Goal: Information Seeking & Learning: Learn about a topic

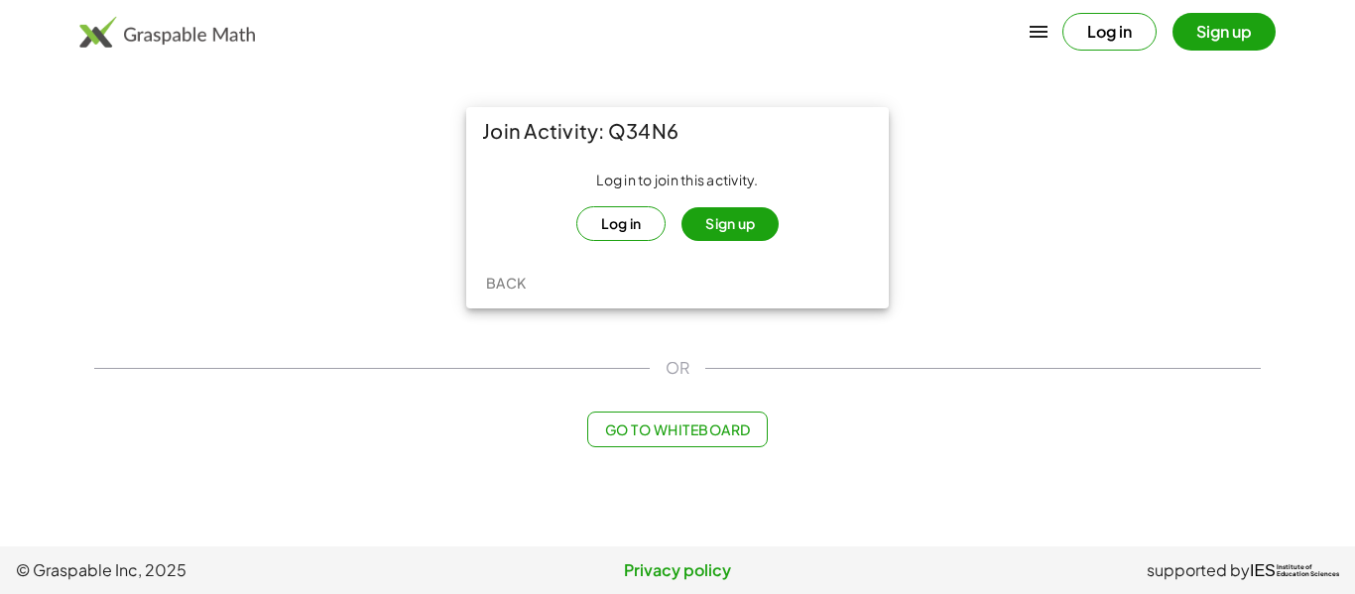
click at [637, 221] on button "Log in" at bounding box center [621, 223] width 90 height 35
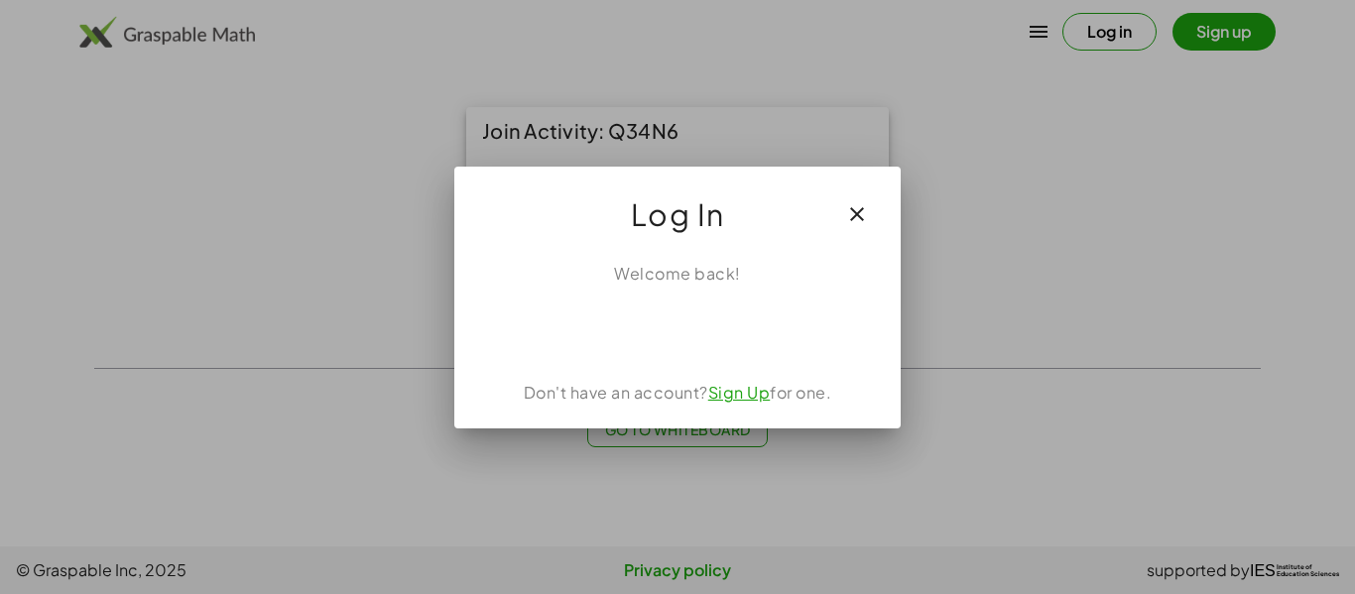
click at [853, 207] on icon "button" at bounding box center [857, 214] width 24 height 24
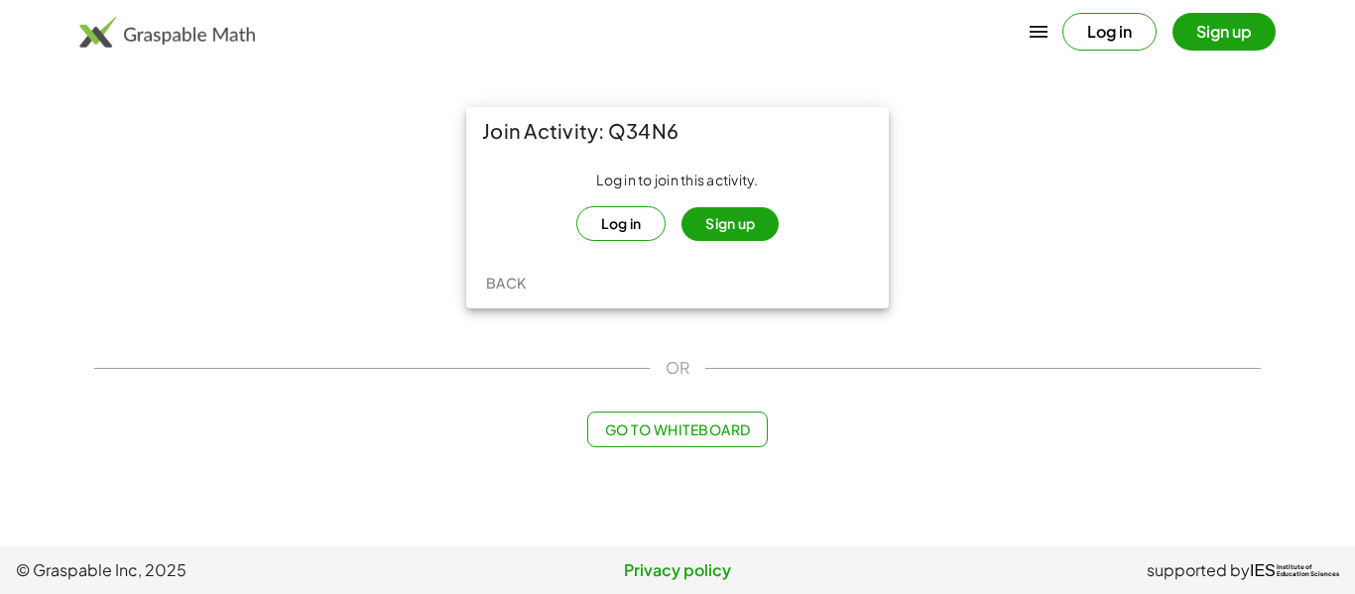
click at [592, 217] on button "Log in" at bounding box center [621, 223] width 90 height 35
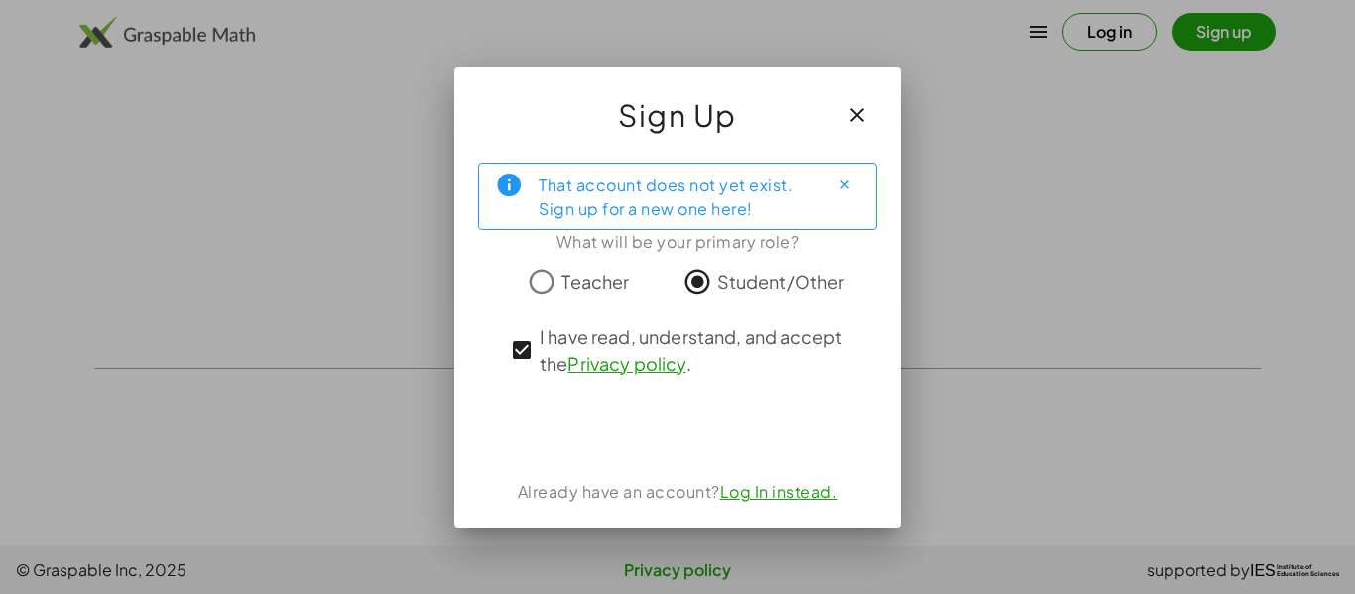
click at [771, 492] on link "Log In instead." at bounding box center [779, 491] width 118 height 21
click at [861, 117] on icon "button" at bounding box center [857, 115] width 24 height 24
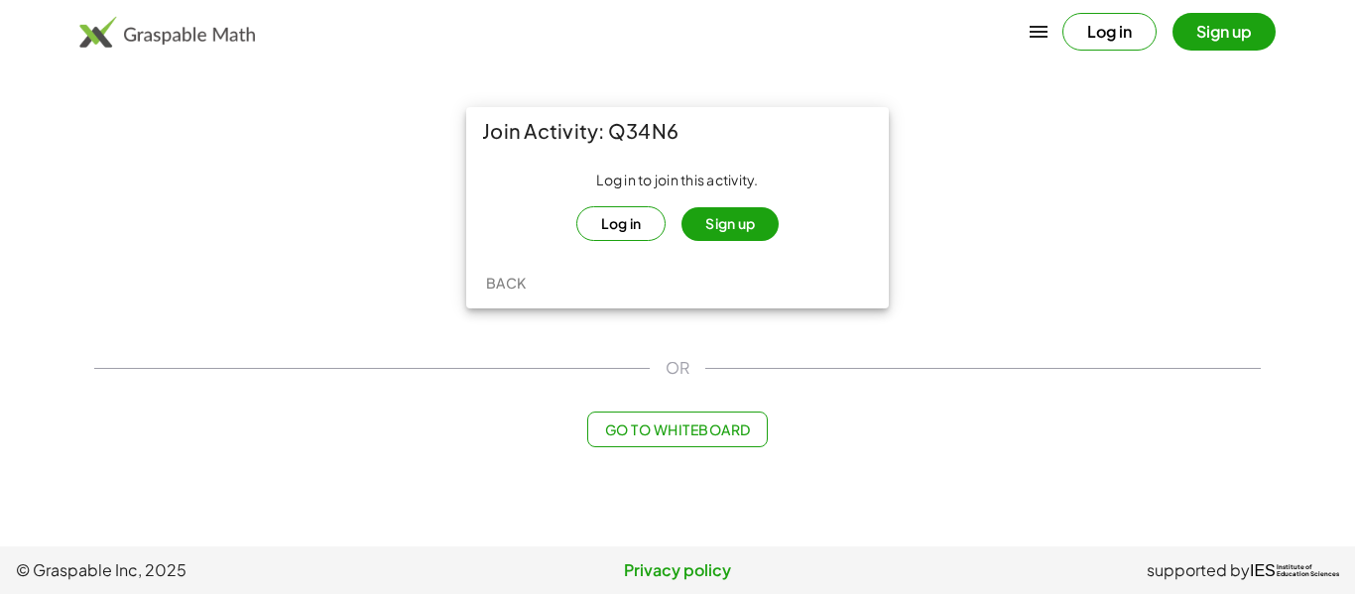
click at [624, 217] on button "Log in" at bounding box center [621, 223] width 90 height 35
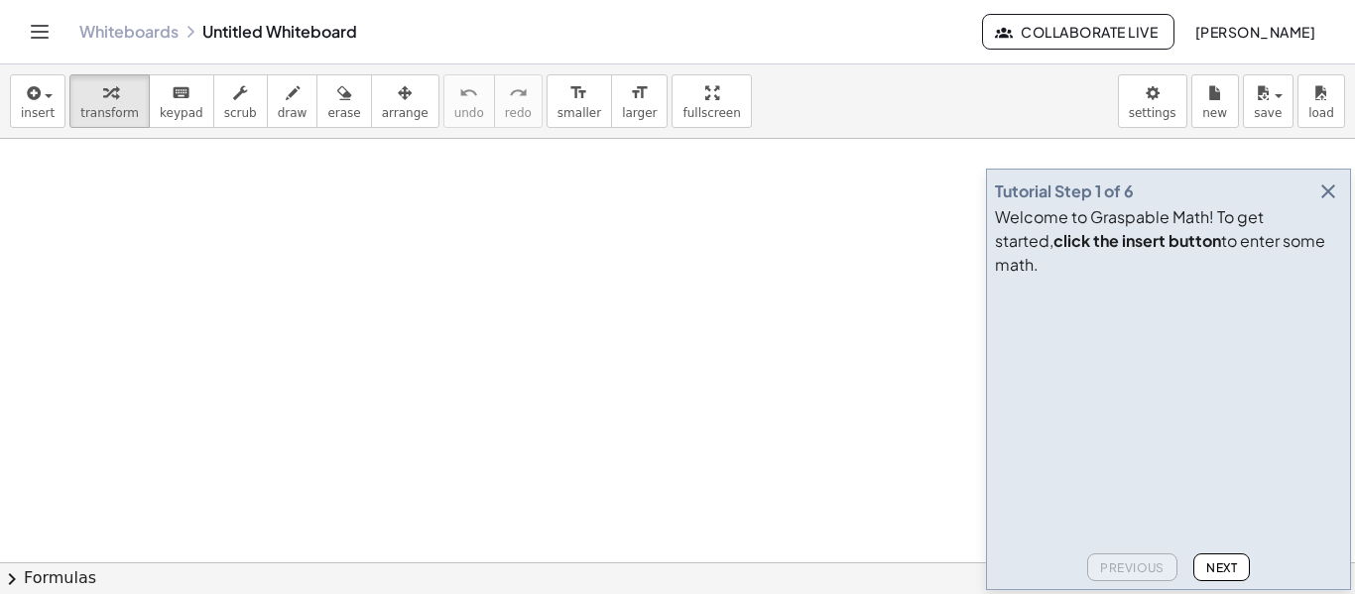
click at [1026, 319] on video at bounding box center [1144, 359] width 298 height 149
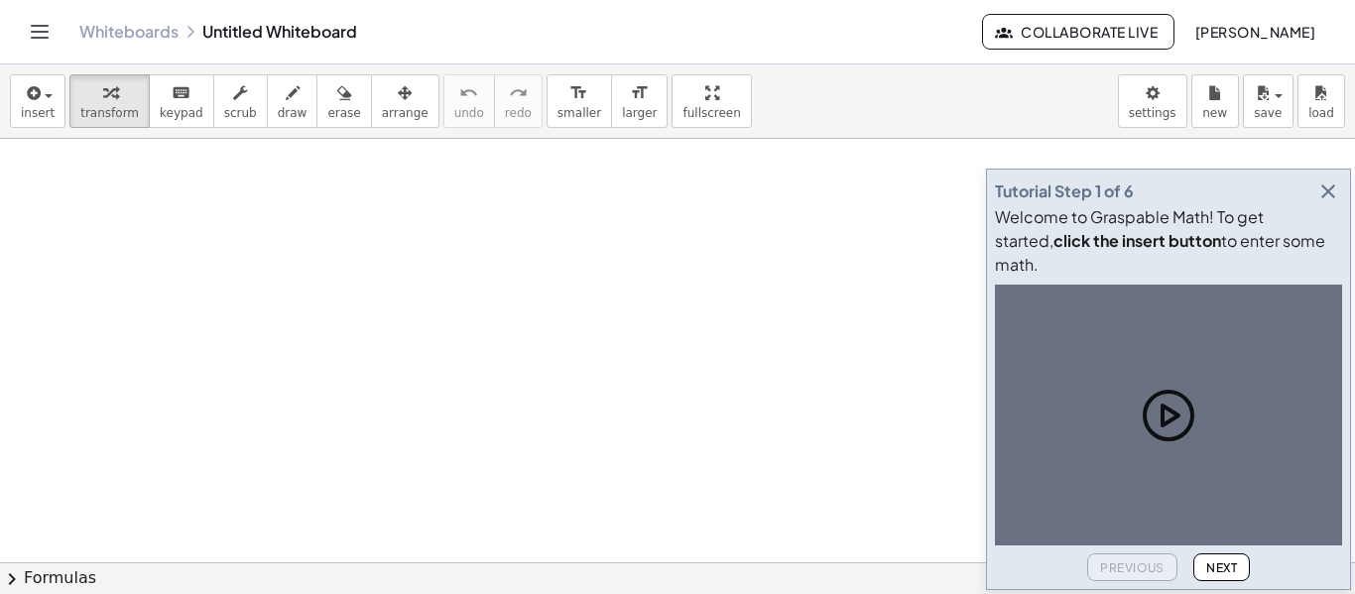
scroll to position [281, 0]
click at [1205, 386] on div at bounding box center [1168, 415] width 347 height 261
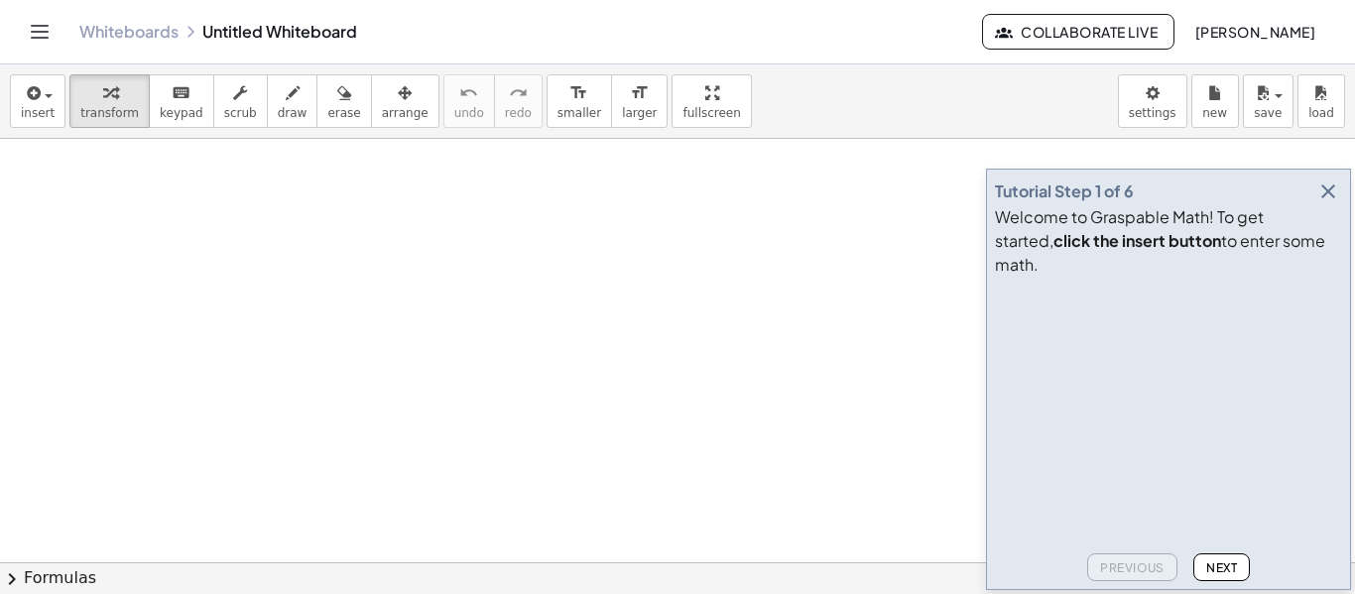
click at [1112, 386] on video at bounding box center [1144, 359] width 298 height 149
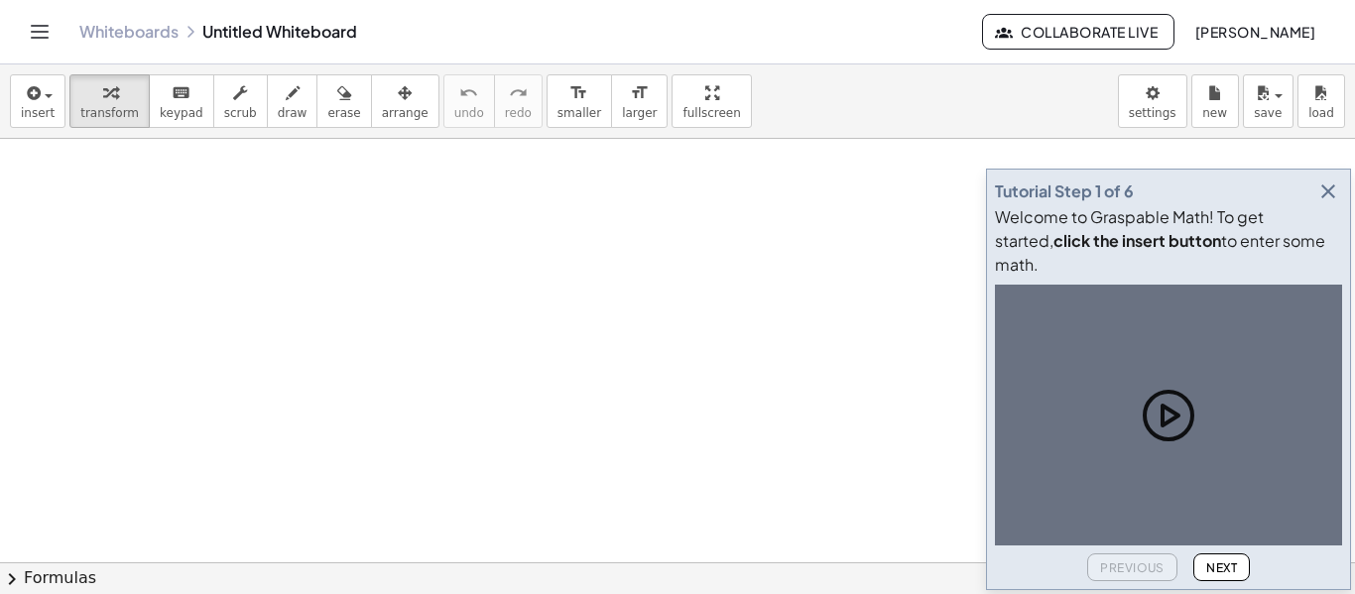
click at [1229, 581] on div "Tutorial Step 1 of 6 Welcome to Graspable Math! To get started, click the inser…" at bounding box center [1168, 380] width 365 height 422
click at [1349, 224] on div "Tutorial Step 1 of 6 Welcome to Graspable Math! To get started, click the inser…" at bounding box center [1168, 380] width 365 height 422
click at [1328, 205] on button "button" at bounding box center [1329, 192] width 28 height 28
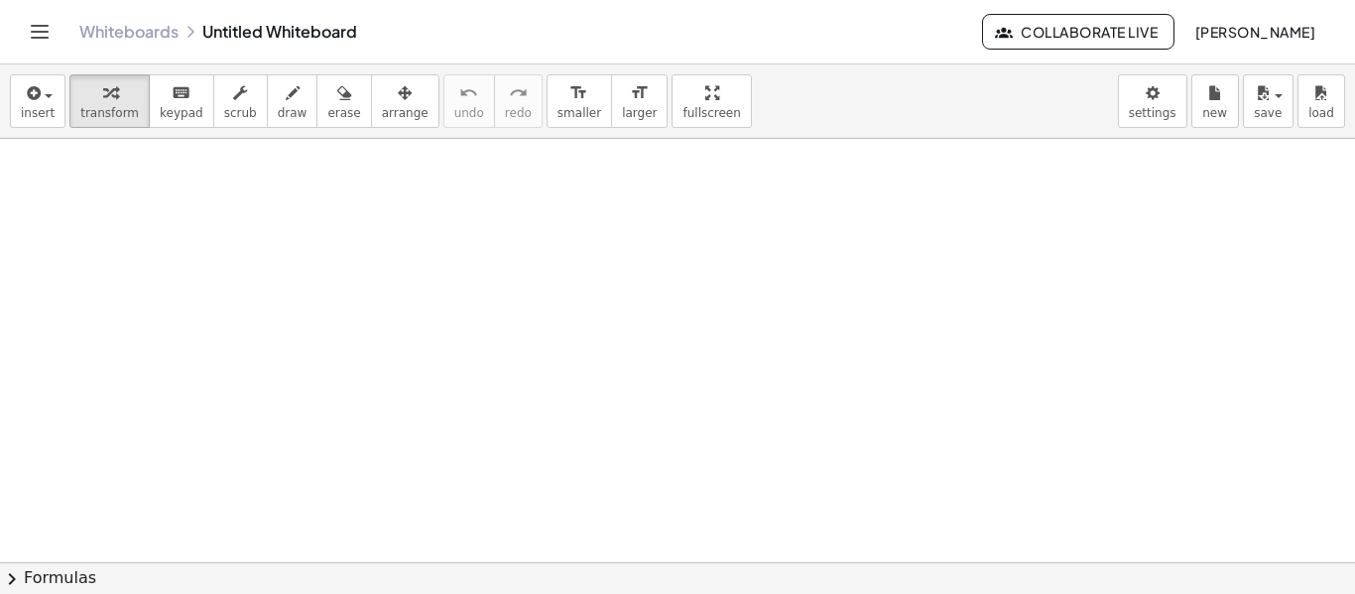
scroll to position [170, 0]
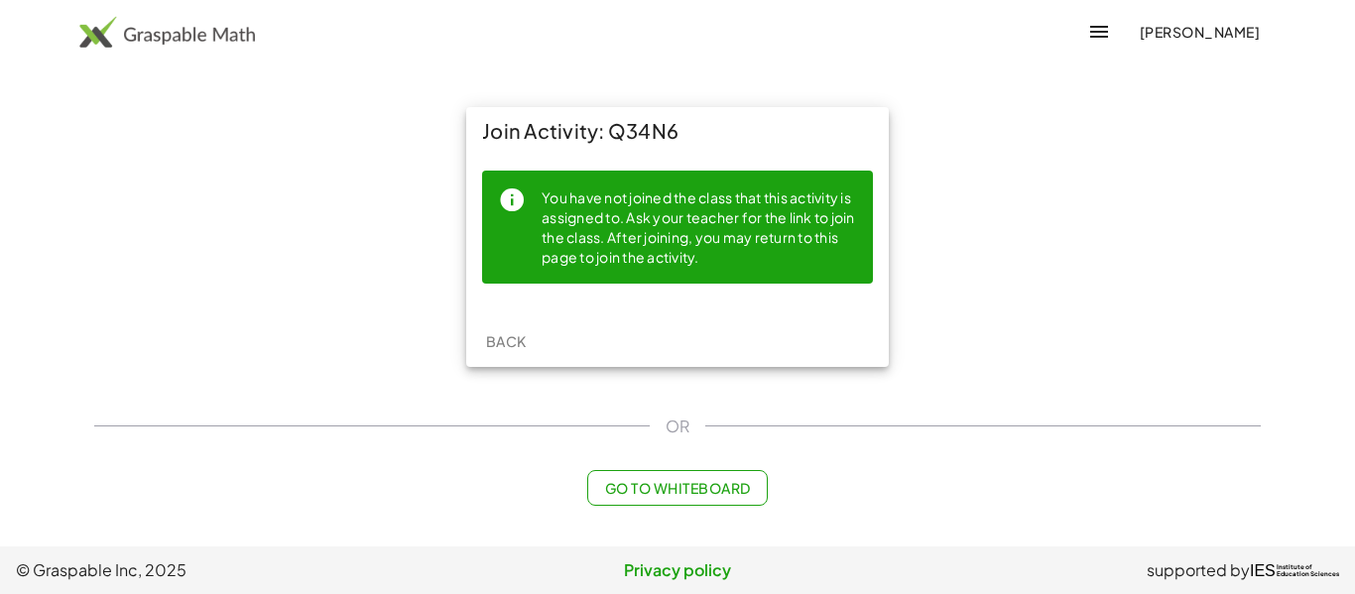
click at [667, 361] on div "Back" at bounding box center [677, 342] width 423 height 52
click at [602, 314] on div "You have not joined the class that this activity is assigned to. Ask your teach…" at bounding box center [677, 235] width 423 height 161
click at [525, 338] on span "Back" at bounding box center [505, 341] width 41 height 18
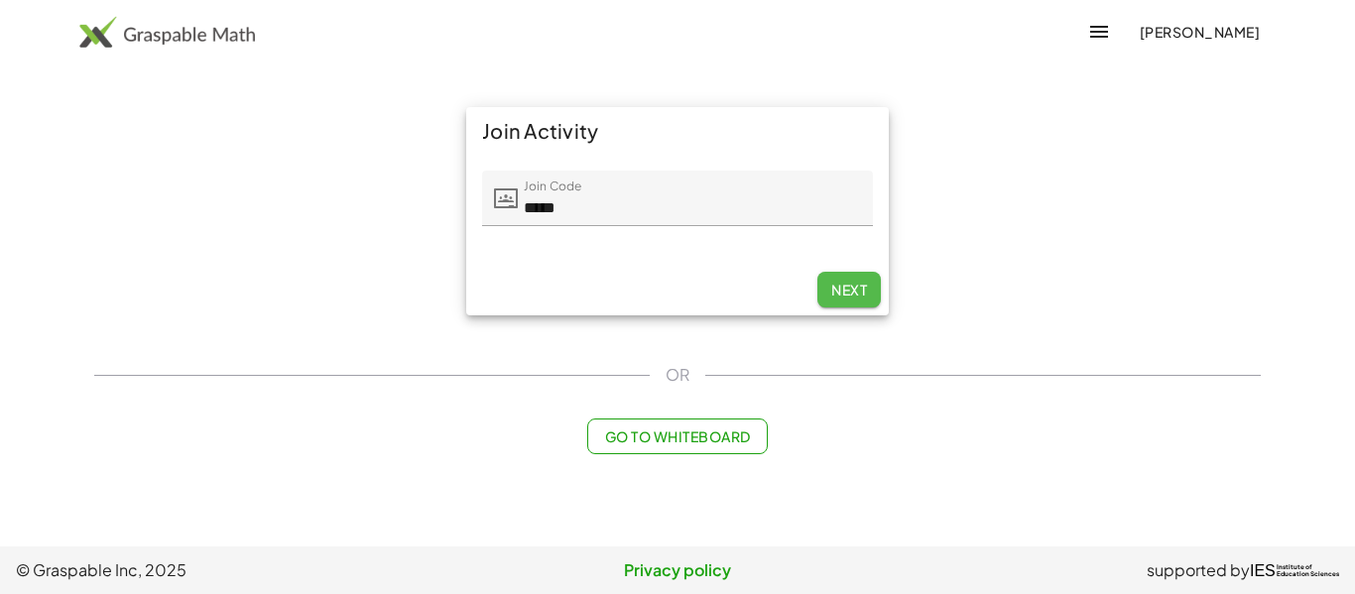
click at [852, 295] on span "Next" at bounding box center [849, 290] width 36 height 18
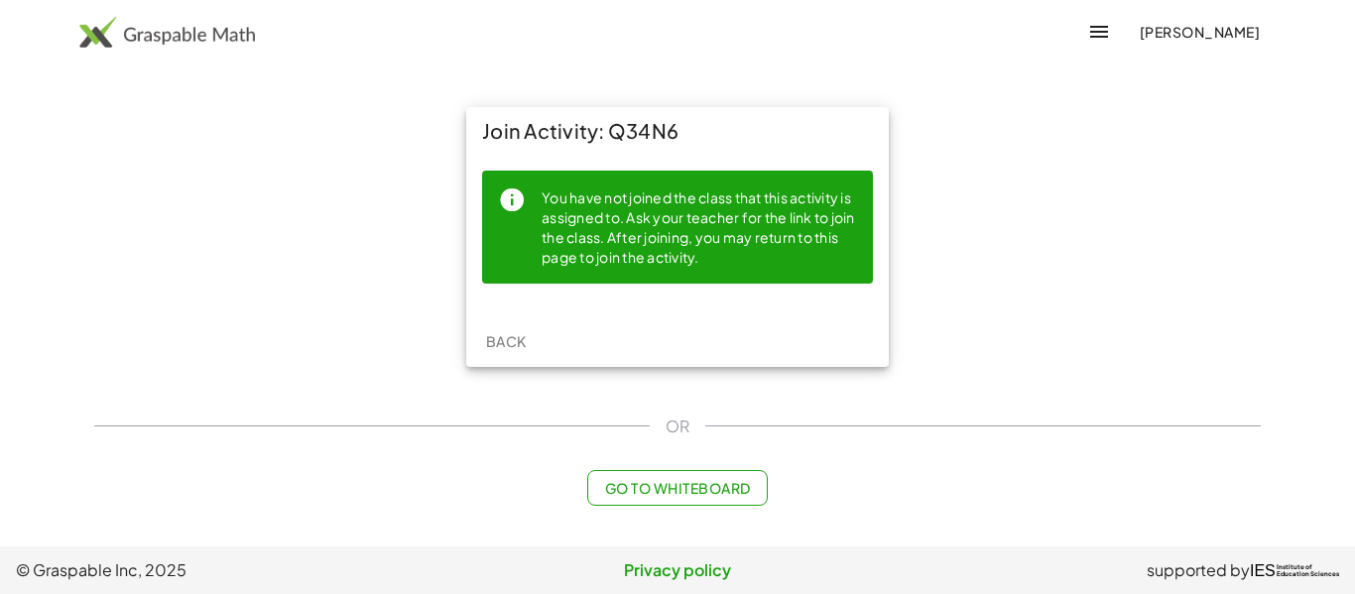
click at [629, 266] on div "You have not joined the class that this activity is assigned to. Ask your teach…" at bounding box center [700, 227] width 316 height 81
click at [647, 500] on button "Go to Whiteboard" at bounding box center [677, 488] width 180 height 36
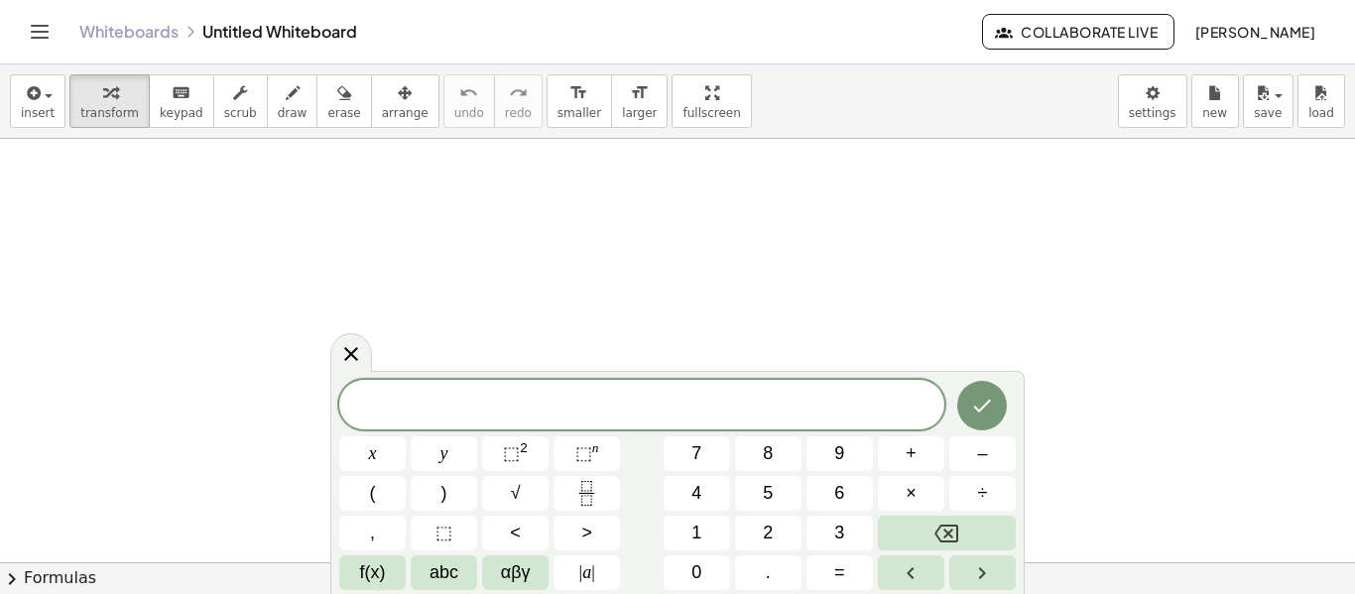
scroll to position [375, 0]
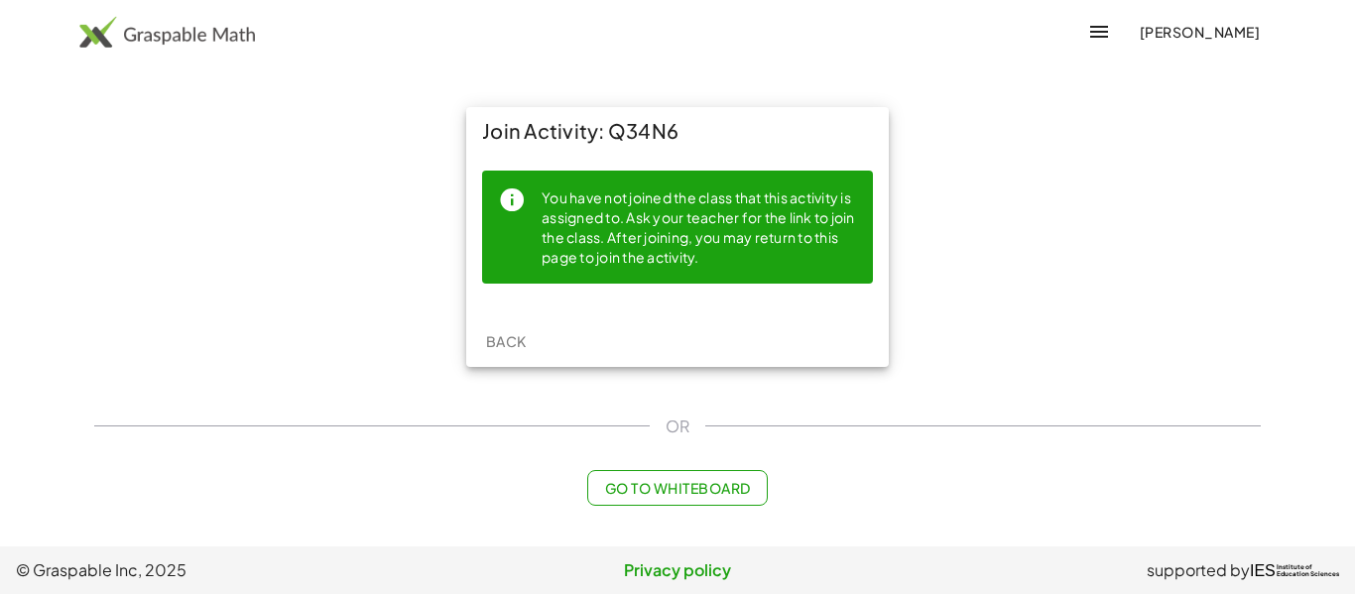
click at [858, 470] on div "Go to Whiteboard" at bounding box center [677, 488] width 1167 height 36
click at [737, 488] on span "Go to Whiteboard" at bounding box center [677, 488] width 146 height 18
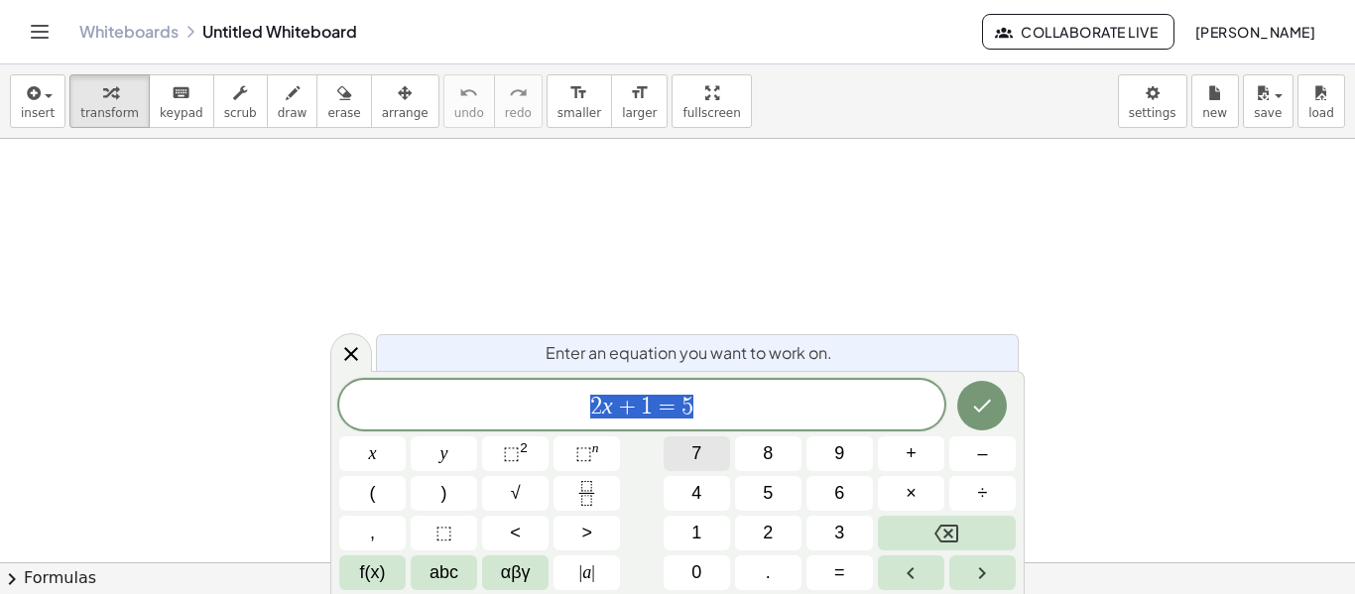
scroll to position [435, 0]
click at [862, 401] on span "2 x + 1 = 5" at bounding box center [641, 407] width 605 height 28
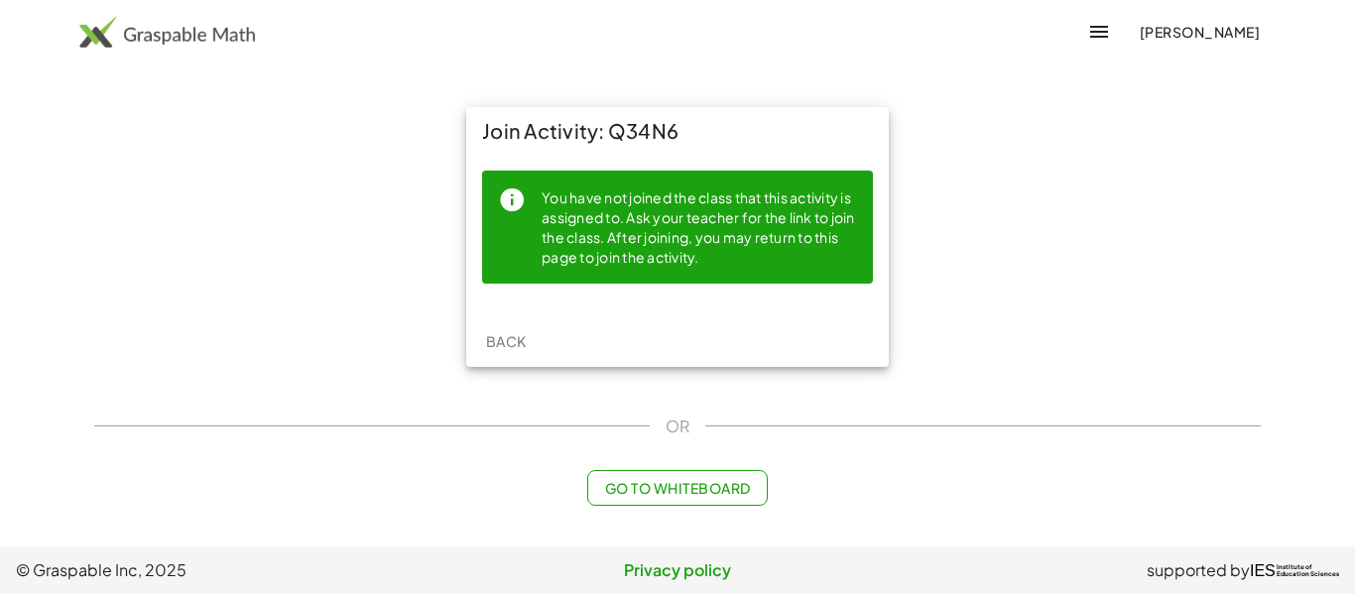
click at [659, 485] on span "Go to Whiteboard" at bounding box center [677, 488] width 146 height 18
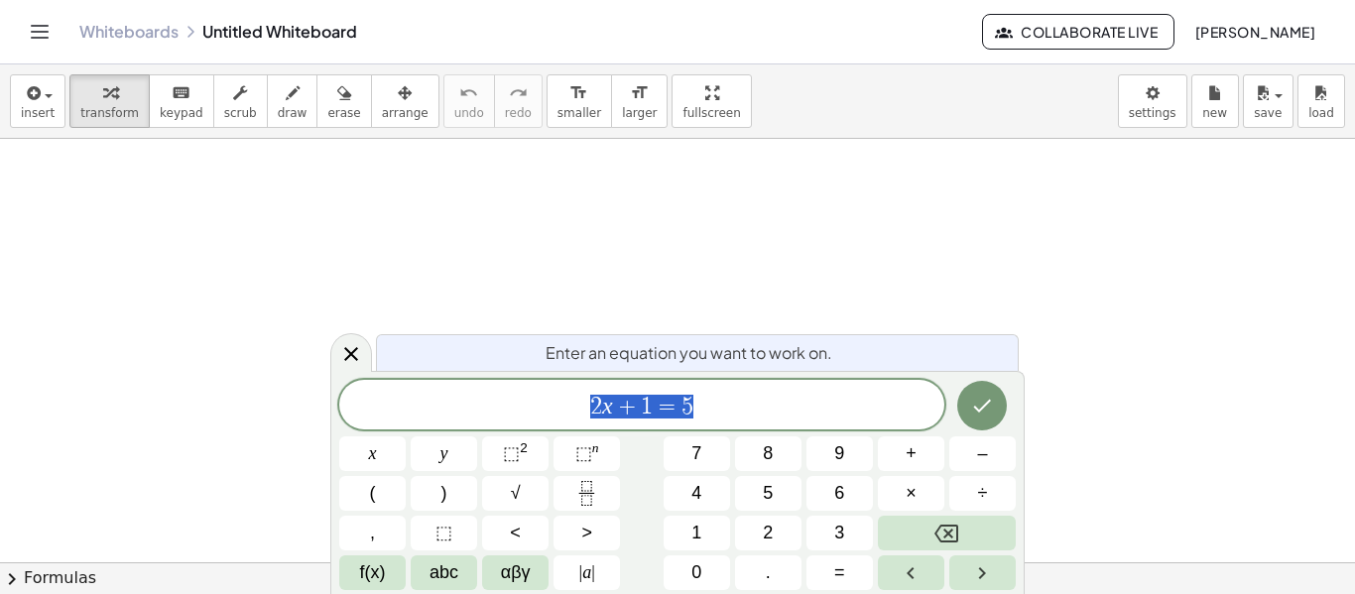
scroll to position [1, 0]
click at [33, 44] on button "Toggle navigation" at bounding box center [40, 32] width 32 height 32
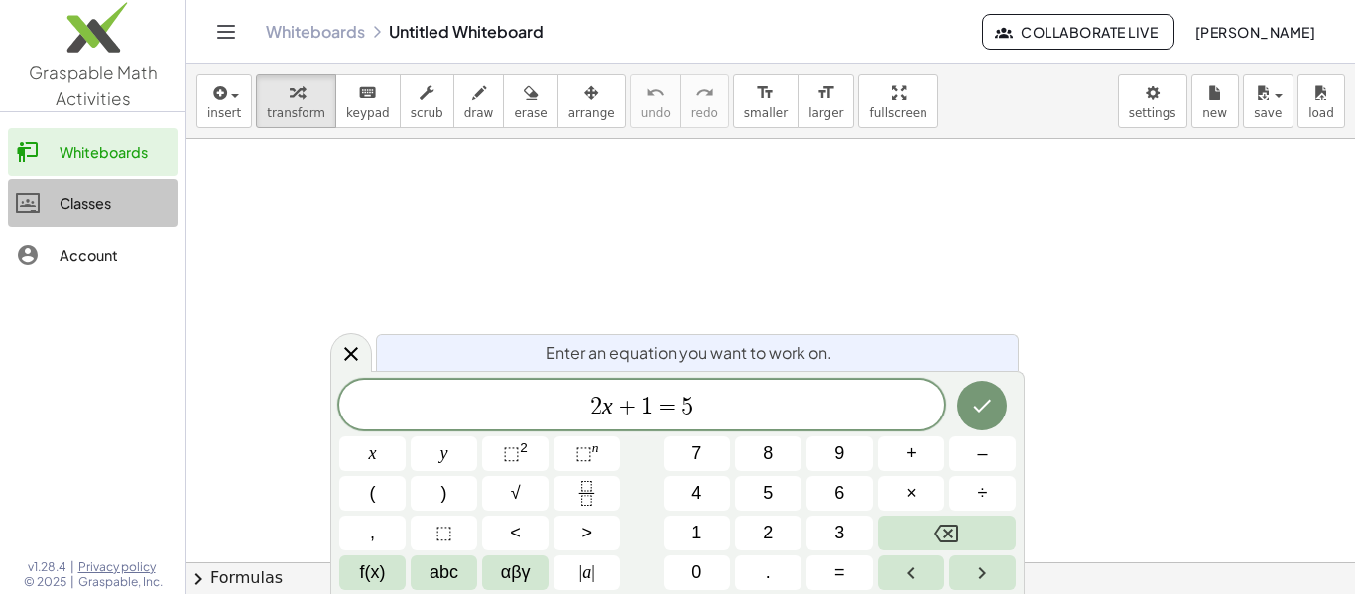
click at [82, 206] on div "Classes" at bounding box center [115, 204] width 110 height 24
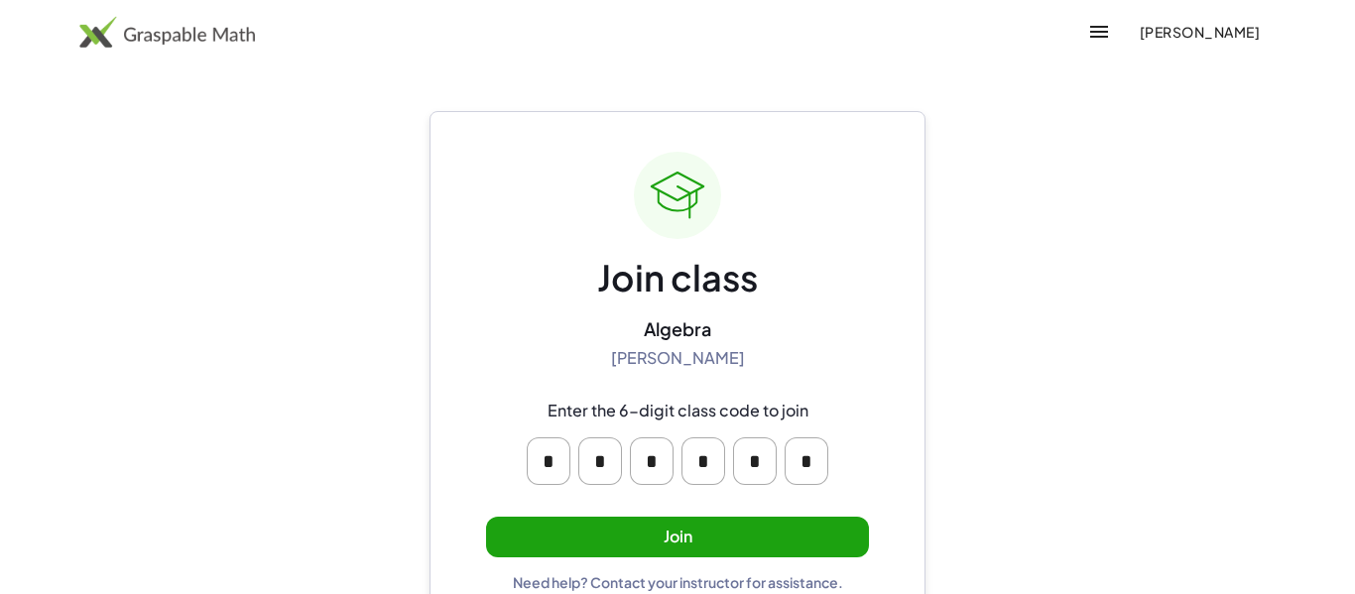
scroll to position [38, 0]
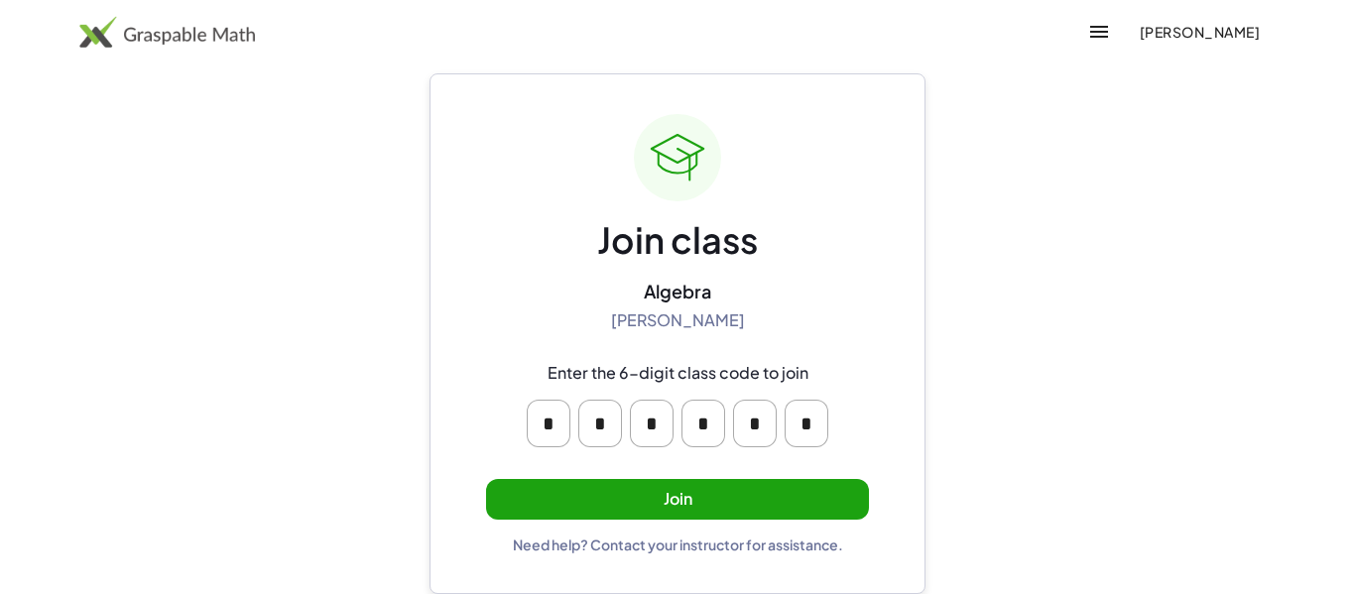
click at [606, 495] on button "Join" at bounding box center [677, 499] width 383 height 41
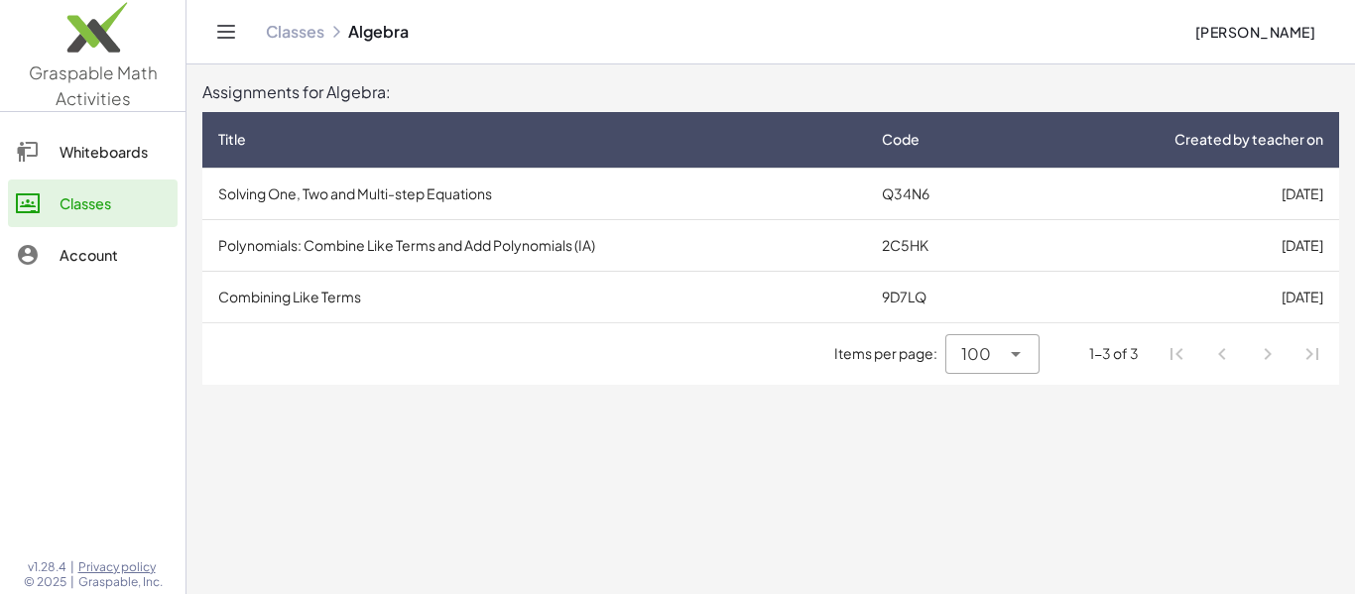
click at [418, 191] on td "Solving One, Two and Multi-step Equations" at bounding box center [534, 194] width 664 height 52
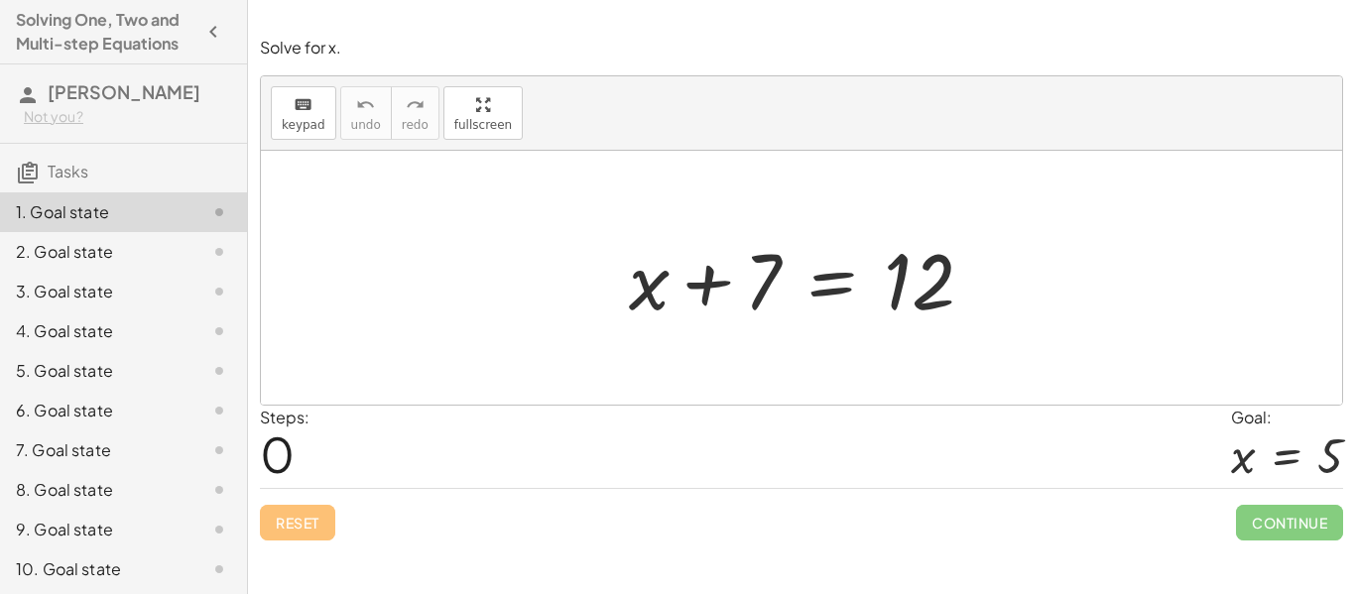
click at [1291, 458] on div at bounding box center [1287, 456] width 112 height 53
drag, startPoint x: 756, startPoint y: 287, endPoint x: 761, endPoint y: 301, distance: 14.8
click at [761, 301] on div at bounding box center [809, 278] width 380 height 102
drag, startPoint x: 744, startPoint y: 298, endPoint x: 586, endPoint y: 330, distance: 161.1
click at [586, 330] on div "+ 7 + x + 7 = 12" at bounding box center [802, 278] width 1082 height 254
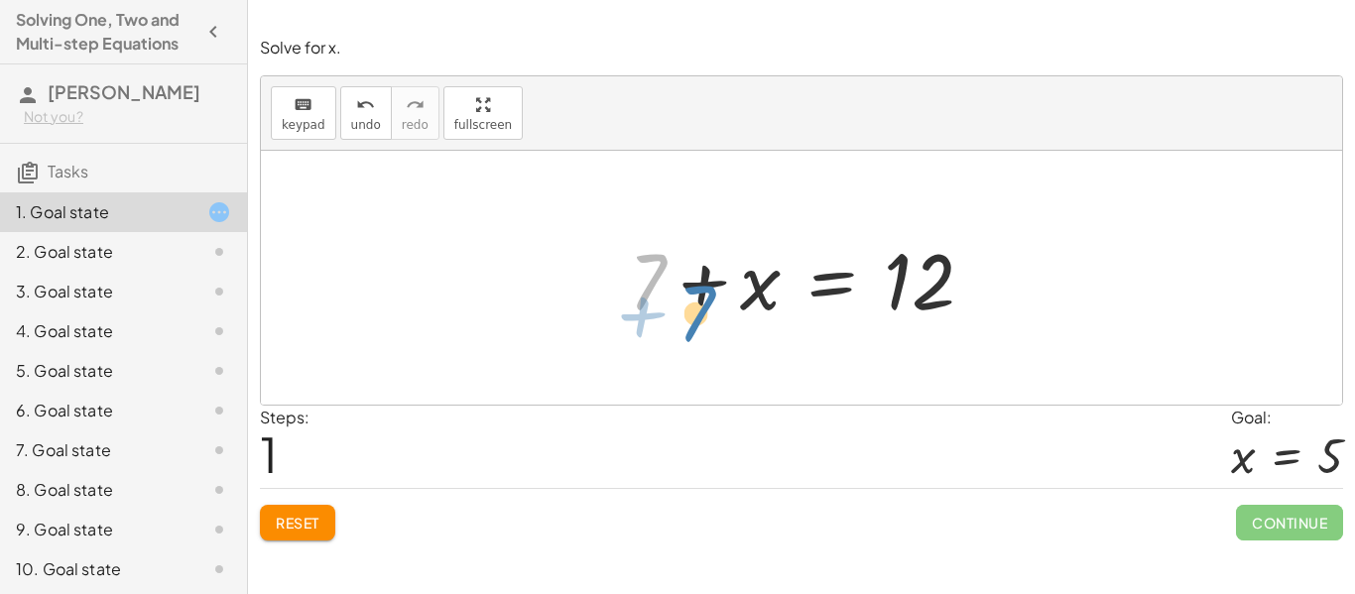
drag, startPoint x: 638, startPoint y: 304, endPoint x: 687, endPoint y: 335, distance: 58.1
click at [687, 335] on div "+ x + 7 = 12 + 7 + x + 7 = 12" at bounding box center [802, 278] width 1082 height 254
click at [687, 335] on div at bounding box center [802, 278] width 1082 height 254
click at [318, 118] on span "keypad" at bounding box center [304, 125] width 44 height 14
click at [694, 448] on div "Steps: 1 Goal: x = 5" at bounding box center [802, 447] width 1084 height 82
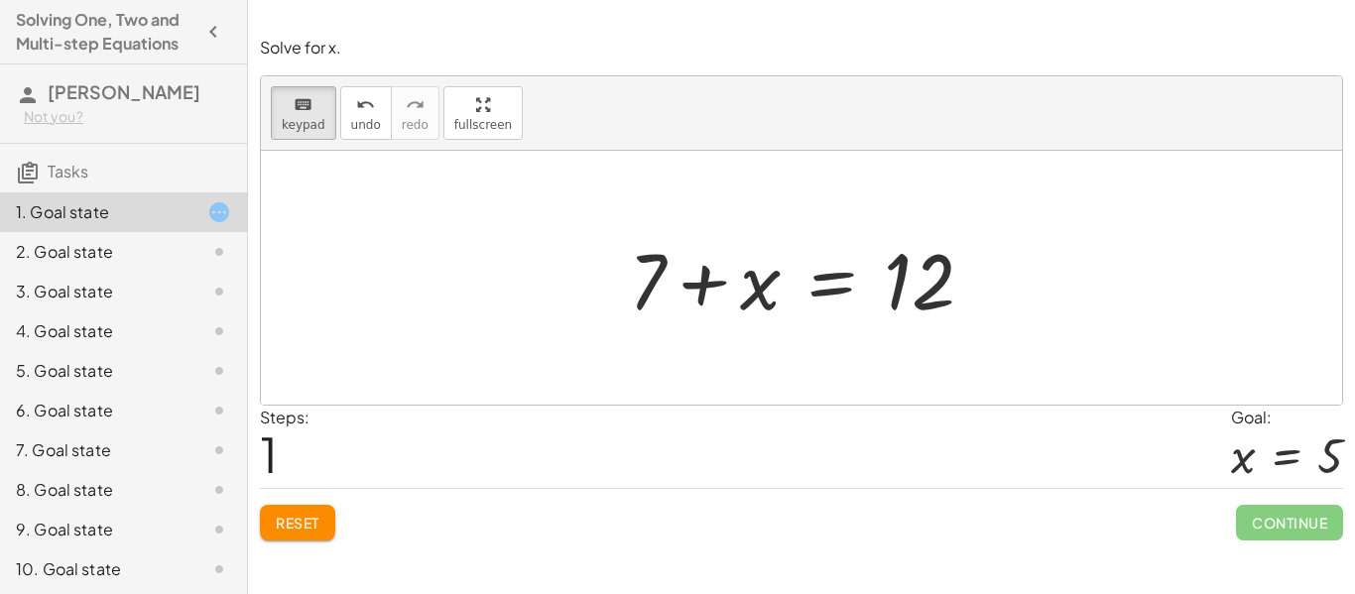
click at [302, 536] on button "Reset" at bounding box center [297, 523] width 75 height 36
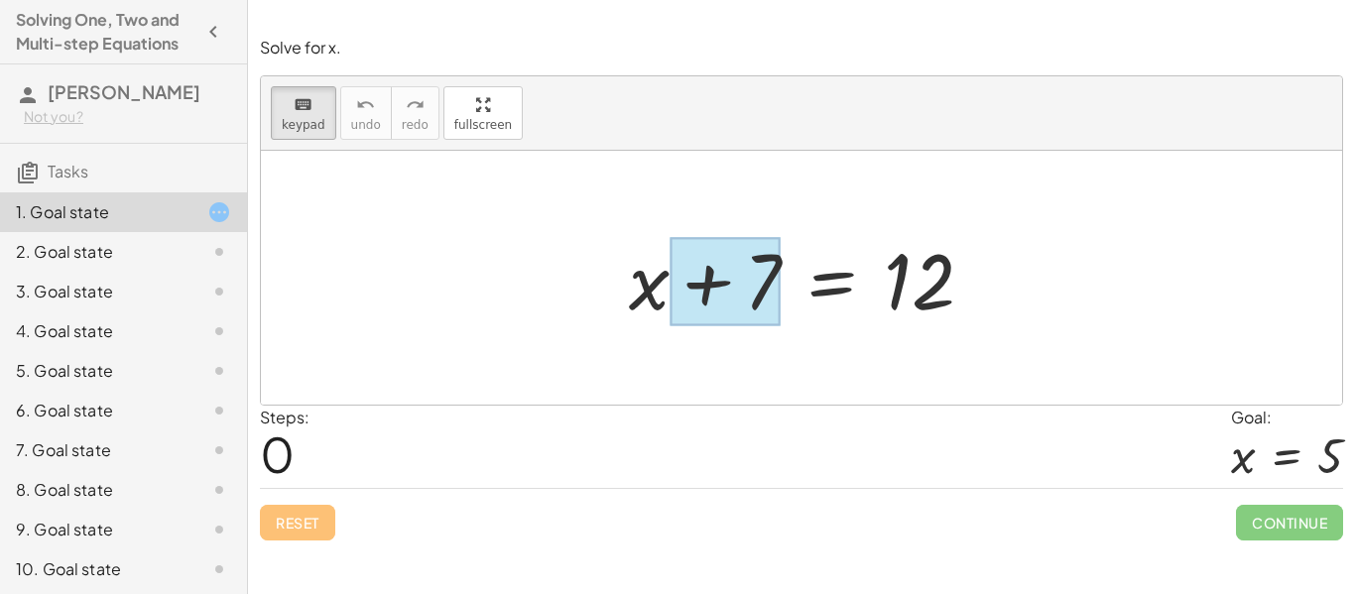
click at [717, 298] on div at bounding box center [725, 282] width 111 height 88
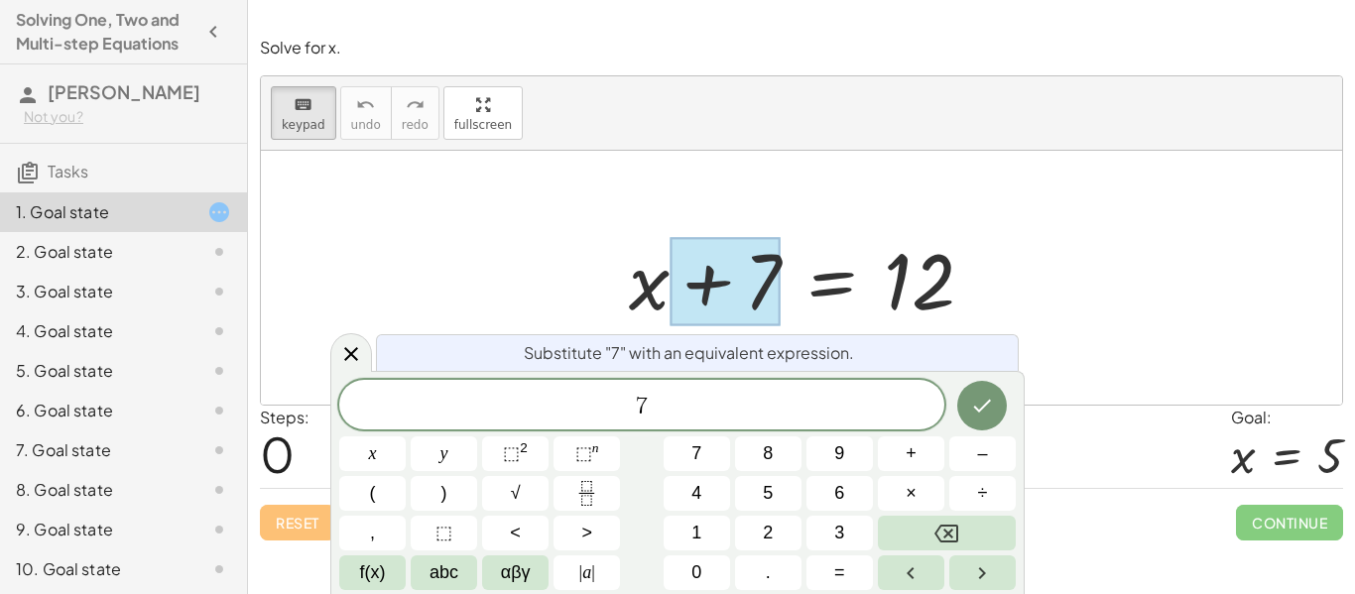
scroll to position [2, 0]
click at [984, 401] on icon "Done" at bounding box center [982, 406] width 24 height 24
click at [969, 460] on button "–" at bounding box center [983, 454] width 66 height 35
click at [973, 409] on icon "Done" at bounding box center [982, 406] width 24 height 24
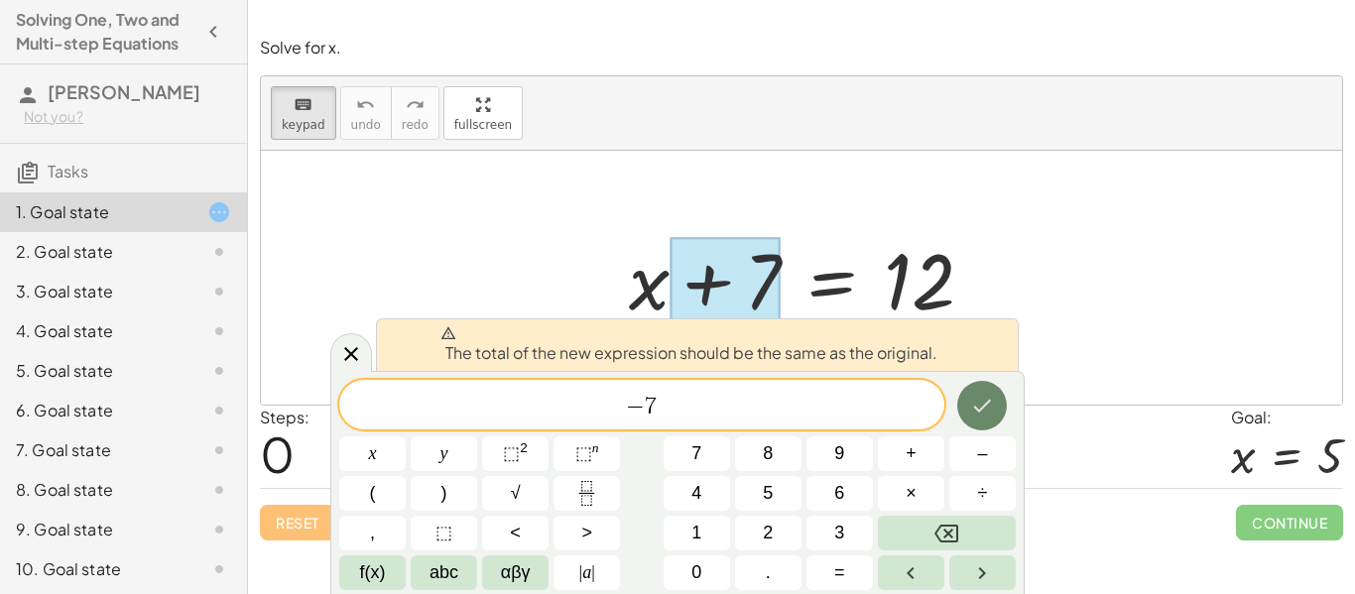
click at [966, 408] on button "Done" at bounding box center [983, 406] width 50 height 50
click at [829, 403] on span "− ​ 7" at bounding box center [641, 407] width 605 height 28
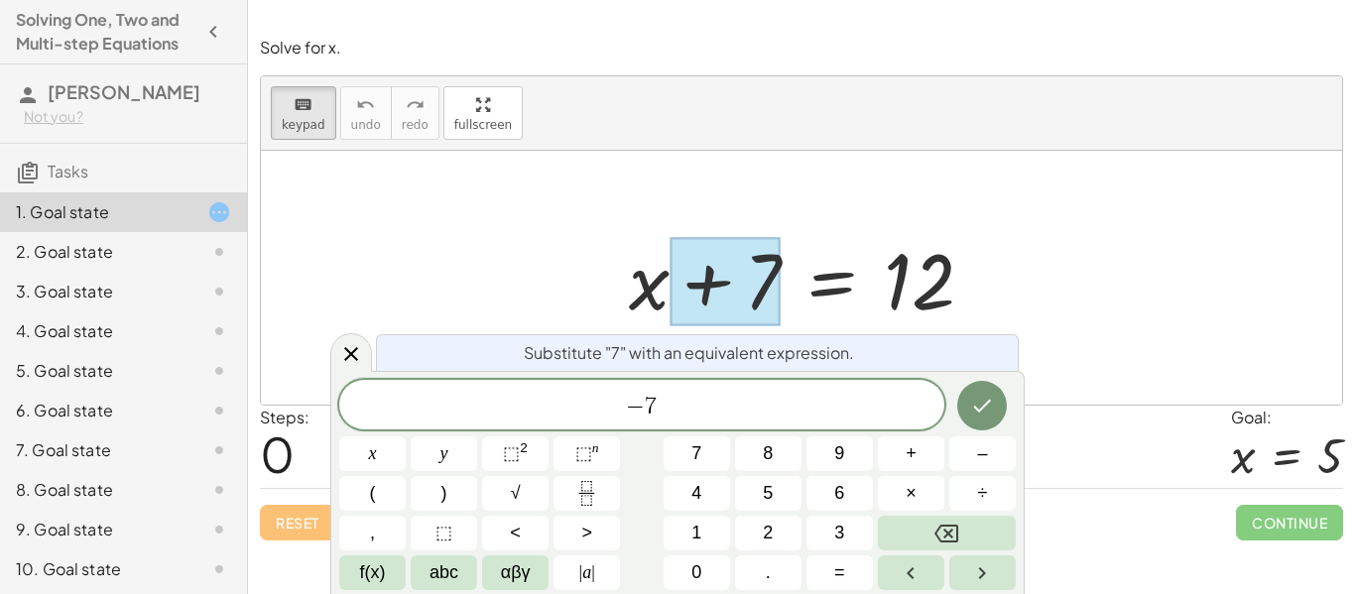
scroll to position [4, 0]
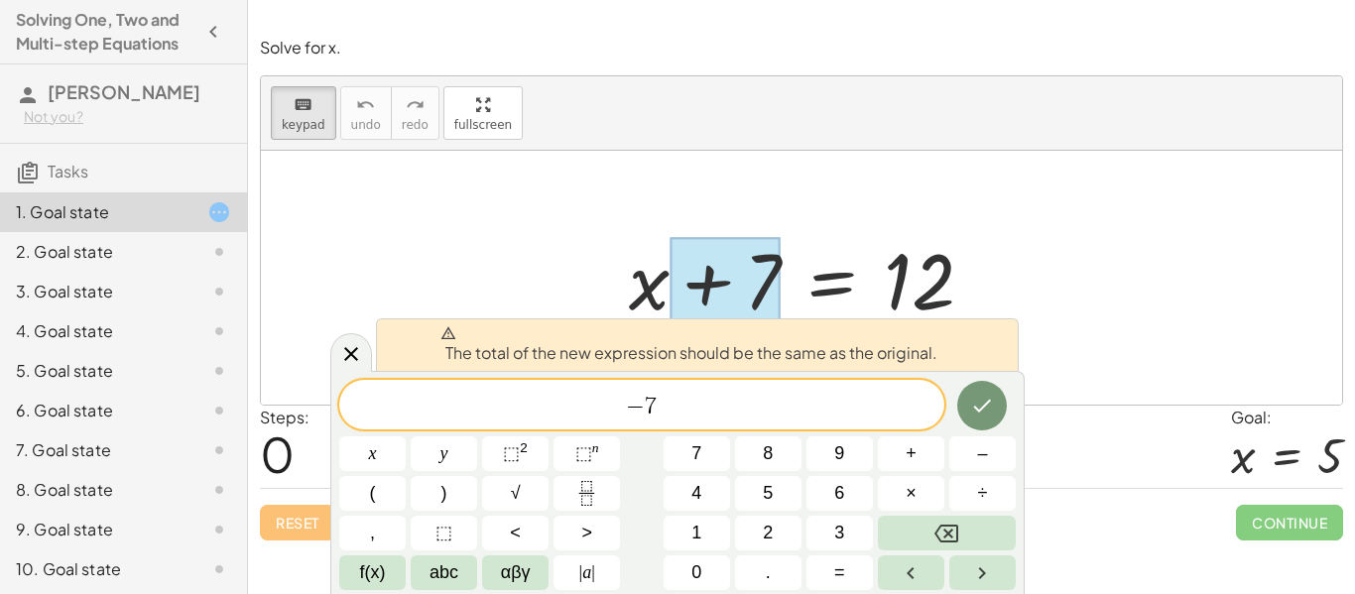
click at [1083, 300] on div at bounding box center [802, 278] width 1082 height 254
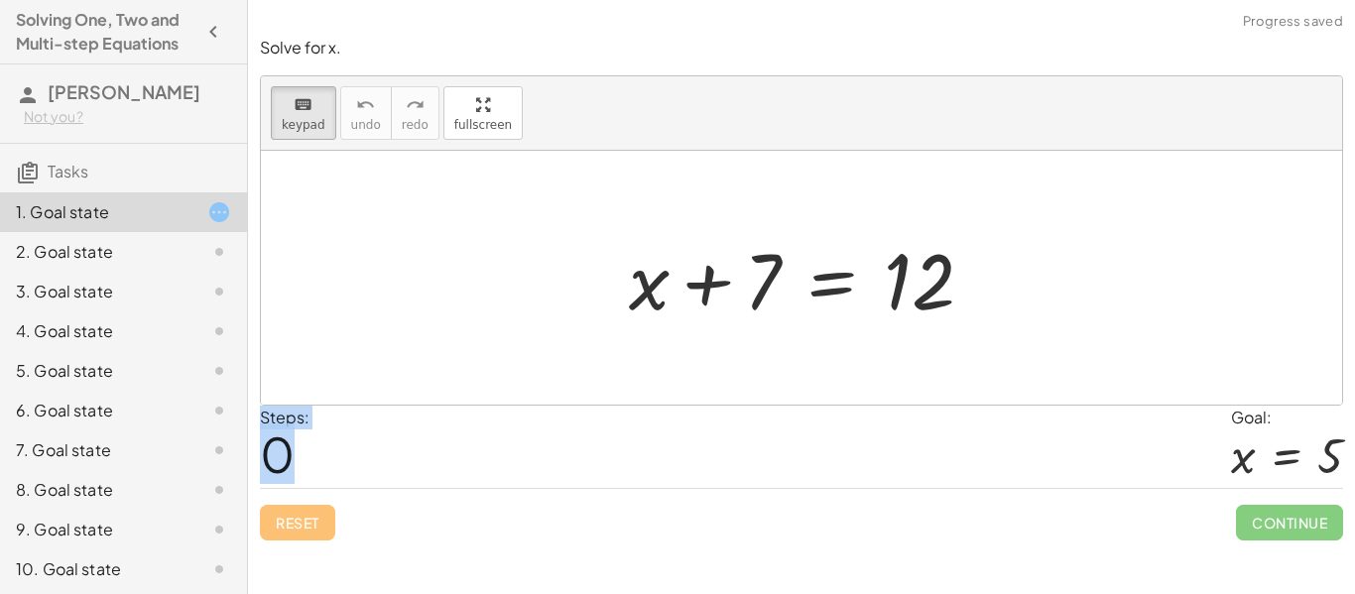
drag, startPoint x: 760, startPoint y: 311, endPoint x: 706, endPoint y: 432, distance: 132.4
click at [395, 281] on div at bounding box center [802, 278] width 1082 height 254
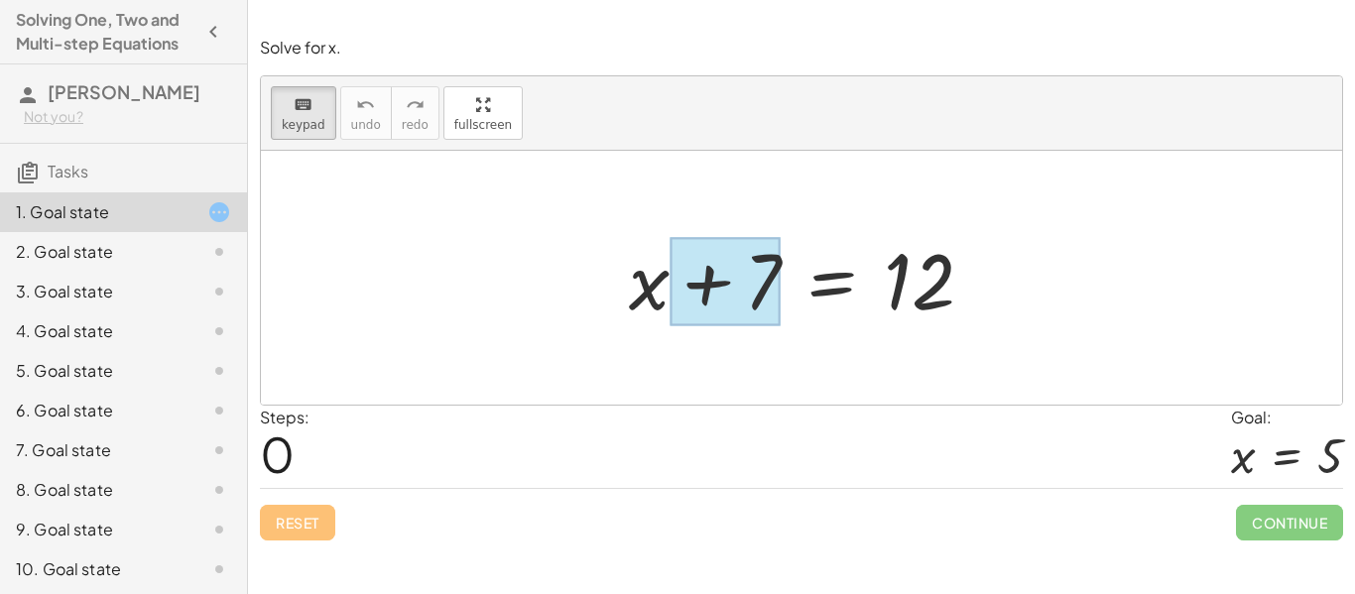
click at [771, 300] on div at bounding box center [725, 282] width 111 height 88
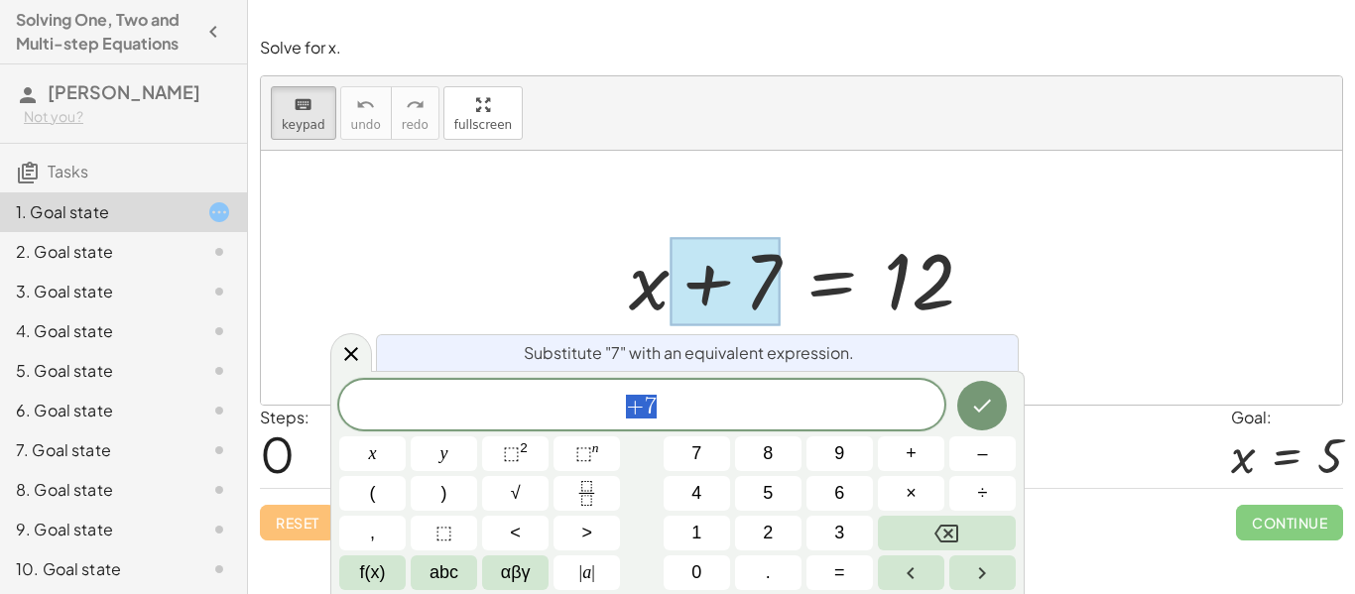
scroll to position [5, 0]
click at [701, 393] on span "+ 7" at bounding box center [641, 407] width 605 height 28
click at [979, 461] on span "–" at bounding box center [982, 454] width 10 height 27
click at [690, 456] on button "7" at bounding box center [697, 454] width 66 height 35
click at [987, 402] on icon "Done" at bounding box center [983, 406] width 18 height 13
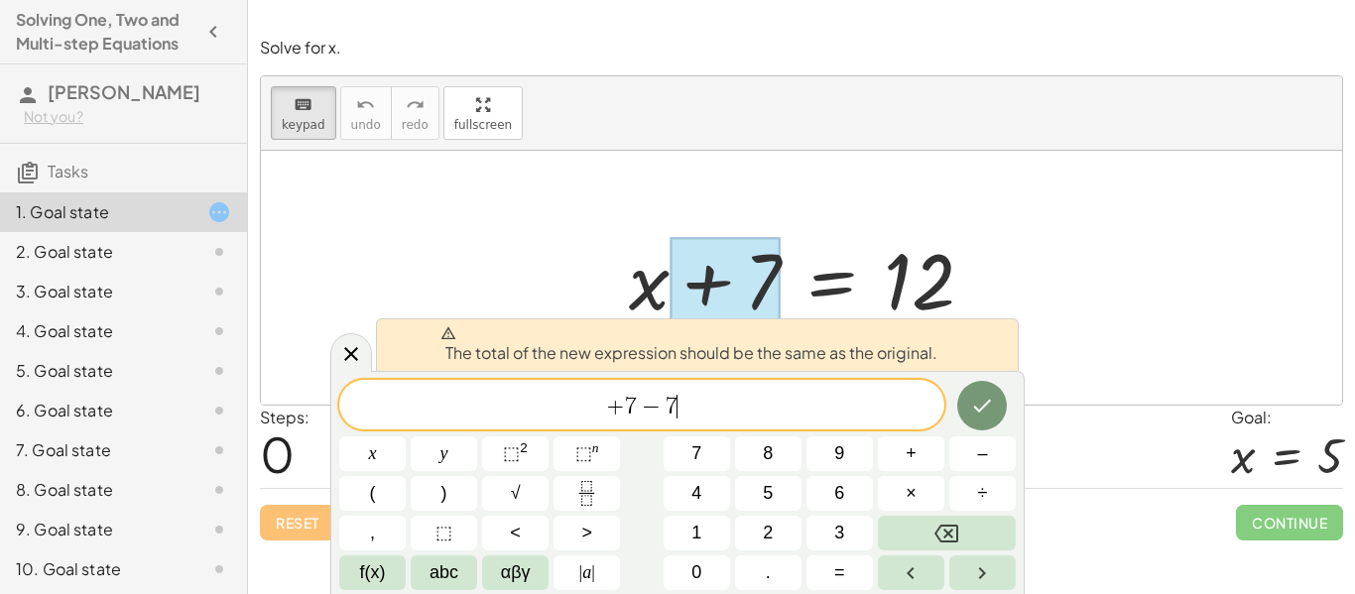
click at [1054, 283] on div at bounding box center [802, 278] width 1082 height 254
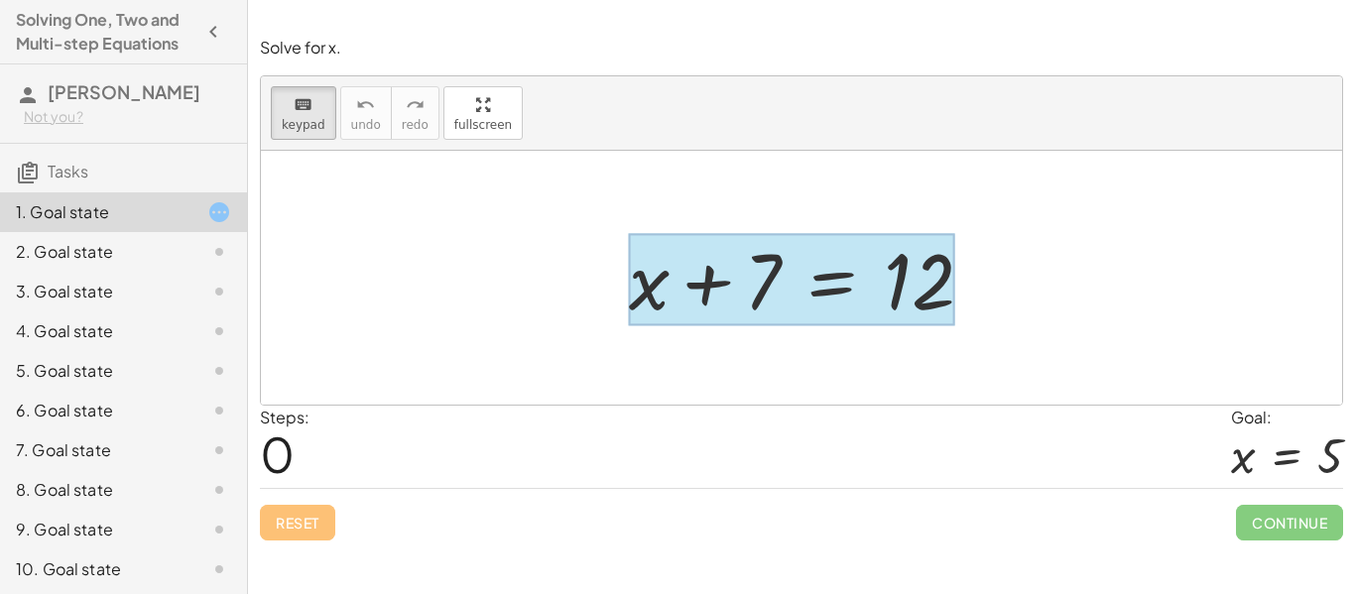
click at [785, 272] on div at bounding box center [791, 280] width 325 height 92
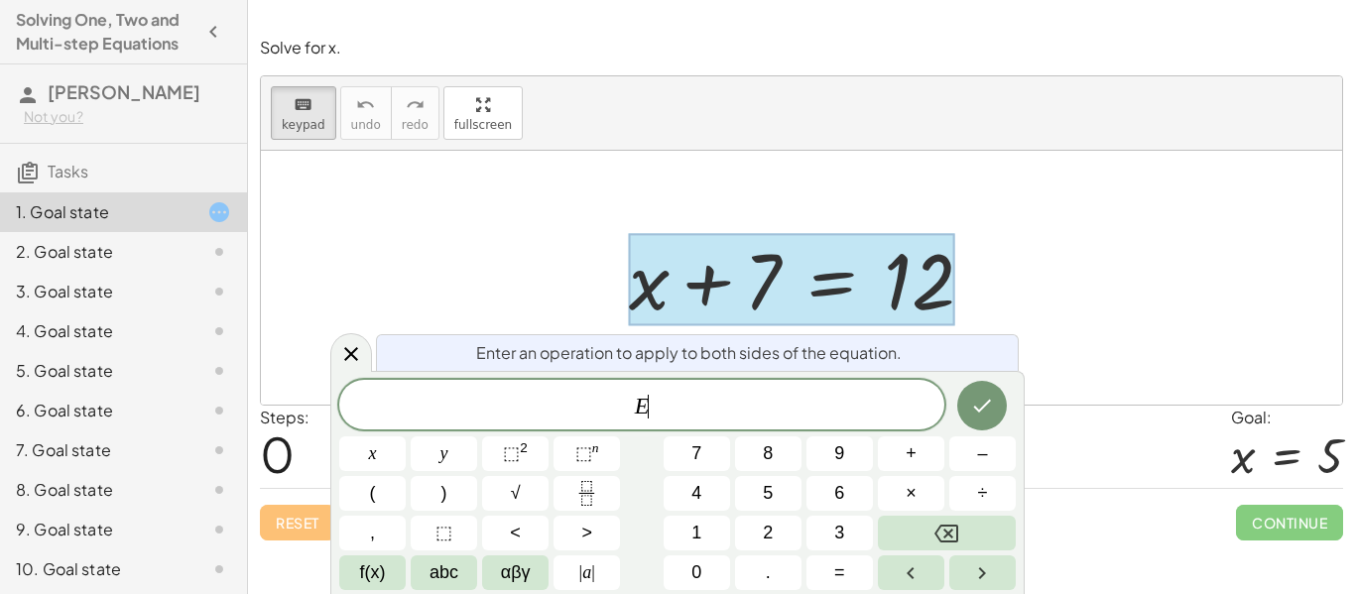
scroll to position [6, 0]
click at [733, 390] on div "E ​" at bounding box center [641, 405] width 605 height 50
click at [992, 415] on icon "Done" at bounding box center [982, 406] width 24 height 24
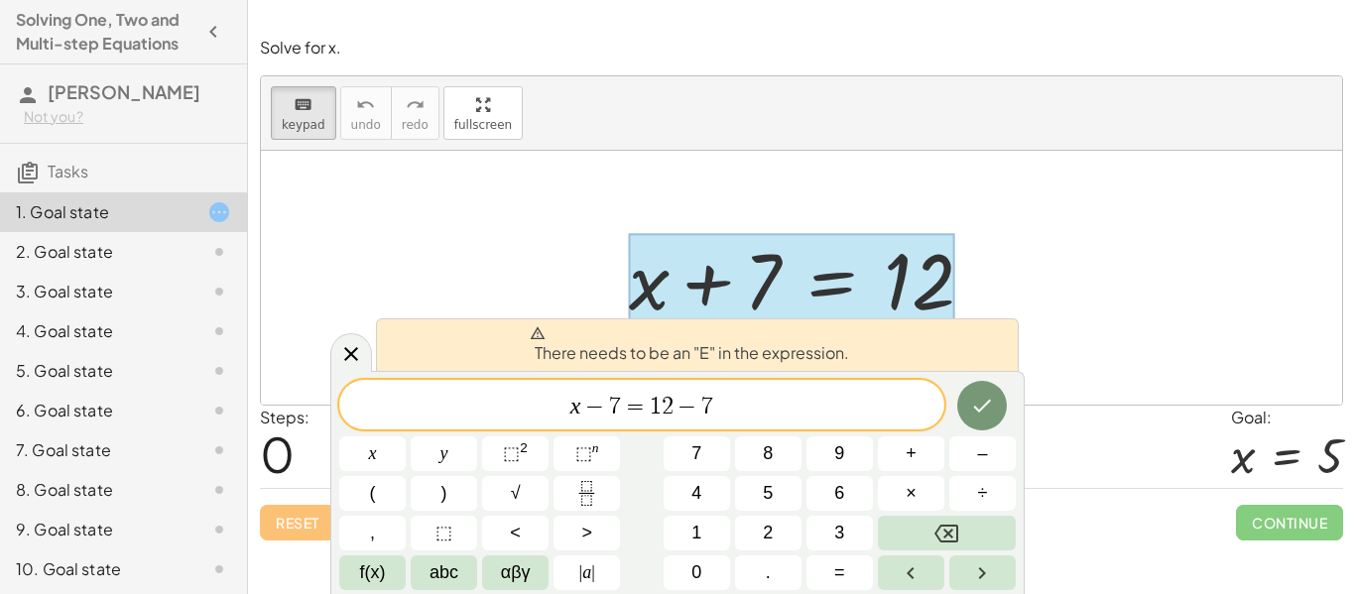
click at [559, 417] on span "x − 7 = 1 2 − 7 ​" at bounding box center [641, 407] width 605 height 28
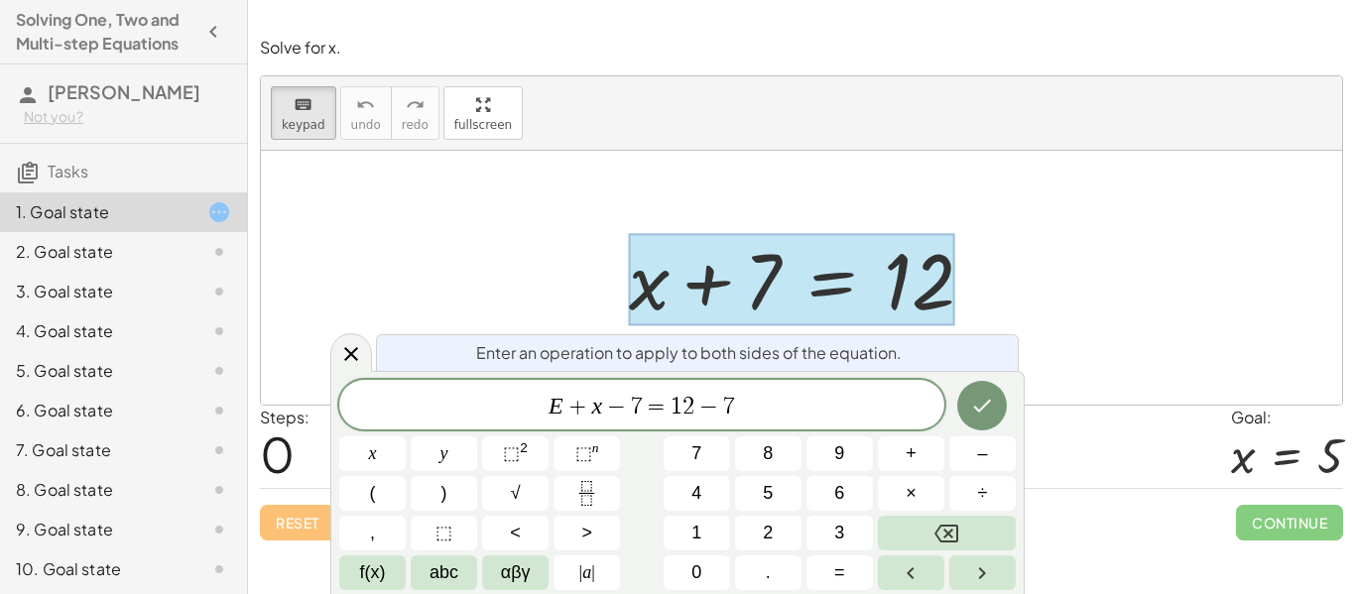
scroll to position [19, 0]
click at [979, 418] on button "Done" at bounding box center [983, 406] width 50 height 50
click at [989, 405] on icon "Done" at bounding box center [982, 406] width 24 height 24
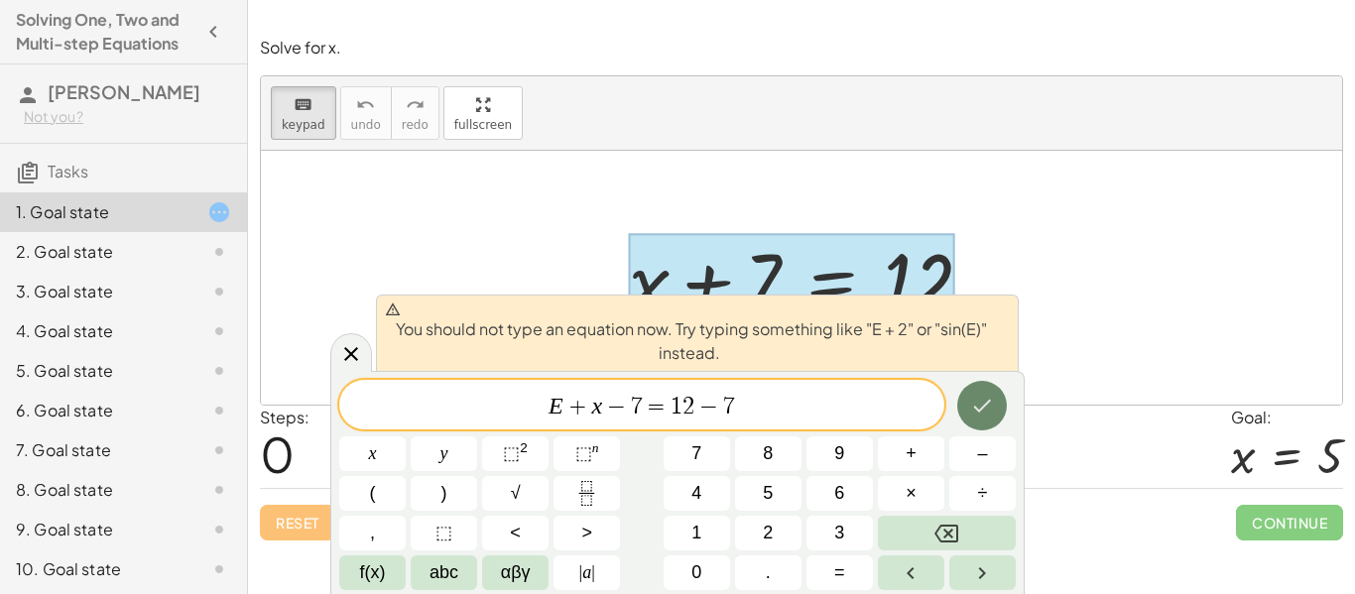
click at [989, 405] on icon "Done" at bounding box center [982, 406] width 24 height 24
click at [867, 218] on div at bounding box center [802, 278] width 1082 height 254
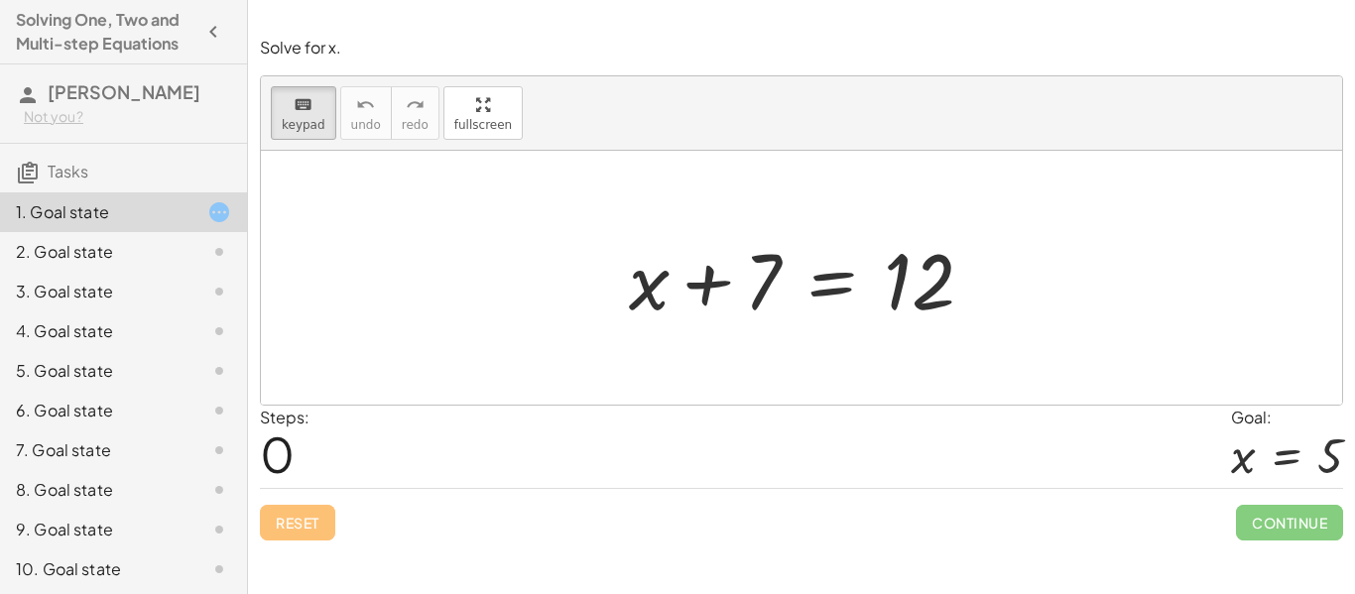
drag, startPoint x: 734, startPoint y: 306, endPoint x: 765, endPoint y: 332, distance: 40.8
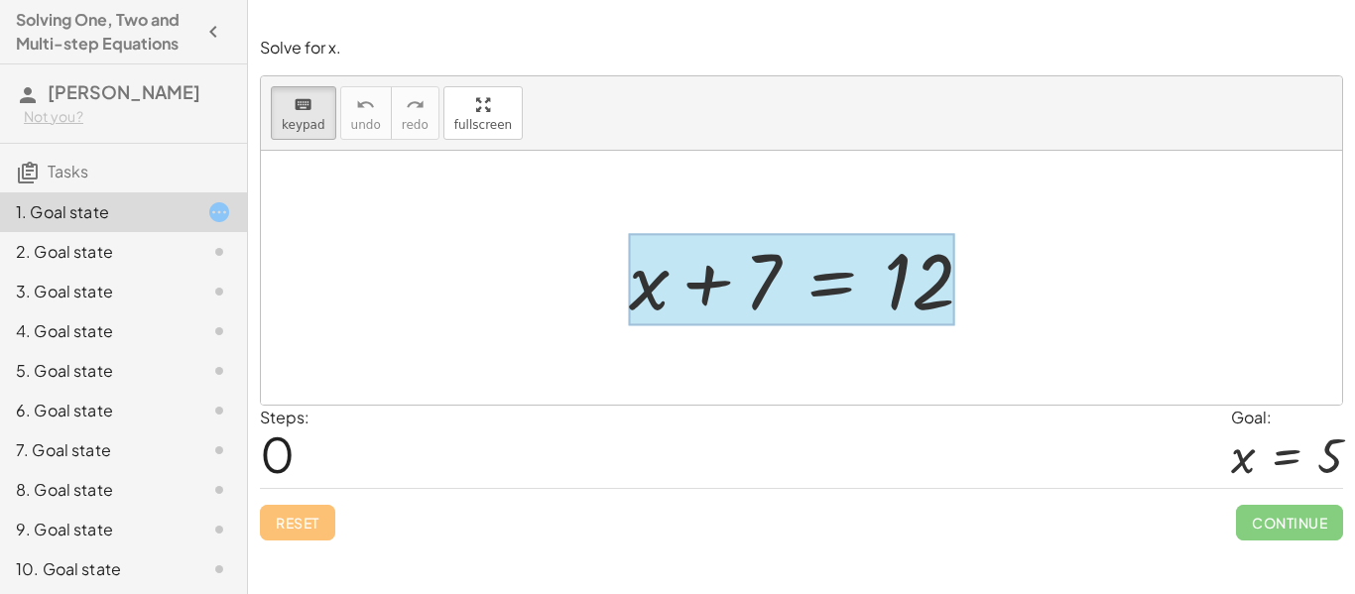
drag, startPoint x: 754, startPoint y: 303, endPoint x: 832, endPoint y: 311, distance: 78.8
click at [832, 311] on div at bounding box center [791, 280] width 325 height 92
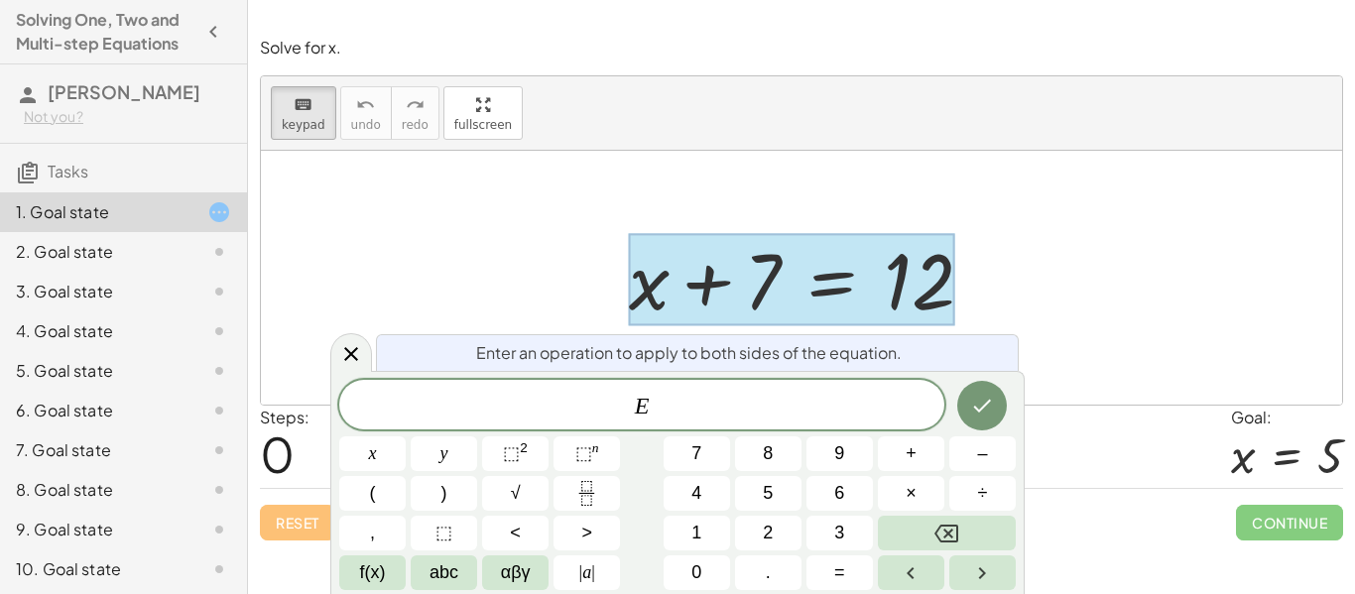
click at [361, 219] on div at bounding box center [802, 278] width 1082 height 254
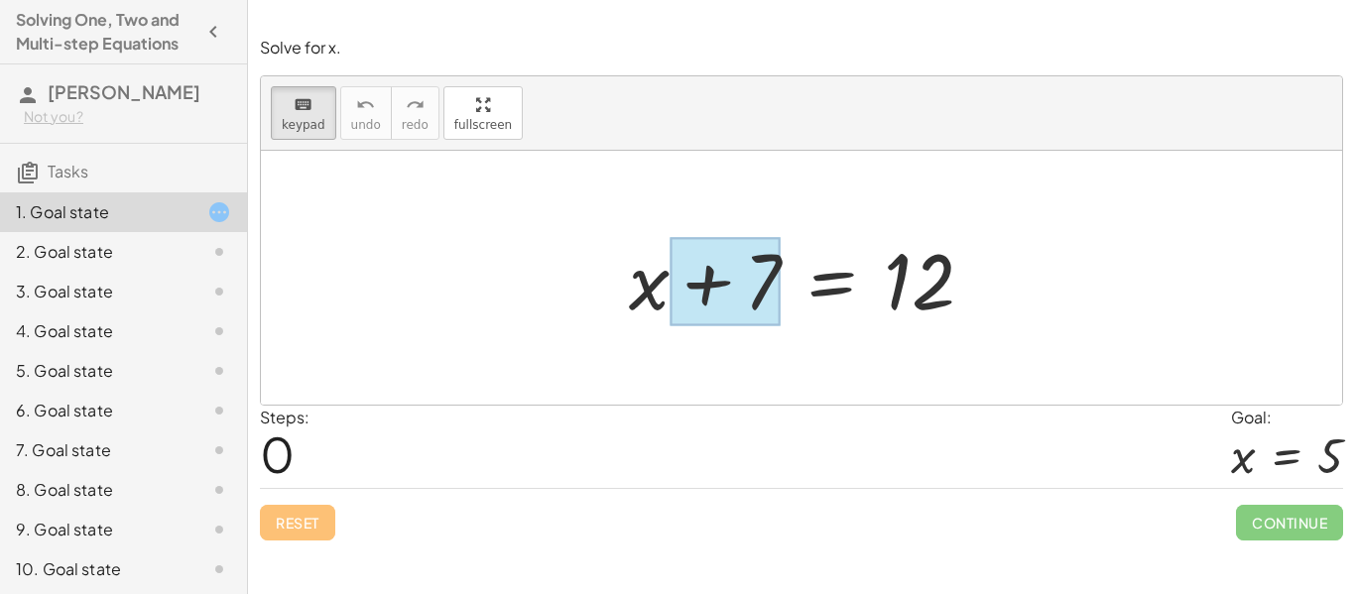
drag, startPoint x: 723, startPoint y: 296, endPoint x: 752, endPoint y: 322, distance: 39.3
click at [752, 322] on div at bounding box center [725, 282] width 111 height 88
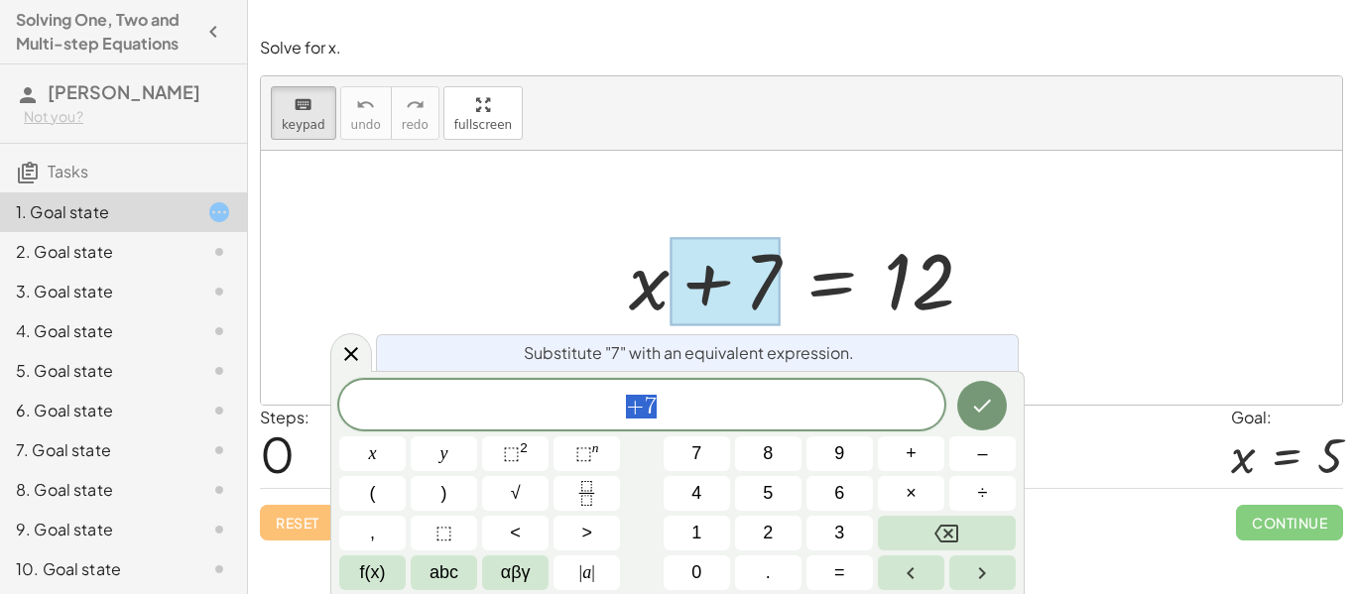
scroll to position [21, 0]
click at [735, 298] on div at bounding box center [725, 282] width 111 height 88
click at [730, 124] on div "keyboard keypad undo undo redo redo fullscreen" at bounding box center [802, 113] width 1082 height 74
click at [721, 192] on div at bounding box center [802, 278] width 1082 height 254
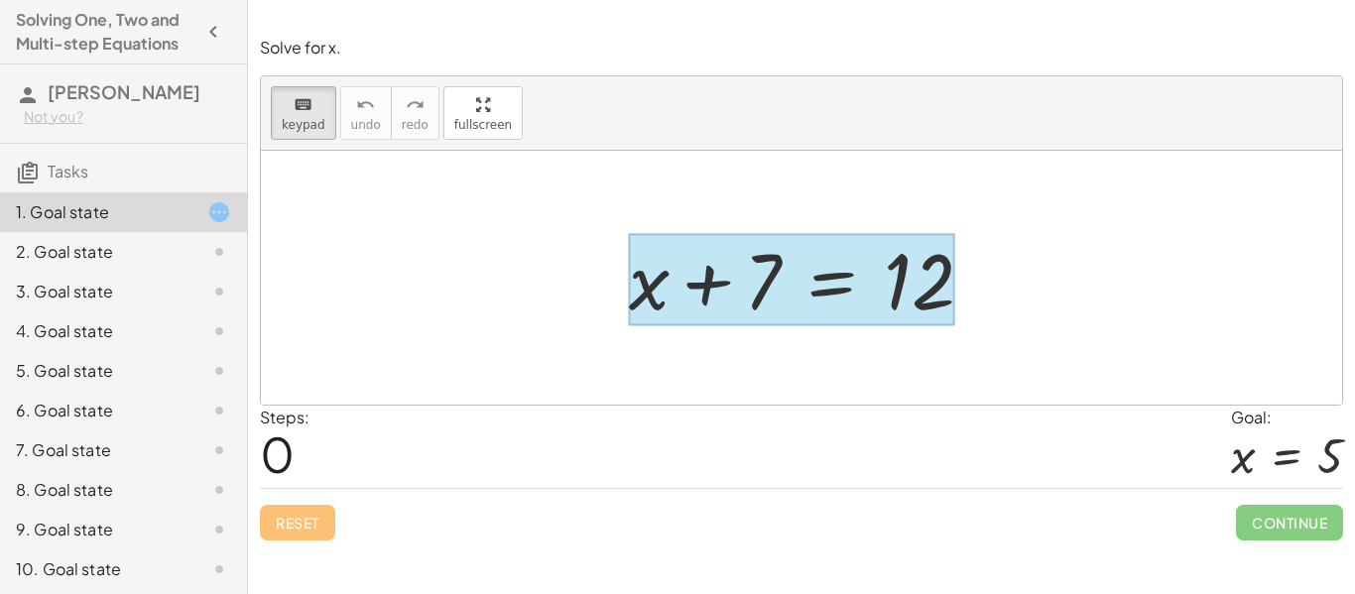
drag, startPoint x: 736, startPoint y: 271, endPoint x: 882, endPoint y: 267, distance: 145.9
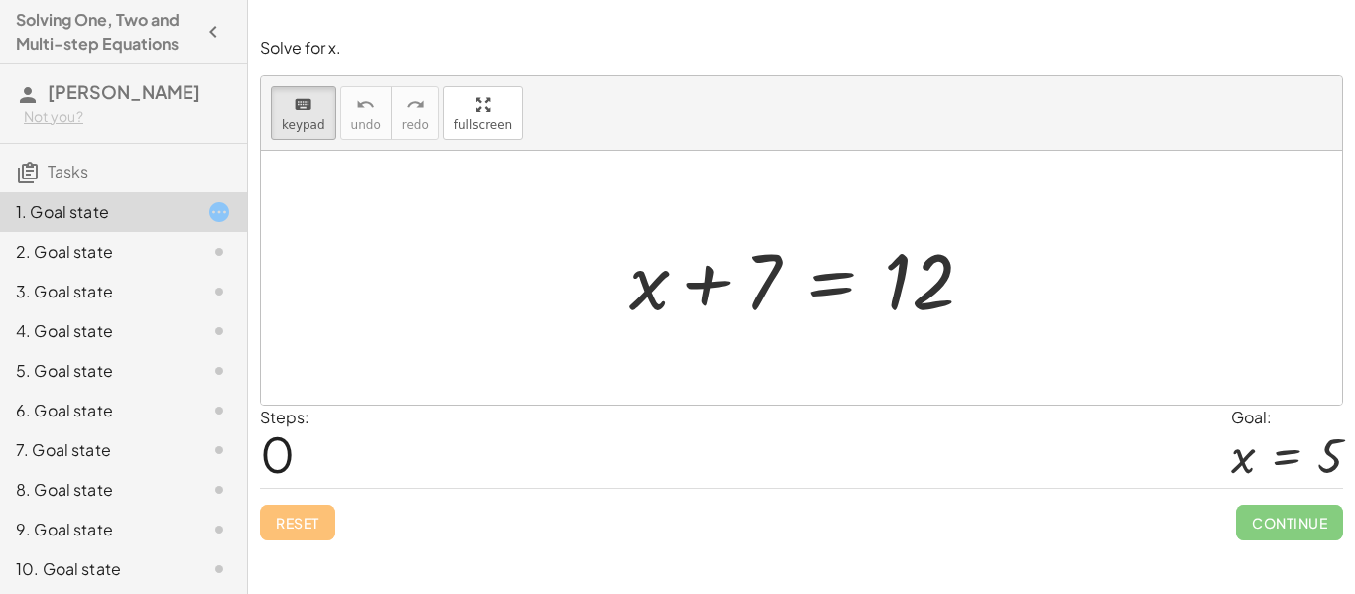
click at [809, 208] on div at bounding box center [802, 278] width 1082 height 254
click at [81, 375] on div "5. Goal state" at bounding box center [96, 371] width 160 height 24
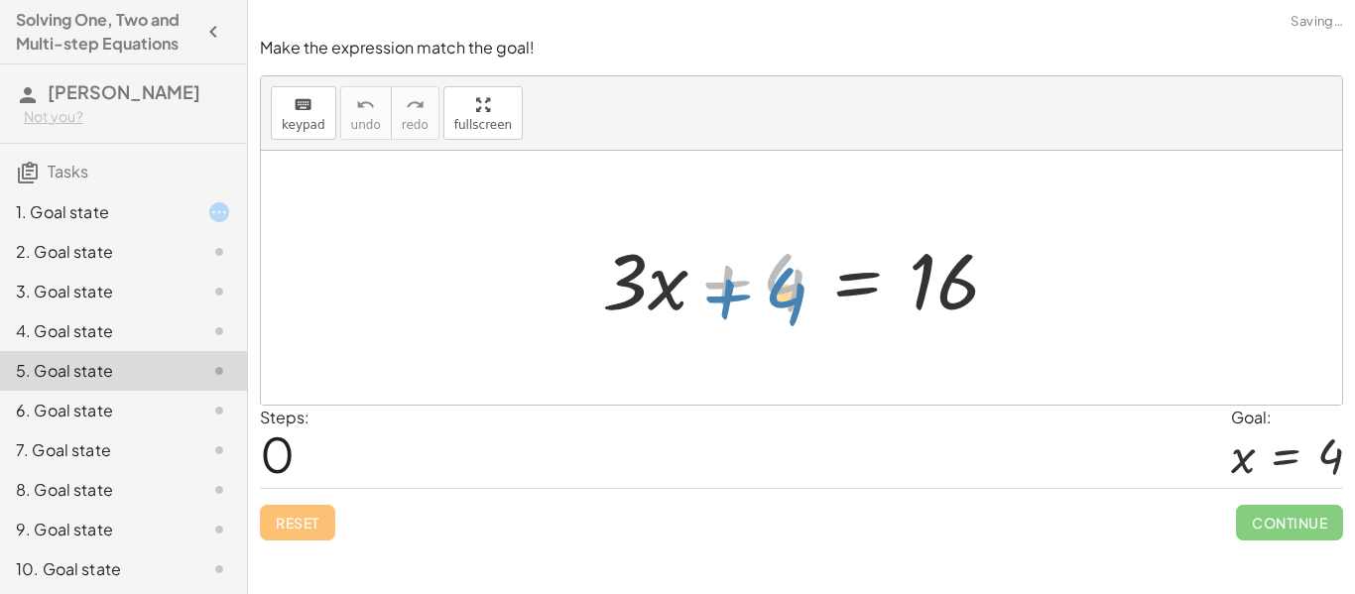
drag, startPoint x: 793, startPoint y: 282, endPoint x: 793, endPoint y: 294, distance: 11.9
click at [793, 294] on div at bounding box center [809, 278] width 434 height 102
drag, startPoint x: 793, startPoint y: 294, endPoint x: 1072, endPoint y: 283, distance: 279.0
click at [1072, 283] on div "+ 4 + · 3 · x + 4 = 16" at bounding box center [802, 278] width 1082 height 254
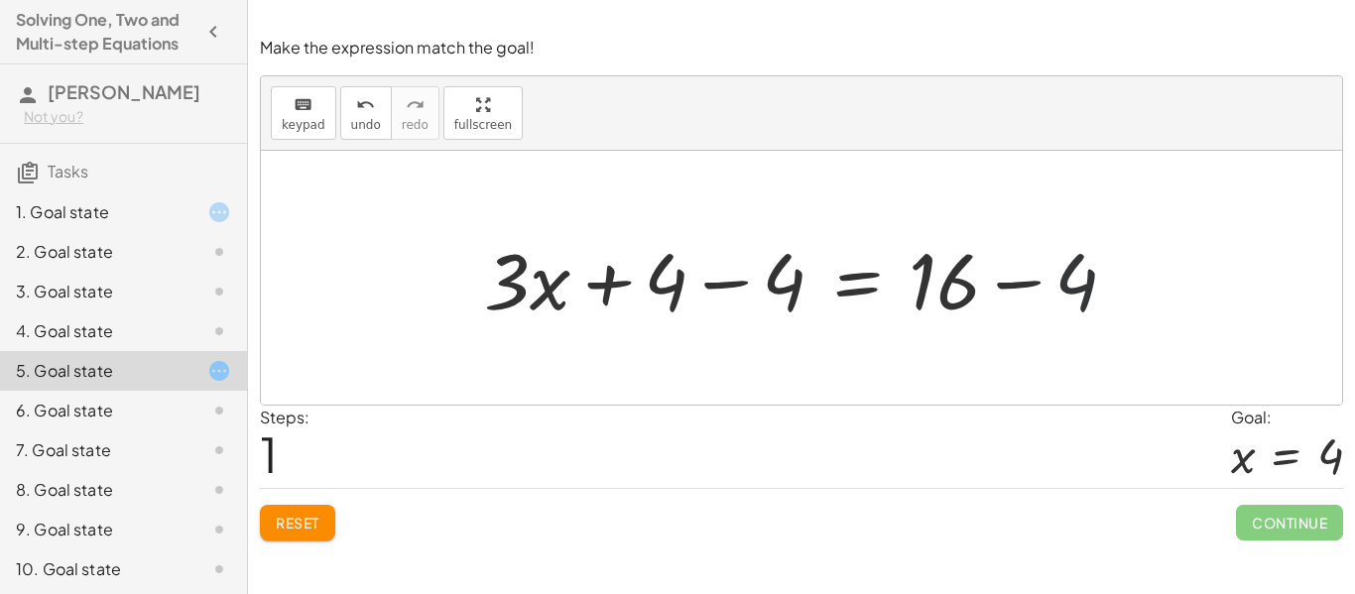
drag, startPoint x: 1066, startPoint y: 287, endPoint x: 999, endPoint y: 292, distance: 66.7
click at [999, 292] on div at bounding box center [808, 278] width 669 height 102
click at [310, 509] on button "Reset" at bounding box center [297, 523] width 75 height 36
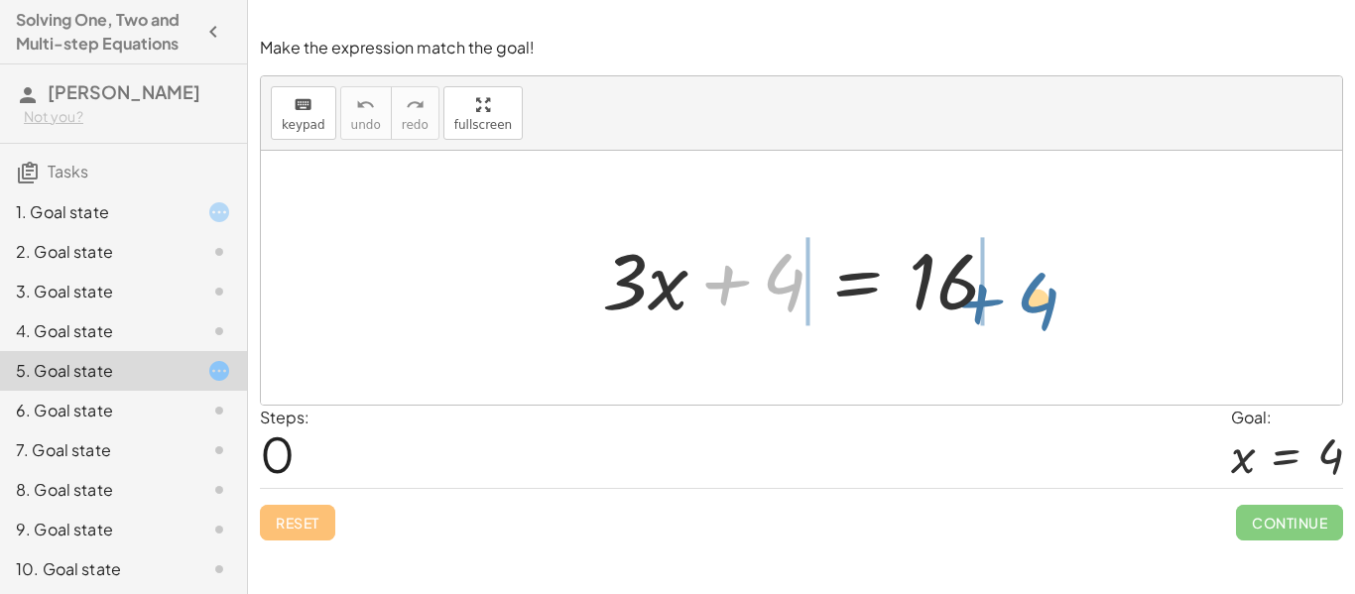
drag, startPoint x: 779, startPoint y: 297, endPoint x: 1051, endPoint y: 316, distance: 272.5
click at [1051, 316] on div "+ 4 + · 3 · x + 4 = 16" at bounding box center [802, 278] width 1082 height 254
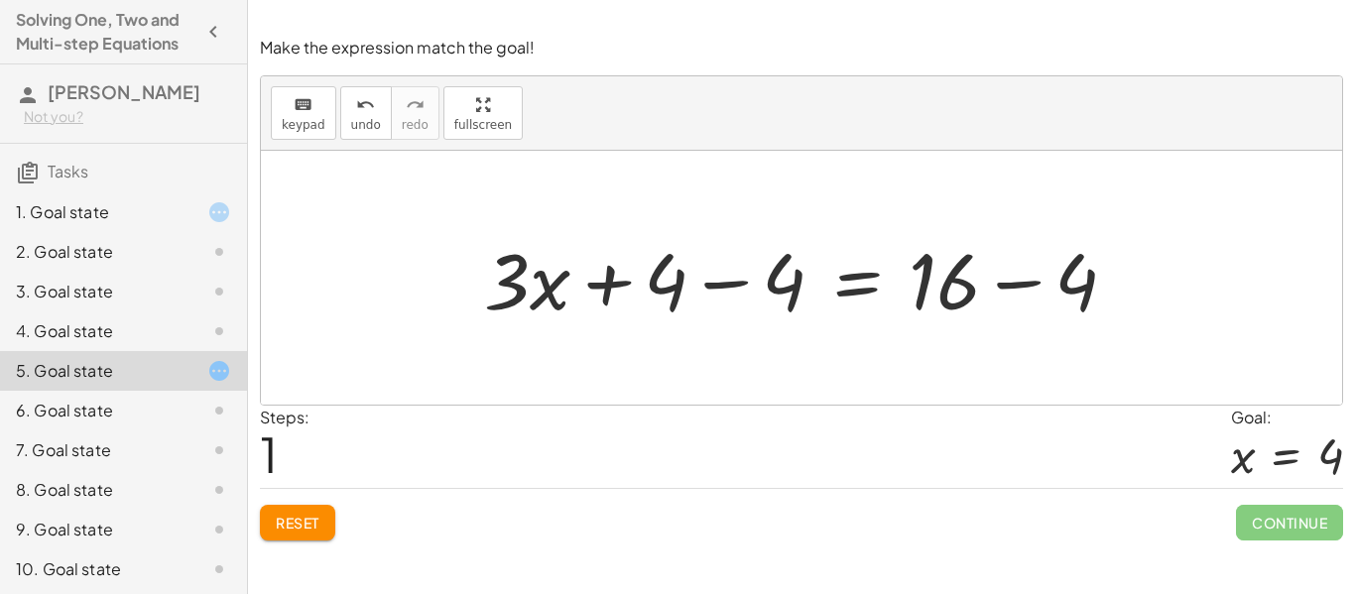
click at [980, 283] on div at bounding box center [808, 278] width 669 height 102
click at [963, 287] on div at bounding box center [808, 278] width 669 height 102
click at [956, 285] on div at bounding box center [808, 278] width 669 height 102
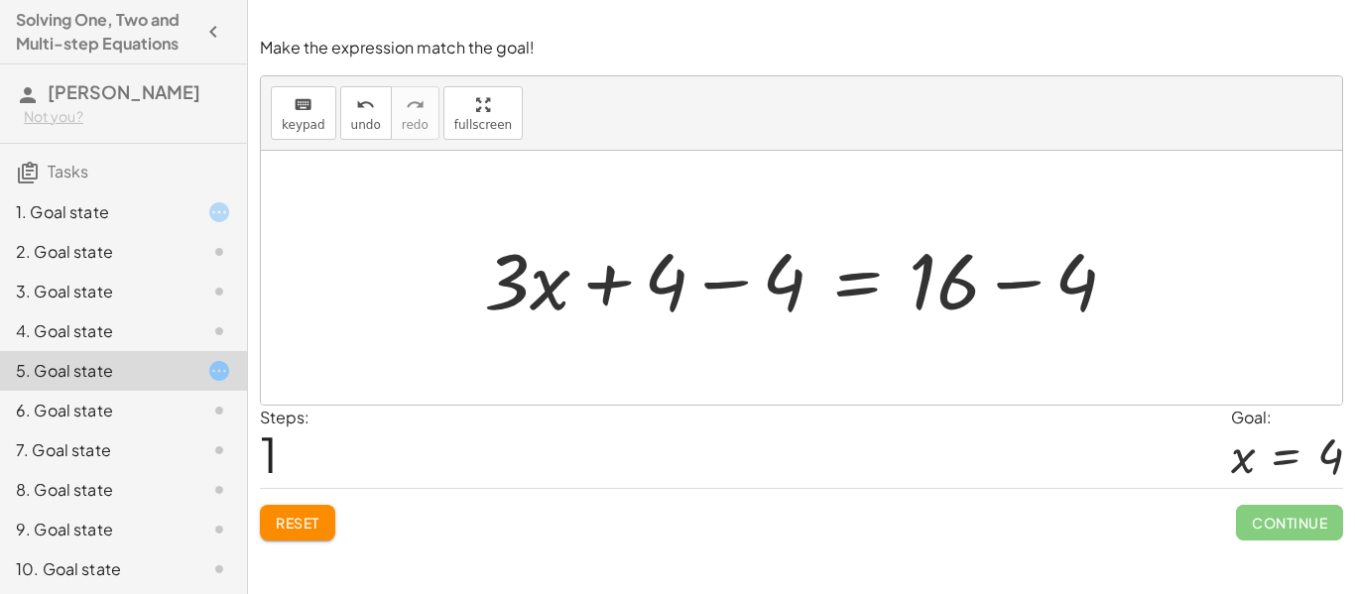
click at [956, 285] on div at bounding box center [808, 278] width 669 height 102
click at [682, 279] on div at bounding box center [808, 278] width 669 height 102
click at [553, 285] on div at bounding box center [808, 278] width 669 height 102
drag, startPoint x: 553, startPoint y: 285, endPoint x: 558, endPoint y: 297, distance: 12.9
click at [558, 297] on div at bounding box center [808, 278] width 669 height 102
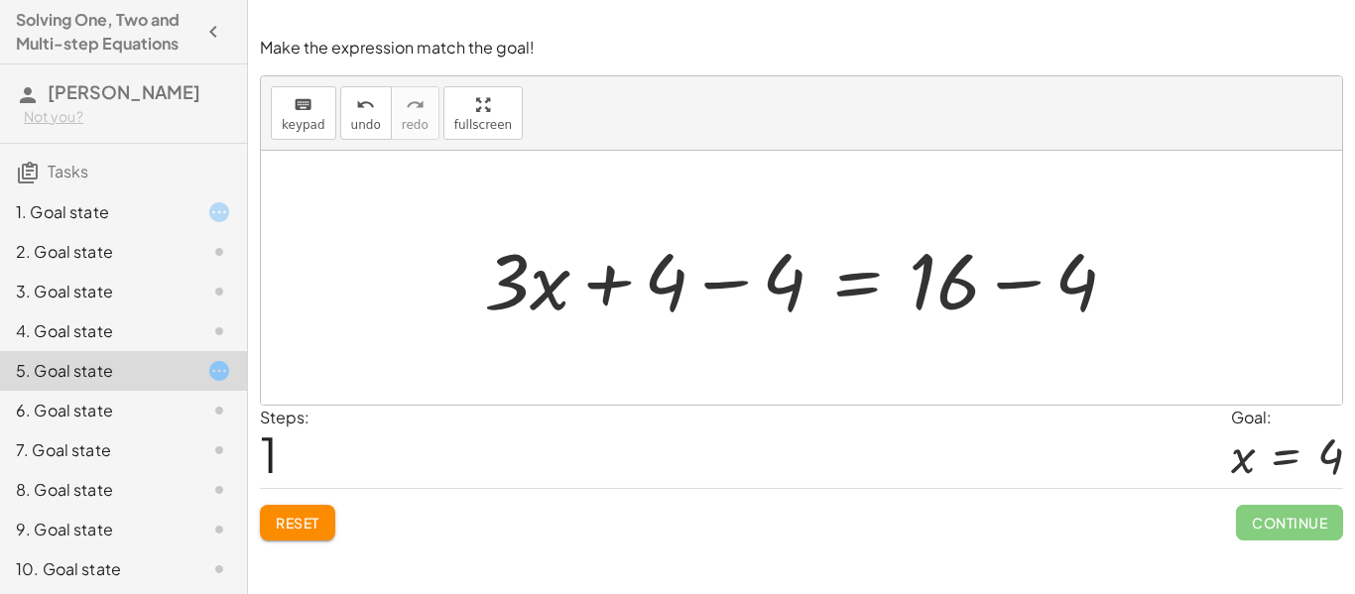
click at [855, 300] on div at bounding box center [808, 278] width 669 height 102
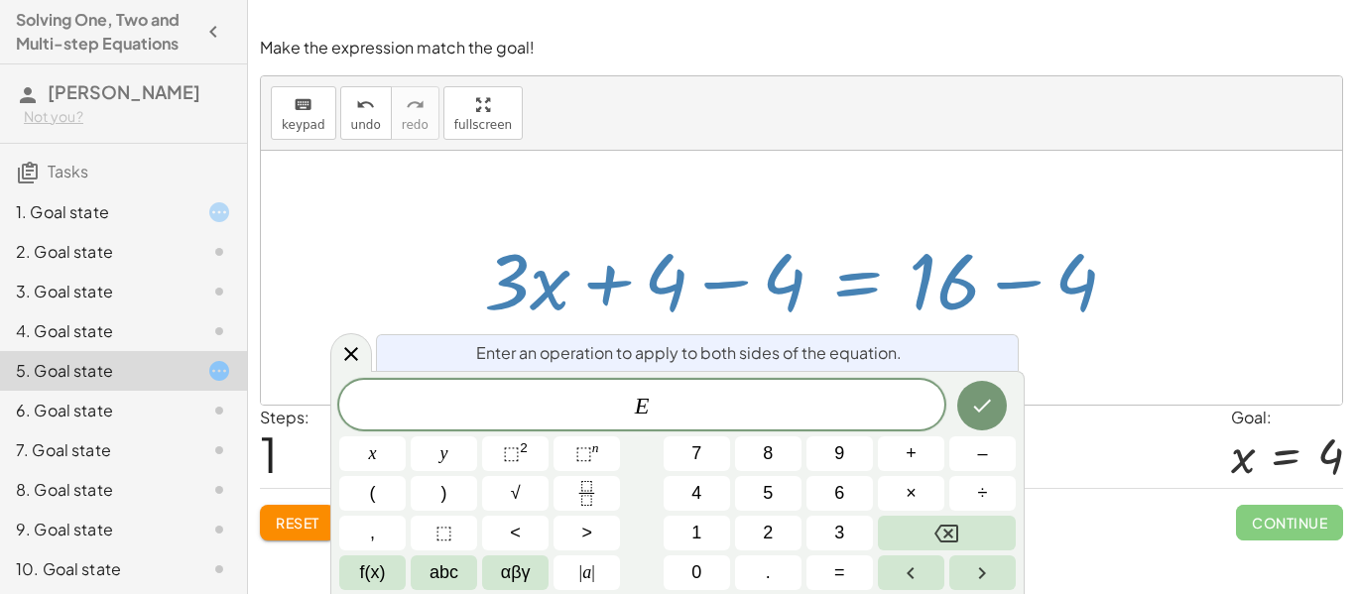
click at [960, 294] on div at bounding box center [808, 278] width 669 height 102
click at [943, 293] on div at bounding box center [808, 278] width 669 height 102
click at [1303, 173] on div at bounding box center [802, 278] width 1082 height 254
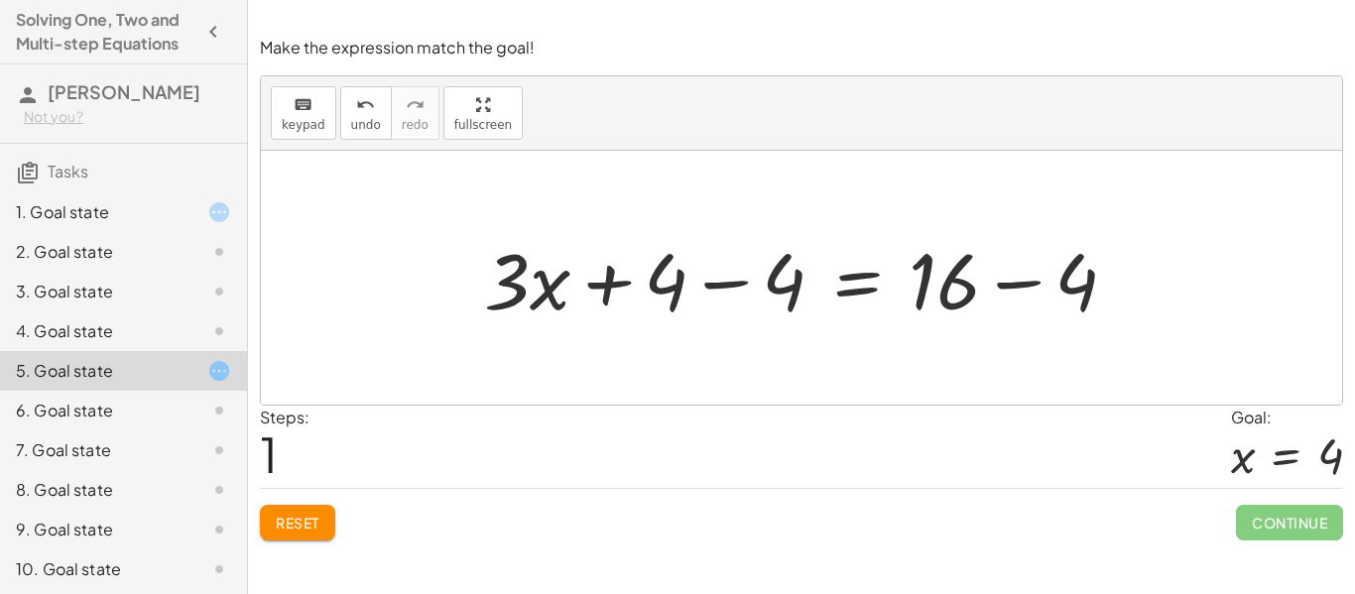
click at [973, 278] on div at bounding box center [808, 278] width 669 height 102
click at [959, 280] on div at bounding box center [808, 278] width 669 height 102
click at [875, 294] on div at bounding box center [808, 278] width 669 height 102
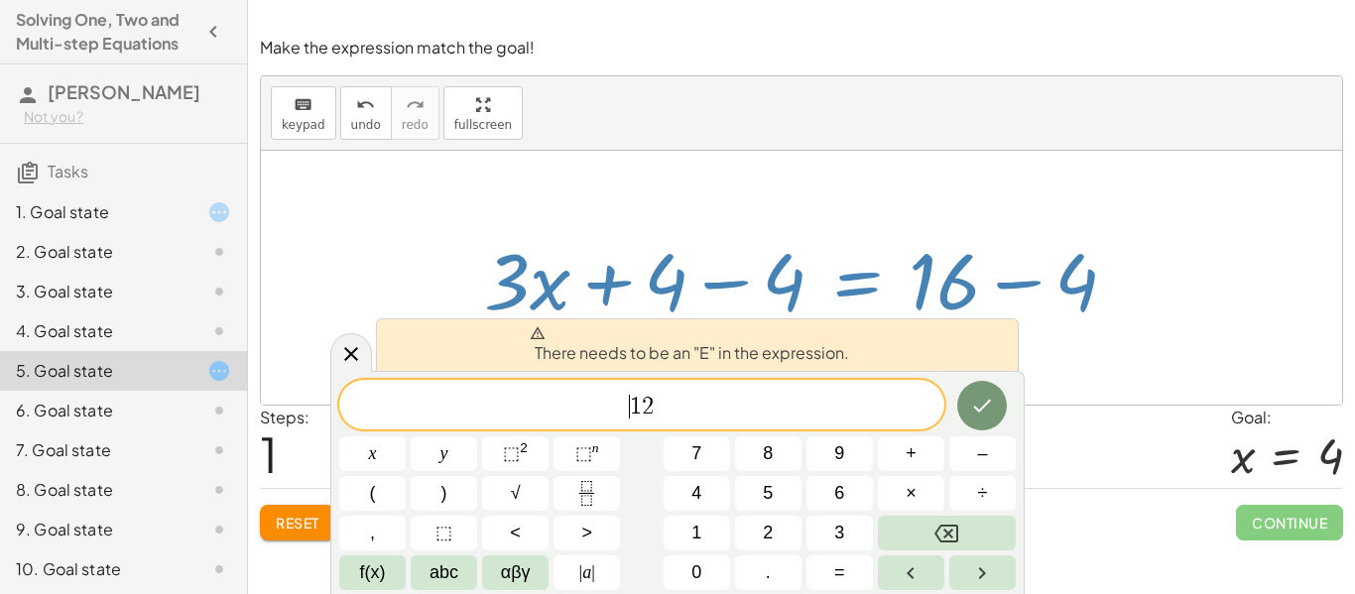
click at [599, 426] on div "​ 1 2" at bounding box center [641, 405] width 605 height 50
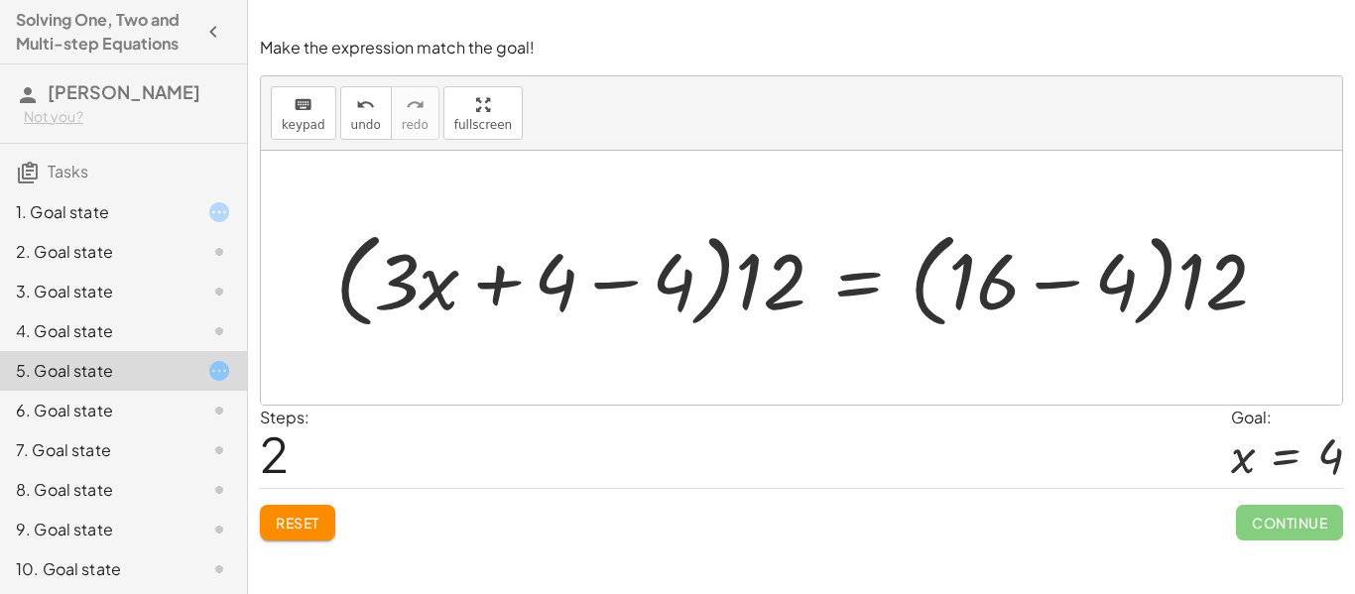
click at [1172, 265] on div at bounding box center [809, 278] width 968 height 114
click at [570, 303] on div at bounding box center [809, 278] width 968 height 114
click at [317, 522] on span "Reset" at bounding box center [298, 523] width 44 height 18
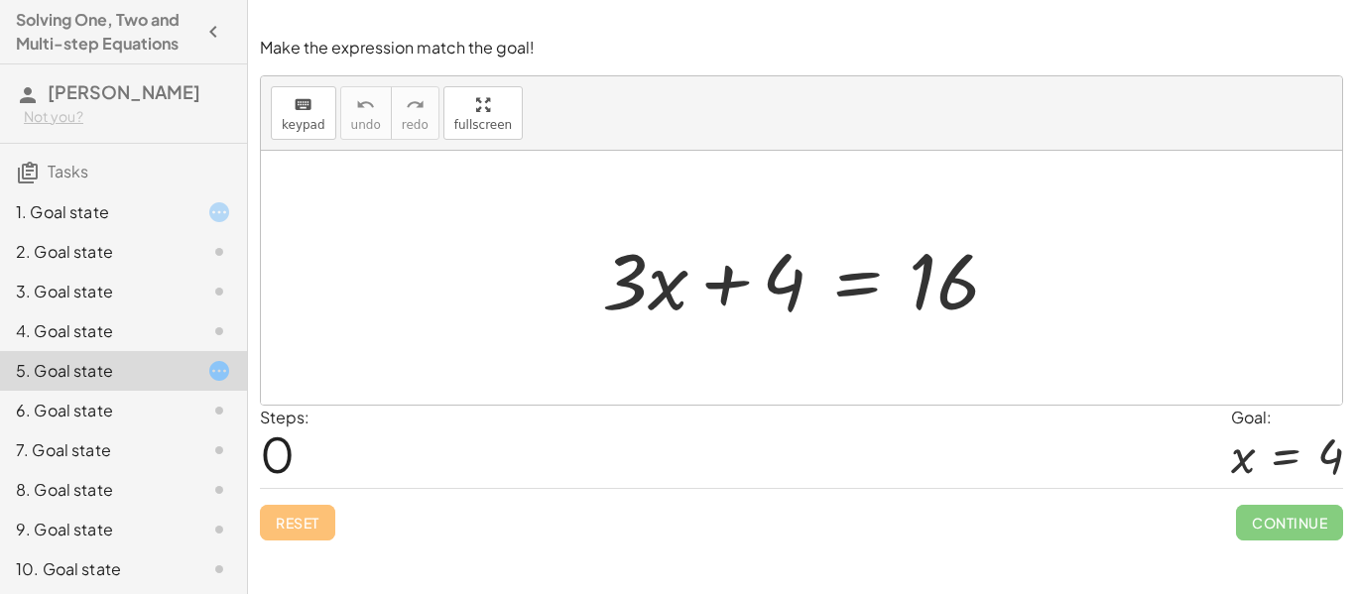
click at [153, 216] on div "1. Goal state" at bounding box center [96, 212] width 160 height 24
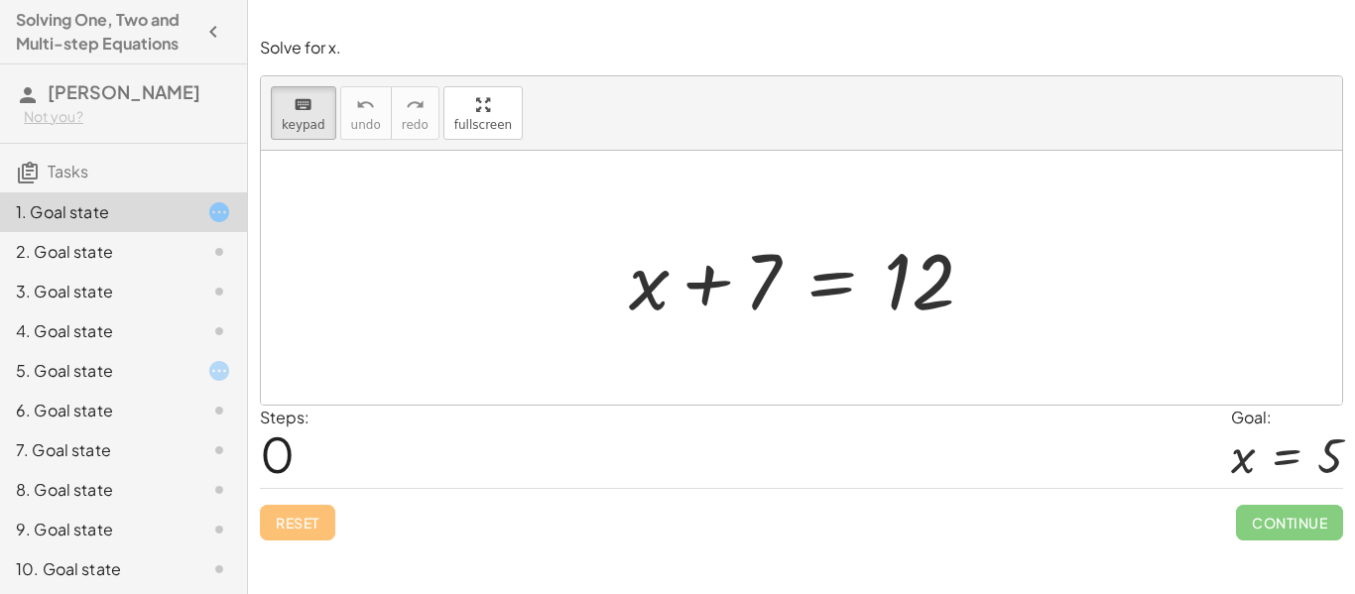
drag, startPoint x: 764, startPoint y: 292, endPoint x: 981, endPoint y: 301, distance: 217.5
click at [795, 349] on div at bounding box center [802, 278] width 1082 height 254
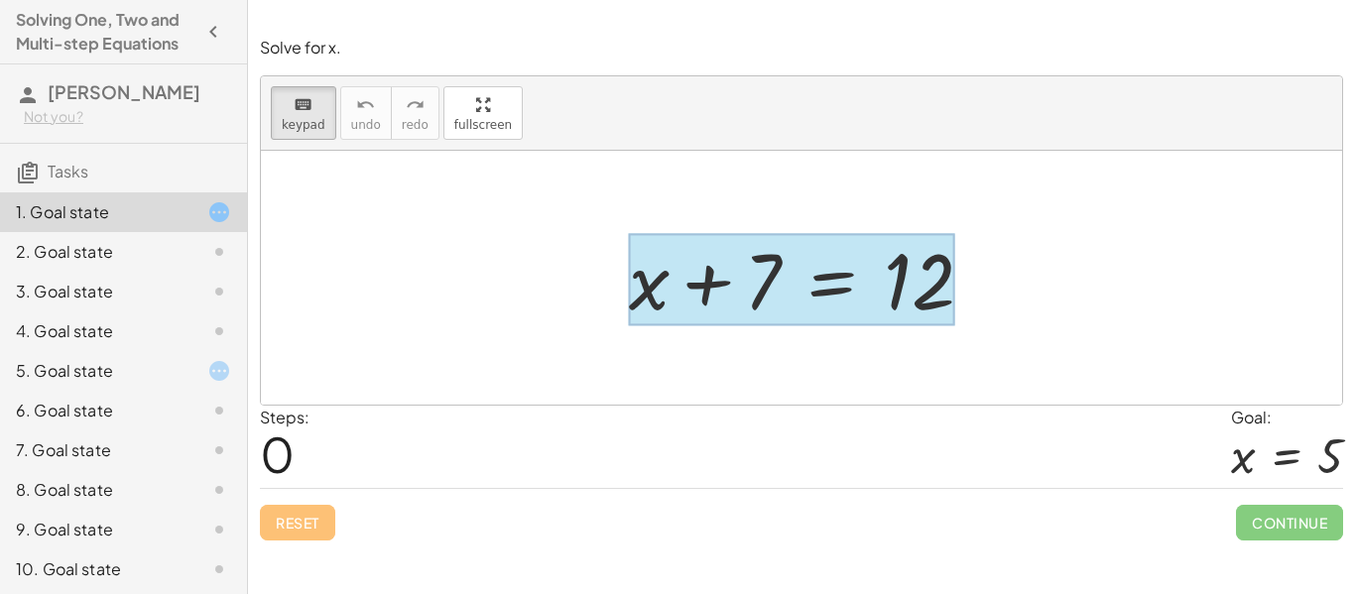
drag, startPoint x: 755, startPoint y: 298, endPoint x: 818, endPoint y: 279, distance: 65.3
click at [818, 279] on div at bounding box center [791, 280] width 325 height 92
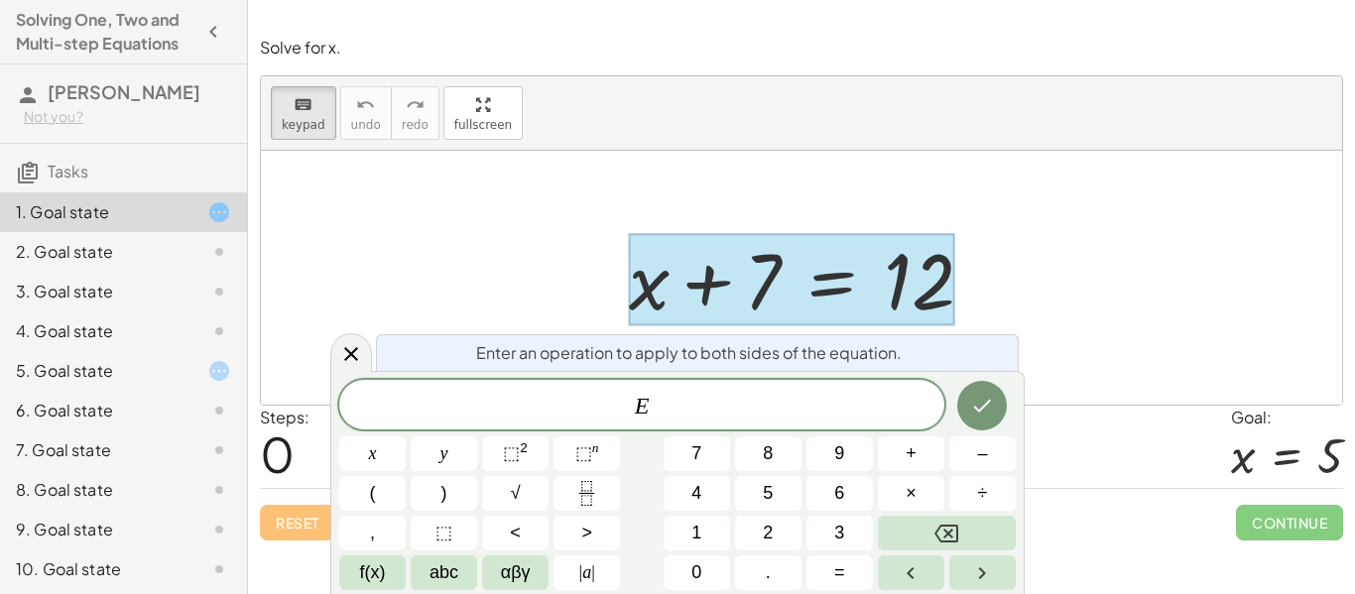
click at [462, 240] on div at bounding box center [802, 278] width 1082 height 254
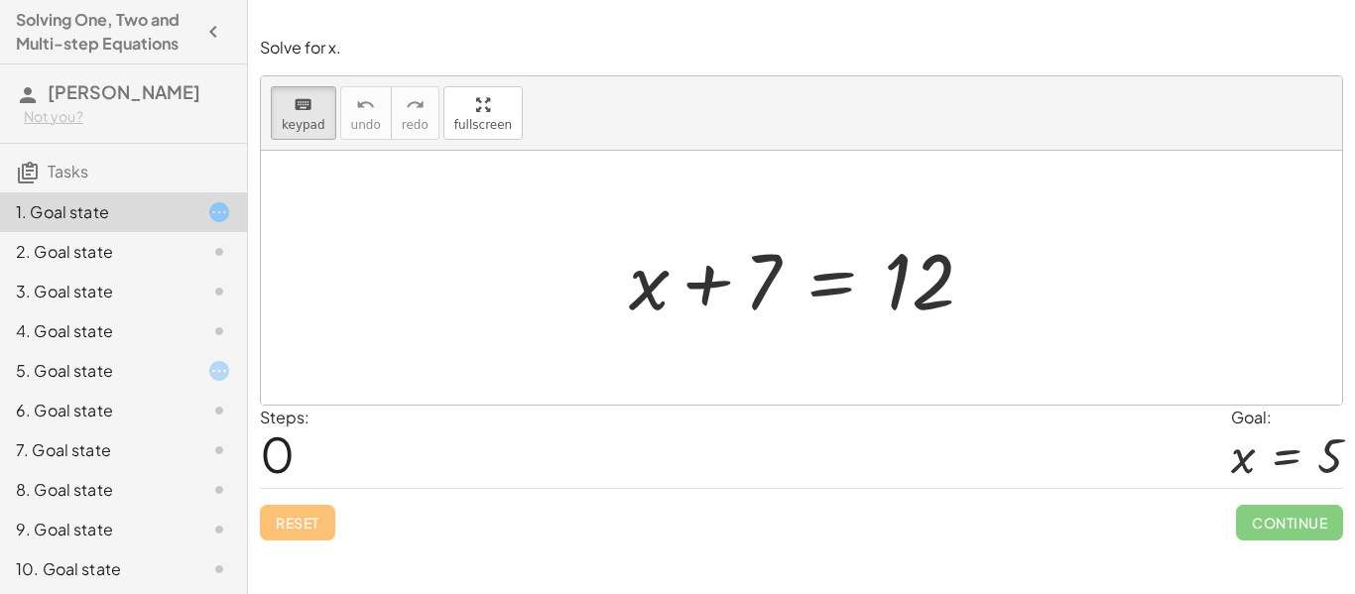
click at [295, 514] on div "Reset Continue" at bounding box center [802, 514] width 1084 height 53
drag, startPoint x: 643, startPoint y: 319, endPoint x: 724, endPoint y: 208, distance: 137.7
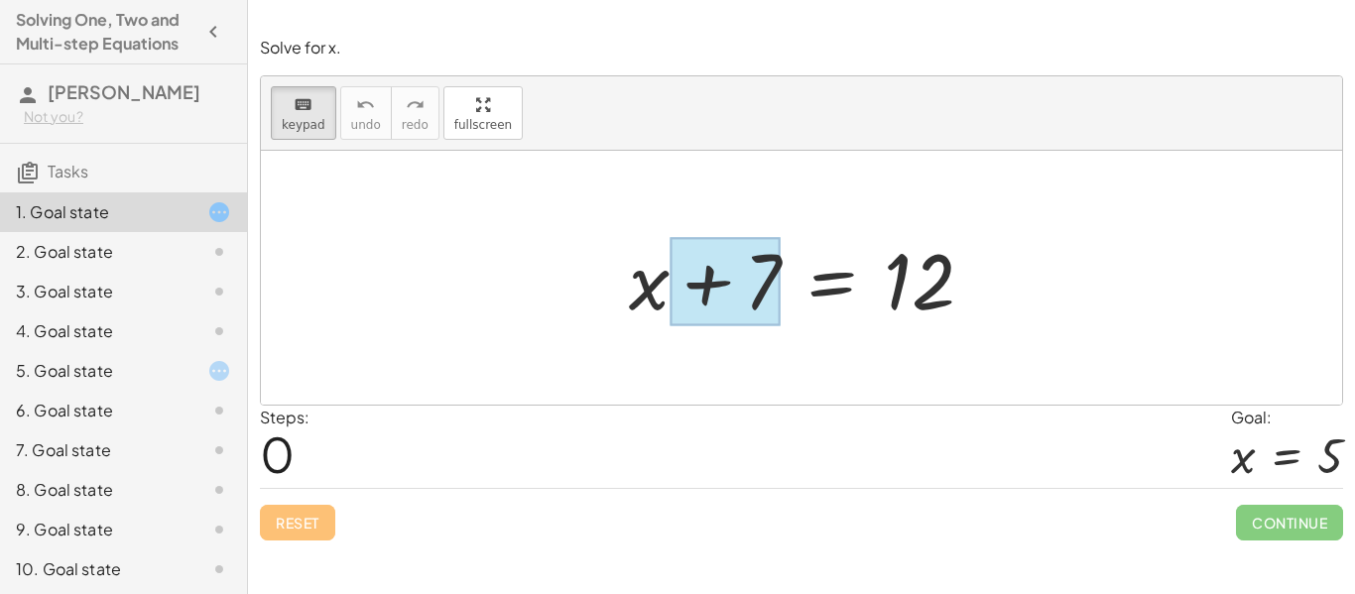
drag, startPoint x: 650, startPoint y: 274, endPoint x: 747, endPoint y: 277, distance: 97.3
click at [747, 277] on div at bounding box center [725, 282] width 111 height 88
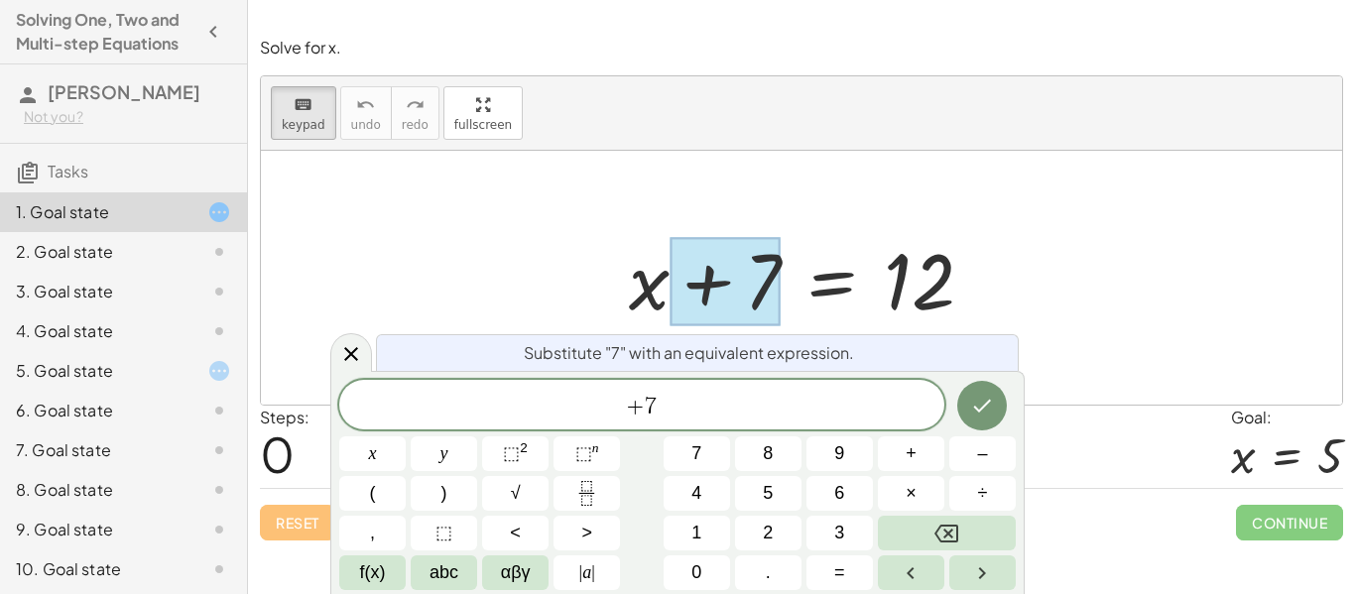
drag, startPoint x: 747, startPoint y: 277, endPoint x: 716, endPoint y: 246, distance: 43.5
click at [716, 246] on div at bounding box center [725, 282] width 111 height 88
click at [695, 233] on div at bounding box center [809, 278] width 380 height 102
click at [357, 363] on icon at bounding box center [351, 354] width 24 height 24
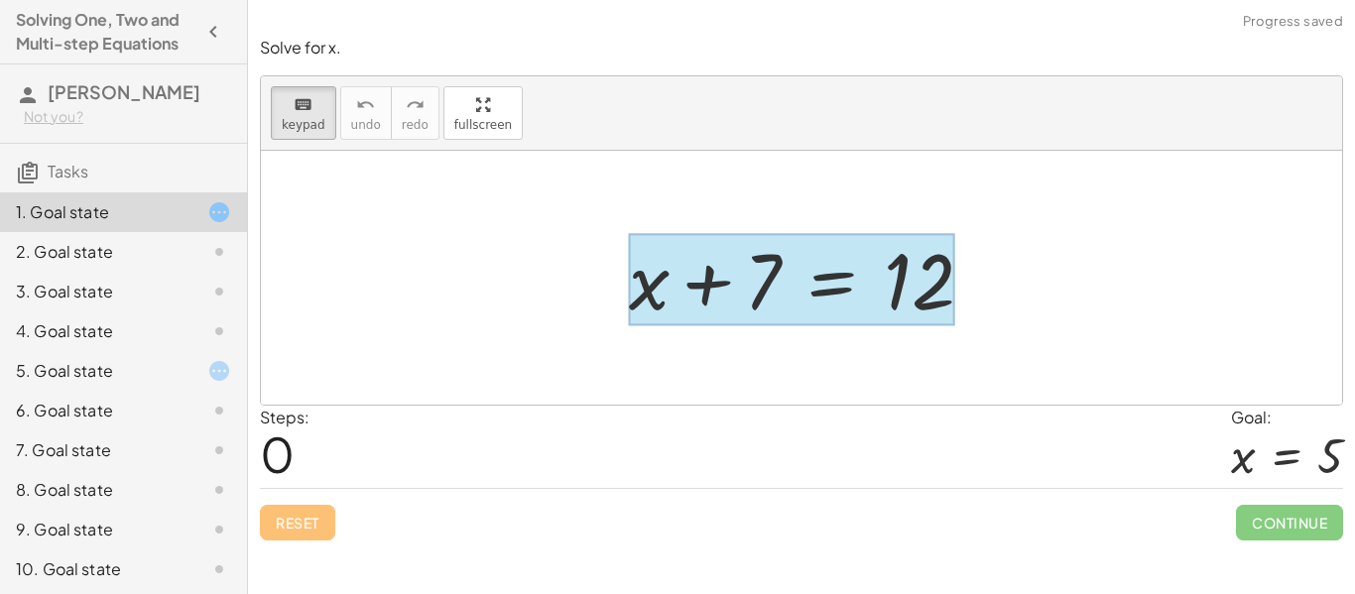
drag, startPoint x: 931, startPoint y: 278, endPoint x: 882, endPoint y: 284, distance: 49.0
click at [811, 289] on div at bounding box center [791, 280] width 325 height 92
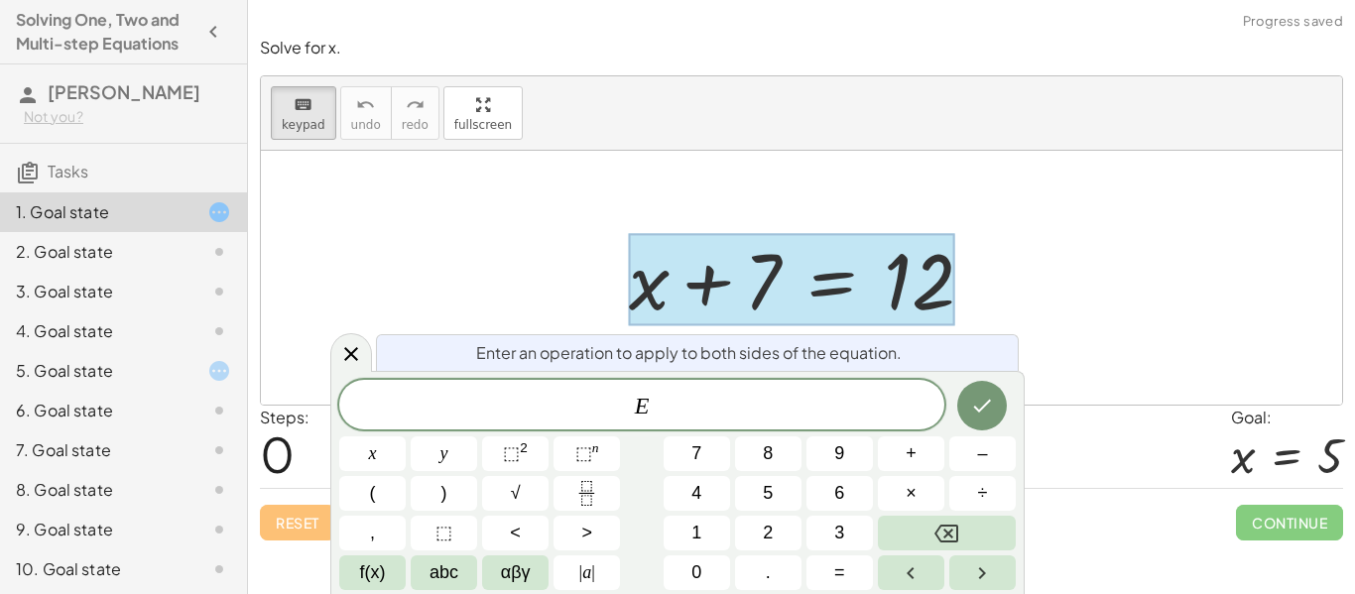
click at [559, 225] on div at bounding box center [802, 278] width 1082 height 254
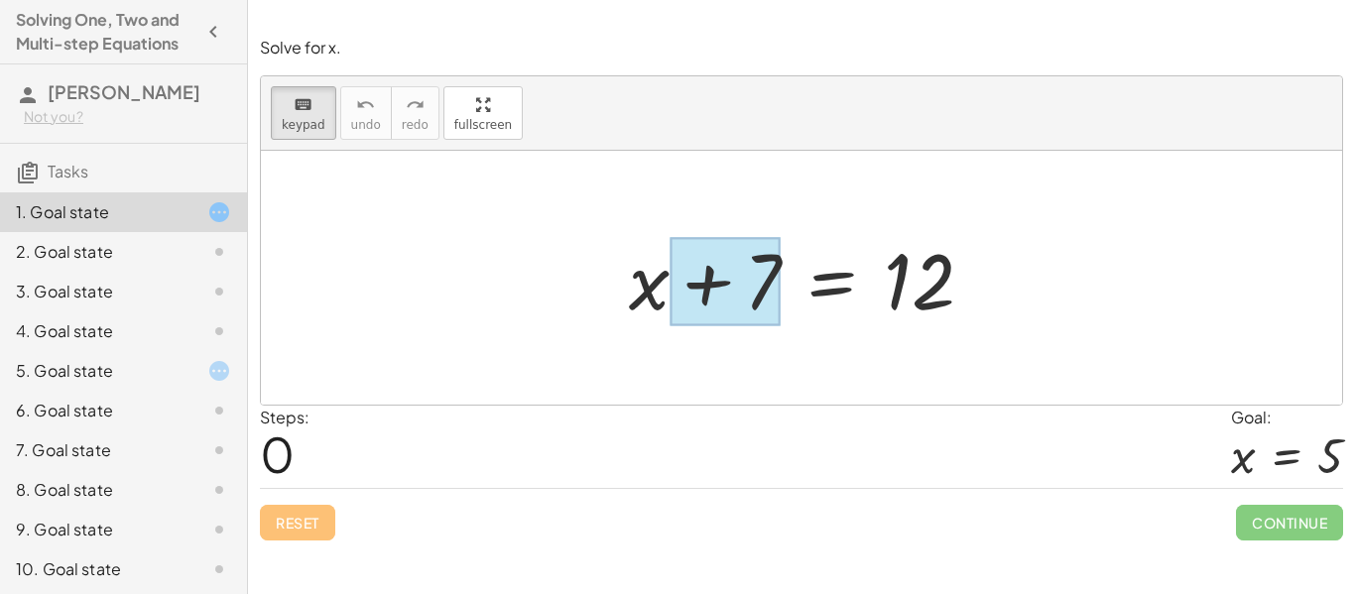
drag, startPoint x: 768, startPoint y: 282, endPoint x: 773, endPoint y: 307, distance: 25.3
click at [773, 307] on div at bounding box center [725, 282] width 111 height 88
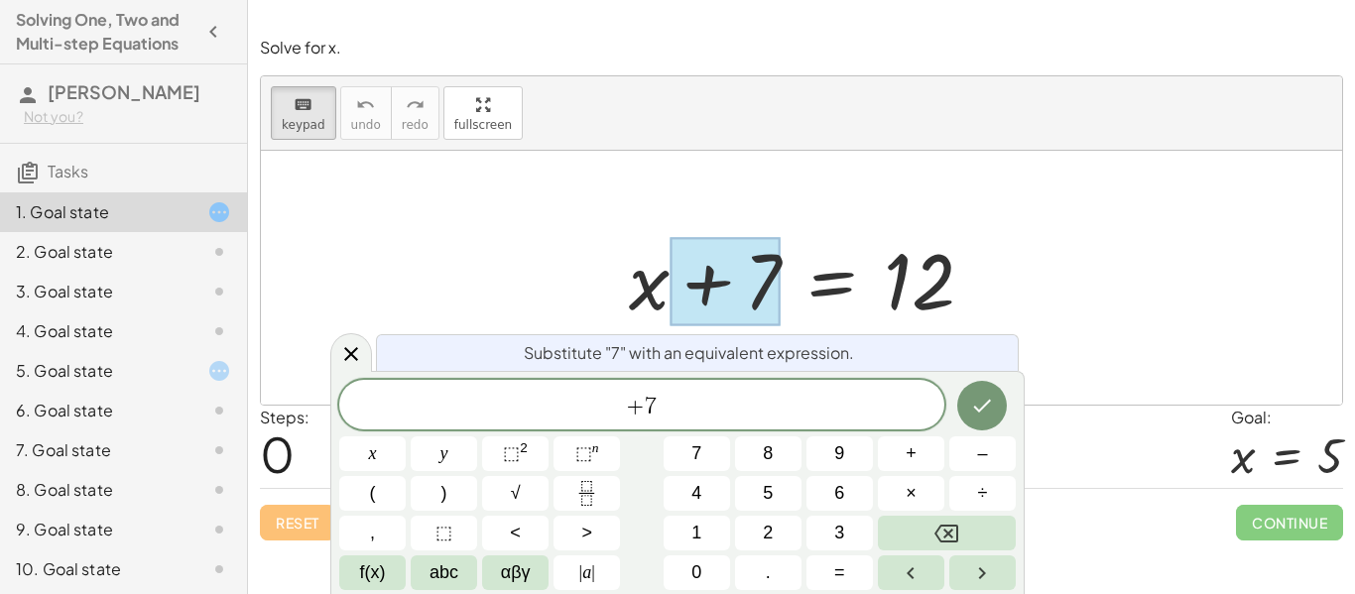
drag, startPoint x: 763, startPoint y: 297, endPoint x: 742, endPoint y: 233, distance: 66.8
click at [832, 280] on div "+ x + 7 = 12" at bounding box center [832, 280] width 0 height 0
click at [742, 233] on div at bounding box center [809, 278] width 380 height 102
click at [714, 129] on div "keyboard keypad undo undo redo redo fullscreen" at bounding box center [802, 113] width 1082 height 74
click at [689, 210] on div at bounding box center [802, 278] width 1082 height 254
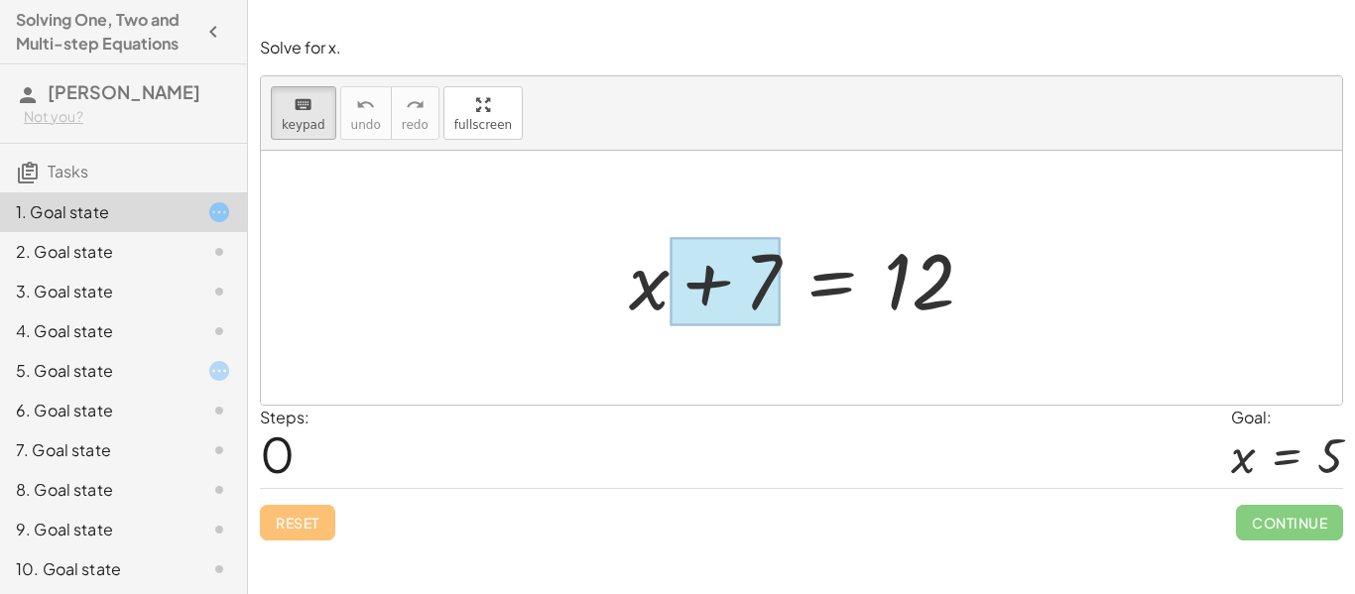
drag, startPoint x: 645, startPoint y: 286, endPoint x: 716, endPoint y: 298, distance: 72.4
click at [716, 298] on div at bounding box center [725, 282] width 111 height 88
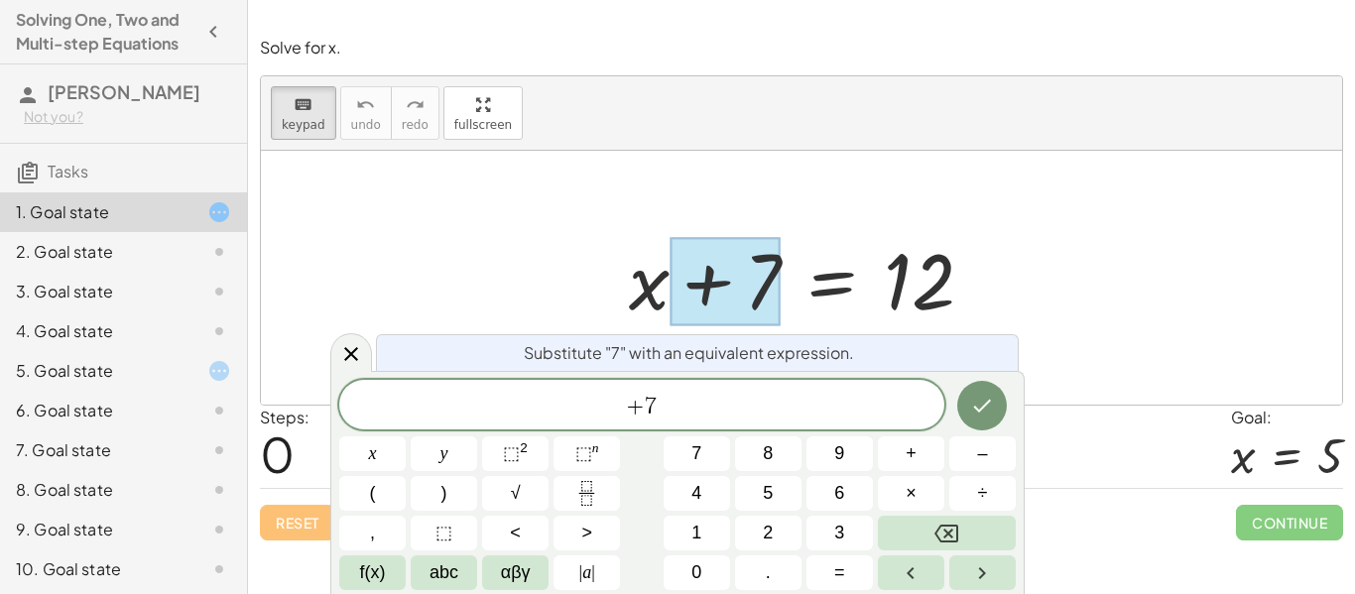
drag, startPoint x: 716, startPoint y: 298, endPoint x: 723, endPoint y: 313, distance: 16.4
click at [723, 313] on div at bounding box center [725, 282] width 111 height 88
click at [653, 162] on div at bounding box center [802, 278] width 1082 height 254
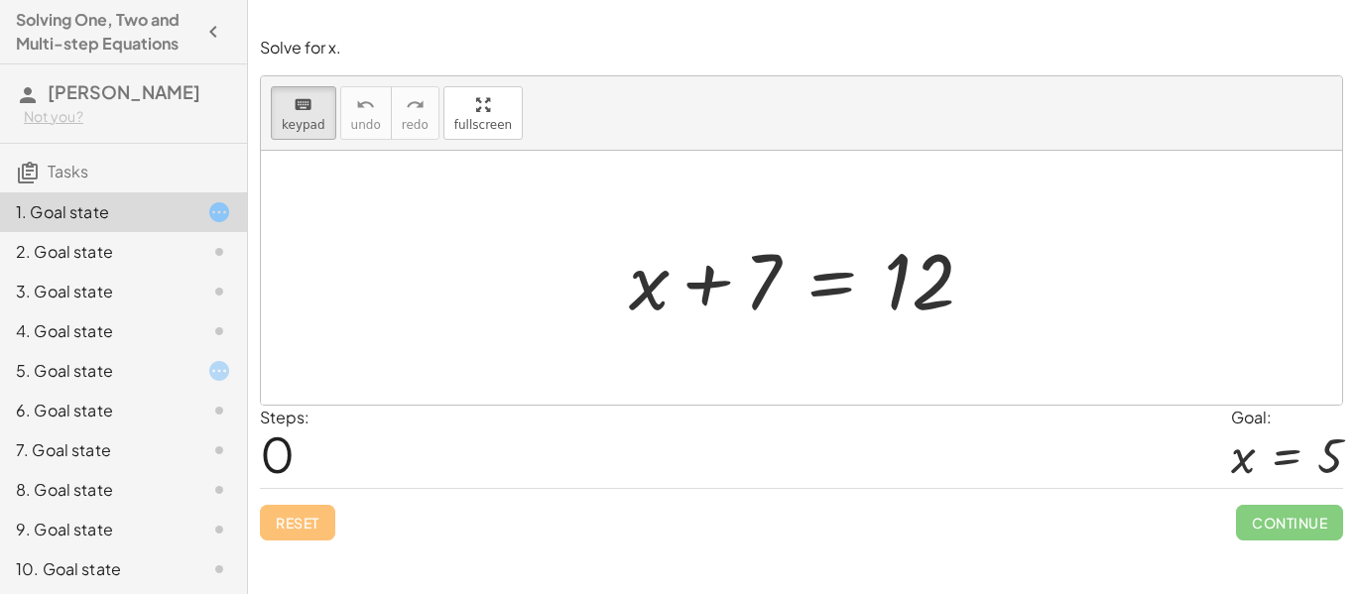
drag, startPoint x: 696, startPoint y: 268, endPoint x: 879, endPoint y: 341, distance: 197.7
click at [1034, 212] on div at bounding box center [802, 278] width 1082 height 254
drag, startPoint x: 941, startPoint y: 263, endPoint x: 920, endPoint y: 187, distance: 79.2
click at [97, 283] on div "3. Goal state" at bounding box center [96, 292] width 160 height 24
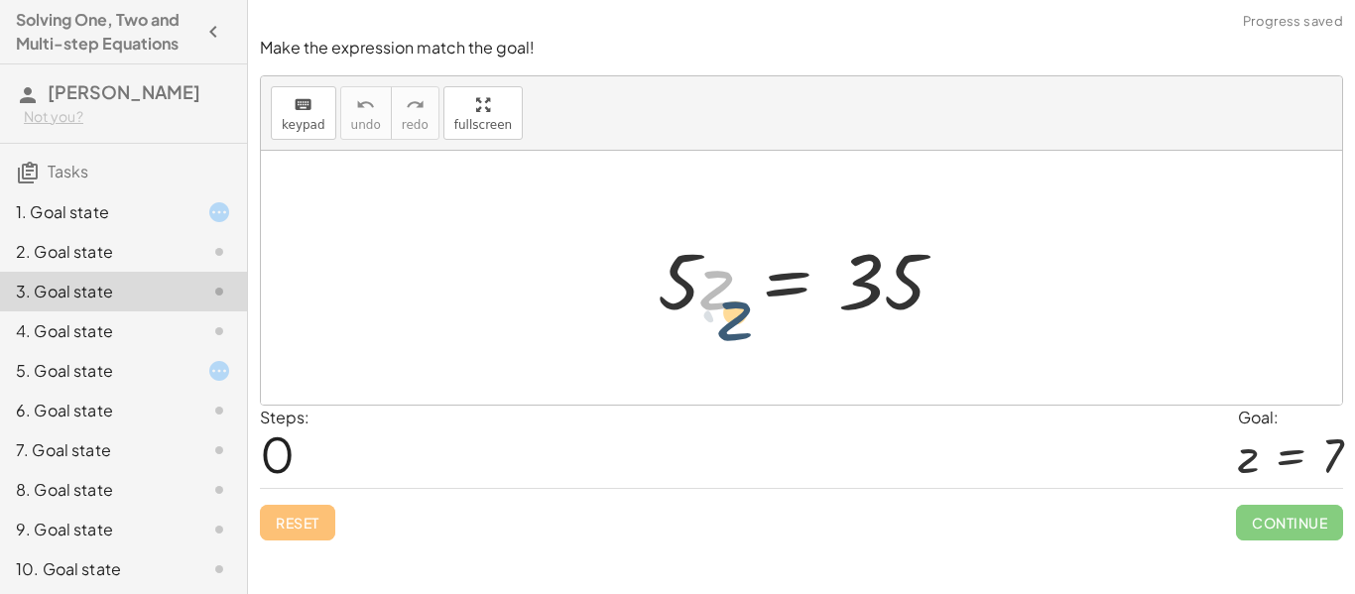
drag, startPoint x: 702, startPoint y: 291, endPoint x: 720, endPoint y: 321, distance: 35.6
click at [720, 321] on div at bounding box center [809, 278] width 323 height 102
click at [144, 215] on div "1. Goal state" at bounding box center [96, 212] width 160 height 24
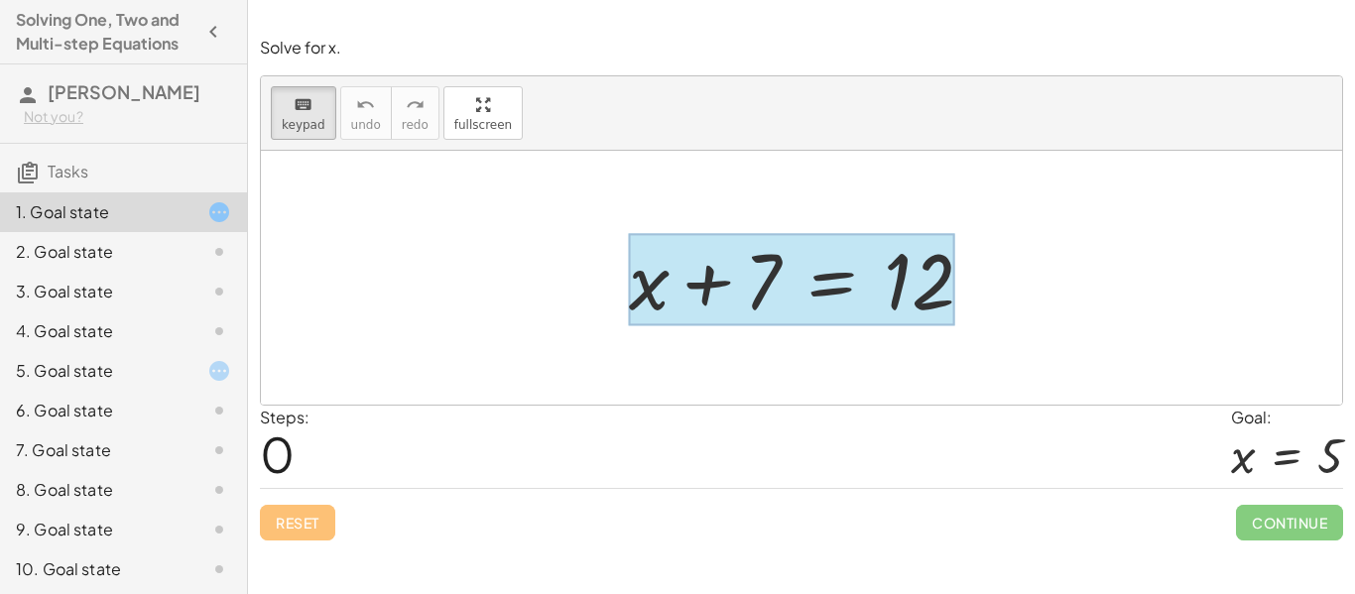
drag, startPoint x: 767, startPoint y: 286, endPoint x: 801, endPoint y: 319, distance: 47.7
click at [801, 319] on div at bounding box center [791, 280] width 325 height 92
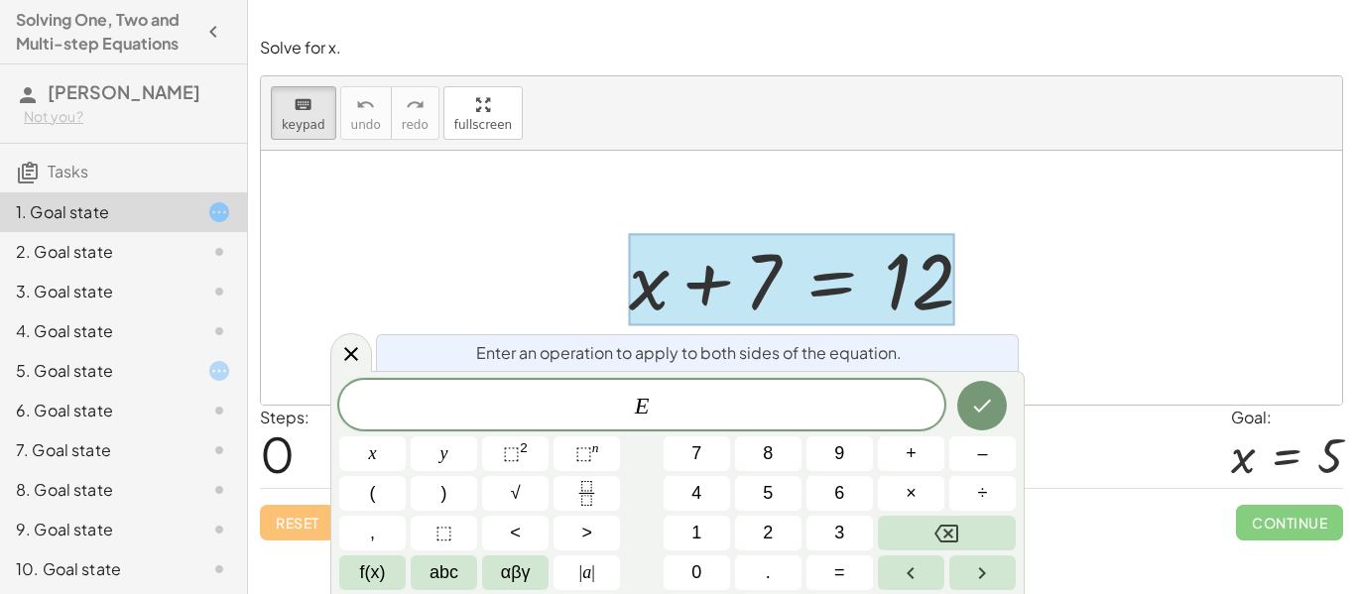
click at [816, 151] on div at bounding box center [802, 278] width 1082 height 254
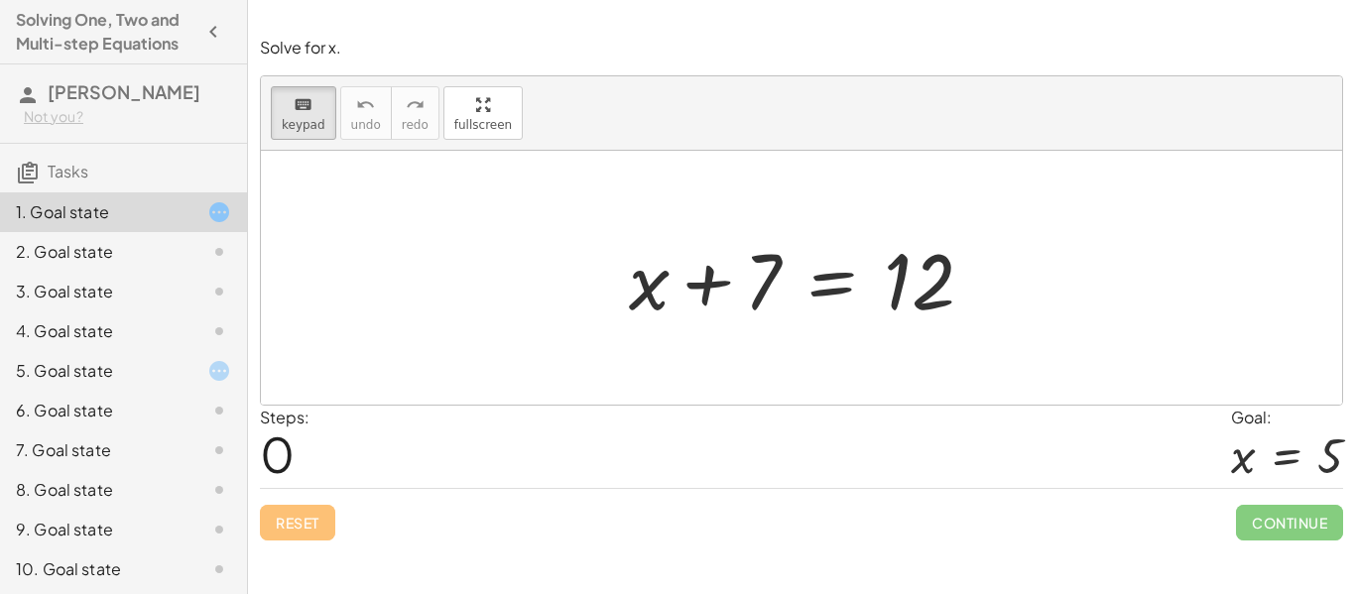
drag, startPoint x: 774, startPoint y: 263, endPoint x: 836, endPoint y: 188, distance: 97.9
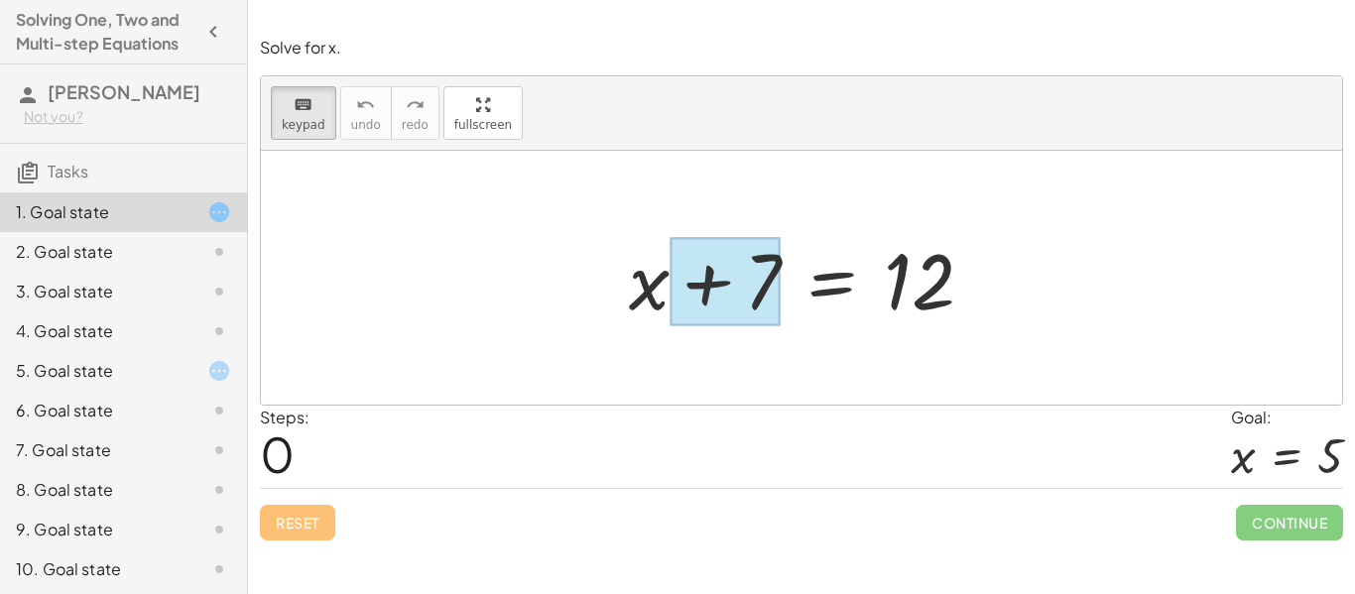
click at [907, 223] on div "+ x + 7 = 12" at bounding box center [801, 278] width 405 height 112
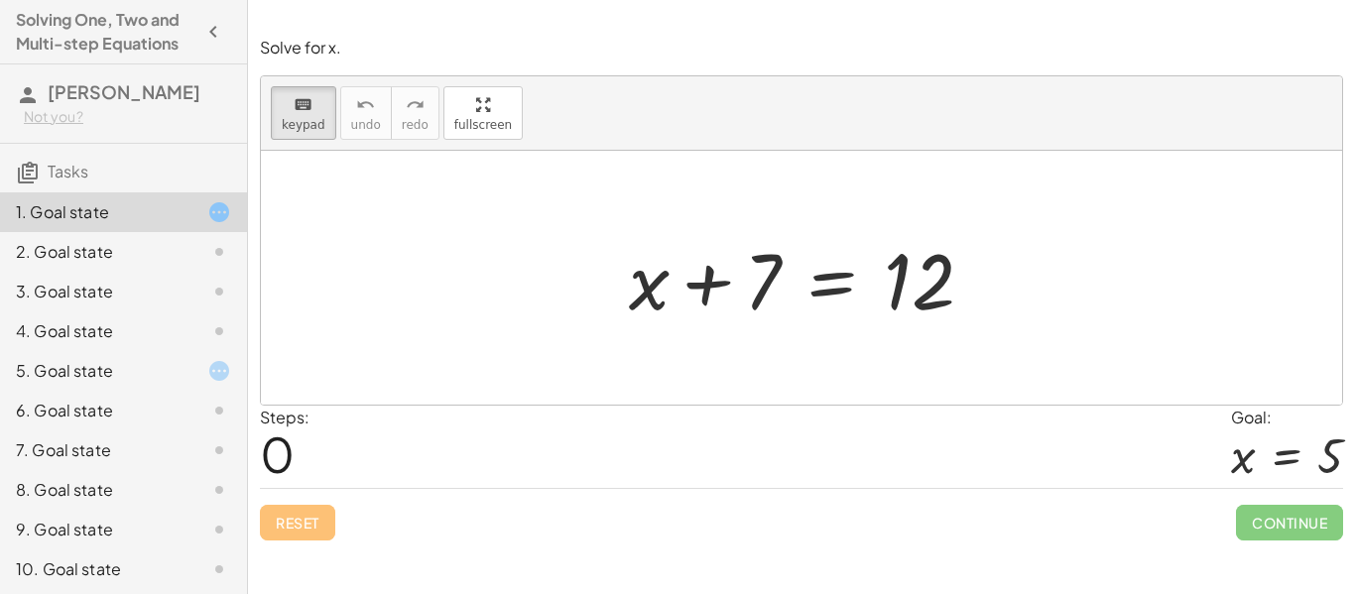
click at [131, 365] on div "5. Goal state" at bounding box center [96, 371] width 160 height 24
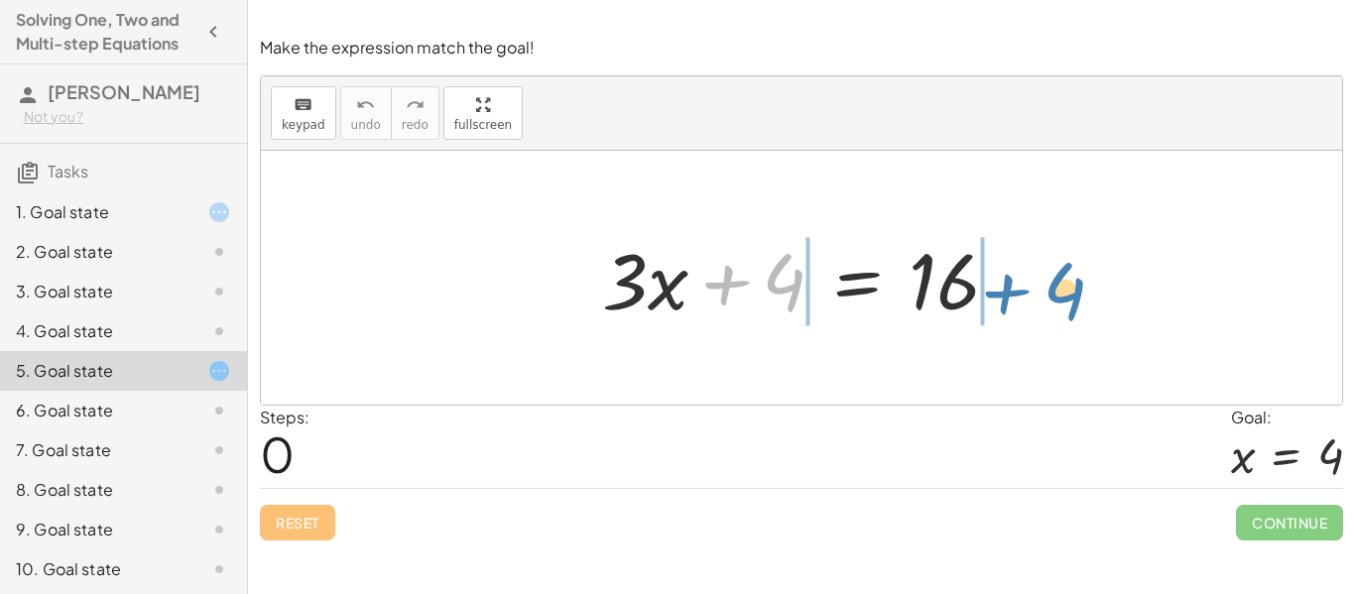
drag, startPoint x: 786, startPoint y: 301, endPoint x: 1081, endPoint y: 309, distance: 294.8
click at [1081, 309] on div "+ 4 + · 3 · x + 4 = 16" at bounding box center [802, 278] width 1082 height 254
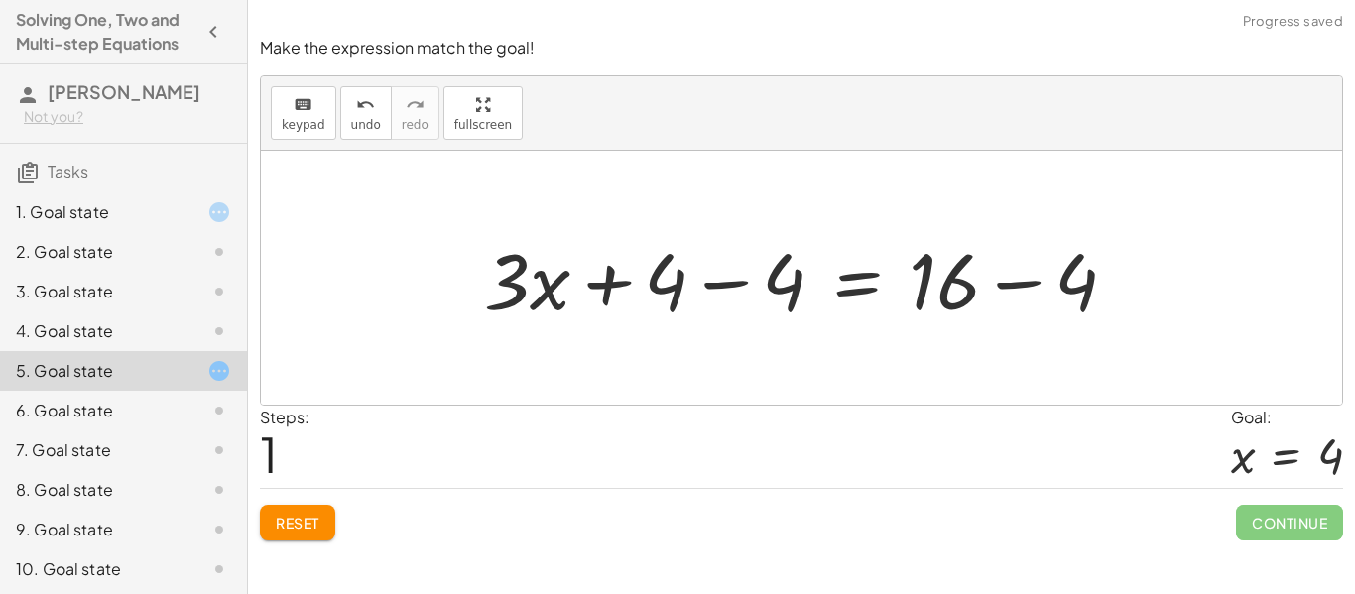
click at [661, 285] on div at bounding box center [808, 278] width 669 height 102
click at [672, 290] on div at bounding box center [808, 278] width 669 height 102
click at [677, 292] on div at bounding box center [808, 278] width 669 height 102
click at [718, 286] on div at bounding box center [808, 278] width 669 height 102
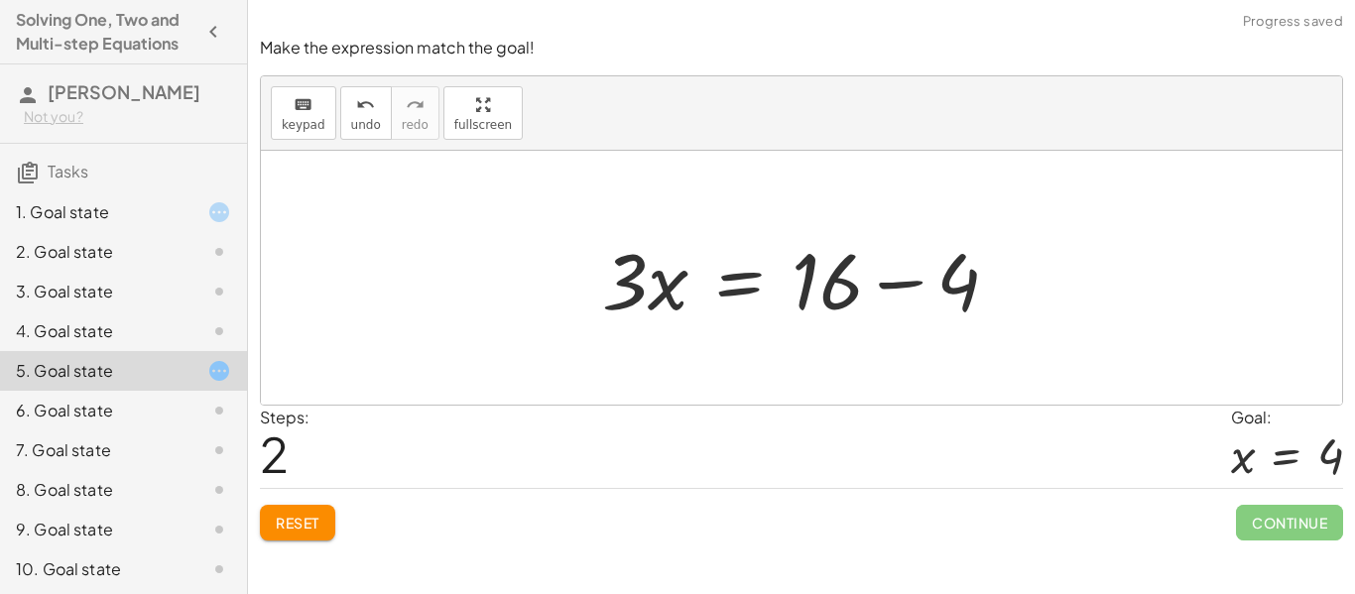
click at [840, 285] on div at bounding box center [809, 278] width 434 height 102
click at [956, 284] on div at bounding box center [809, 278] width 434 height 102
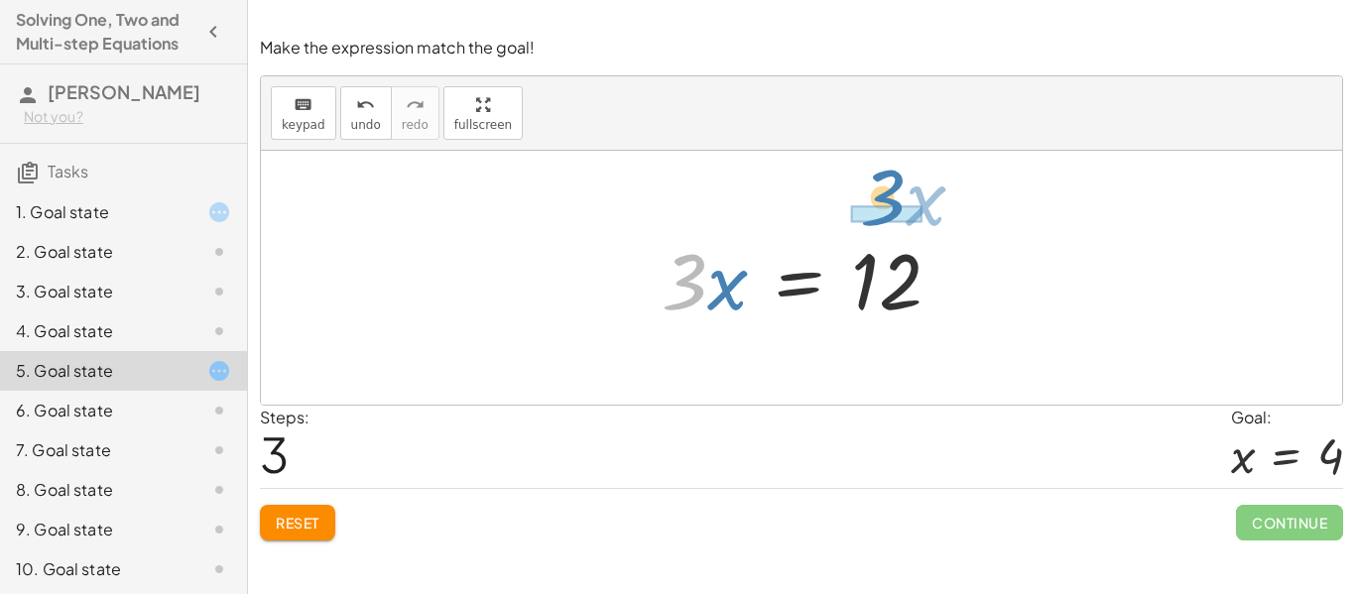
drag, startPoint x: 686, startPoint y: 284, endPoint x: 869, endPoint y: 197, distance: 202.8
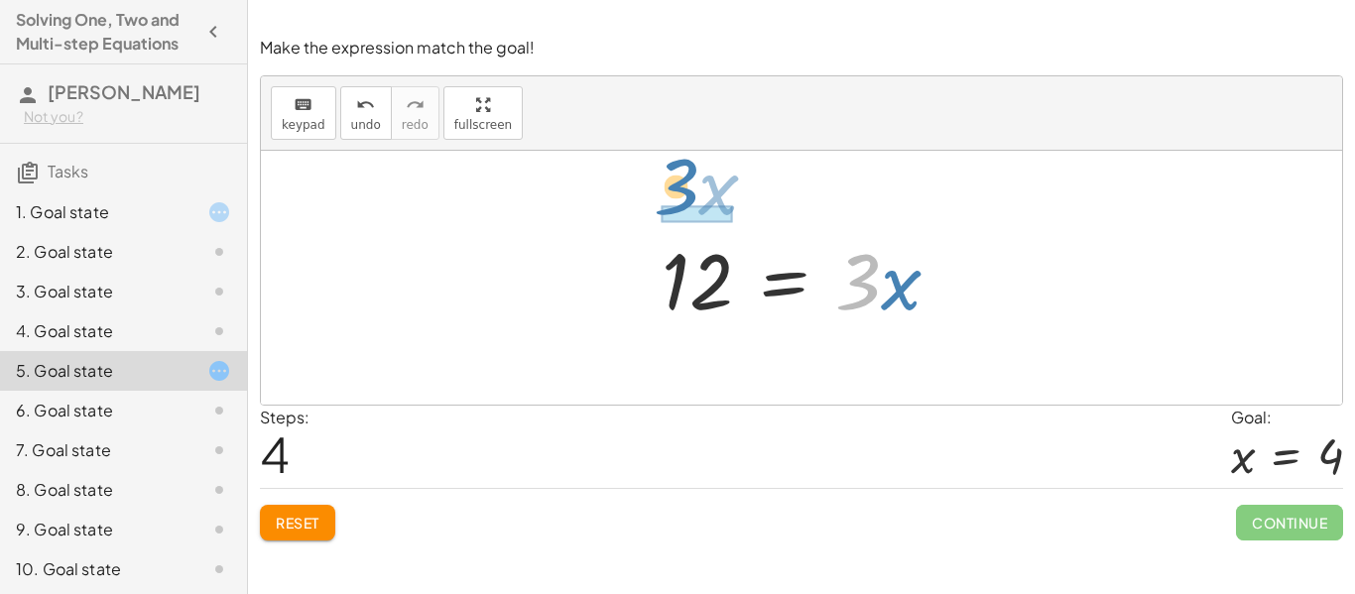
drag, startPoint x: 860, startPoint y: 281, endPoint x: 678, endPoint y: 186, distance: 205.9
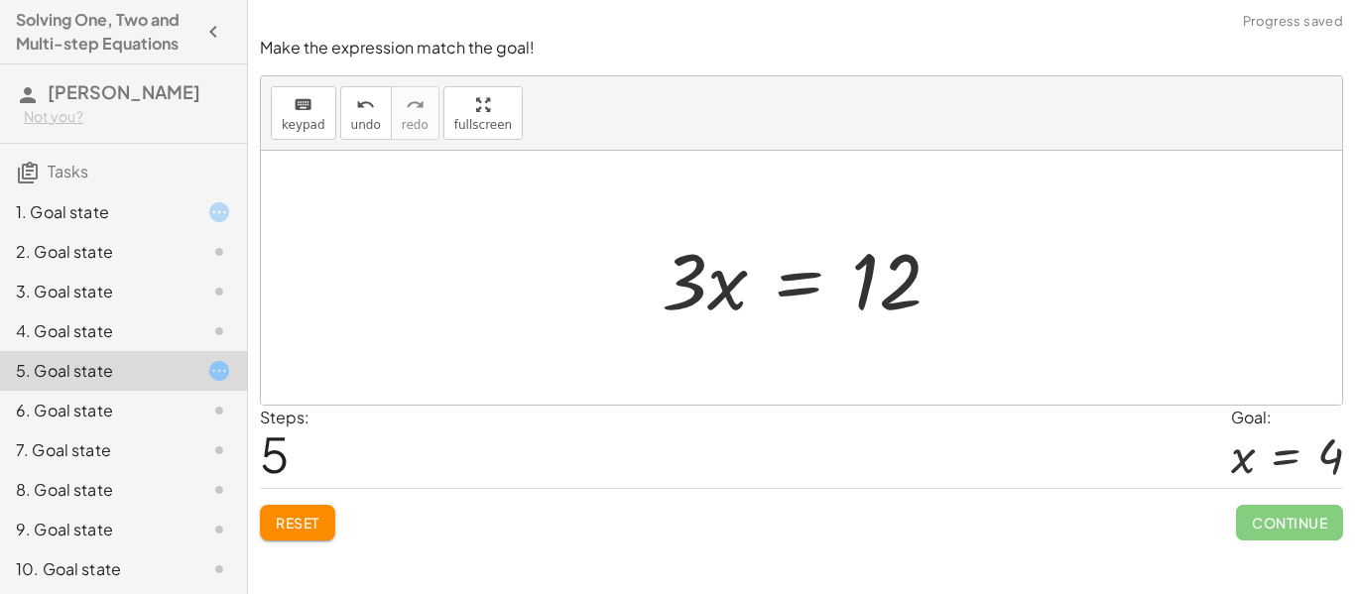
click at [865, 240] on div at bounding box center [809, 278] width 315 height 102
drag, startPoint x: 702, startPoint y: 279, endPoint x: 896, endPoint y: 186, distance: 214.8
click at [896, 186] on div "+ · 3 · x + 4 = 16 + · 3 · x + 4 − 4 = + 16 − 4 + · 3 · x + 0 = + 16 − 4 · 3 · …" at bounding box center [802, 278] width 1082 height 254
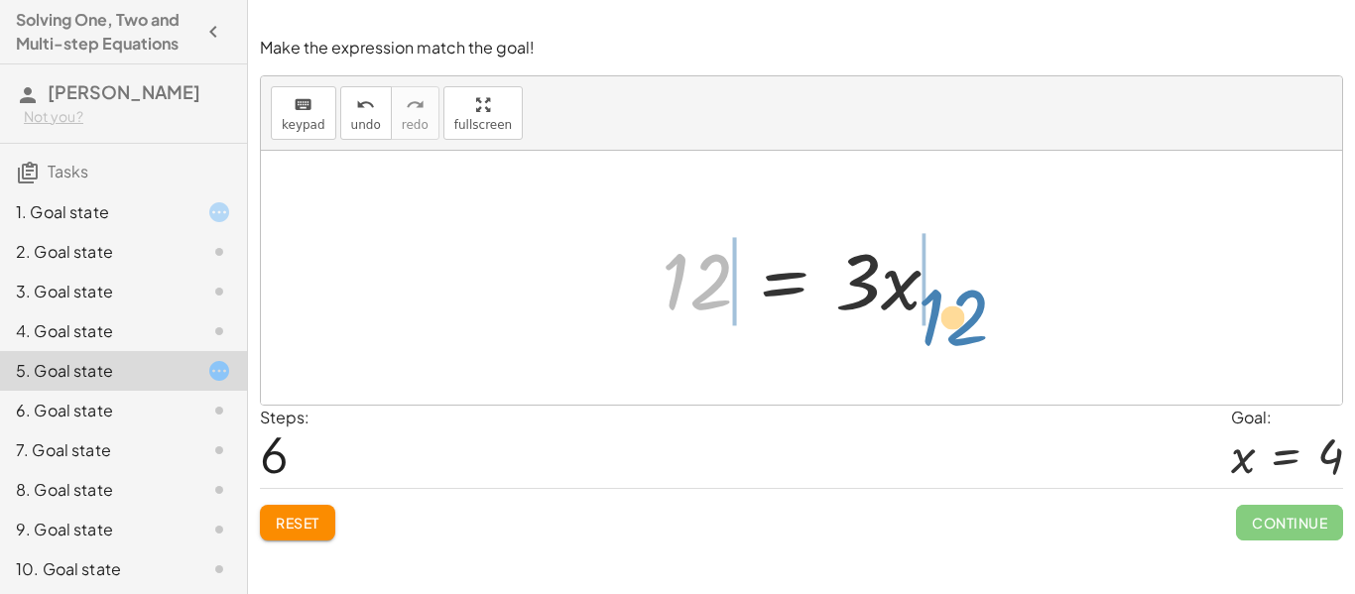
drag, startPoint x: 694, startPoint y: 263, endPoint x: 950, endPoint y: 302, distance: 258.9
click at [950, 302] on div at bounding box center [809, 278] width 315 height 102
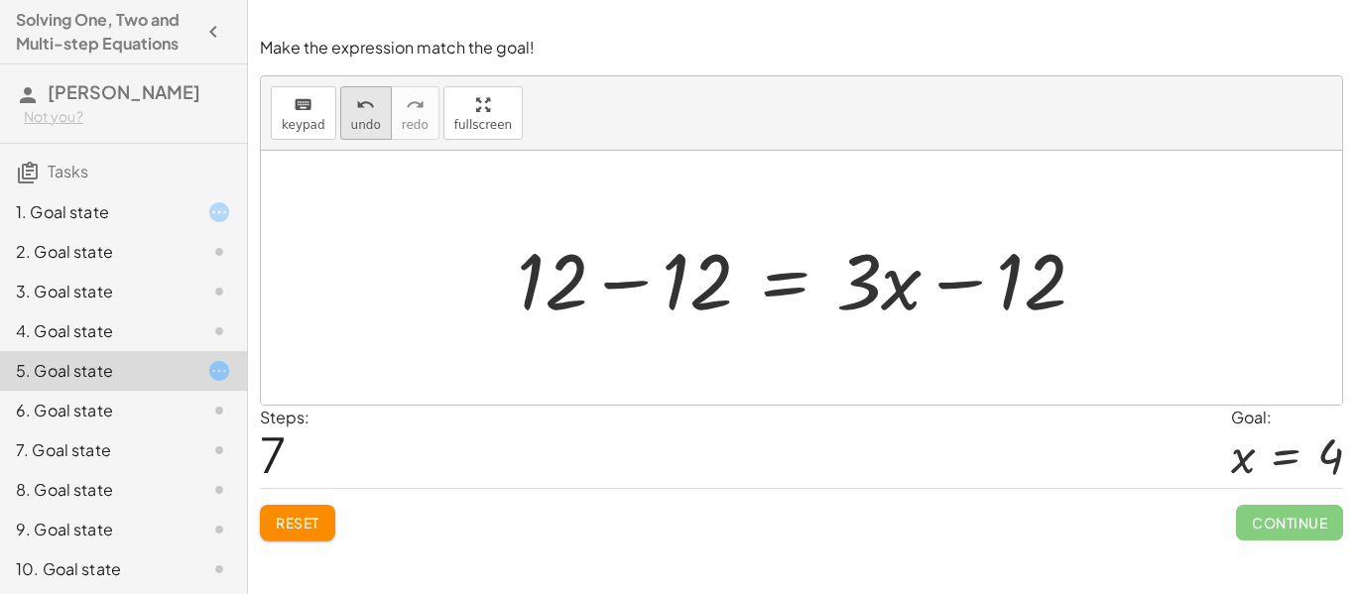
click at [358, 108] on icon "undo" at bounding box center [365, 105] width 19 height 24
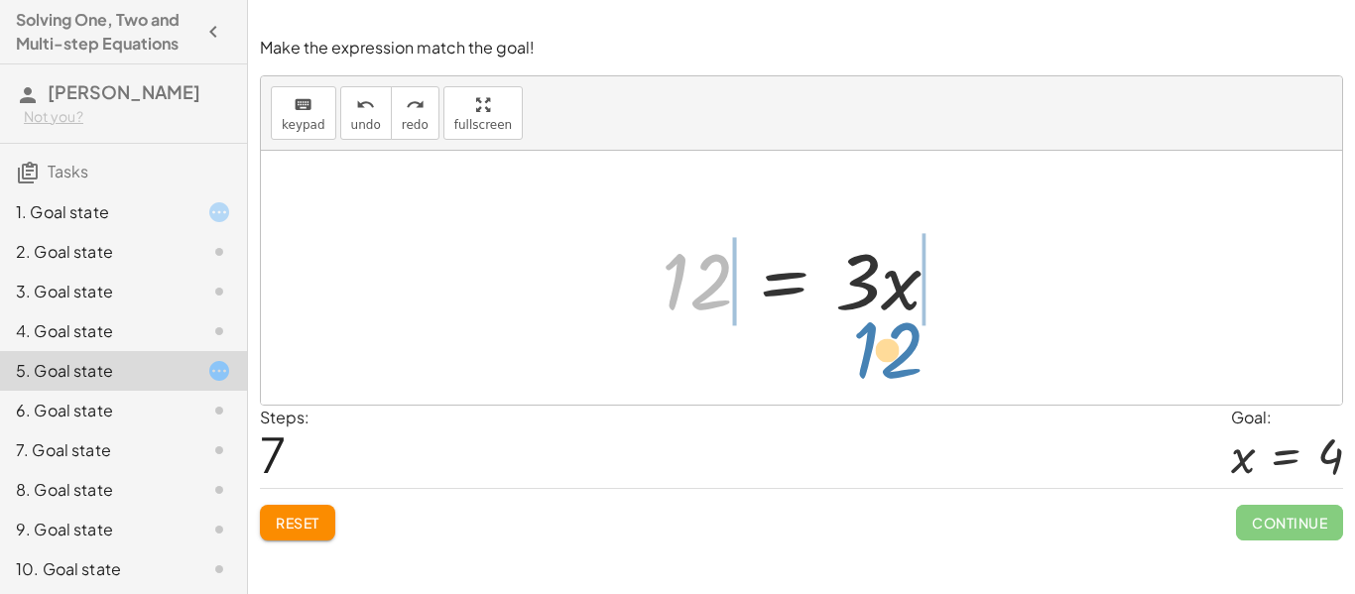
drag, startPoint x: 697, startPoint y: 307, endPoint x: 887, endPoint y: 375, distance: 202.4
click at [887, 375] on div "+ · 3 · x + 4 = 16 + · 3 · x + 4 − 4 = + 16 − 4 + · 3 · x + 0 = + 16 − 4 · 3 · …" at bounding box center [802, 278] width 1082 height 254
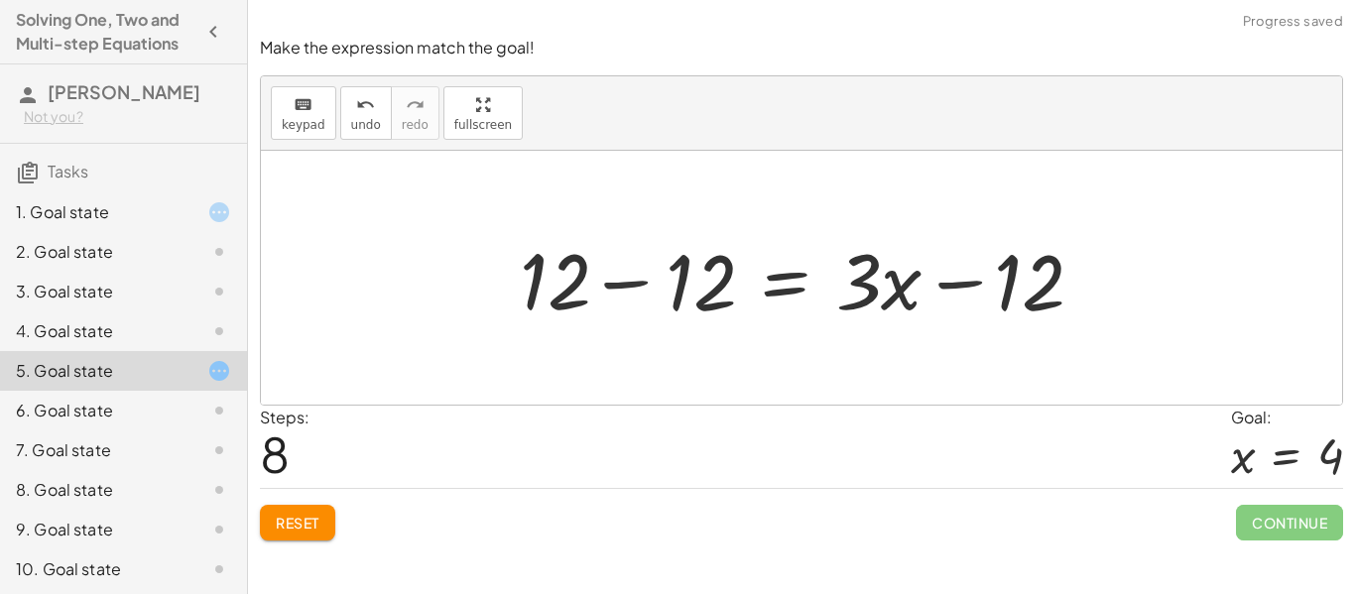
drag, startPoint x: 887, startPoint y: 375, endPoint x: 776, endPoint y: 341, distance: 116.1
click at [776, 341] on div at bounding box center [802, 278] width 1082 height 254
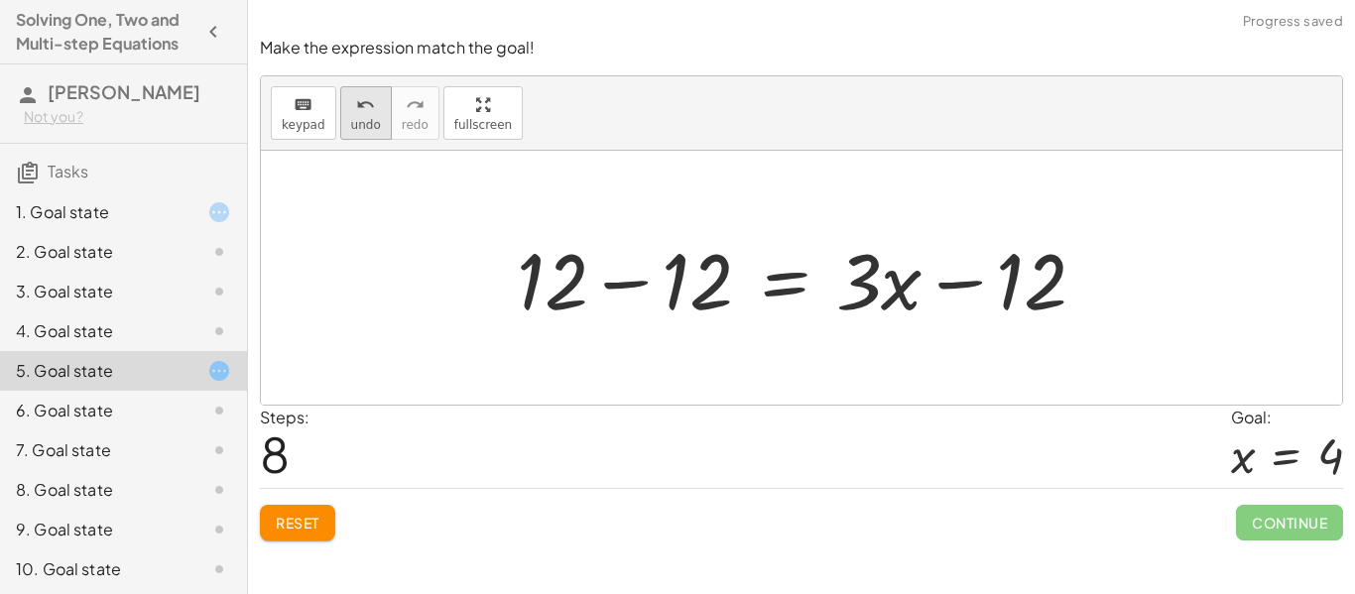
click at [358, 118] on span "undo" at bounding box center [366, 125] width 30 height 14
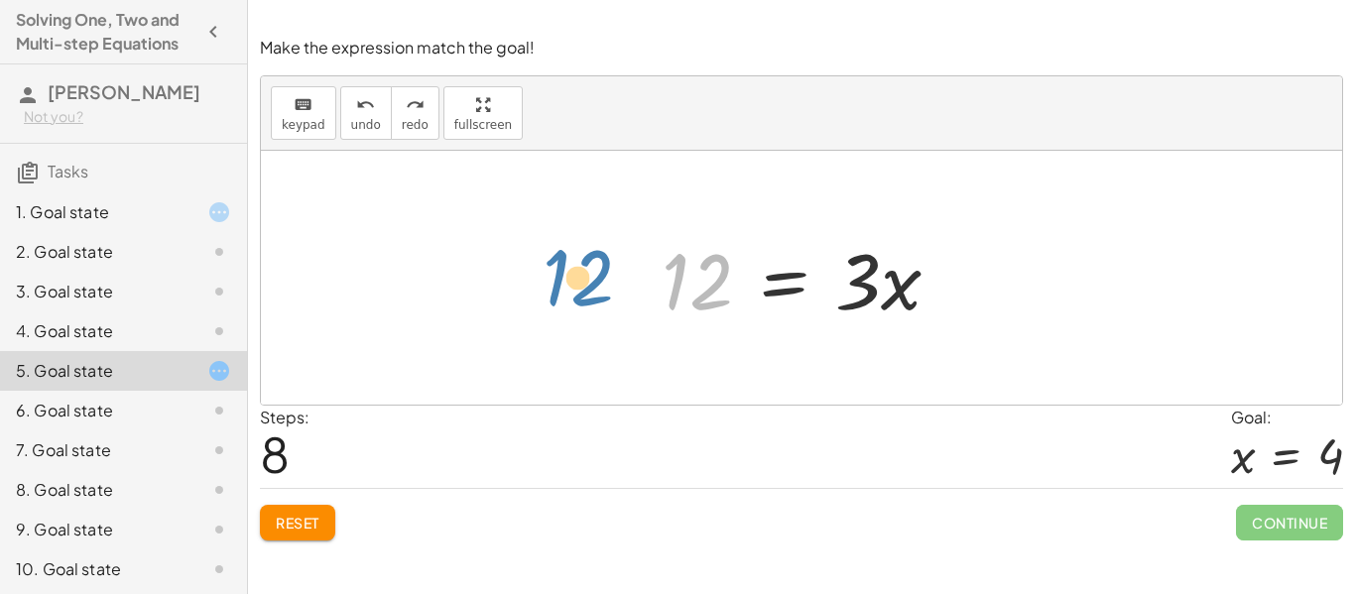
drag, startPoint x: 706, startPoint y: 276, endPoint x: 626, endPoint y: 271, distance: 80.5
click at [626, 271] on div "+ · 3 · x + 4 = 16 + · 3 · x + 4 − 4 = + 16 − 4 + · 3 · x + 0 = + 16 − 4 · 3 · …" at bounding box center [802, 278] width 1082 height 254
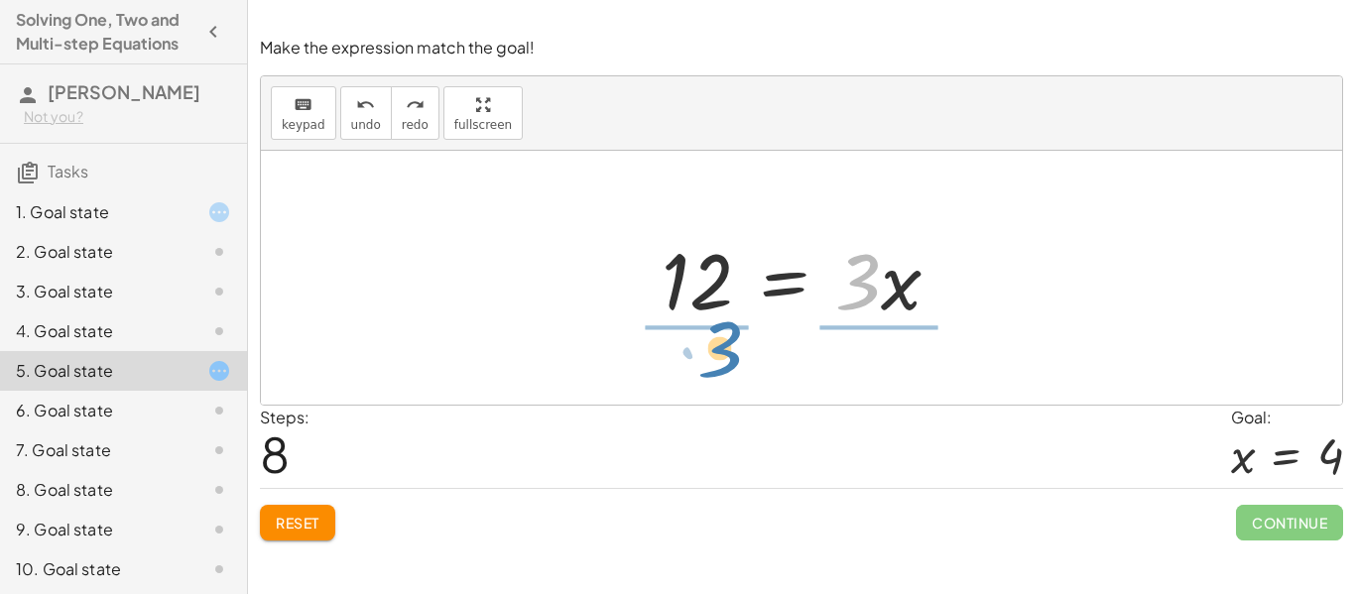
drag, startPoint x: 856, startPoint y: 293, endPoint x: 715, endPoint y: 362, distance: 157.1
click at [715, 362] on div "+ · 3 · x + 4 = 16 + · 3 · x + 4 − 4 = + 16 − 4 + · 3 · x + 0 = + 16 − 4 · 3 · …" at bounding box center [802, 278] width 1082 height 254
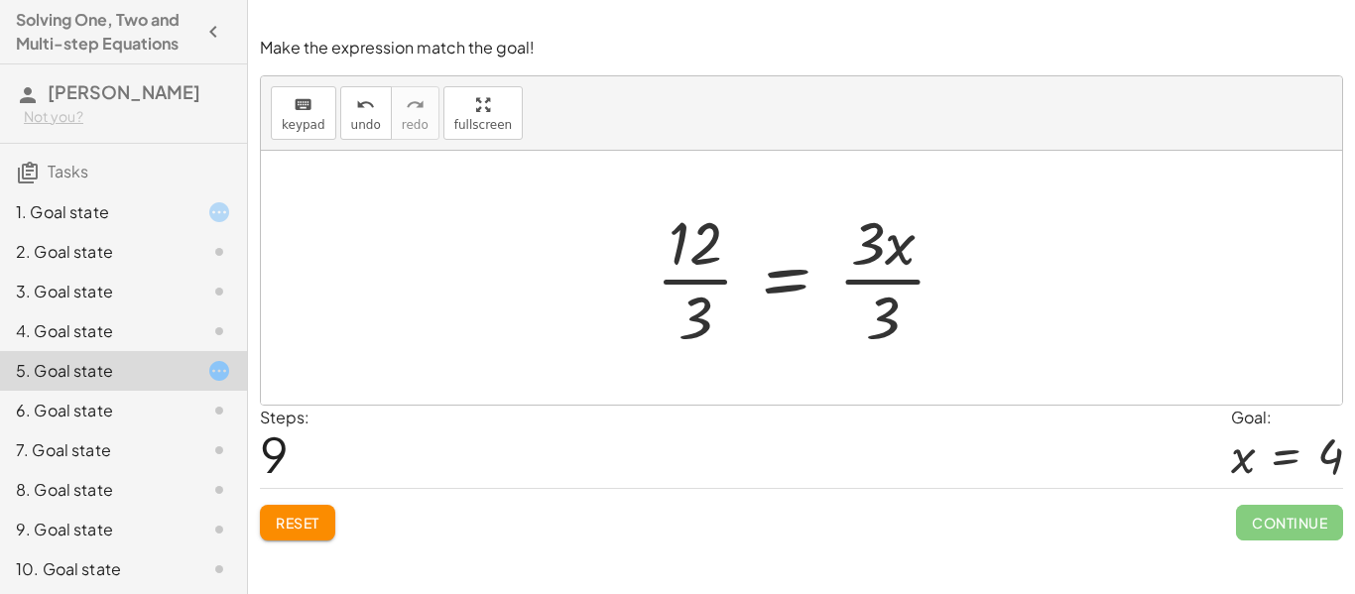
click at [1099, 89] on div "keyboard keypad undo undo redo redo fullscreen" at bounding box center [802, 113] width 1082 height 74
click at [677, 274] on div at bounding box center [809, 277] width 327 height 153
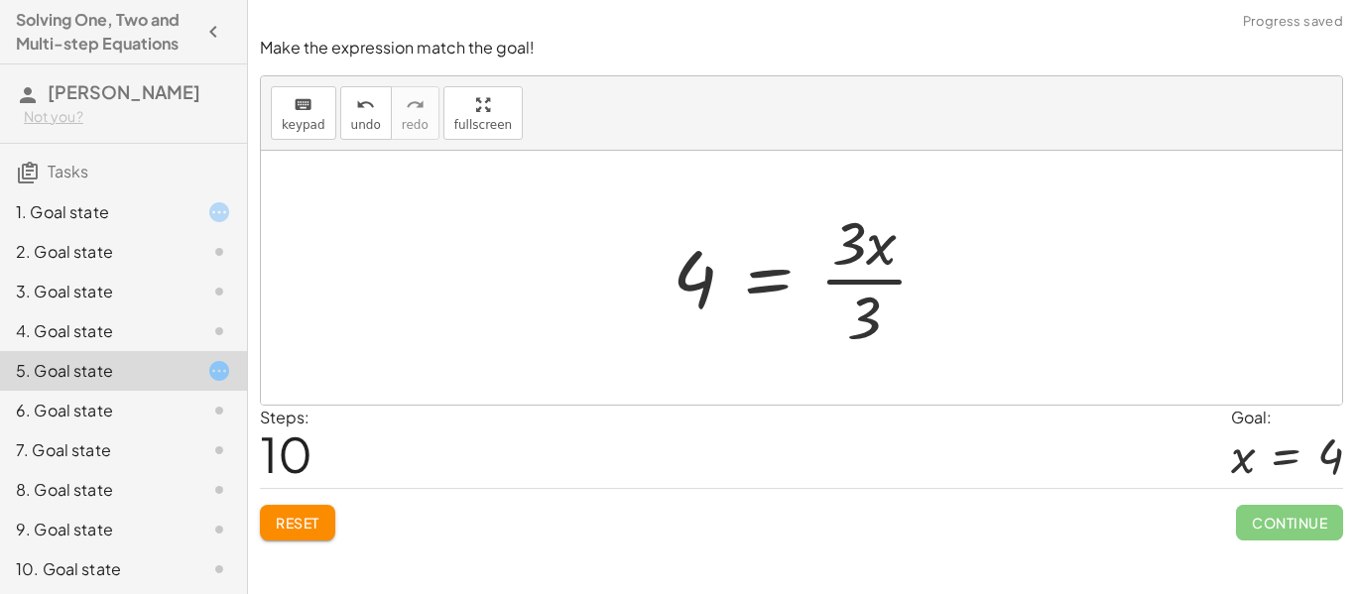
click at [892, 352] on div at bounding box center [809, 277] width 292 height 153
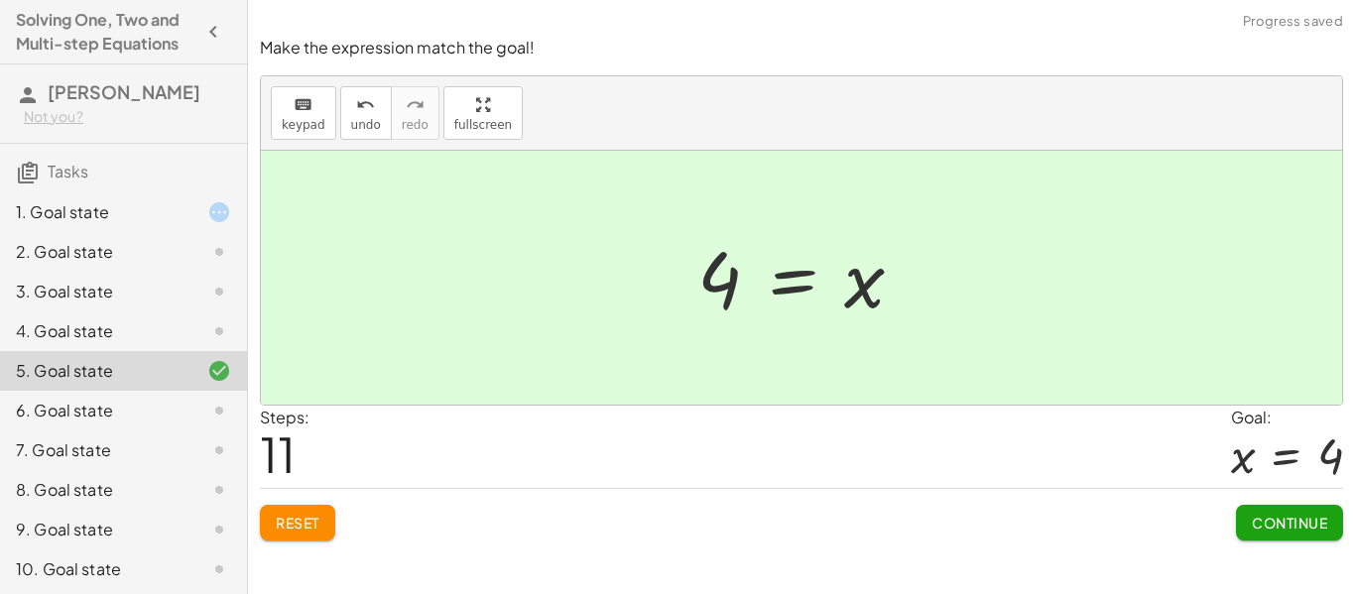
click at [1254, 526] on span "Continue" at bounding box center [1289, 523] width 75 height 18
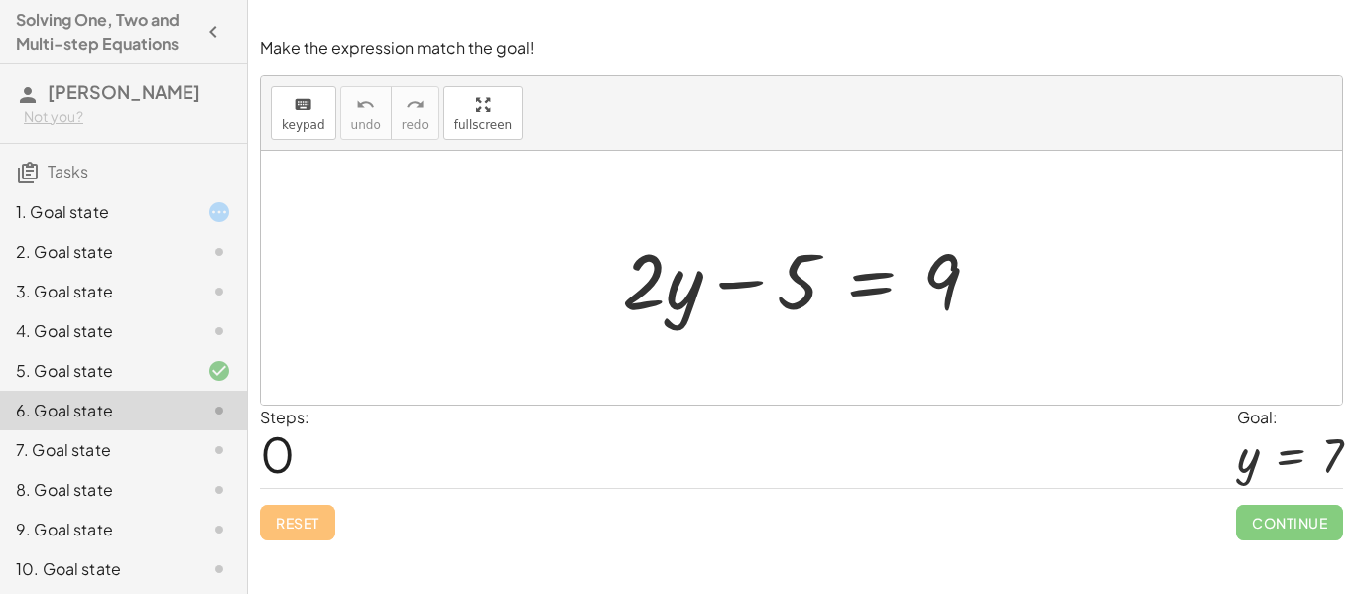
click at [1324, 452] on div at bounding box center [1290, 456] width 106 height 53
click at [1292, 459] on div at bounding box center [1290, 456] width 106 height 53
click at [198, 205] on div at bounding box center [204, 212] width 56 height 24
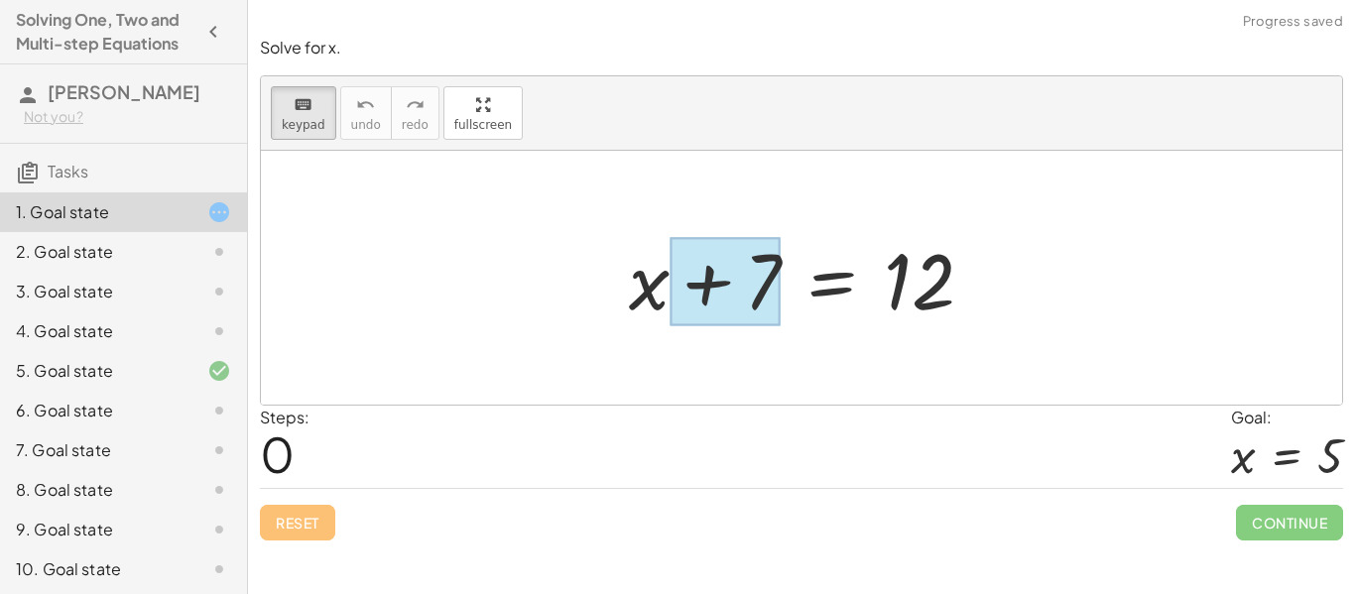
drag, startPoint x: 665, startPoint y: 274, endPoint x: 711, endPoint y: 309, distance: 58.1
click at [711, 309] on div at bounding box center [725, 282] width 111 height 88
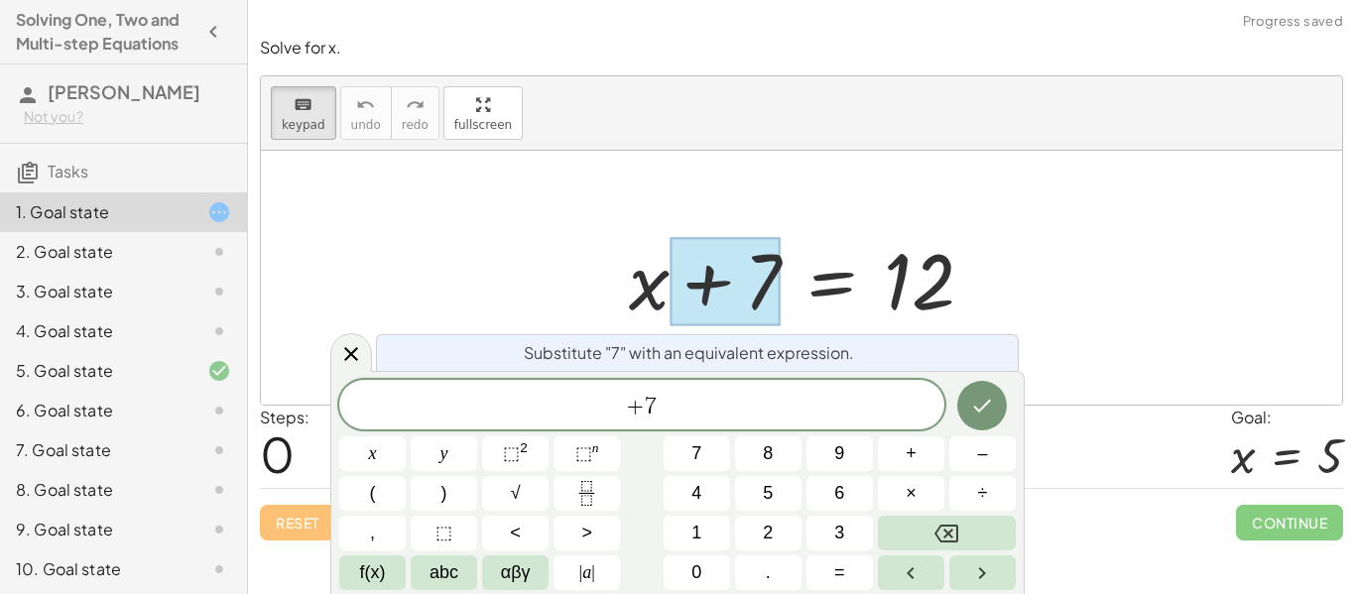
drag, startPoint x: 711, startPoint y: 309, endPoint x: 598, endPoint y: 273, distance: 118.6
click at [599, 273] on div "+ x + 7 = 12" at bounding box center [801, 278] width 405 height 112
click at [735, 422] on div "+ 7 ​" at bounding box center [641, 405] width 605 height 50
click at [996, 418] on button "Done" at bounding box center [983, 406] width 50 height 50
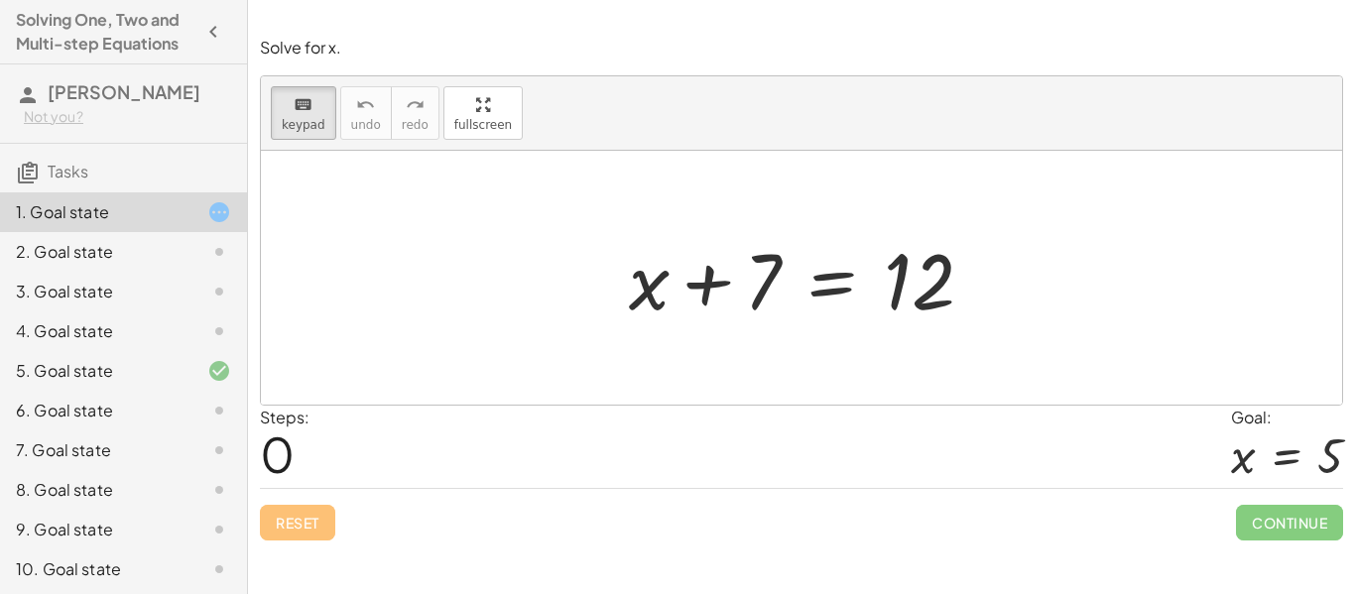
drag, startPoint x: 910, startPoint y: 281, endPoint x: 937, endPoint y: 352, distance: 76.3
click at [1147, 330] on div at bounding box center [802, 278] width 1082 height 254
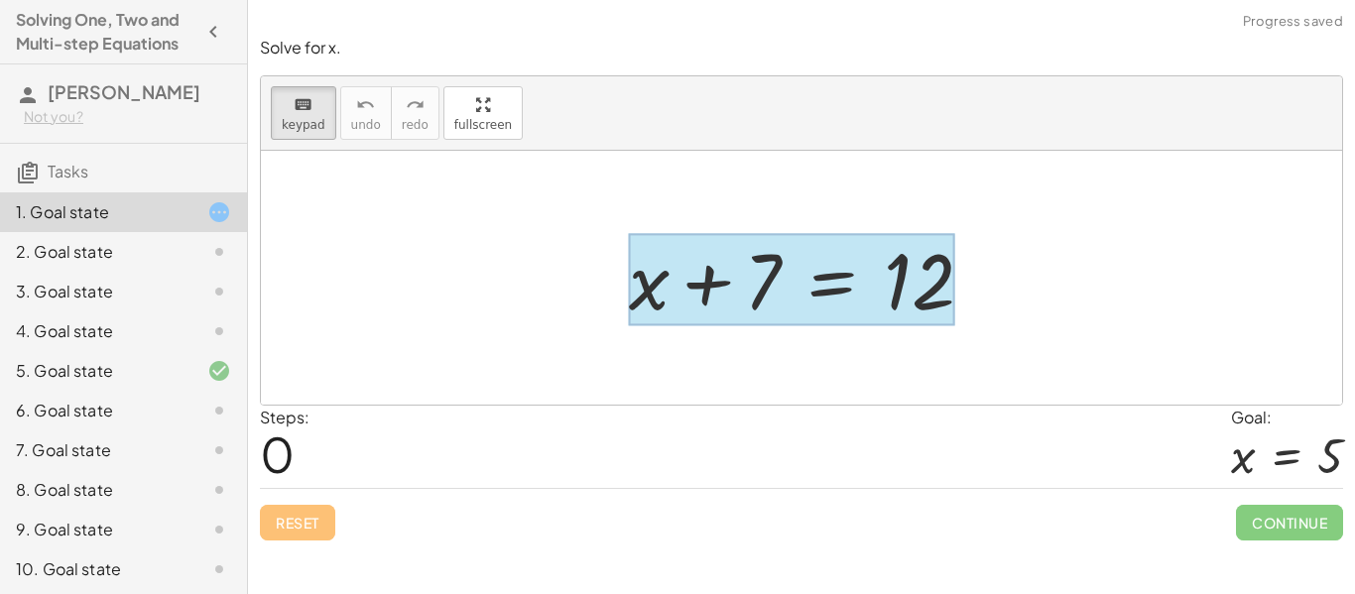
click at [813, 295] on div at bounding box center [791, 280] width 325 height 92
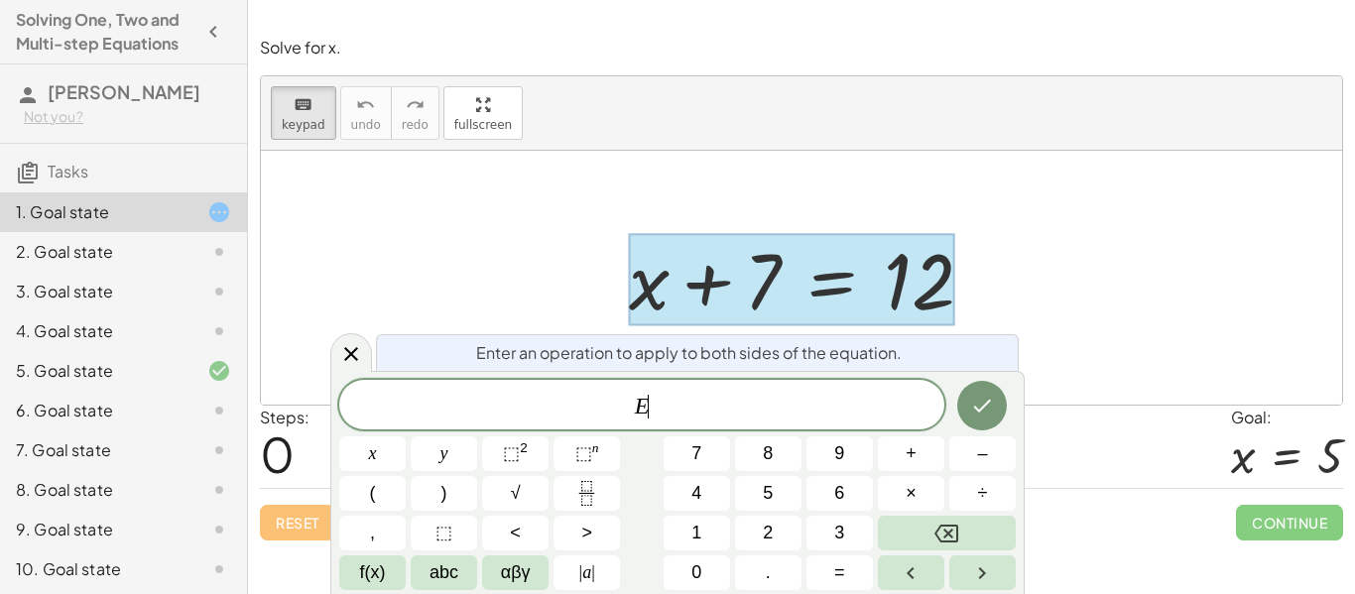
click at [473, 251] on div at bounding box center [802, 278] width 1082 height 254
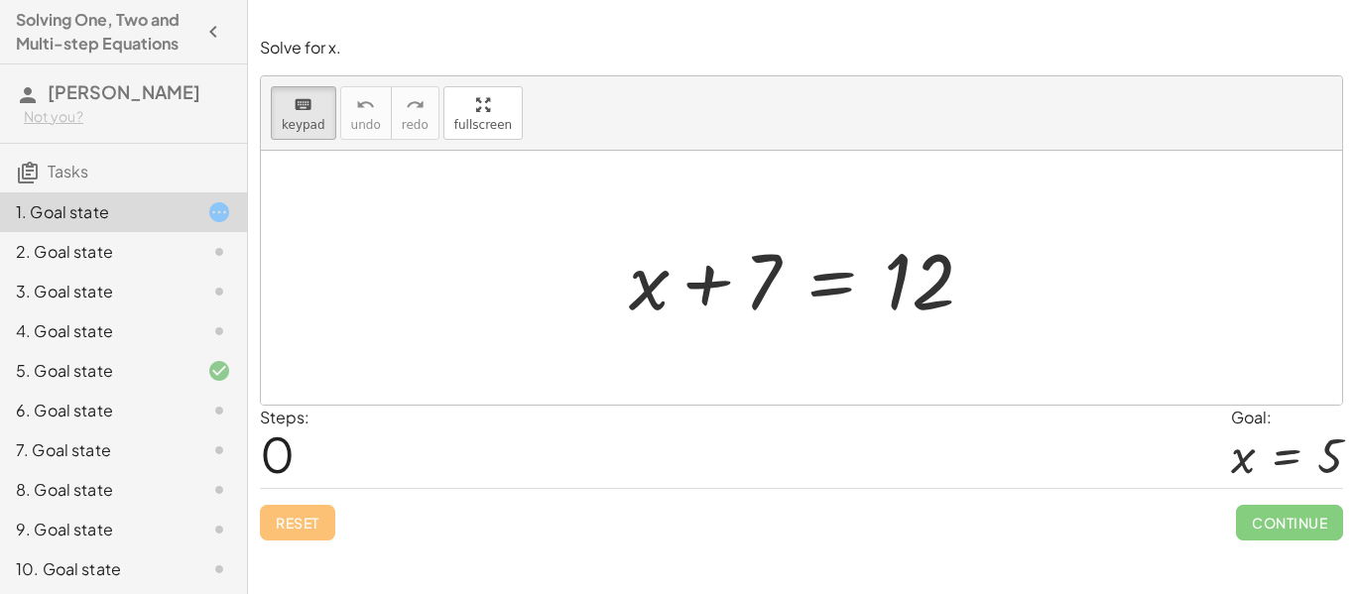
click at [113, 376] on div "5. Goal state" at bounding box center [96, 371] width 160 height 24
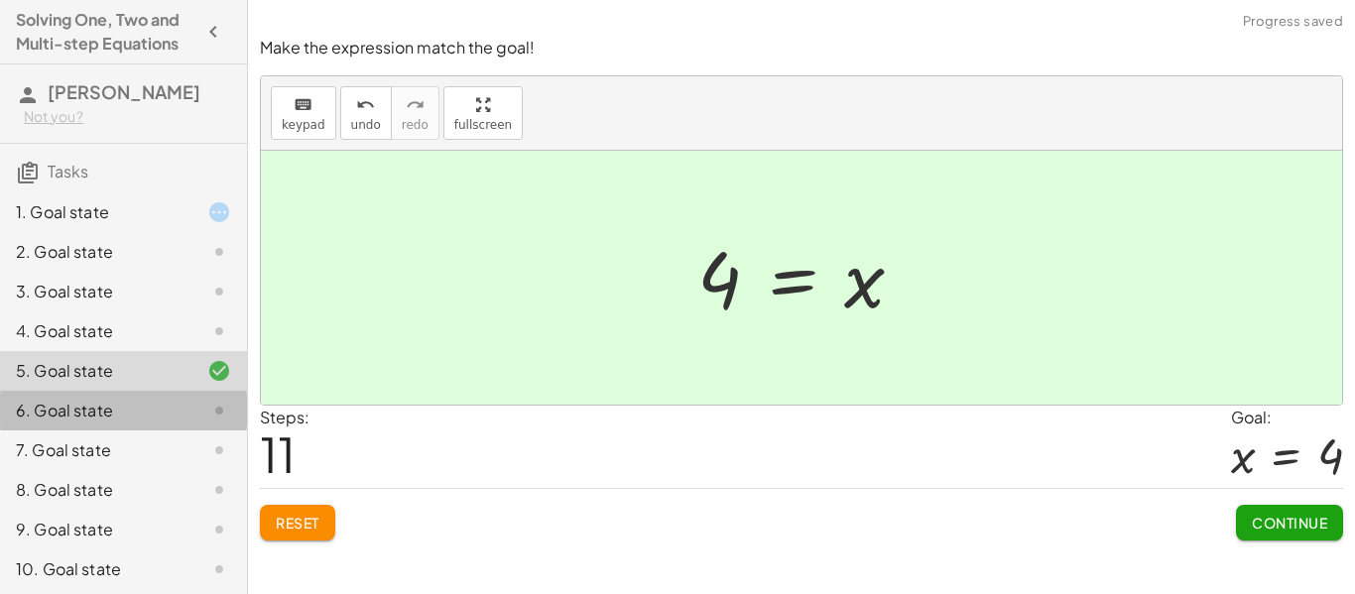
click at [114, 410] on div "6. Goal state" at bounding box center [96, 411] width 160 height 24
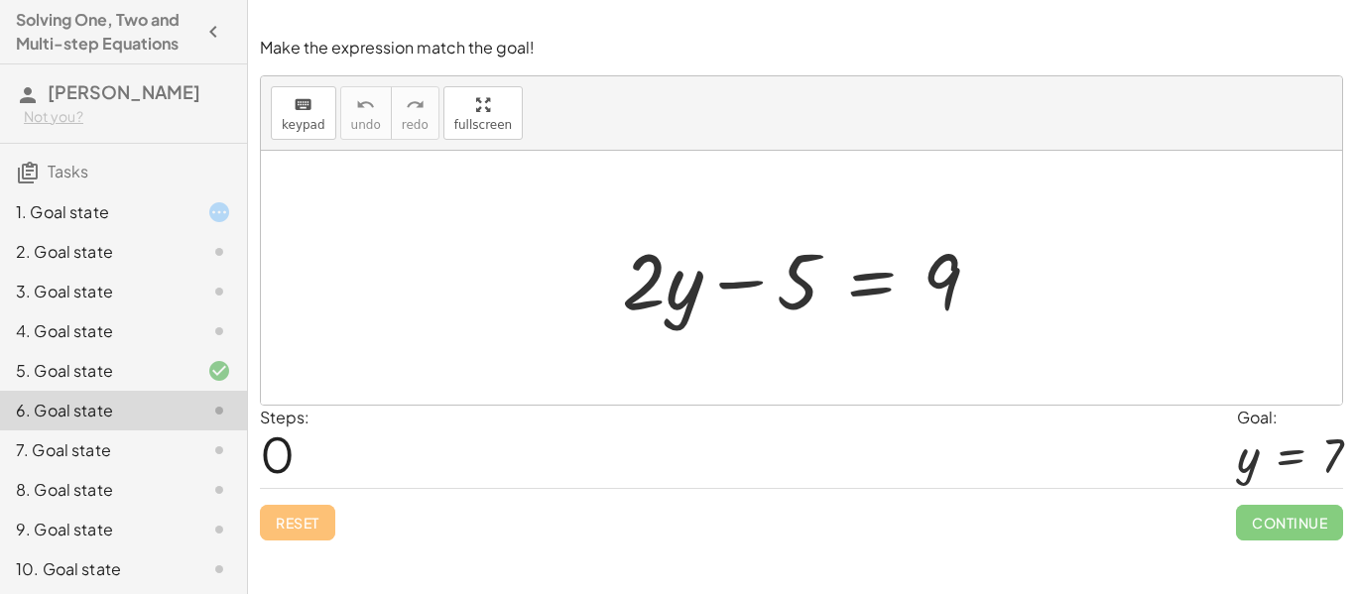
click at [751, 282] on div at bounding box center [809, 278] width 394 height 102
drag, startPoint x: 800, startPoint y: 291, endPoint x: 1011, endPoint y: 291, distance: 211.3
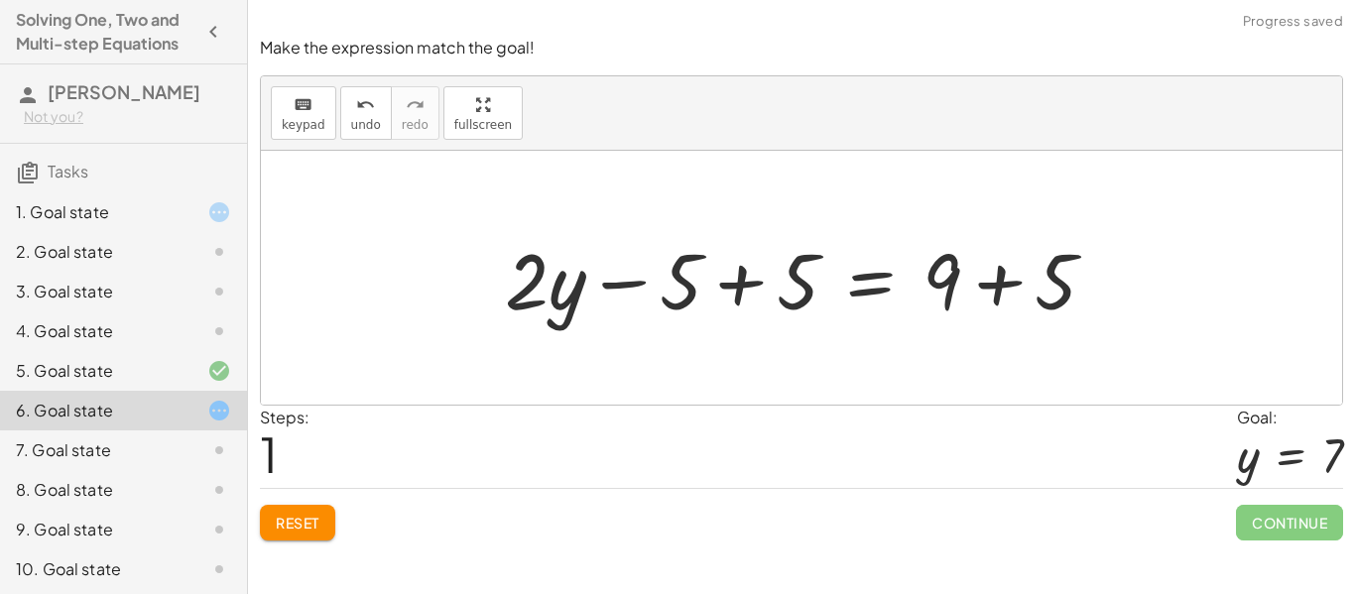
click at [752, 301] on div at bounding box center [808, 278] width 627 height 102
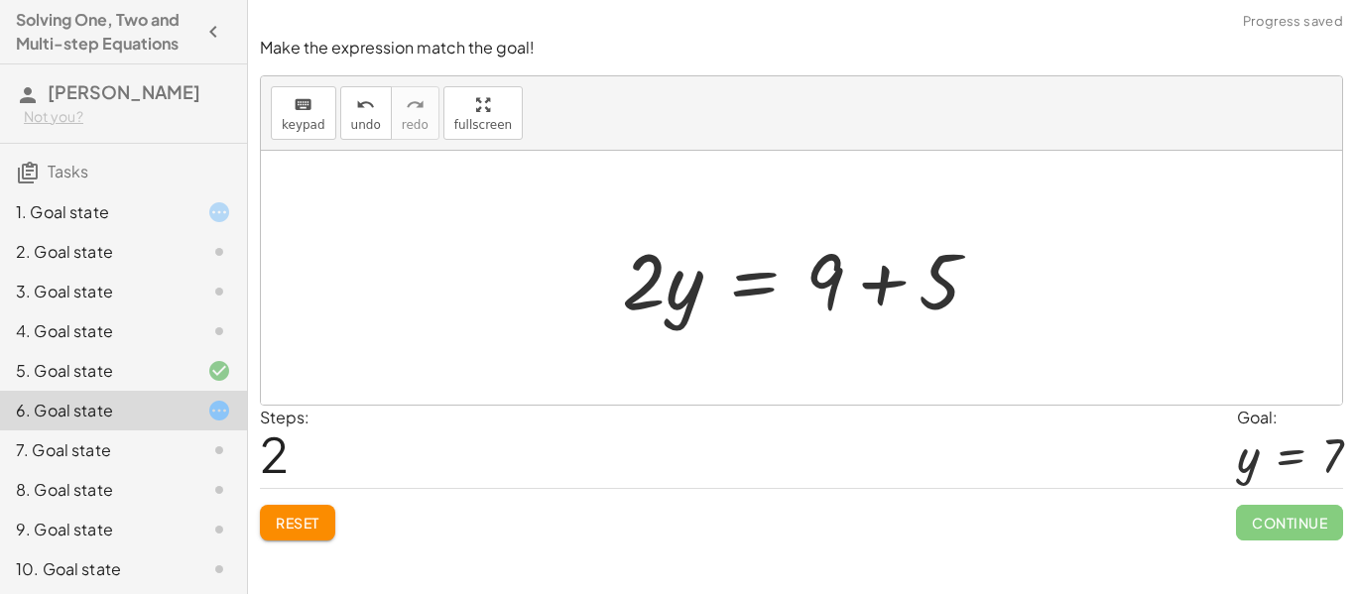
click at [852, 285] on div at bounding box center [809, 278] width 394 height 102
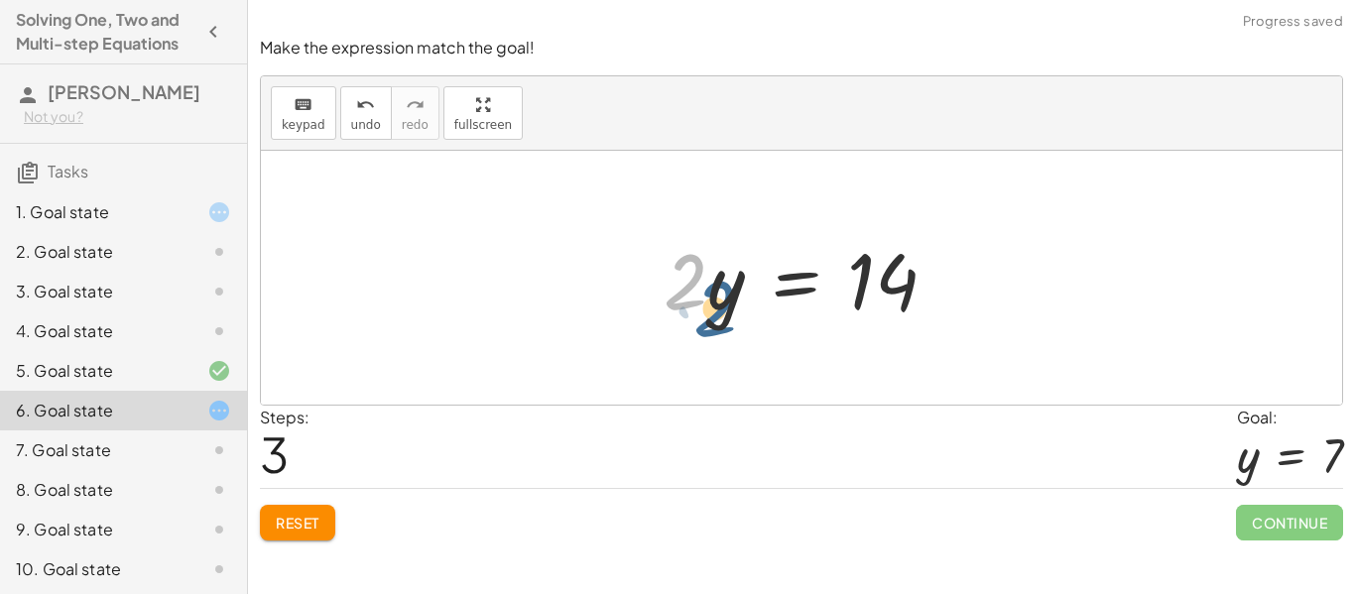
drag, startPoint x: 687, startPoint y: 306, endPoint x: 714, endPoint y: 331, distance: 37.9
click at [714, 331] on div "+ · 2 · y − 5 = 9 + · 2 · y − 5 + 5 = + 9 + 5 + · 2 · y + 0 = + 9 + 5 · 2 · y =…" at bounding box center [801, 278] width 334 height 112
click at [55, 211] on div "1. Goal state" at bounding box center [96, 212] width 160 height 24
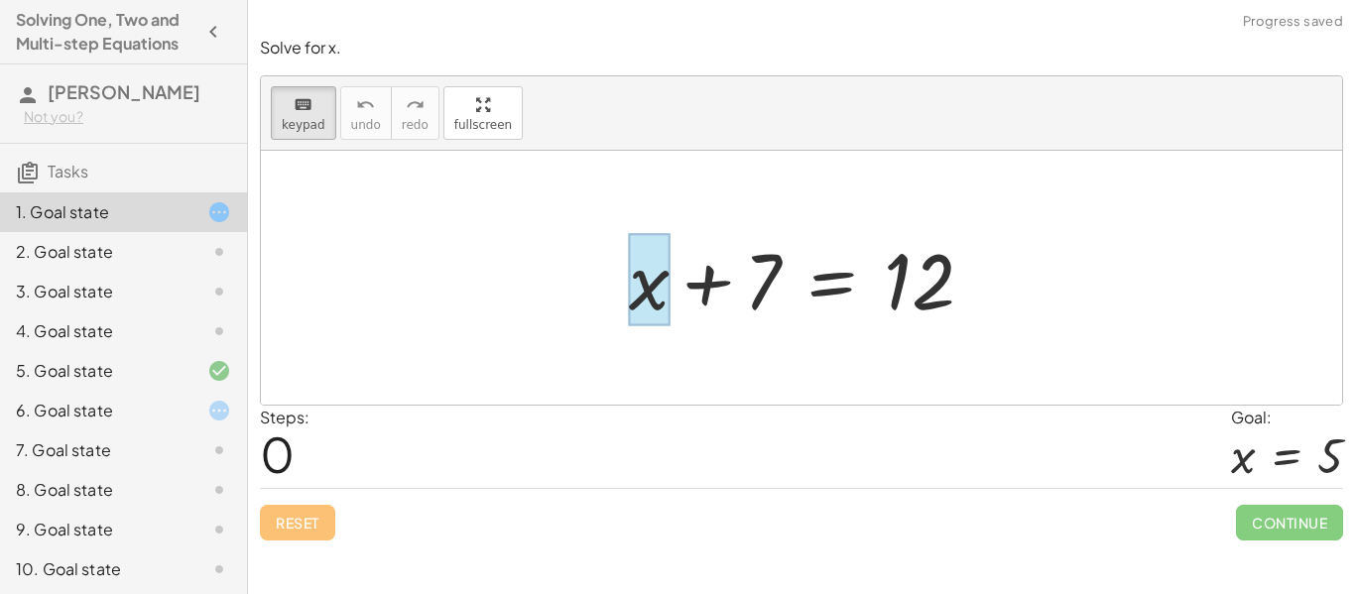
click at [651, 309] on div at bounding box center [649, 280] width 41 height 92
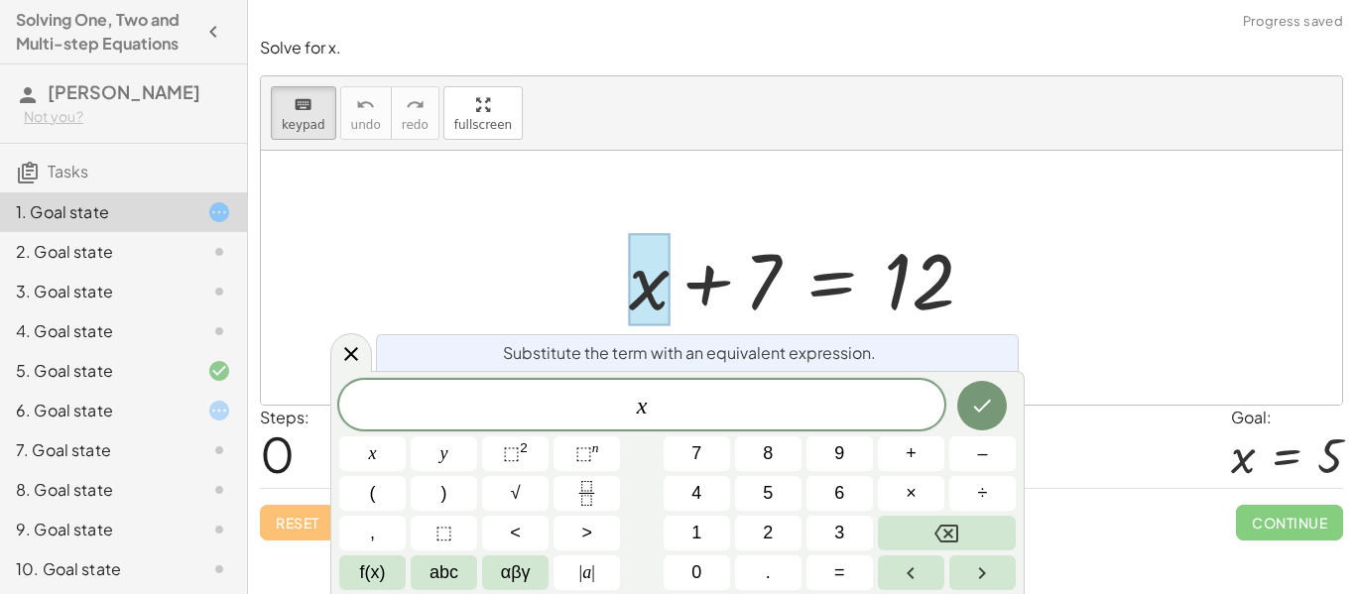
drag, startPoint x: 651, startPoint y: 299, endPoint x: 689, endPoint y: 318, distance: 42.2
click at [832, 280] on div "+ x + 7 = 12" at bounding box center [832, 280] width 0 height 0
click at [458, 223] on div at bounding box center [802, 278] width 1082 height 254
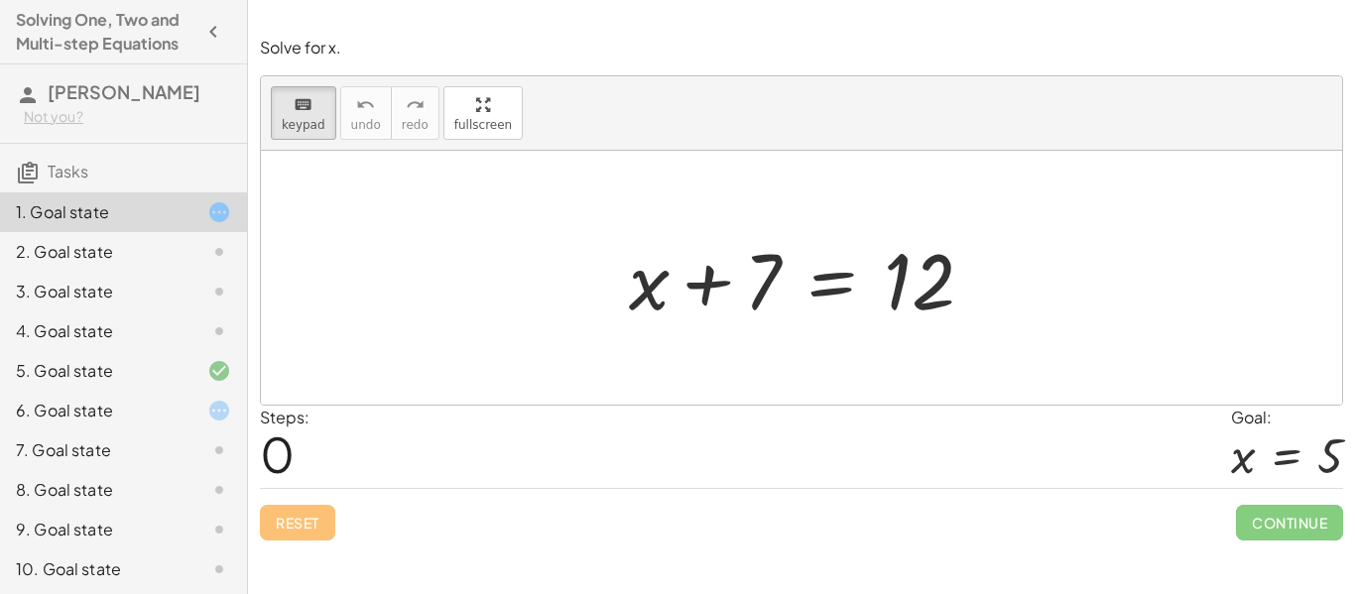
drag, startPoint x: 654, startPoint y: 291, endPoint x: 983, endPoint y: 370, distance: 338.8
click at [1067, 263] on div at bounding box center [802, 278] width 1082 height 254
drag, startPoint x: 917, startPoint y: 308, endPoint x: 876, endPoint y: 224, distance: 92.7
click at [548, 289] on div "+ x + 7 = 12" at bounding box center [802, 278] width 1082 height 254
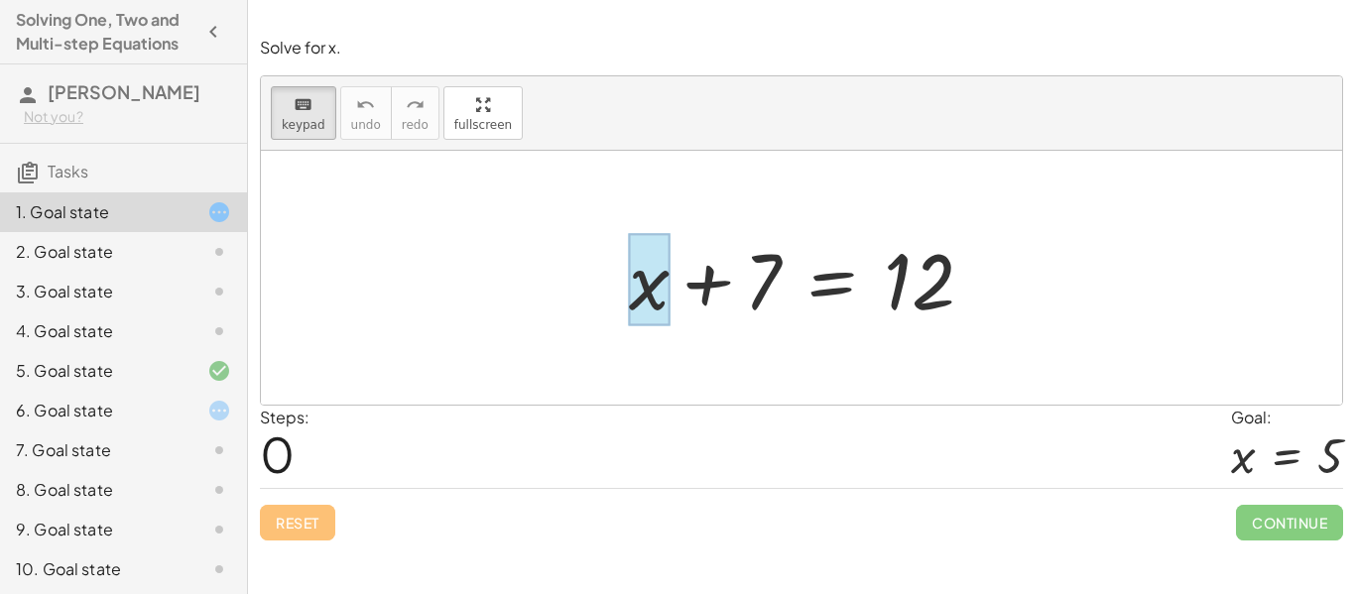
click at [638, 269] on div at bounding box center [649, 280] width 41 height 92
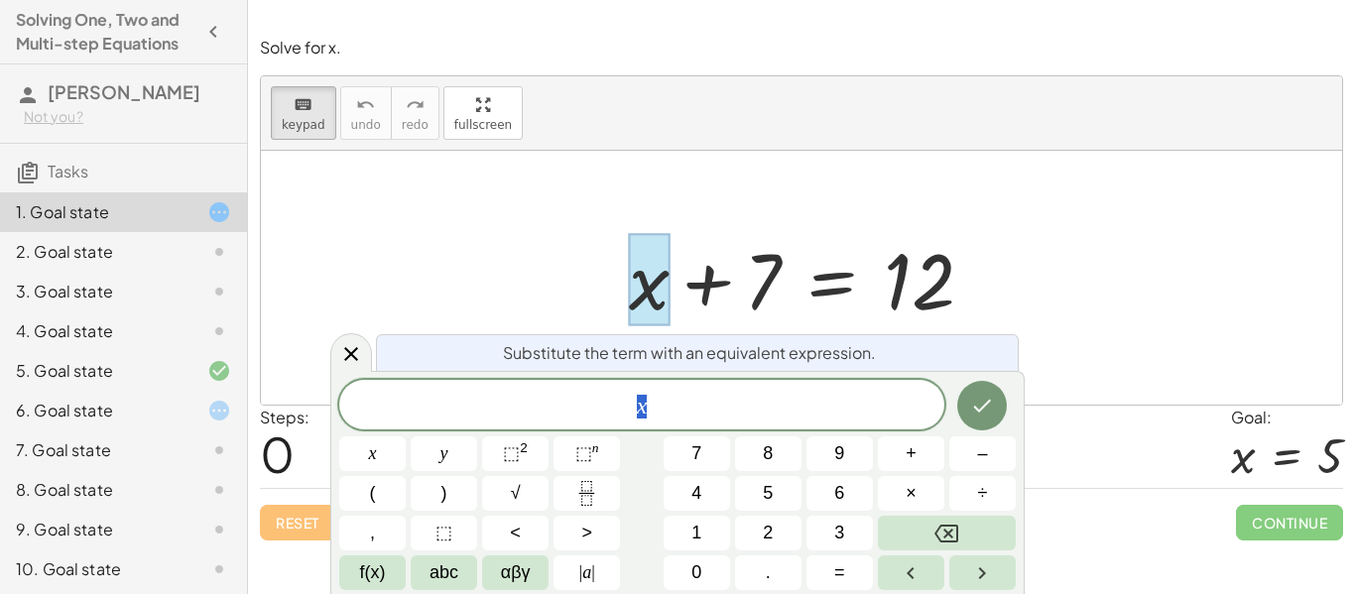
click at [718, 267] on div at bounding box center [809, 278] width 380 height 102
click at [356, 341] on div at bounding box center [351, 352] width 42 height 39
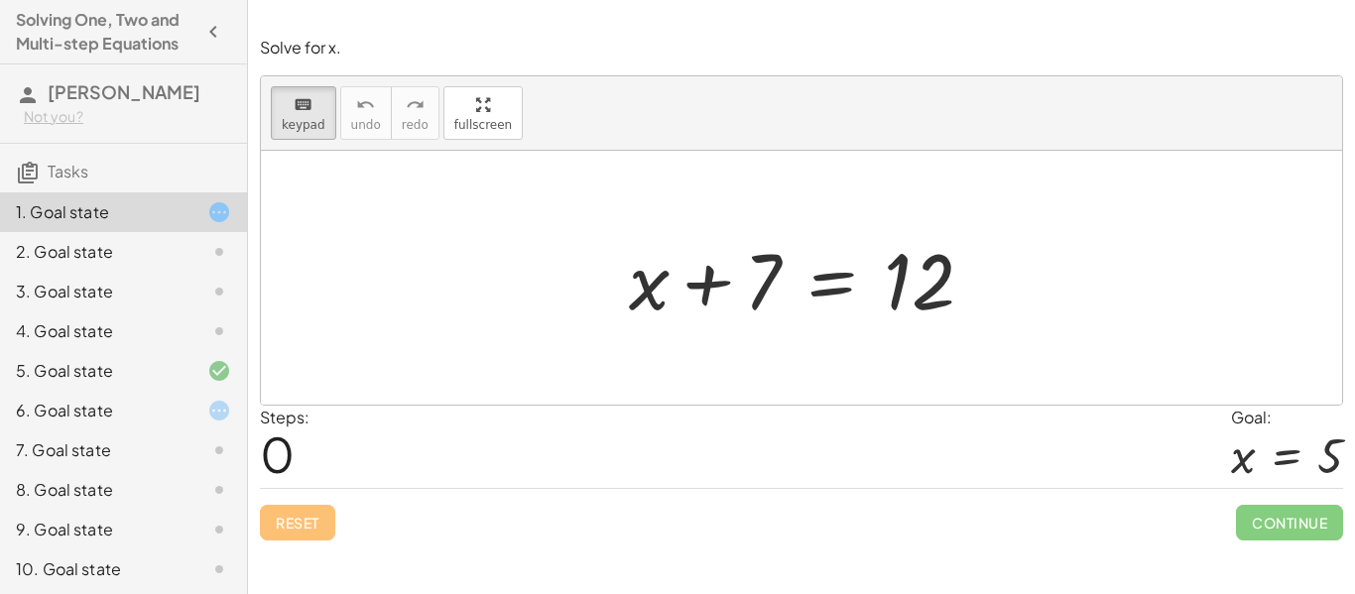
click at [762, 286] on div at bounding box center [809, 278] width 380 height 102
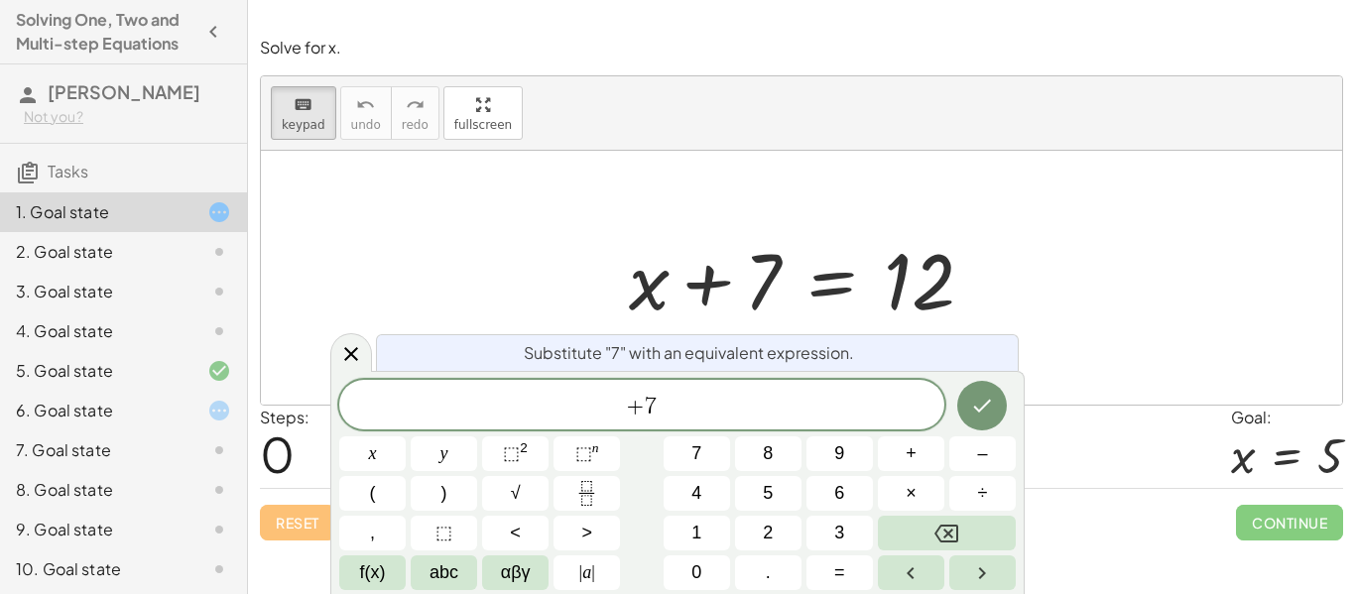
drag, startPoint x: 717, startPoint y: 294, endPoint x: 774, endPoint y: 234, distance: 82.1
click at [774, 234] on div at bounding box center [809, 278] width 380 height 102
drag, startPoint x: 782, startPoint y: 264, endPoint x: 825, endPoint y: 236, distance: 50.9
click at [825, 236] on div at bounding box center [809, 278] width 380 height 102
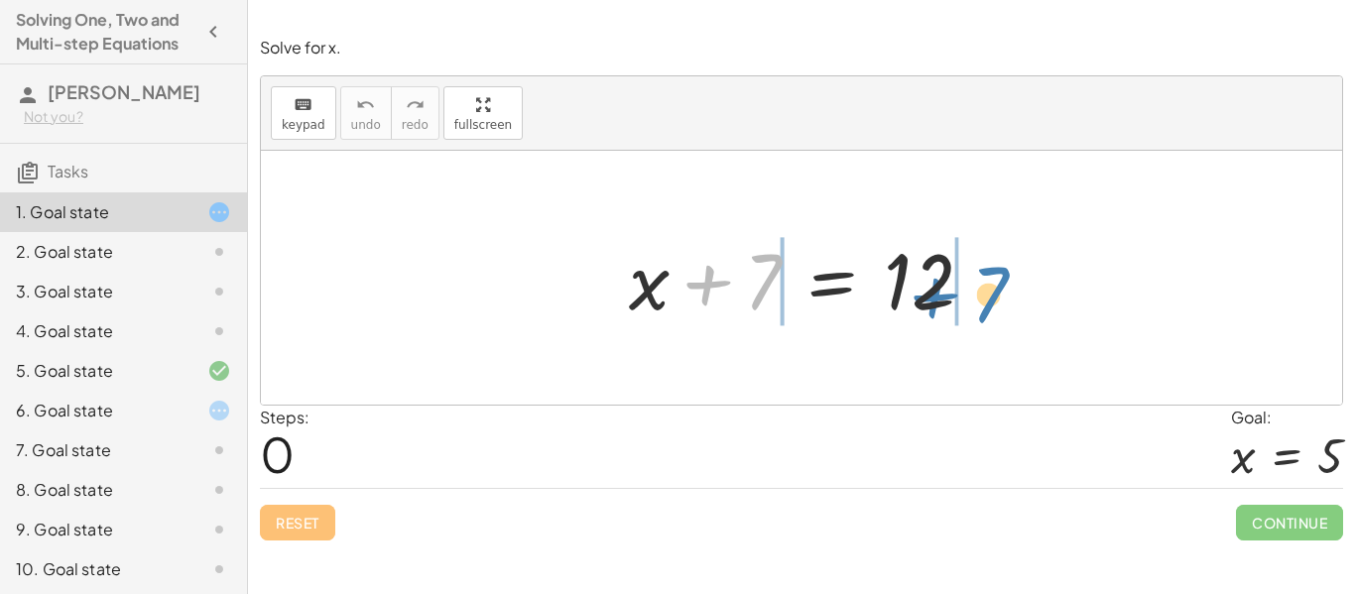
drag, startPoint x: 764, startPoint y: 286, endPoint x: 1007, endPoint y: 306, distance: 243.9
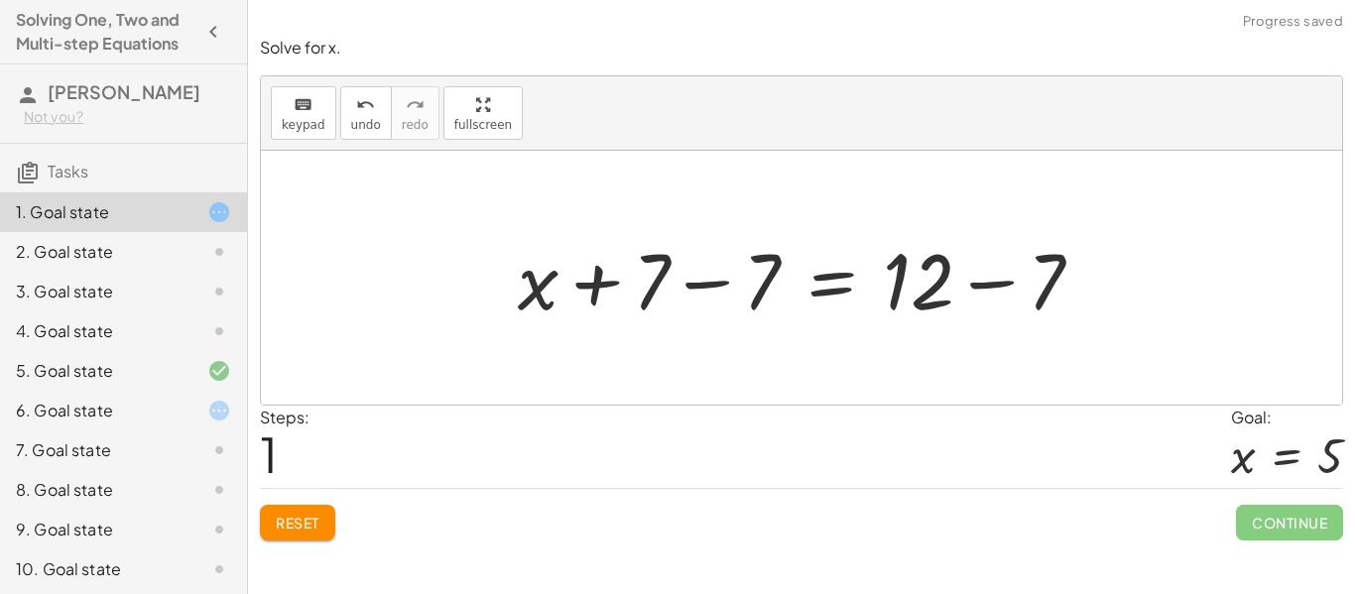
click at [764, 278] on div at bounding box center [808, 278] width 601 height 102
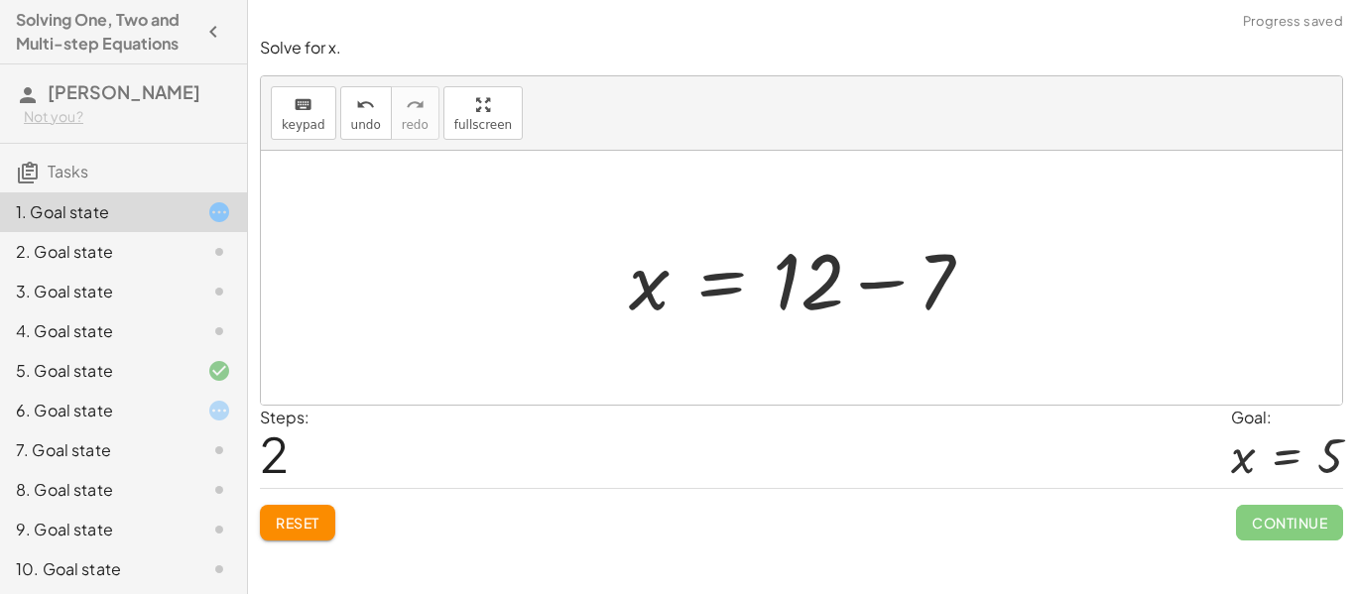
click at [934, 289] on div at bounding box center [809, 278] width 380 height 102
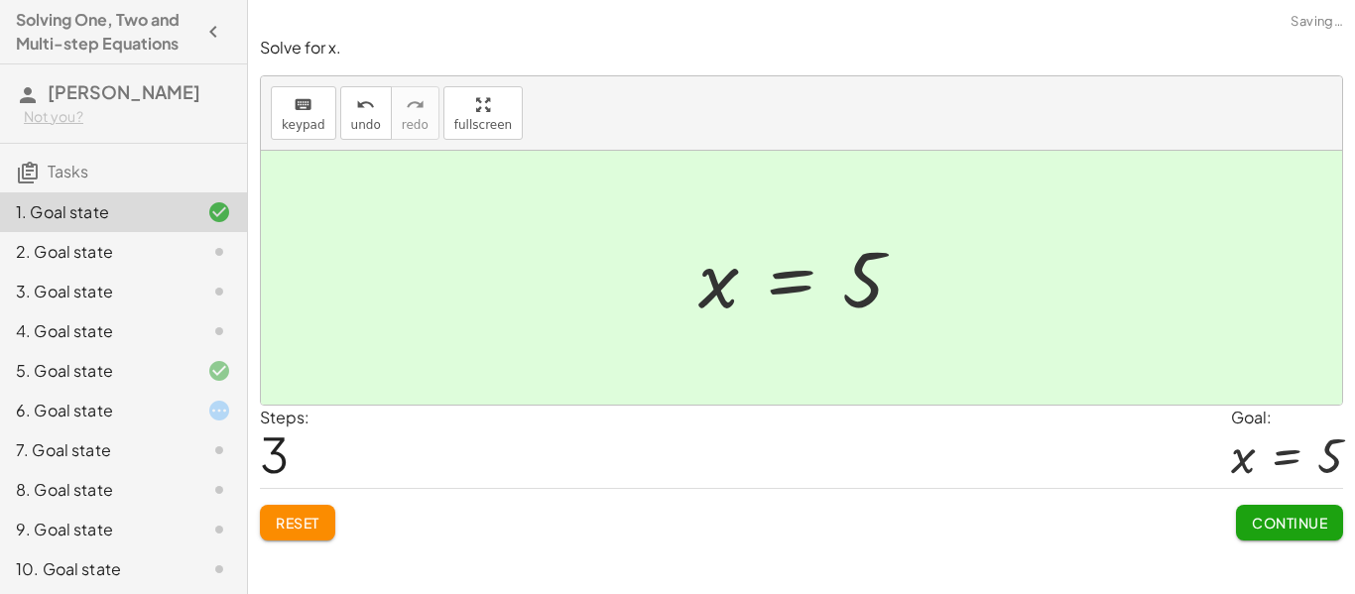
click at [1252, 514] on span "Continue" at bounding box center [1289, 523] width 75 height 18
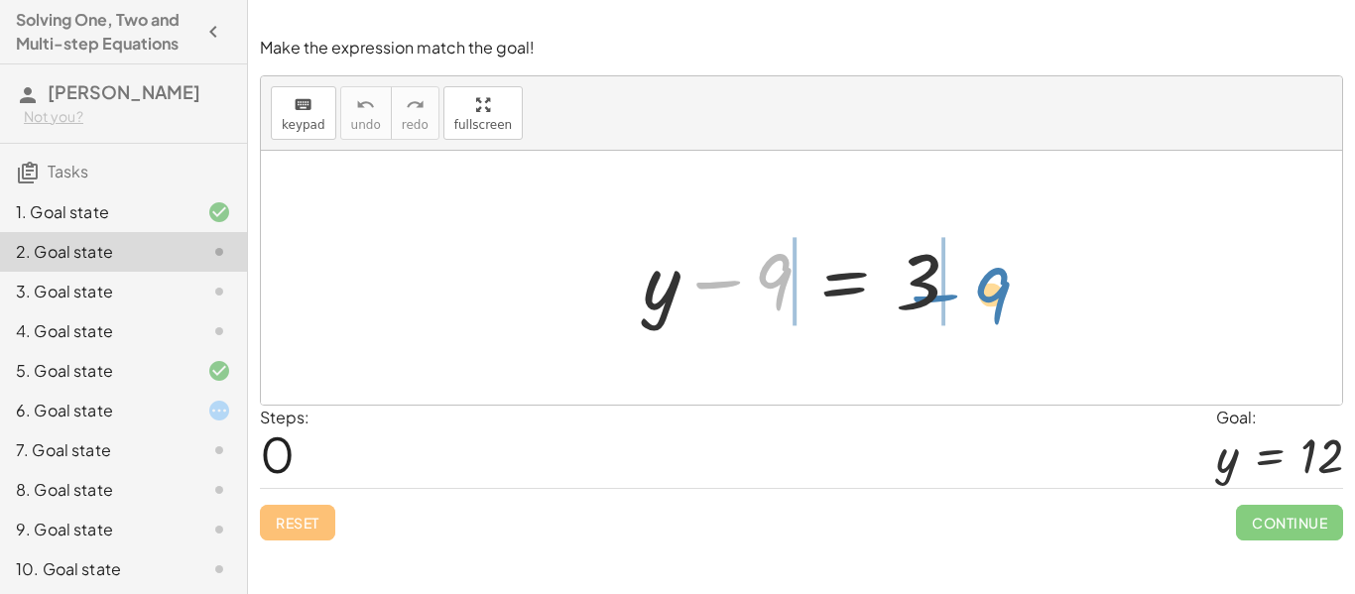
drag, startPoint x: 771, startPoint y: 295, endPoint x: 1003, endPoint y: 307, distance: 232.5
click at [1003, 307] on div "− 9 + y − 9 = 3" at bounding box center [802, 278] width 1082 height 254
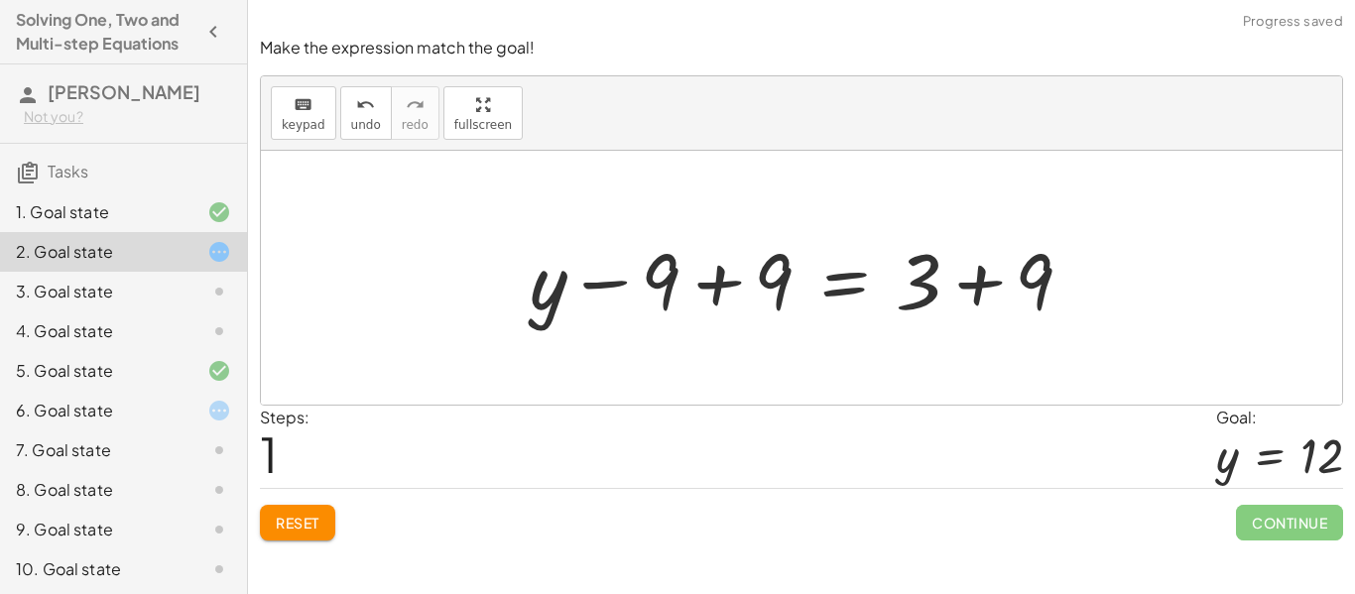
click at [775, 265] on div at bounding box center [809, 278] width 578 height 102
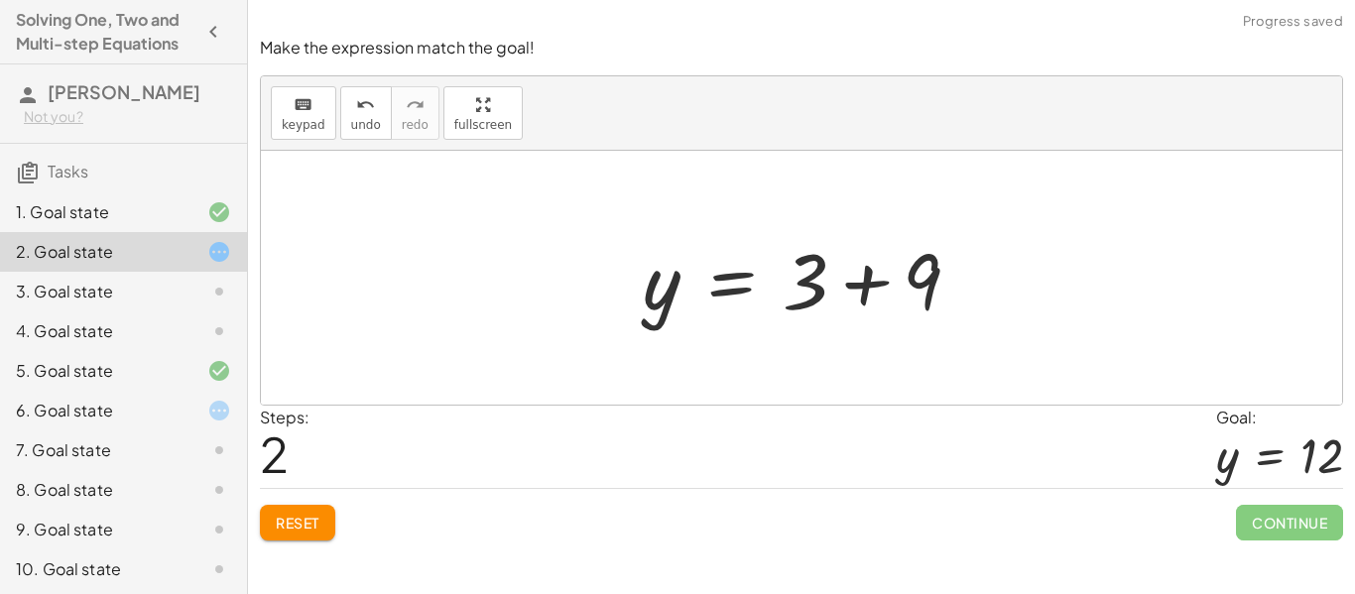
click at [929, 279] on div at bounding box center [809, 278] width 353 height 102
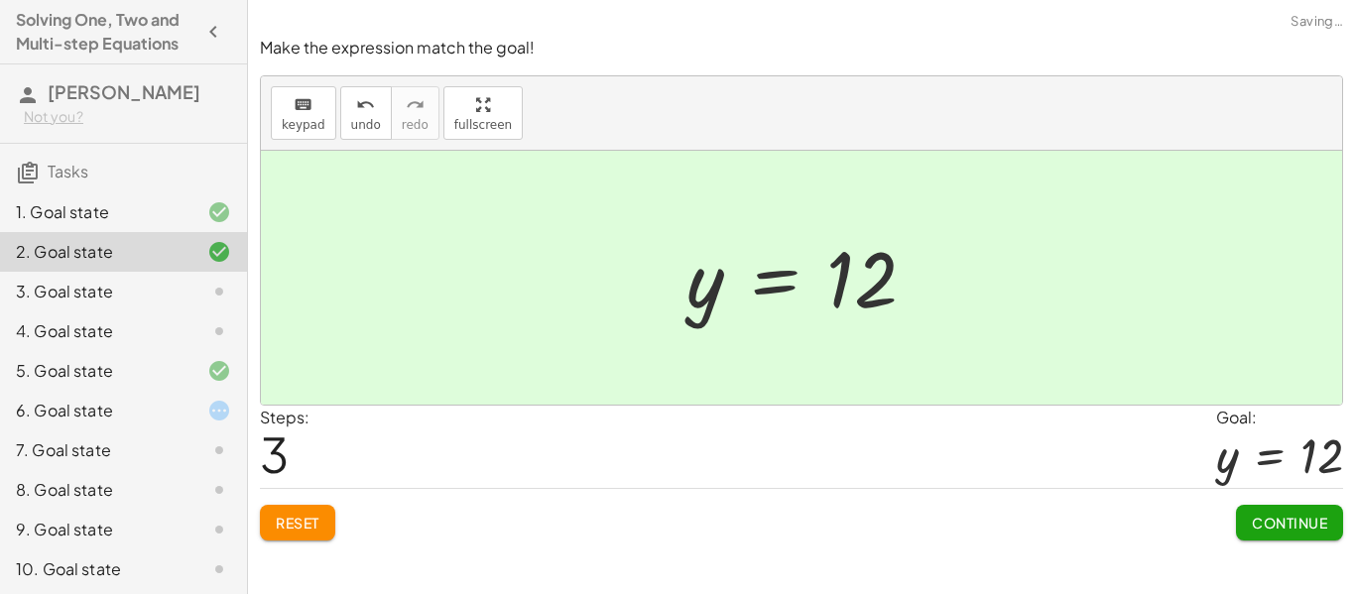
click at [1281, 524] on span "Continue" at bounding box center [1289, 523] width 75 height 18
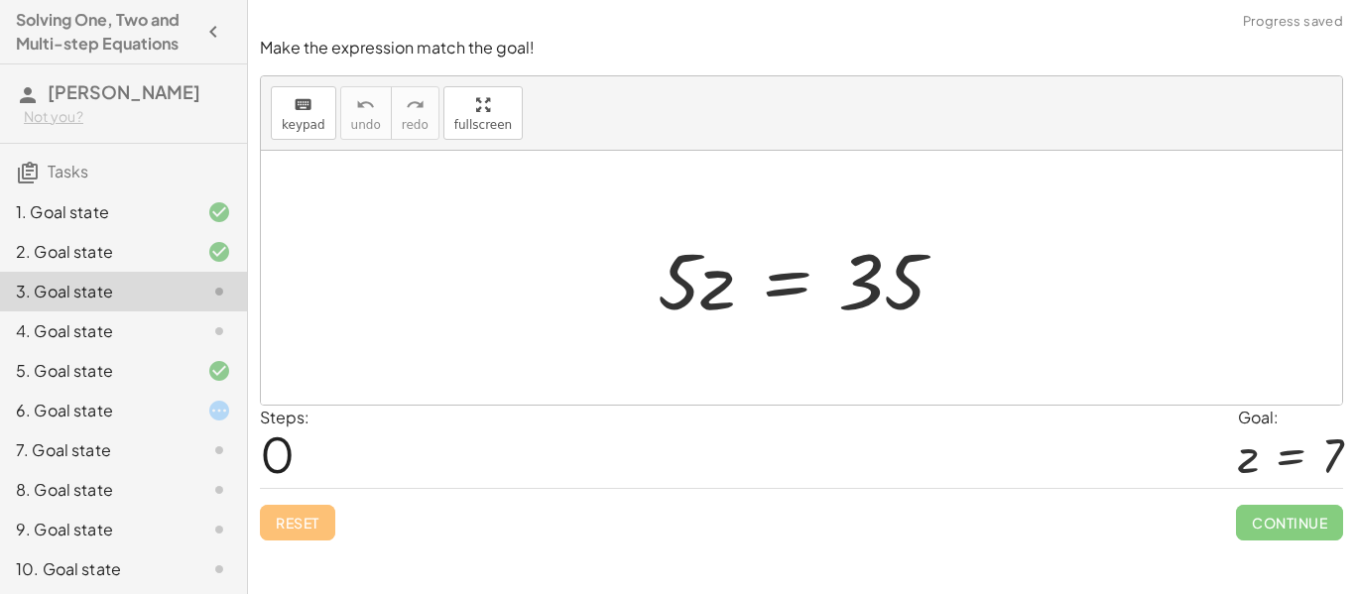
click at [1095, 340] on div at bounding box center [802, 278] width 1082 height 254
drag, startPoint x: 689, startPoint y: 286, endPoint x: 892, endPoint y: 369, distance: 219.8
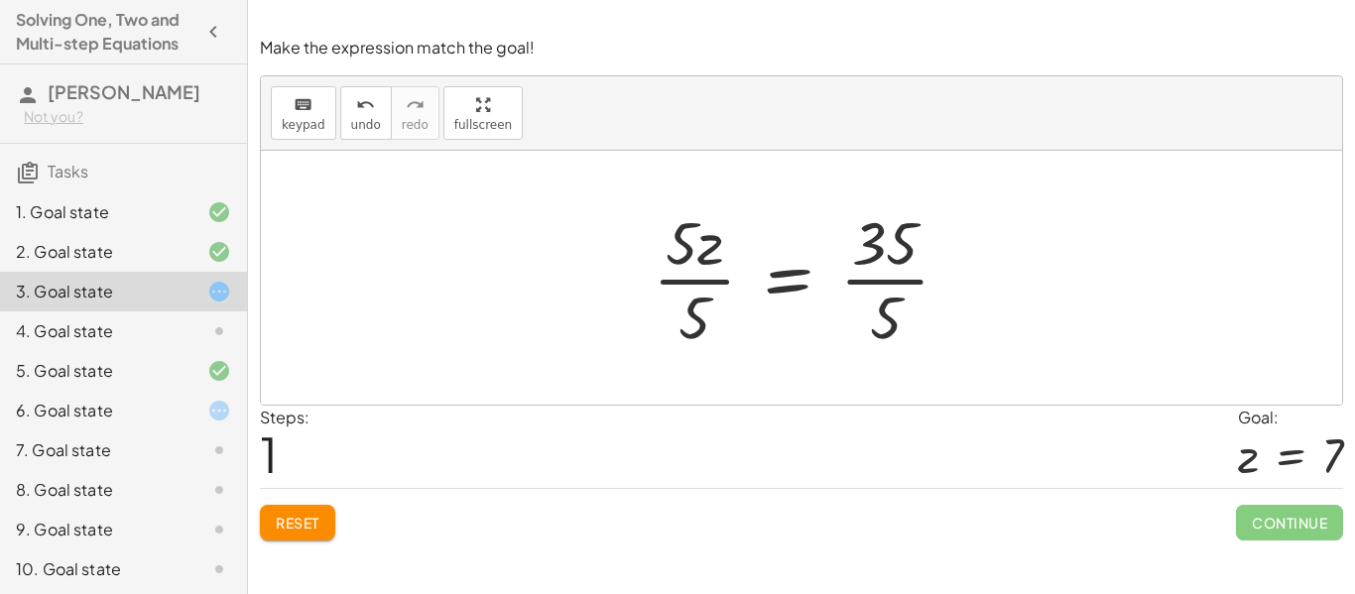
click at [711, 257] on div at bounding box center [809, 277] width 333 height 153
click at [700, 322] on div at bounding box center [809, 277] width 333 height 153
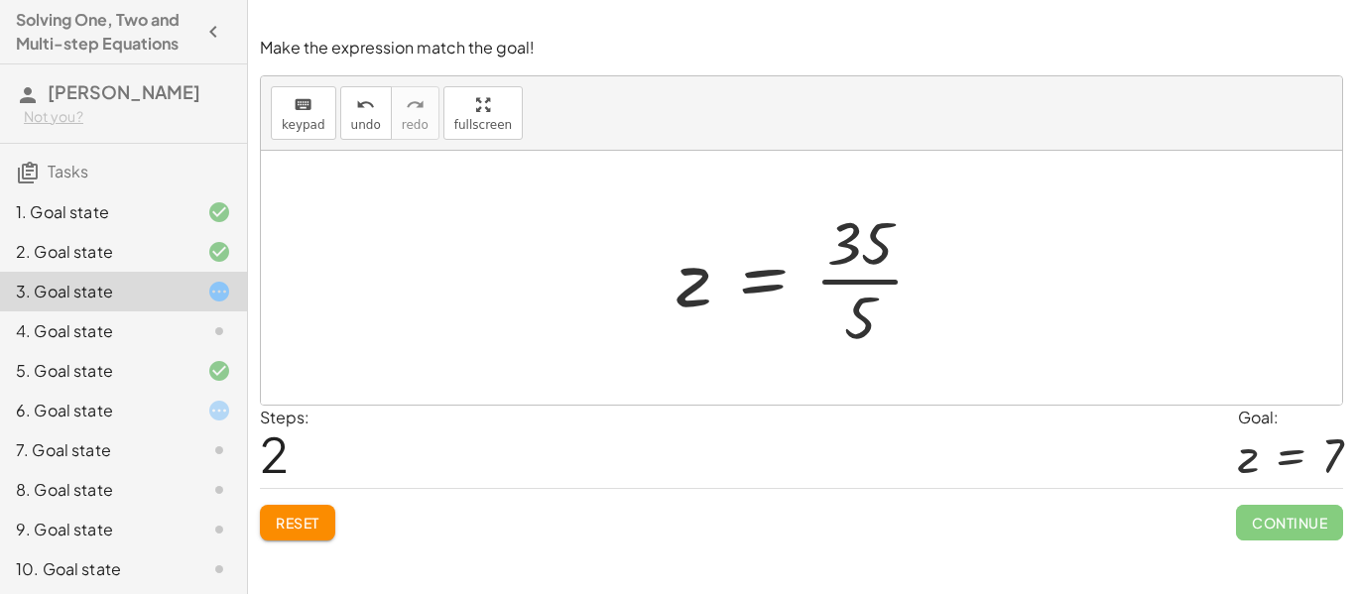
click at [862, 257] on div at bounding box center [809, 277] width 285 height 153
click at [867, 319] on div at bounding box center [809, 277] width 285 height 153
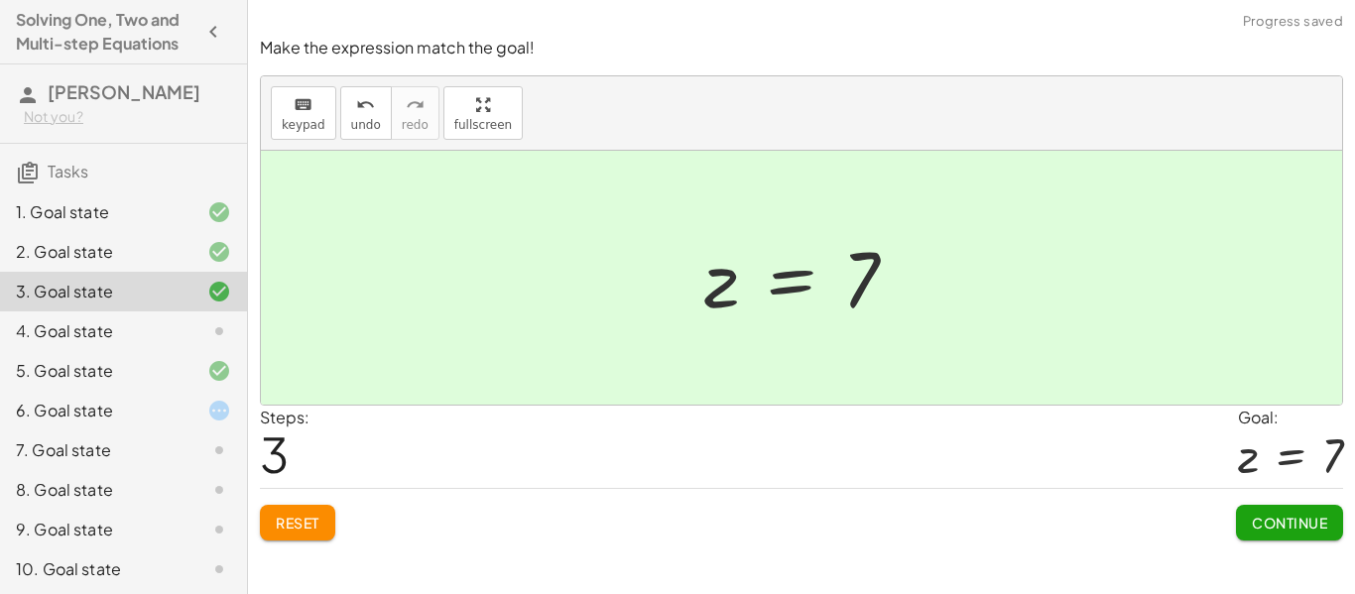
click at [1293, 523] on span "Continue" at bounding box center [1289, 523] width 75 height 18
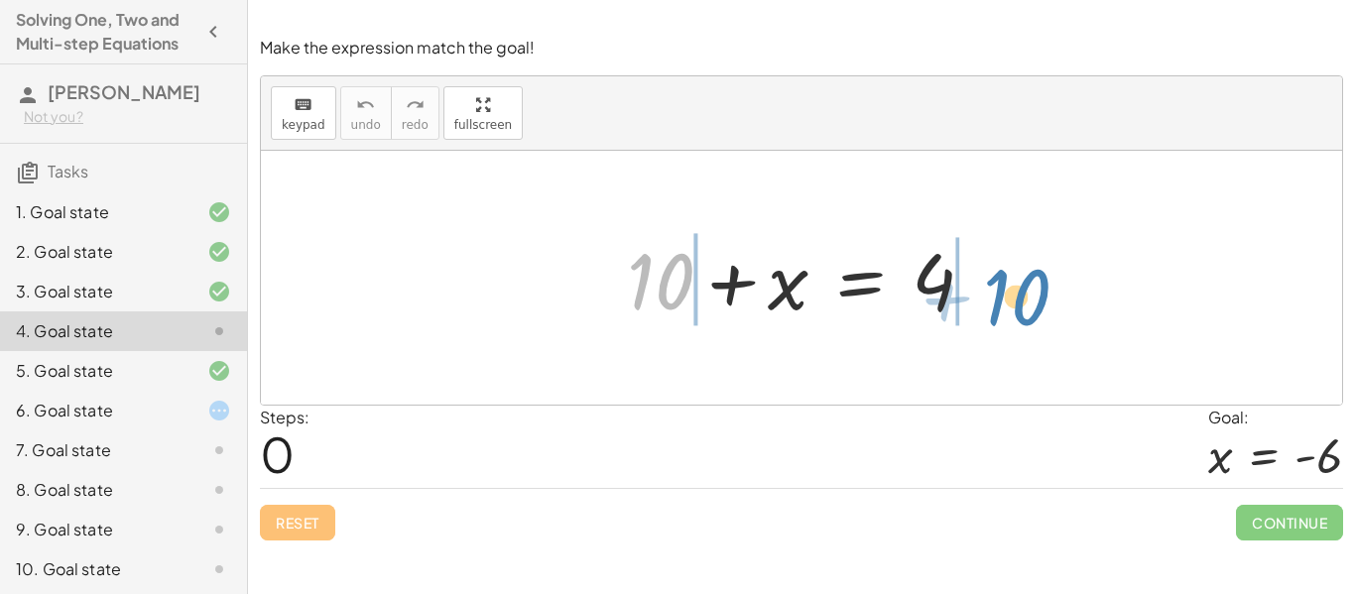
drag, startPoint x: 673, startPoint y: 286, endPoint x: 1030, endPoint y: 290, distance: 357.2
click at [1030, 290] on div "+ 10 + 10 + x = 4" at bounding box center [802, 278] width 1082 height 254
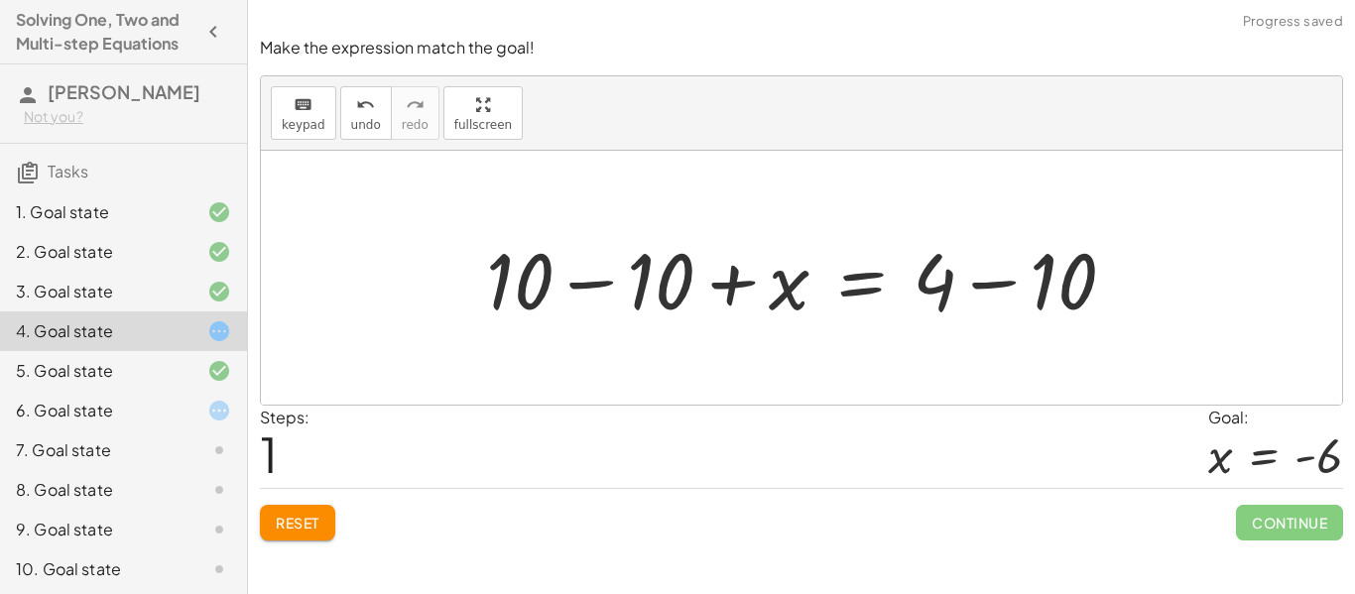
click at [652, 292] on div at bounding box center [809, 278] width 666 height 102
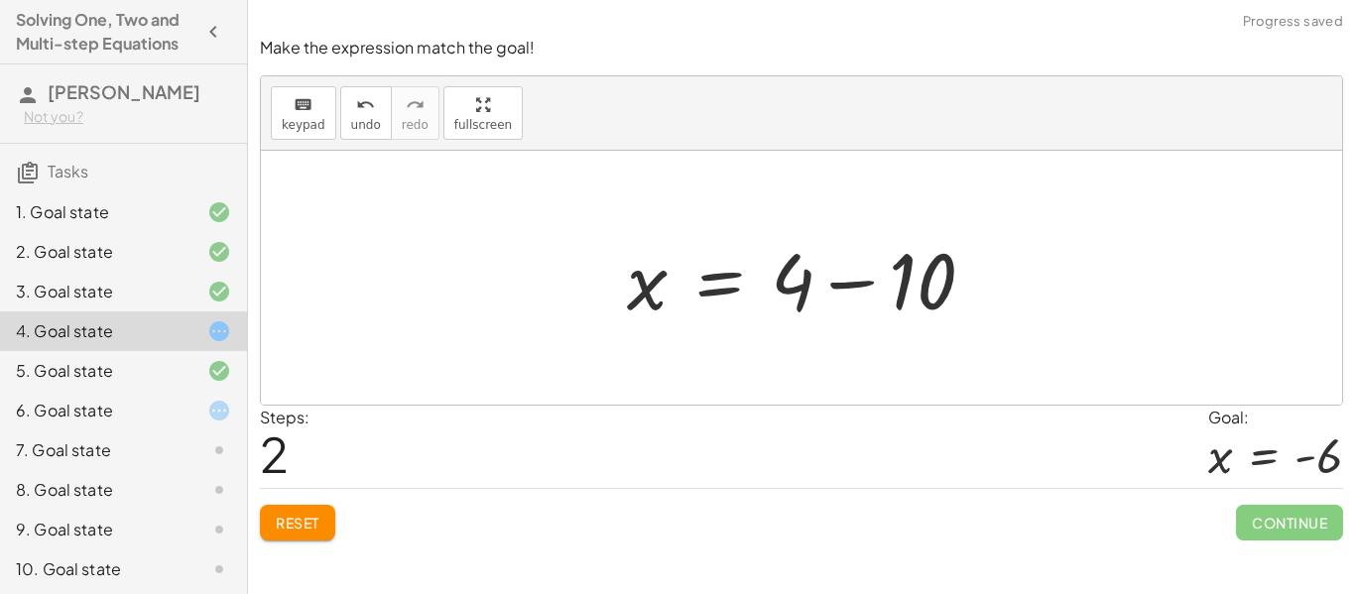
click at [908, 299] on div at bounding box center [808, 278] width 383 height 102
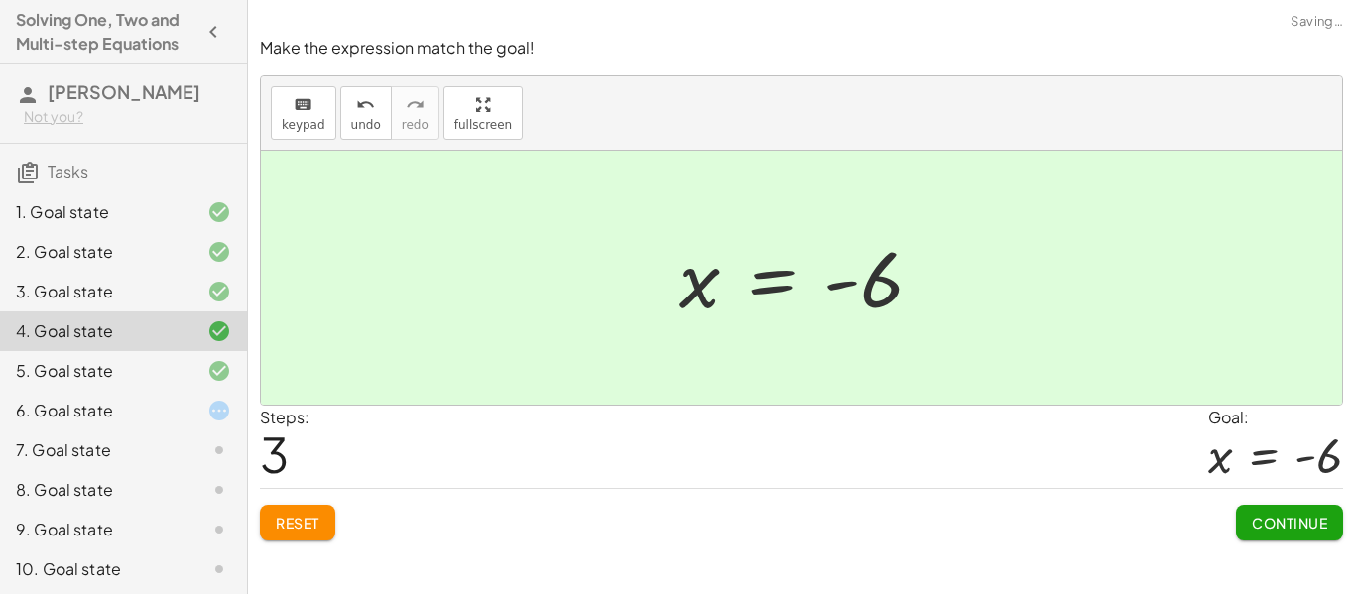
click at [1277, 523] on span "Continue" at bounding box center [1289, 523] width 75 height 18
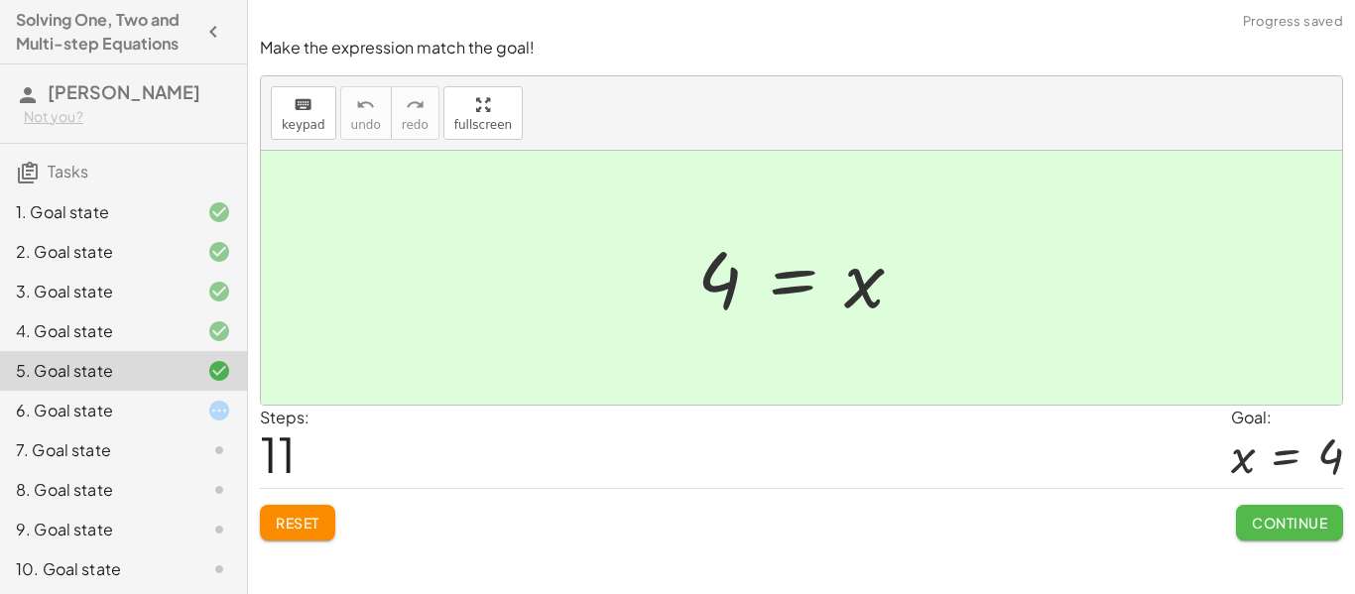
click at [1277, 523] on span "Continue" at bounding box center [1289, 523] width 75 height 18
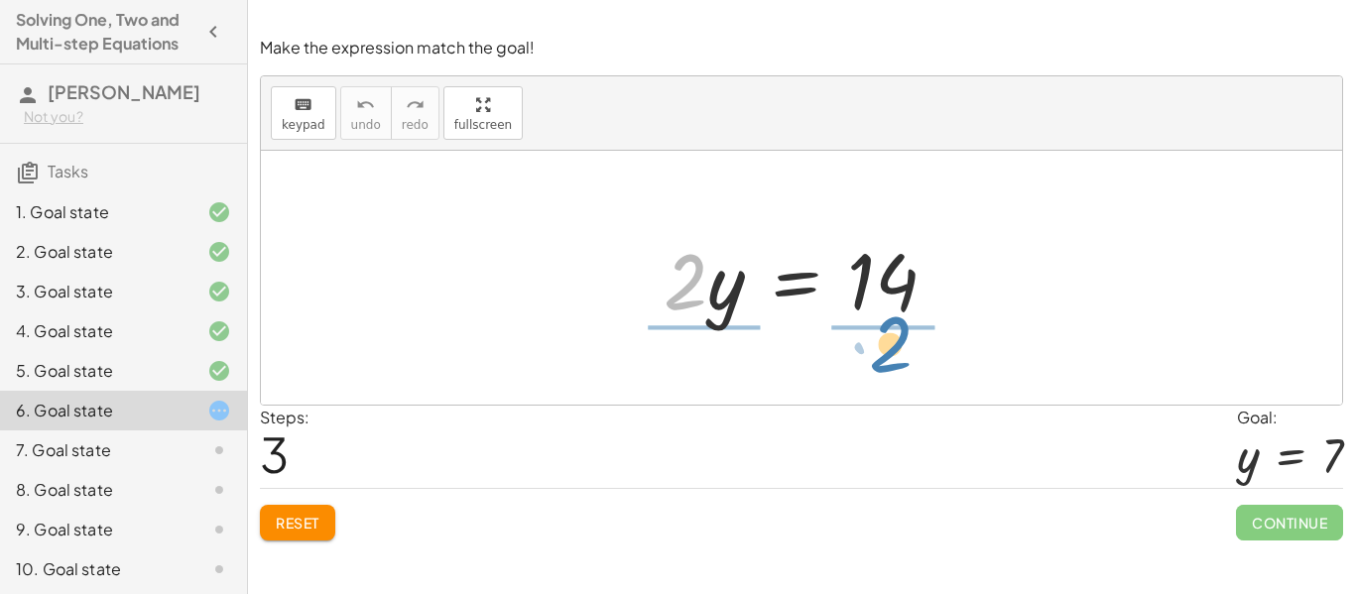
drag, startPoint x: 693, startPoint y: 285, endPoint x: 901, endPoint y: 348, distance: 217.8
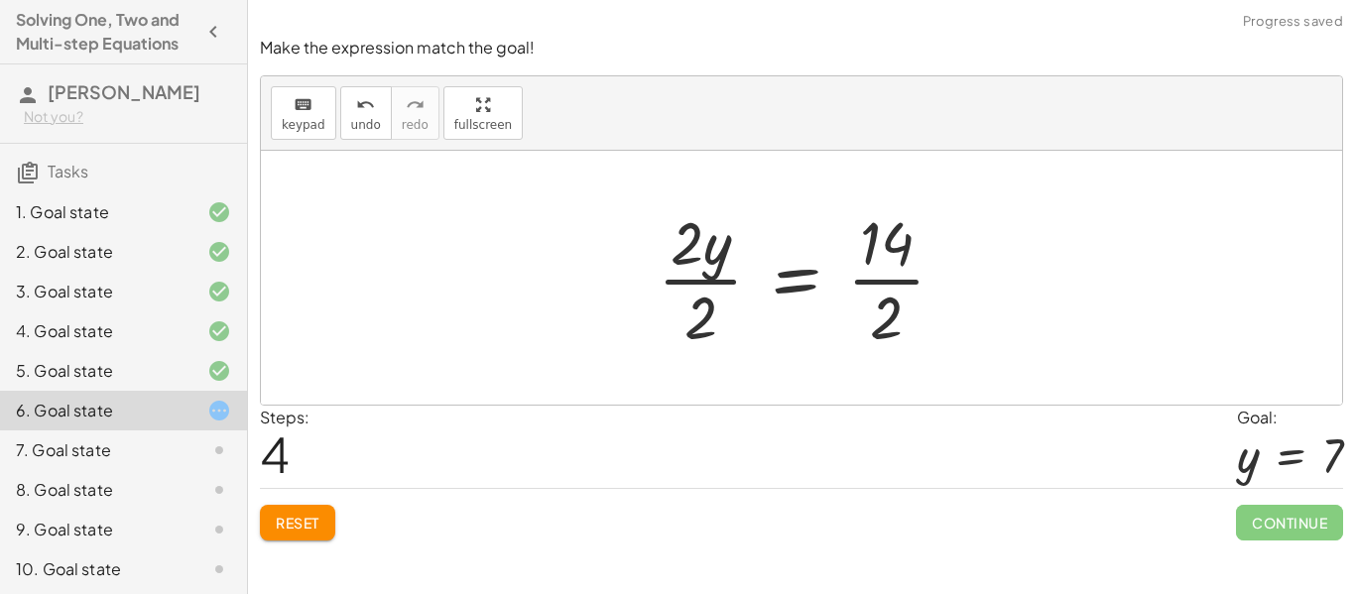
click at [721, 269] on div at bounding box center [809, 277] width 323 height 153
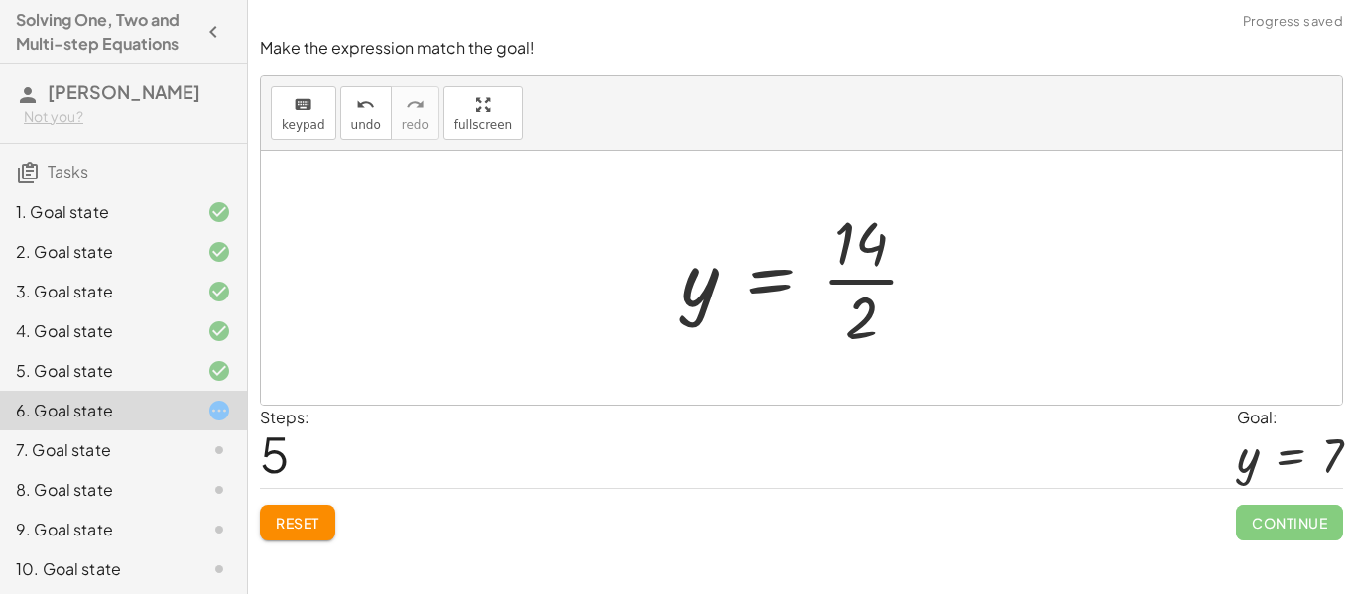
click at [835, 247] on div at bounding box center [809, 277] width 274 height 153
click at [874, 319] on div at bounding box center [809, 277] width 274 height 153
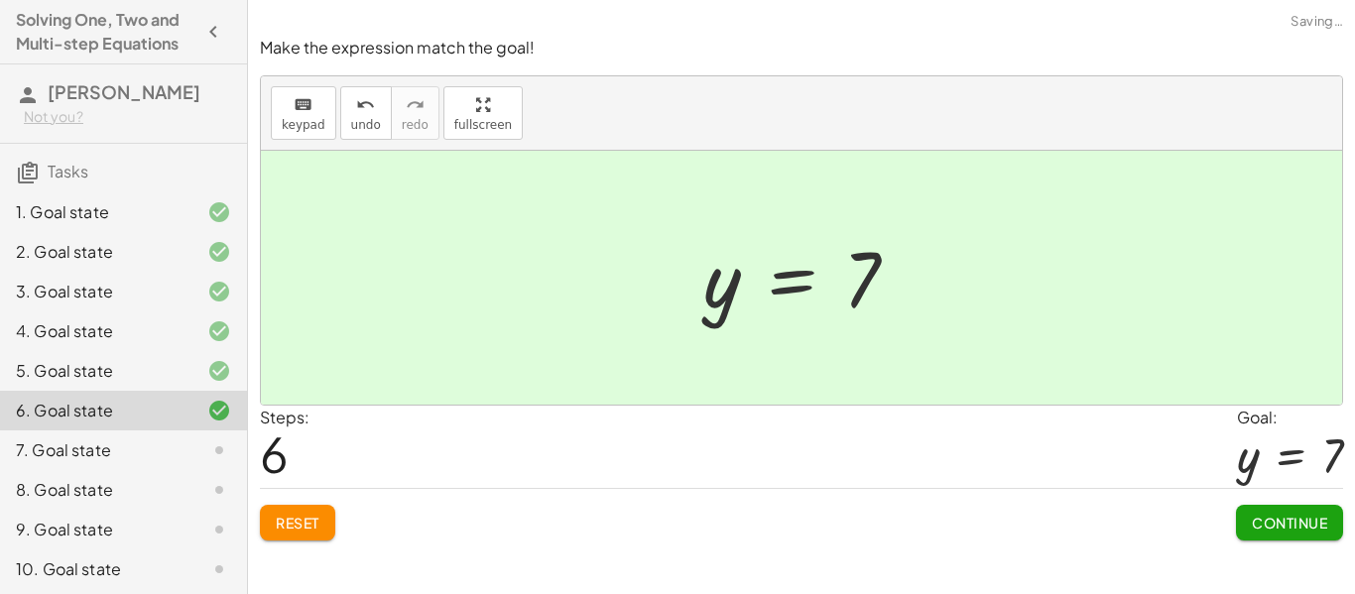
click at [1293, 528] on span "Continue" at bounding box center [1289, 523] width 75 height 18
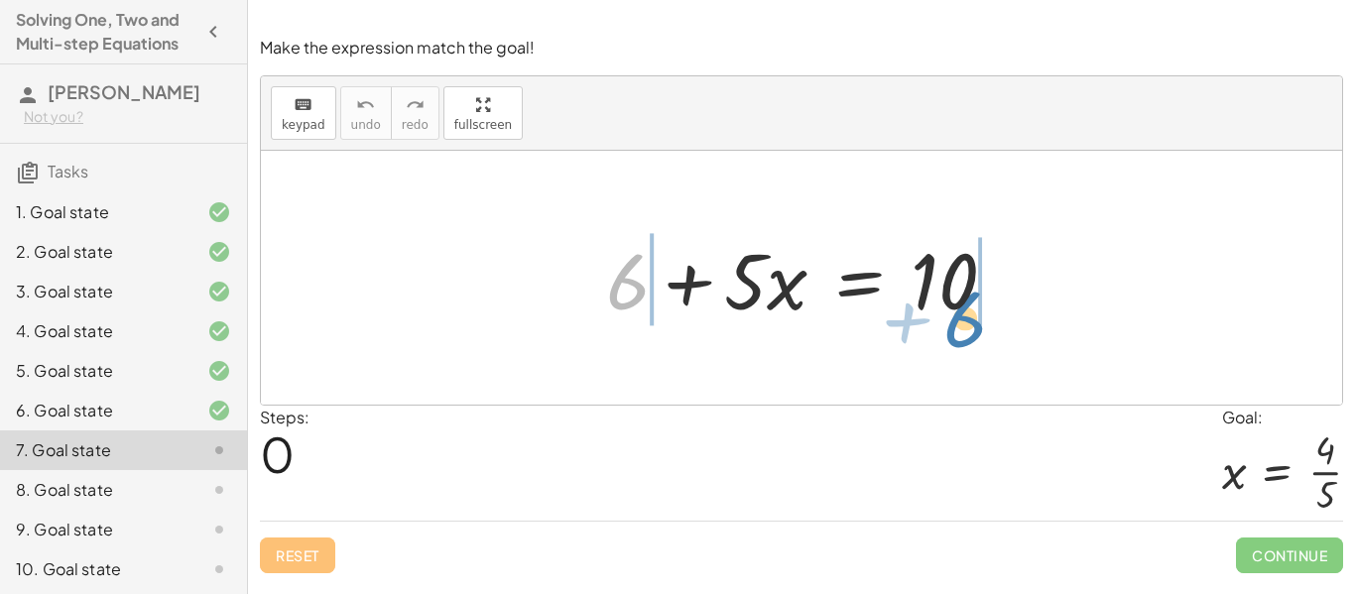
drag, startPoint x: 624, startPoint y: 288, endPoint x: 962, endPoint y: 324, distance: 340.3
click at [962, 324] on div at bounding box center [809, 278] width 427 height 102
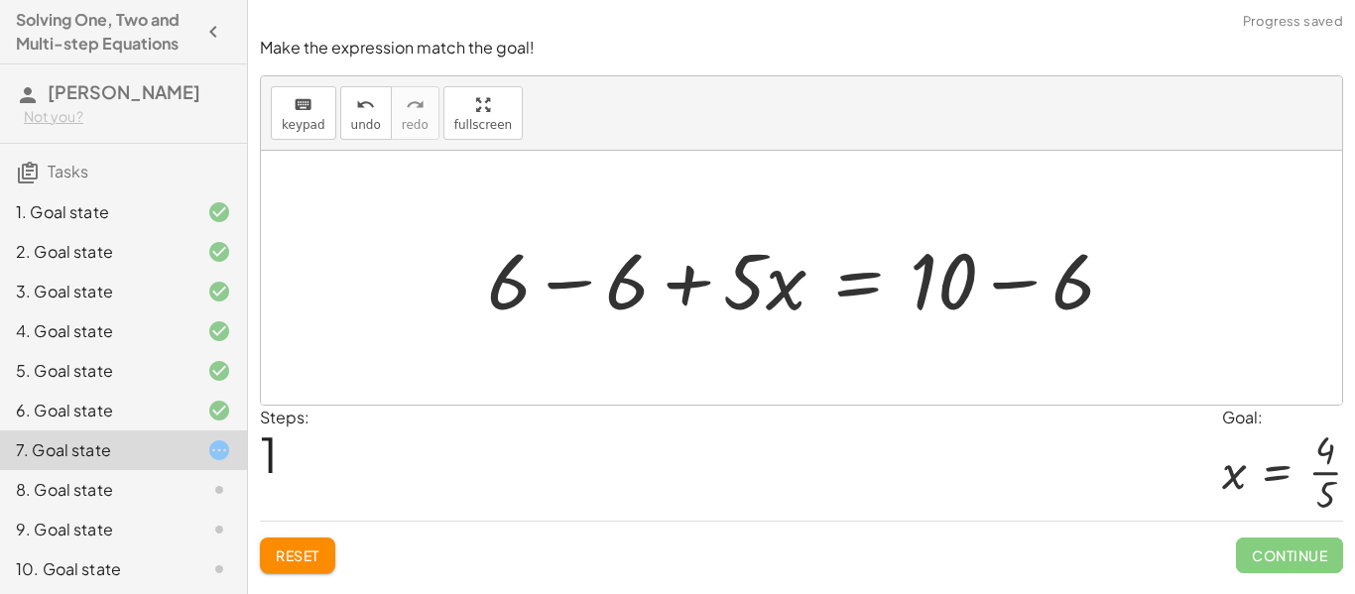
click at [613, 297] on div at bounding box center [808, 278] width 663 height 102
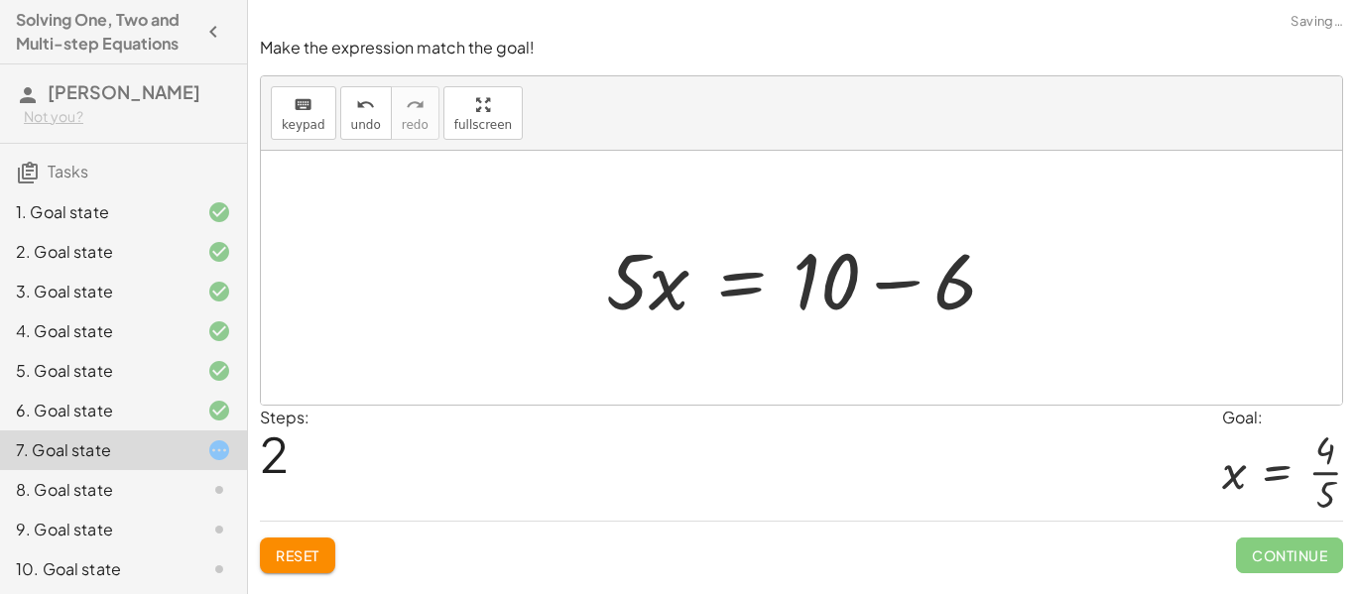
click at [829, 279] on div at bounding box center [809, 278] width 427 height 102
click at [935, 290] on div at bounding box center [809, 278] width 427 height 102
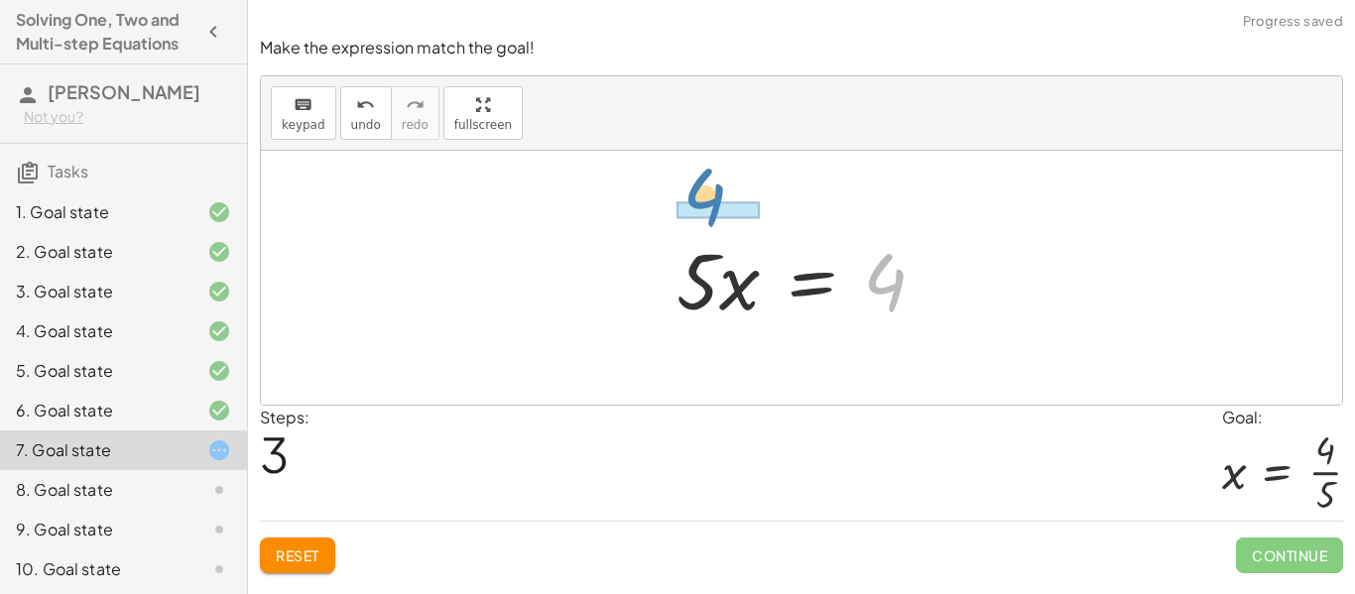
drag, startPoint x: 898, startPoint y: 276, endPoint x: 716, endPoint y: 191, distance: 200.6
click at [716, 191] on div "+ 6 + · 5 · x = 10 + 6 − 6 + · 5 · x = + 10 − 6 + 0 + · 5 · x = + 10 − 6 · 5 · …" at bounding box center [802, 278] width 1082 height 254
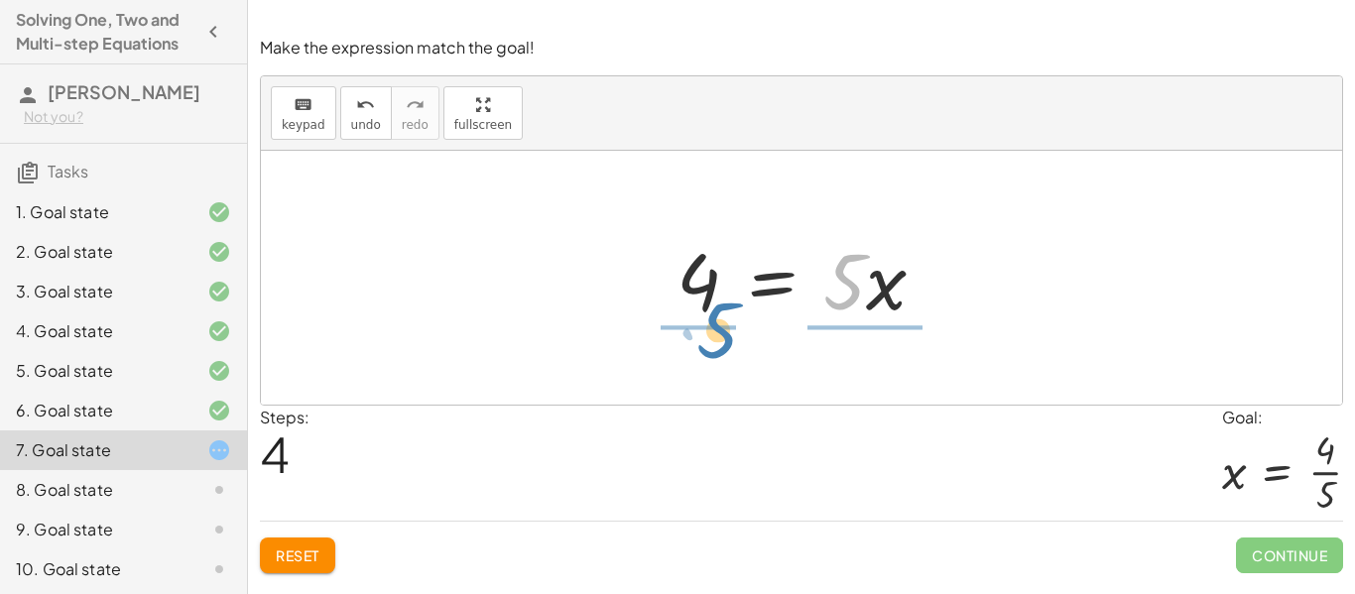
drag, startPoint x: 846, startPoint y: 302, endPoint x: 717, endPoint y: 354, distance: 139.3
click at [717, 354] on div "+ 6 + · 5 · x = 10 + 6 − 6 + · 5 · x = + 10 − 6 + 0 + · 5 · x = + 10 − 6 · 5 · …" at bounding box center [802, 278] width 1082 height 254
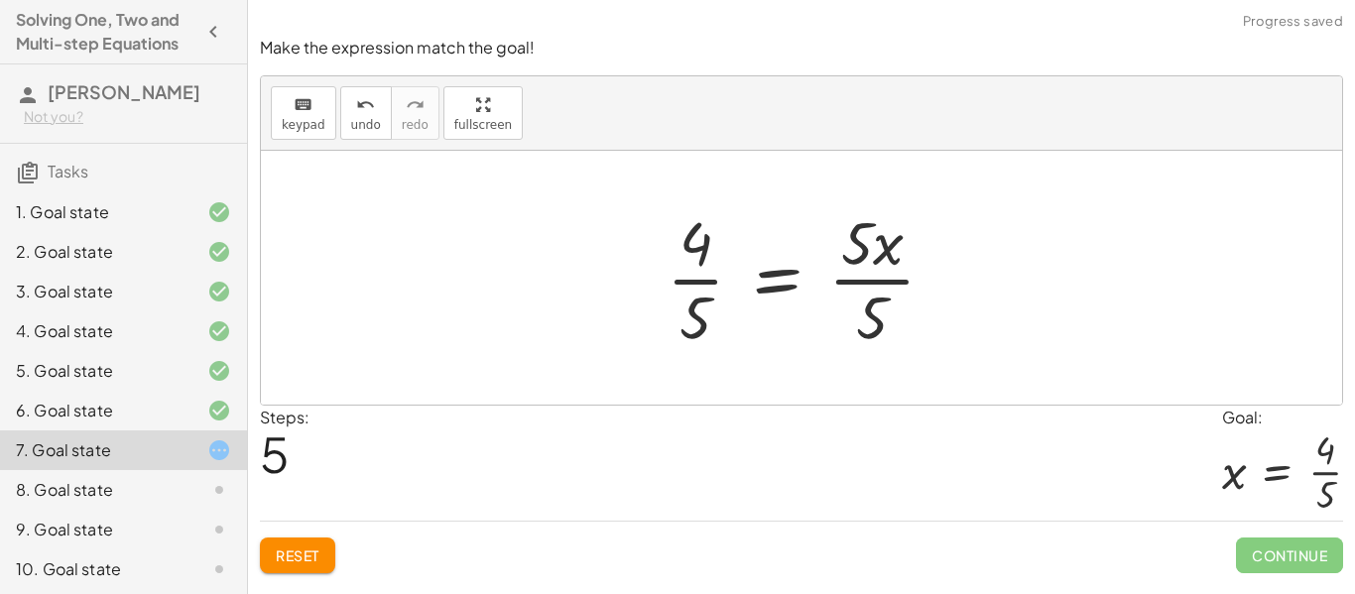
click at [866, 252] on div at bounding box center [809, 277] width 305 height 153
click at [890, 251] on div at bounding box center [809, 277] width 305 height 153
click at [871, 321] on div at bounding box center [809, 277] width 305 height 153
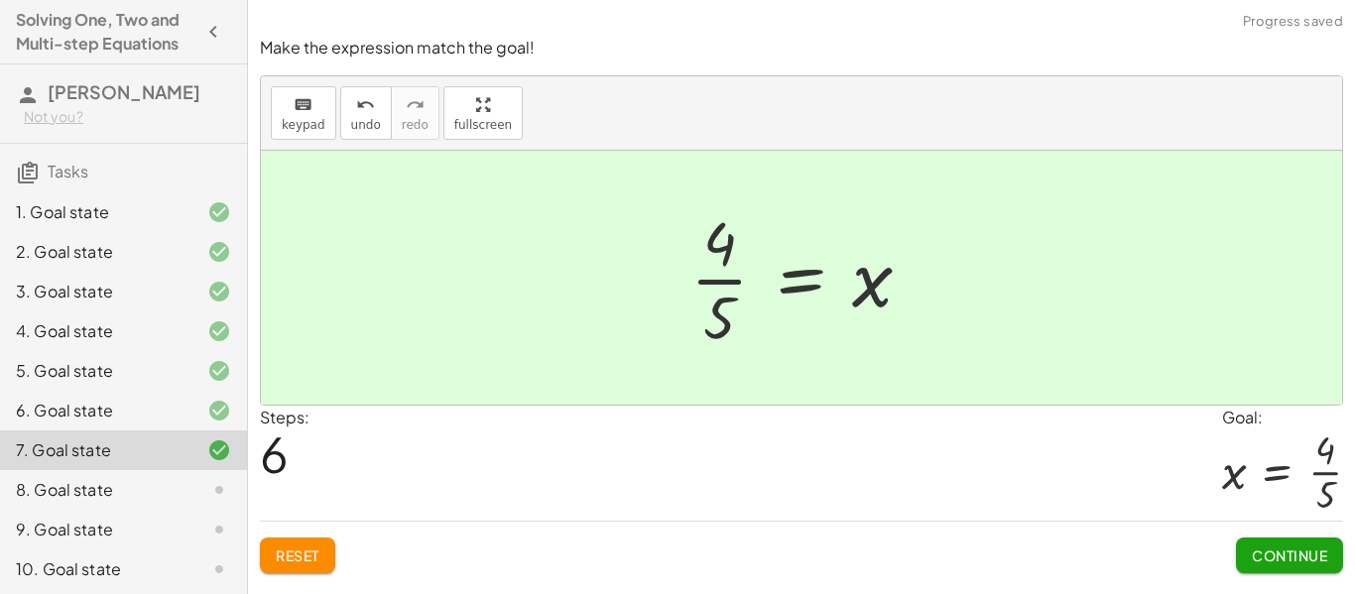
click at [1257, 551] on span "Continue" at bounding box center [1289, 556] width 75 height 18
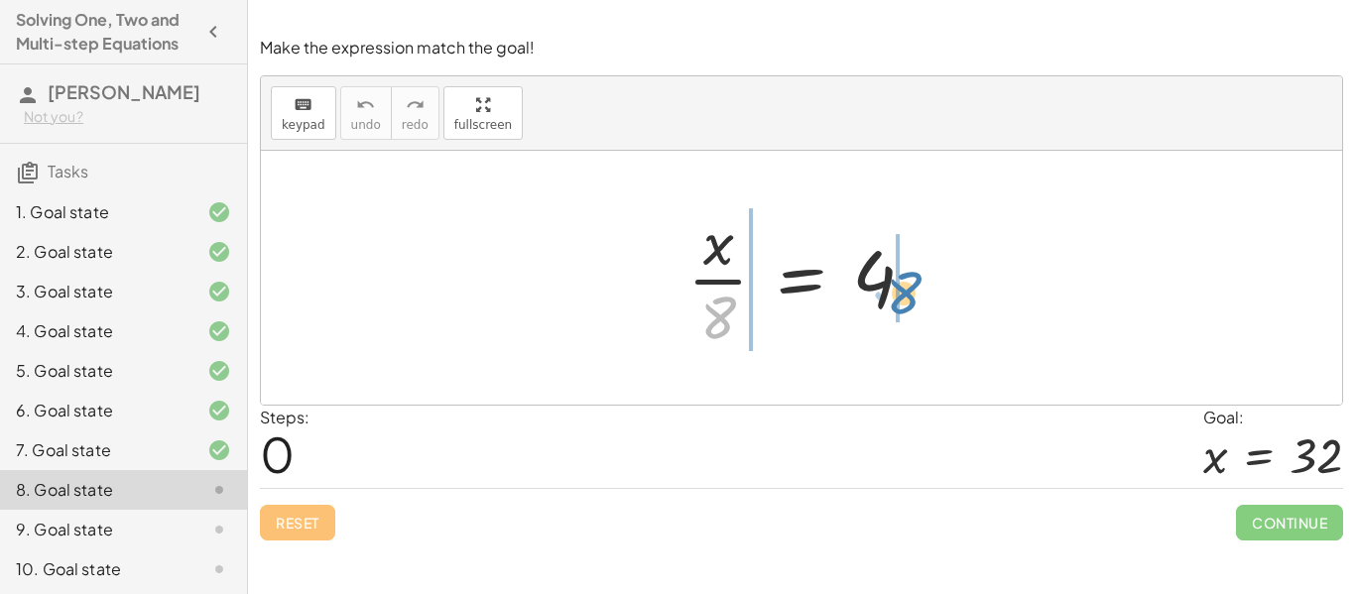
drag, startPoint x: 718, startPoint y: 318, endPoint x: 905, endPoint y: 293, distance: 188.2
click at [905, 293] on div at bounding box center [809, 277] width 263 height 153
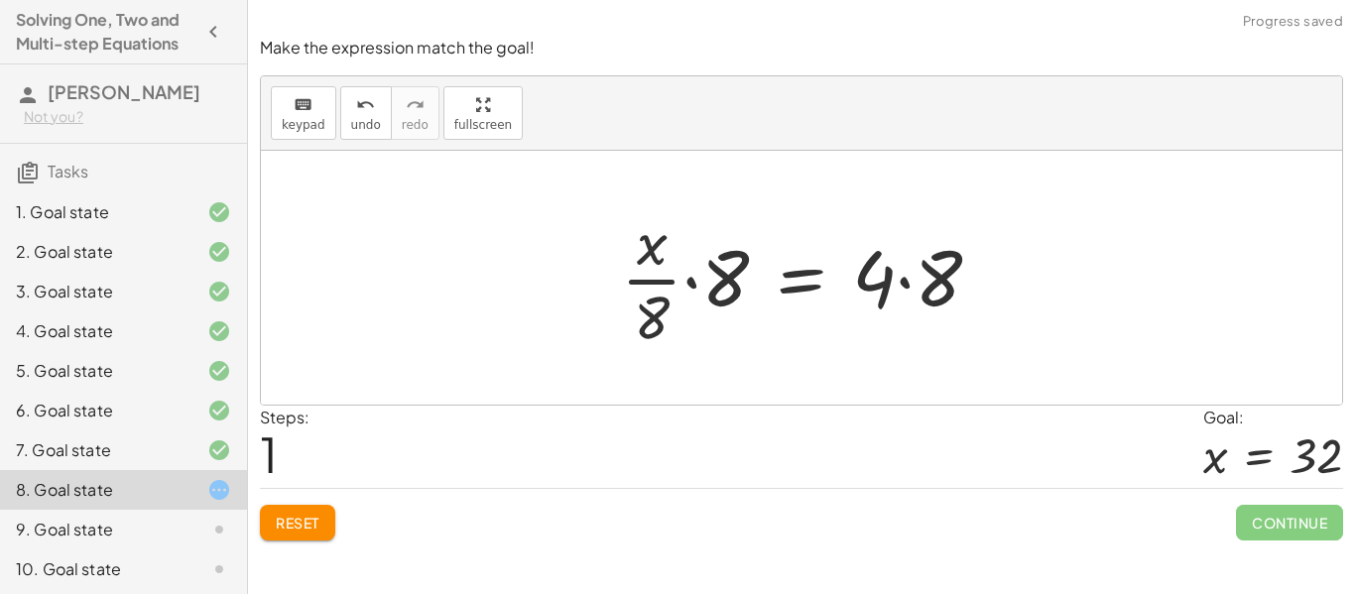
click at [926, 284] on div at bounding box center [809, 277] width 396 height 153
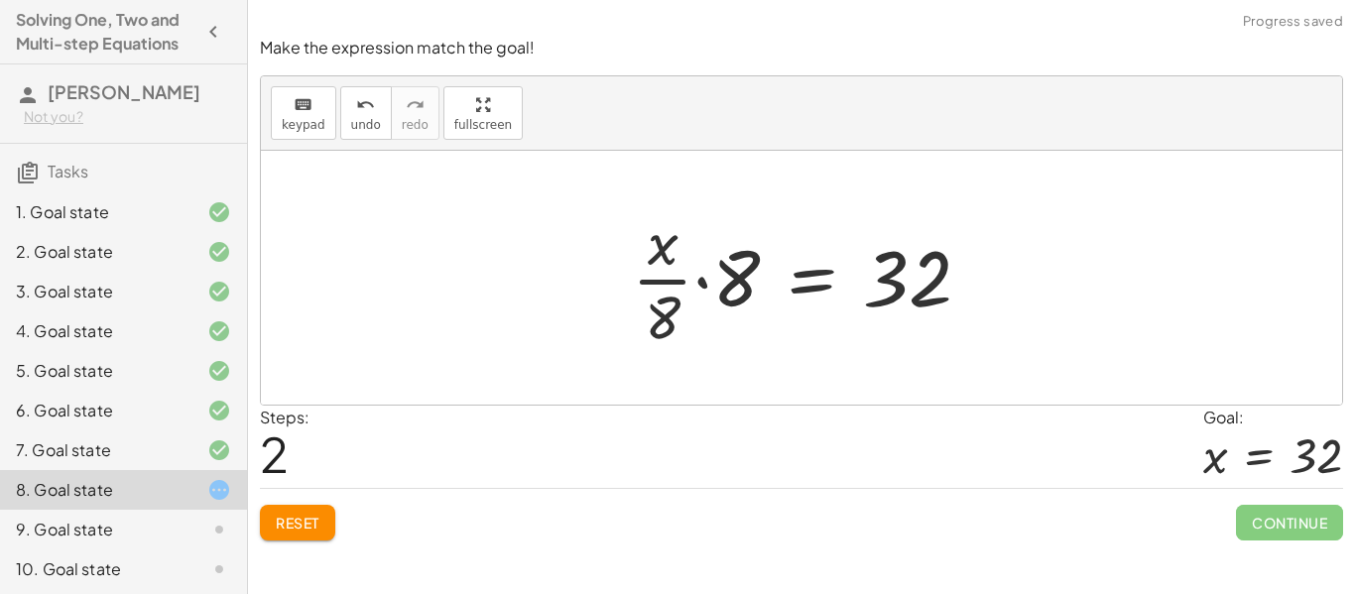
click at [733, 281] on div at bounding box center [809, 277] width 375 height 153
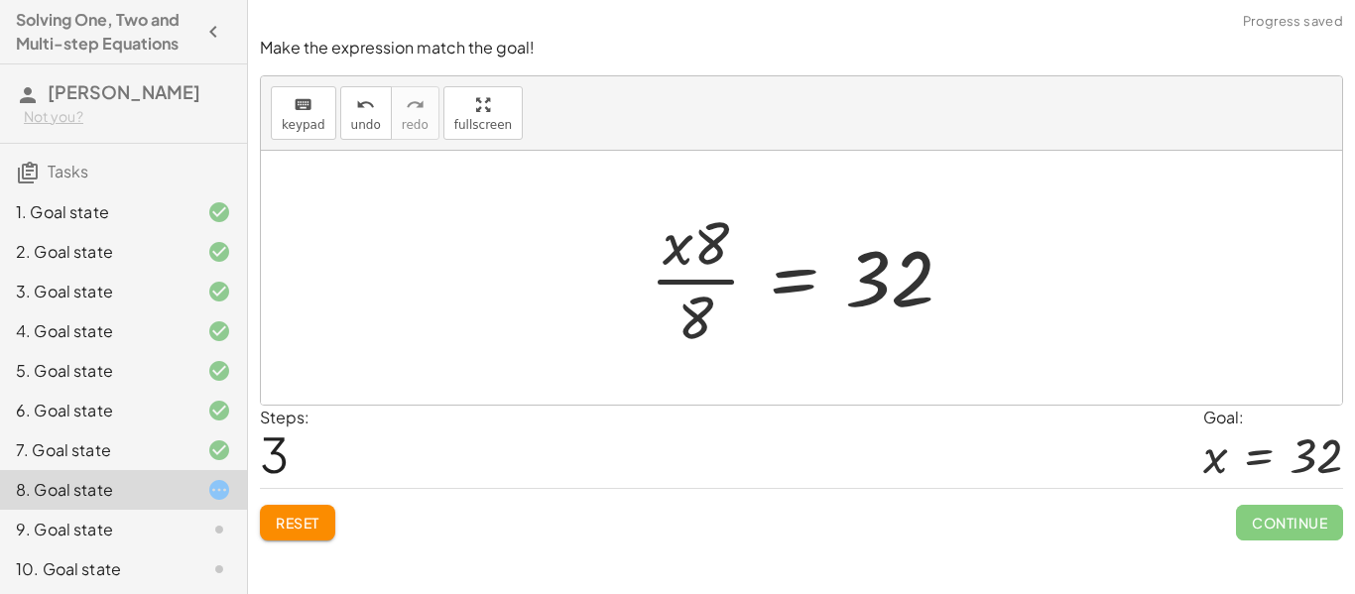
click at [690, 251] on div at bounding box center [809, 277] width 338 height 153
click at [709, 250] on div at bounding box center [809, 277] width 338 height 153
drag, startPoint x: 677, startPoint y: 246, endPoint x: 552, endPoint y: 266, distance: 126.6
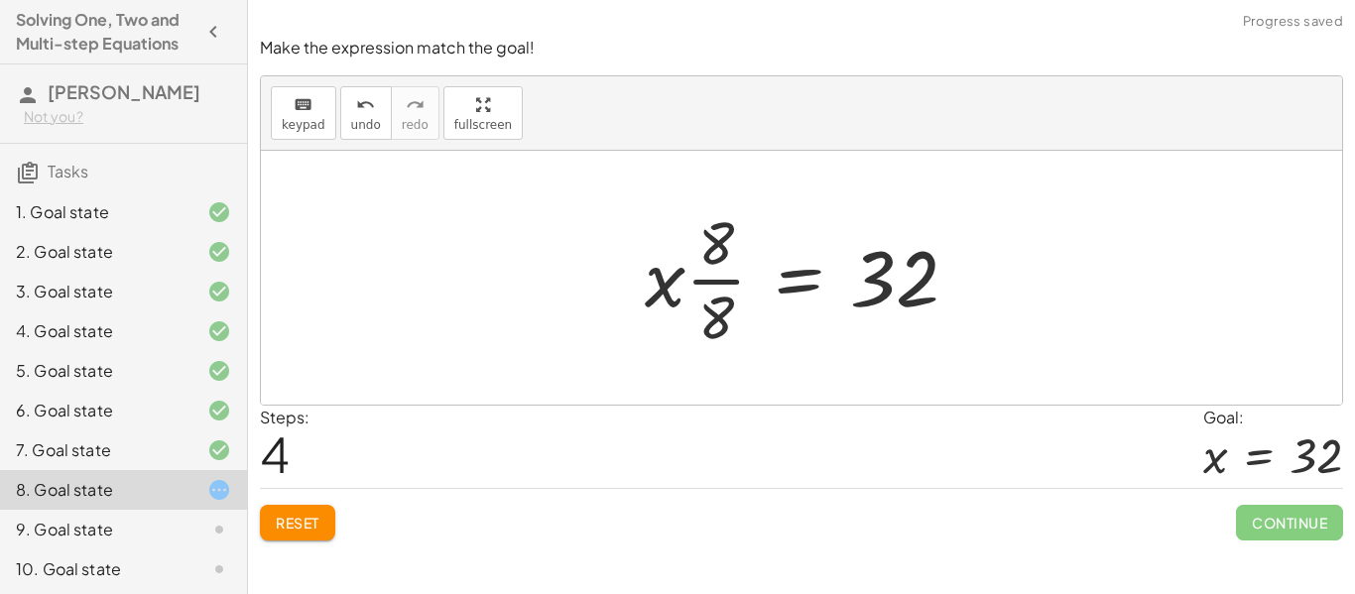
click at [725, 321] on div at bounding box center [809, 277] width 349 height 153
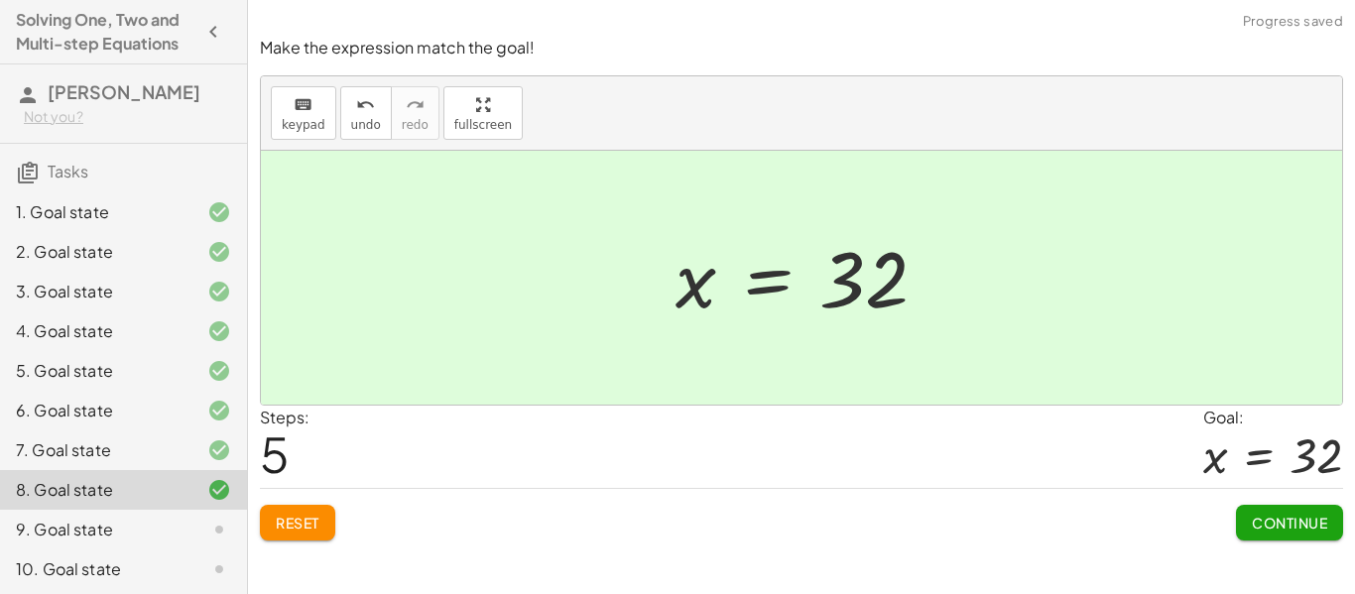
click at [1302, 521] on span "Continue" at bounding box center [1289, 523] width 75 height 18
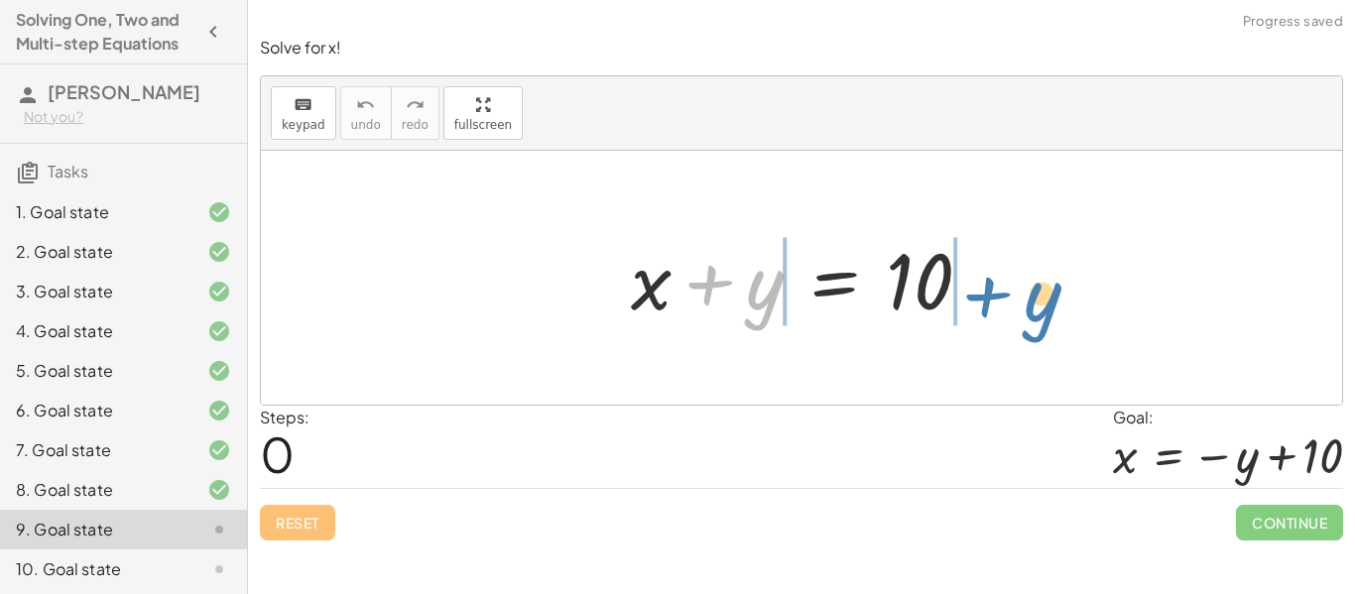
drag, startPoint x: 762, startPoint y: 302, endPoint x: 1042, endPoint y: 307, distance: 279.9
click at [1042, 307] on div "+ y + x + y = 10" at bounding box center [802, 278] width 1082 height 254
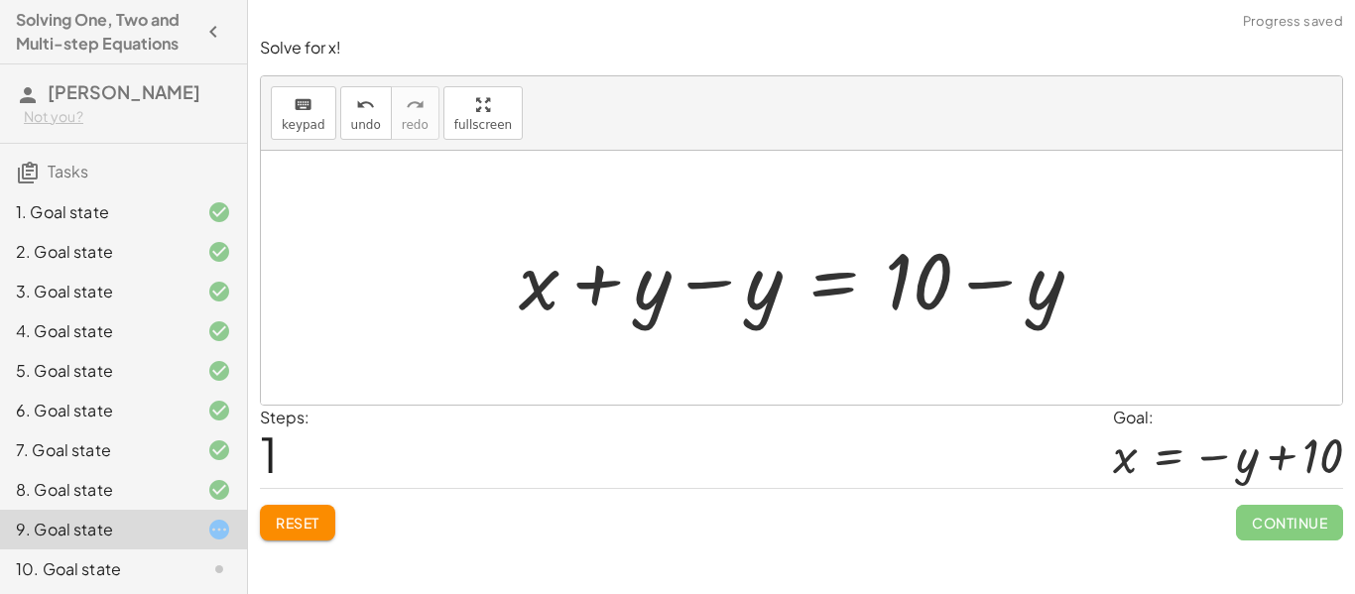
click at [654, 306] on div at bounding box center [808, 278] width 599 height 102
click at [779, 308] on div at bounding box center [808, 278] width 599 height 102
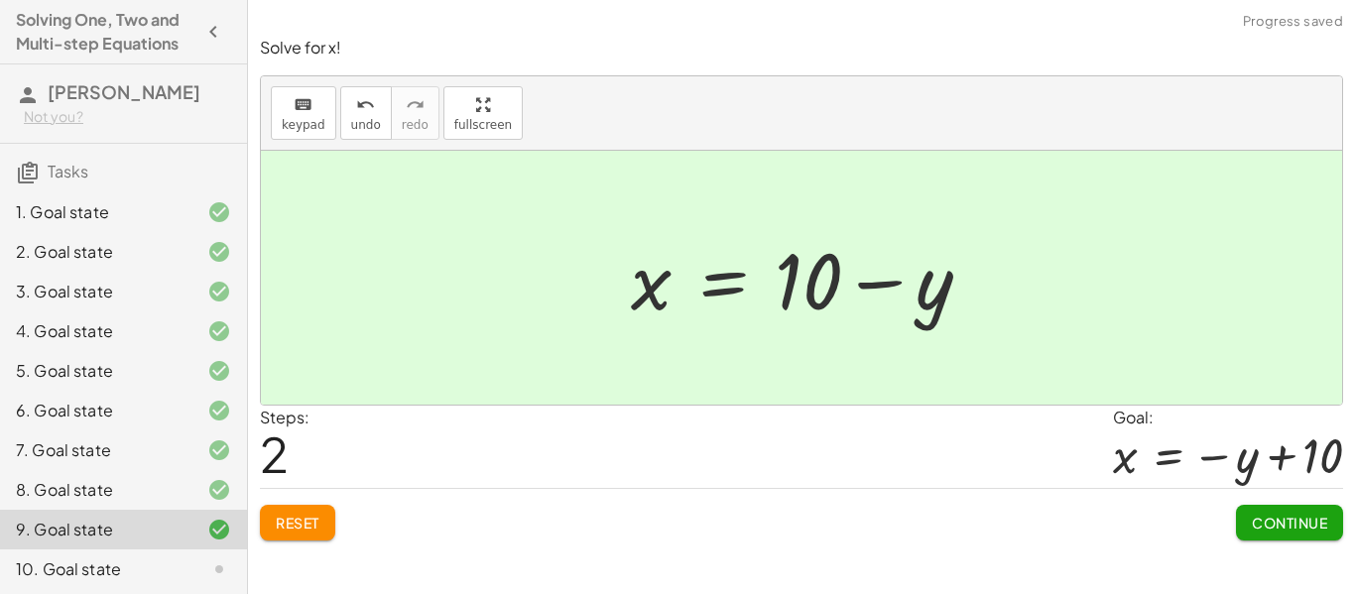
click at [1251, 532] on button "Continue" at bounding box center [1289, 523] width 107 height 36
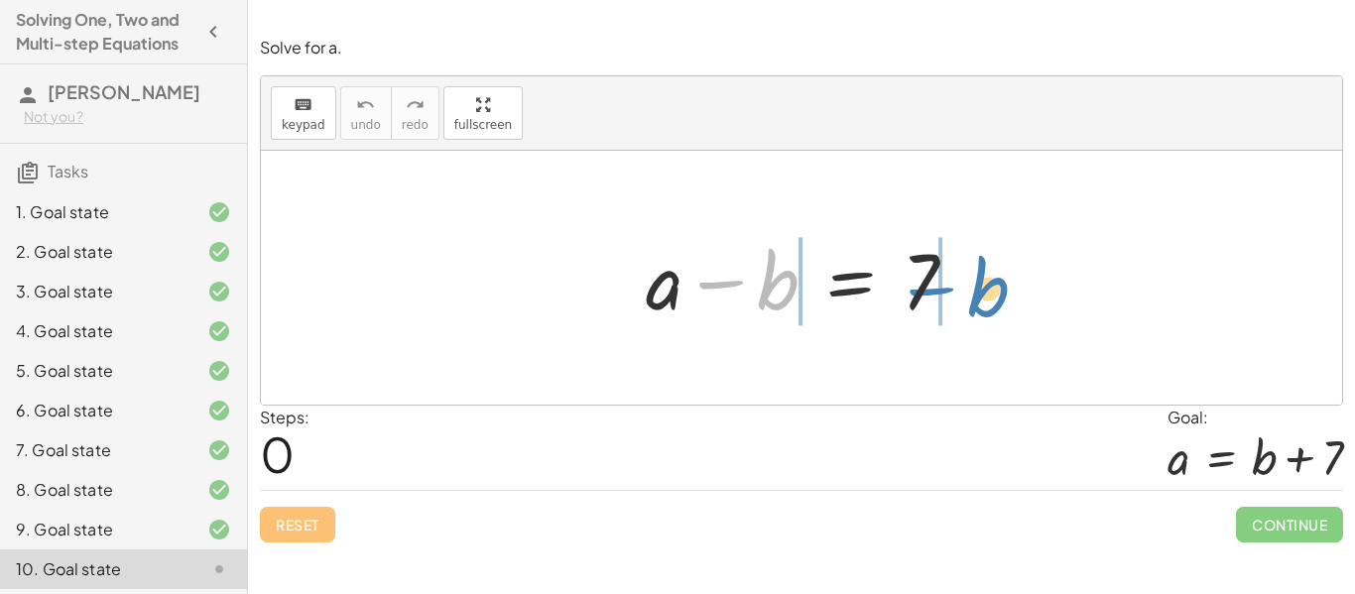
drag, startPoint x: 738, startPoint y: 288, endPoint x: 949, endPoint y: 282, distance: 210.4
click at [949, 282] on div at bounding box center [809, 278] width 347 height 102
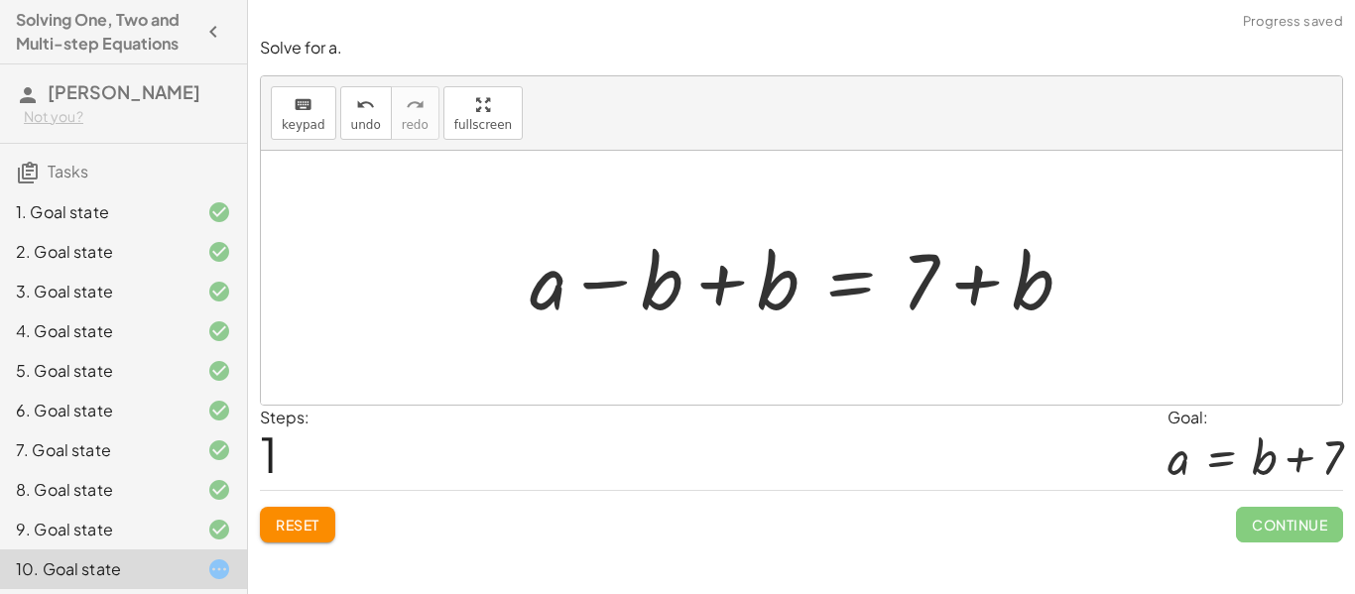
click at [779, 282] on div at bounding box center [809, 278] width 578 height 102
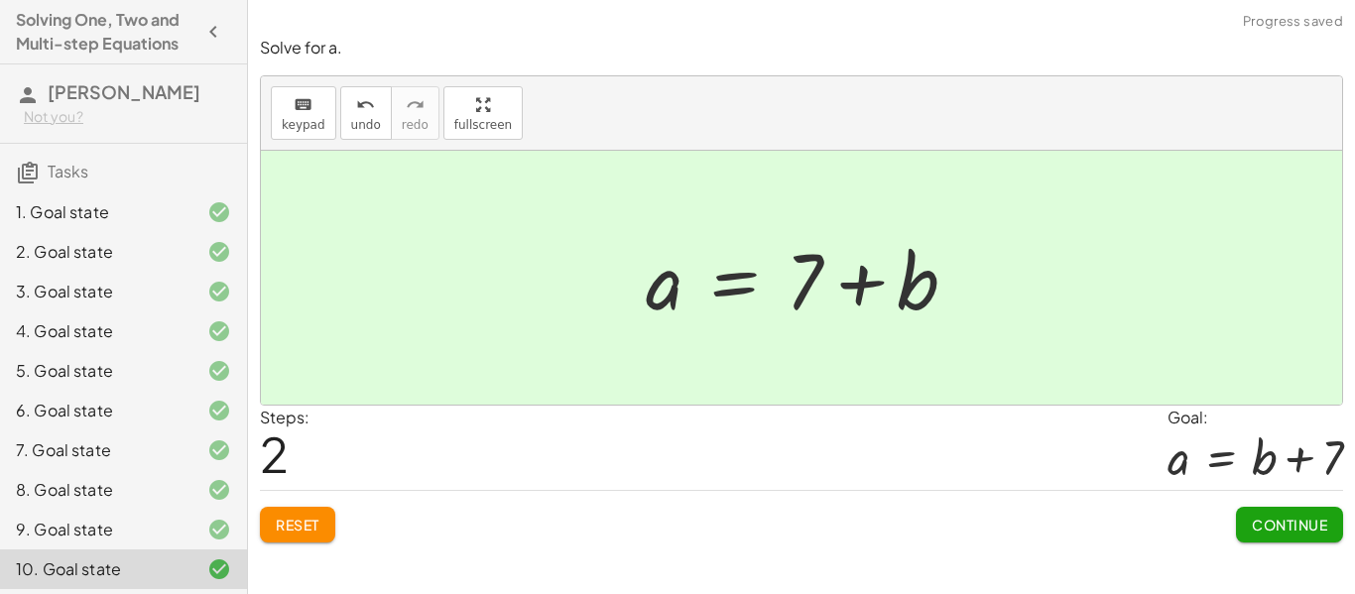
click at [1307, 519] on span "Continue" at bounding box center [1289, 525] width 75 height 18
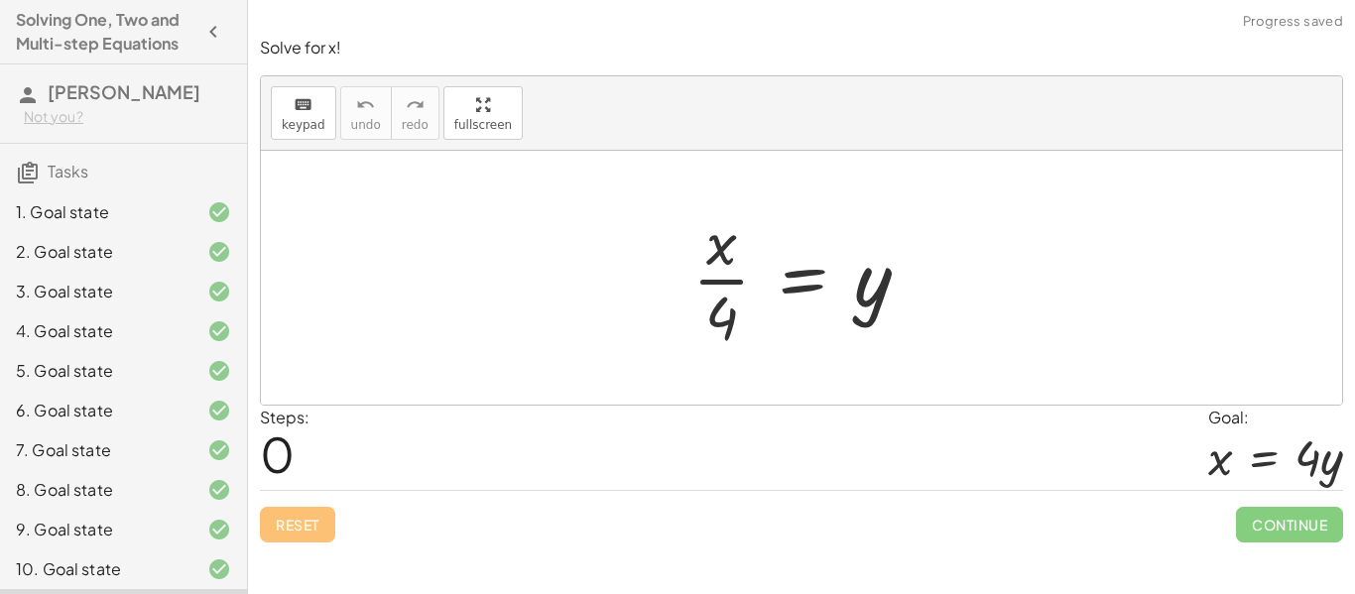
click at [720, 310] on div at bounding box center [809, 277] width 253 height 153
click at [711, 252] on div at bounding box center [809, 277] width 253 height 153
drag, startPoint x: 725, startPoint y: 321, endPoint x: 838, endPoint y: 303, distance: 114.7
click at [838, 303] on div at bounding box center [809, 277] width 253 height 153
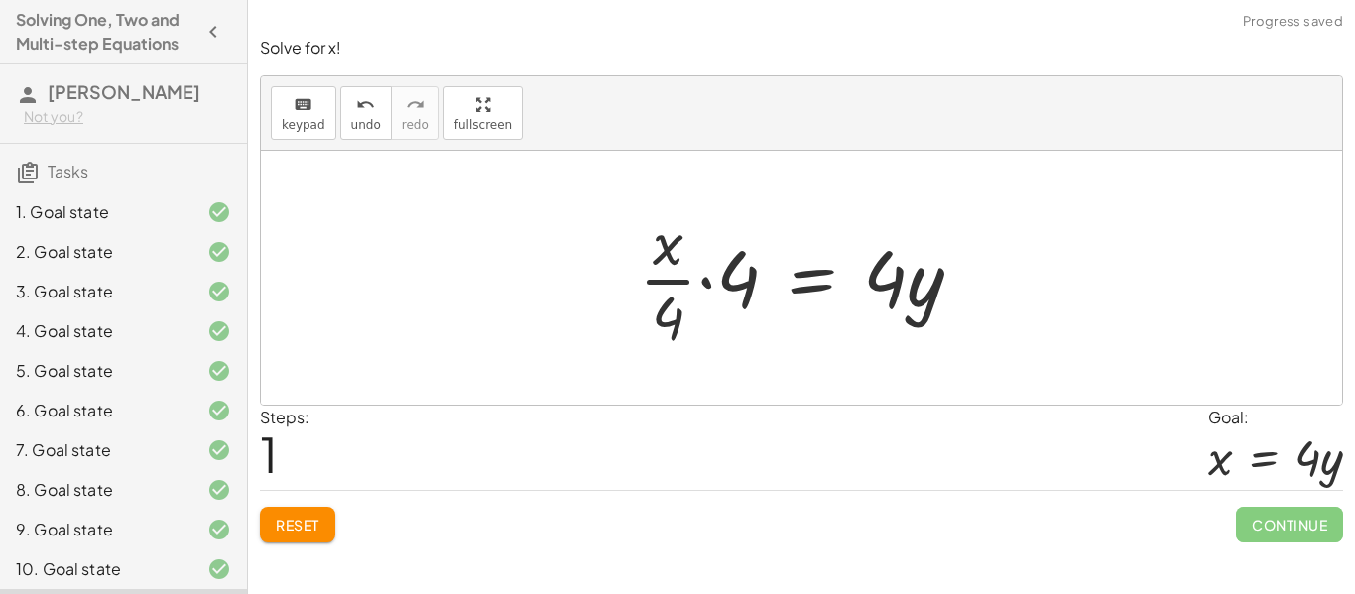
click at [670, 262] on div at bounding box center [809, 277] width 360 height 153
click at [667, 319] on div at bounding box center [809, 277] width 360 height 153
drag, startPoint x: 666, startPoint y: 253, endPoint x: 523, endPoint y: 260, distance: 143.1
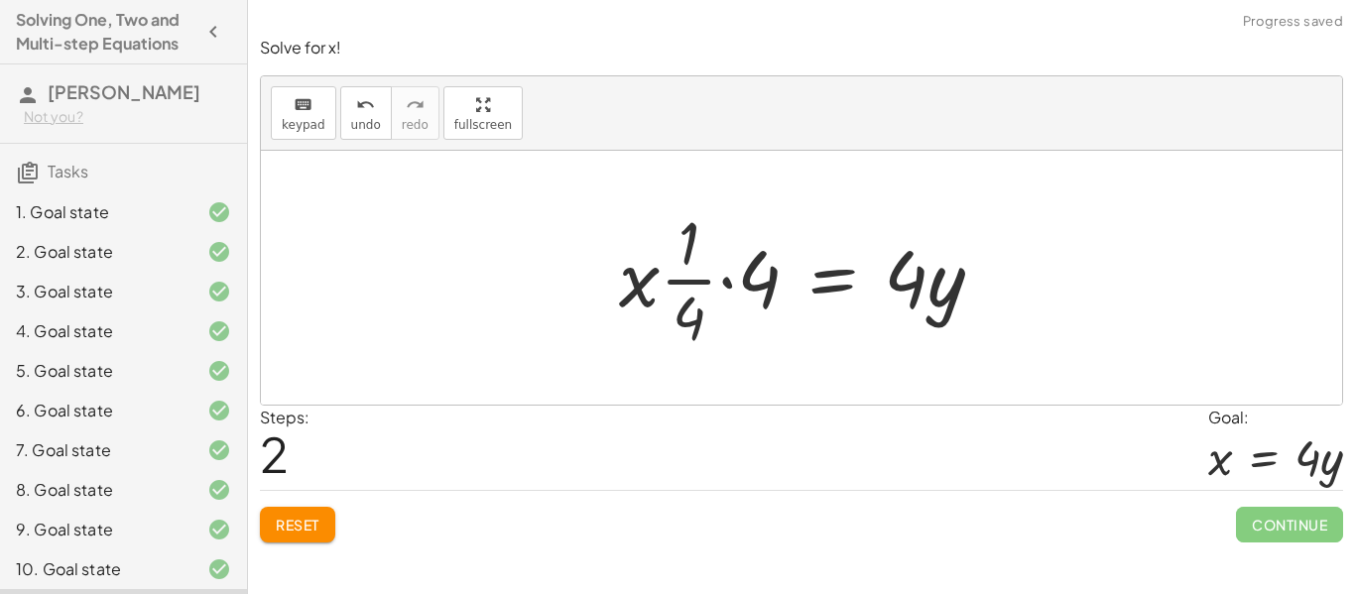
click at [690, 317] on div at bounding box center [809, 277] width 401 height 153
click at [281, 525] on span "Reset" at bounding box center [298, 525] width 44 height 18
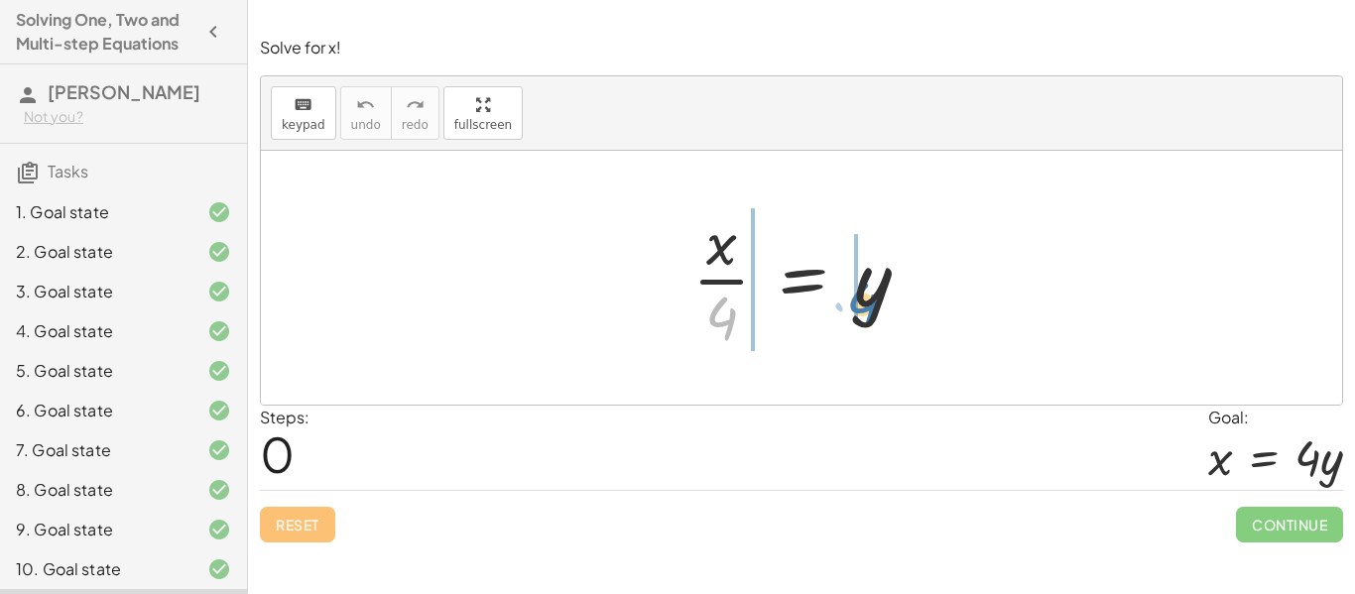
drag, startPoint x: 719, startPoint y: 313, endPoint x: 862, endPoint y: 299, distance: 143.6
click at [862, 299] on div at bounding box center [809, 277] width 253 height 153
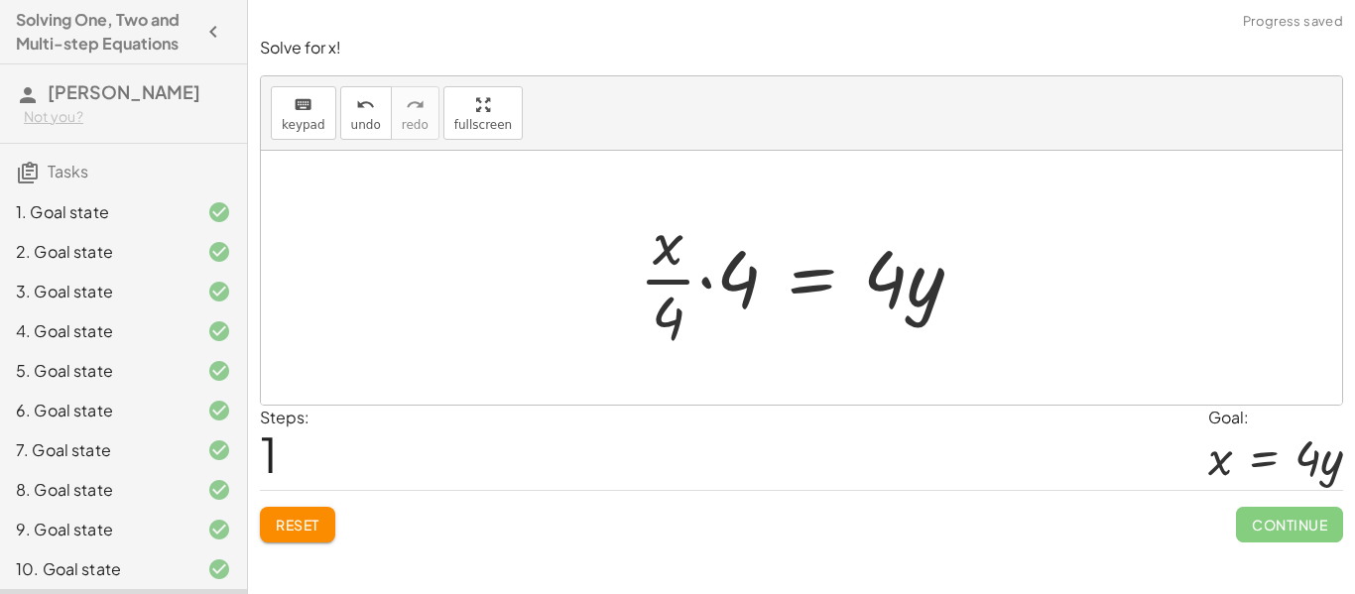
click at [675, 319] on div at bounding box center [809, 277] width 360 height 153
click at [666, 268] on div at bounding box center [809, 277] width 360 height 153
click at [305, 531] on span "Reset" at bounding box center [298, 525] width 44 height 18
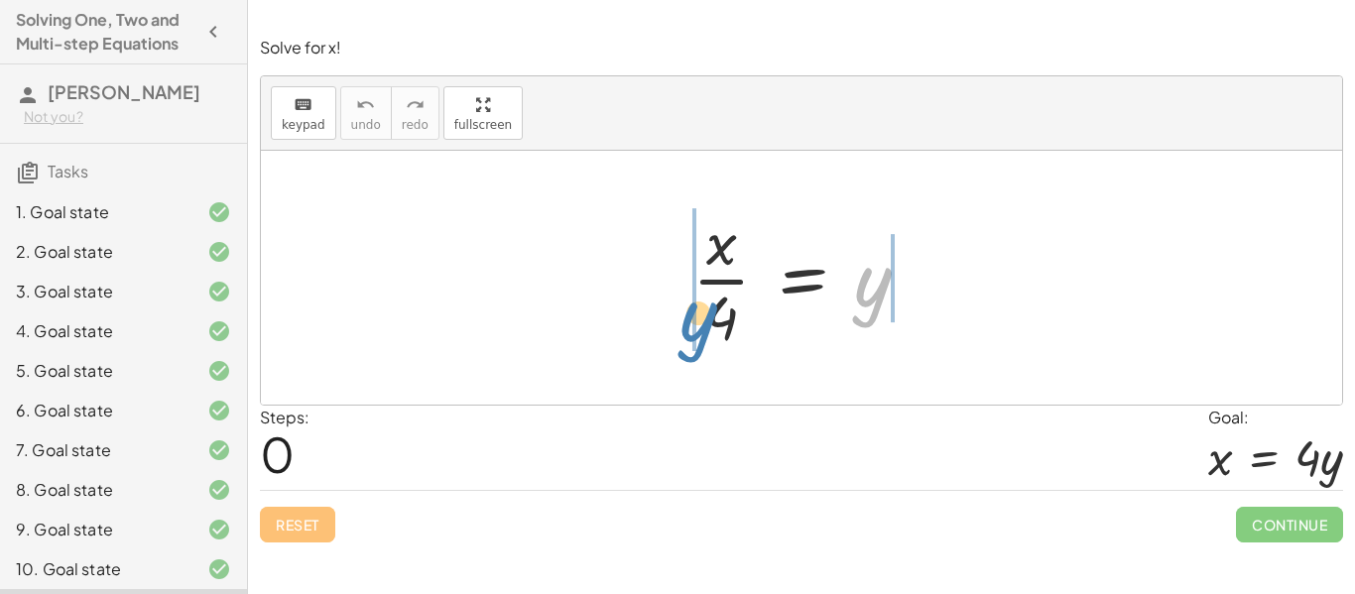
drag, startPoint x: 865, startPoint y: 296, endPoint x: 687, endPoint y: 330, distance: 181.9
click at [687, 330] on div at bounding box center [809, 277] width 253 height 153
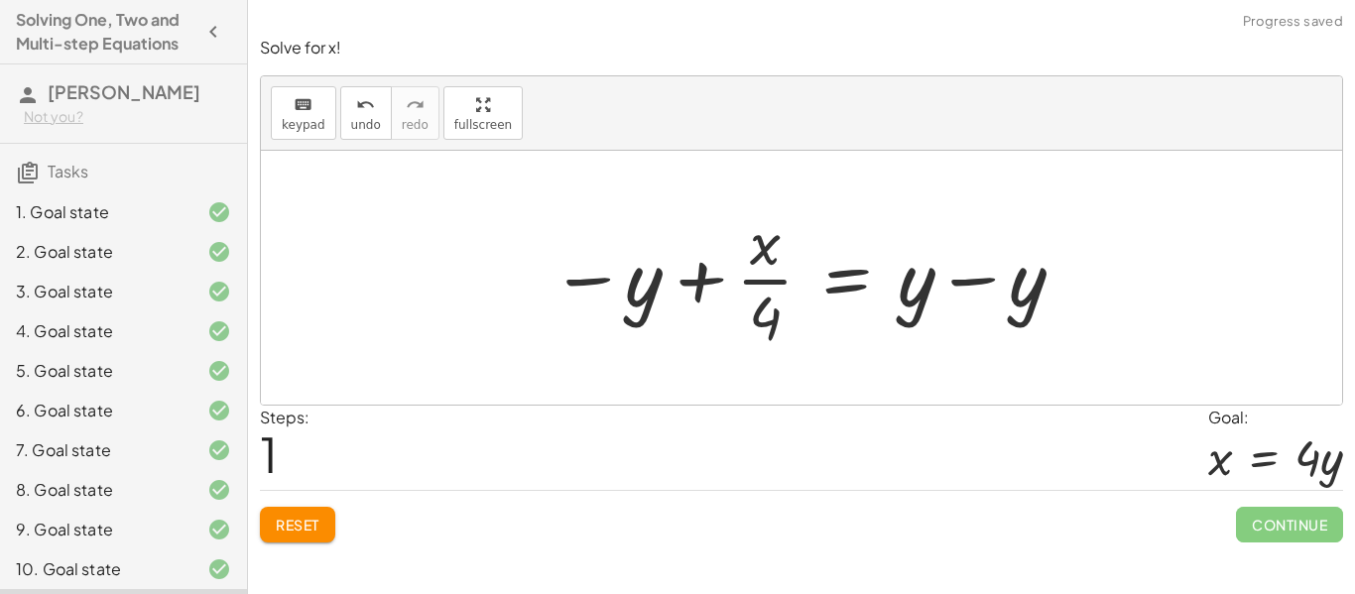
click at [644, 294] on div at bounding box center [809, 277] width 537 height 153
click at [768, 321] on div at bounding box center [809, 277] width 537 height 153
click at [1005, 291] on div at bounding box center [809, 277] width 537 height 153
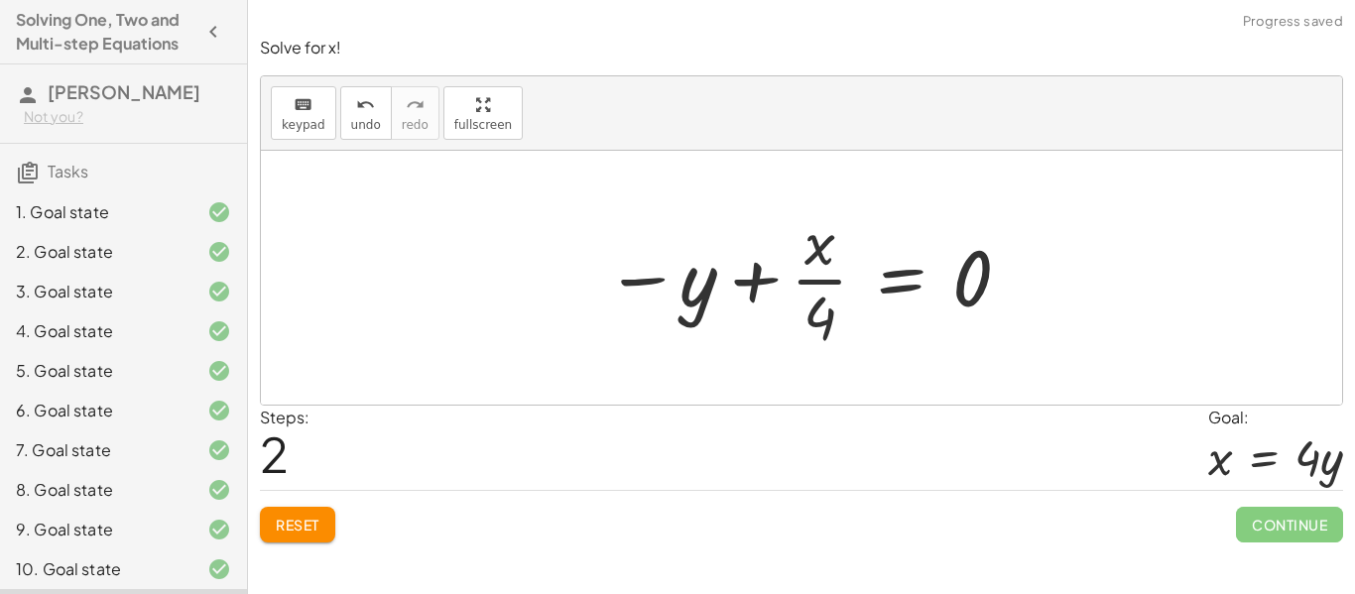
click at [284, 520] on span "Reset" at bounding box center [298, 525] width 44 height 18
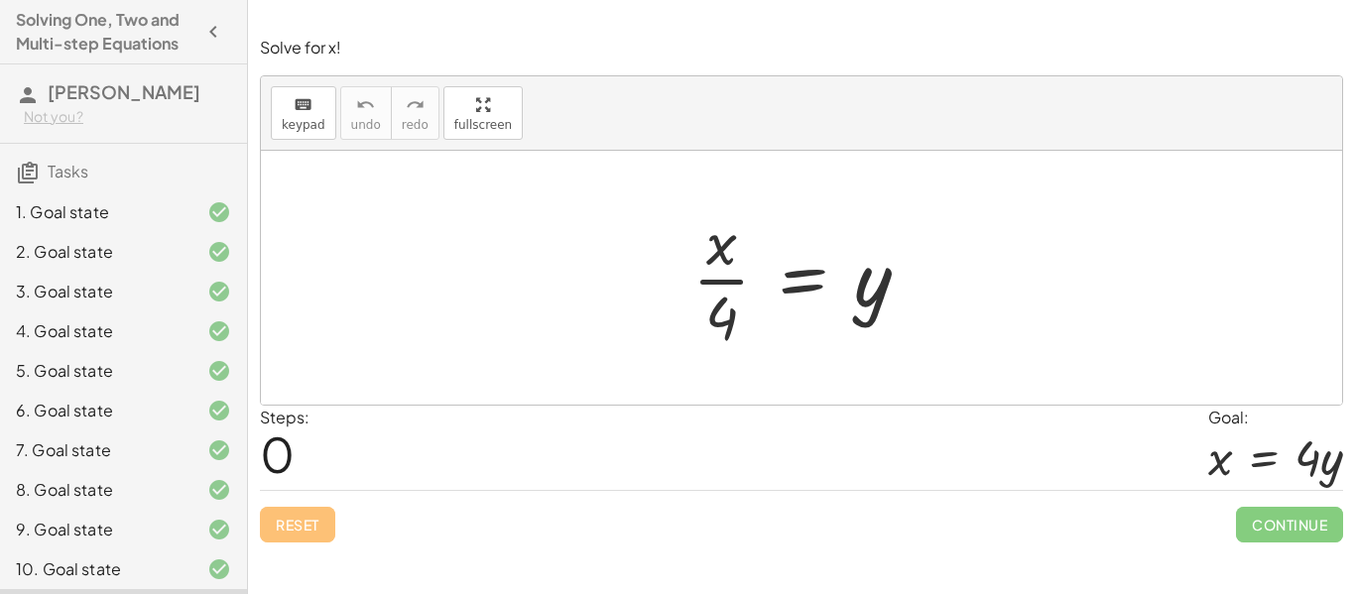
click at [712, 257] on div at bounding box center [809, 277] width 253 height 153
click at [726, 312] on div at bounding box center [809, 277] width 253 height 153
drag, startPoint x: 726, startPoint y: 312, endPoint x: 677, endPoint y: 253, distance: 76.7
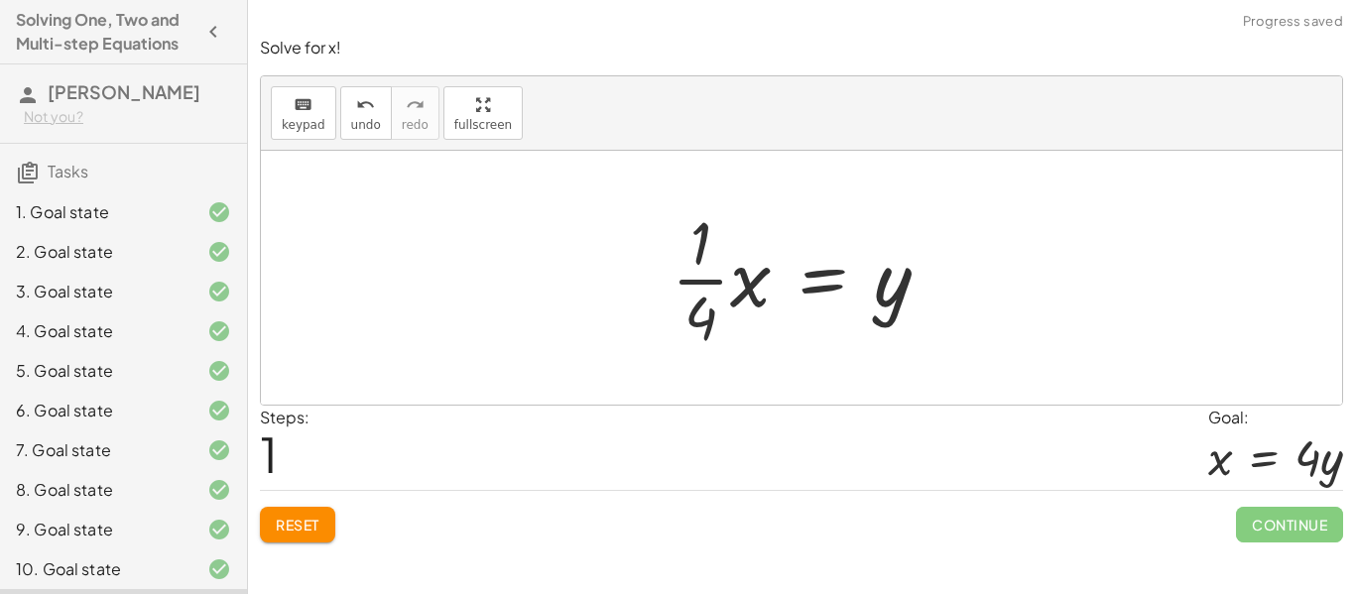
click at [726, 328] on div at bounding box center [809, 277] width 295 height 153
click at [757, 275] on div at bounding box center [809, 277] width 295 height 153
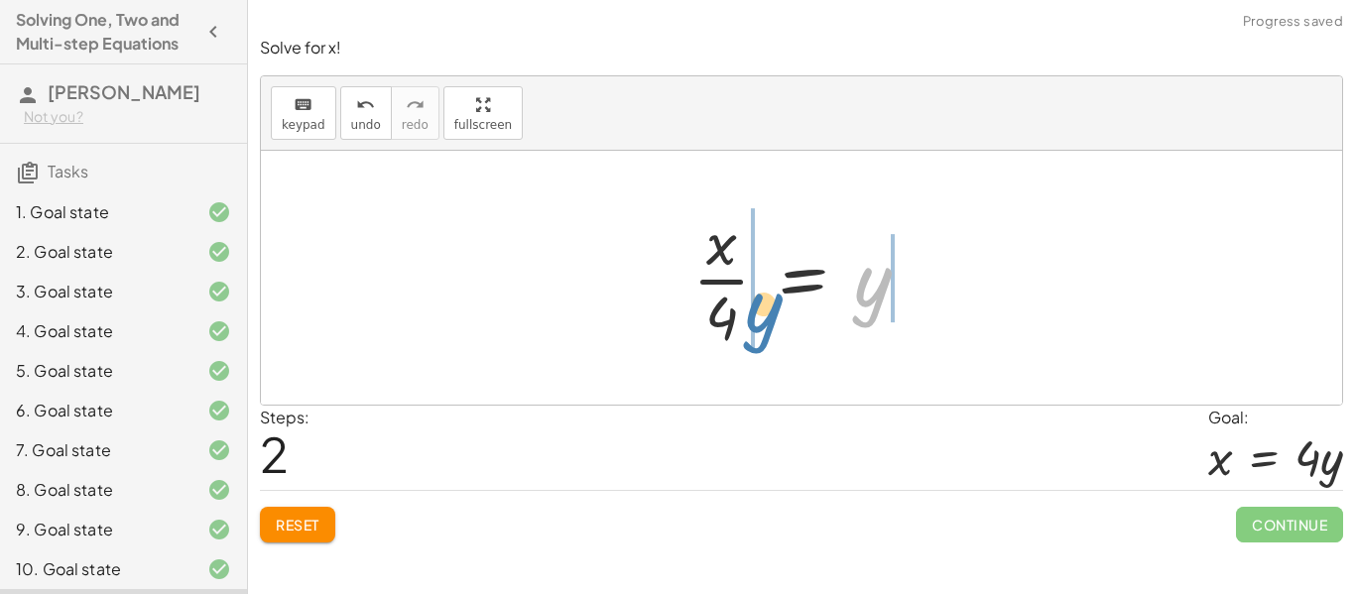
drag, startPoint x: 872, startPoint y: 291, endPoint x: 762, endPoint y: 316, distance: 112.9
click at [762, 316] on div at bounding box center [809, 277] width 253 height 153
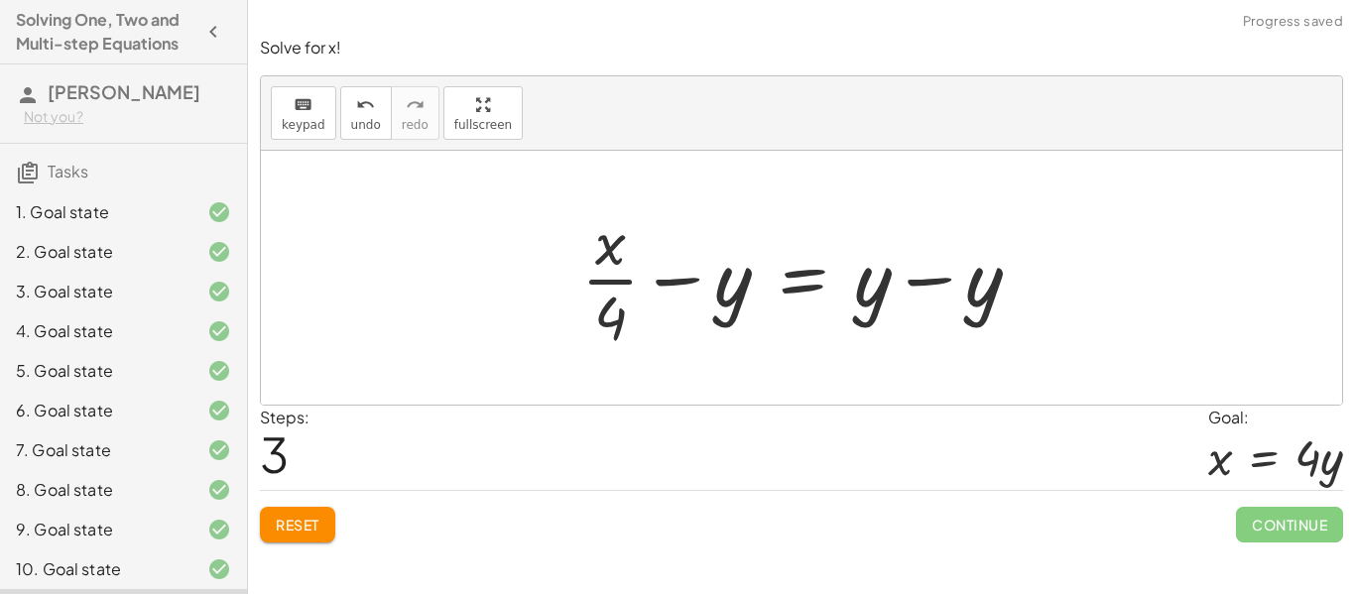
click at [842, 320] on div at bounding box center [810, 277] width 476 height 153
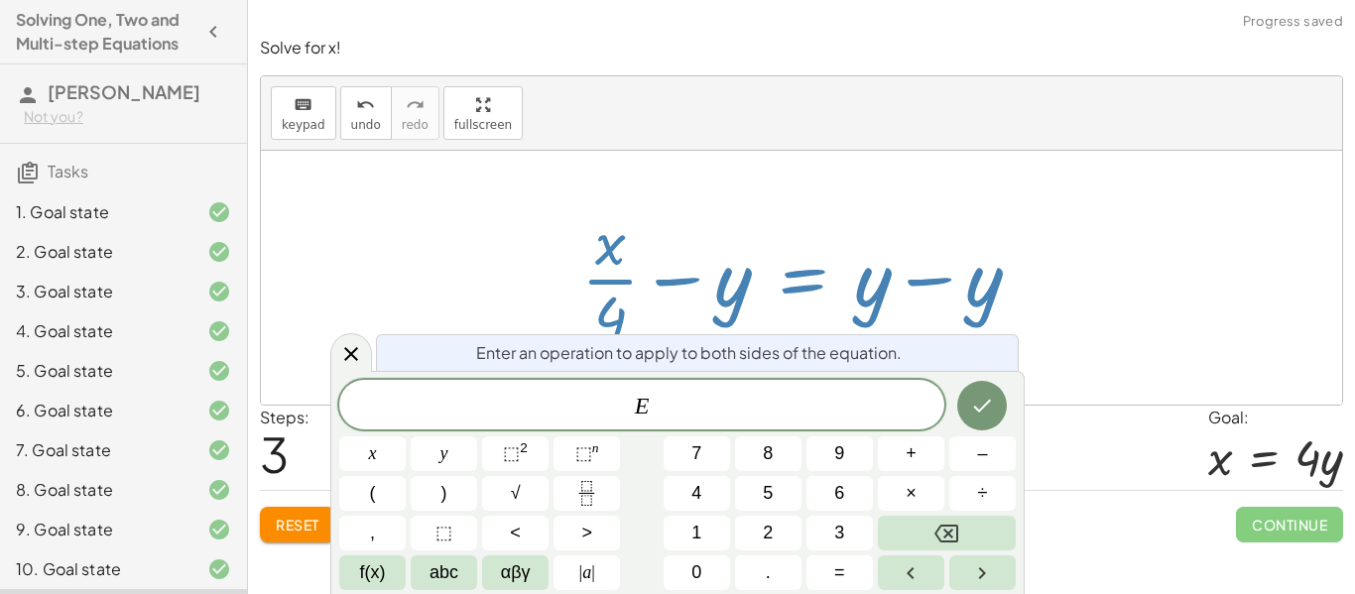
click at [772, 187] on div at bounding box center [802, 278] width 1082 height 254
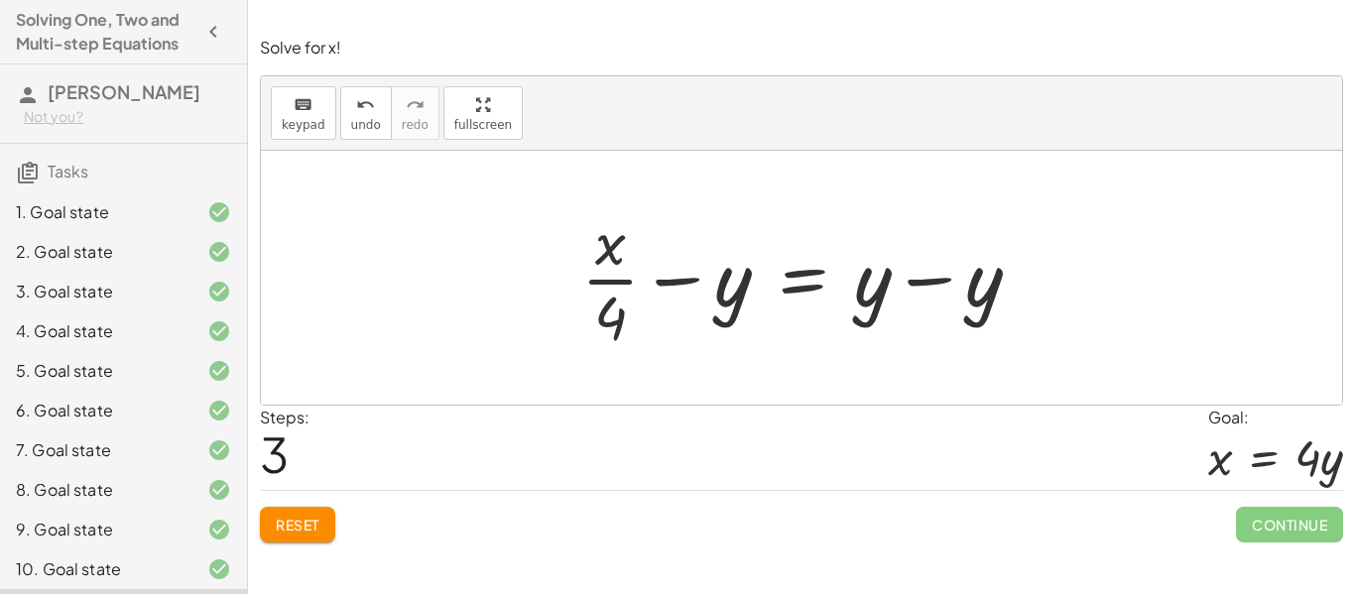
click at [623, 322] on div at bounding box center [810, 277] width 476 height 153
click at [291, 523] on span "Reset" at bounding box center [298, 525] width 44 height 18
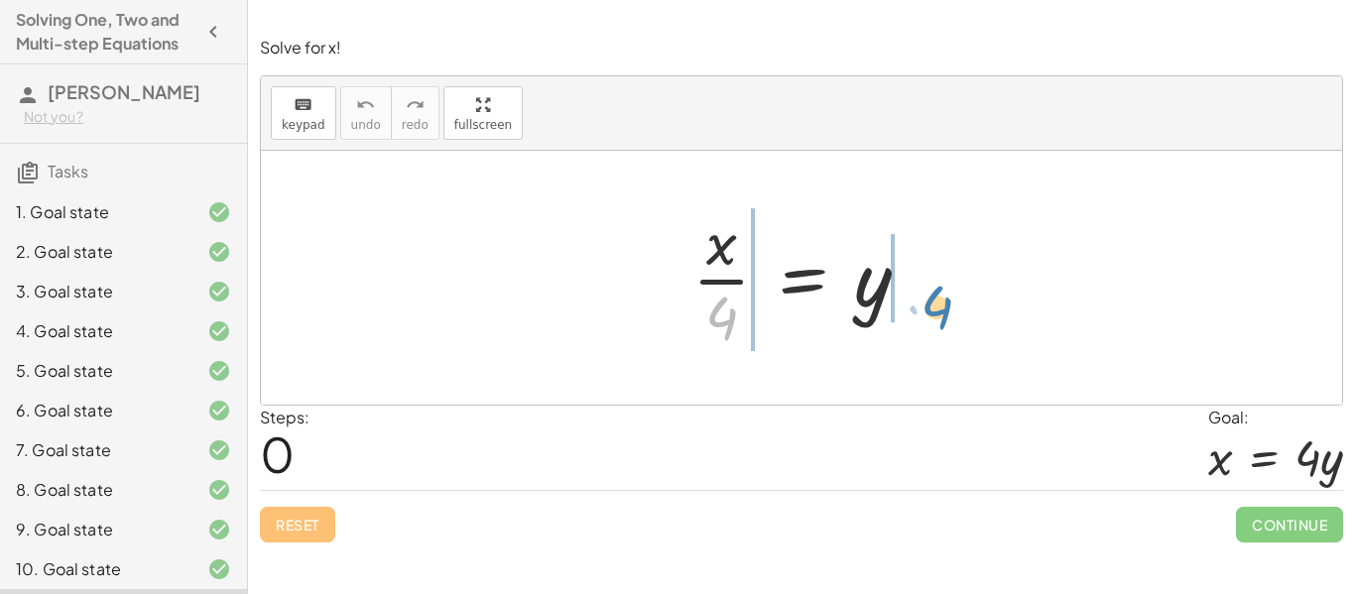
drag, startPoint x: 725, startPoint y: 306, endPoint x: 937, endPoint y: 297, distance: 211.5
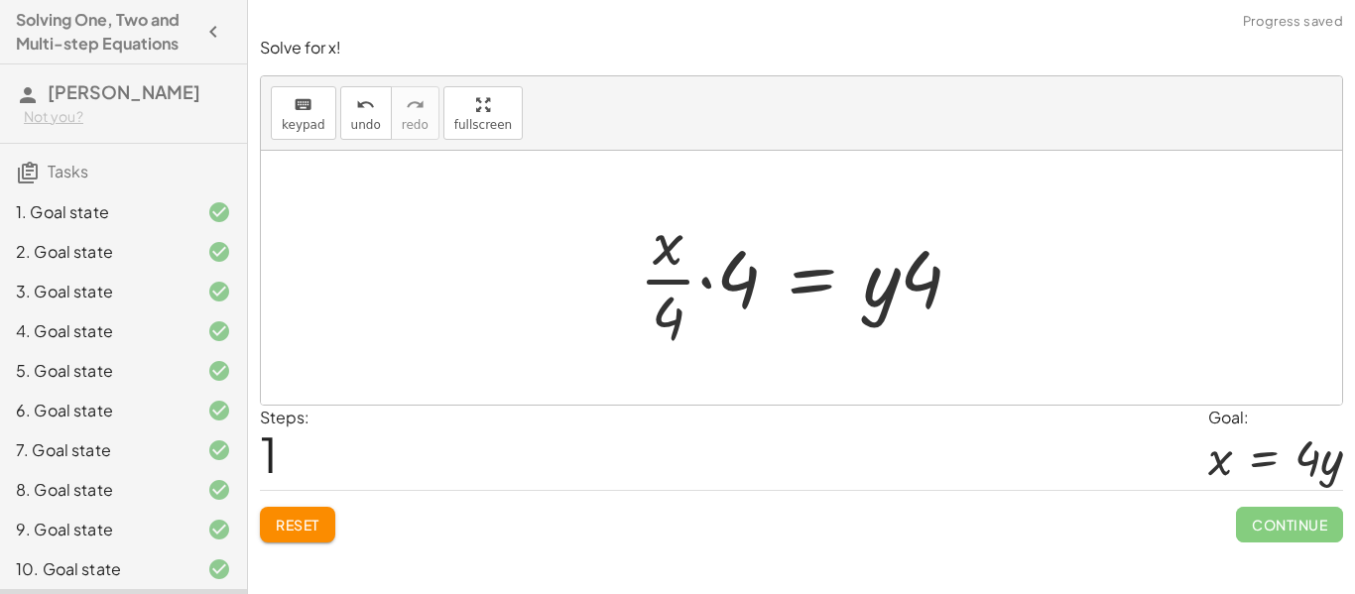
click at [887, 292] on div at bounding box center [809, 277] width 360 height 153
drag, startPoint x: 737, startPoint y: 278, endPoint x: 676, endPoint y: 326, distance: 78.4
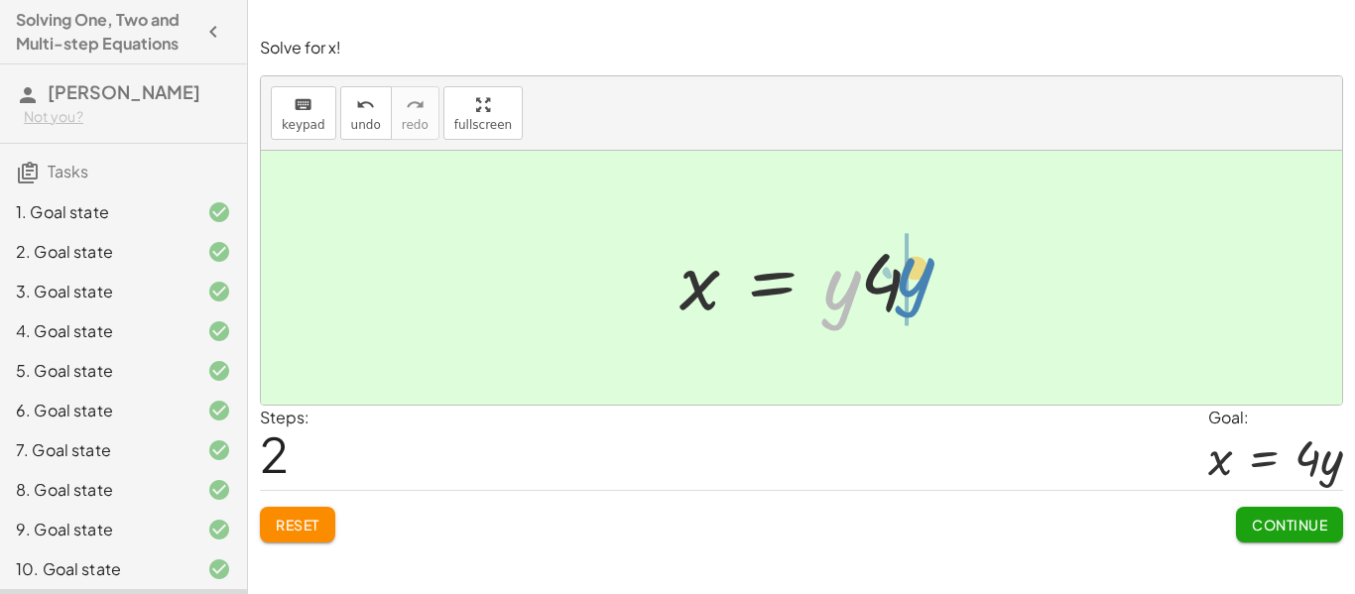
drag, startPoint x: 849, startPoint y: 291, endPoint x: 925, endPoint y: 276, distance: 76.9
click at [925, 276] on div at bounding box center [810, 278] width 280 height 102
click at [1003, 309] on div at bounding box center [802, 278] width 1082 height 254
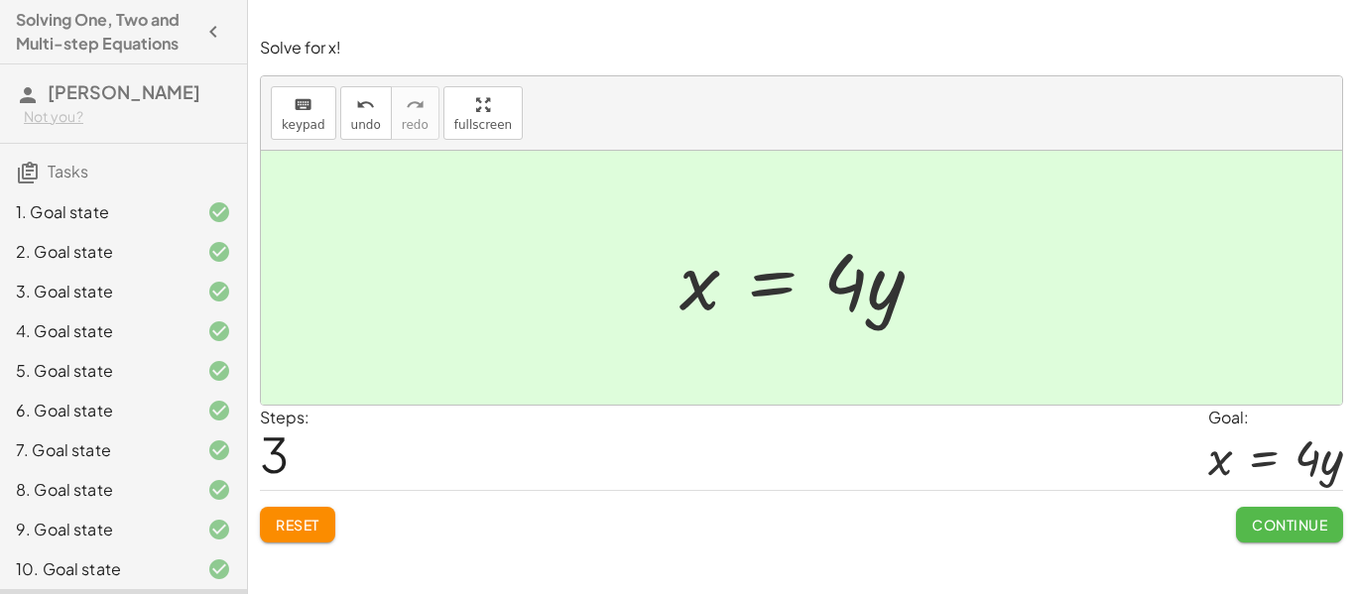
click at [1300, 517] on span "Continue" at bounding box center [1289, 525] width 75 height 18
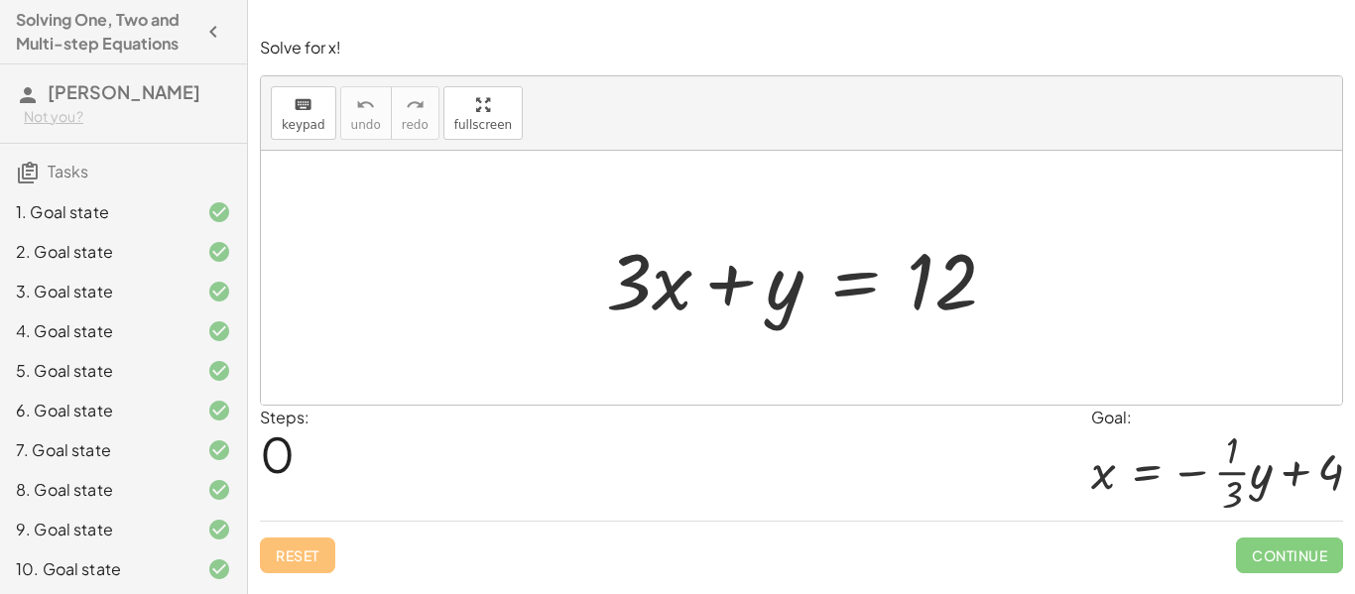
scroll to position [122, 0]
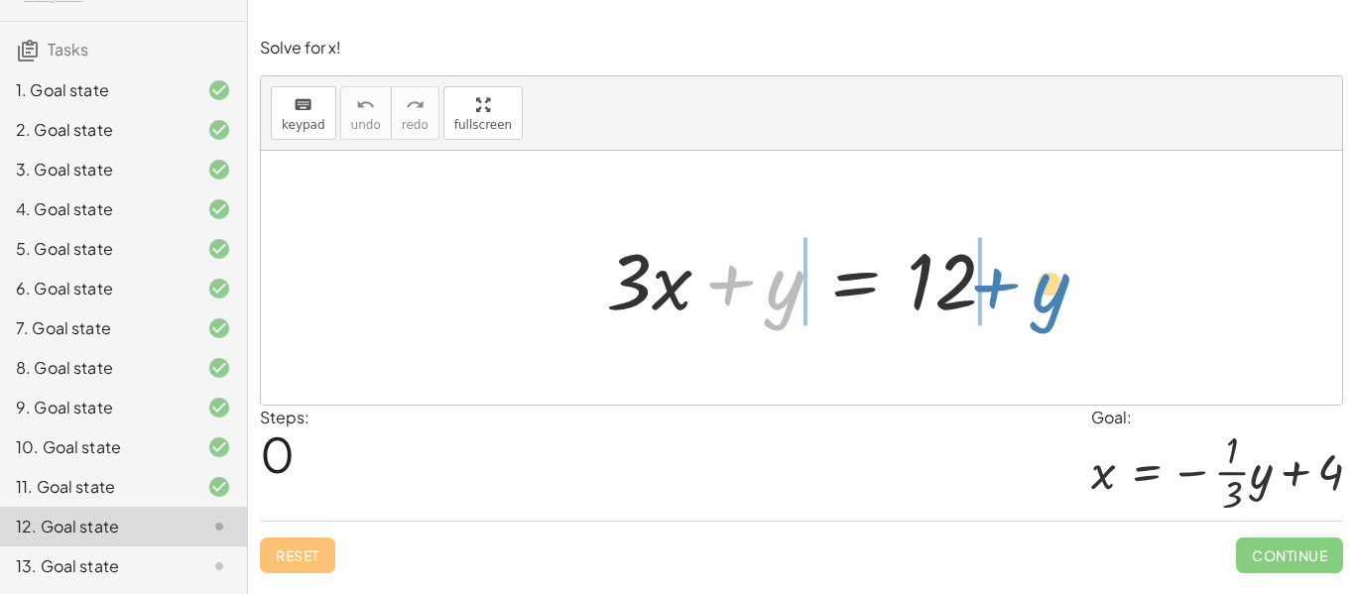
drag, startPoint x: 784, startPoint y: 280, endPoint x: 1060, endPoint y: 276, distance: 275.9
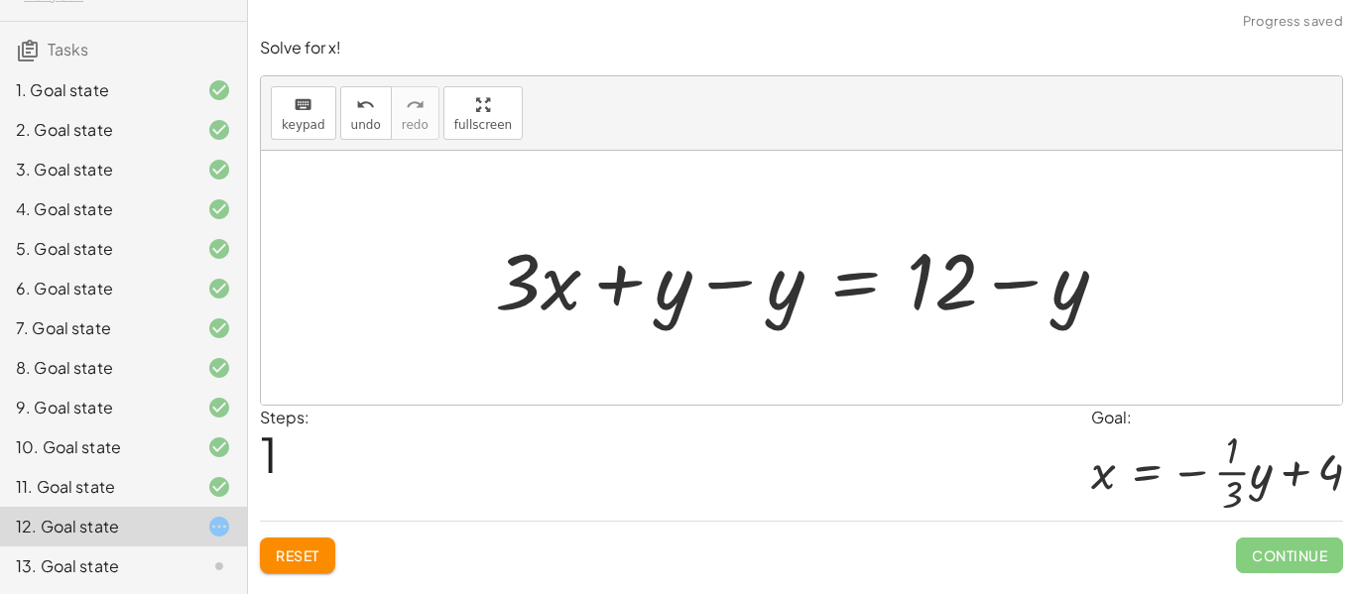
click at [917, 268] on div at bounding box center [809, 278] width 649 height 102
click at [1078, 304] on div at bounding box center [809, 278] width 649 height 102
click at [772, 284] on div at bounding box center [809, 278] width 649 height 102
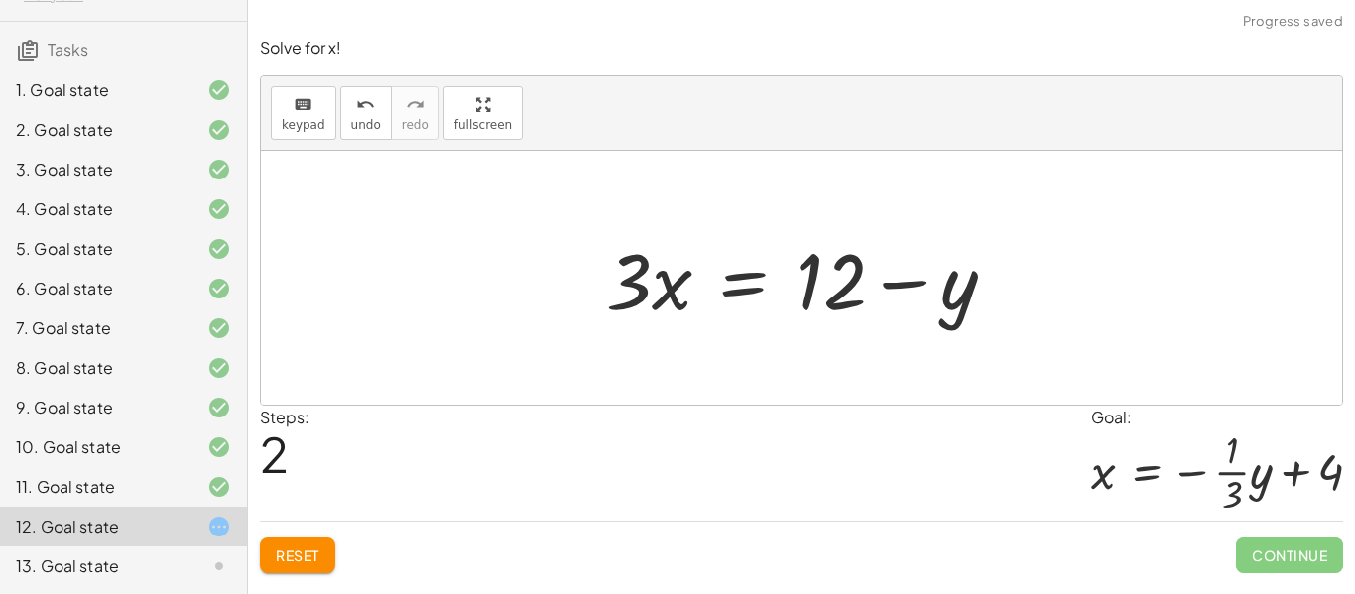
click at [651, 280] on div at bounding box center [809, 278] width 426 height 102
click at [627, 216] on div at bounding box center [802, 278] width 1082 height 254
drag, startPoint x: 671, startPoint y: 288, endPoint x: 623, endPoint y: 212, distance: 89.2
drag, startPoint x: 694, startPoint y: 265, endPoint x: 682, endPoint y: 280, distance: 19.1
click at [682, 280] on div at bounding box center [809, 278] width 426 height 102
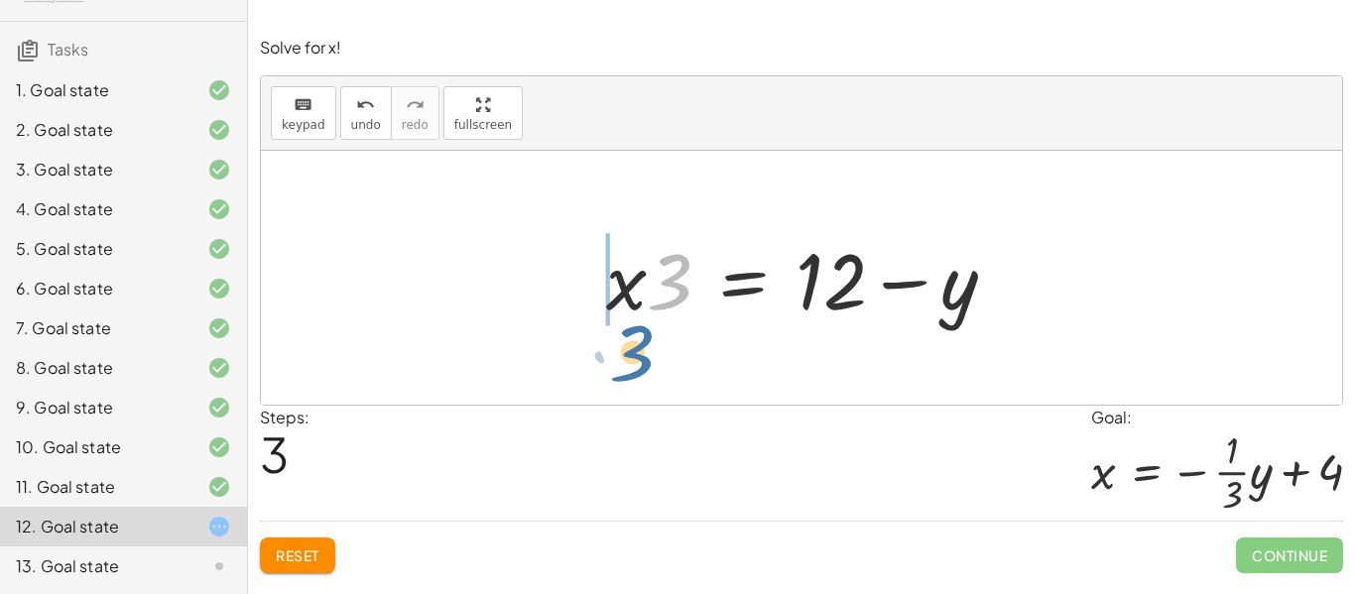
drag, startPoint x: 673, startPoint y: 283, endPoint x: 633, endPoint y: 352, distance: 80.0
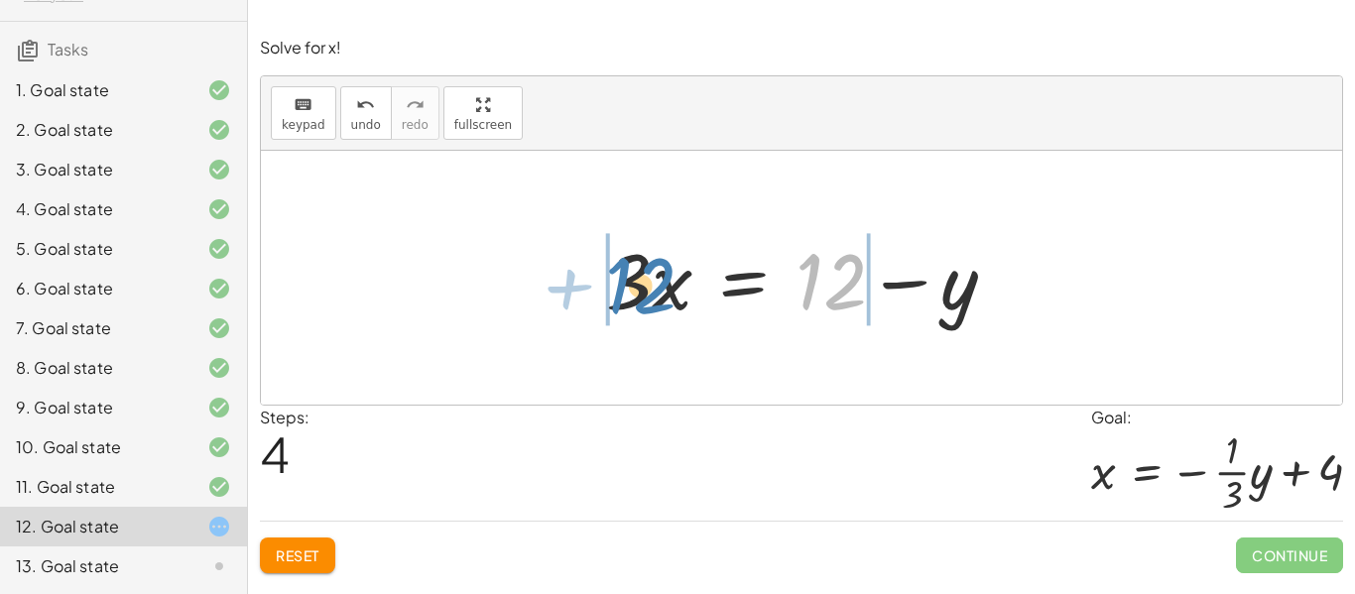
drag, startPoint x: 839, startPoint y: 283, endPoint x: 614, endPoint y: 279, distance: 225.3
click at [614, 279] on div at bounding box center [809, 278] width 426 height 102
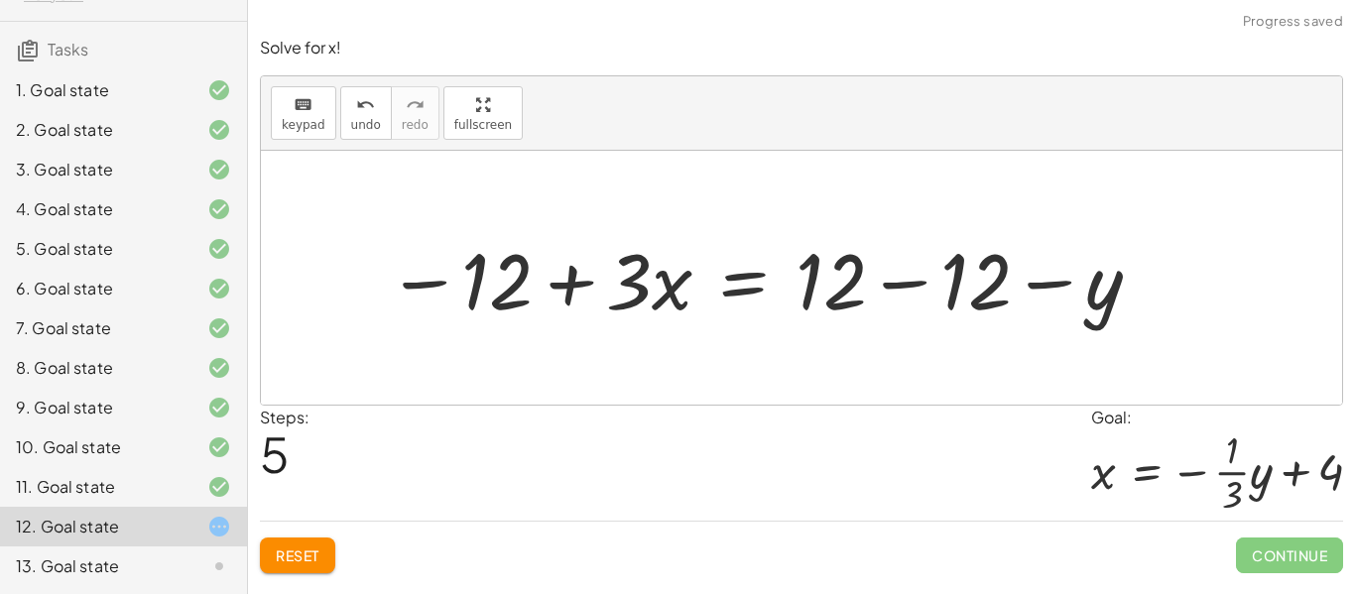
click at [641, 291] on div at bounding box center [765, 278] width 777 height 102
click at [510, 291] on div at bounding box center [765, 278] width 777 height 102
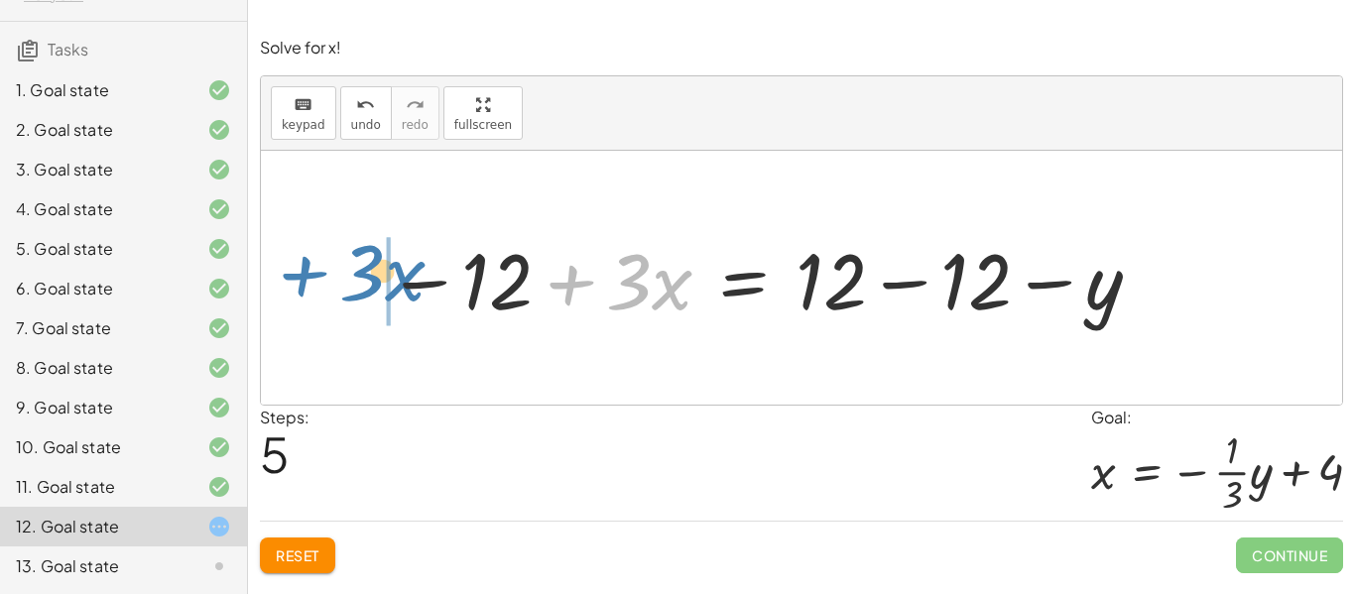
drag, startPoint x: 565, startPoint y: 287, endPoint x: 302, endPoint y: 280, distance: 263.0
click at [302, 280] on div "+ · 3 · x + y = 12 + · 3 · x + y − y = + 12 − y + · 3 · x + 0 = + 12 − y · 3 · …" at bounding box center [802, 278] width 1082 height 254
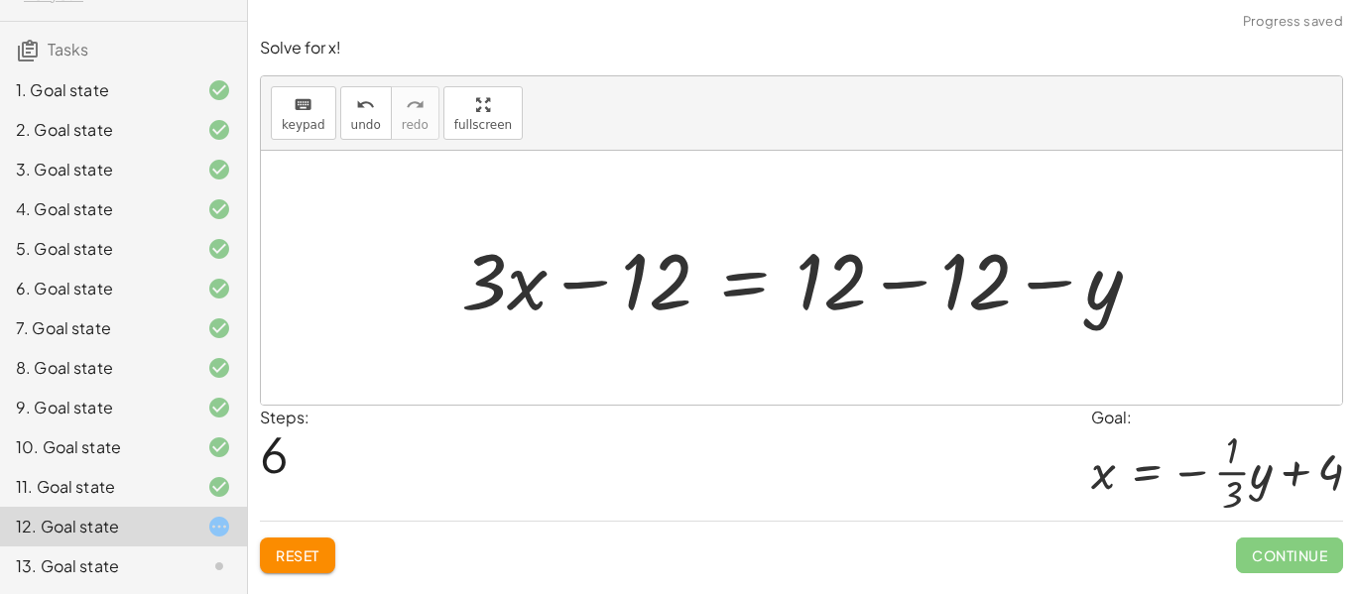
click at [653, 270] on div at bounding box center [809, 278] width 716 height 102
click at [506, 280] on div at bounding box center [809, 278] width 716 height 102
click at [834, 286] on div at bounding box center [809, 278] width 716 height 102
click at [986, 278] on div at bounding box center [809, 278] width 716 height 102
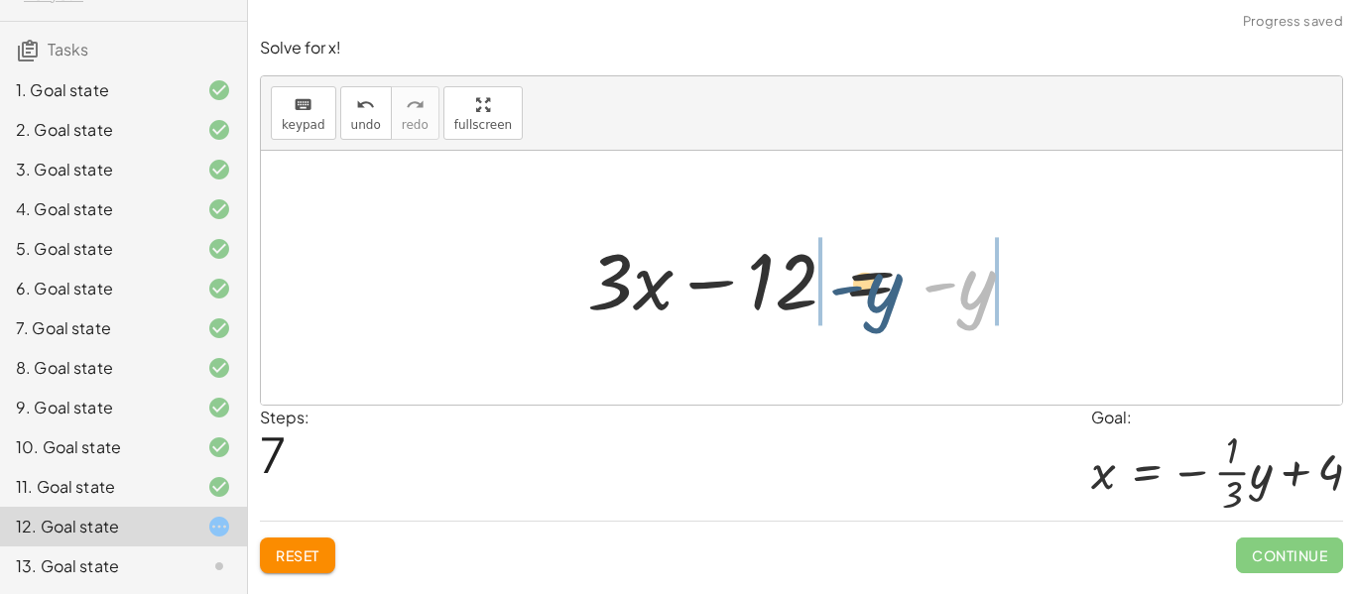
drag, startPoint x: 969, startPoint y: 298, endPoint x: 843, endPoint y: 292, distance: 126.2
click at [843, 292] on div at bounding box center [808, 278] width 462 height 102
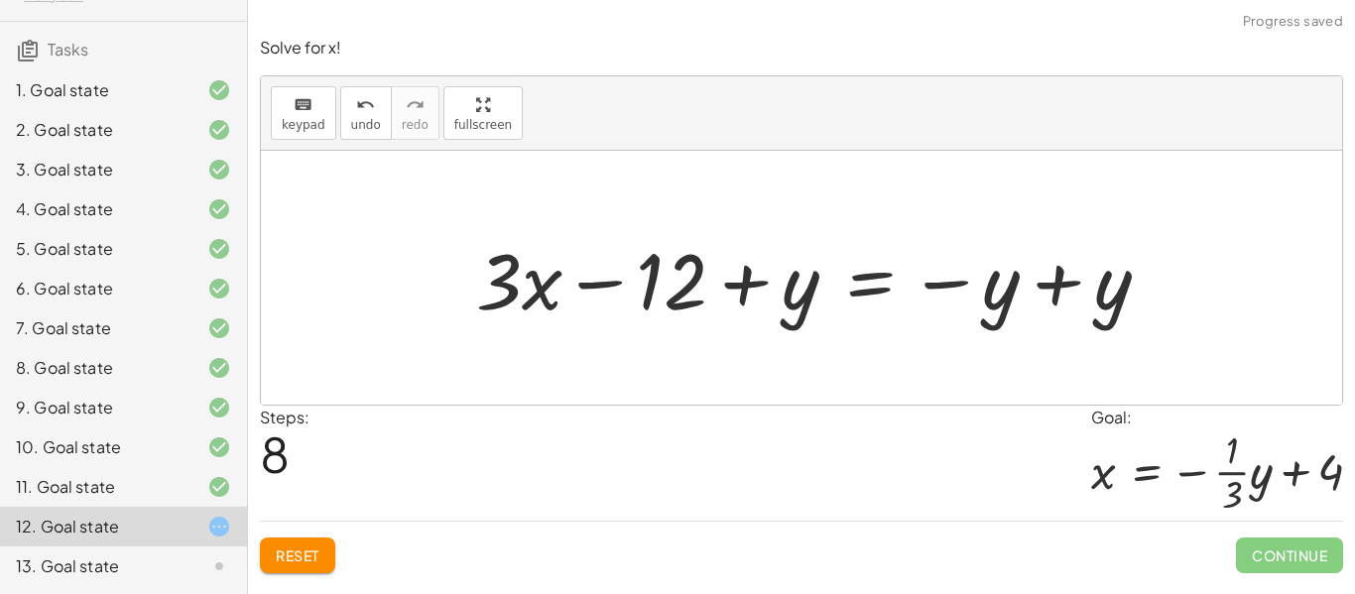
click at [288, 548] on span "Reset" at bounding box center [298, 556] width 44 height 18
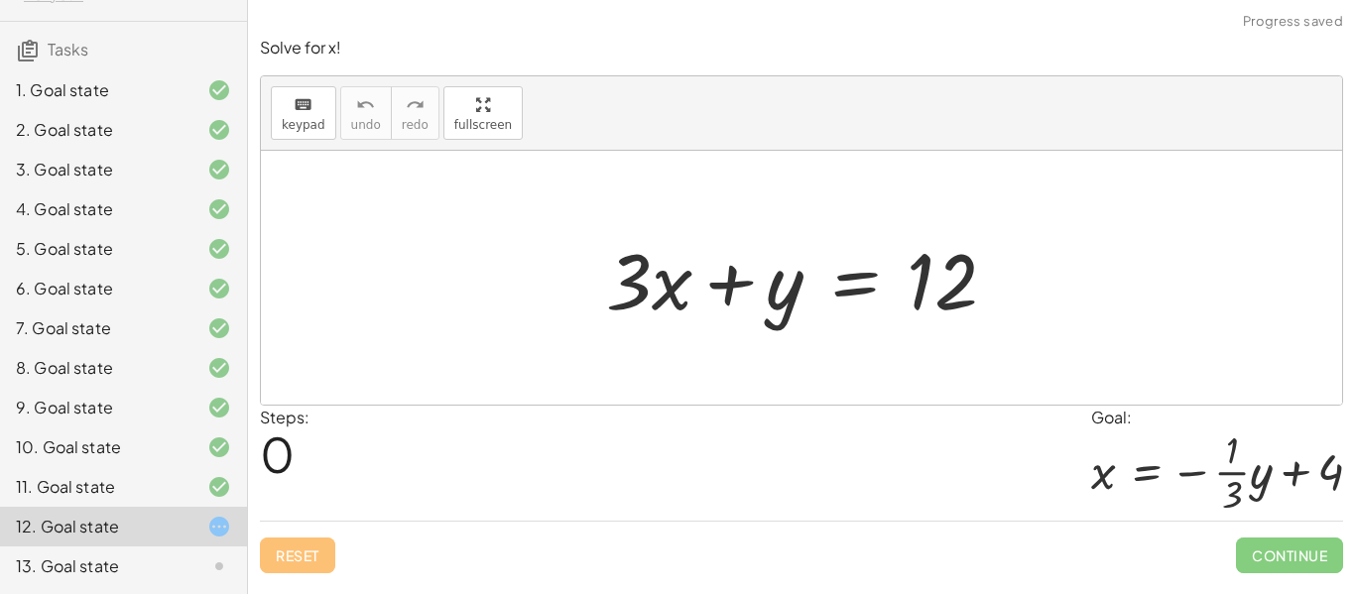
click at [198, 571] on div at bounding box center [204, 567] width 56 height 24
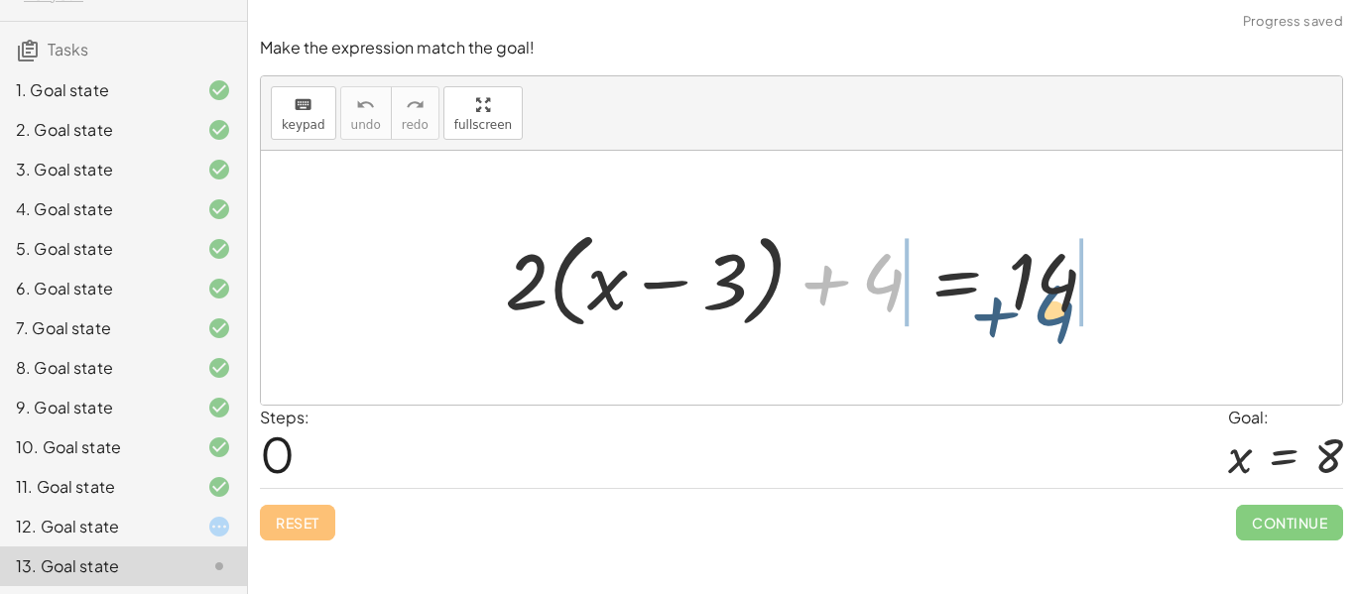
drag, startPoint x: 885, startPoint y: 283, endPoint x: 1085, endPoint y: 304, distance: 200.5
click at [1085, 304] on div at bounding box center [809, 278] width 629 height 114
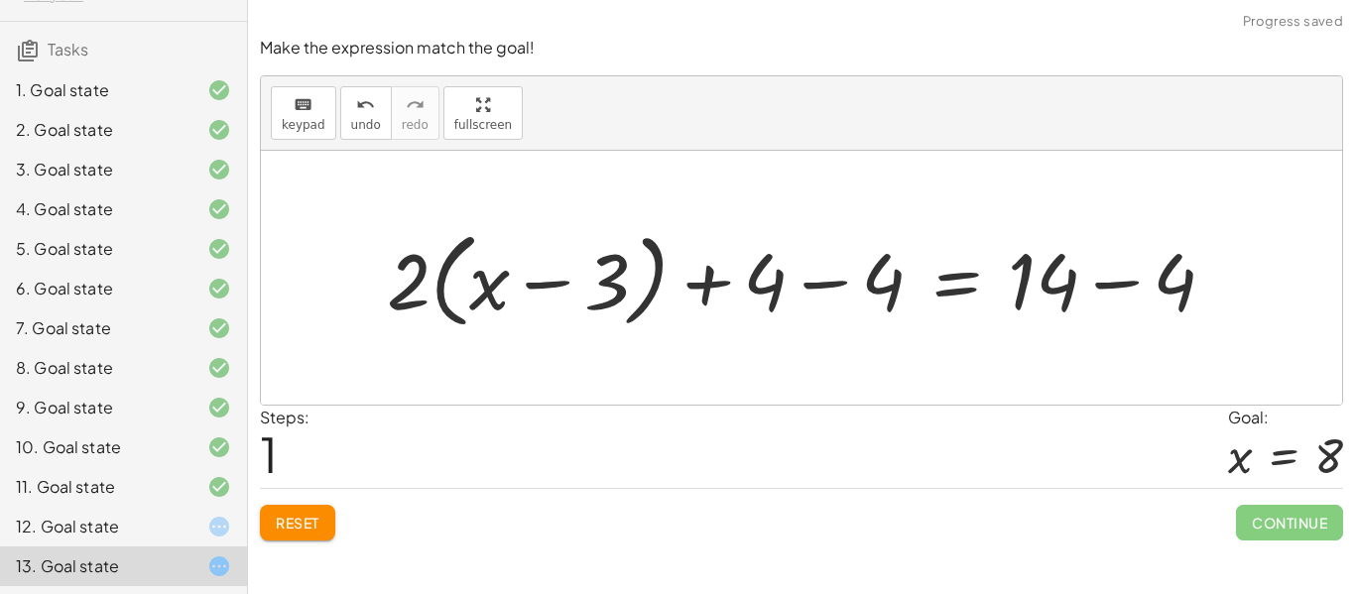
click at [1046, 278] on div at bounding box center [809, 278] width 864 height 114
click at [1152, 288] on div at bounding box center [809, 278] width 864 height 114
click at [879, 282] on div at bounding box center [748, 278] width 743 height 114
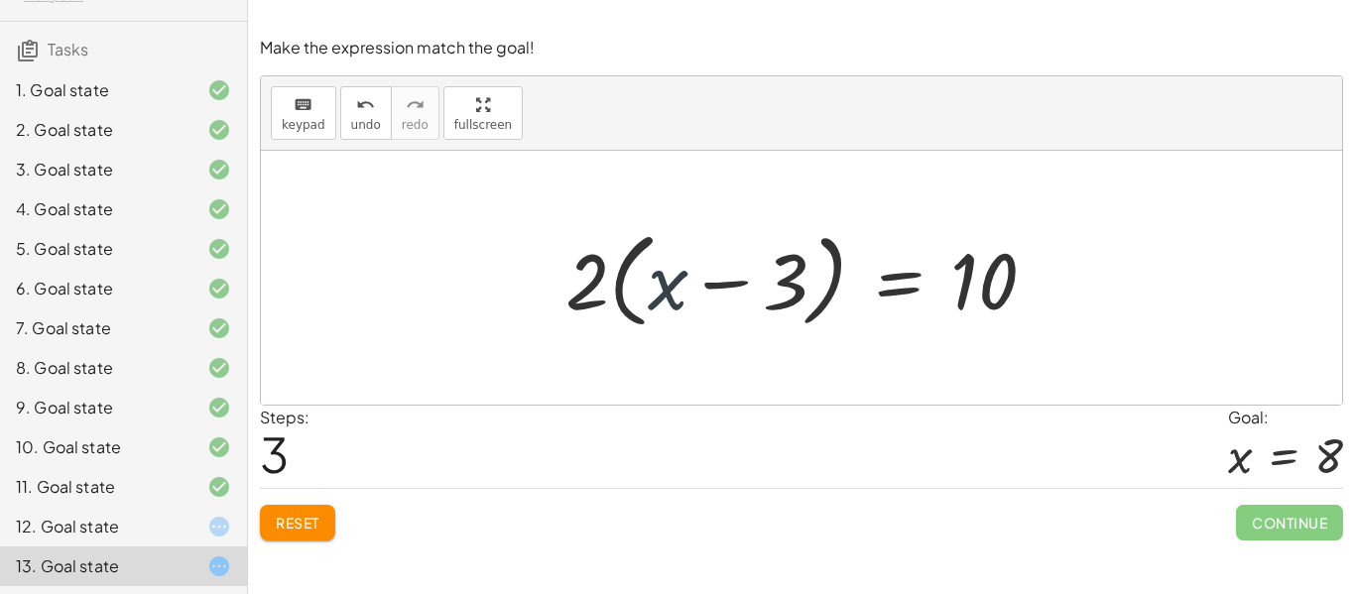
drag, startPoint x: 663, startPoint y: 296, endPoint x: 736, endPoint y: 267, distance: 78.9
click at [736, 267] on div at bounding box center [809, 278] width 507 height 114
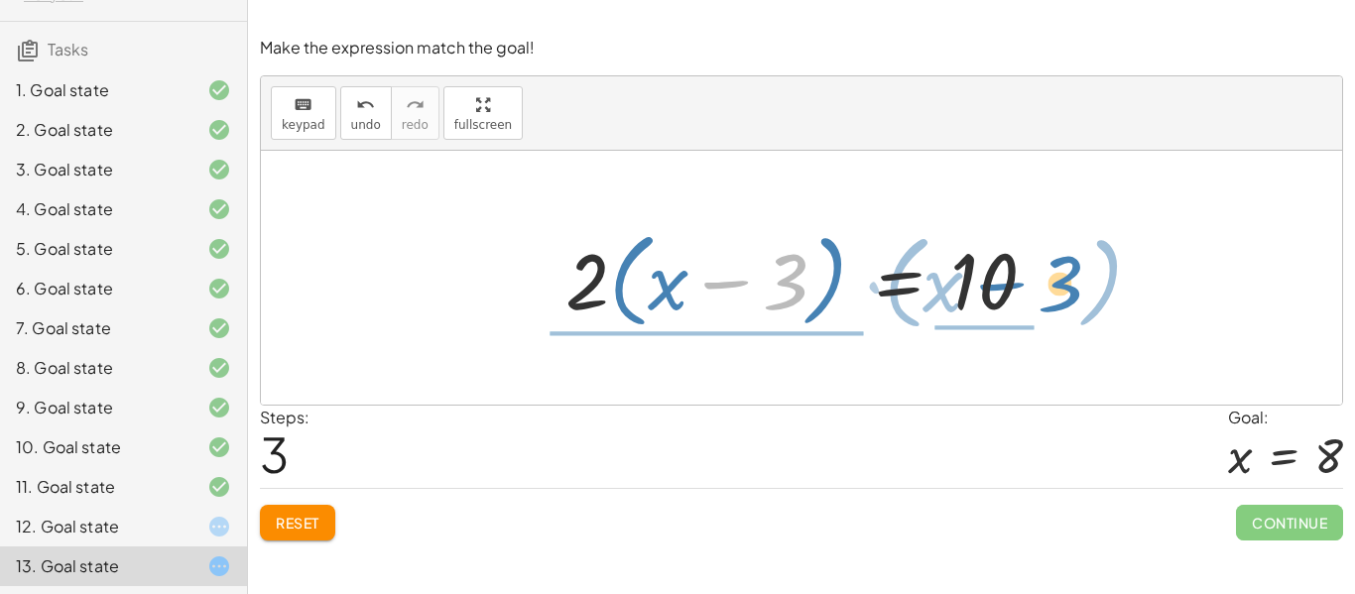
drag, startPoint x: 794, startPoint y: 291, endPoint x: 1072, endPoint y: 295, distance: 277.9
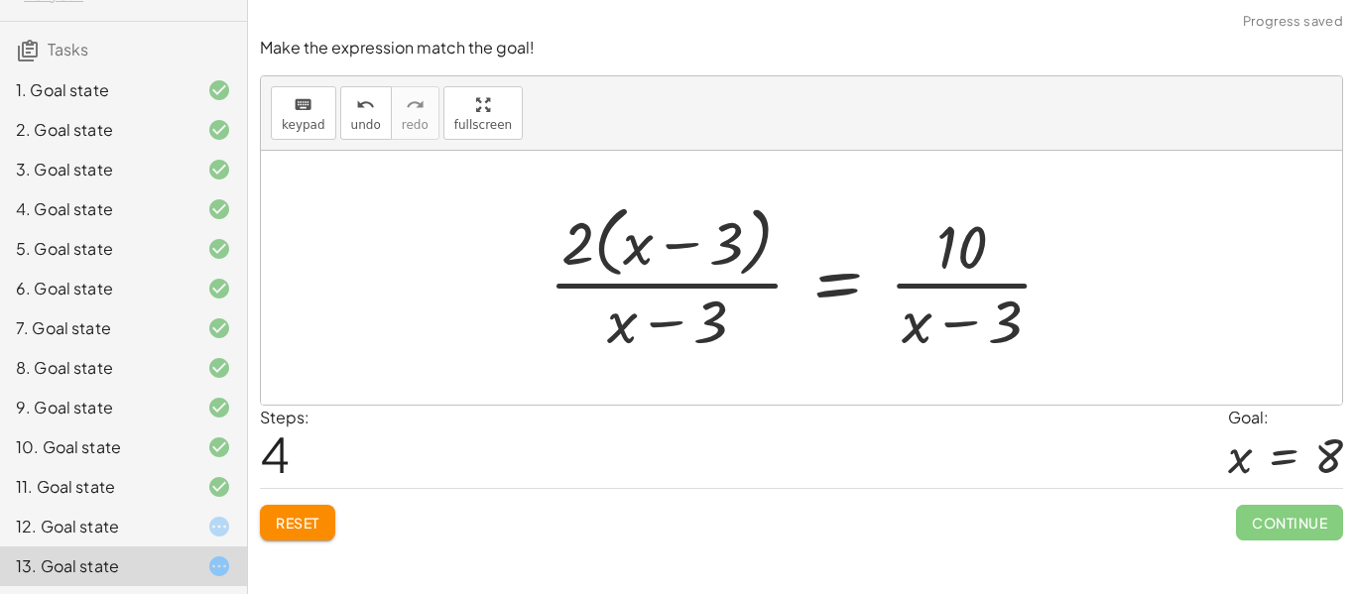
click at [973, 244] on div at bounding box center [809, 277] width 541 height 162
click at [1015, 321] on div at bounding box center [809, 277] width 541 height 162
click at [979, 354] on div at bounding box center [809, 277] width 541 height 162
click at [572, 247] on div at bounding box center [809, 277] width 541 height 162
click at [630, 326] on div at bounding box center [809, 277] width 541 height 162
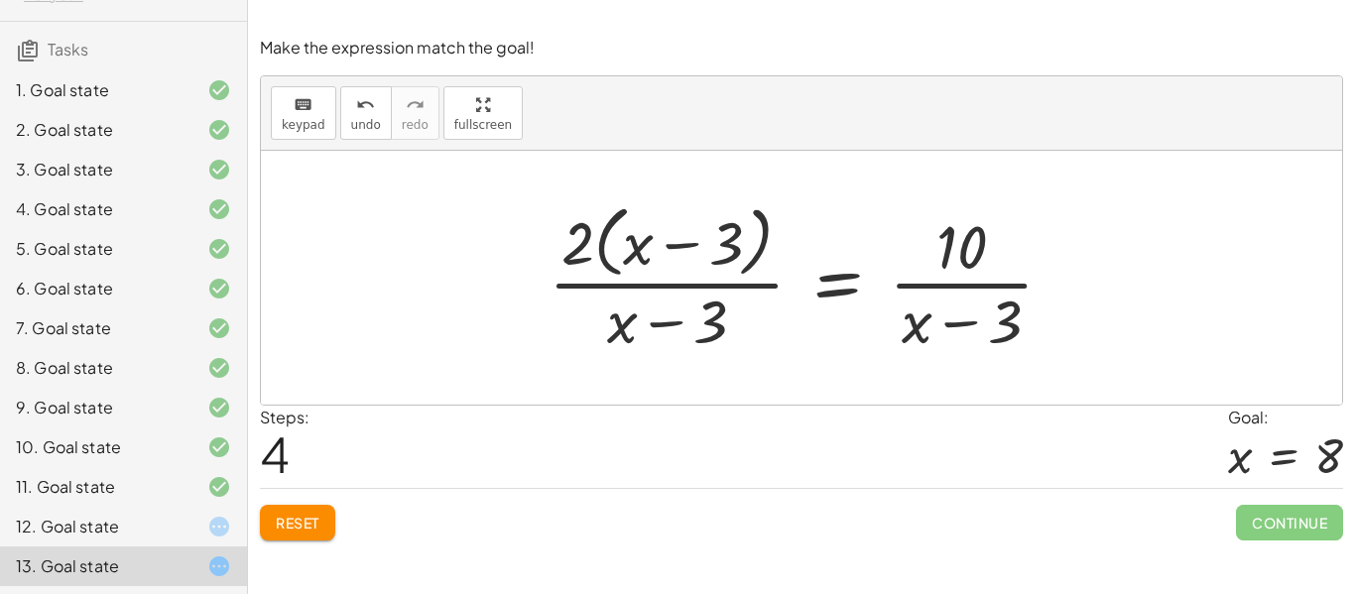
click at [778, 359] on div "+ · 2 · ( + x − 3 ) + 4 = 14 + · 2 · ( + x − 3 ) + 4 − 4 = + 14 − 4 + · 2 · ( +…" at bounding box center [802, 278] width 566 height 172
click at [316, 515] on span "Reset" at bounding box center [298, 523] width 44 height 18
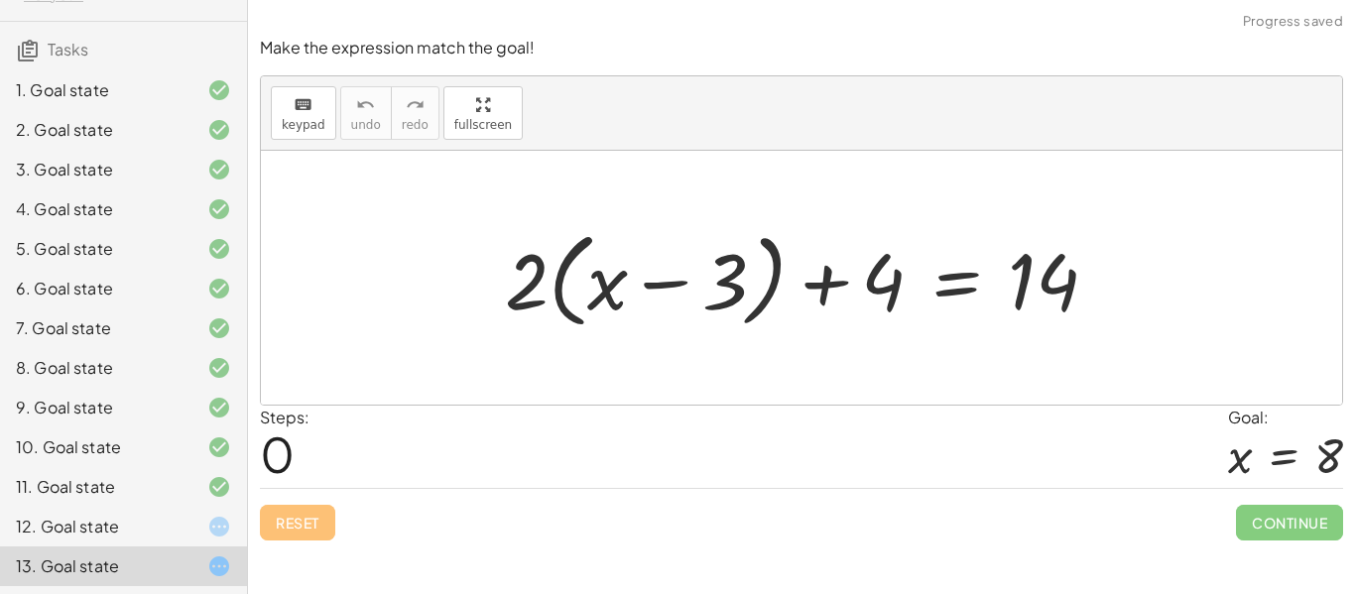
click at [189, 528] on div at bounding box center [204, 527] width 56 height 24
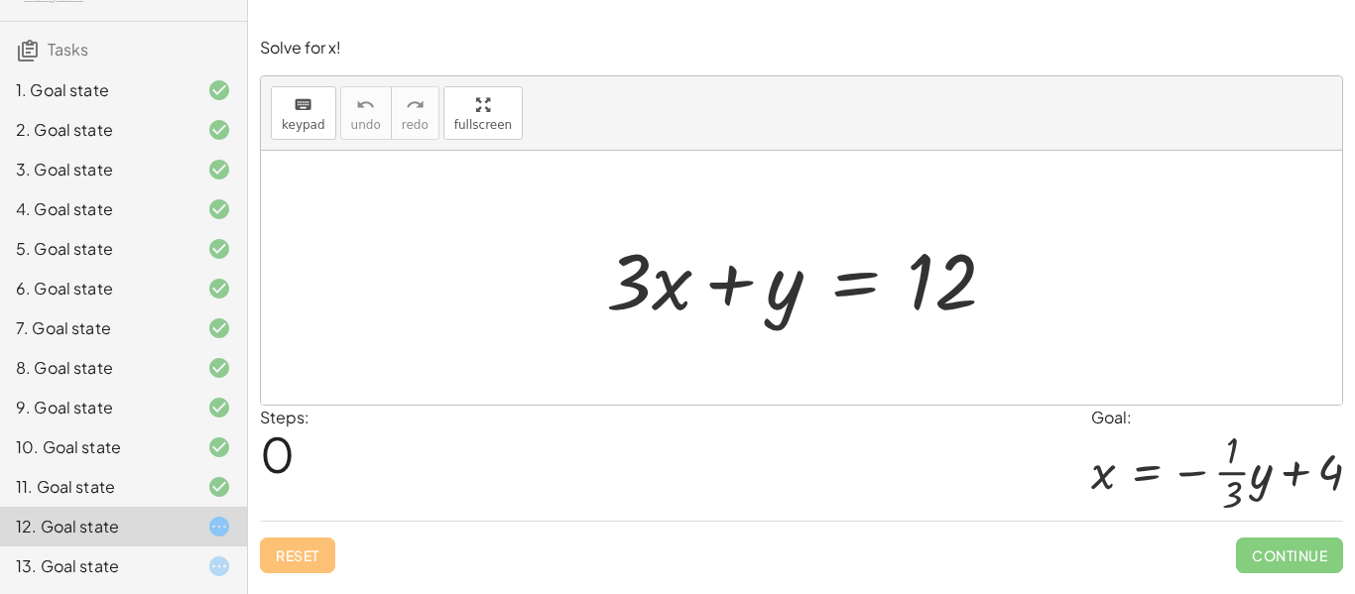
click at [661, 245] on div at bounding box center [809, 278] width 426 height 102
click at [630, 237] on div at bounding box center [809, 278] width 426 height 102
drag, startPoint x: 652, startPoint y: 272, endPoint x: 658, endPoint y: 252, distance: 20.7
click at [658, 252] on div at bounding box center [809, 278] width 426 height 102
click at [668, 293] on div at bounding box center [809, 278] width 426 height 102
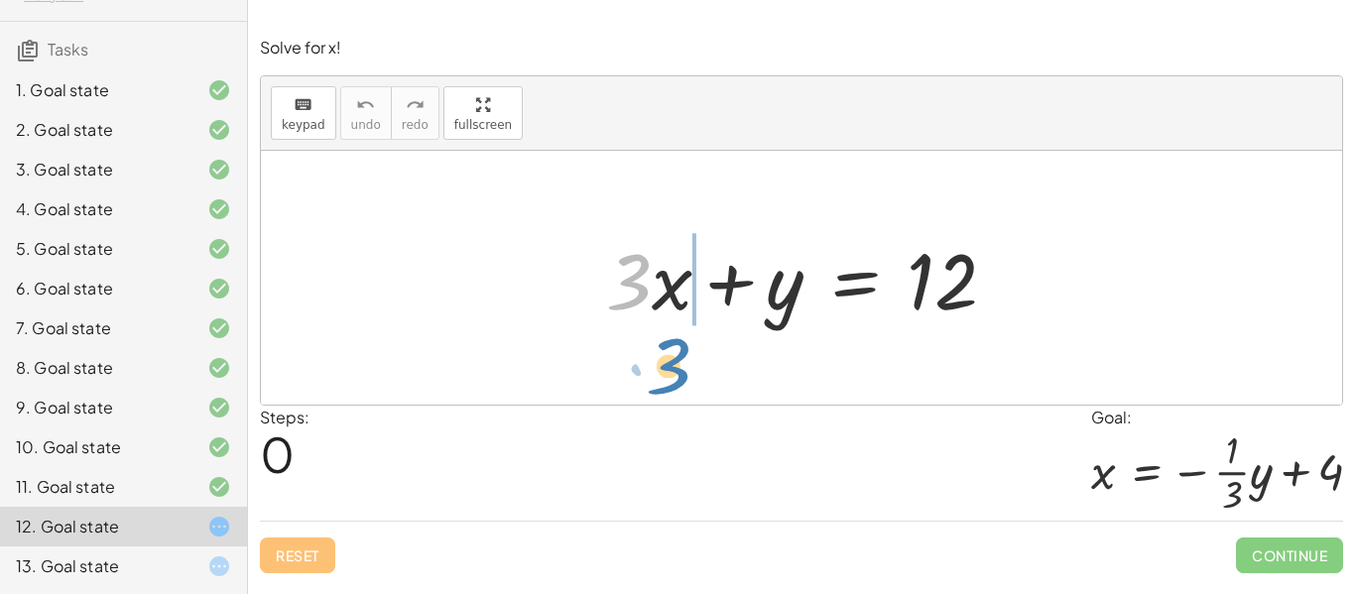
drag, startPoint x: 640, startPoint y: 285, endPoint x: 680, endPoint y: 368, distance: 92.3
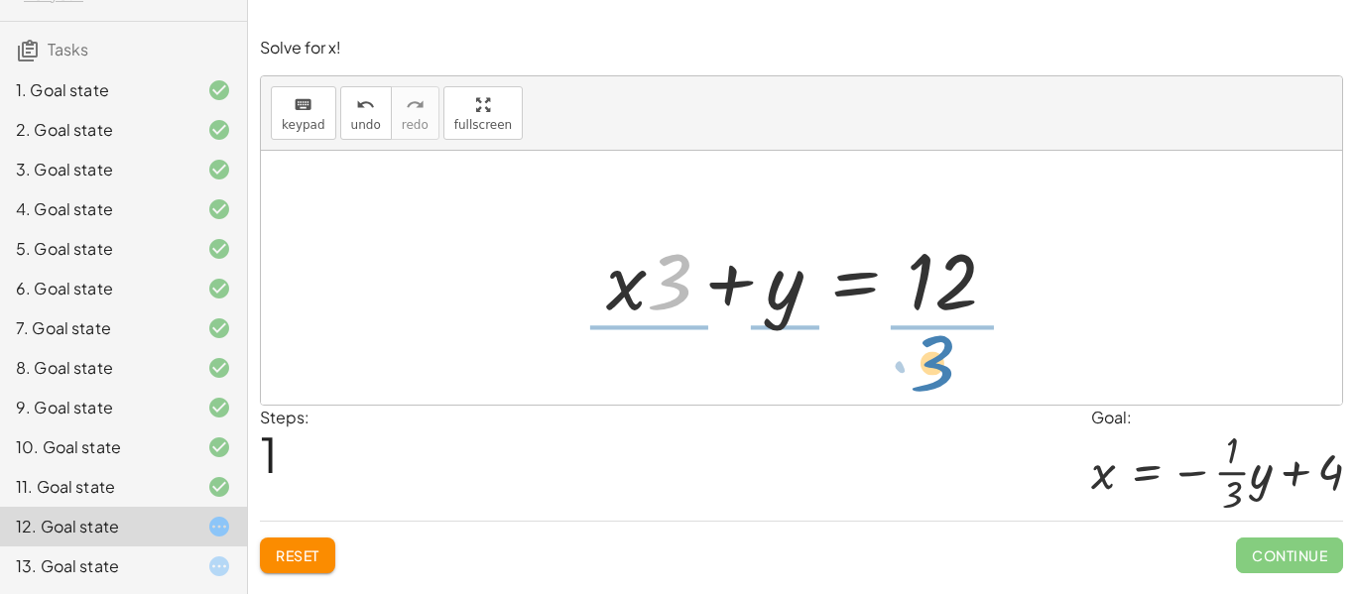
drag, startPoint x: 675, startPoint y: 292, endPoint x: 938, endPoint y: 374, distance: 275.5
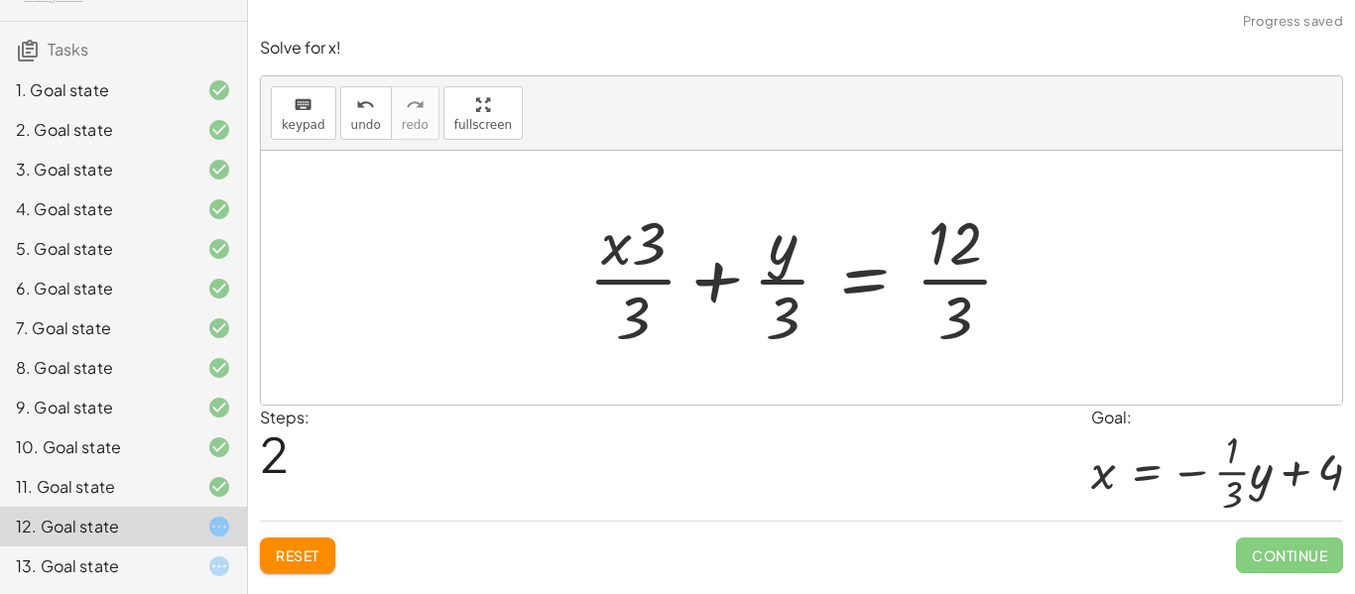
click at [961, 236] on div at bounding box center [808, 277] width 461 height 153
click at [960, 326] on div at bounding box center [808, 277] width 461 height 153
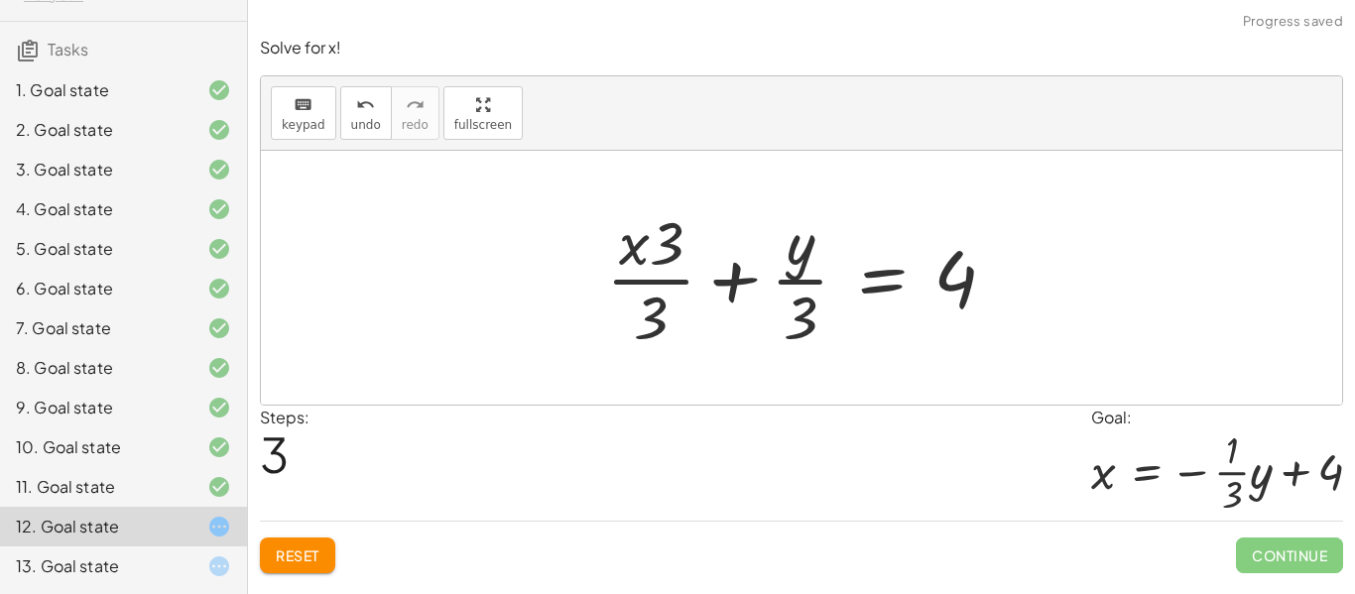
click at [658, 257] on div at bounding box center [809, 277] width 426 height 153
click at [657, 317] on div at bounding box center [809, 277] width 426 height 153
click at [756, 191] on div at bounding box center [802, 278] width 1082 height 254
click at [797, 320] on div at bounding box center [809, 277] width 426 height 153
drag, startPoint x: 791, startPoint y: 267, endPoint x: 706, endPoint y: 261, distance: 84.5
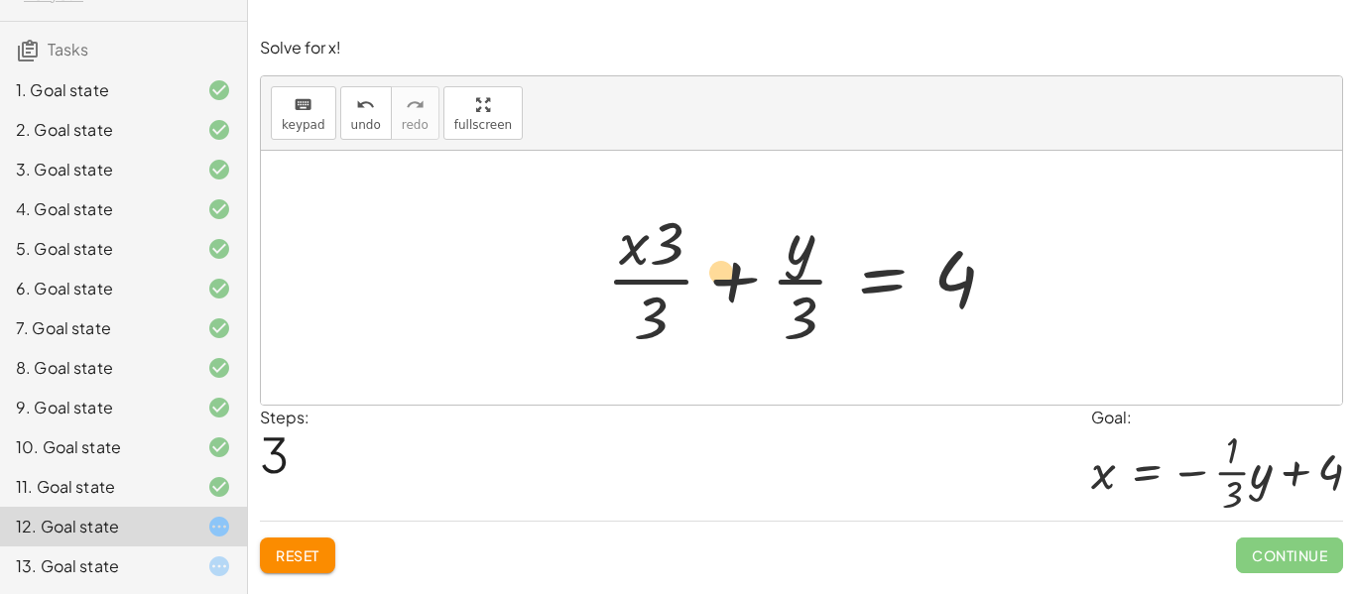
click at [706, 261] on div at bounding box center [809, 277] width 426 height 153
click at [656, 303] on div at bounding box center [809, 277] width 426 height 153
drag, startPoint x: 666, startPoint y: 252, endPoint x: 699, endPoint y: 347, distance: 100.7
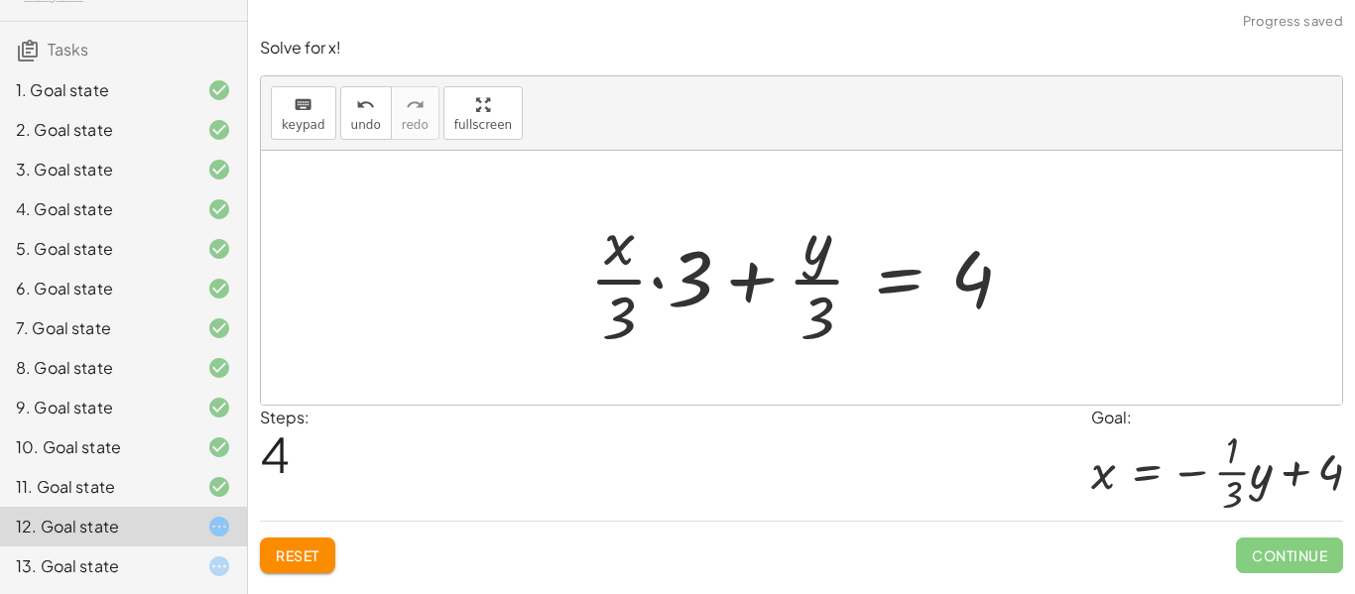
click at [688, 295] on div at bounding box center [808, 277] width 459 height 153
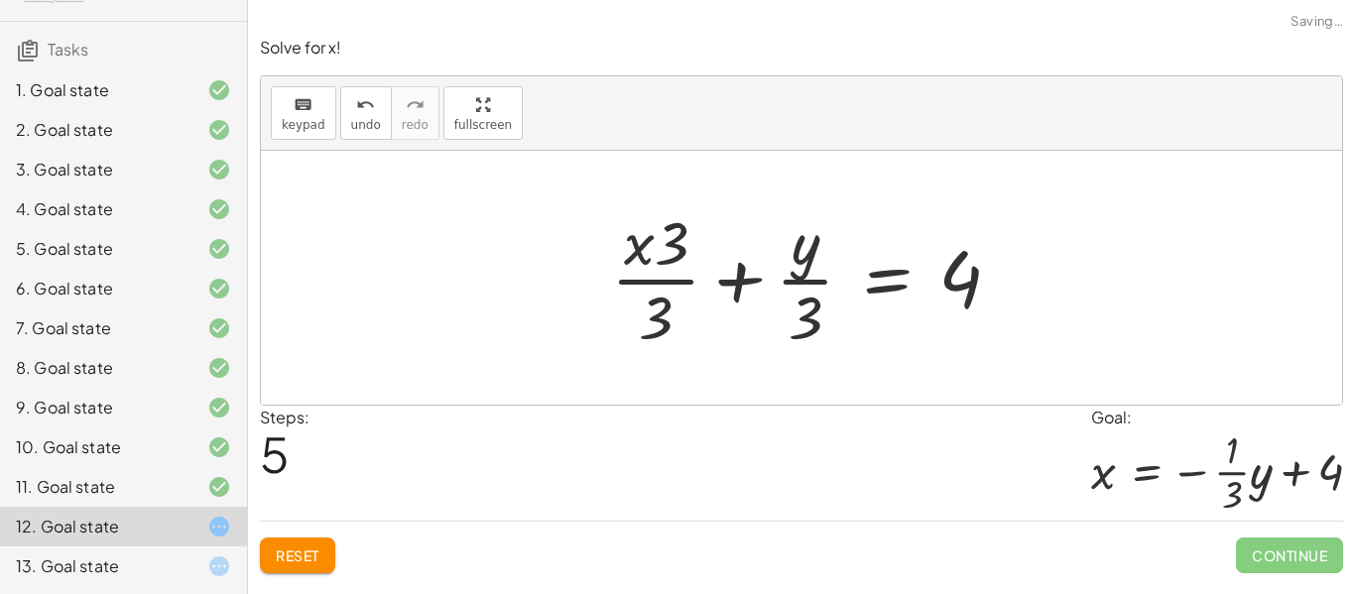
click at [672, 305] on div at bounding box center [814, 277] width 426 height 153
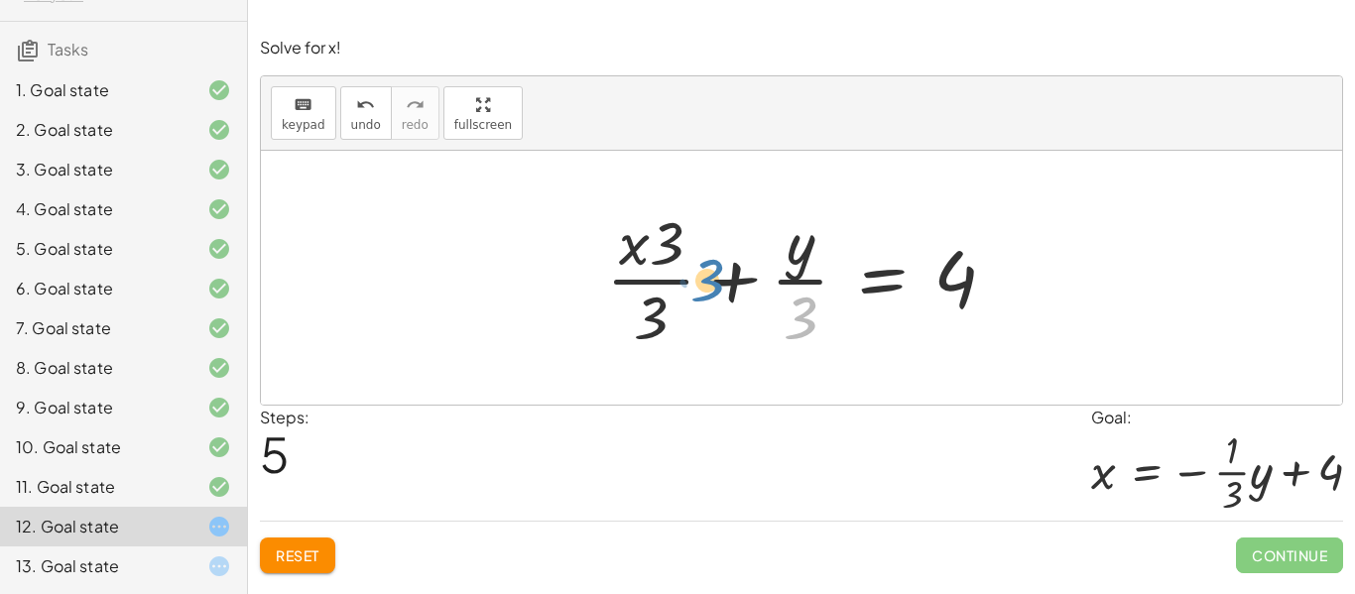
drag, startPoint x: 799, startPoint y: 325, endPoint x: 705, endPoint y: 288, distance: 100.6
click at [705, 288] on div at bounding box center [809, 277] width 426 height 153
drag, startPoint x: 636, startPoint y: 259, endPoint x: 718, endPoint y: 303, distance: 93.2
click at [718, 303] on div at bounding box center [809, 277] width 426 height 153
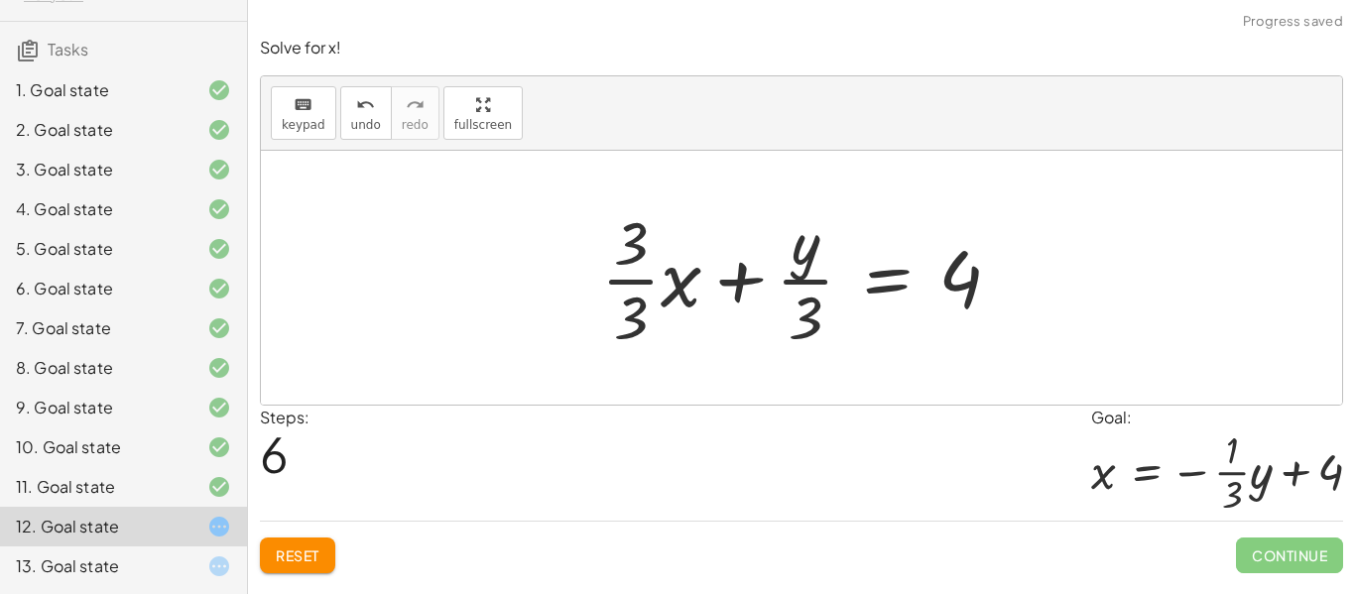
click at [674, 328] on div at bounding box center [809, 277] width 436 height 153
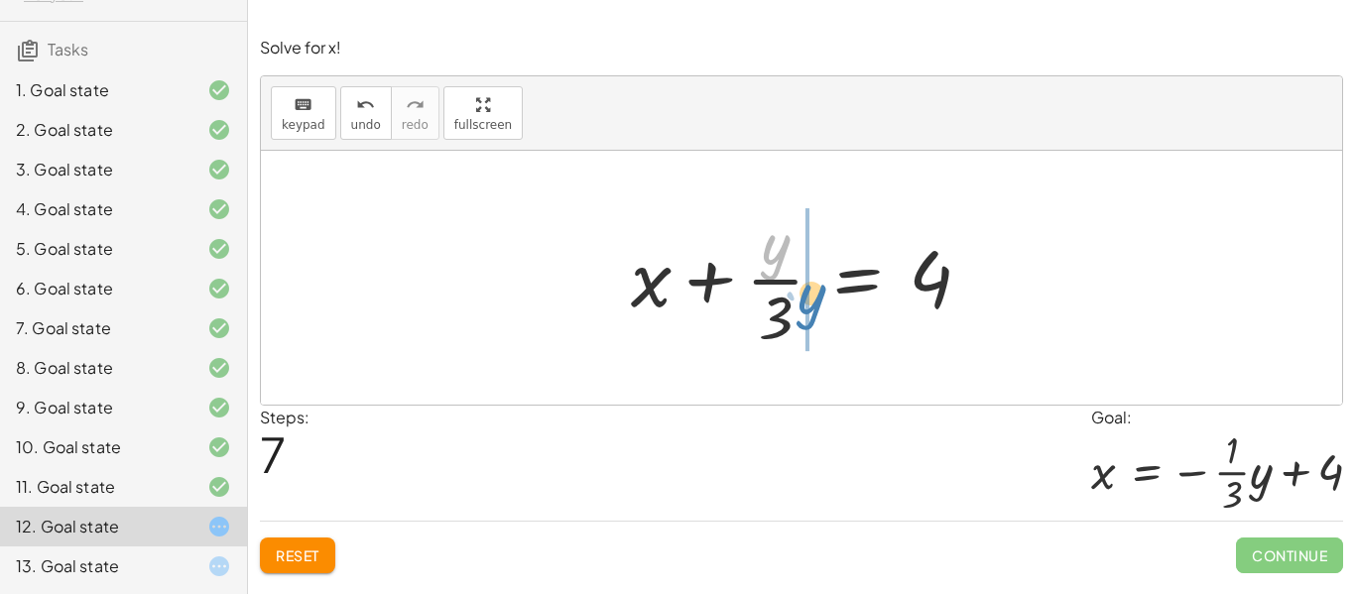
drag, startPoint x: 770, startPoint y: 260, endPoint x: 806, endPoint y: 310, distance: 61.1
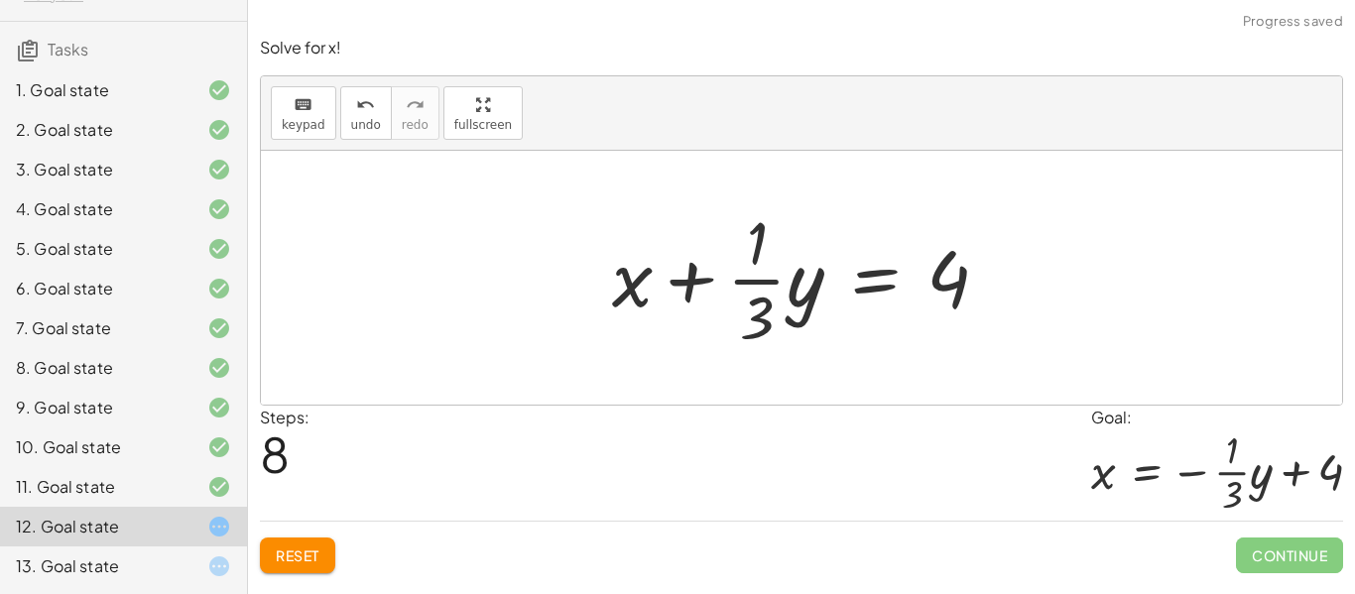
click at [632, 281] on div at bounding box center [808, 277] width 413 height 153
drag, startPoint x: 631, startPoint y: 287, endPoint x: 1031, endPoint y: 260, distance: 400.8
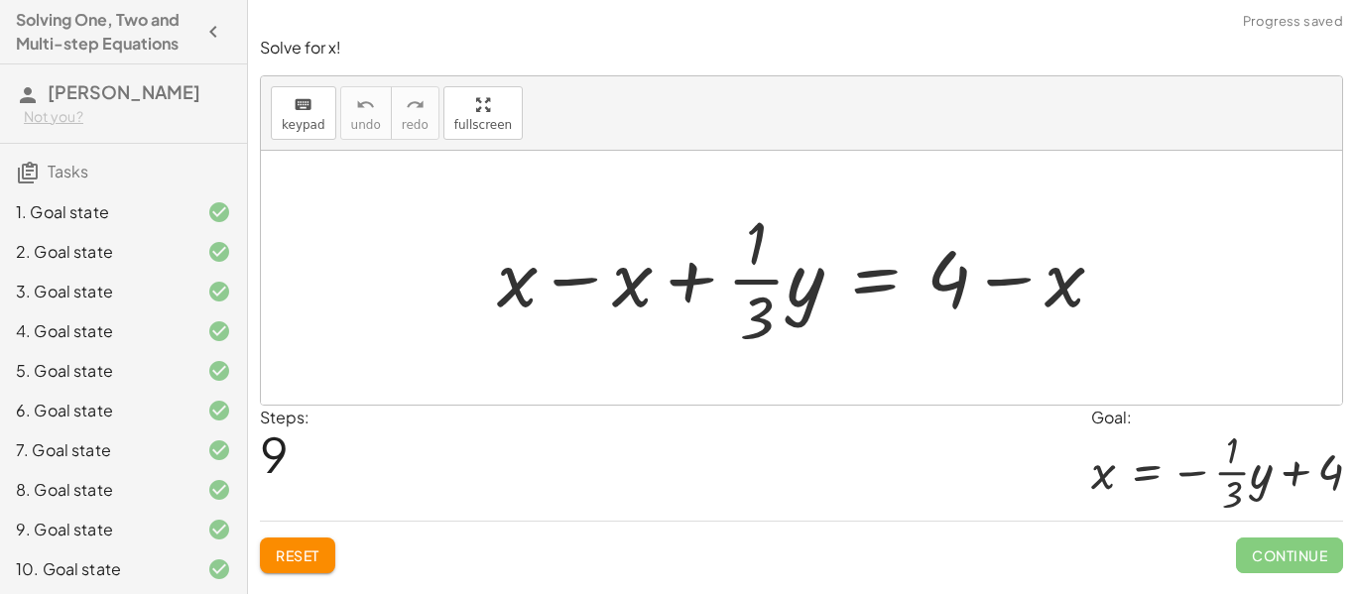
click at [302, 544] on button "Reset" at bounding box center [297, 556] width 75 height 36
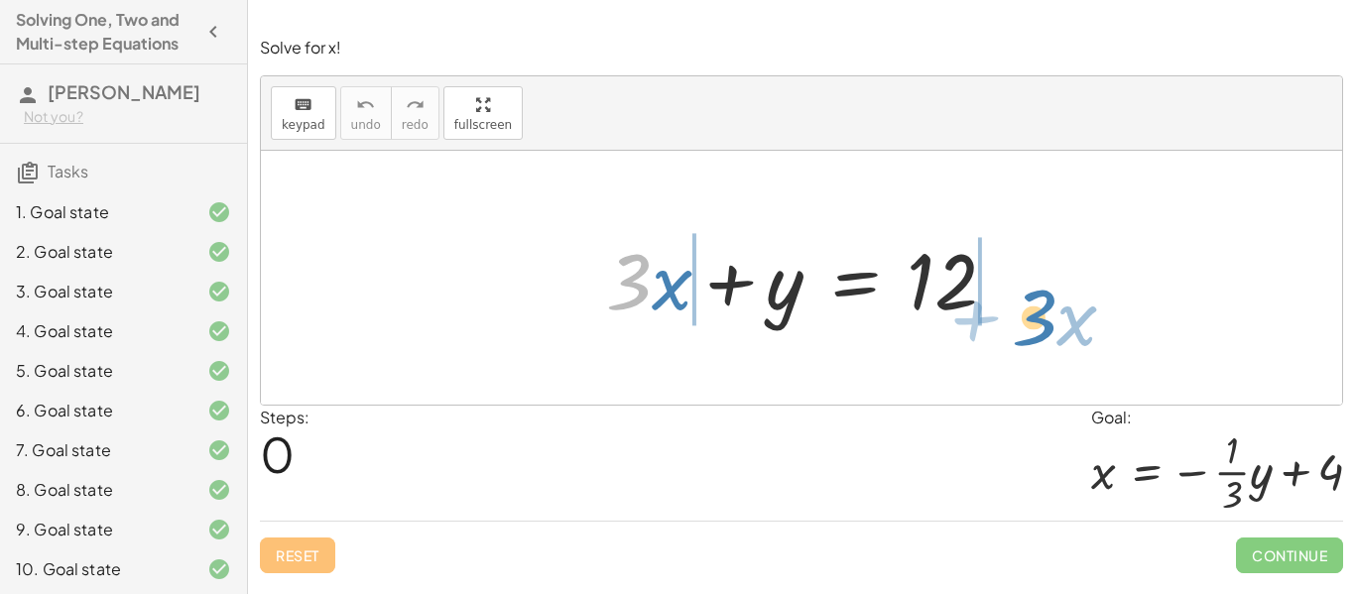
drag, startPoint x: 639, startPoint y: 298, endPoint x: 1051, endPoint y: 331, distance: 413.2
click at [1051, 331] on div "· 3 + · x + · 3 · x + y = 12" at bounding box center [802, 278] width 1082 height 254
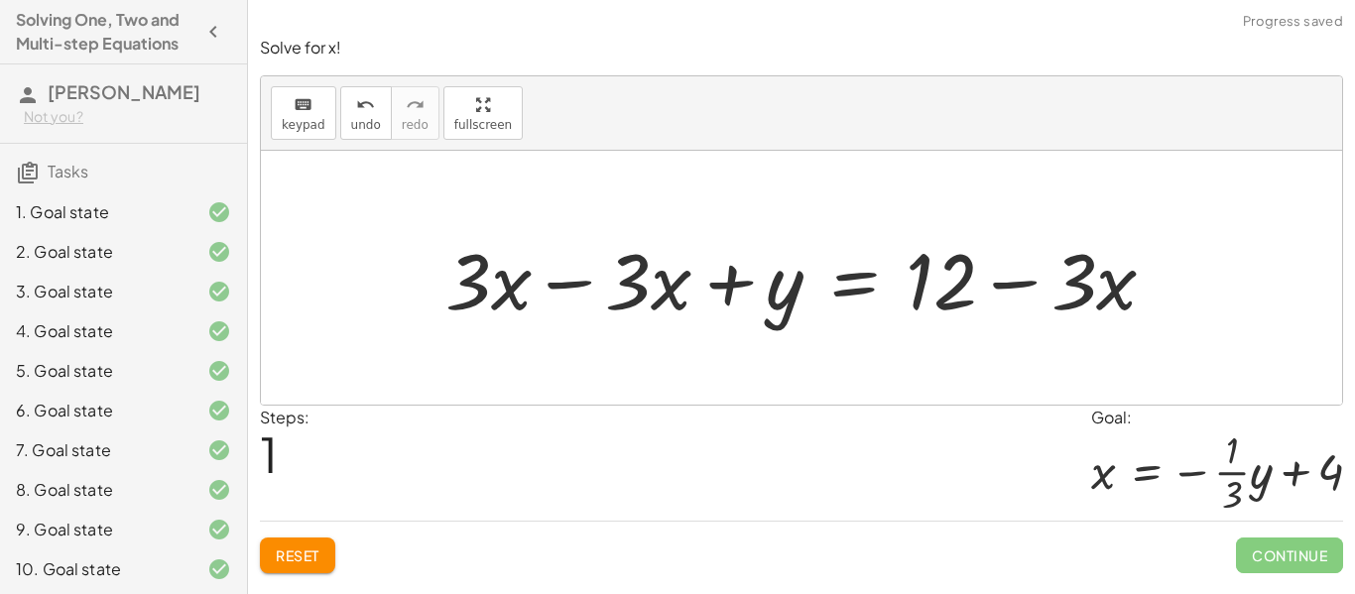
click at [1085, 289] on div at bounding box center [809, 278] width 746 height 102
click at [945, 285] on div at bounding box center [809, 278] width 746 height 102
click at [1077, 300] on div at bounding box center [809, 278] width 746 height 102
click at [1101, 286] on div at bounding box center [809, 278] width 746 height 102
click at [943, 280] on div at bounding box center [809, 278] width 746 height 102
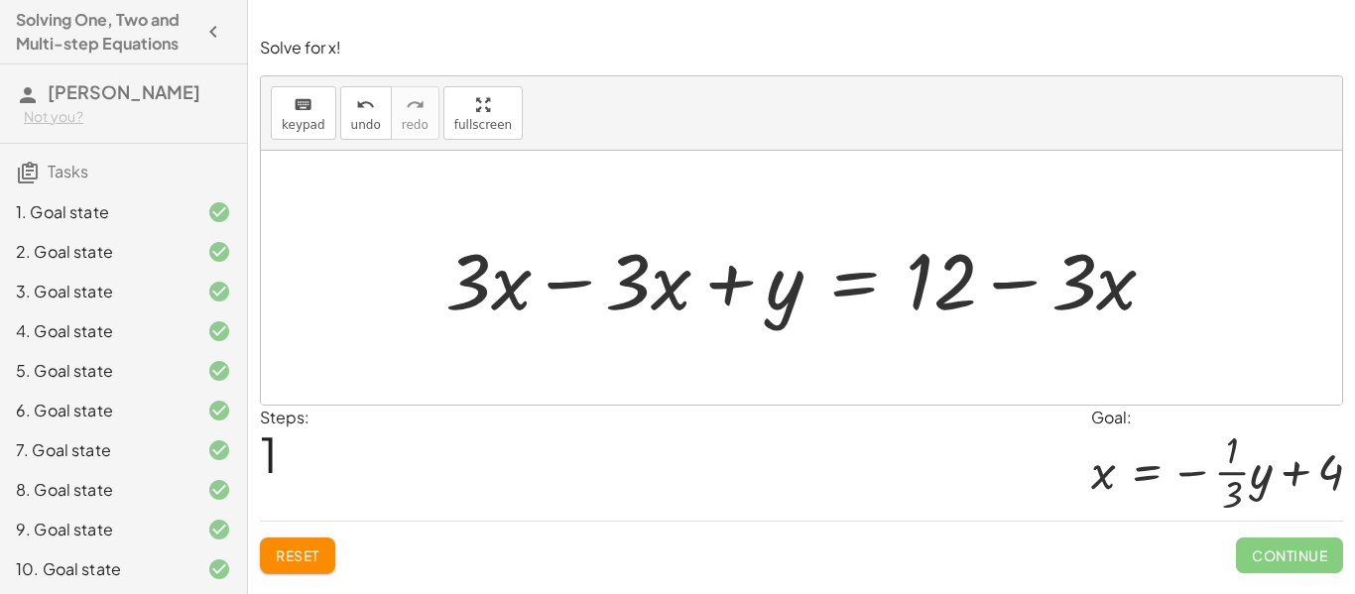
click at [544, 300] on div at bounding box center [809, 278] width 746 height 102
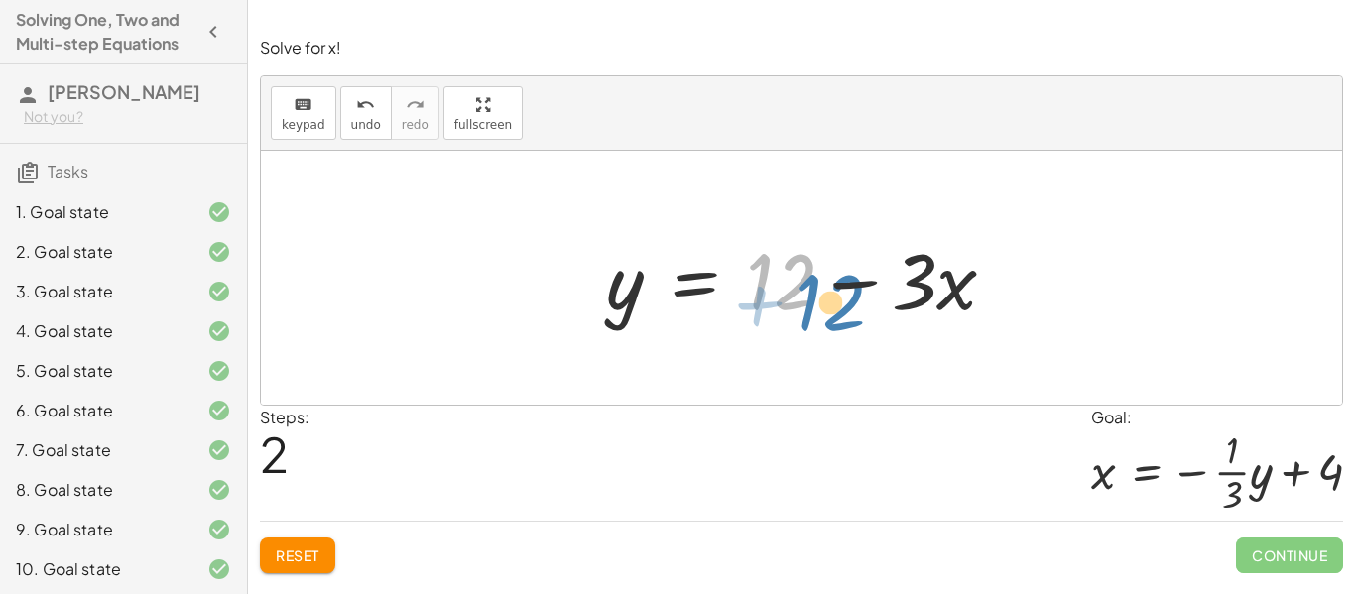
drag, startPoint x: 796, startPoint y: 293, endPoint x: 827, endPoint y: 310, distance: 35.1
click at [827, 310] on div at bounding box center [809, 278] width 426 height 102
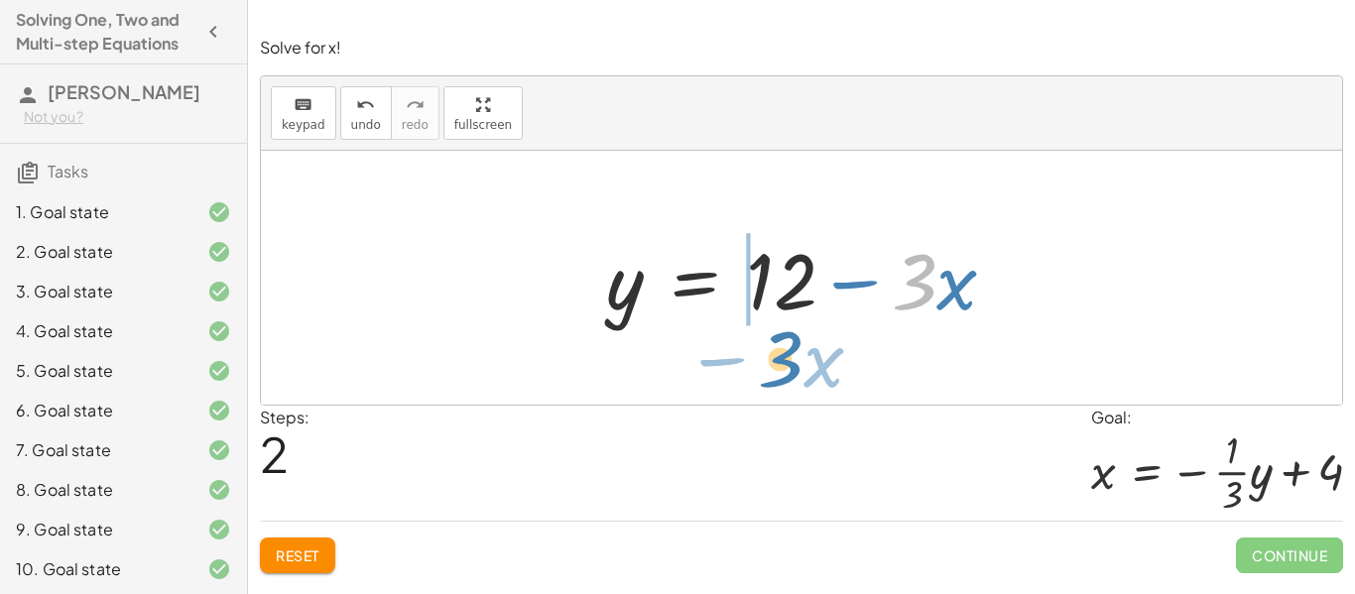
drag, startPoint x: 919, startPoint y: 288, endPoint x: 785, endPoint y: 365, distance: 154.7
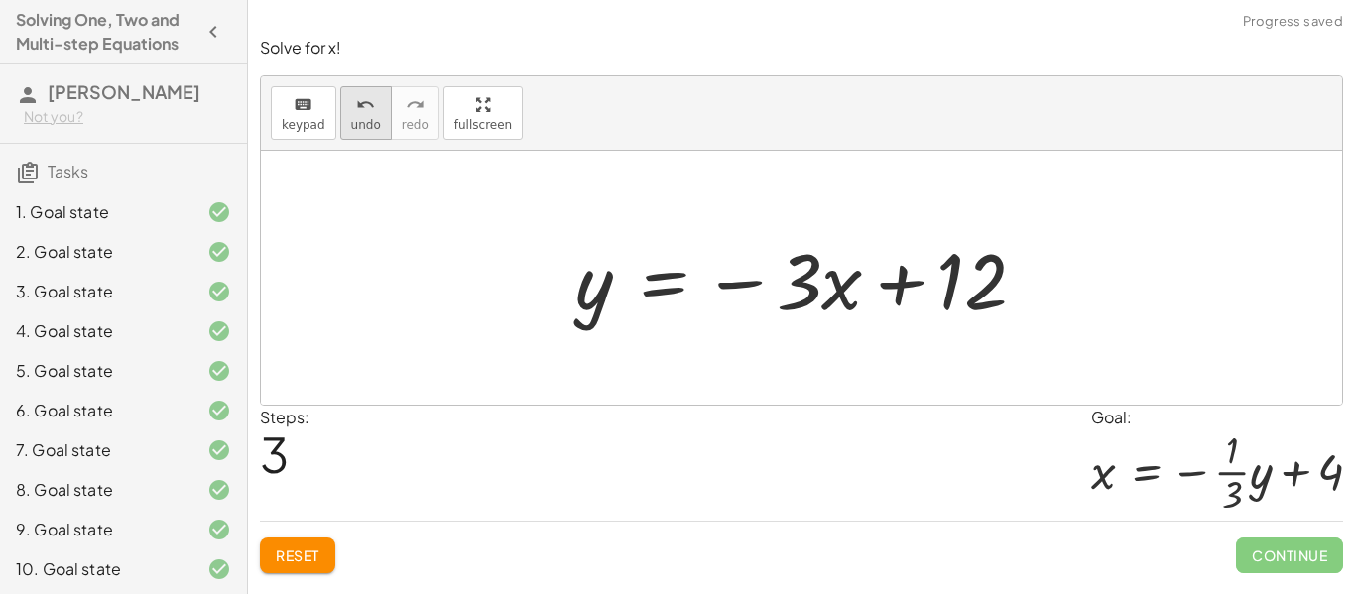
click at [343, 125] on button "undo undo" at bounding box center [366, 113] width 52 height 54
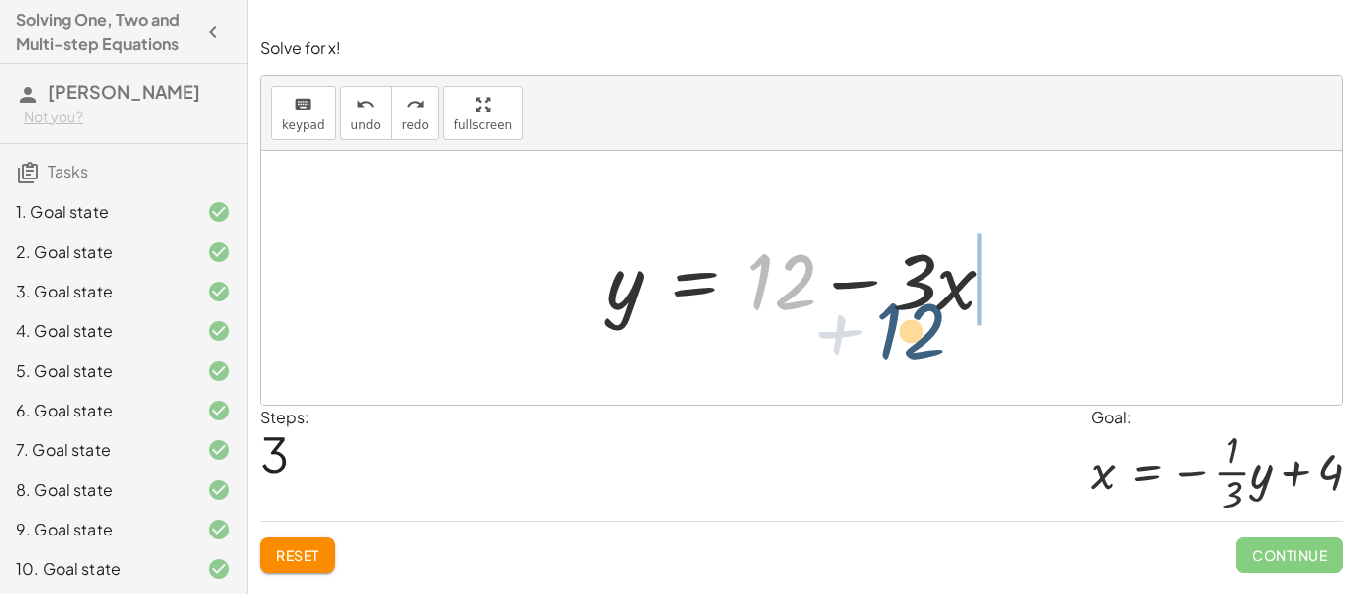
drag, startPoint x: 784, startPoint y: 291, endPoint x: 986, endPoint y: 368, distance: 216.7
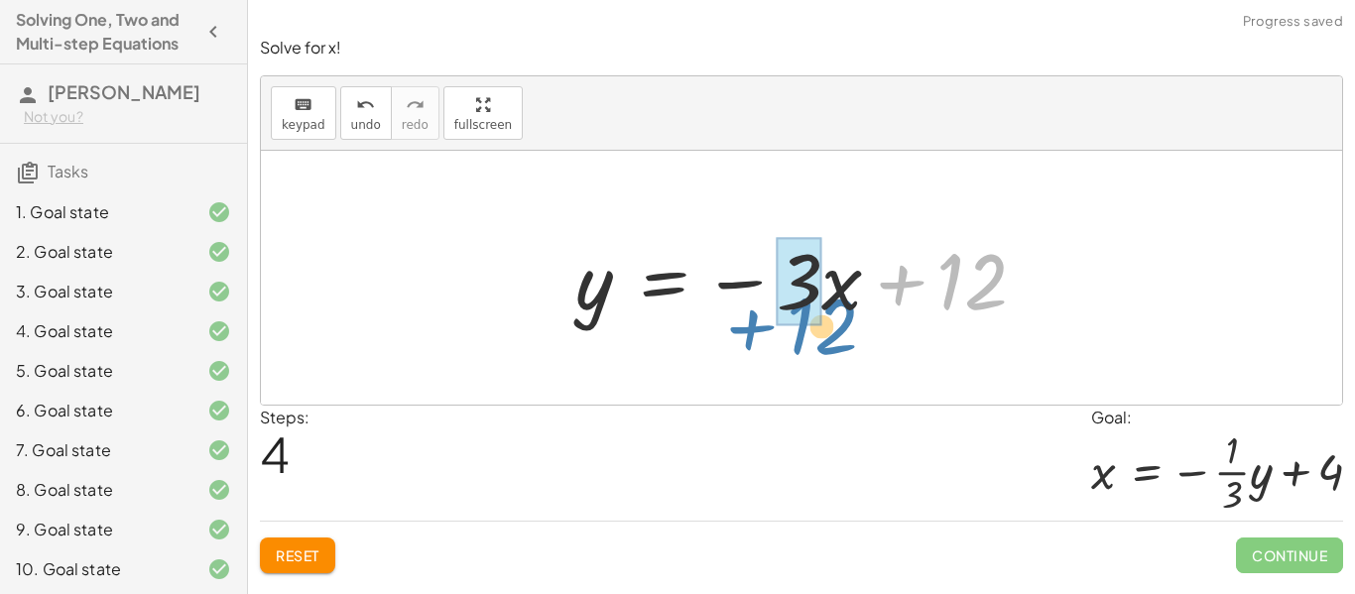
drag, startPoint x: 973, startPoint y: 303, endPoint x: 824, endPoint y: 350, distance: 157.2
click at [824, 350] on div "+ · 3 · x + y = 12 + · 3 · x − · 3 · x + y = + 12 − · 3 · x + 0 + y = + 12 − · …" at bounding box center [802, 278] width 1082 height 254
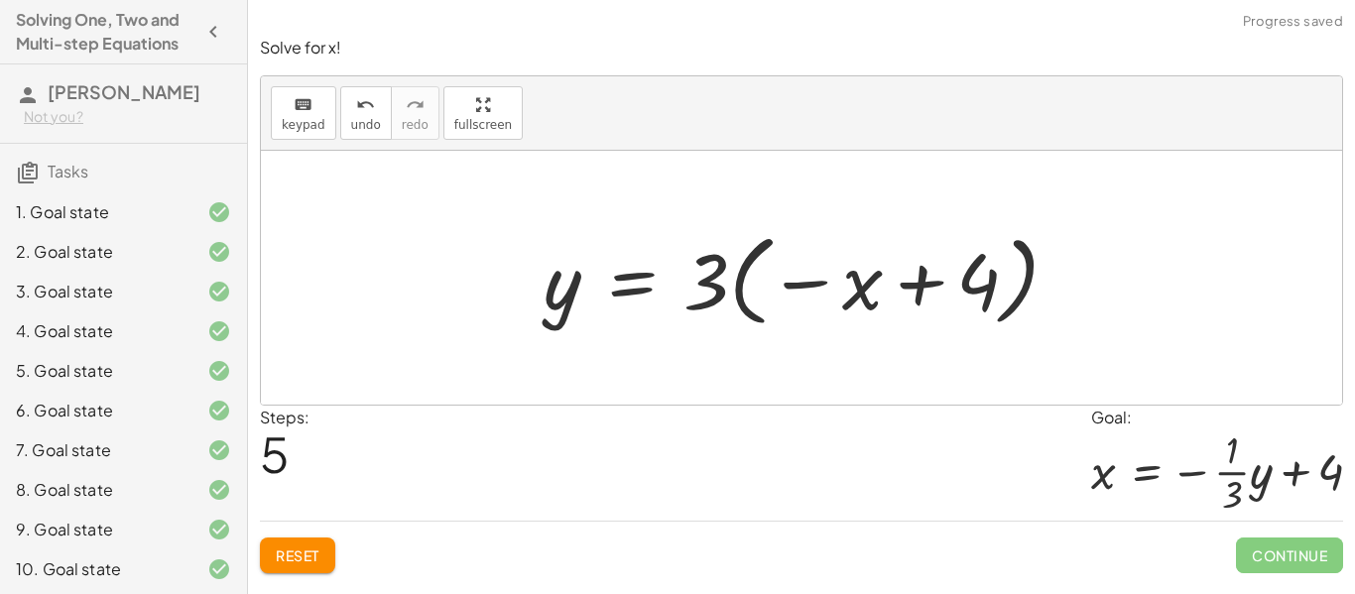
click at [305, 573] on button "Reset" at bounding box center [297, 556] width 75 height 36
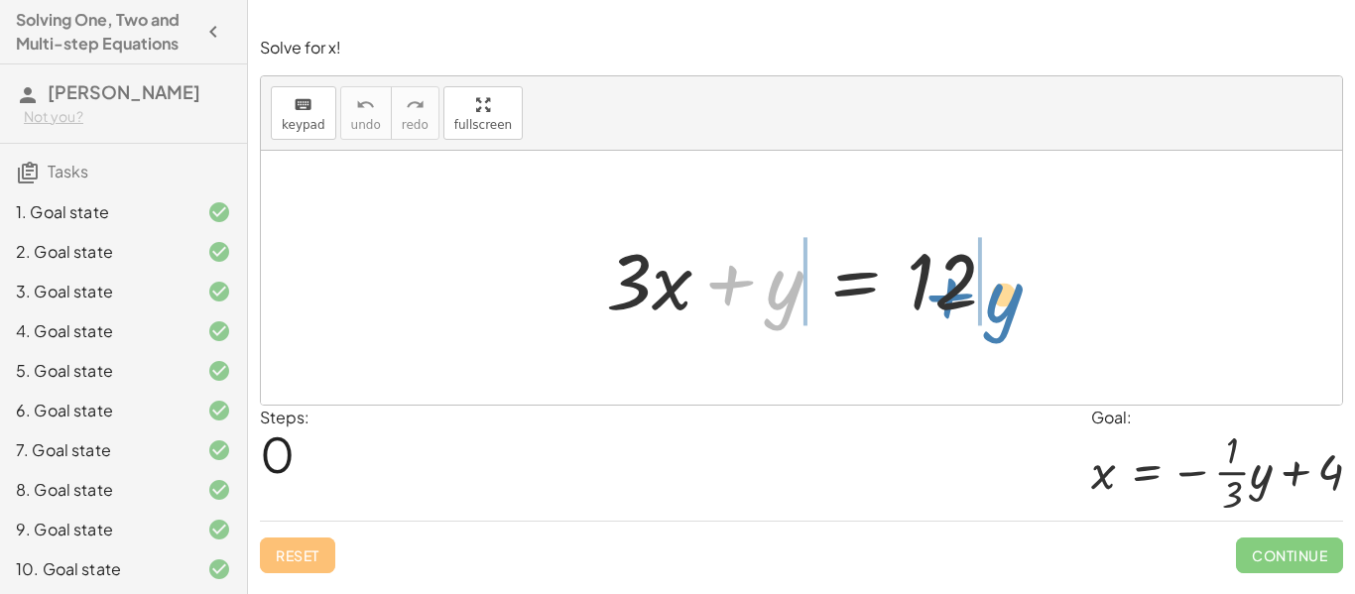
drag, startPoint x: 789, startPoint y: 290, endPoint x: 1016, endPoint y: 303, distance: 227.6
click at [1016, 303] on div at bounding box center [809, 278] width 426 height 102
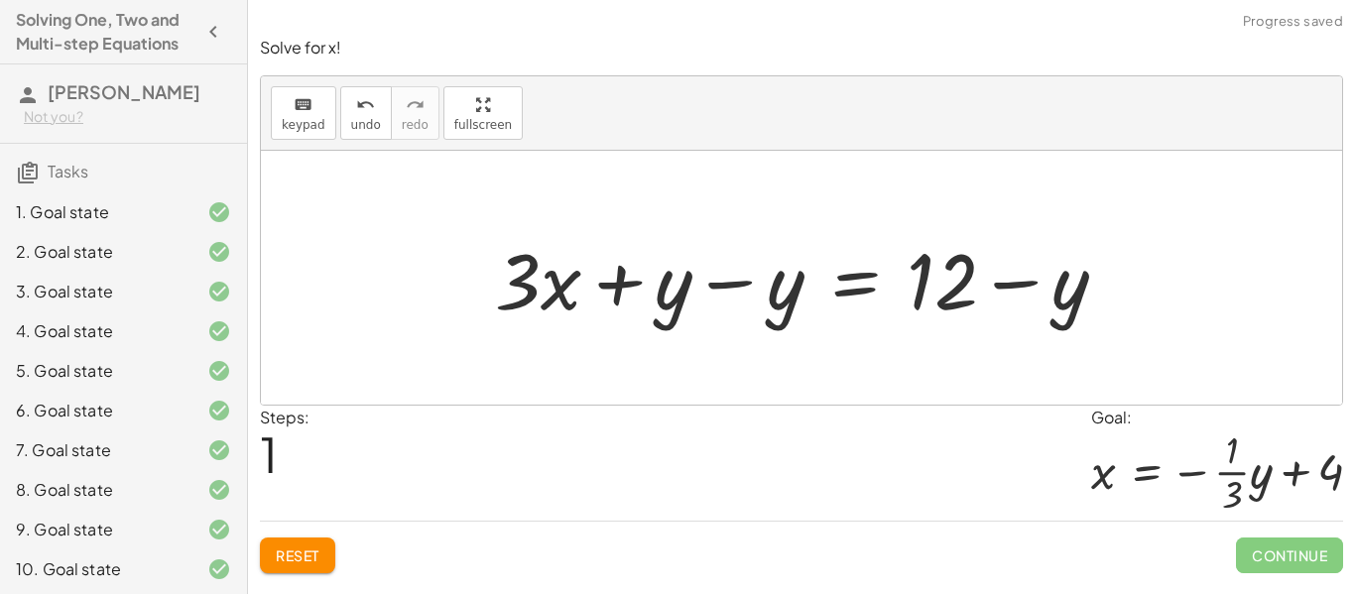
click at [1075, 293] on div at bounding box center [809, 278] width 649 height 102
click at [956, 274] on div at bounding box center [809, 278] width 649 height 102
click at [1076, 299] on div at bounding box center [809, 278] width 649 height 102
click at [776, 315] on div at bounding box center [809, 278] width 649 height 102
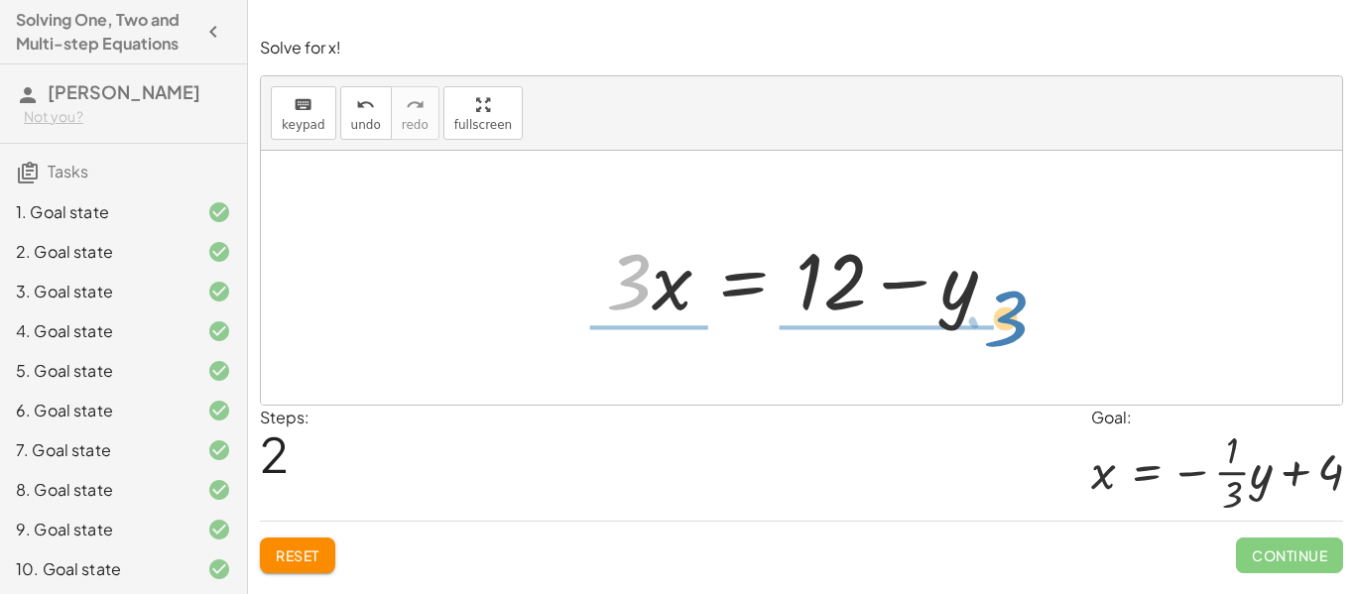
drag, startPoint x: 622, startPoint y: 294, endPoint x: 1030, endPoint y: 329, distance: 409.4
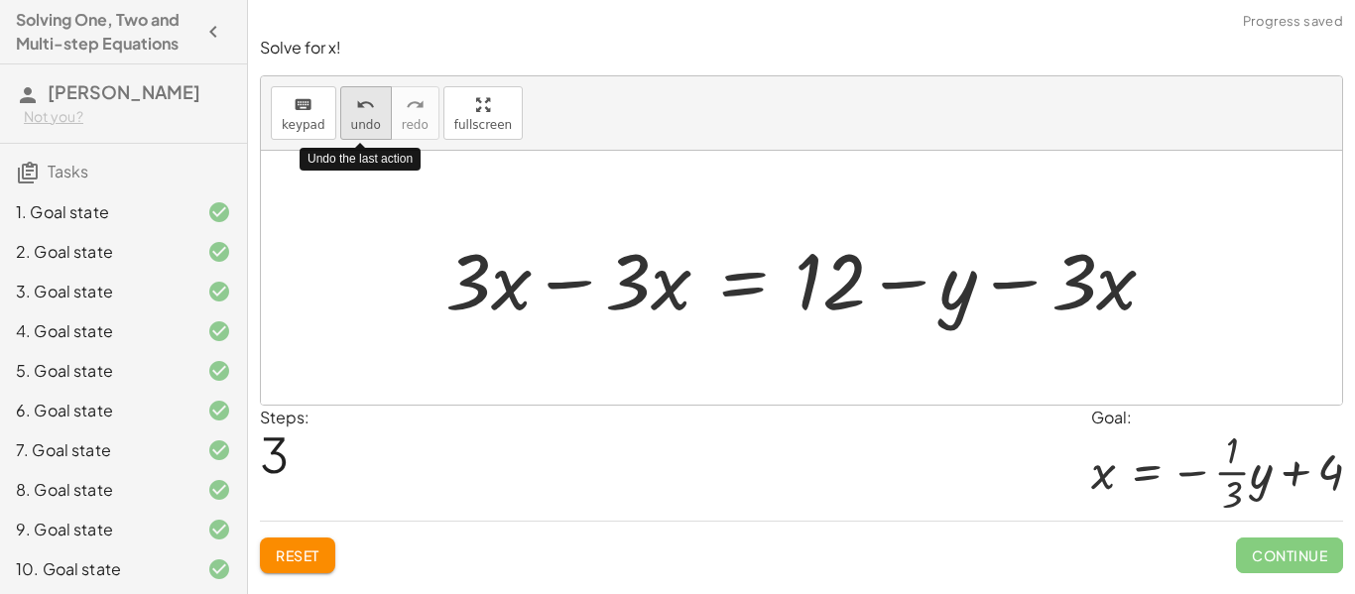
click at [375, 103] on button "undo undo" at bounding box center [366, 113] width 52 height 54
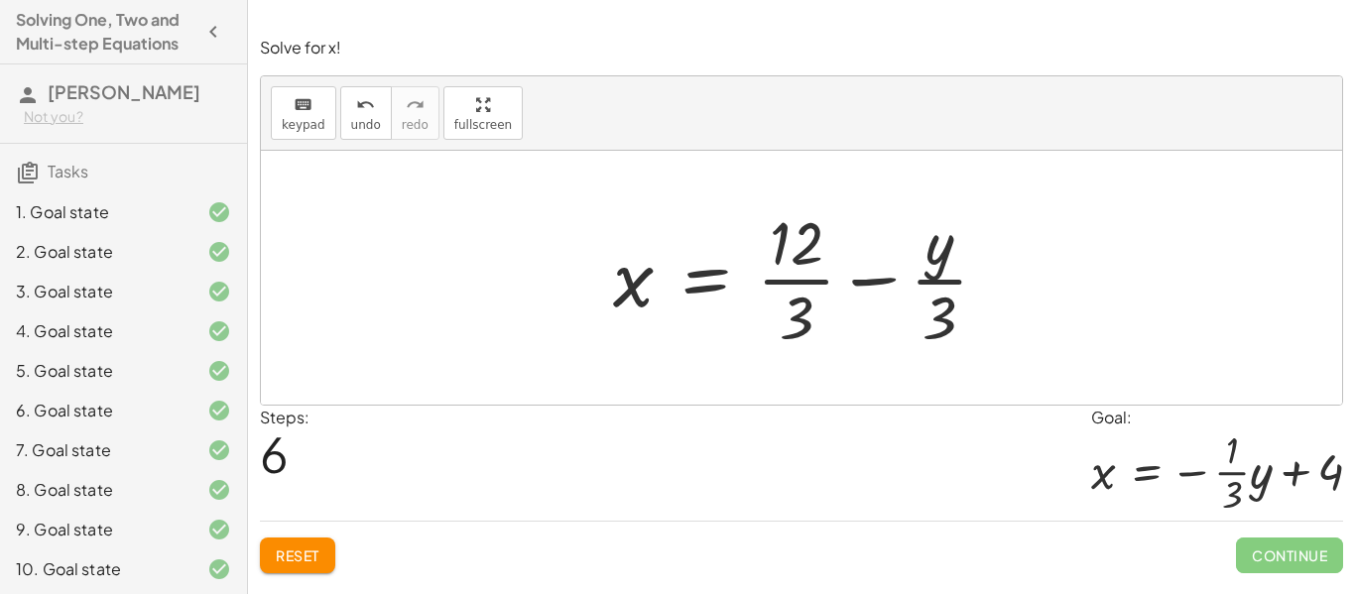
click at [934, 244] on div at bounding box center [809, 277] width 412 height 153
click at [774, 260] on div at bounding box center [809, 277] width 412 height 153
click at [789, 305] on div at bounding box center [809, 277] width 412 height 153
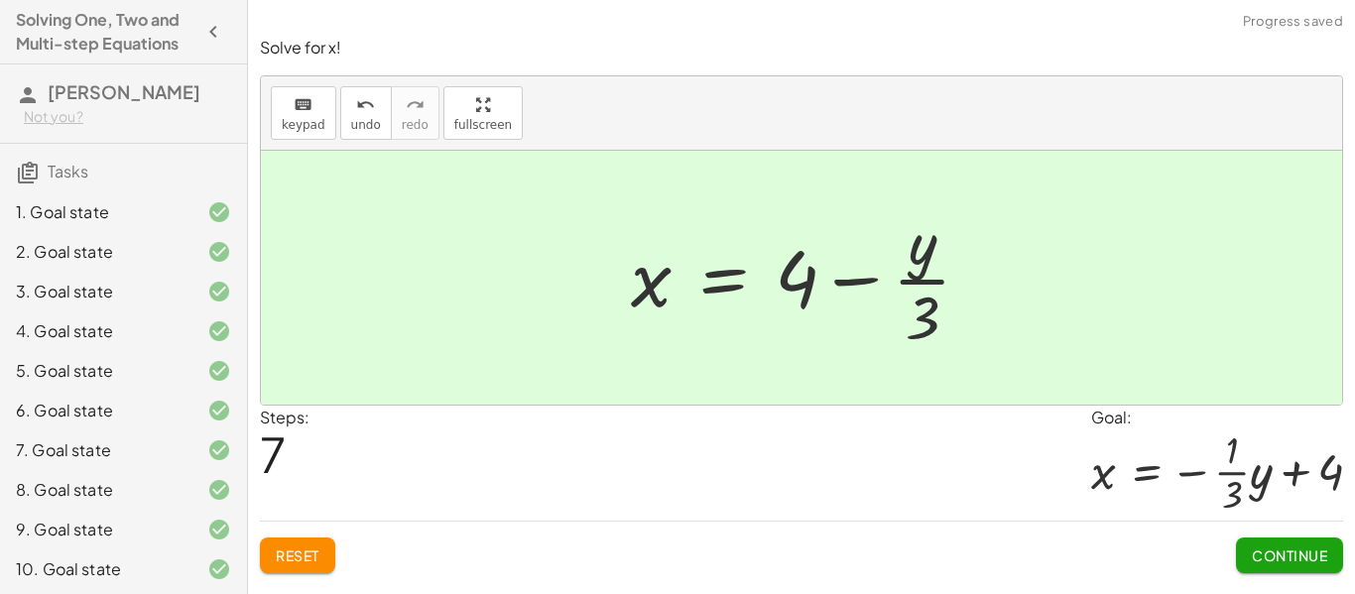
click at [922, 255] on div at bounding box center [809, 277] width 376 height 153
click at [927, 336] on div at bounding box center [809, 277] width 376 height 153
click at [919, 319] on div at bounding box center [809, 277] width 376 height 153
click at [918, 251] on div at bounding box center [809, 277] width 376 height 153
click at [918, 252] on div at bounding box center [809, 277] width 376 height 153
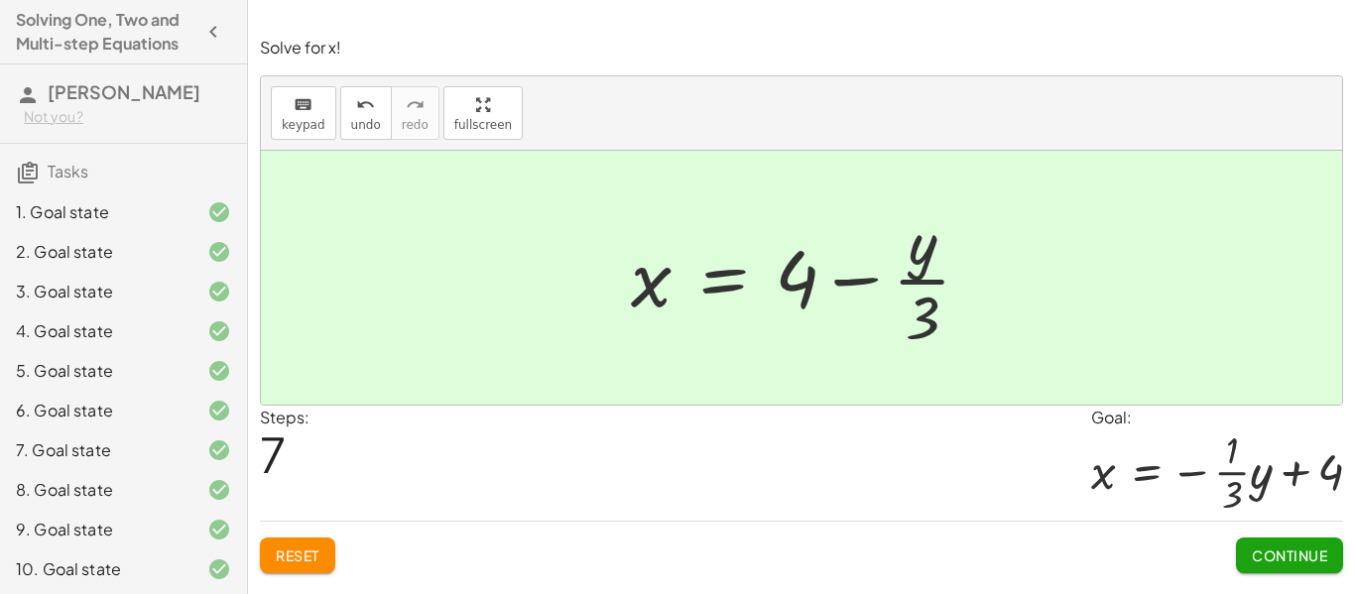
click at [926, 318] on div at bounding box center [809, 277] width 376 height 153
click at [923, 256] on div at bounding box center [809, 277] width 376 height 153
click at [928, 265] on div at bounding box center [809, 277] width 376 height 153
click at [909, 240] on div at bounding box center [809, 277] width 376 height 153
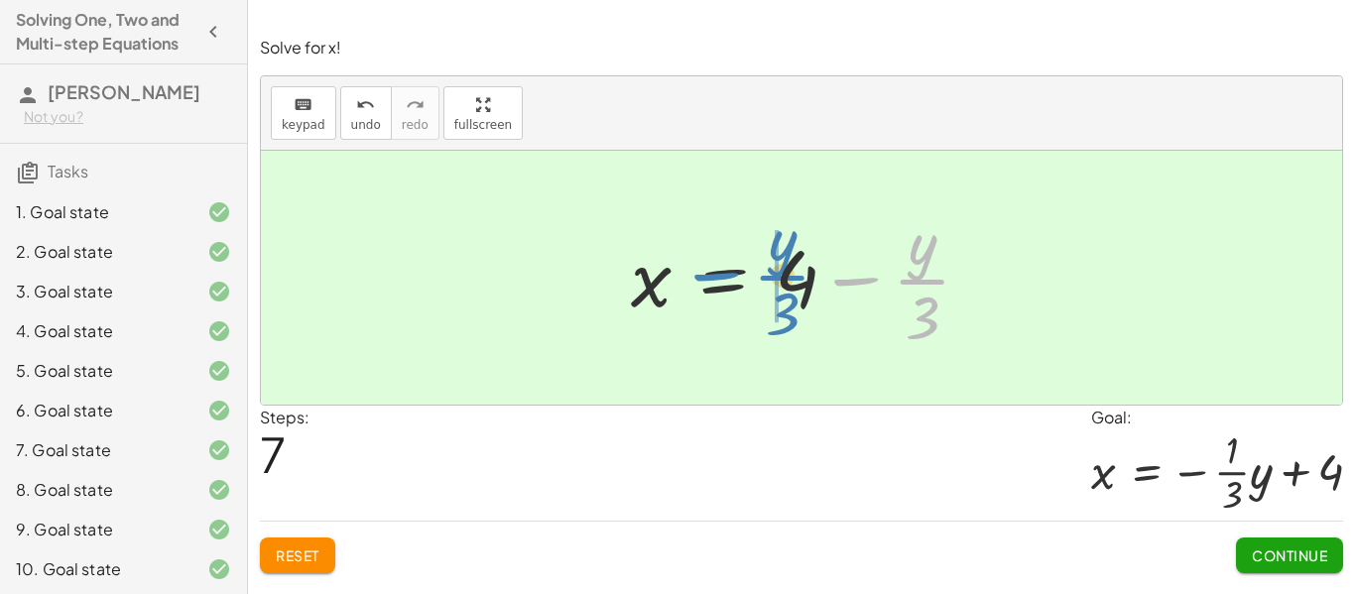
drag, startPoint x: 929, startPoint y: 283, endPoint x: 787, endPoint y: 279, distance: 141.9
click at [787, 279] on div at bounding box center [809, 277] width 376 height 153
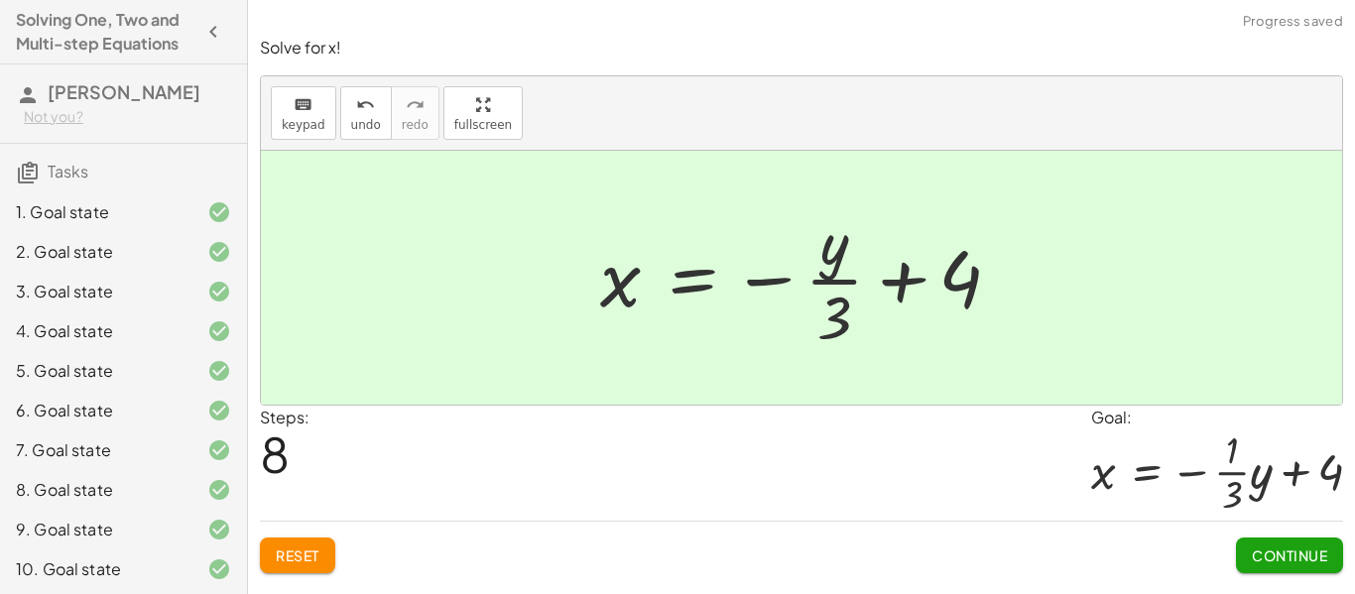
click at [863, 320] on div at bounding box center [808, 277] width 437 height 153
drag, startPoint x: 848, startPoint y: 319, endPoint x: 819, endPoint y: 310, distance: 31.4
click at [819, 310] on div at bounding box center [808, 277] width 437 height 153
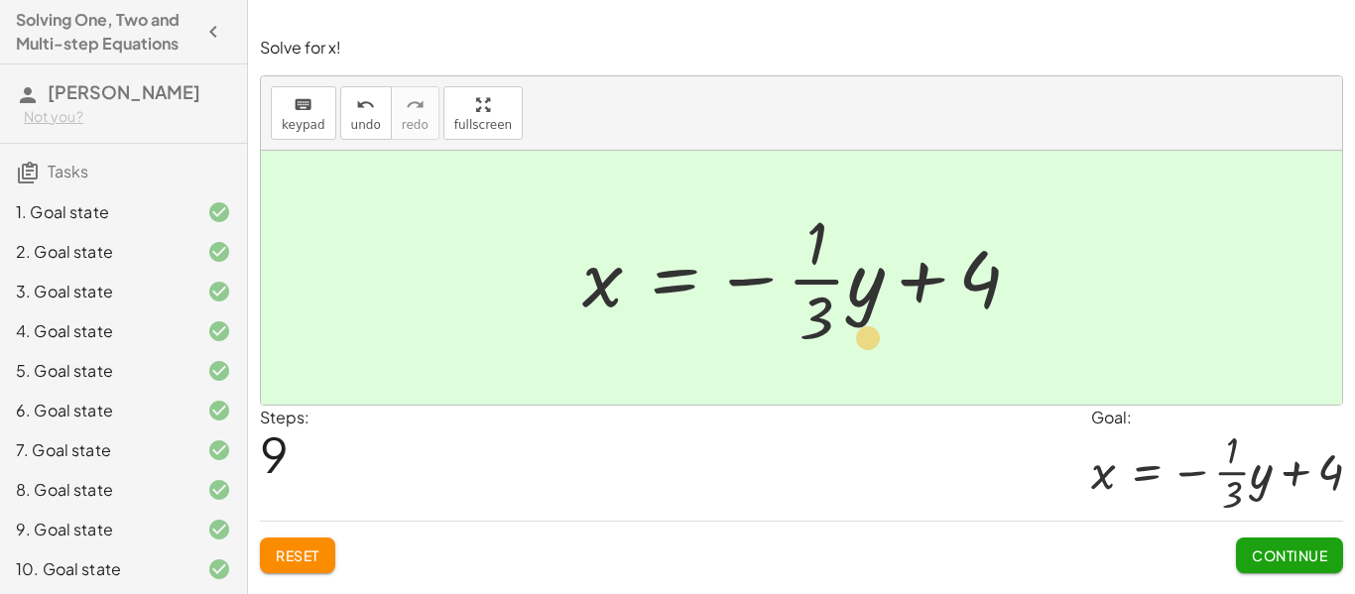
drag, startPoint x: 824, startPoint y: 322, endPoint x: 876, endPoint y: 338, distance: 54.9
click at [876, 338] on div at bounding box center [810, 277] width 474 height 153
click at [365, 103] on icon "undo" at bounding box center [365, 105] width 19 height 24
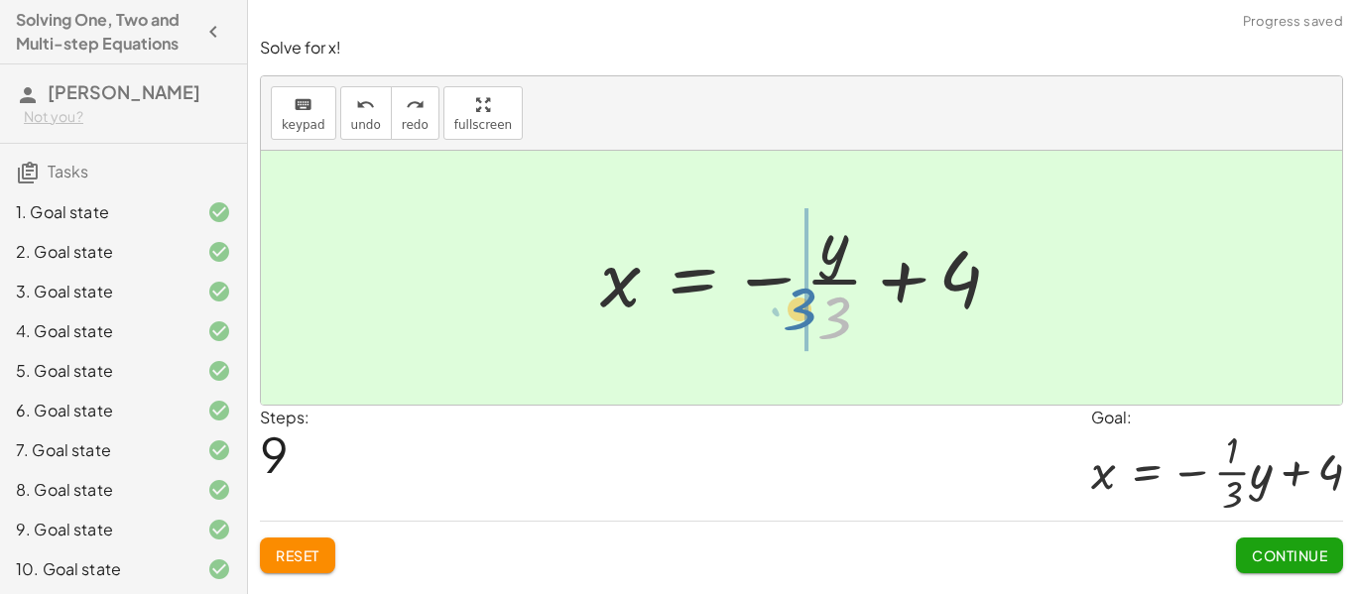
drag, startPoint x: 828, startPoint y: 322, endPoint x: 793, endPoint y: 314, distance: 35.9
click at [793, 314] on div at bounding box center [808, 277] width 437 height 153
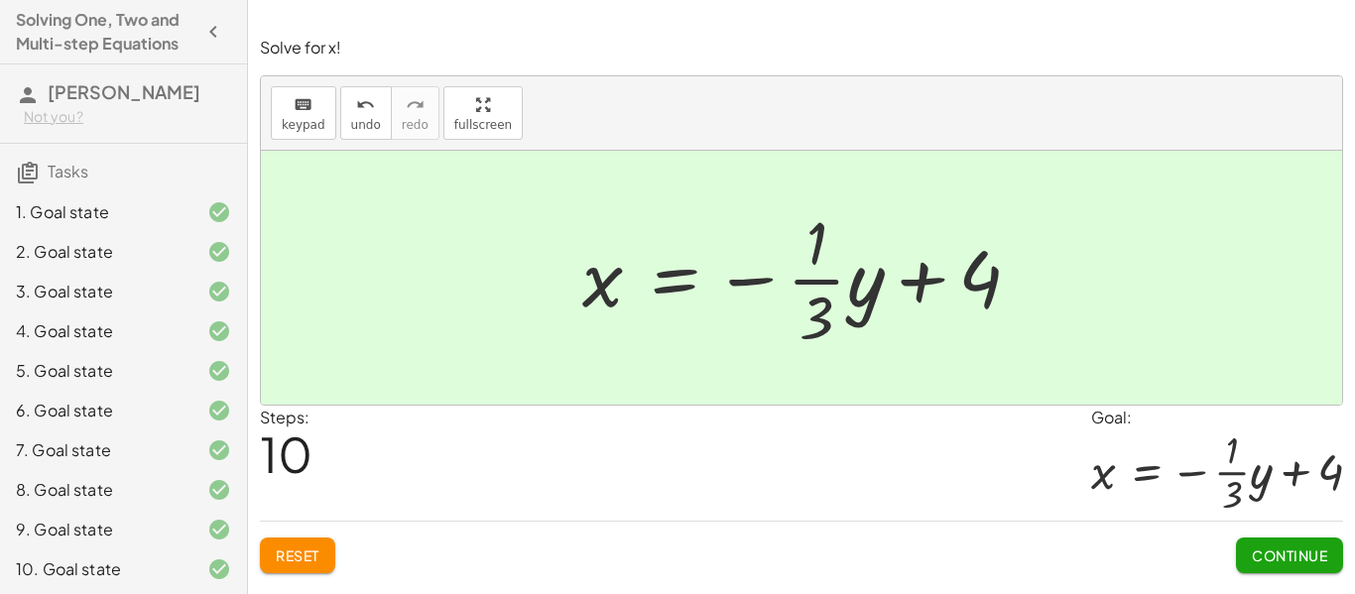
click at [1255, 549] on span "Continue" at bounding box center [1289, 556] width 75 height 18
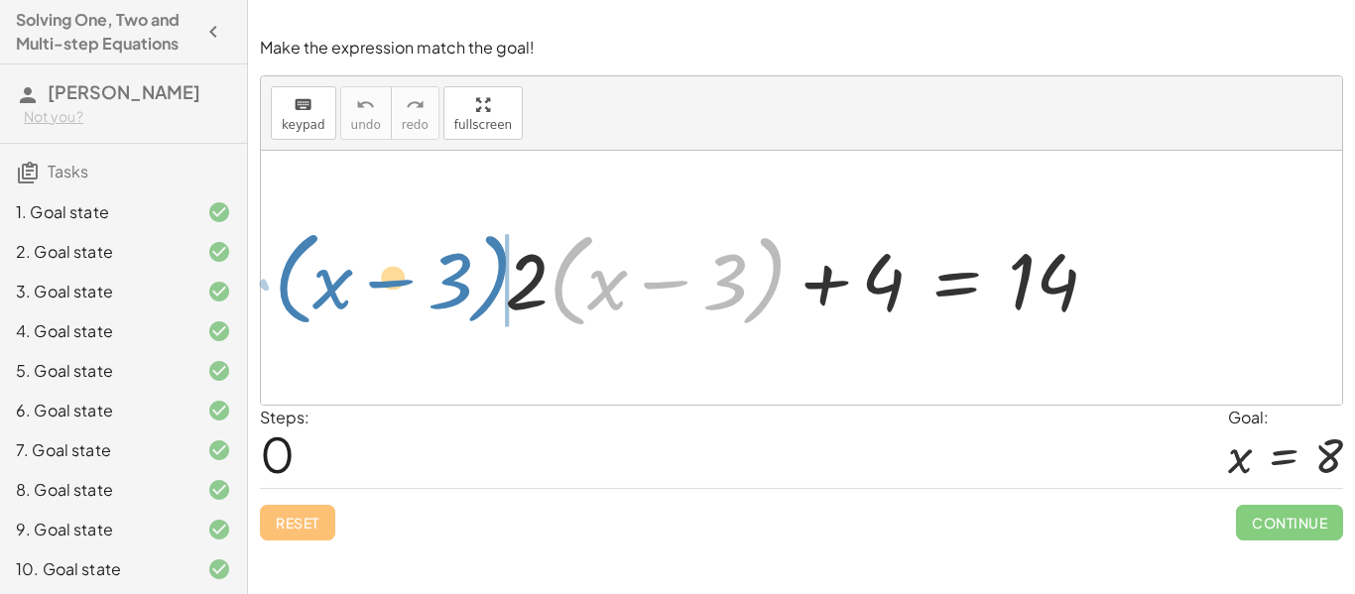
drag, startPoint x: 748, startPoint y: 288, endPoint x: 481, endPoint y: 283, distance: 267.0
click at [481, 283] on div "· ( + x − 3 ) + · 2 · ( + x − 3 ) + 4 = 14" at bounding box center [802, 278] width 654 height 124
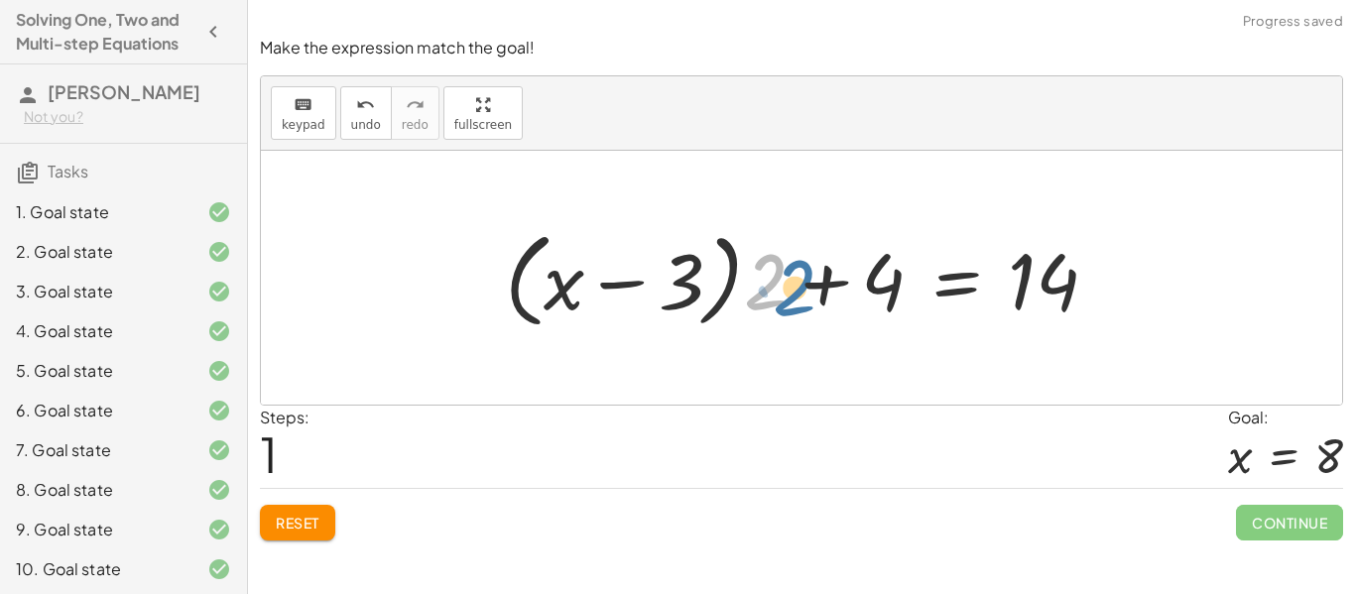
drag, startPoint x: 752, startPoint y: 299, endPoint x: 780, endPoint y: 305, distance: 28.4
click at [780, 305] on div at bounding box center [809, 278] width 629 height 114
drag, startPoint x: 755, startPoint y: 283, endPoint x: 672, endPoint y: 295, distance: 84.2
click at [672, 295] on div at bounding box center [809, 278] width 629 height 114
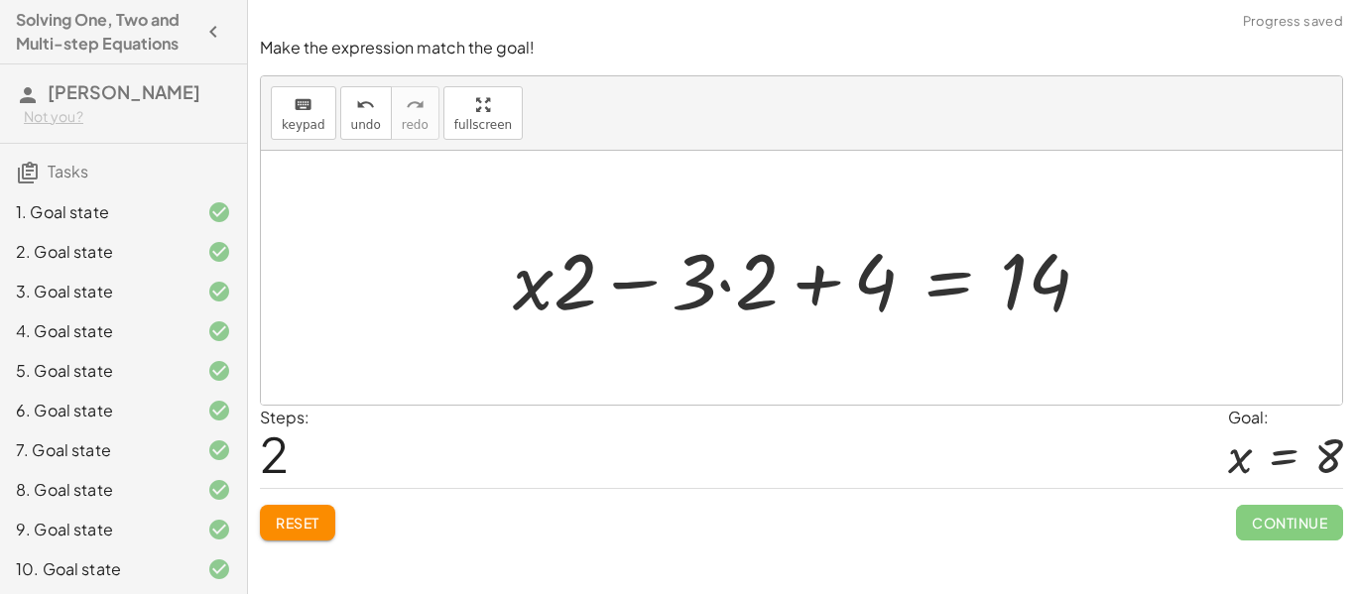
click at [758, 333] on div at bounding box center [802, 278] width 1082 height 254
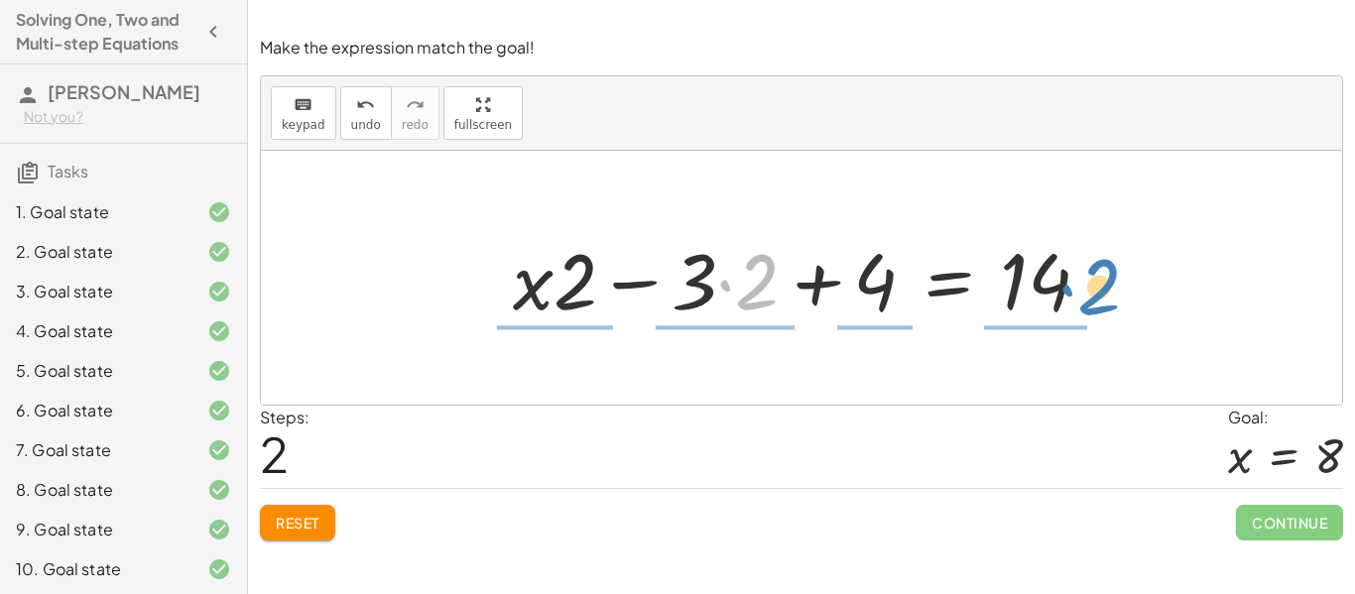
drag, startPoint x: 752, startPoint y: 308, endPoint x: 1096, endPoint y: 313, distance: 344.3
click at [1096, 313] on div at bounding box center [809, 278] width 613 height 102
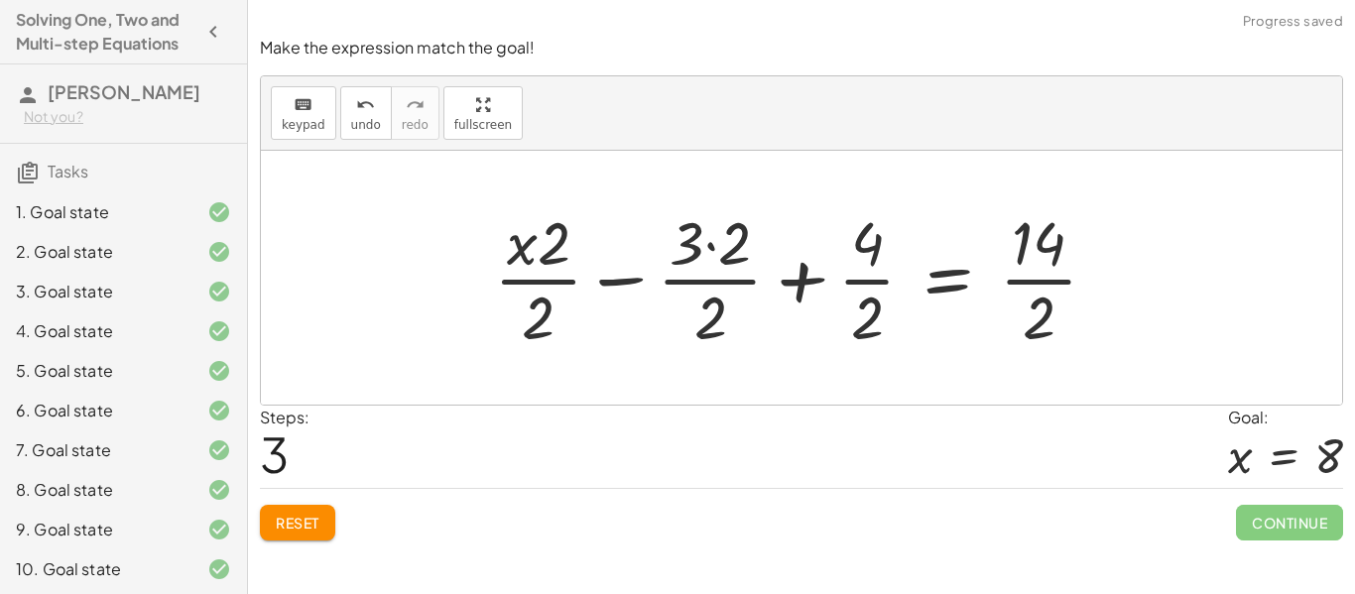
click at [1030, 236] on div at bounding box center [803, 277] width 639 height 153
click at [1037, 316] on div at bounding box center [803, 277] width 639 height 153
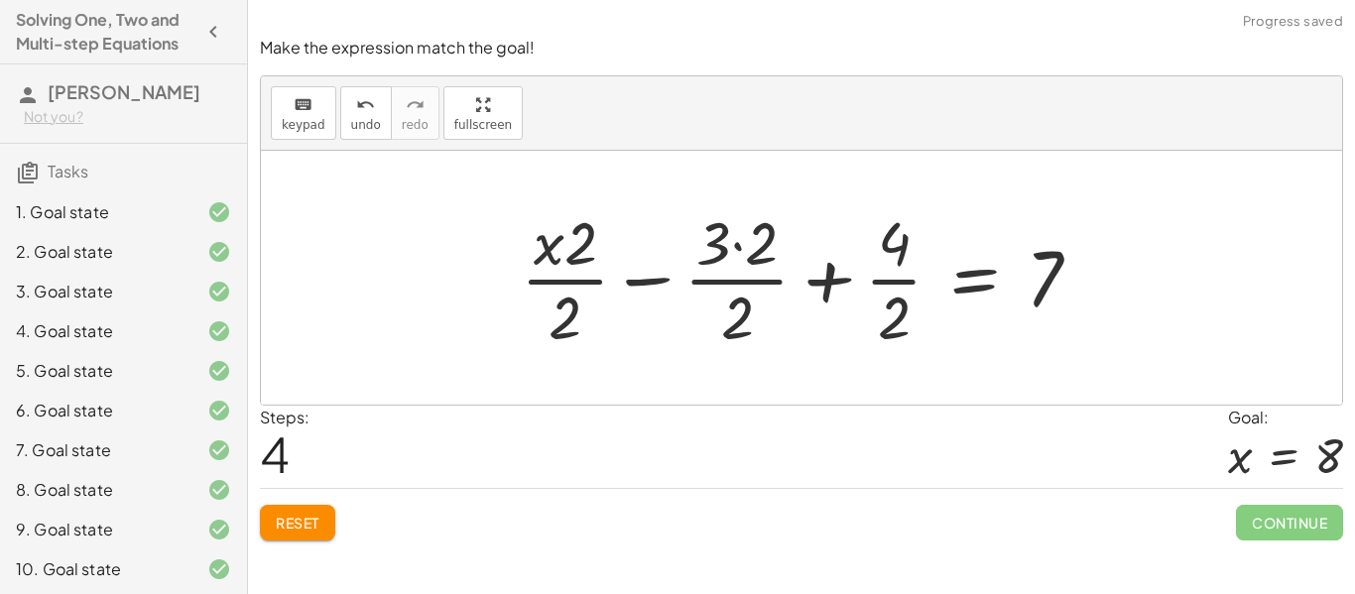
click at [896, 319] on div at bounding box center [809, 277] width 596 height 153
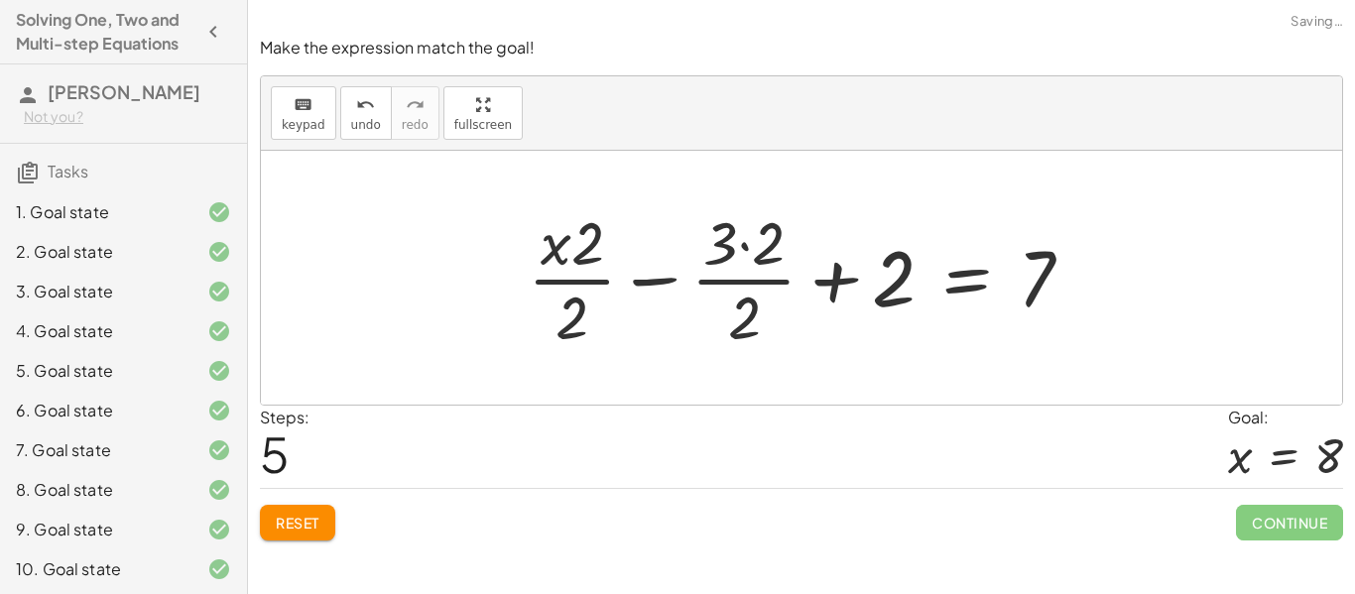
click at [761, 319] on div at bounding box center [808, 277] width 581 height 153
click at [576, 322] on div at bounding box center [808, 277] width 581 height 153
drag, startPoint x: 564, startPoint y: 249, endPoint x: 751, endPoint y: 248, distance: 187.5
click at [751, 248] on div at bounding box center [808, 277] width 581 height 153
drag, startPoint x: 590, startPoint y: 252, endPoint x: 772, endPoint y: 263, distance: 181.9
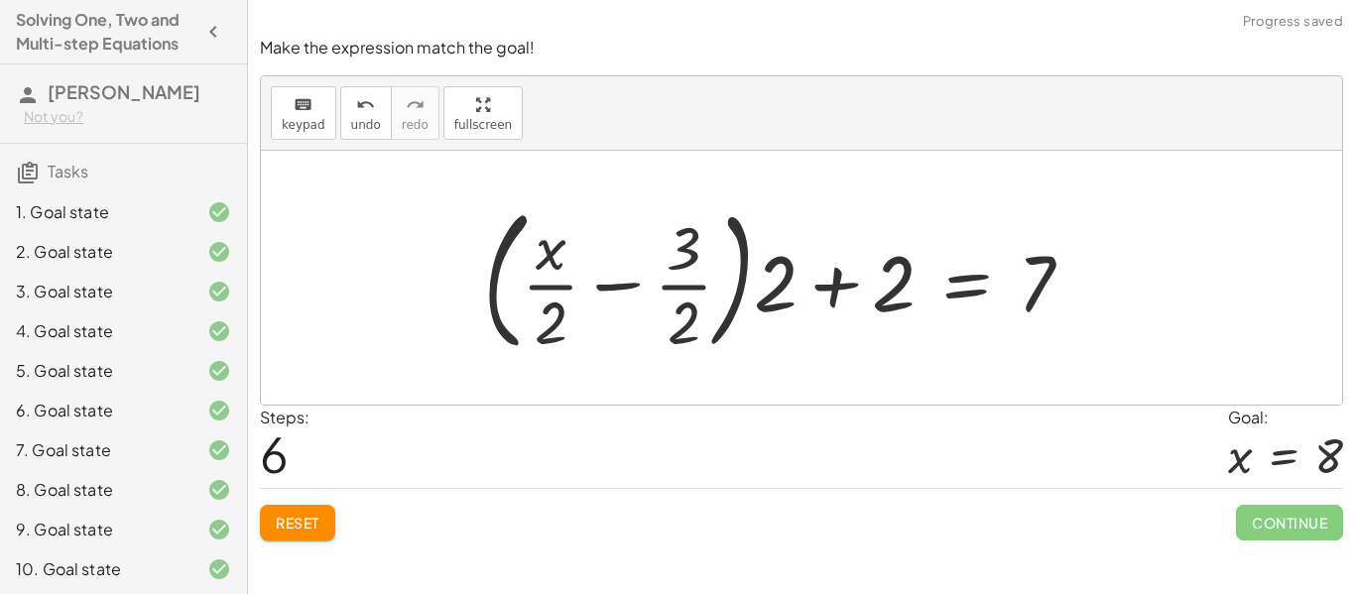
click at [293, 522] on span "Reset" at bounding box center [298, 523] width 44 height 18
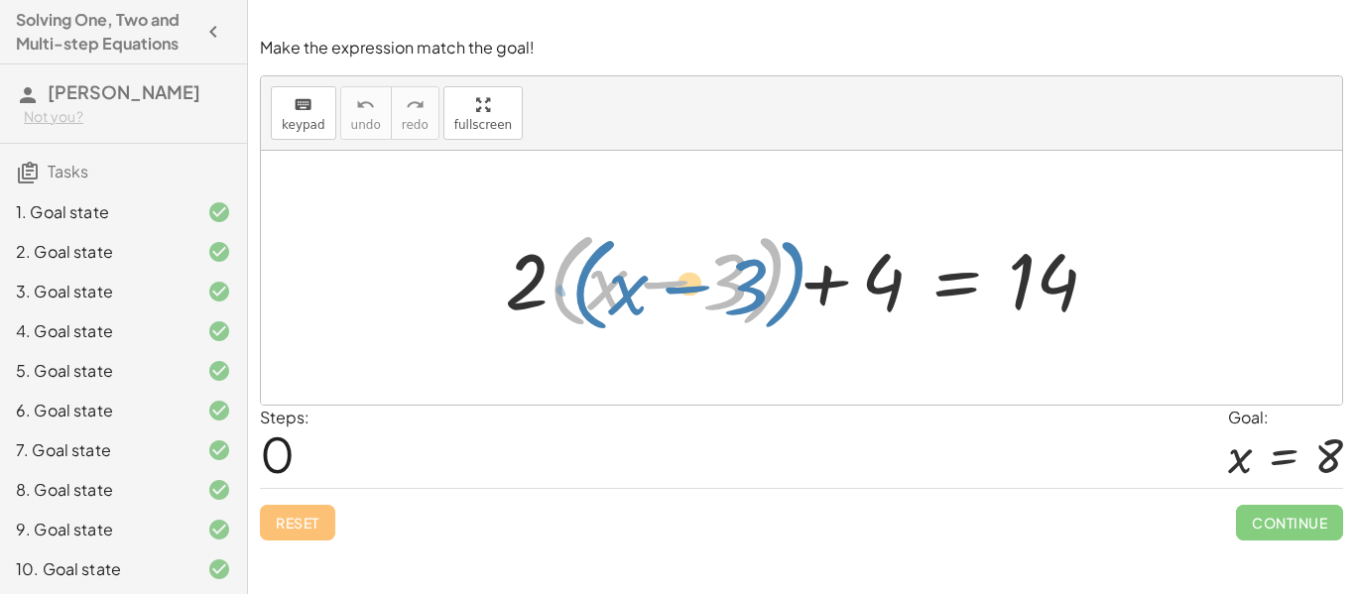
drag, startPoint x: 763, startPoint y: 288, endPoint x: 782, endPoint y: 292, distance: 19.3
click at [782, 292] on div at bounding box center [809, 278] width 629 height 114
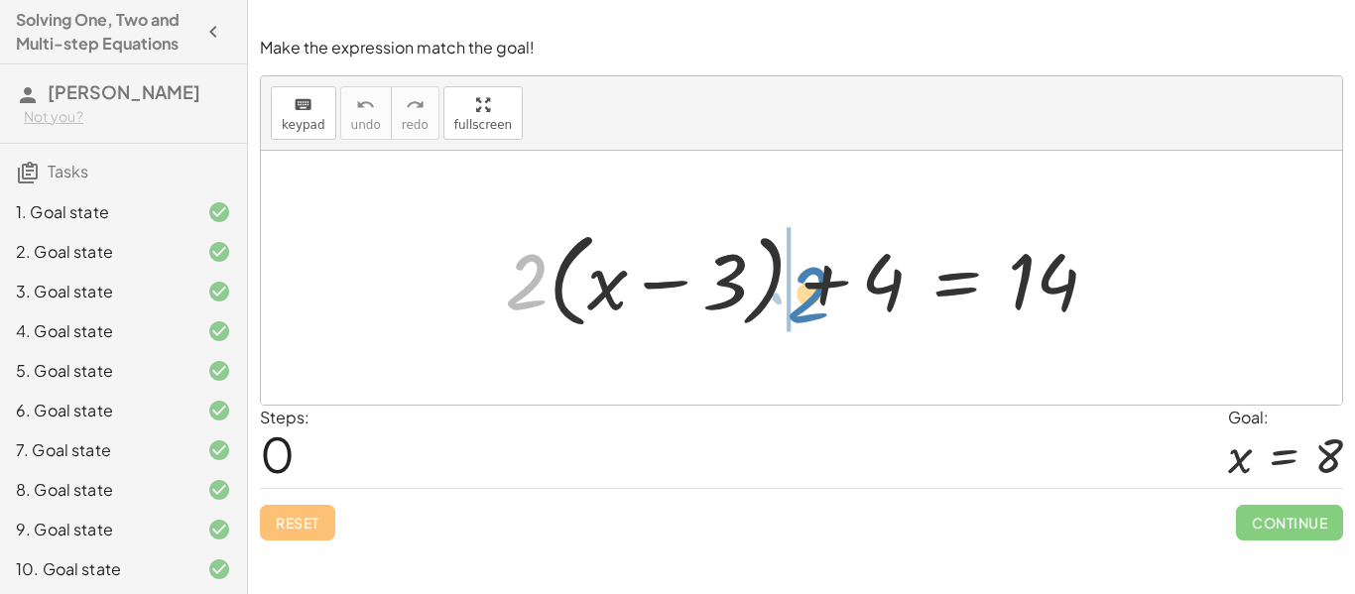
drag, startPoint x: 533, startPoint y: 301, endPoint x: 815, endPoint y: 312, distance: 282.0
click at [815, 312] on div at bounding box center [809, 278] width 629 height 114
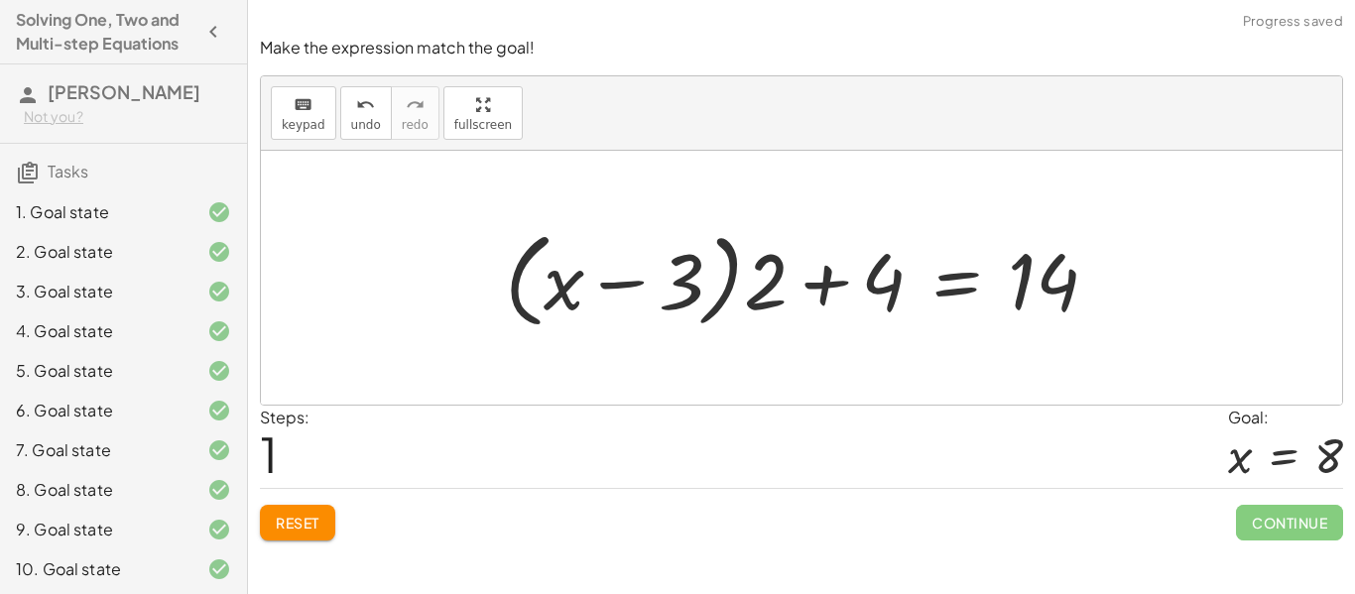
click at [777, 297] on div at bounding box center [809, 278] width 629 height 114
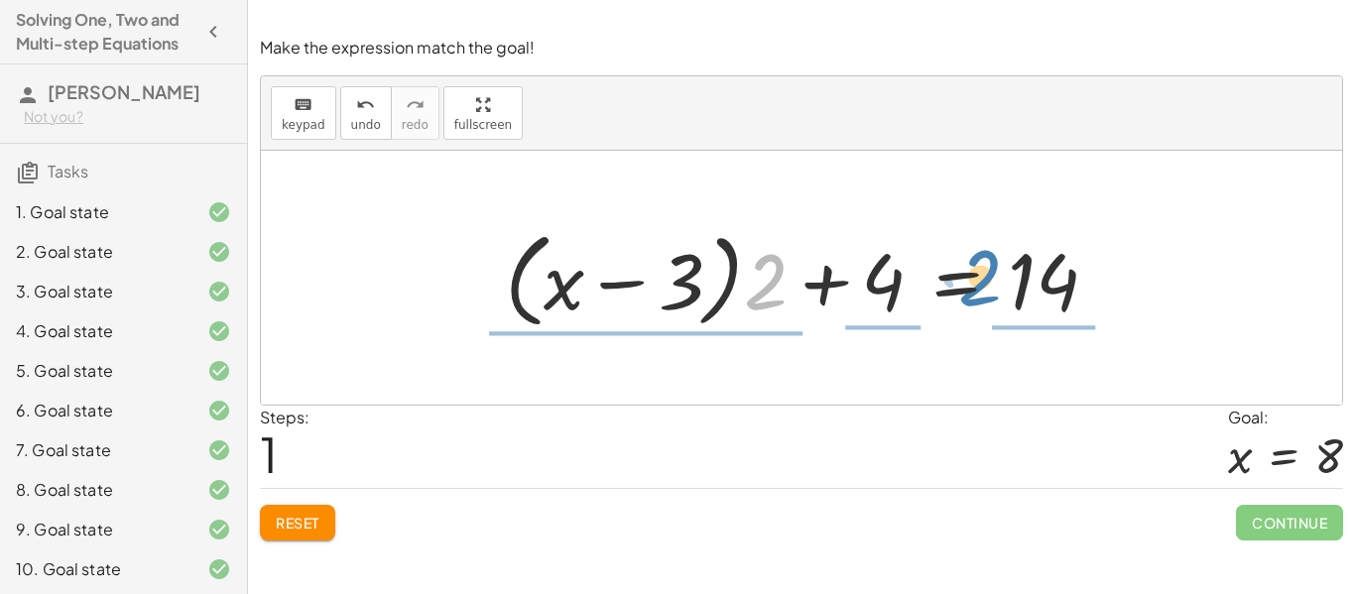
drag, startPoint x: 759, startPoint y: 299, endPoint x: 966, endPoint y: 292, distance: 207.5
click at [966, 292] on div at bounding box center [809, 278] width 629 height 114
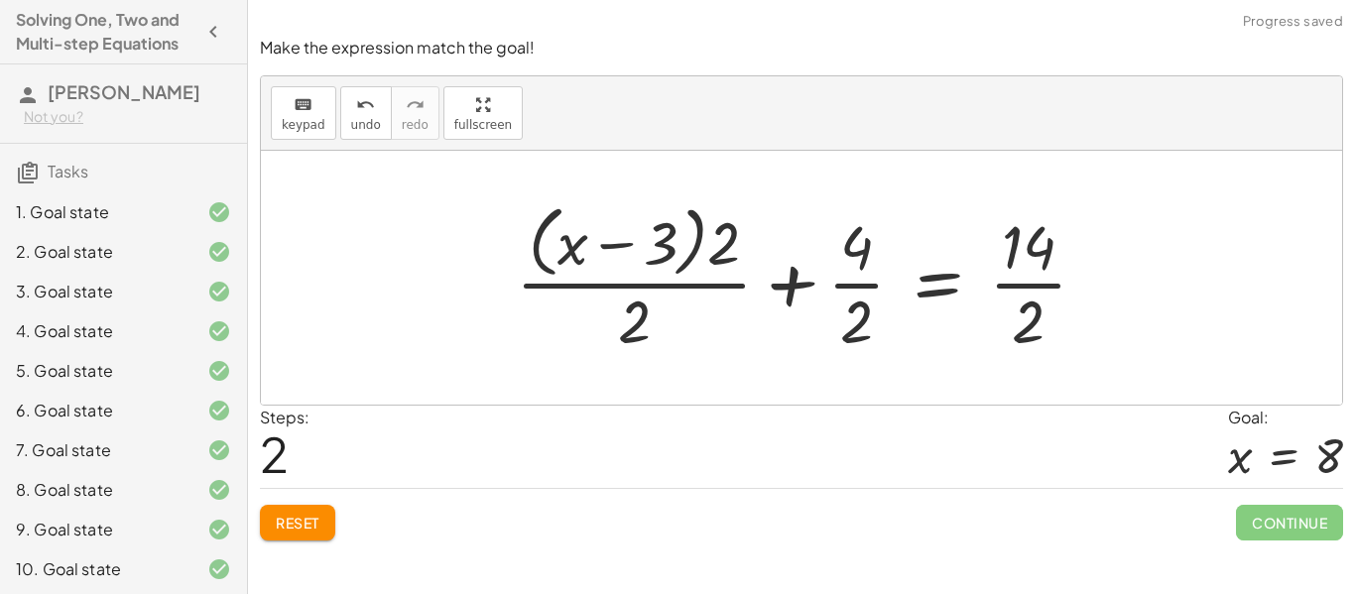
click at [274, 525] on button "Reset" at bounding box center [297, 523] width 75 height 36
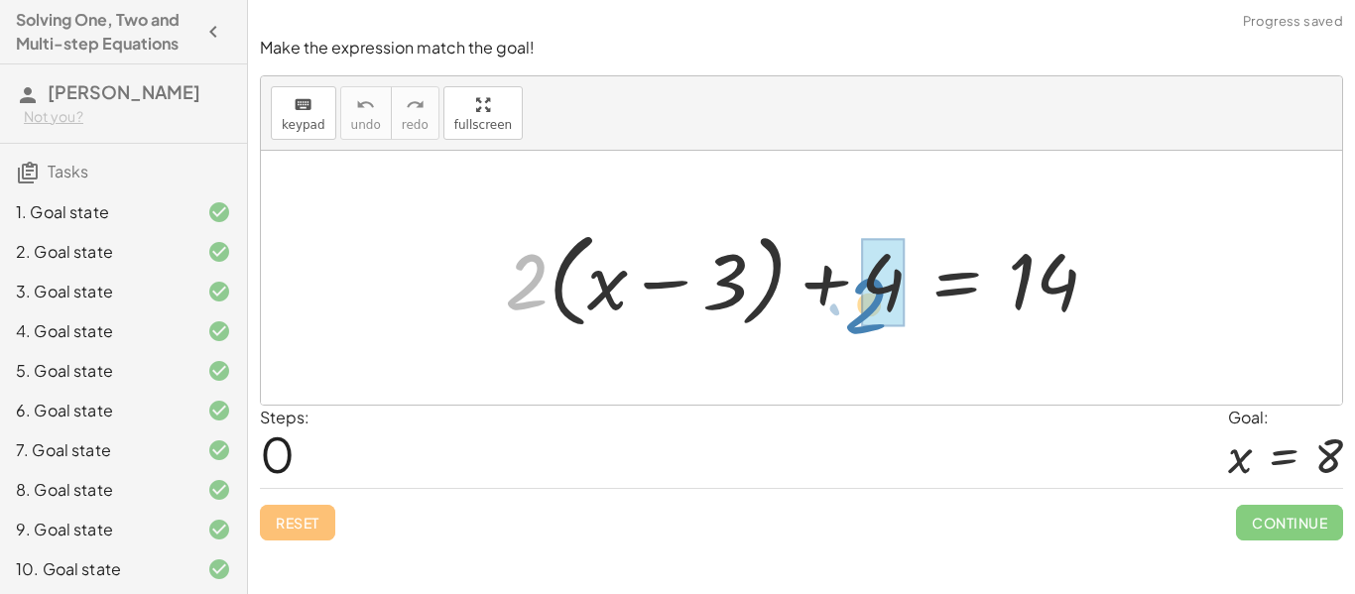
drag, startPoint x: 523, startPoint y: 295, endPoint x: 856, endPoint y: 319, distance: 334.2
click at [856, 319] on div at bounding box center [809, 278] width 629 height 114
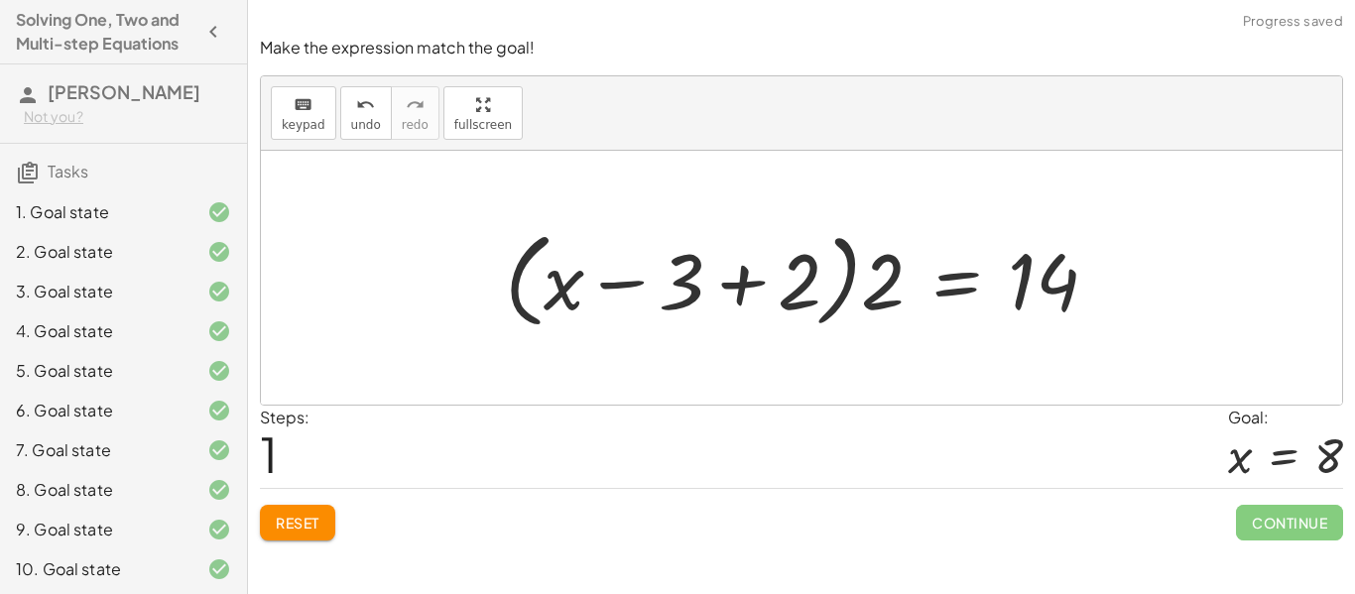
click at [279, 516] on span "Reset" at bounding box center [298, 523] width 44 height 18
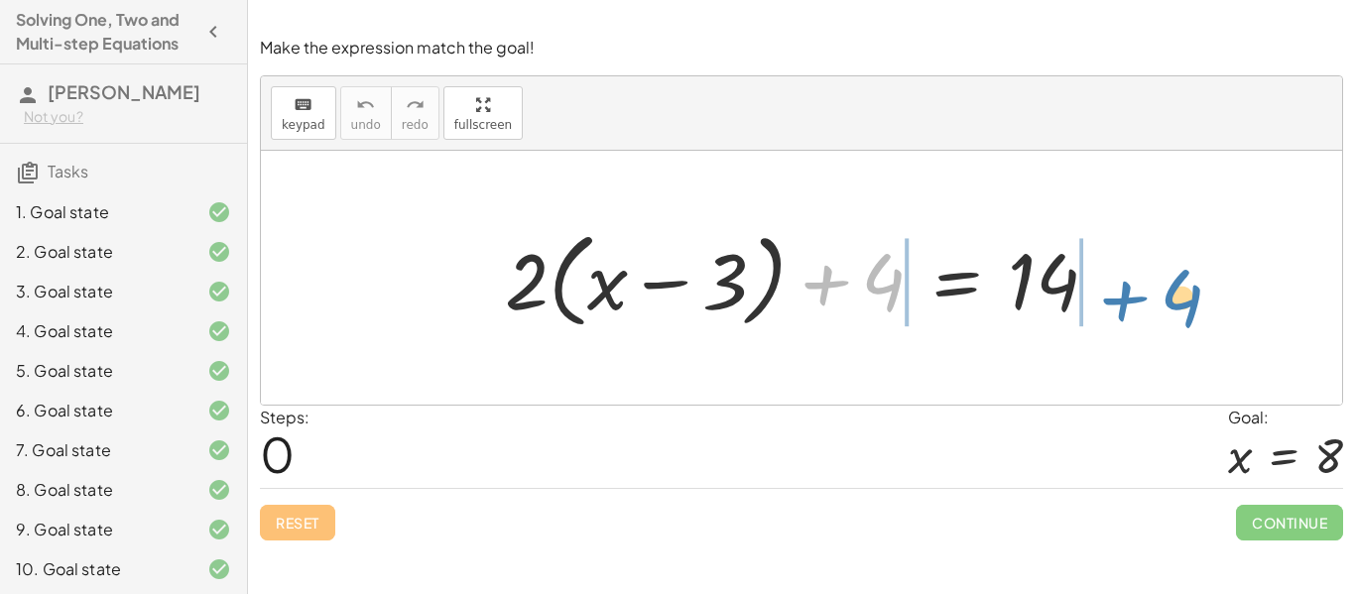
drag, startPoint x: 873, startPoint y: 290, endPoint x: 1171, endPoint y: 307, distance: 298.1
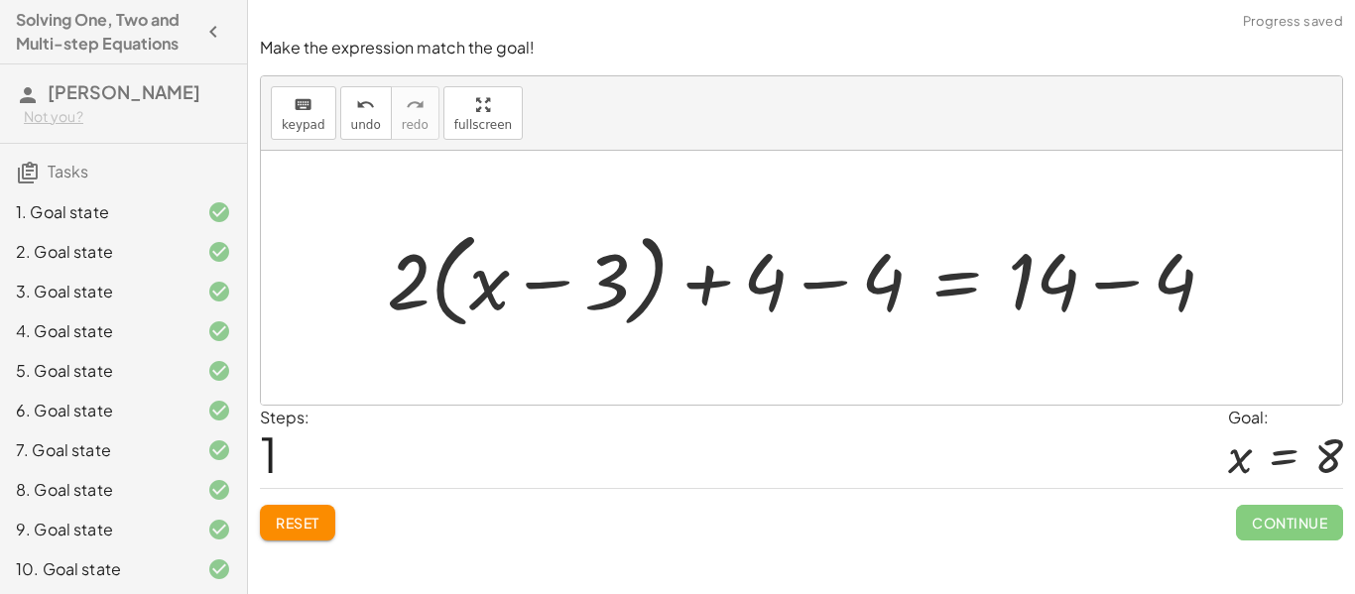
click at [1069, 282] on div at bounding box center [809, 278] width 864 height 114
click at [1172, 291] on div at bounding box center [809, 278] width 864 height 114
click at [892, 285] on div at bounding box center [748, 278] width 743 height 114
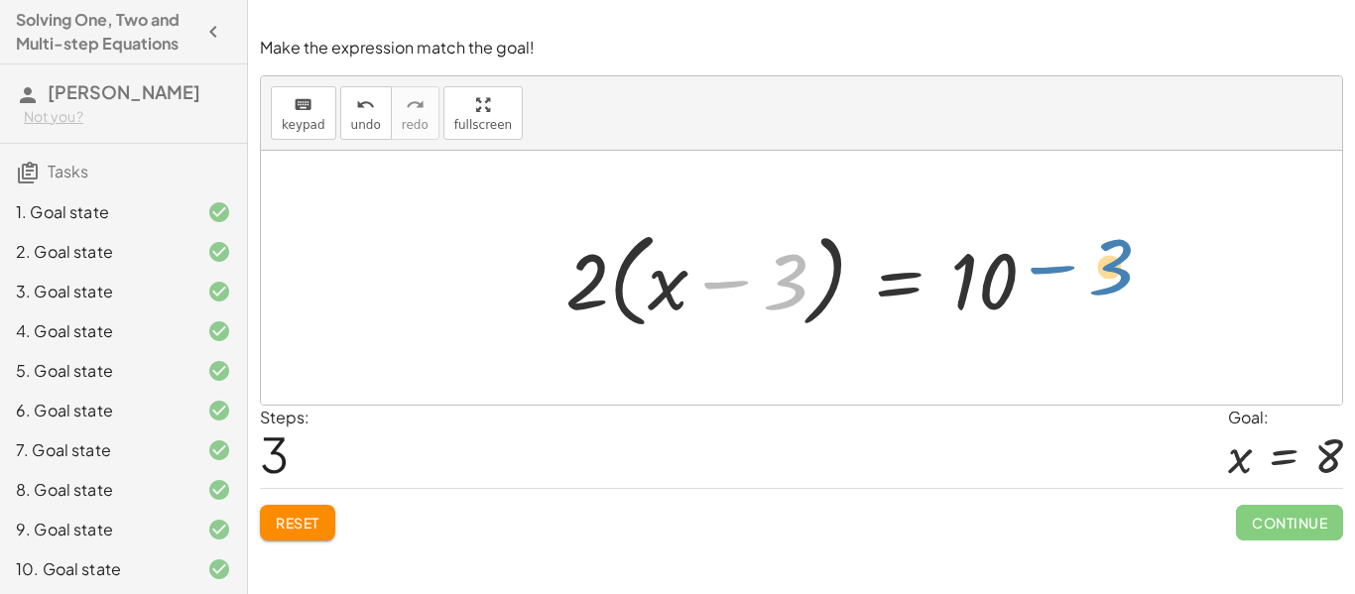
drag, startPoint x: 775, startPoint y: 298, endPoint x: 1105, endPoint y: 281, distance: 330.8
click at [1105, 281] on div "+ · 2 · ( + x − 3 ) + 4 = 14 + · 2 · ( + x − 3 ) + 4 − 4 = + 14 − 4 + · 2 · ( +…" at bounding box center [802, 278] width 1082 height 254
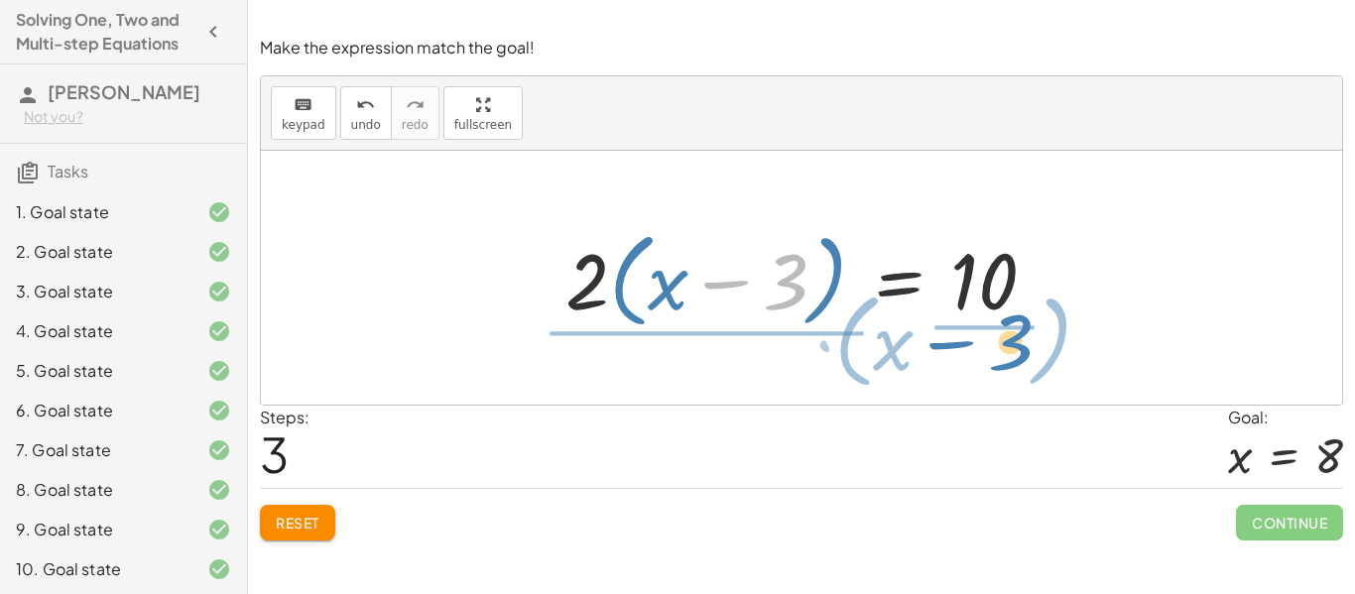
drag, startPoint x: 774, startPoint y: 300, endPoint x: 989, endPoint y: 362, distance: 224.2
click at [989, 362] on div "+ · 2 · ( + x − 3 ) + 4 = 14 + · 2 · ( + x − 3 ) + 4 − 4 = + 14 − 4 + · 2 · ( +…" at bounding box center [802, 278] width 1082 height 254
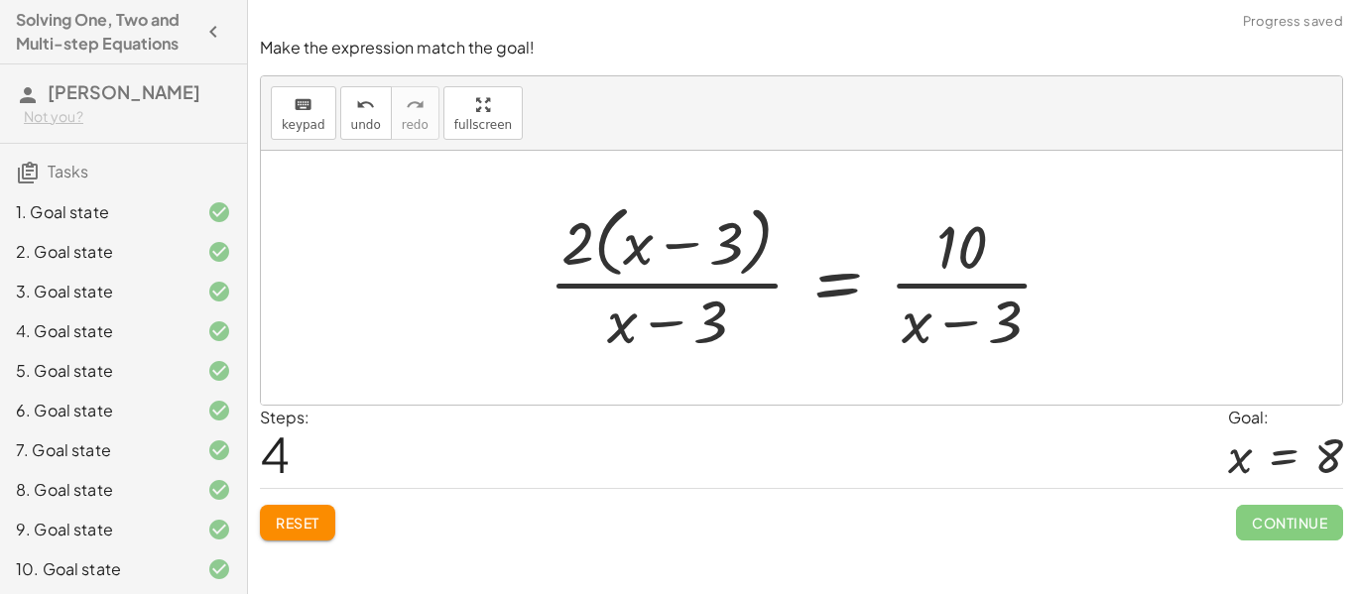
click at [989, 250] on div at bounding box center [809, 277] width 541 height 162
click at [989, 329] on div at bounding box center [809, 277] width 541 height 162
click at [716, 333] on div at bounding box center [809, 277] width 541 height 162
click at [303, 503] on div "Reset Continue" at bounding box center [802, 514] width 1084 height 53
click at [310, 523] on span "Reset" at bounding box center [298, 523] width 44 height 18
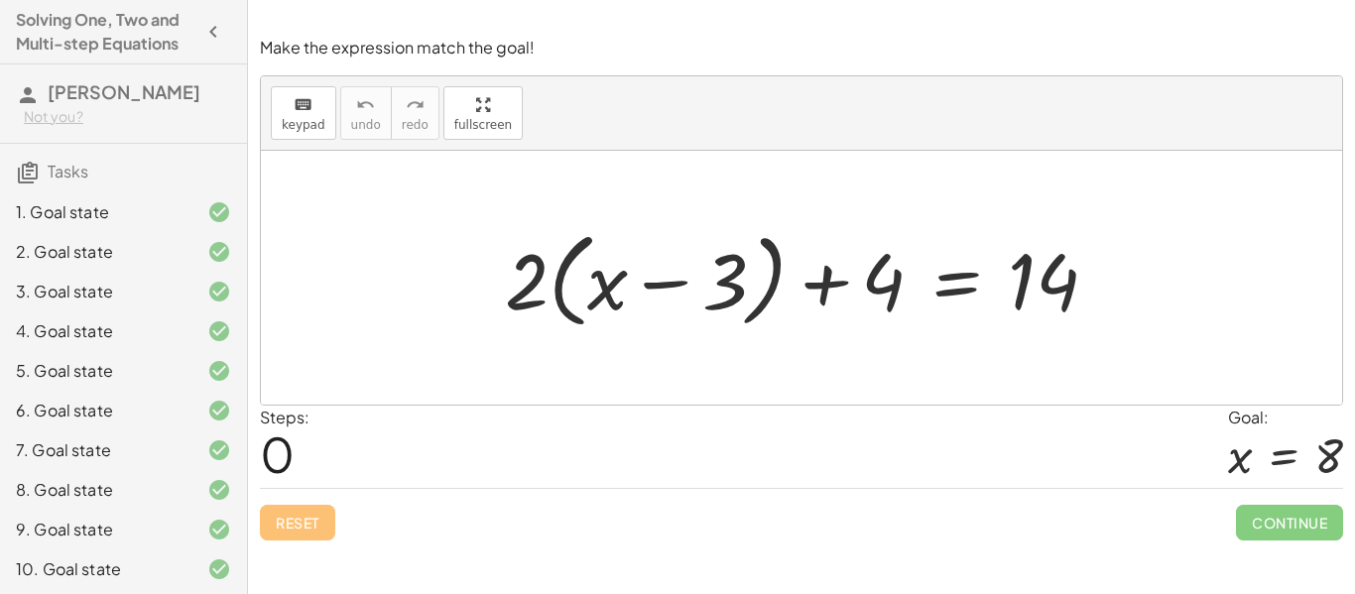
click at [561, 305] on div at bounding box center [809, 278] width 629 height 114
click at [528, 290] on div at bounding box center [809, 278] width 629 height 114
drag, startPoint x: 528, startPoint y: 290, endPoint x: 588, endPoint y: 288, distance: 60.6
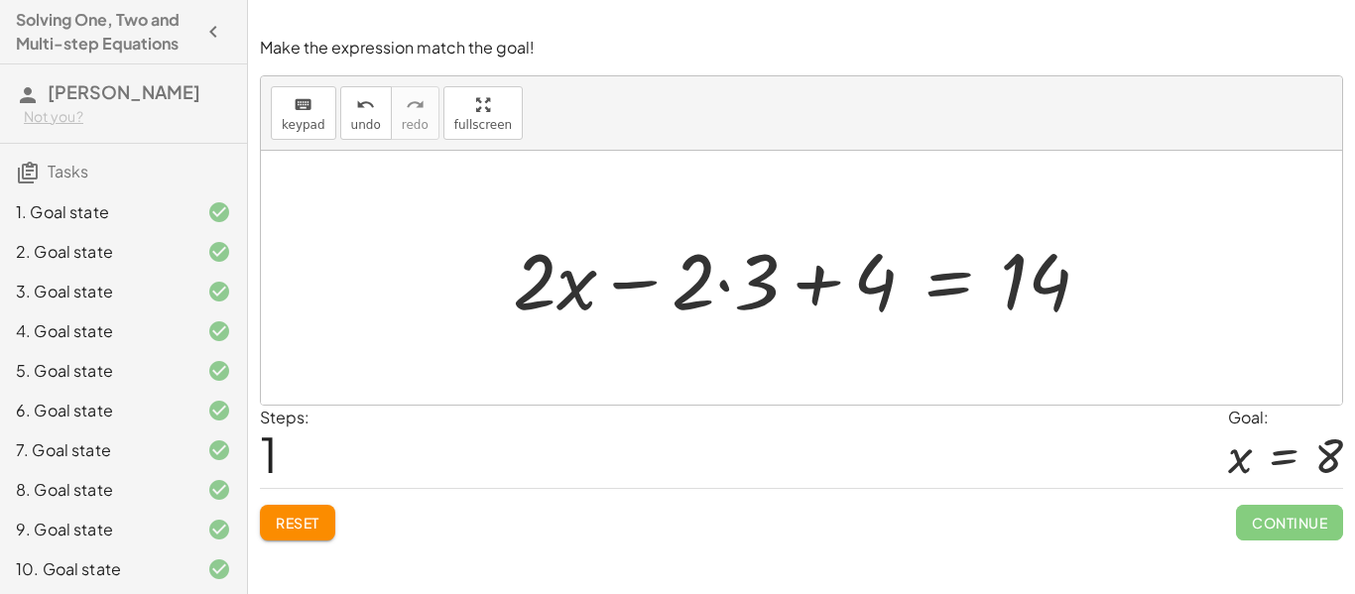
click at [688, 266] on div at bounding box center [809, 278] width 613 height 102
click at [724, 287] on div at bounding box center [809, 278] width 613 height 102
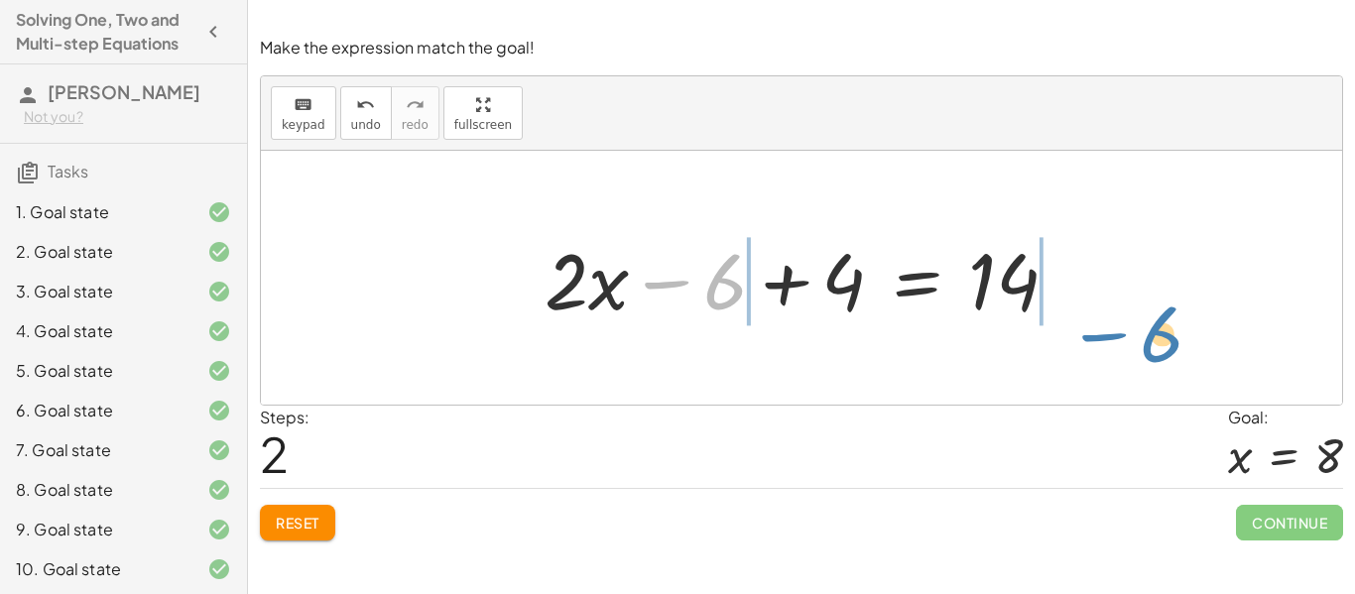
drag, startPoint x: 734, startPoint y: 292, endPoint x: 1168, endPoint y: 343, distance: 436.7
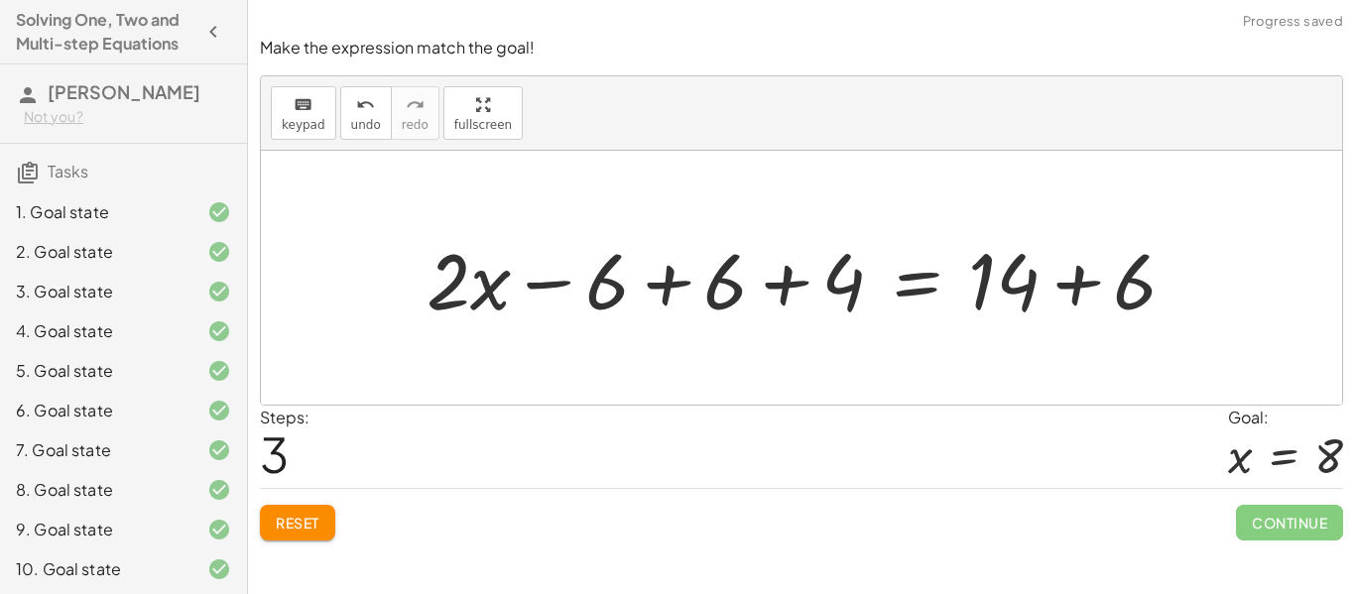
click at [1121, 285] on div at bounding box center [810, 278] width 786 height 102
click at [734, 278] on div at bounding box center [757, 278] width 680 height 102
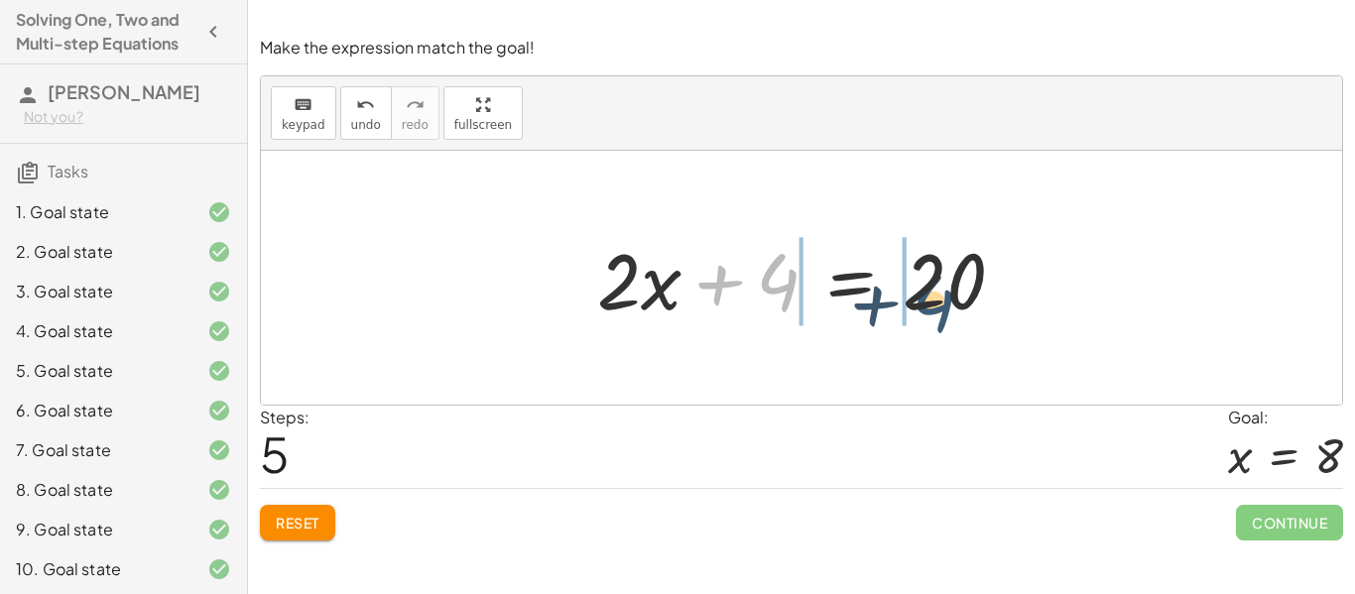
drag, startPoint x: 782, startPoint y: 287, endPoint x: 968, endPoint y: 295, distance: 186.7
click at [968, 295] on div at bounding box center [809, 278] width 444 height 102
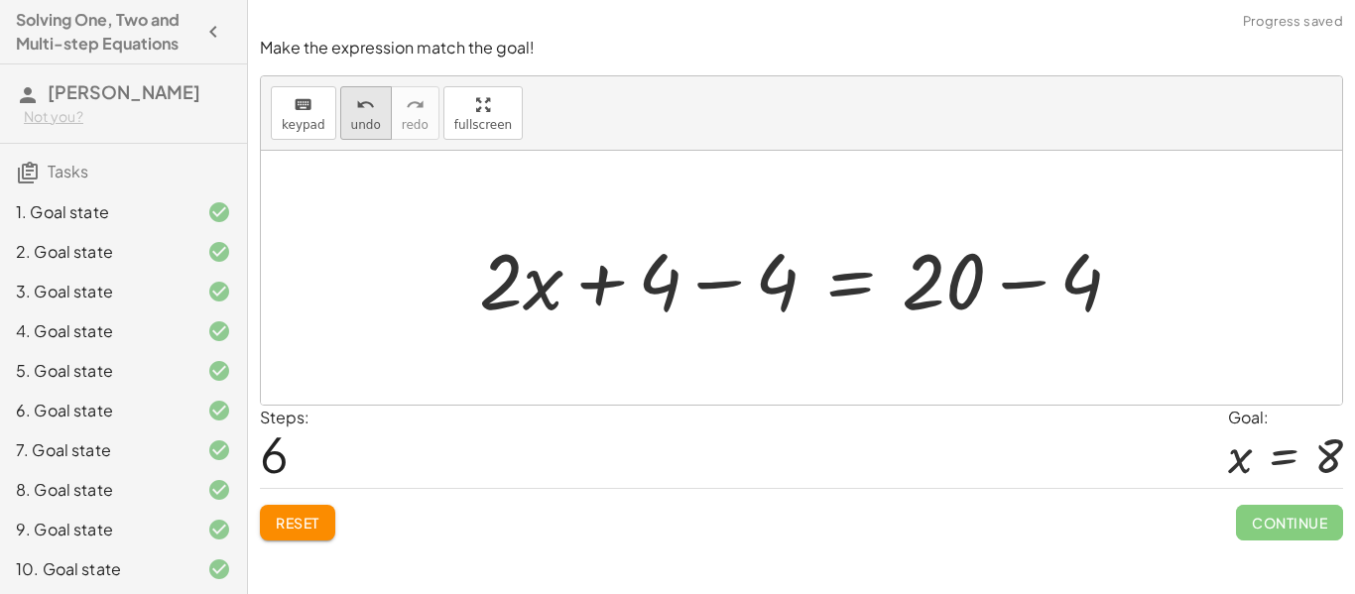
click at [363, 118] on span "undo" at bounding box center [366, 125] width 30 height 14
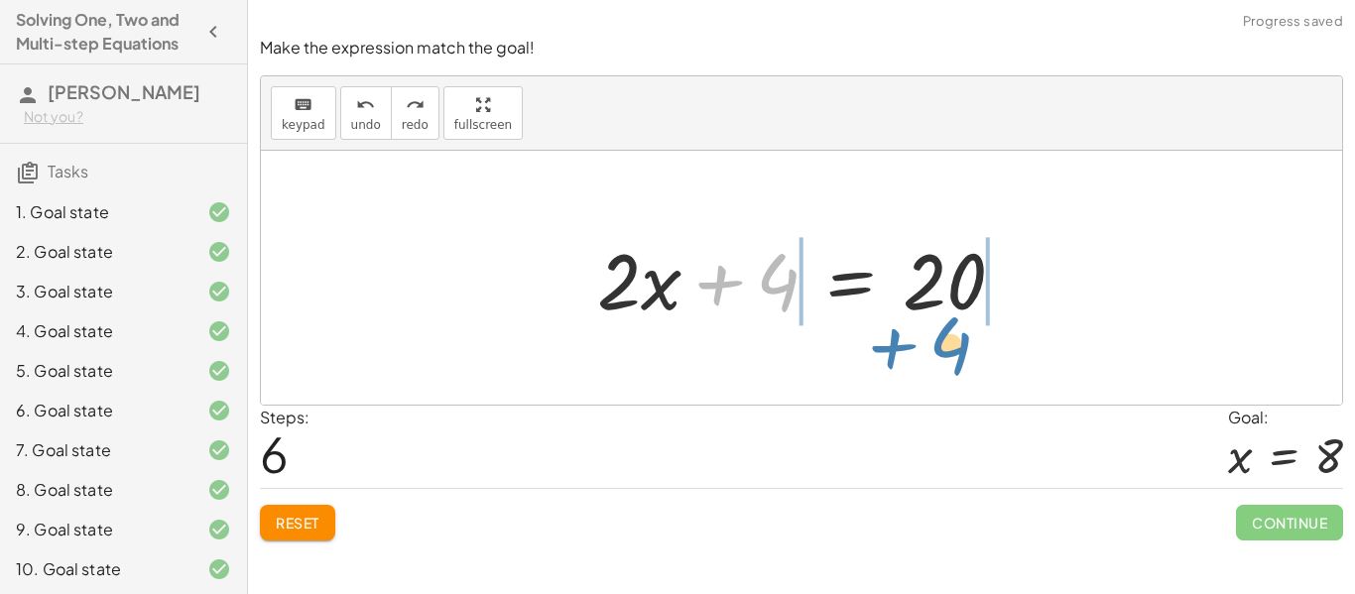
drag, startPoint x: 769, startPoint y: 296, endPoint x: 941, endPoint y: 360, distance: 183.4
click at [941, 360] on div "+ · 2 · ( + x − 3 ) + 4 = 14 + · 2 · x − · 2 · 3 + 4 = 14 + · 2 · x − 6 + 4 = 1…" at bounding box center [802, 278] width 1082 height 254
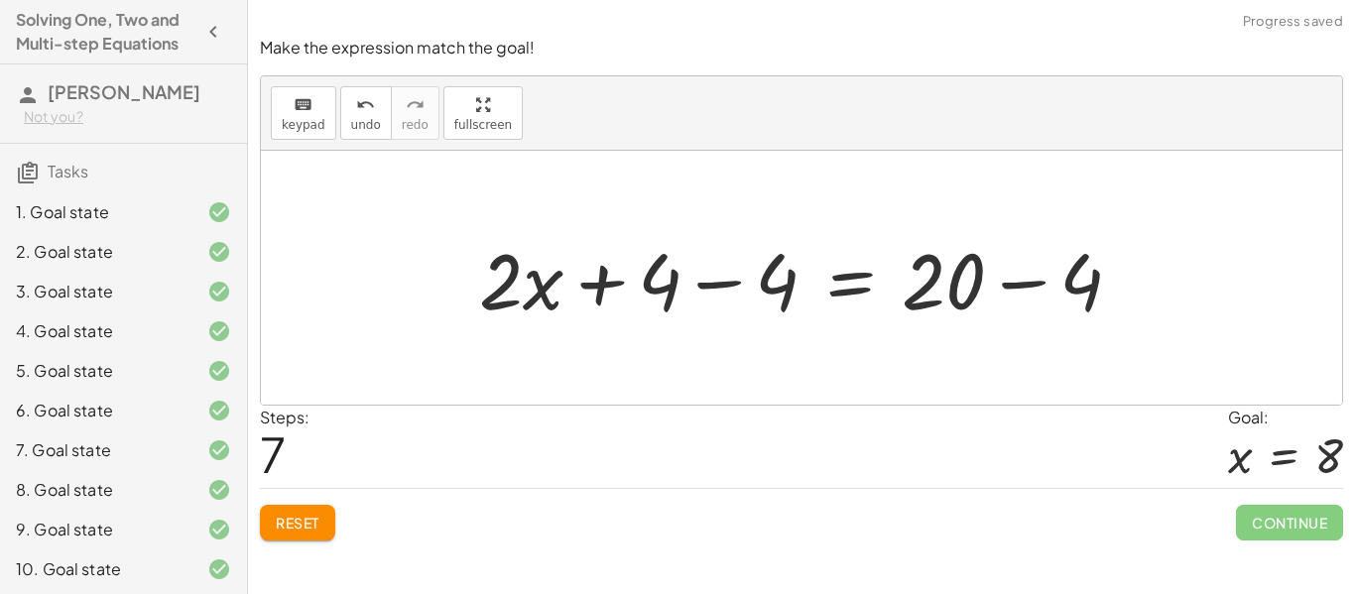
click at [1073, 294] on div at bounding box center [808, 278] width 679 height 102
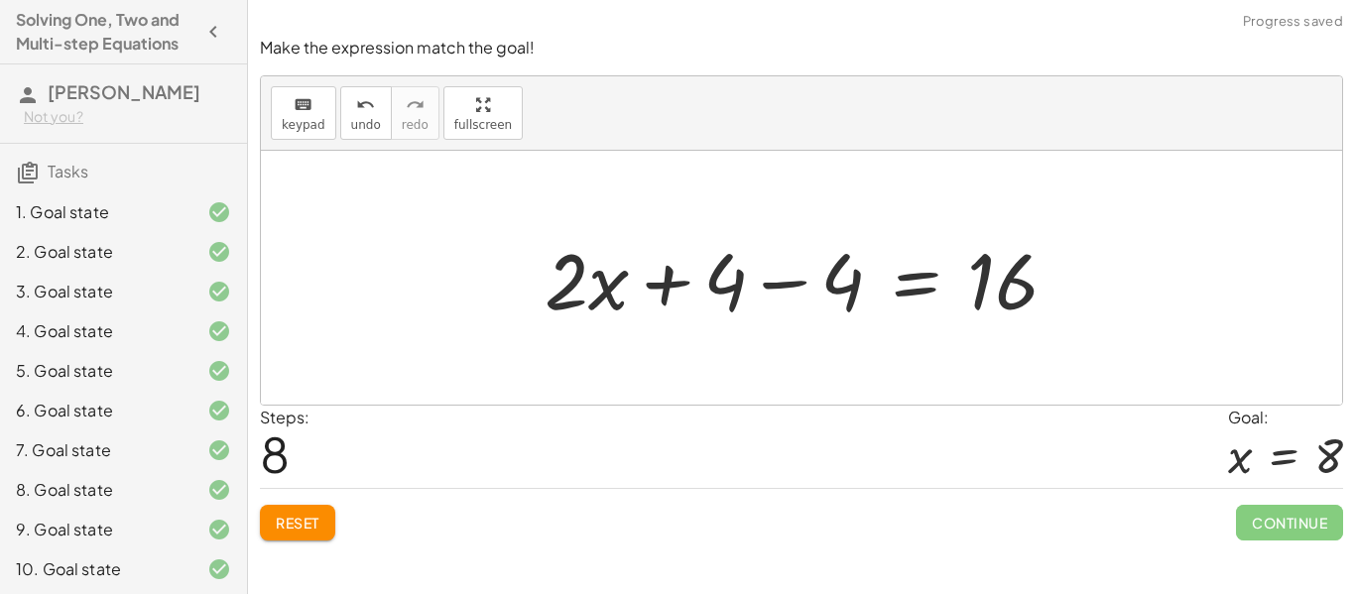
click at [589, 297] on div at bounding box center [810, 278] width 550 height 102
click at [838, 285] on div at bounding box center [810, 278] width 550 height 102
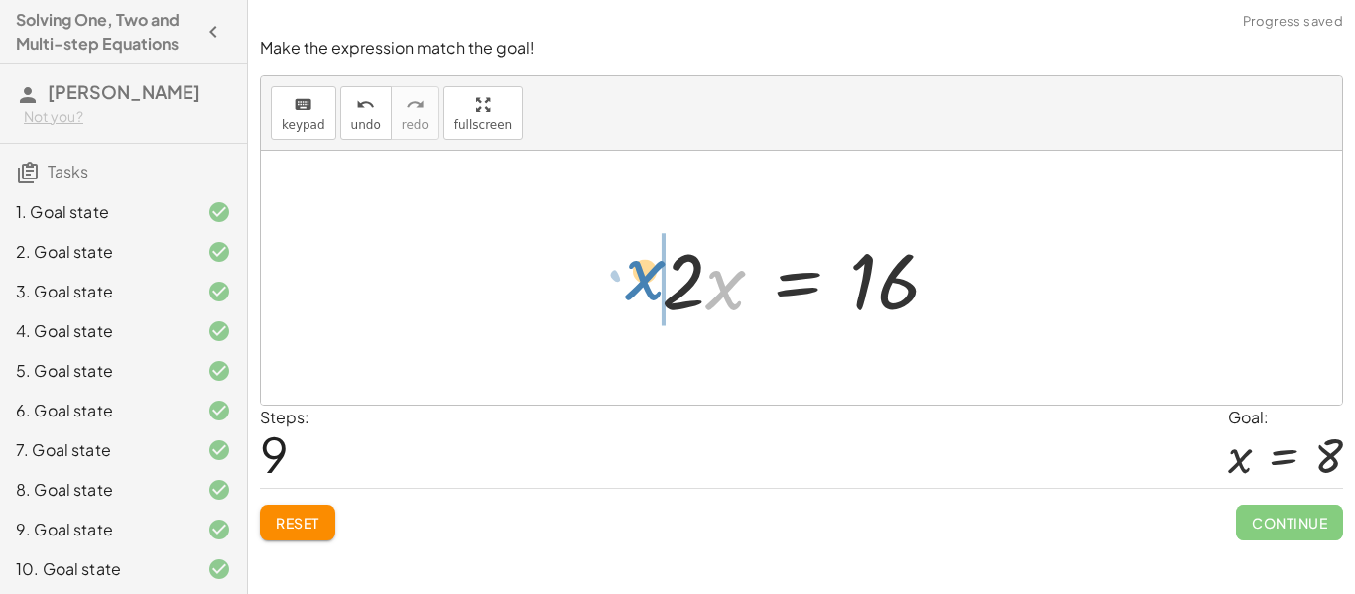
drag, startPoint x: 709, startPoint y: 296, endPoint x: 622, endPoint y: 286, distance: 87.9
click at [622, 286] on div "+ · 2 · ( + x − 3 ) + 4 = 14 + · 2 · x − · 2 · 3 + 4 = 14 + · 2 · x − 6 + 4 = 1…" at bounding box center [802, 278] width 1082 height 254
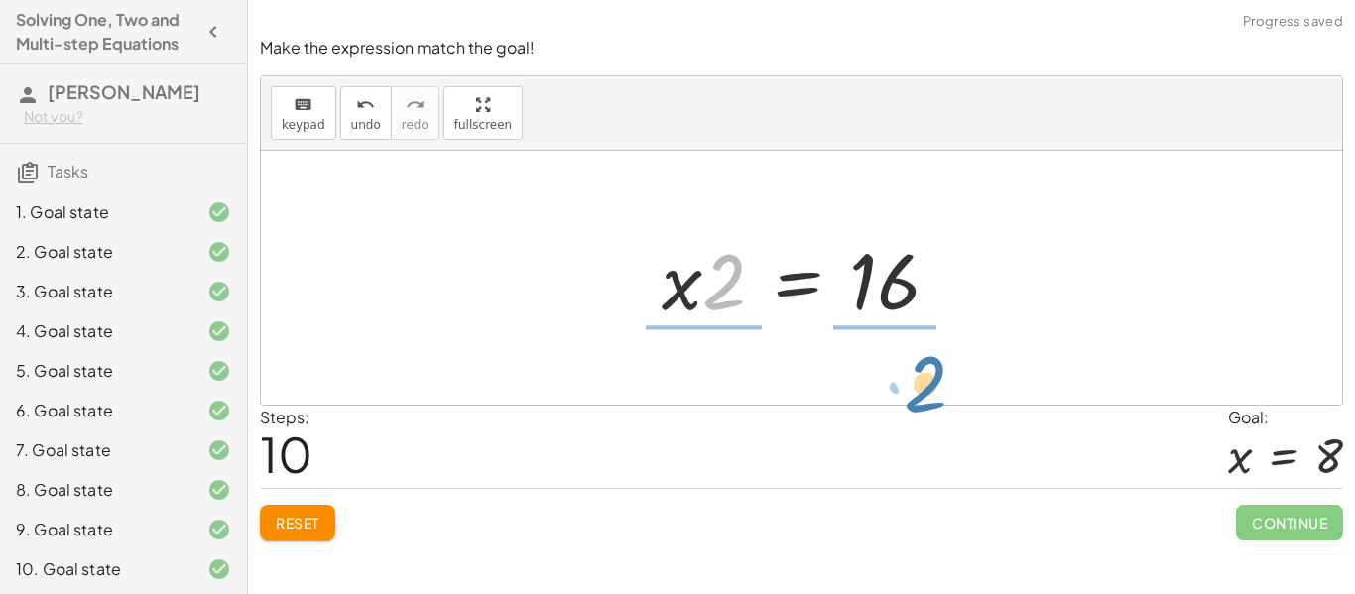
drag, startPoint x: 711, startPoint y: 294, endPoint x: 913, endPoint y: 397, distance: 226.3
click at [913, 397] on div "+ · 2 · ( + x − 3 ) + 4 = 14 + · 2 · x − · 2 · 3 + 4 = 14 + · 2 · x − 6 + 4 = 1…" at bounding box center [802, 278] width 1082 height 254
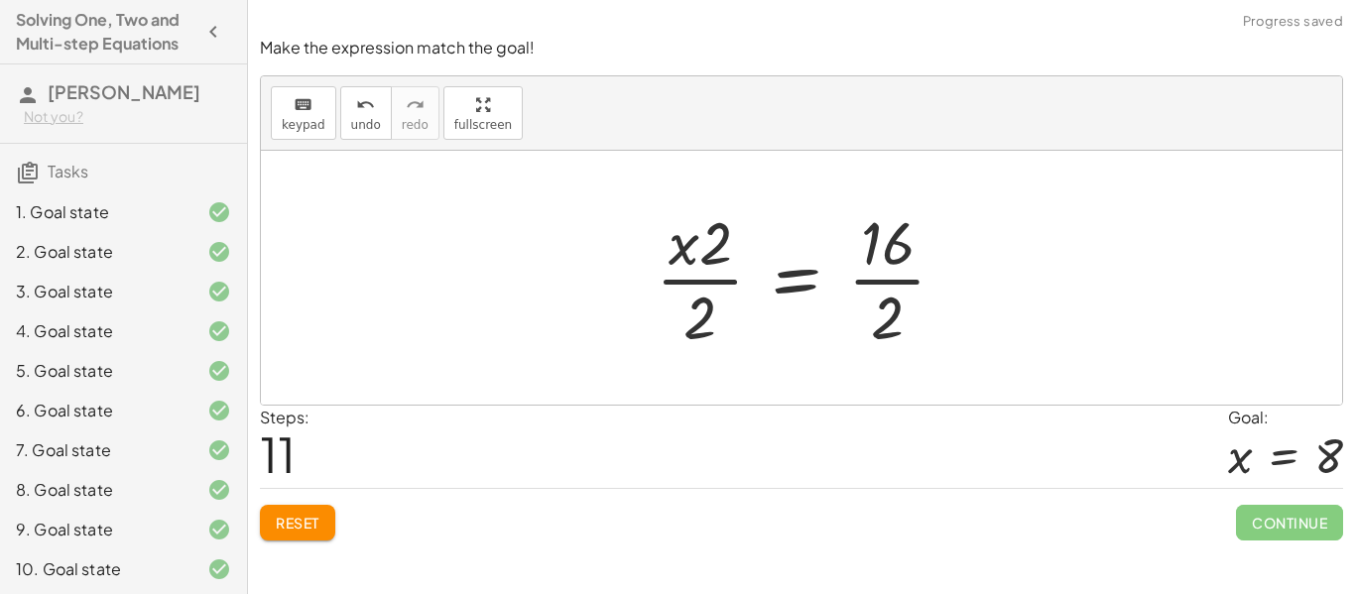
click at [701, 302] on div at bounding box center [809, 277] width 326 height 153
click at [697, 241] on div at bounding box center [809, 277] width 326 height 153
click at [709, 284] on div at bounding box center [809, 277] width 326 height 153
click at [881, 319] on div at bounding box center [809, 277] width 326 height 153
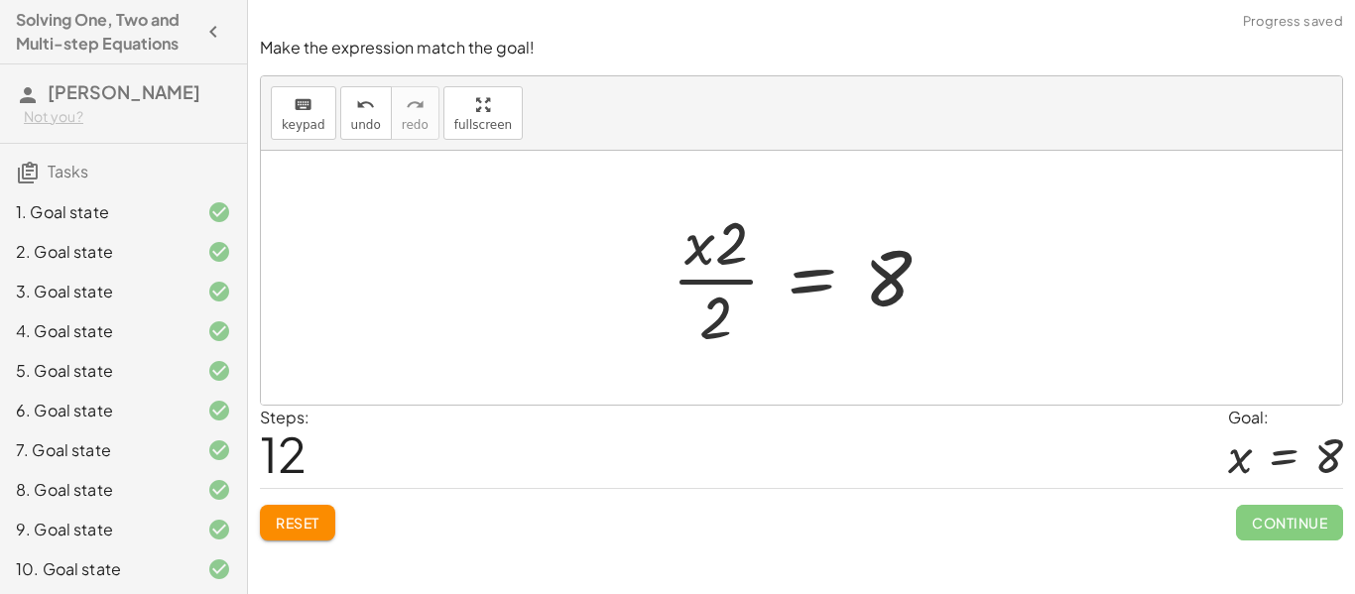
click at [707, 263] on div at bounding box center [809, 277] width 295 height 153
click at [731, 249] on div at bounding box center [809, 277] width 295 height 153
drag, startPoint x: 707, startPoint y: 256, endPoint x: 779, endPoint y: 292, distance: 79.9
click at [779, 292] on div at bounding box center [809, 277] width 295 height 153
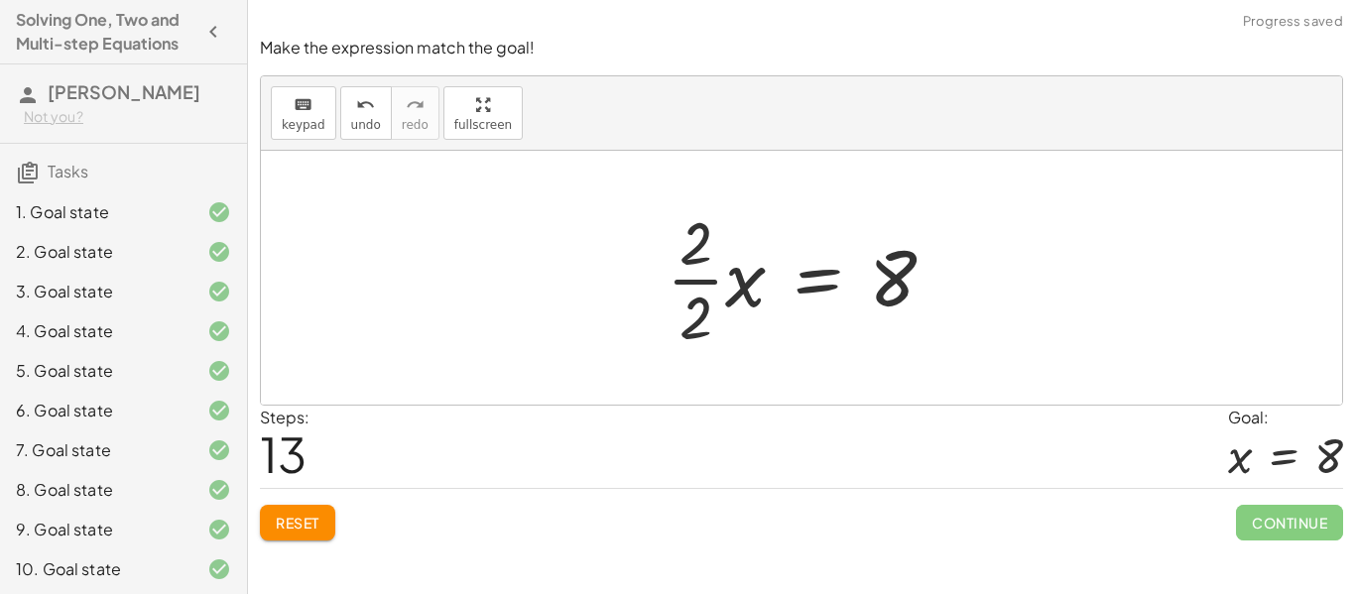
click at [693, 311] on div at bounding box center [809, 277] width 305 height 153
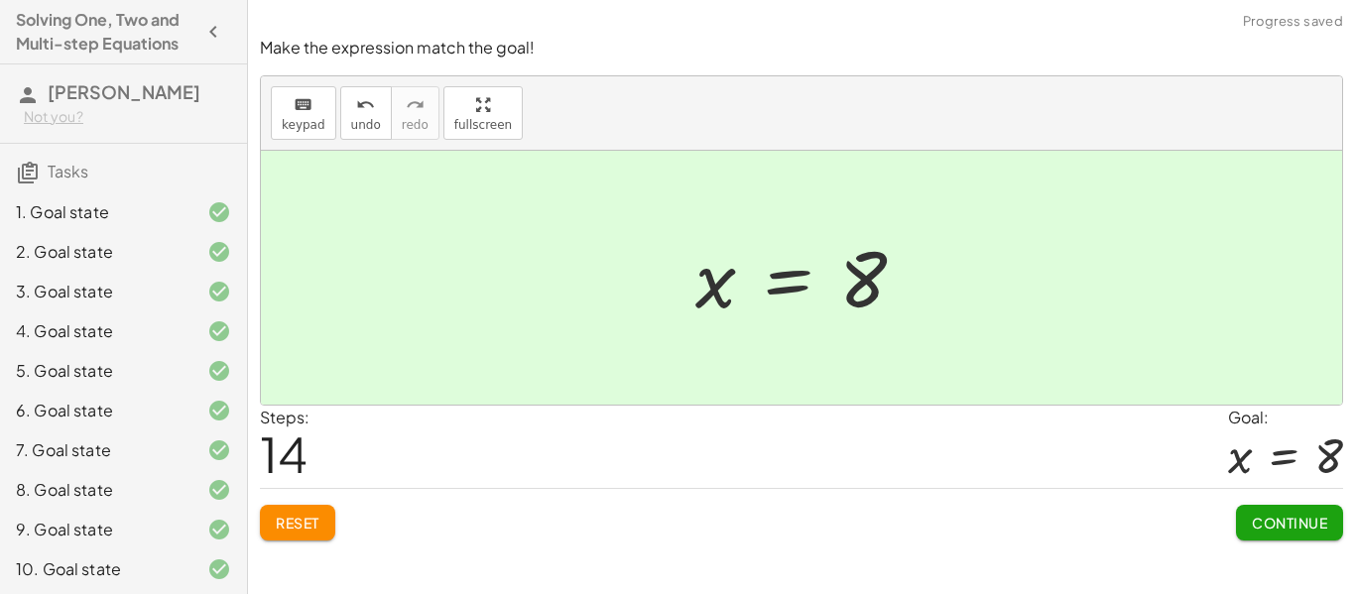
click at [1299, 524] on span "Continue" at bounding box center [1289, 523] width 75 height 18
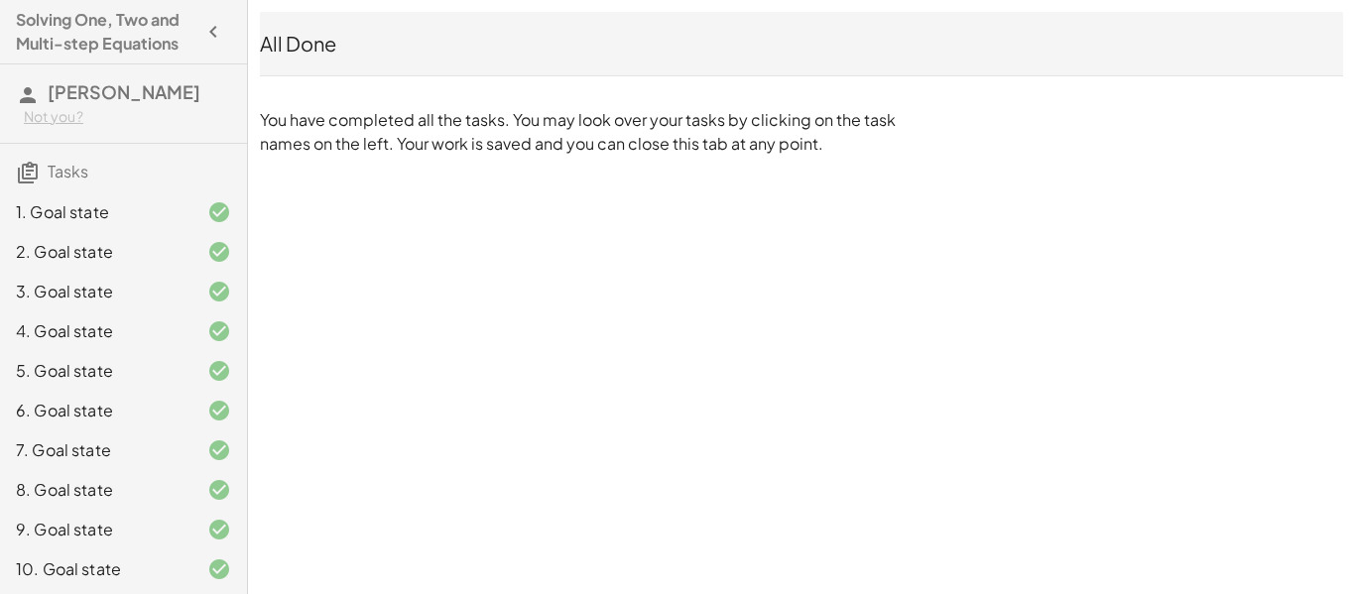
click at [352, 40] on div "All Done" at bounding box center [802, 44] width 1084 height 28
click at [294, 43] on div "All Done" at bounding box center [802, 44] width 1084 height 28
click at [207, 35] on icon "button" at bounding box center [213, 32] width 24 height 24
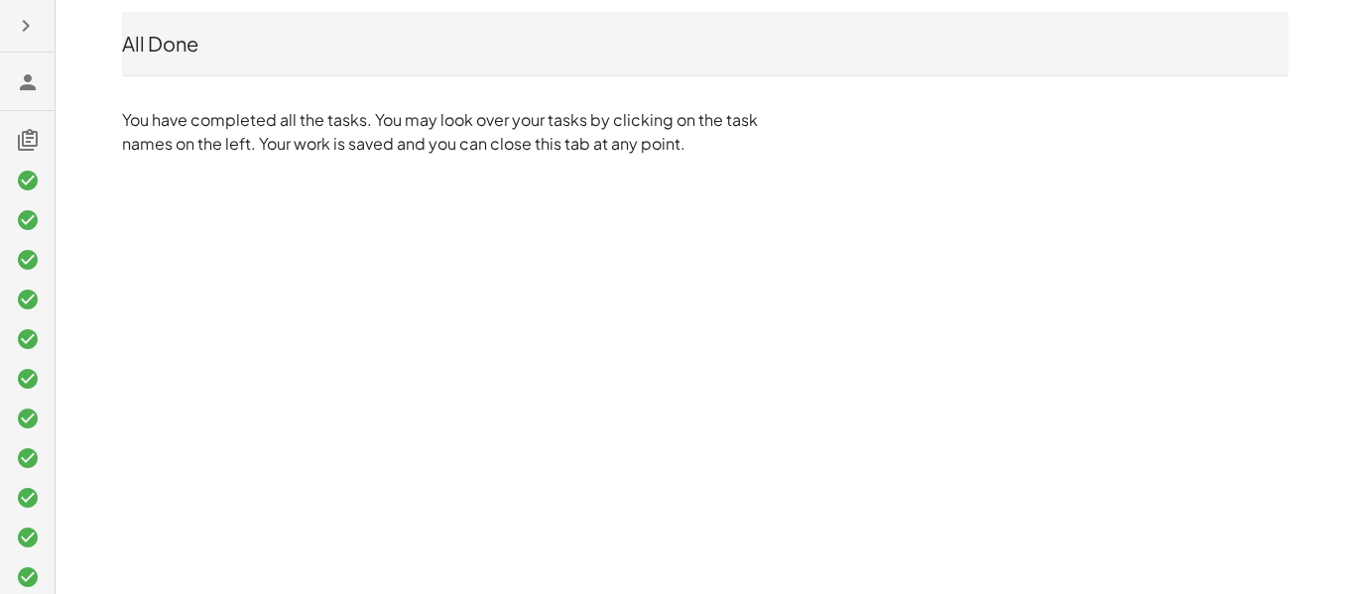
click at [25, 38] on button "button" at bounding box center [26, 26] width 36 height 36
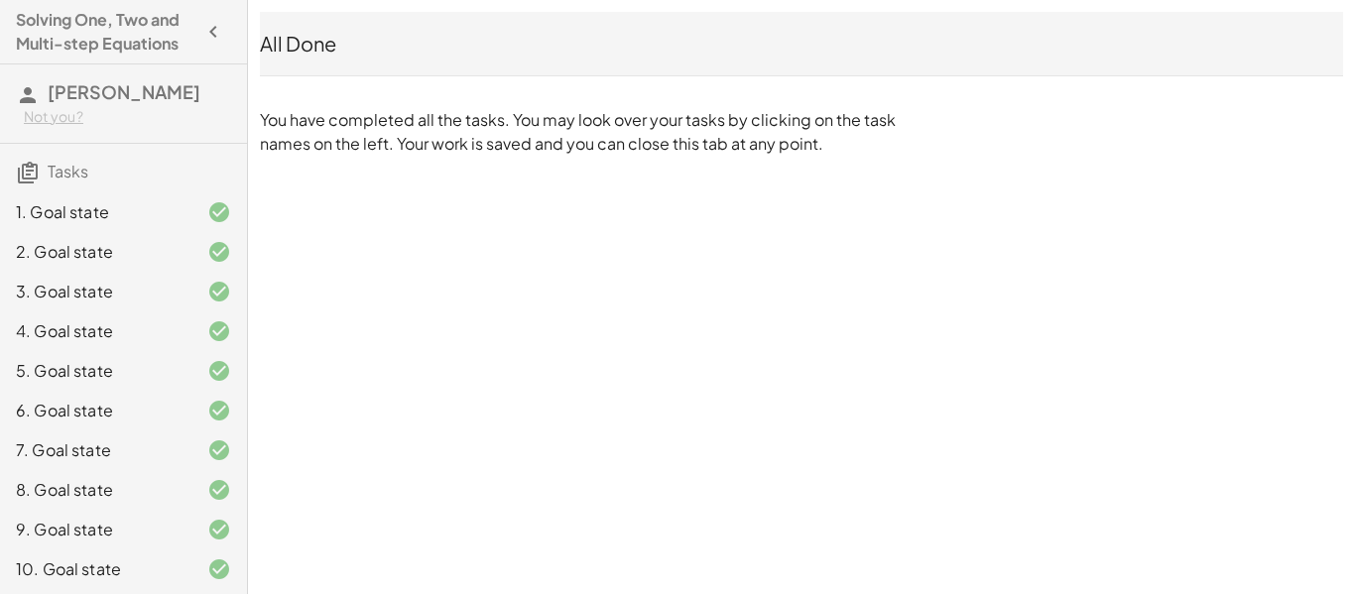
click at [161, 19] on h4 "Solving One, Two and Multi-step Equations" at bounding box center [106, 32] width 180 height 48
click at [217, 32] on icon "button" at bounding box center [213, 32] width 24 height 24
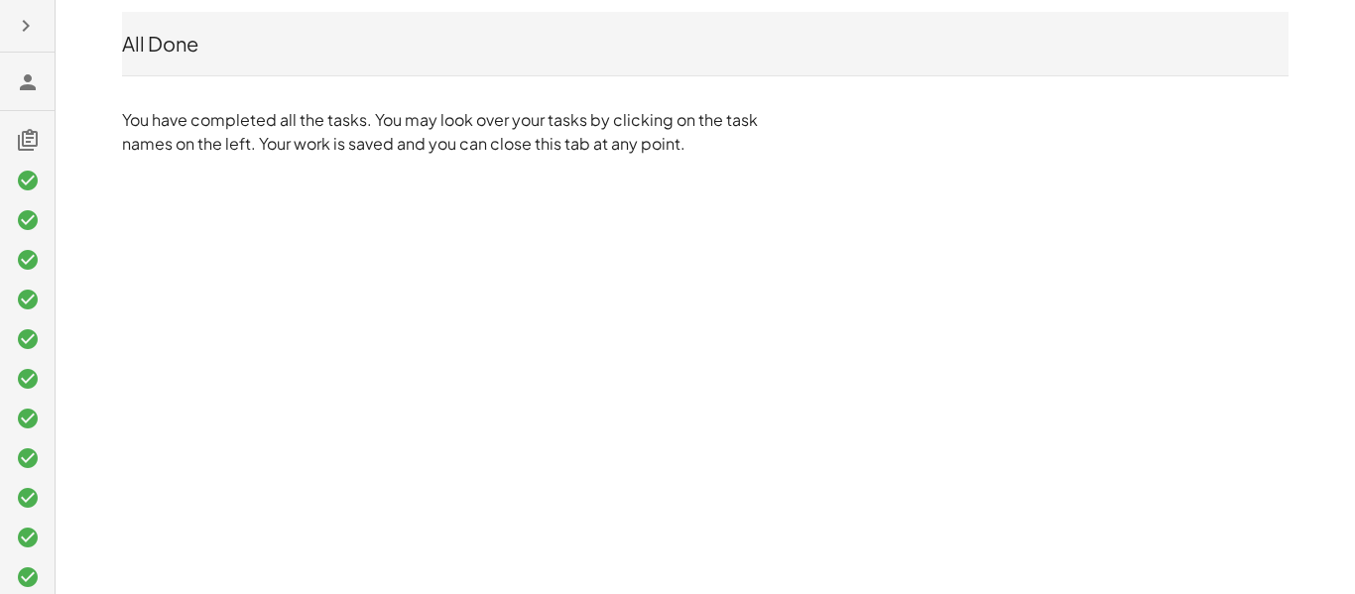
click at [30, 136] on icon at bounding box center [28, 140] width 24 height 24
click at [25, 142] on icon at bounding box center [28, 140] width 24 height 24
click at [34, 24] on icon "button" at bounding box center [26, 26] width 24 height 24
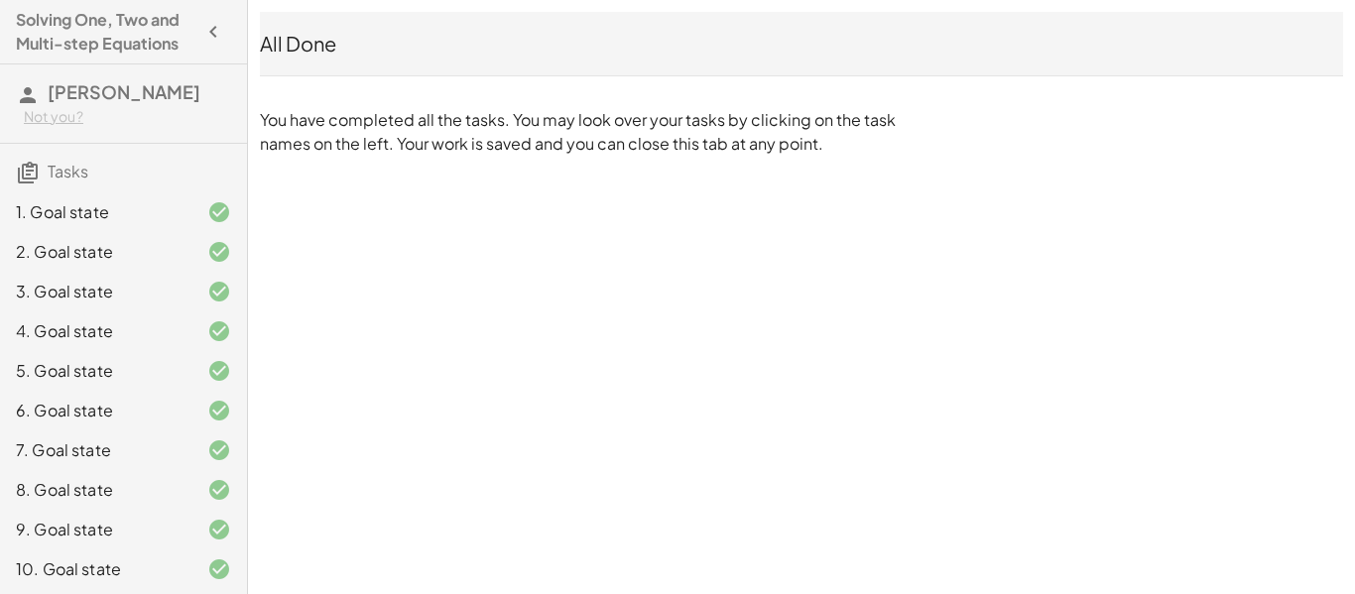
click at [216, 34] on icon "button" at bounding box center [213, 32] width 24 height 24
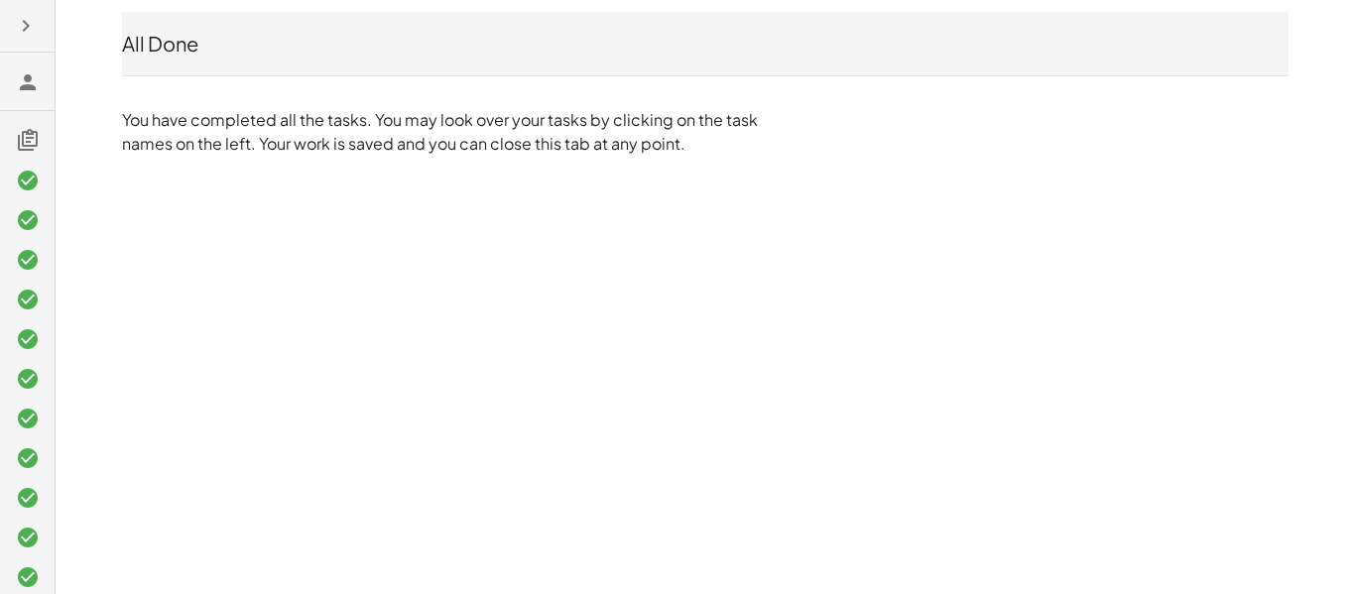
click at [256, 49] on div "All Done" at bounding box center [705, 44] width 1167 height 28
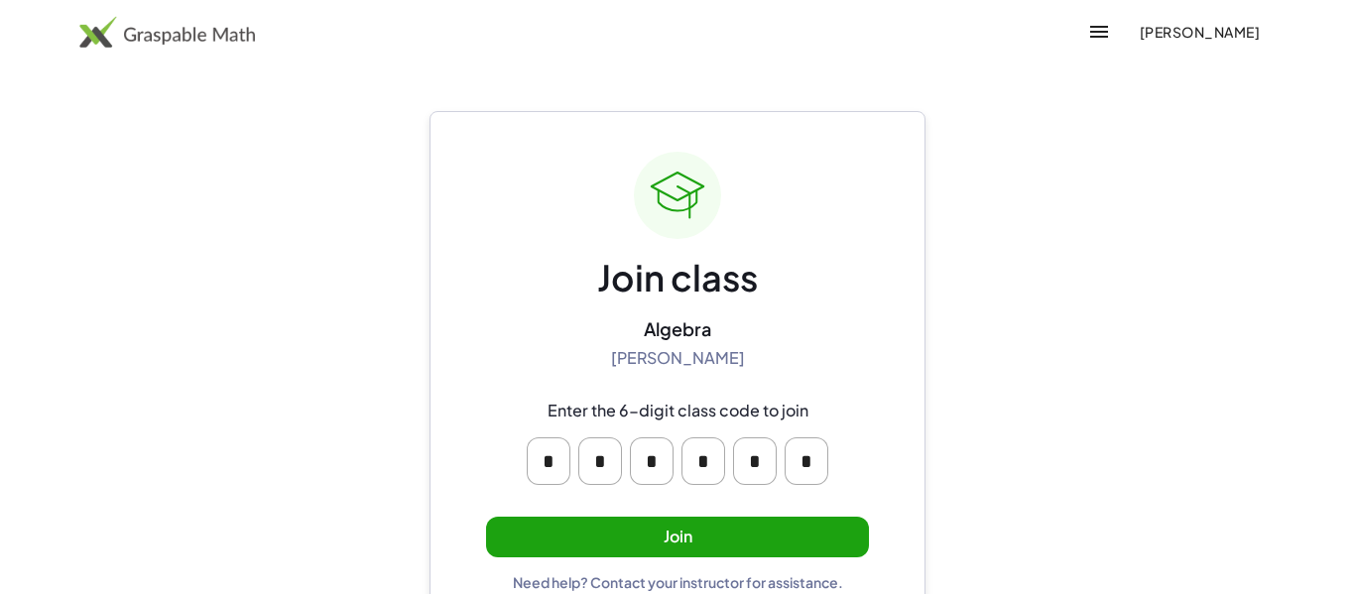
click at [686, 527] on button "Join" at bounding box center [677, 537] width 383 height 41
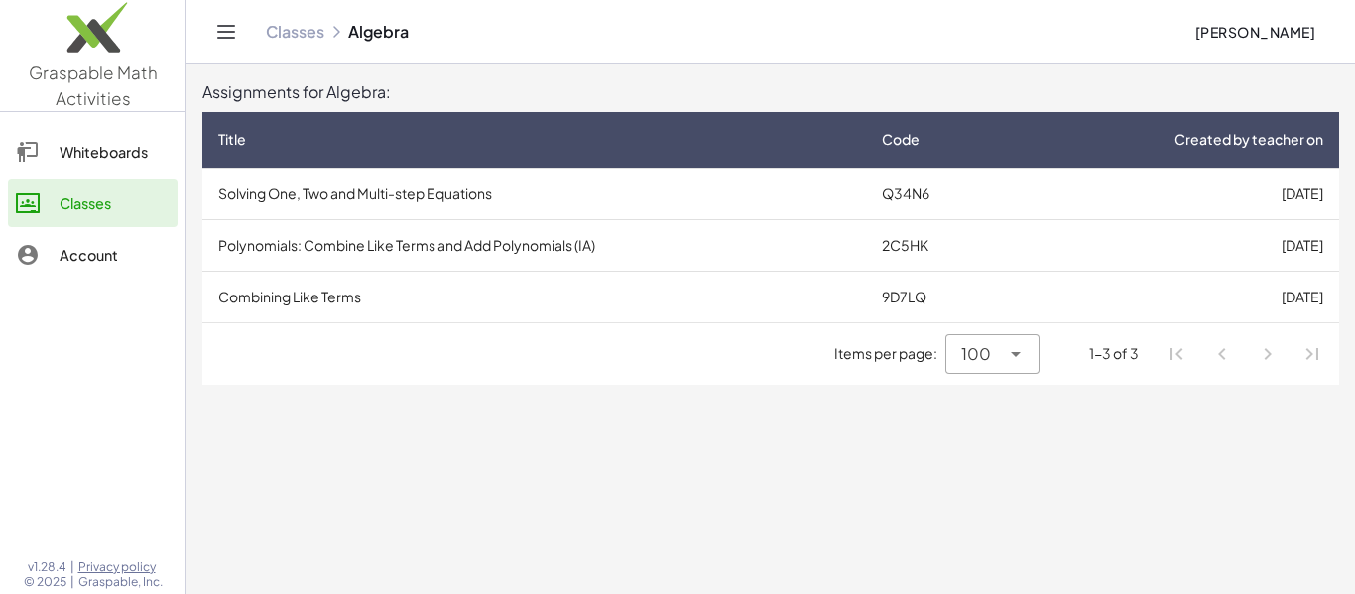
click at [440, 197] on td "Solving One, Two and Multi-step Equations" at bounding box center [534, 194] width 664 height 52
click at [337, 246] on td "Polynomials: Combine Like Terms and Add Polynomials (IA)" at bounding box center [534, 245] width 664 height 52
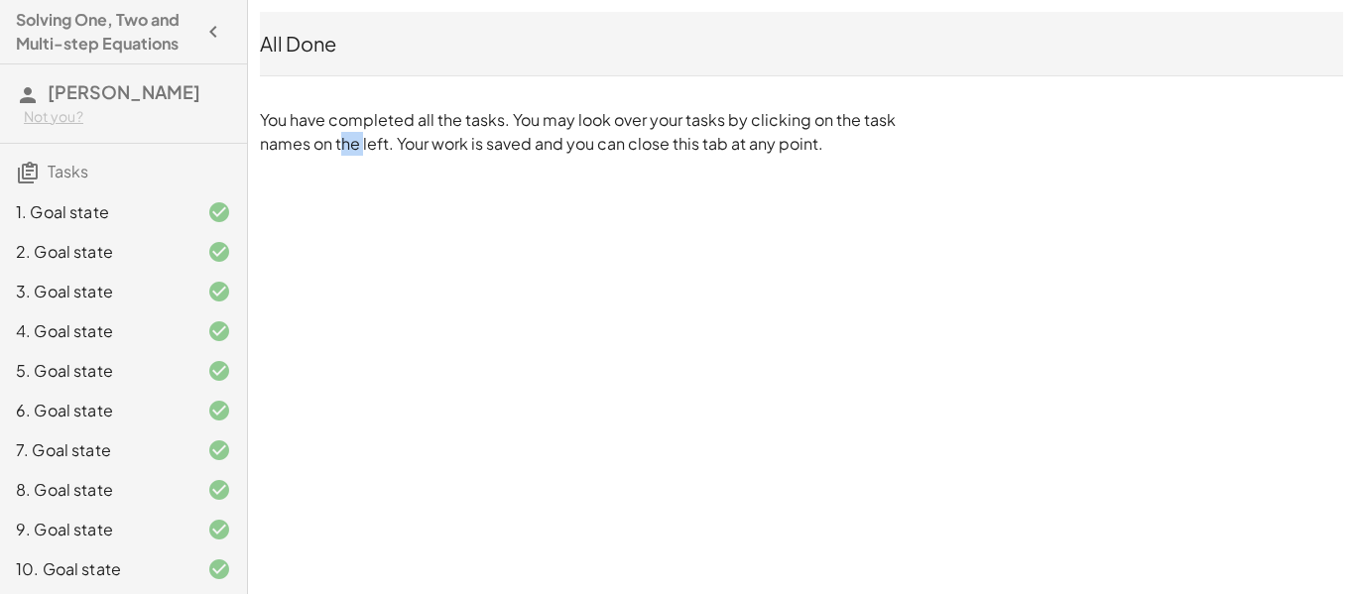
click at [0, 0] on div "Solving One, Two and Multi-step Equations [PERSON_NAME] Not you? Tasks 1. Goal …" at bounding box center [0, 0] width 0 height 0
click at [175, 52] on h4 "Solving One, Two and Multi-step Equations" at bounding box center [106, 32] width 180 height 48
click at [177, 312] on div "2. Goal state" at bounding box center [123, 332] width 247 height 40
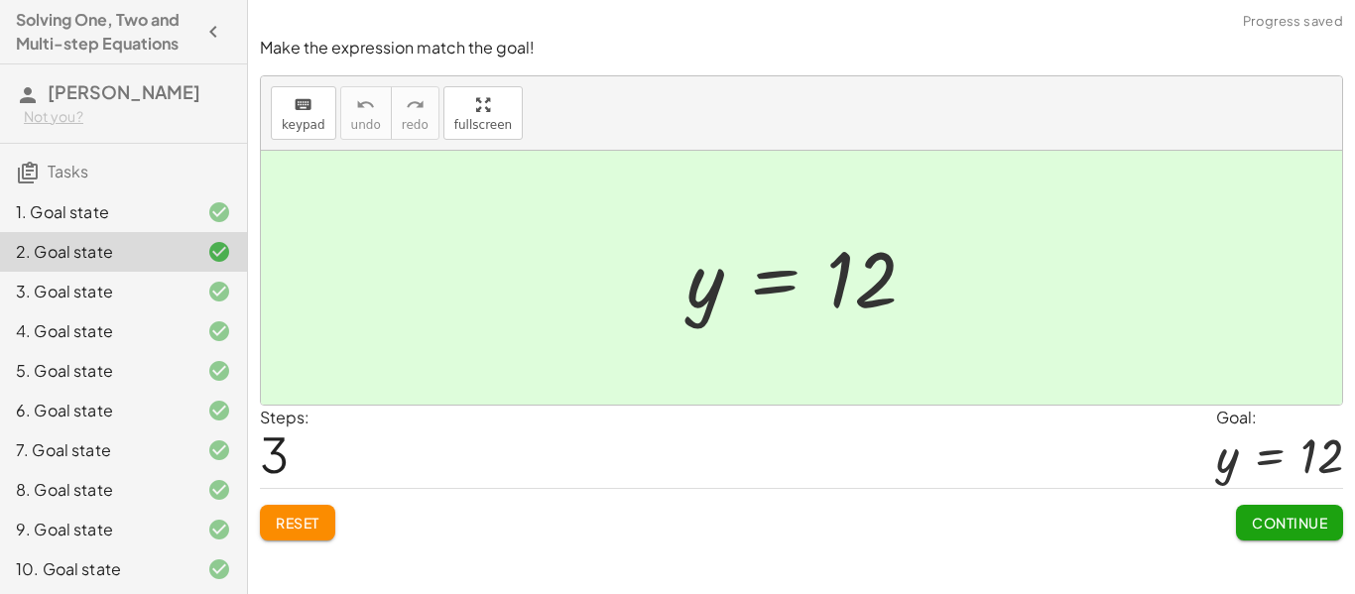
click at [126, 330] on div "4. Goal state" at bounding box center [96, 331] width 160 height 24
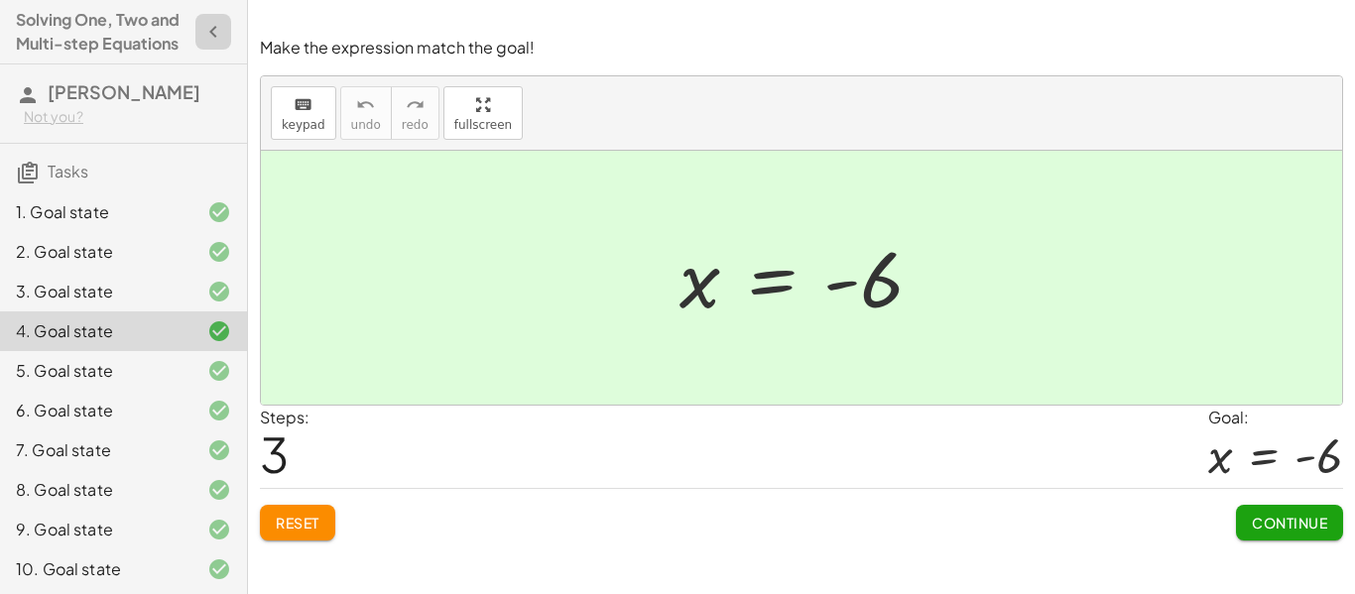
click at [209, 28] on icon "button" at bounding box center [213, 32] width 24 height 24
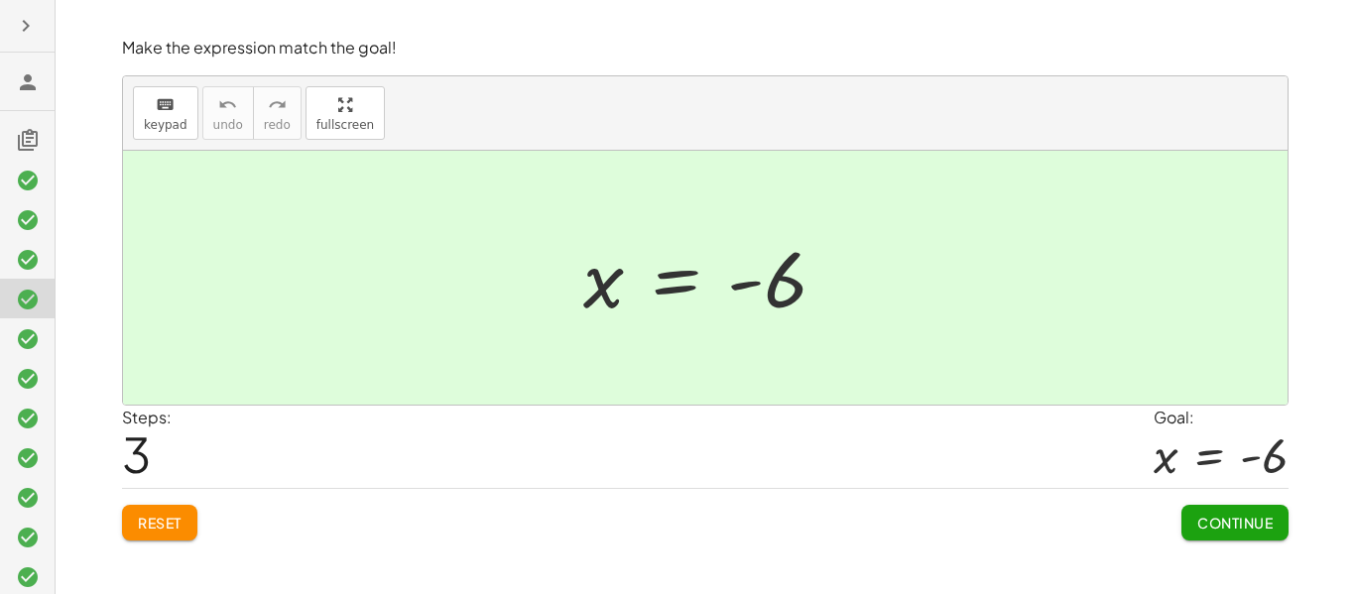
click at [34, 155] on div at bounding box center [27, 418] width 55 height 532
click at [26, 134] on icon at bounding box center [28, 140] width 24 height 24
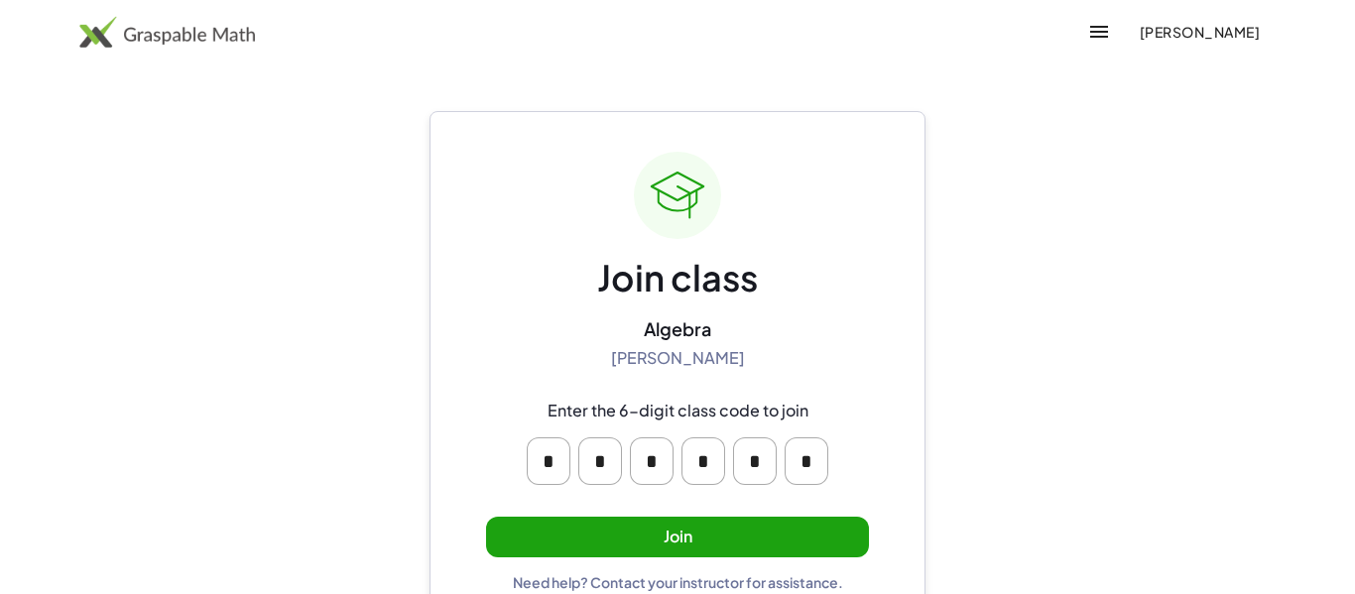
click at [742, 546] on button "Join" at bounding box center [677, 537] width 383 height 41
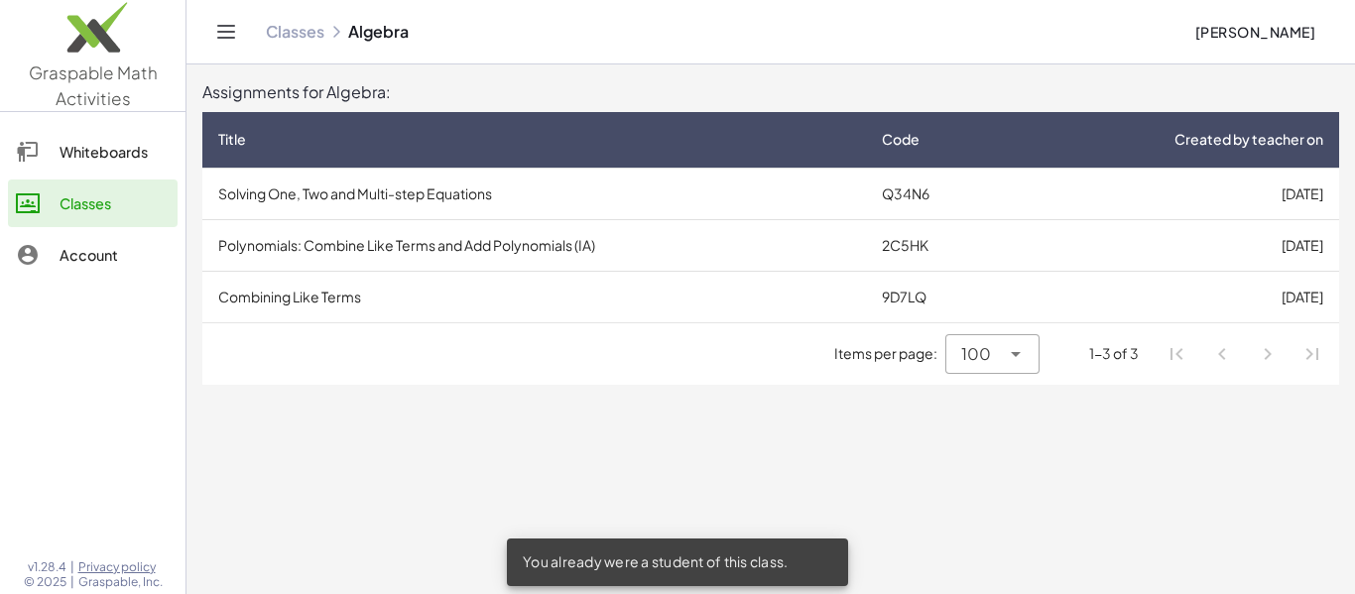
click at [886, 247] on td "2C5HK" at bounding box center [939, 245] width 147 height 52
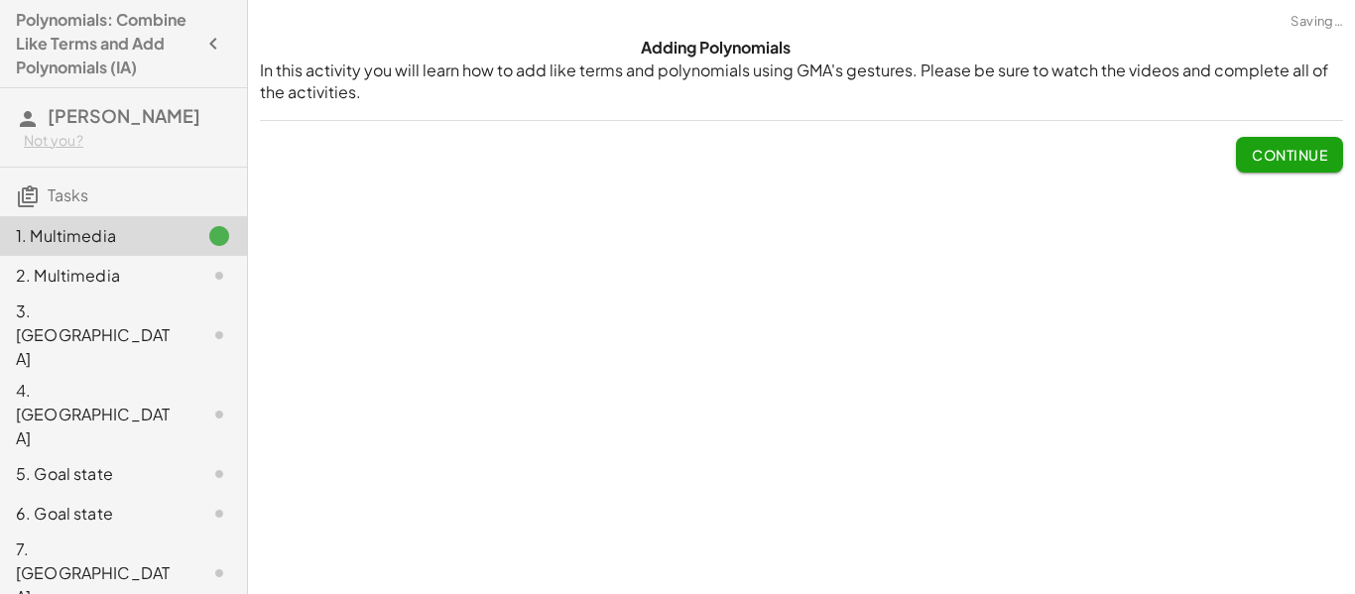
click at [1310, 161] on span "Continue" at bounding box center [1289, 155] width 75 height 18
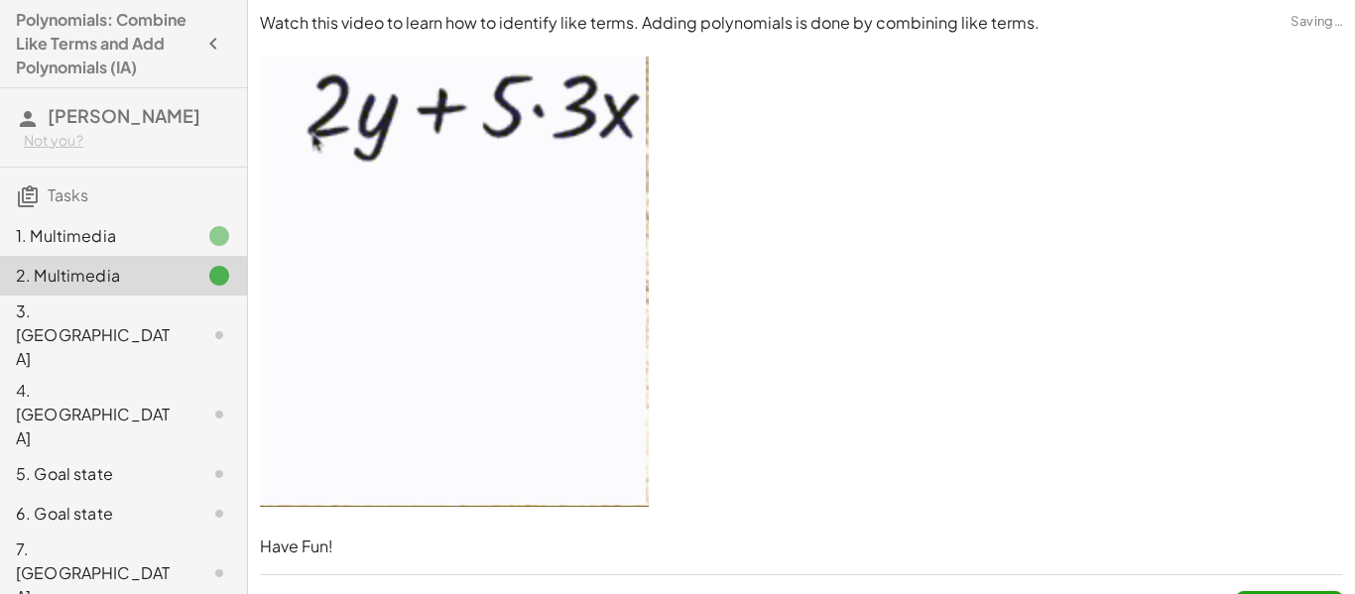
click at [1284, 150] on p at bounding box center [802, 285] width 1084 height 456
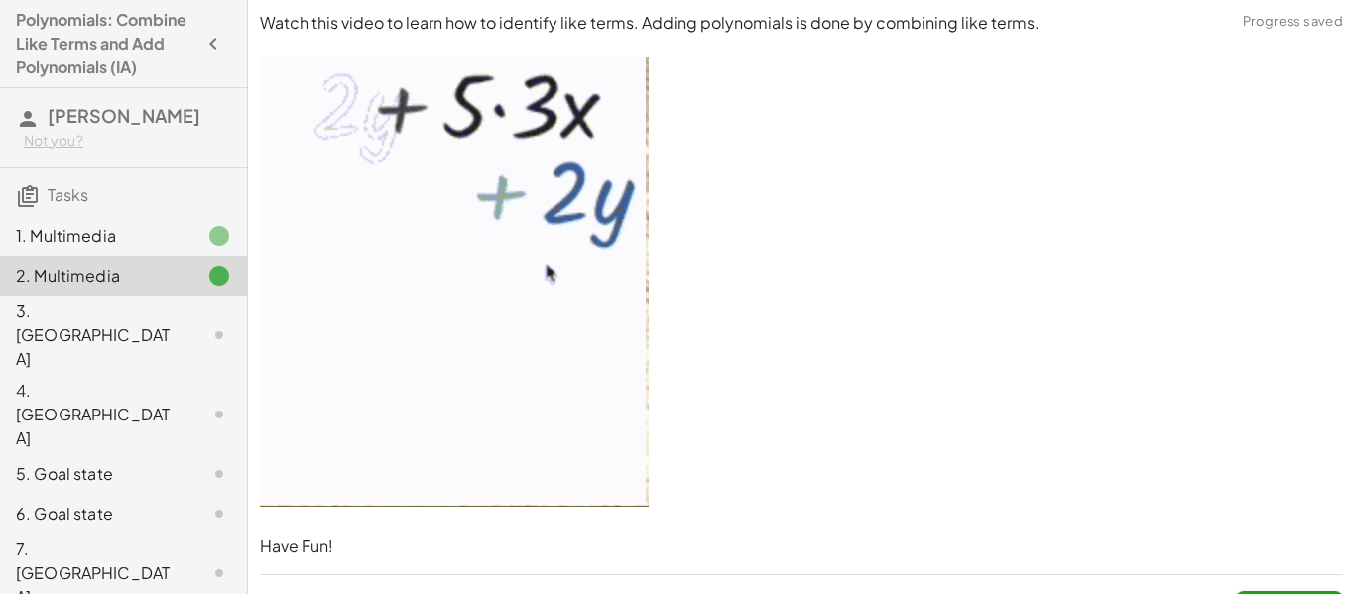
click at [950, 349] on p at bounding box center [802, 285] width 1084 height 456
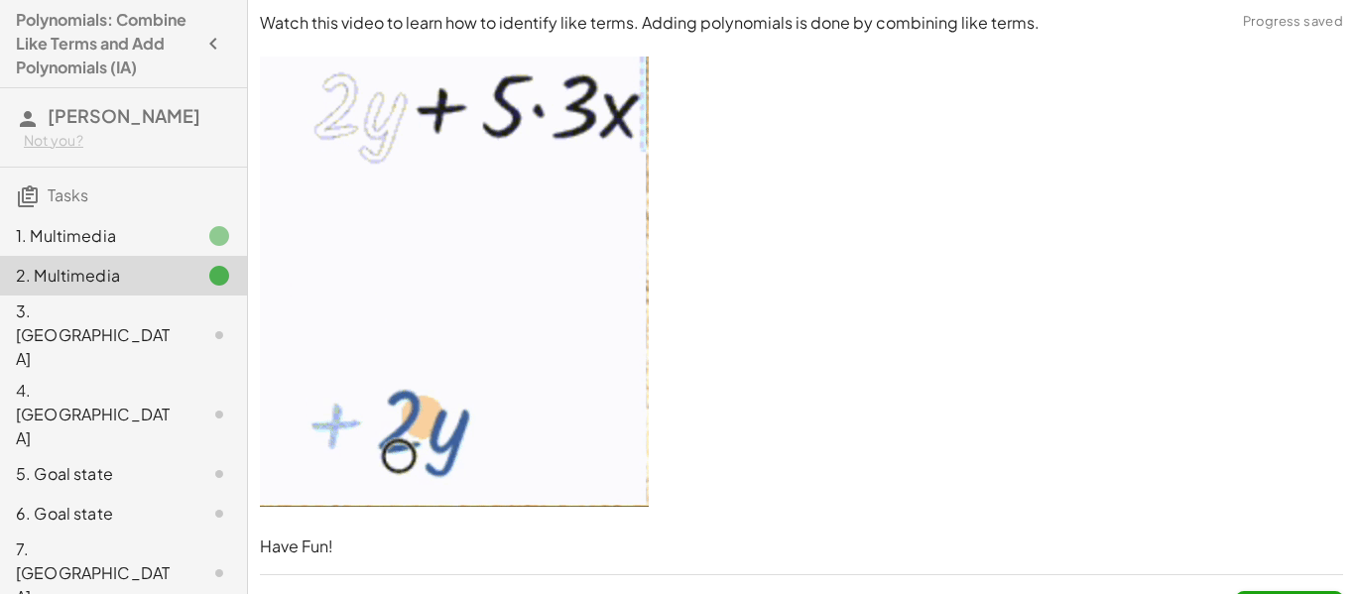
scroll to position [45, 0]
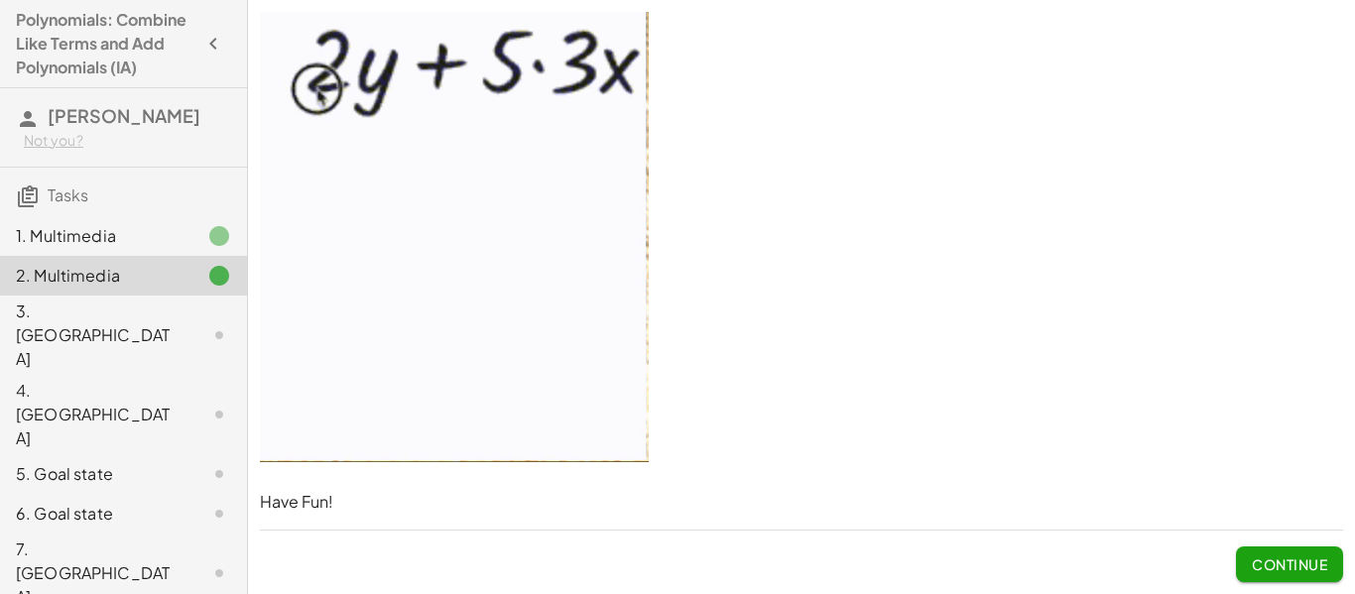
click at [921, 249] on p at bounding box center [802, 240] width 1084 height 456
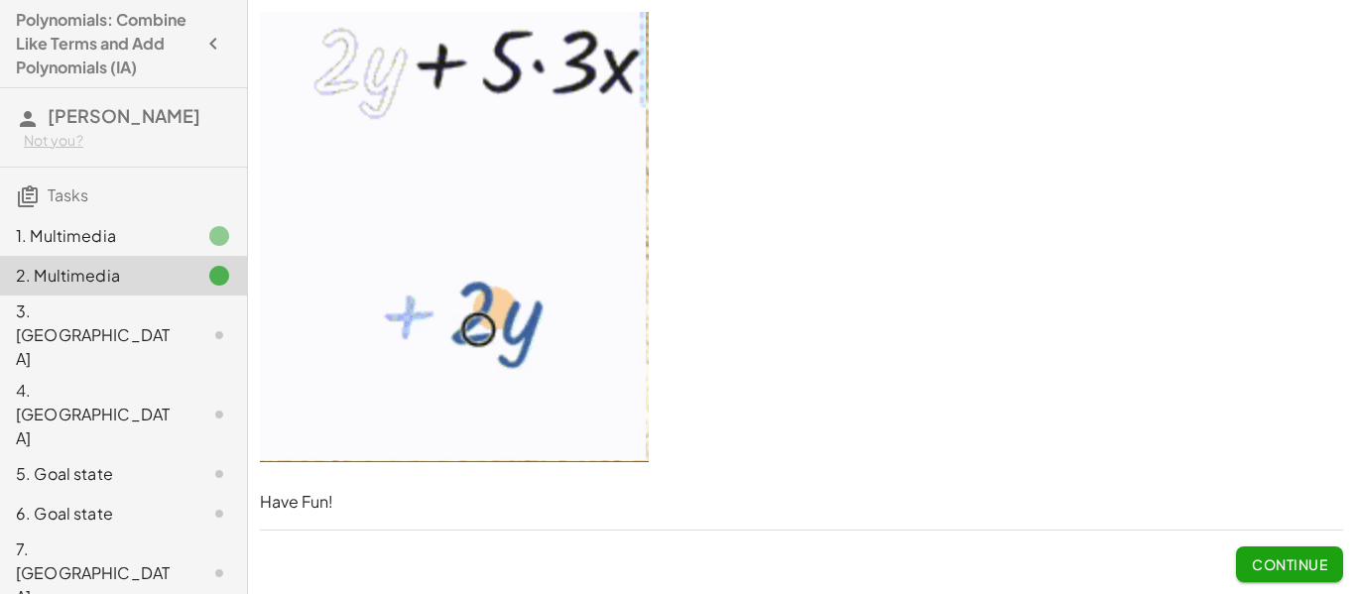
scroll to position [0, 0]
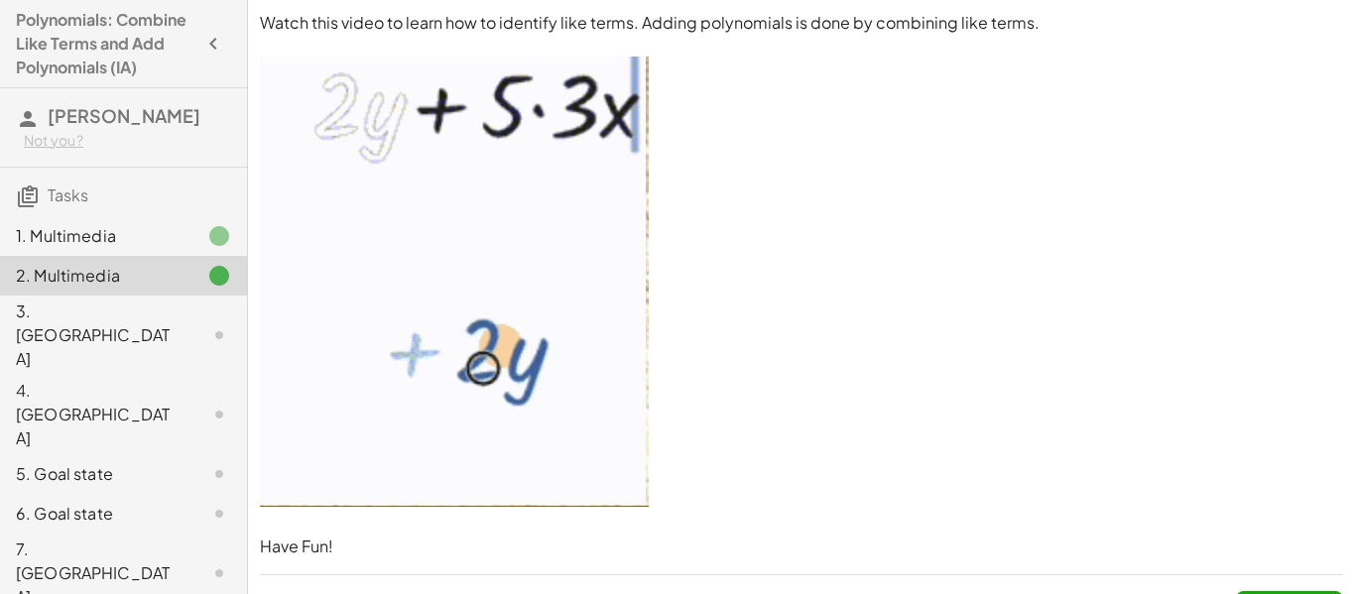
click at [954, 493] on p at bounding box center [802, 285] width 1084 height 456
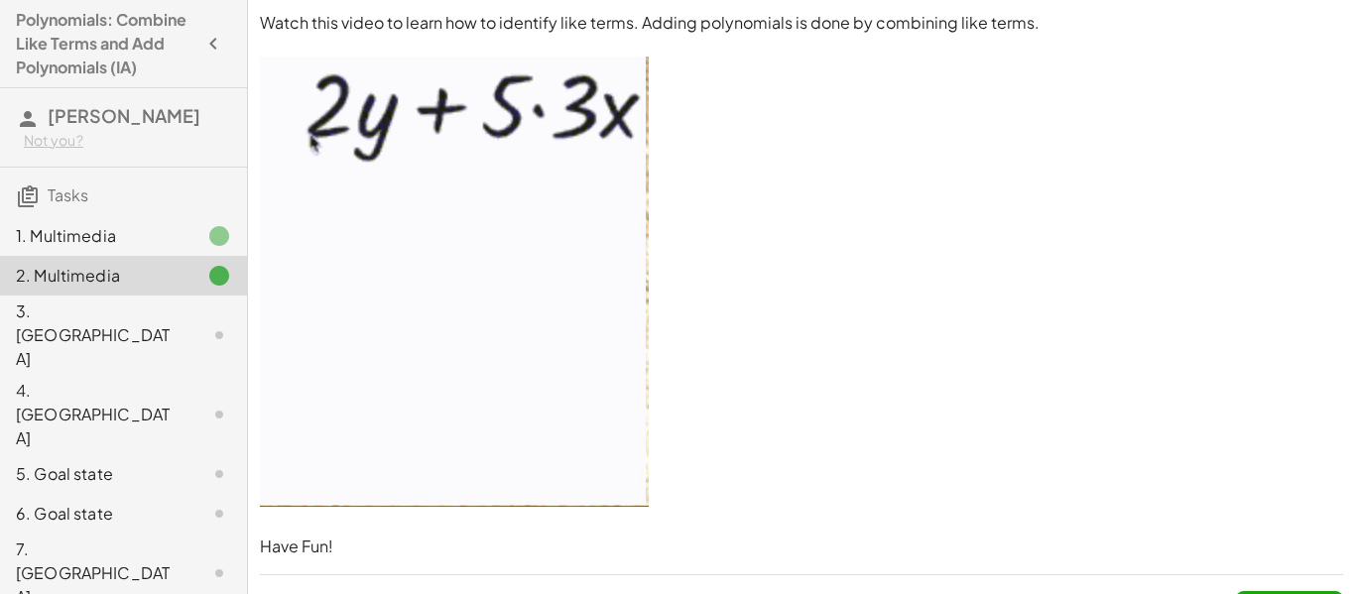
click at [966, 355] on p at bounding box center [802, 285] width 1084 height 456
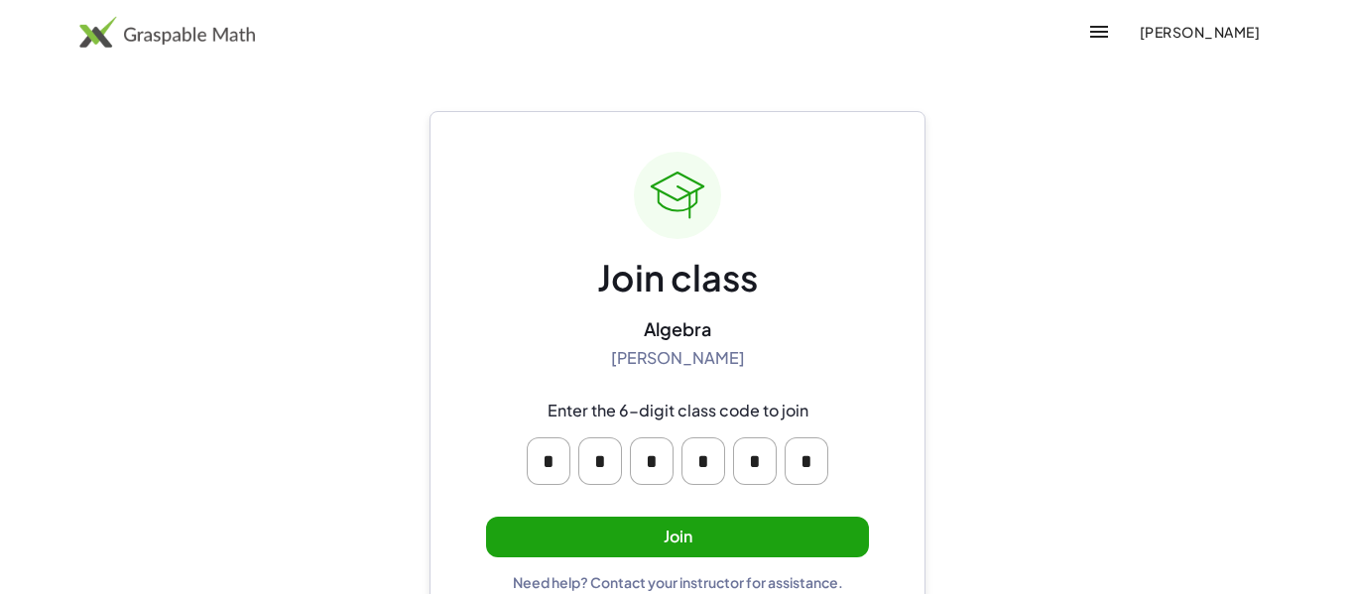
click at [593, 518] on button "Join" at bounding box center [677, 537] width 383 height 41
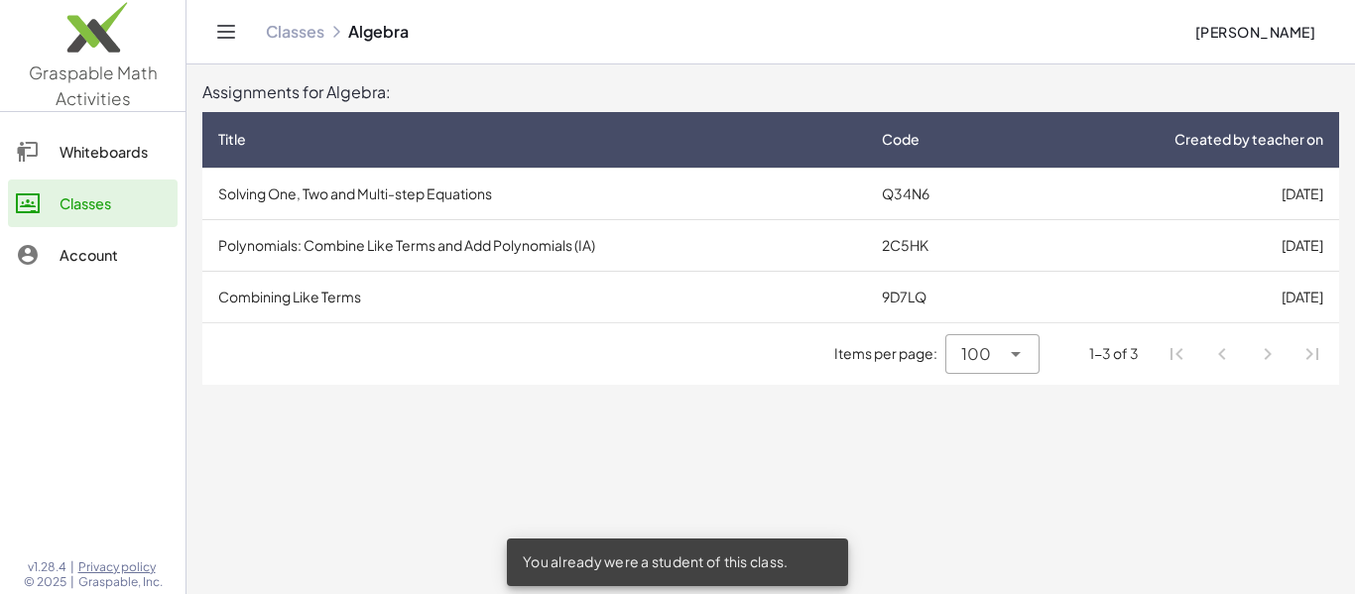
click at [1018, 236] on td "[DATE]" at bounding box center [1175, 245] width 327 height 52
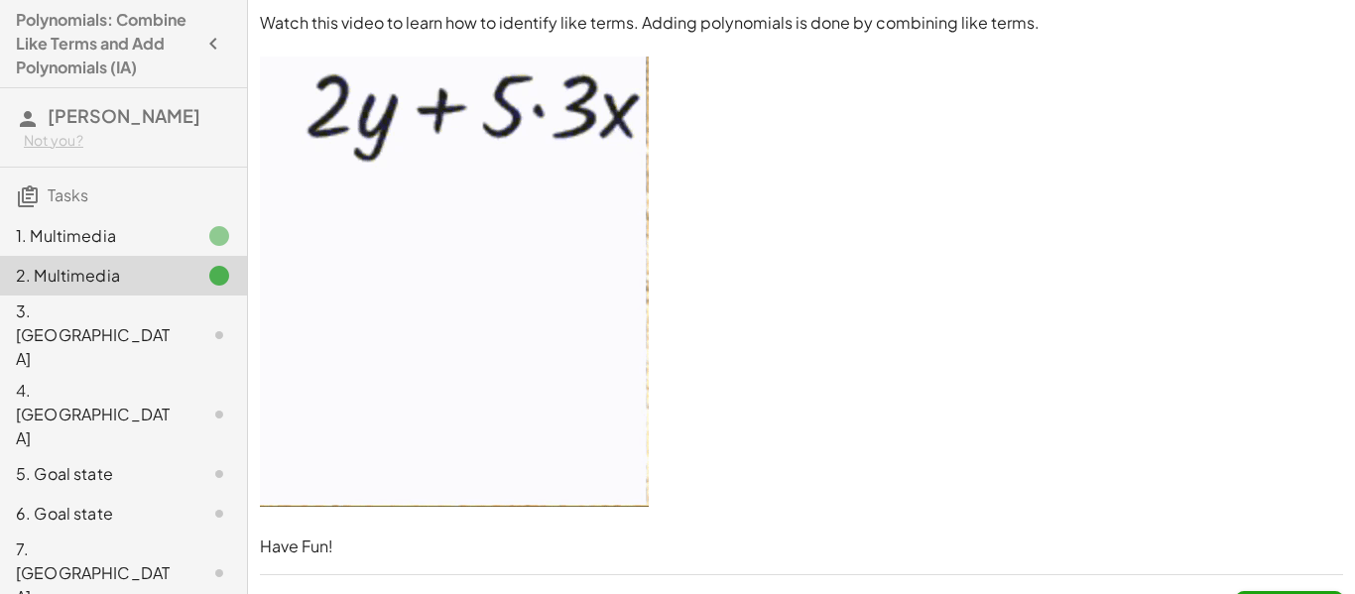
scroll to position [45, 0]
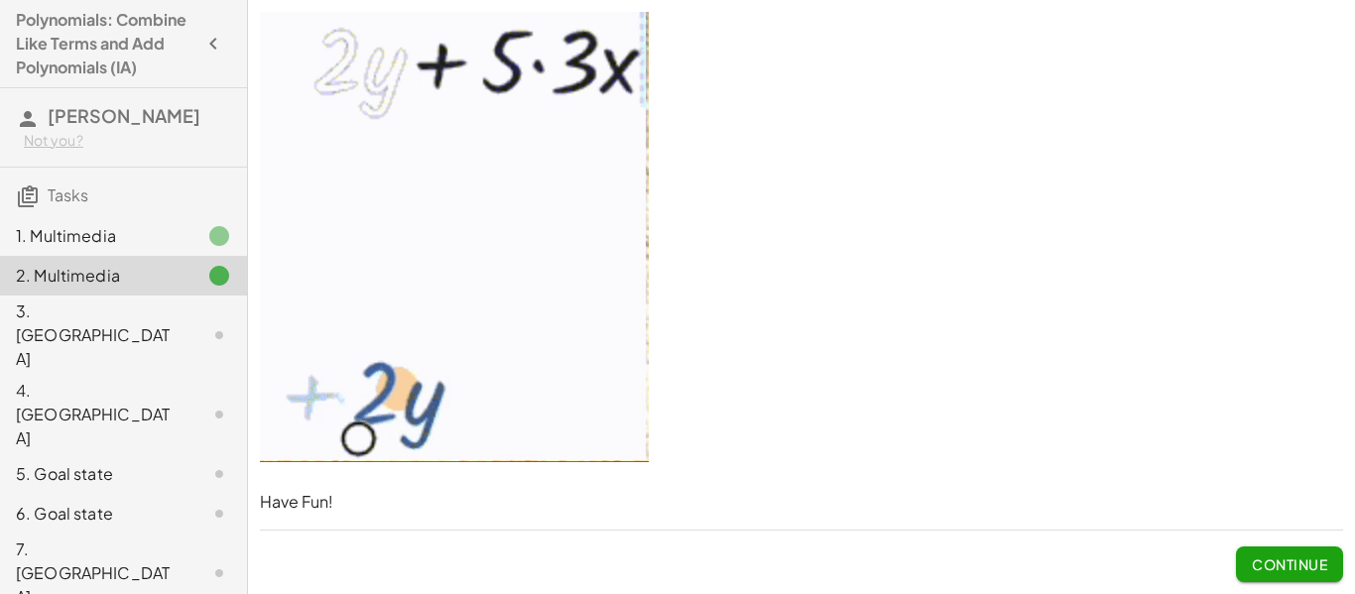
click at [1296, 573] on span "Continue" at bounding box center [1289, 565] width 75 height 18
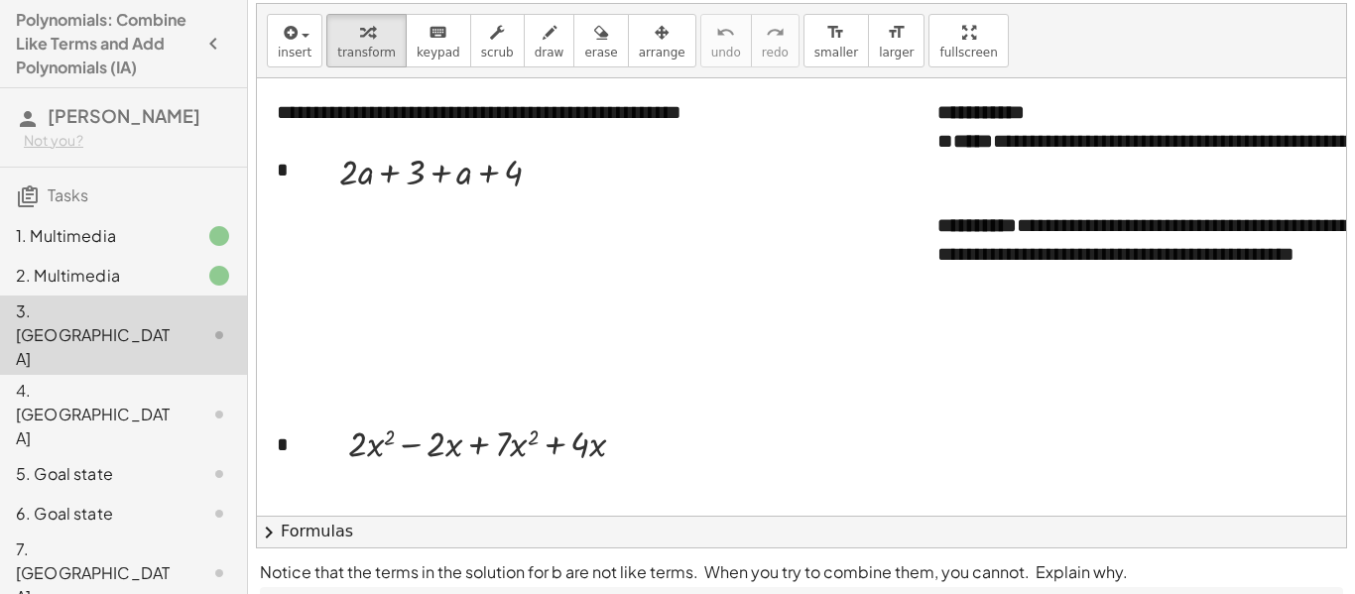
click at [83, 538] on div "7. [GEOGRAPHIC_DATA]" at bounding box center [96, 573] width 160 height 71
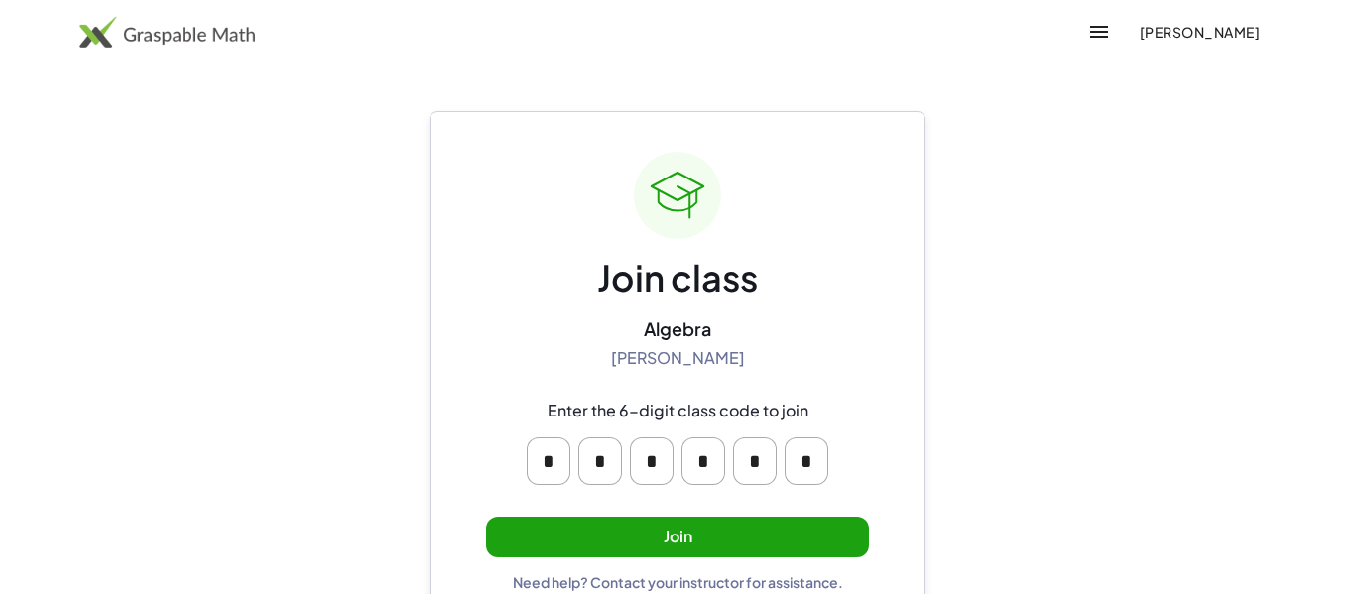
click at [614, 541] on button "Join" at bounding box center [677, 537] width 383 height 41
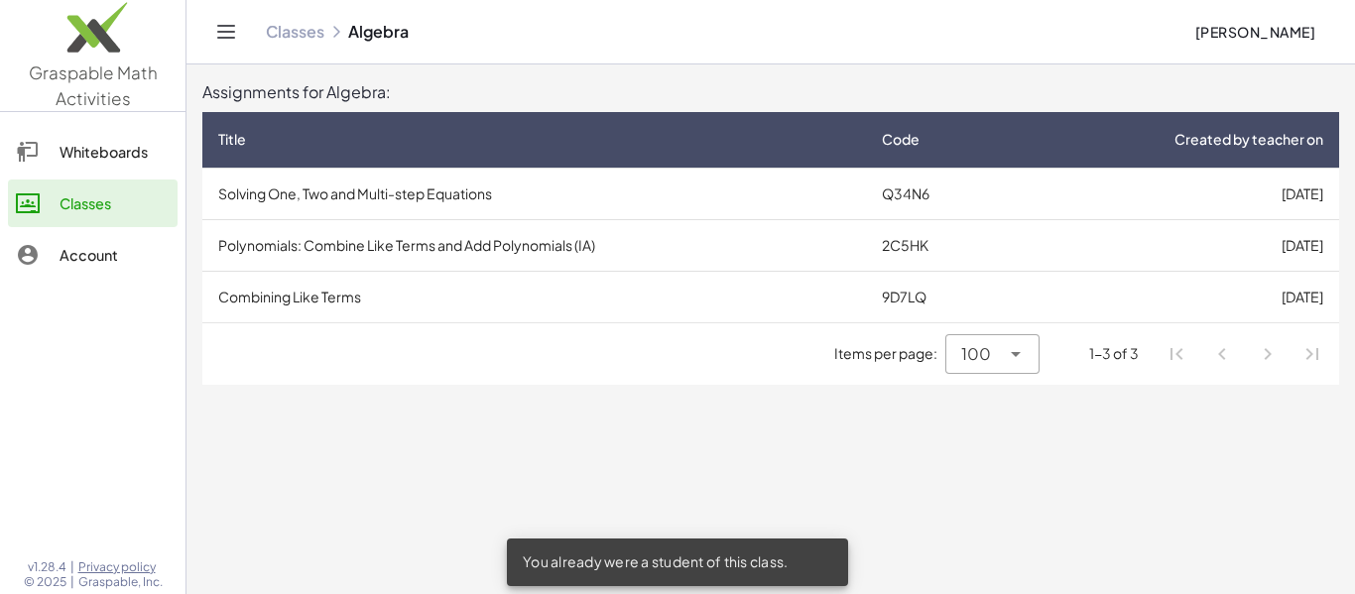
click at [909, 294] on td "9D7LQ" at bounding box center [939, 297] width 147 height 52
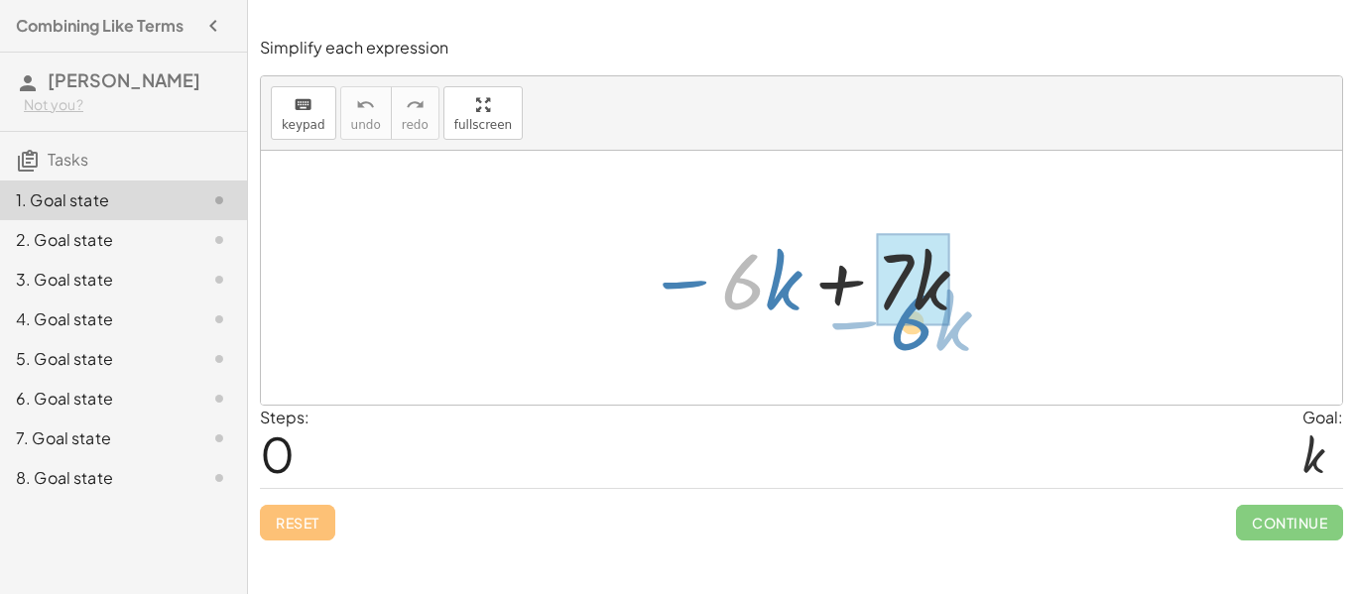
drag, startPoint x: 743, startPoint y: 301, endPoint x: 913, endPoint y: 341, distance: 174.5
click at [913, 341] on div "· 6 − · k − · 6 · k + · 7 · k" at bounding box center [802, 278] width 1082 height 254
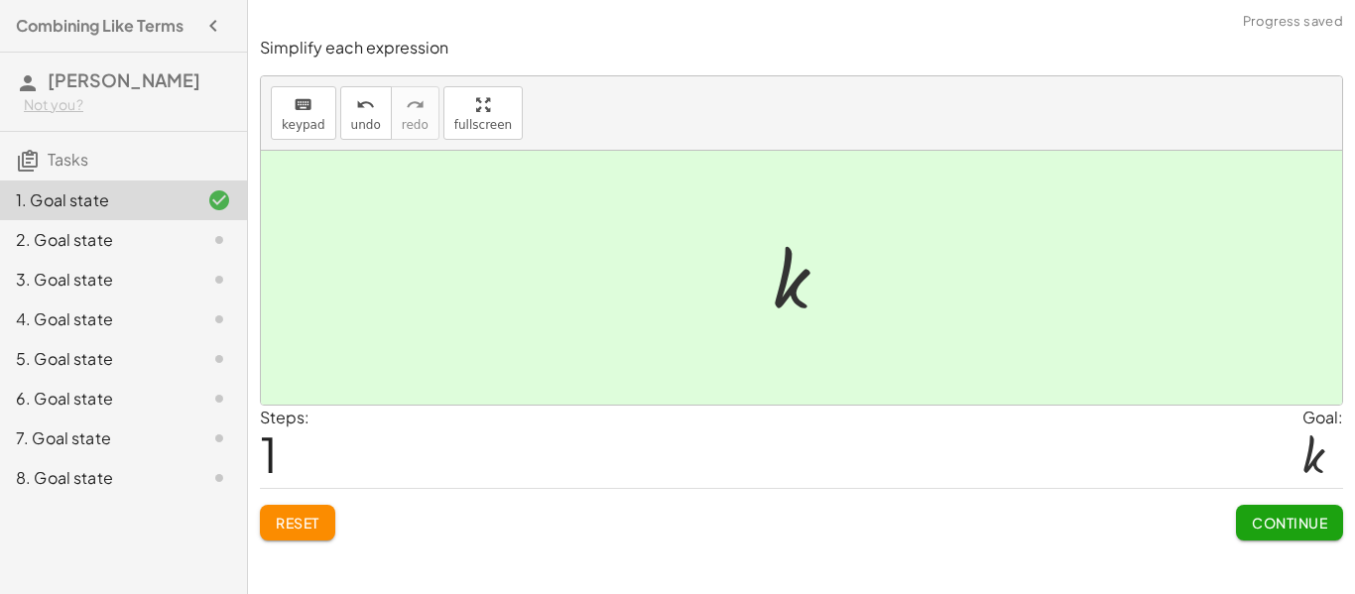
click at [1289, 529] on span "Continue" at bounding box center [1289, 523] width 75 height 18
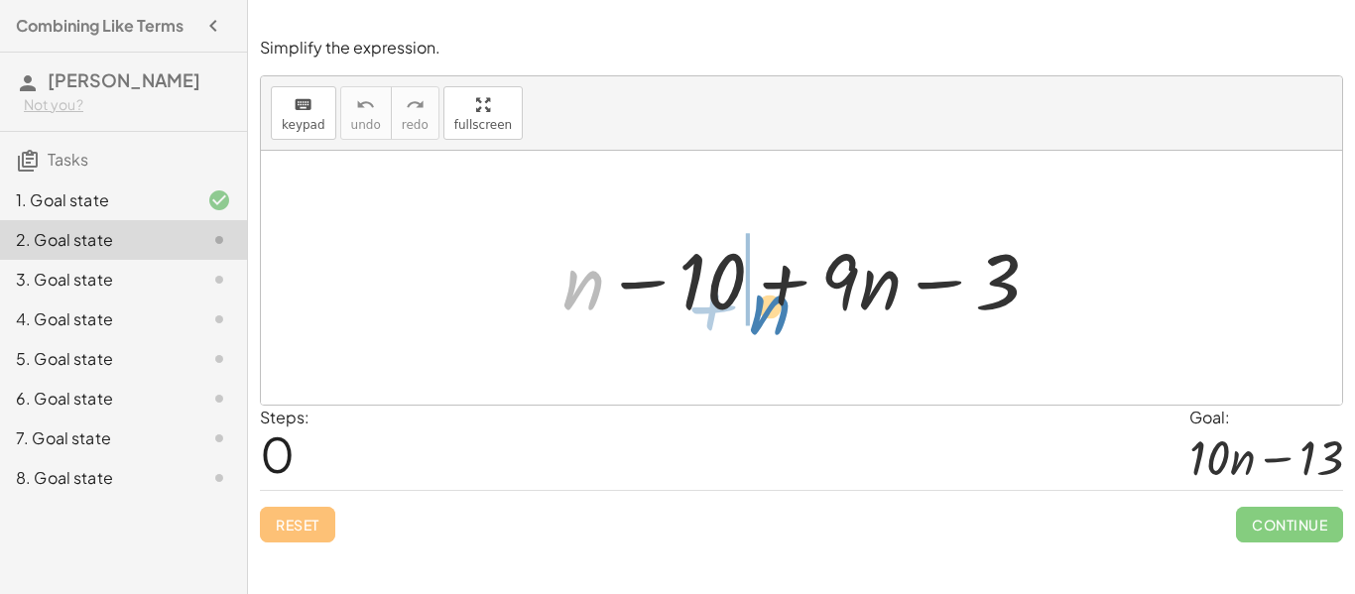
drag, startPoint x: 579, startPoint y: 294, endPoint x: 761, endPoint y: 319, distance: 183.3
click at [761, 319] on div at bounding box center [809, 278] width 513 height 102
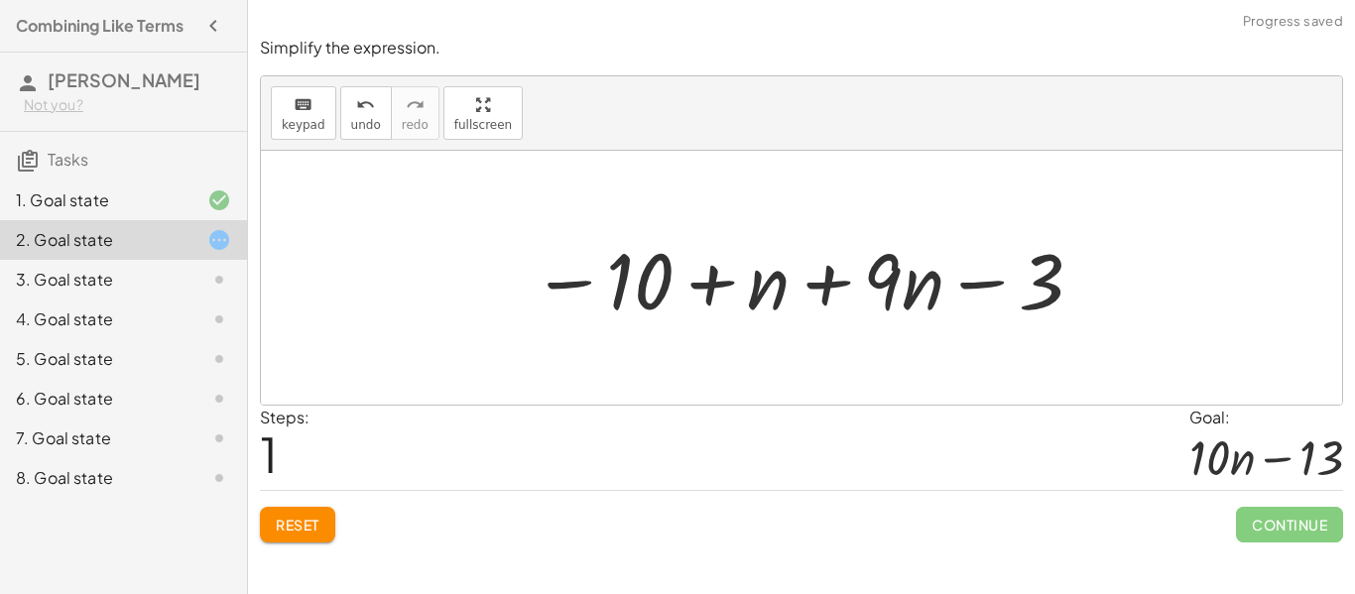
click at [763, 283] on div at bounding box center [809, 278] width 574 height 102
click at [648, 280] on div at bounding box center [809, 278] width 574 height 102
drag, startPoint x: 775, startPoint y: 303, endPoint x: 669, endPoint y: 293, distance: 106.6
click at [669, 293] on div at bounding box center [809, 278] width 574 height 102
click at [571, 287] on div at bounding box center [809, 278] width 574 height 102
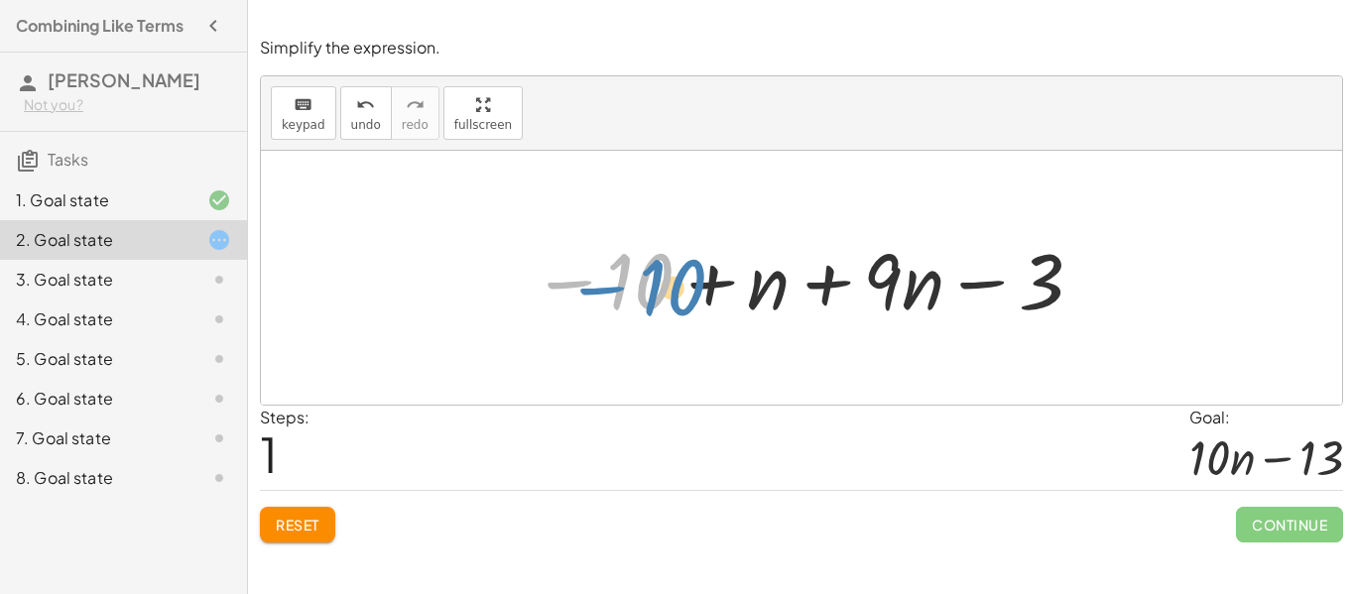
drag, startPoint x: 648, startPoint y: 288, endPoint x: 663, endPoint y: 293, distance: 15.7
click at [663, 293] on div at bounding box center [809, 278] width 574 height 102
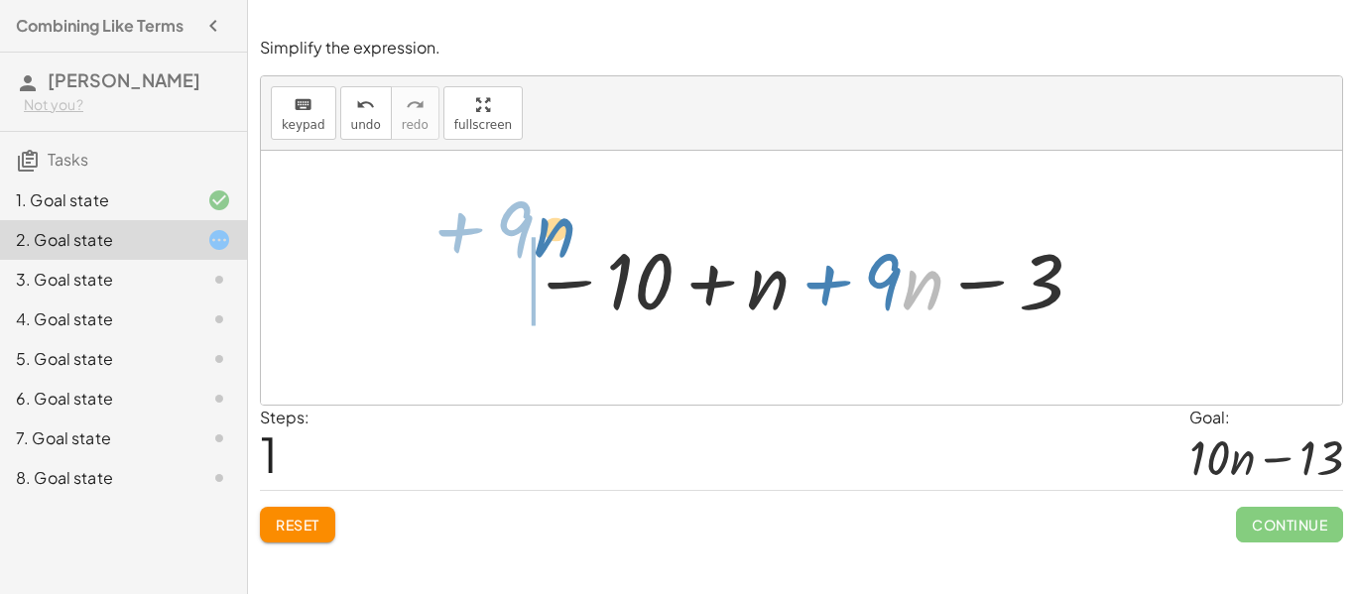
drag, startPoint x: 924, startPoint y: 285, endPoint x: 543, endPoint y: 232, distance: 384.6
click at [543, 232] on div at bounding box center [809, 278] width 574 height 102
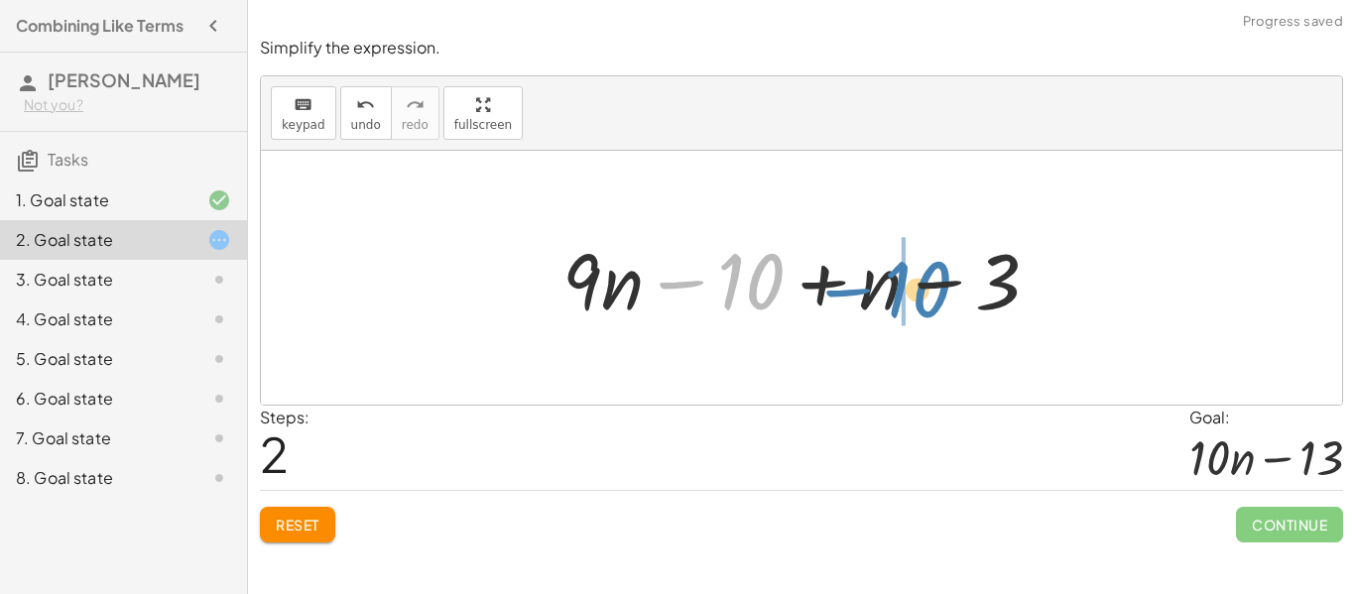
drag, startPoint x: 718, startPoint y: 275, endPoint x: 882, endPoint y: 282, distance: 163.9
click at [882, 282] on div at bounding box center [809, 278] width 513 height 102
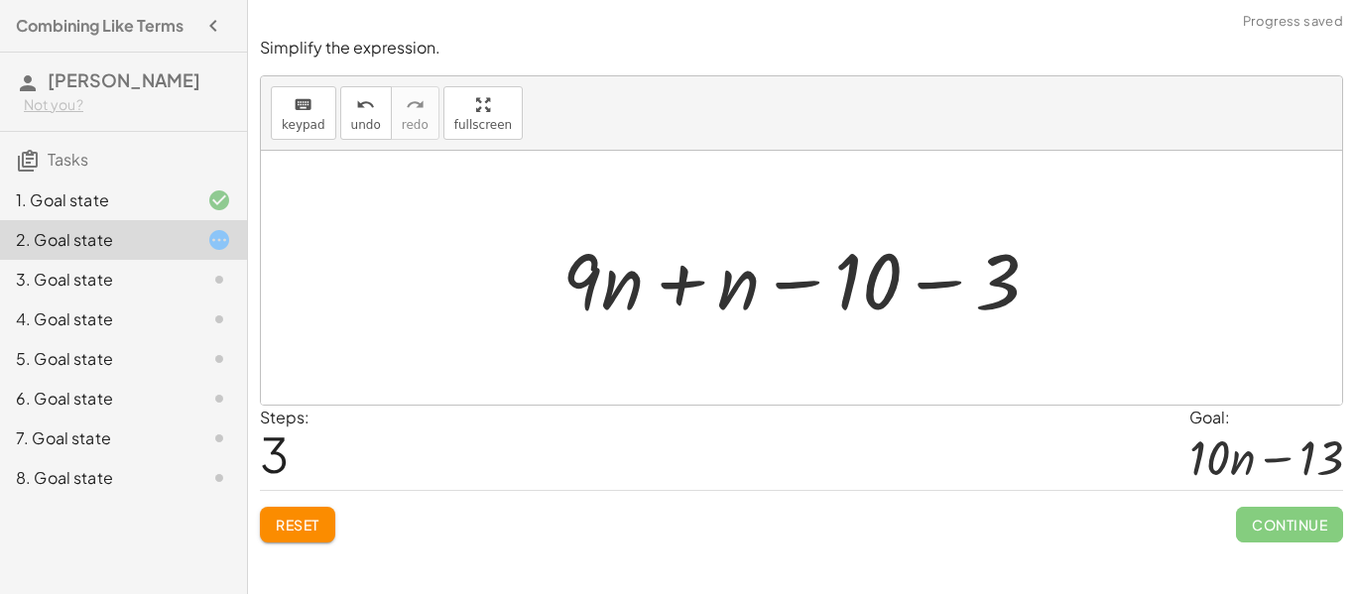
click at [1003, 280] on div at bounding box center [809, 278] width 513 height 102
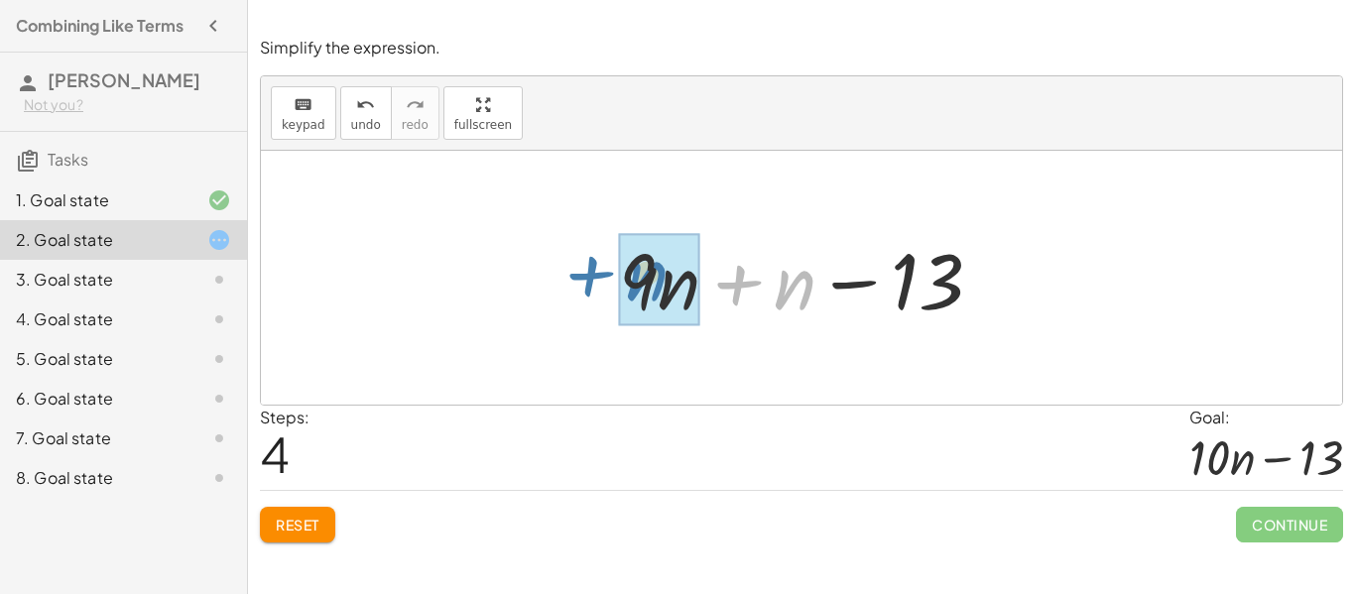
drag, startPoint x: 801, startPoint y: 278, endPoint x: 661, endPoint y: 271, distance: 140.1
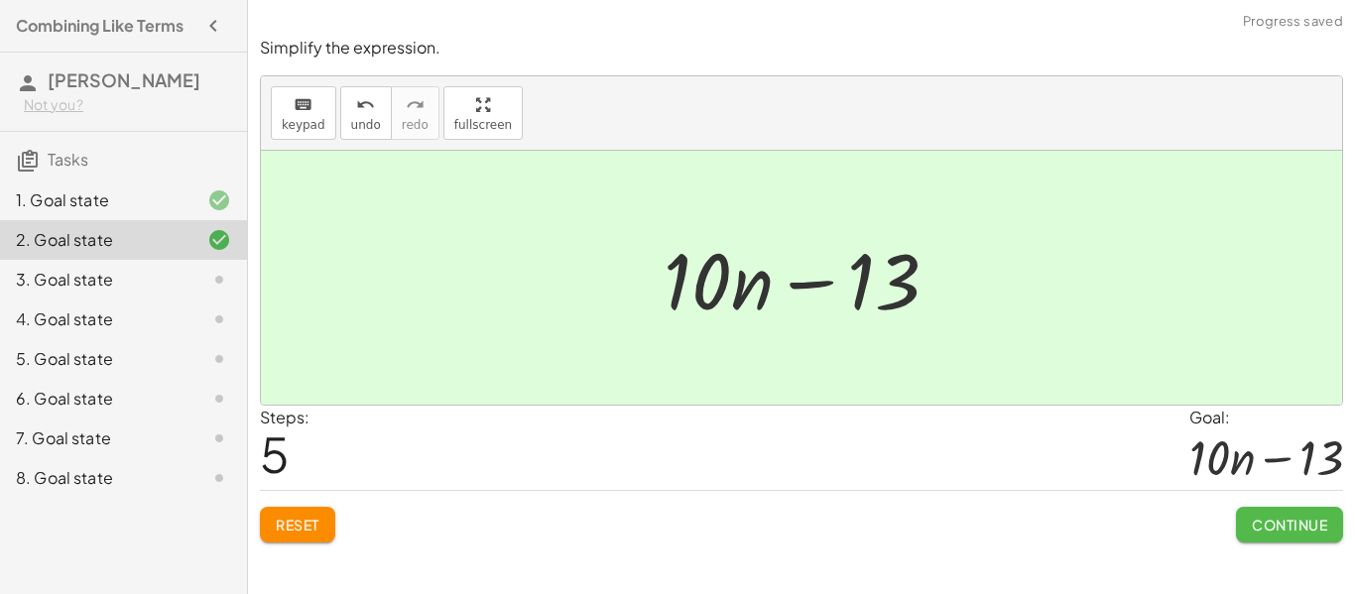
click at [1258, 523] on span "Continue" at bounding box center [1289, 525] width 75 height 18
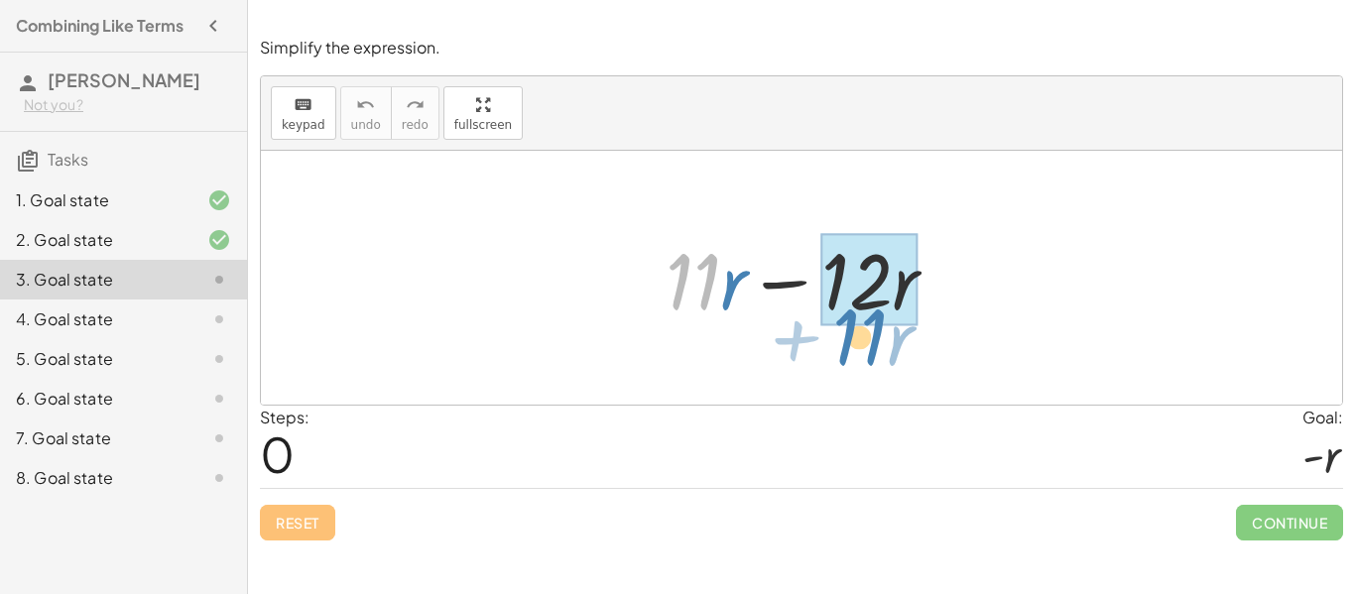
drag, startPoint x: 688, startPoint y: 287, endPoint x: 862, endPoint y: 343, distance: 183.6
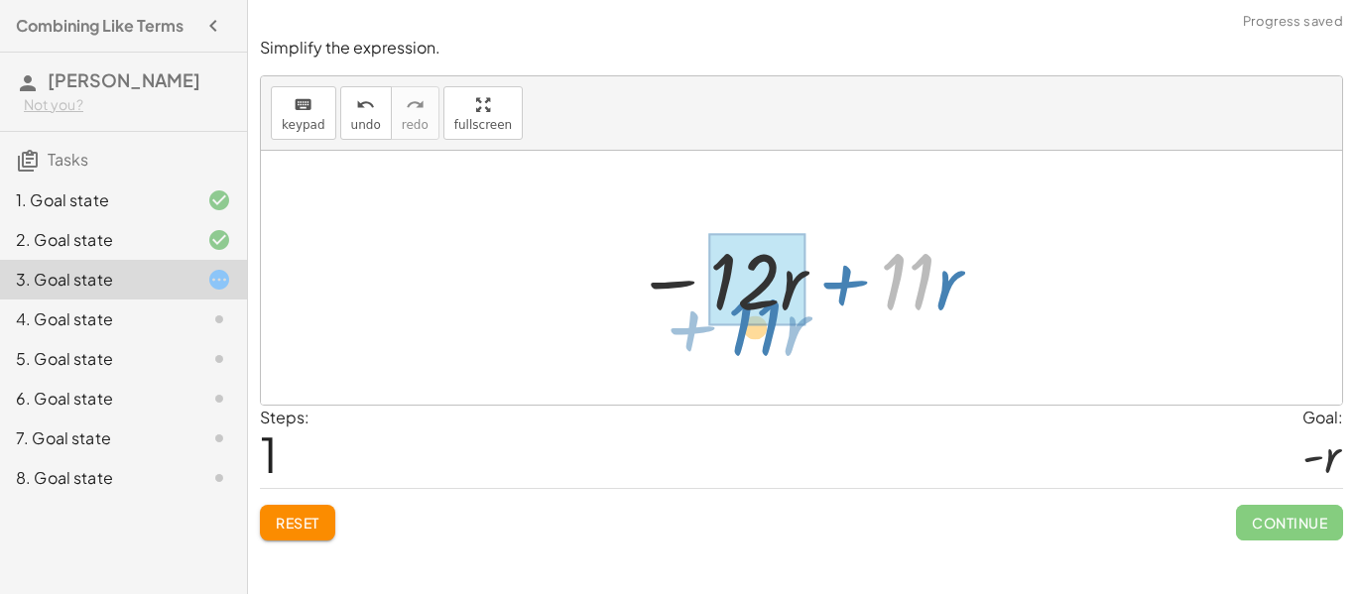
drag, startPoint x: 911, startPoint y: 291, endPoint x: 754, endPoint y: 337, distance: 163.6
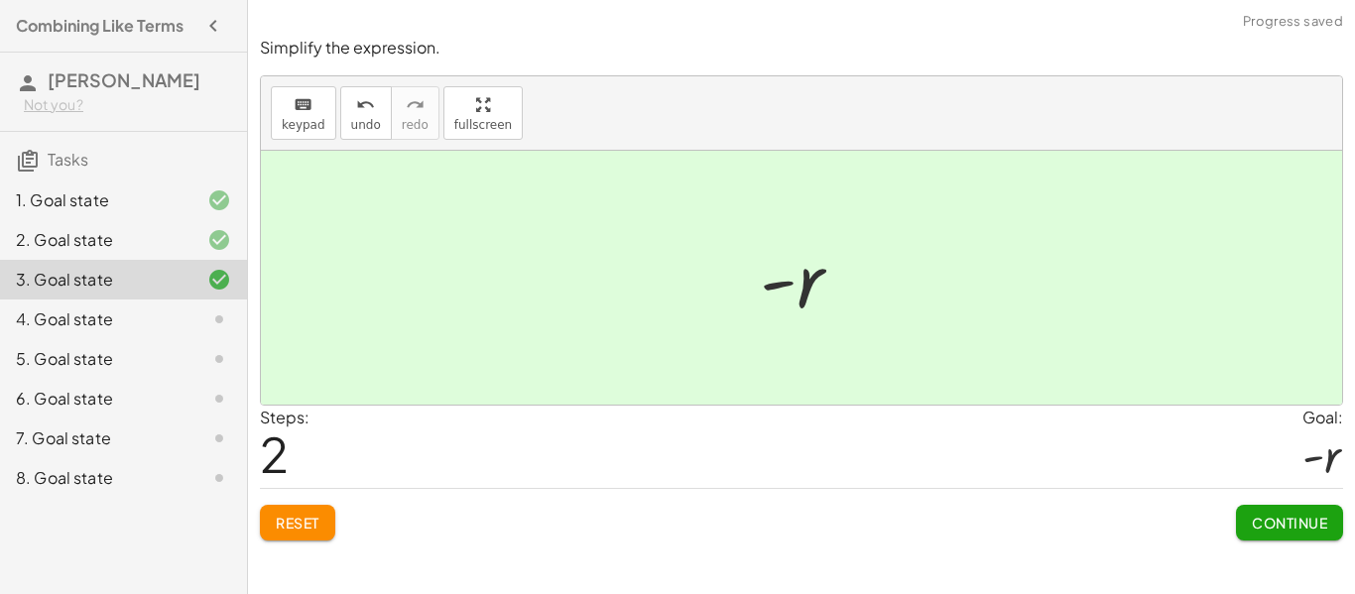
click at [1286, 517] on span "Continue" at bounding box center [1289, 523] width 75 height 18
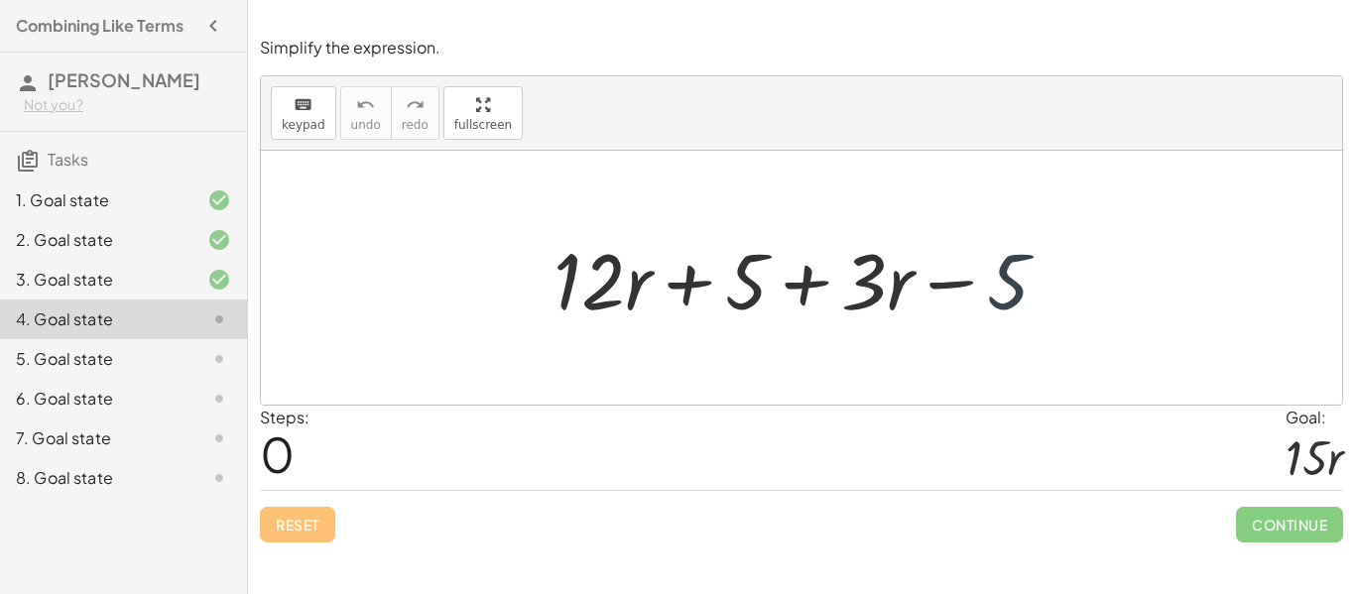
drag, startPoint x: 1016, startPoint y: 303, endPoint x: 1004, endPoint y: 309, distance: 13.3
click at [1004, 309] on div at bounding box center [809, 278] width 531 height 102
drag, startPoint x: 1010, startPoint y: 291, endPoint x: 636, endPoint y: 314, distance: 374.8
click at [636, 314] on div at bounding box center [809, 278] width 531 height 102
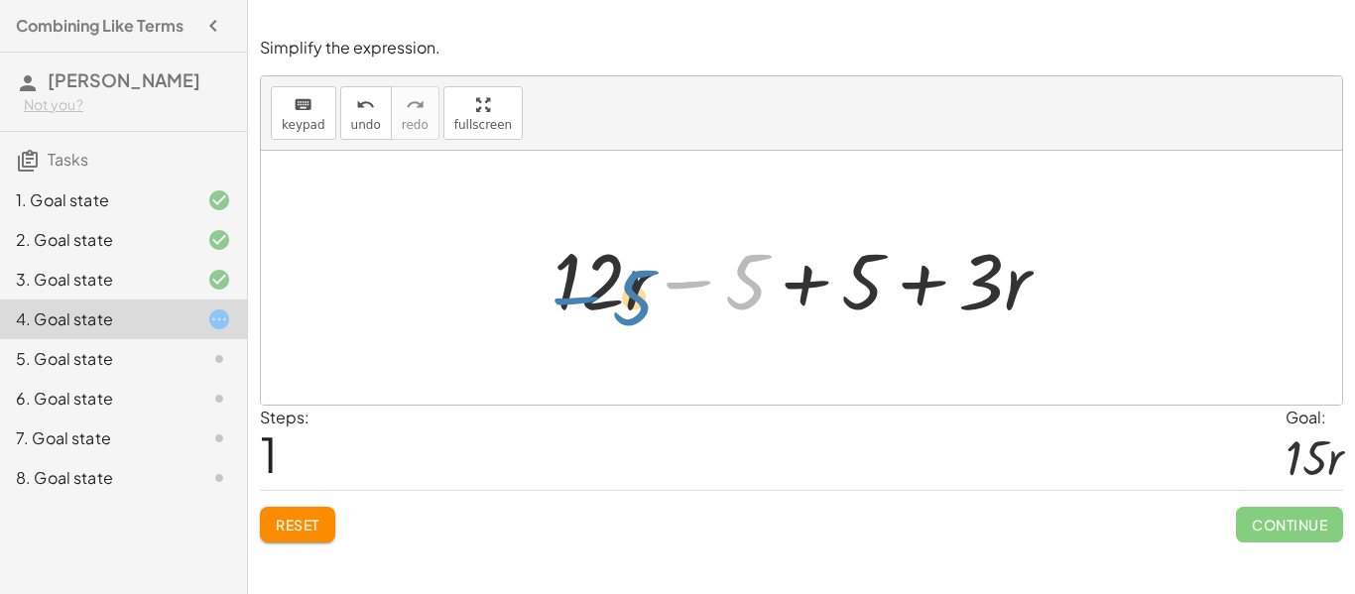
drag, startPoint x: 751, startPoint y: 300, endPoint x: 634, endPoint y: 316, distance: 118.2
click at [634, 316] on div at bounding box center [809, 278] width 531 height 102
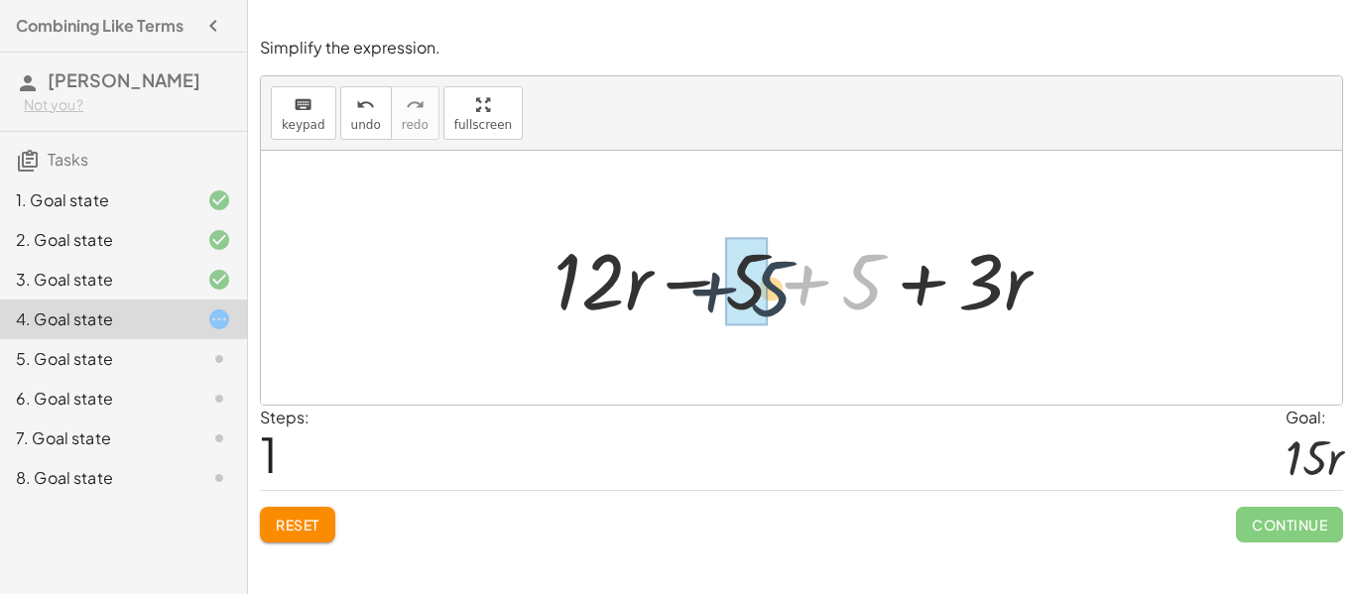
drag, startPoint x: 866, startPoint y: 286, endPoint x: 771, endPoint y: 293, distance: 95.5
click at [771, 293] on div at bounding box center [809, 278] width 531 height 102
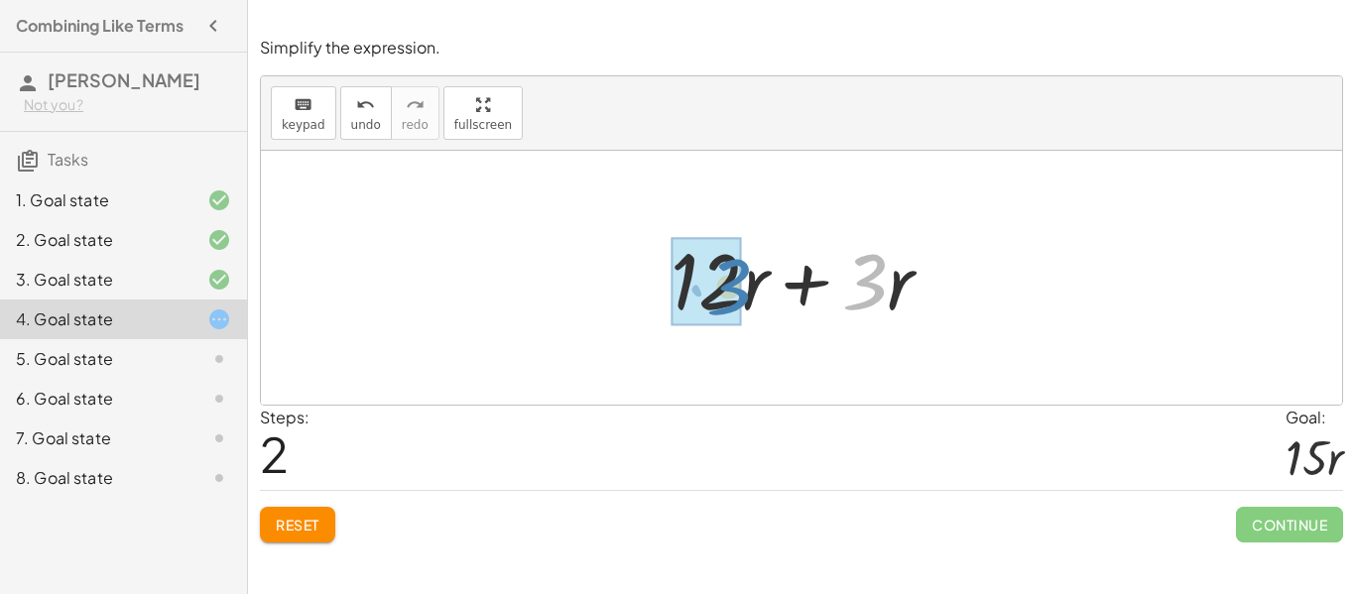
drag, startPoint x: 845, startPoint y: 288, endPoint x: 706, endPoint y: 291, distance: 138.9
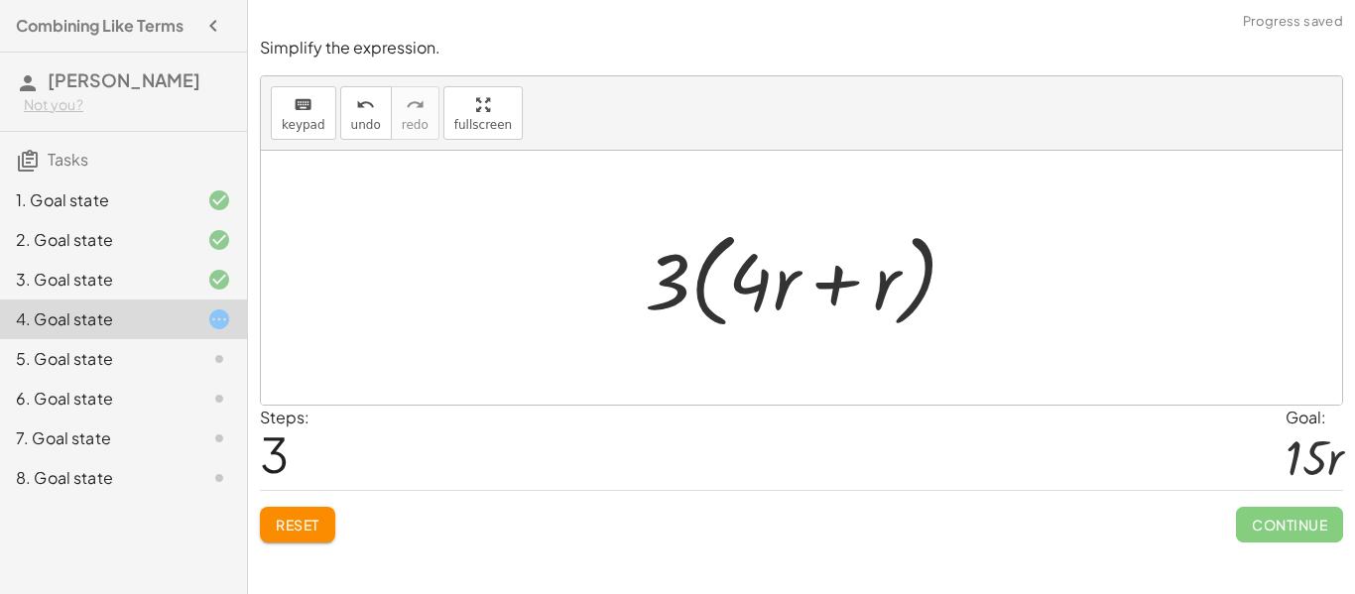
click at [727, 273] on div at bounding box center [809, 278] width 349 height 114
click at [688, 277] on div at bounding box center [809, 278] width 349 height 114
drag, startPoint x: 671, startPoint y: 286, endPoint x: 769, endPoint y: 296, distance: 98.7
click at [769, 296] on div at bounding box center [809, 278] width 349 height 114
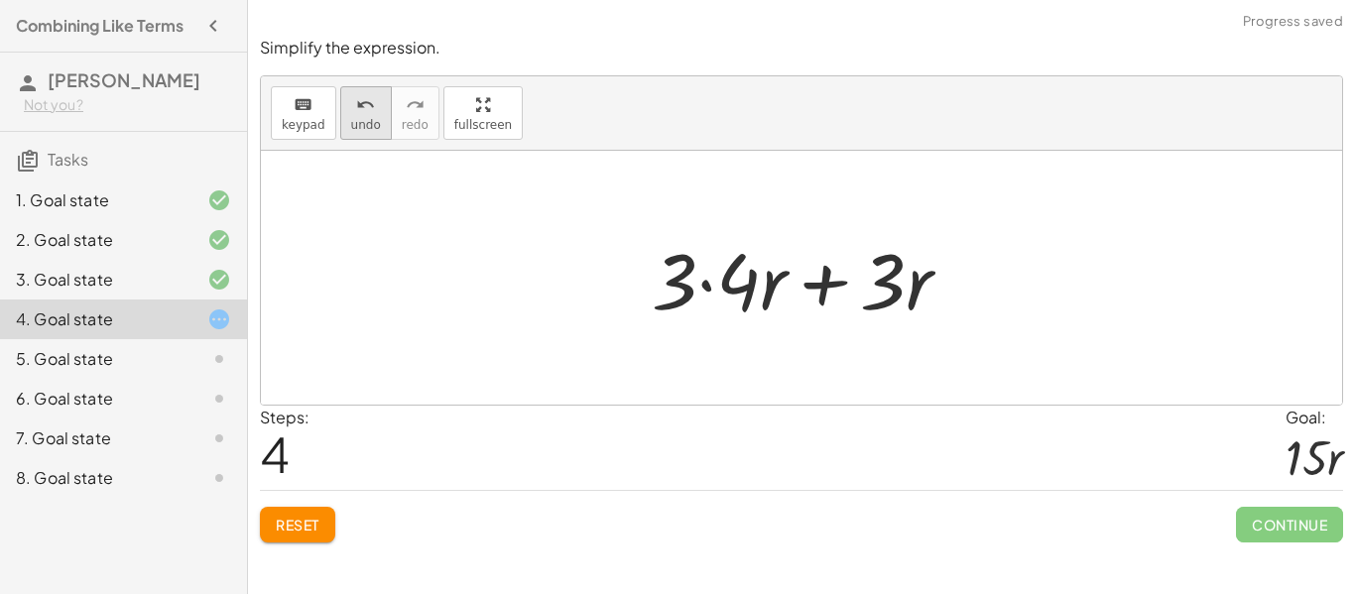
click at [356, 105] on icon "undo" at bounding box center [365, 105] width 19 height 24
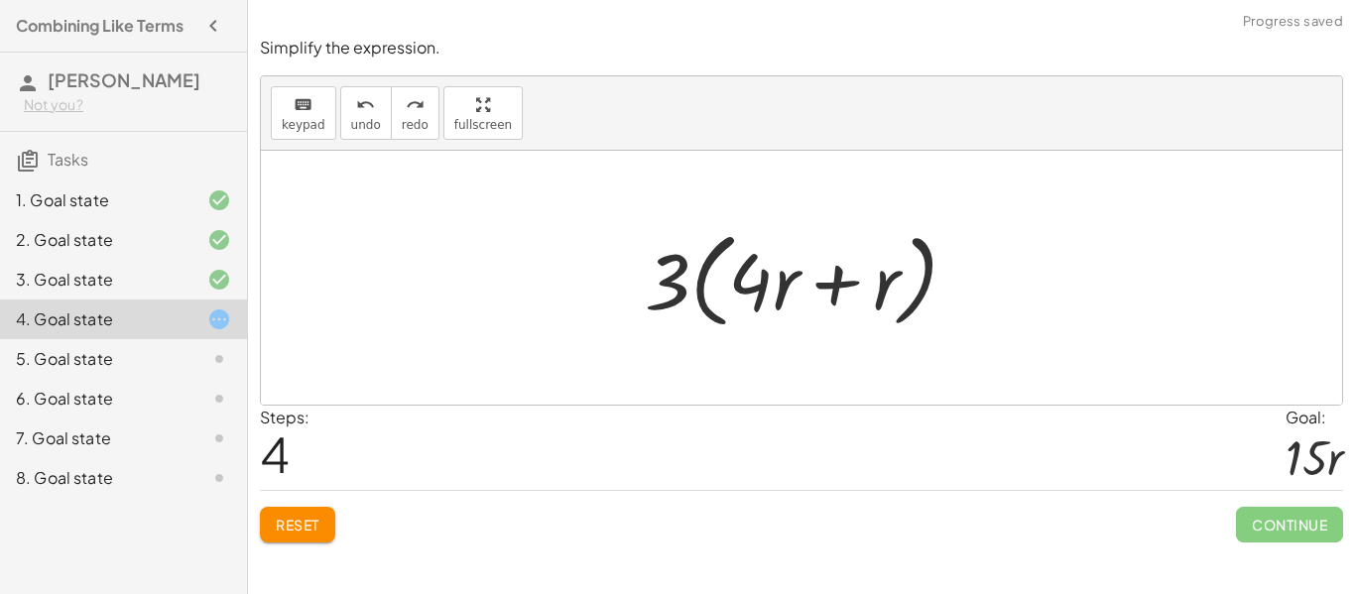
click at [578, 420] on div "Steps: 4 Goal: · 15 · r" at bounding box center [802, 448] width 1084 height 85
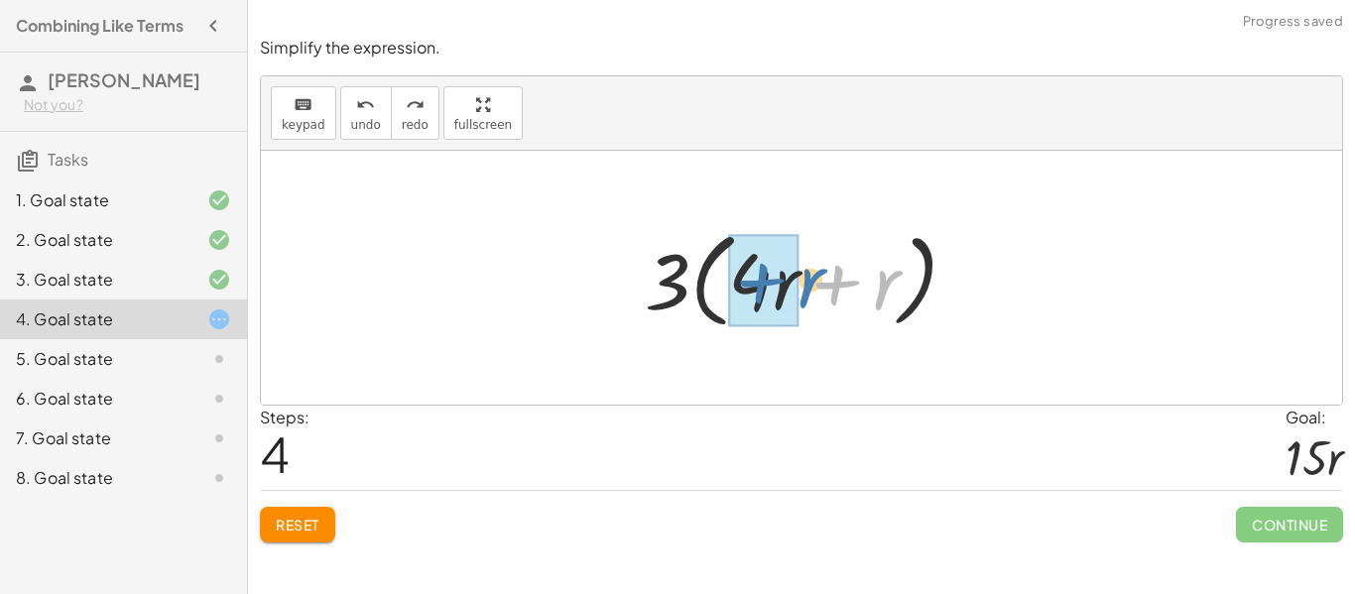
drag, startPoint x: 883, startPoint y: 290, endPoint x: 784, endPoint y: 286, distance: 99.3
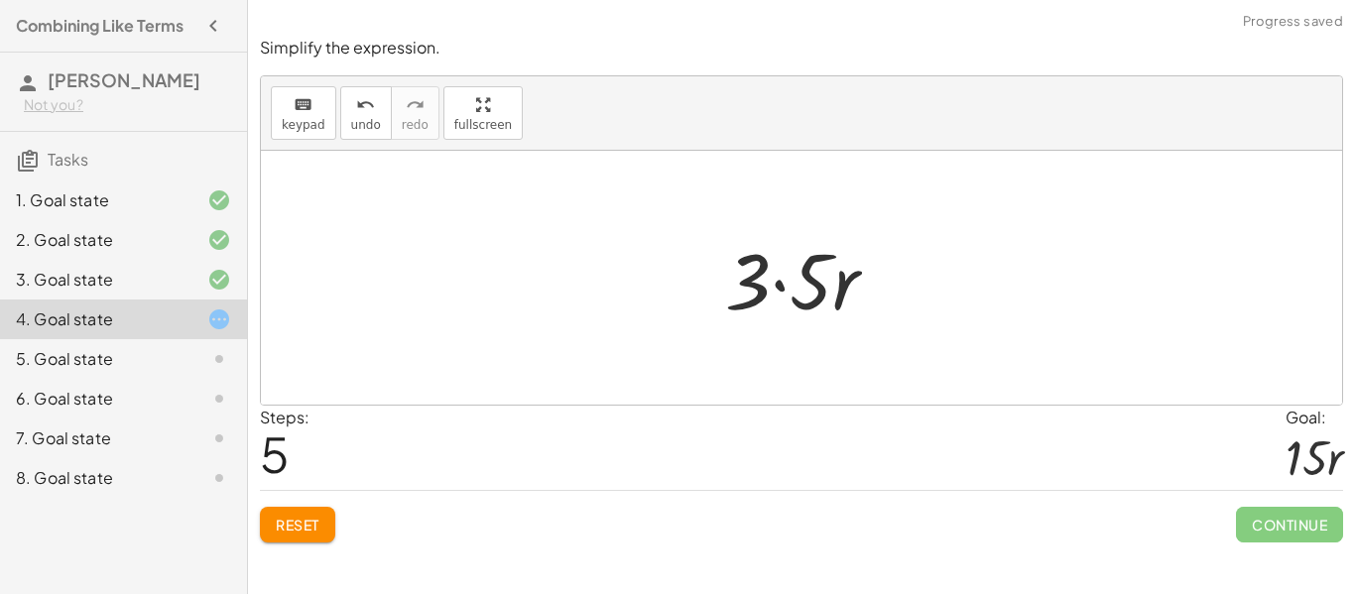
click at [796, 291] on div at bounding box center [809, 278] width 188 height 102
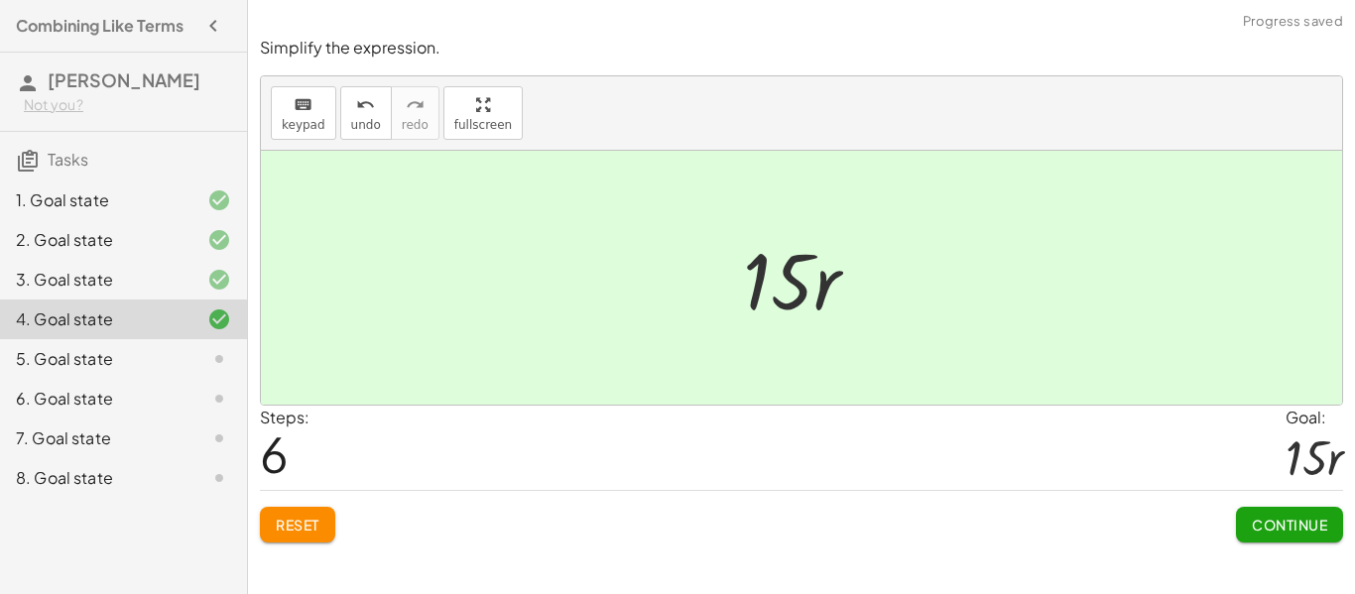
click at [1274, 525] on span "Continue" at bounding box center [1289, 525] width 75 height 18
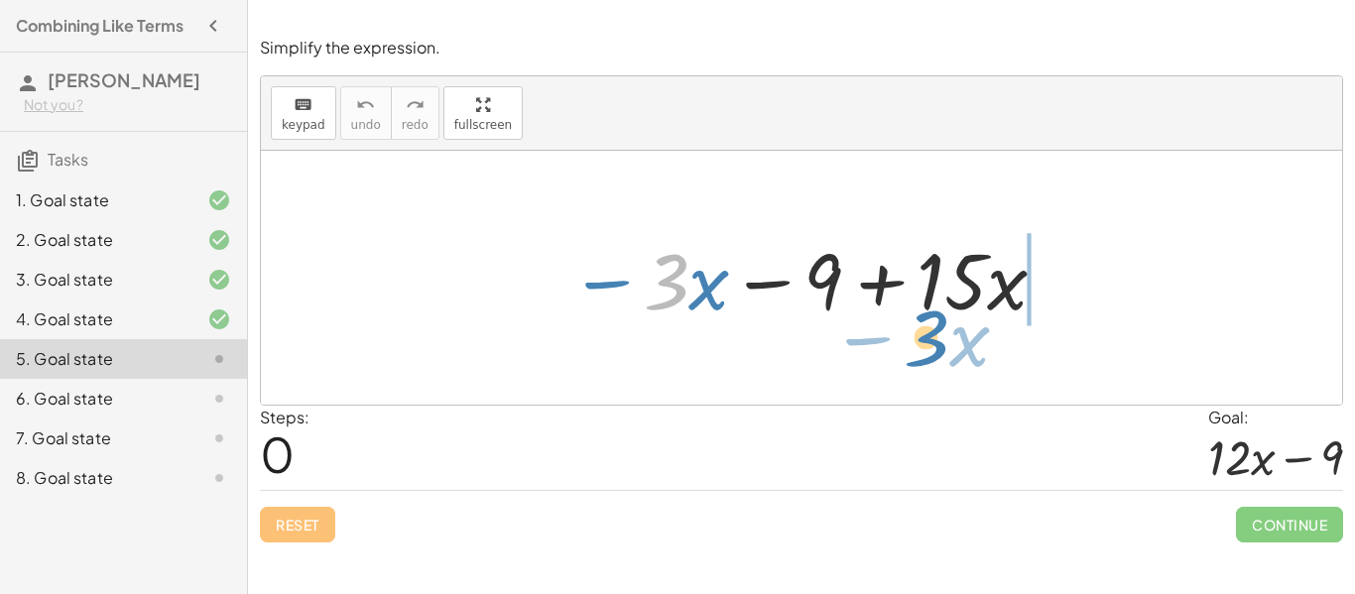
drag, startPoint x: 672, startPoint y: 299, endPoint x: 941, endPoint y: 360, distance: 275.8
click at [941, 360] on div "· 3 − · x − · 3 · x − 9 + · 15 · x" at bounding box center [802, 278] width 1082 height 254
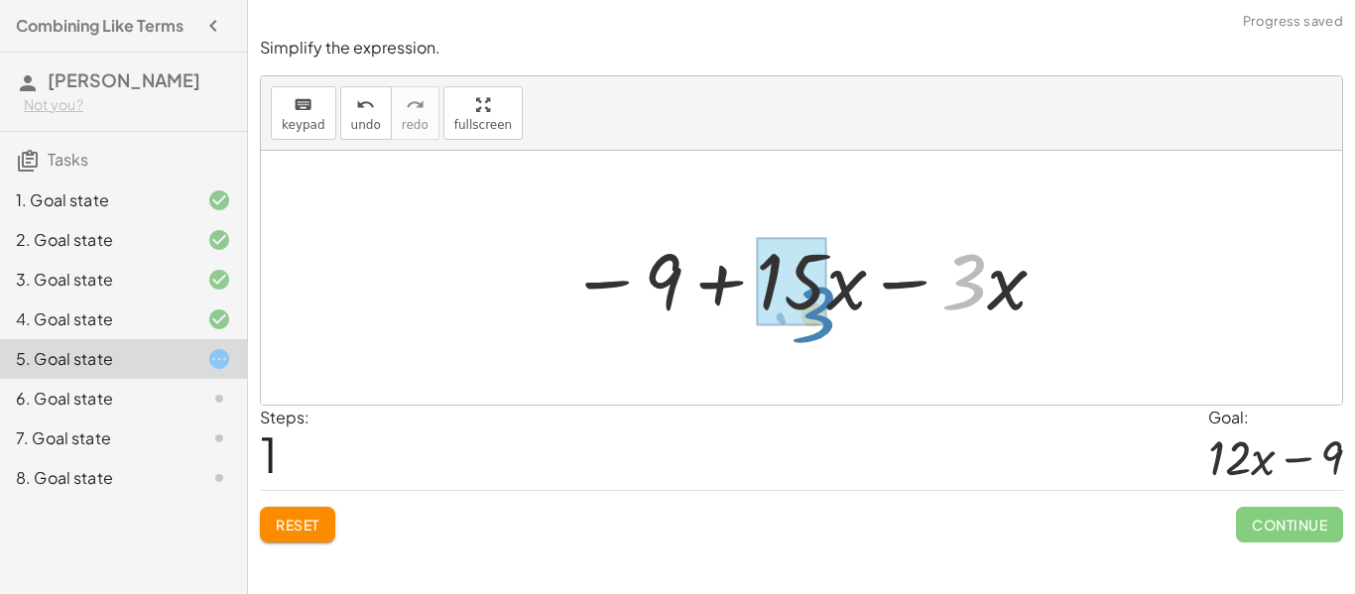
drag, startPoint x: 963, startPoint y: 268, endPoint x: 812, endPoint y: 300, distance: 155.1
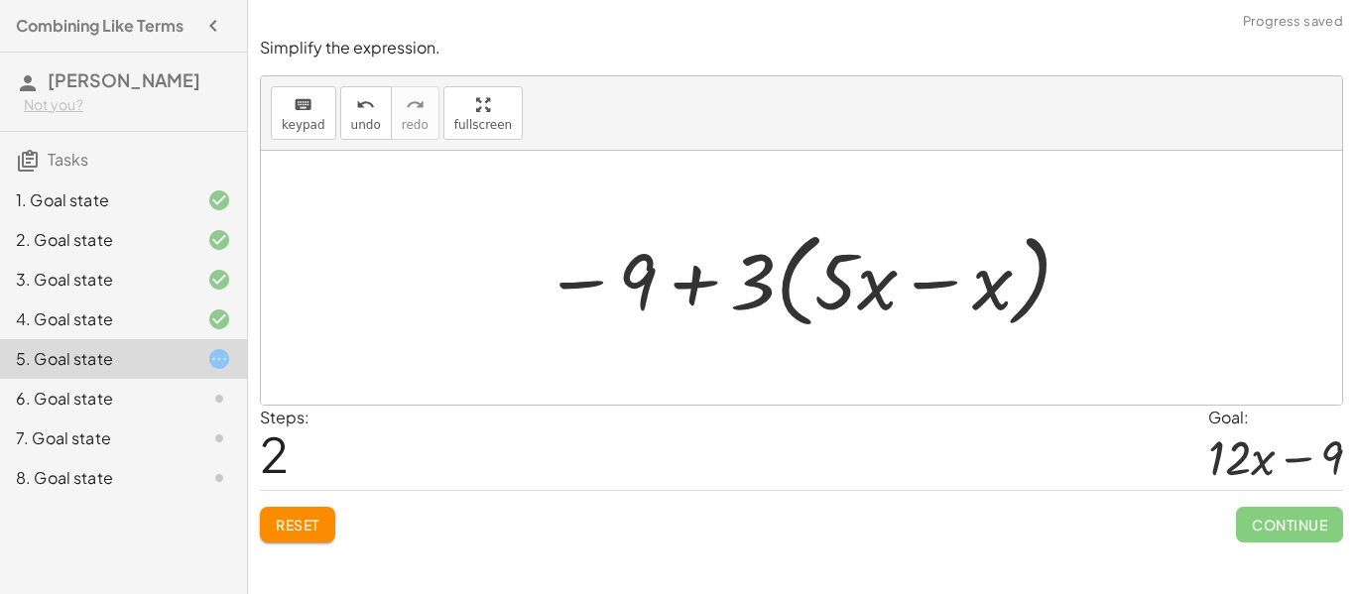
click at [938, 350] on div at bounding box center [802, 278] width 1082 height 254
click at [1000, 302] on div at bounding box center [809, 278] width 551 height 114
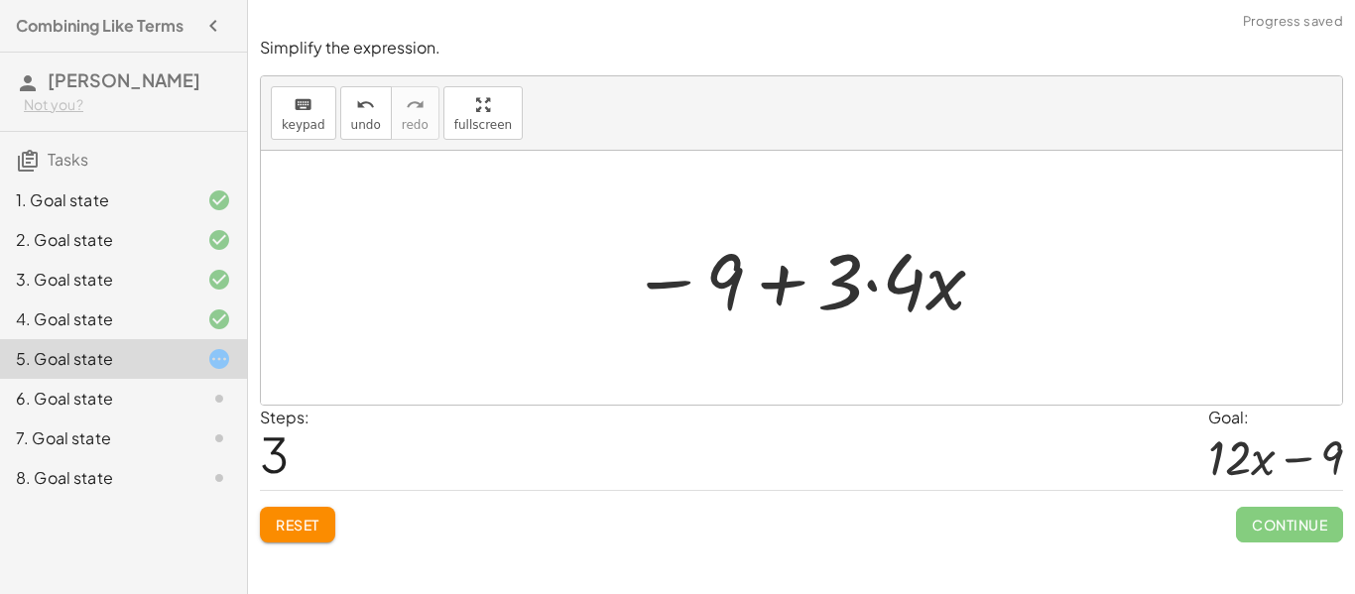
click at [898, 295] on div at bounding box center [809, 278] width 377 height 102
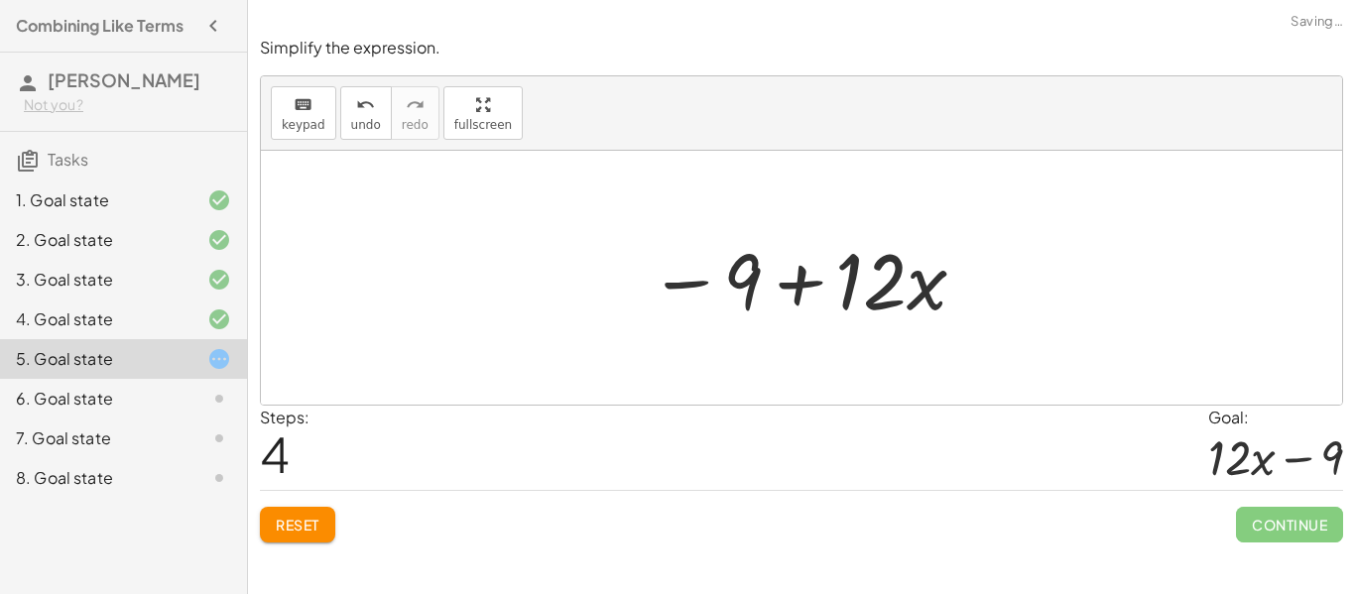
click at [882, 303] on div at bounding box center [809, 278] width 340 height 102
drag, startPoint x: 745, startPoint y: 292, endPoint x: 1017, endPoint y: 313, distance: 272.7
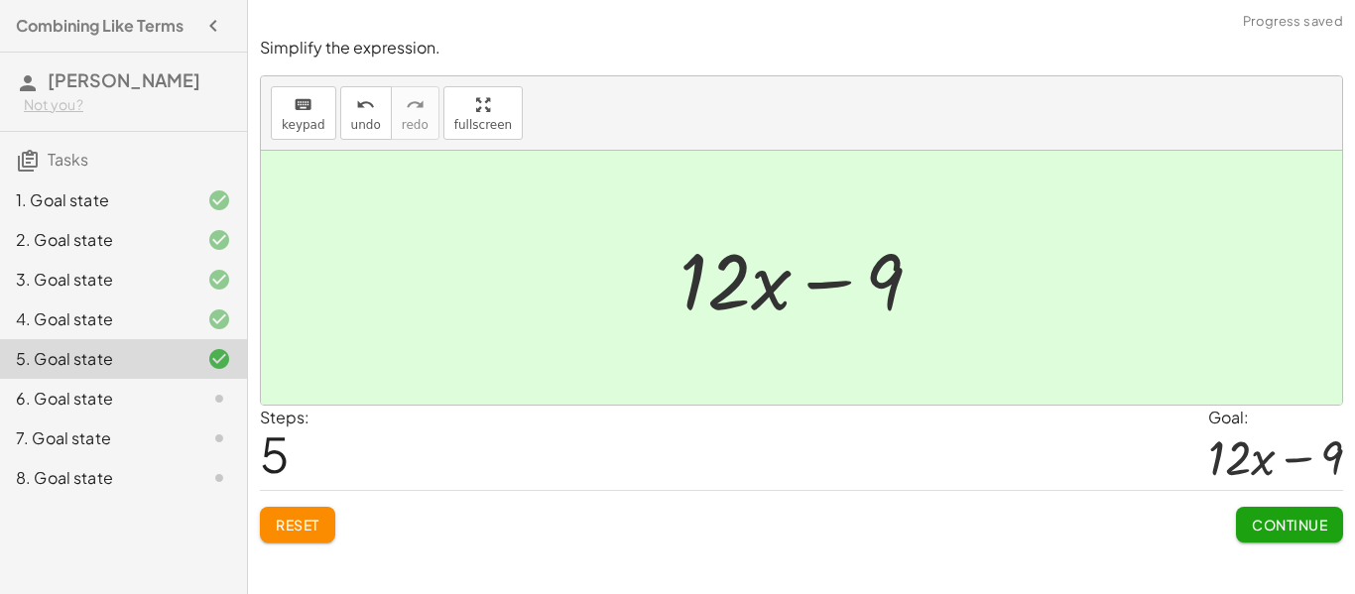
click at [1292, 520] on span "Continue" at bounding box center [1289, 525] width 75 height 18
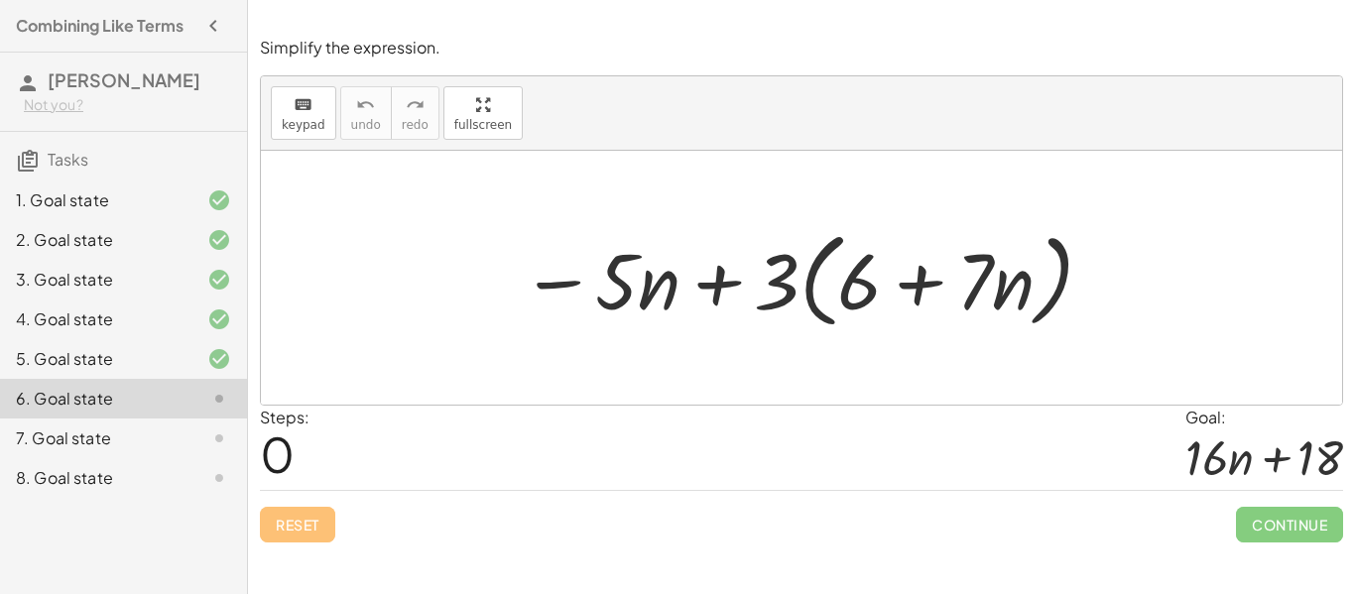
click at [100, 472] on div "8. Goal state" at bounding box center [96, 478] width 160 height 24
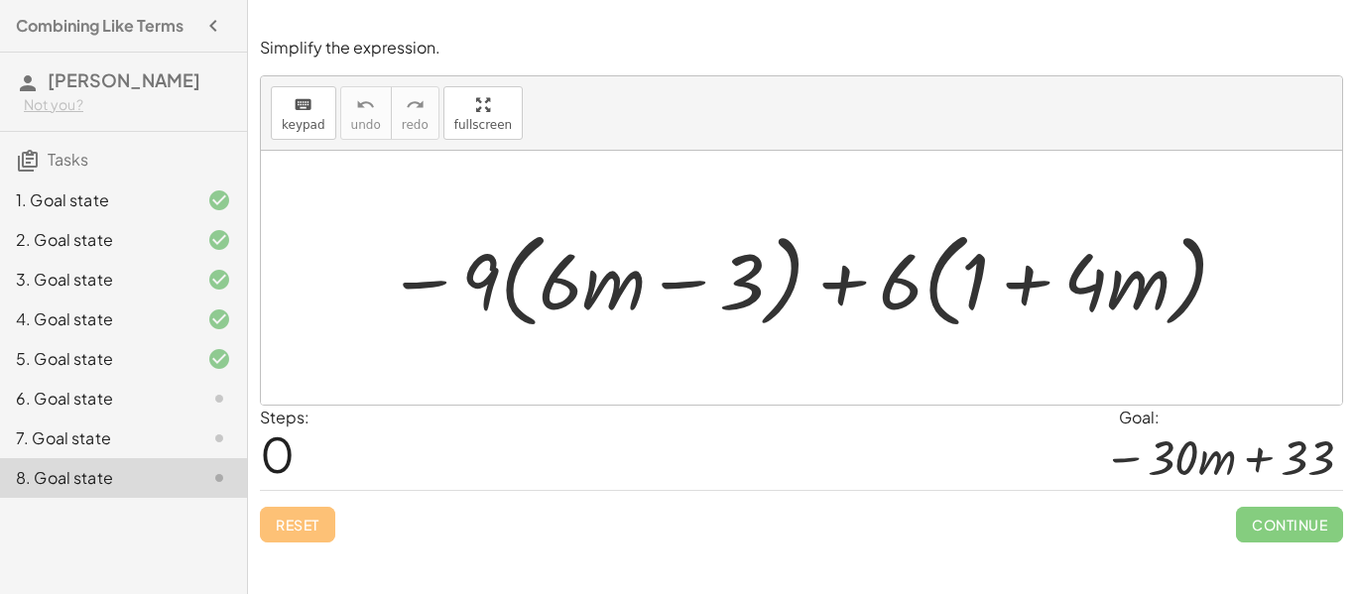
click at [493, 290] on div at bounding box center [809, 278] width 864 height 114
drag, startPoint x: 493, startPoint y: 290, endPoint x: 611, endPoint y: 311, distance: 119.9
click at [611, 311] on div at bounding box center [809, 278] width 864 height 114
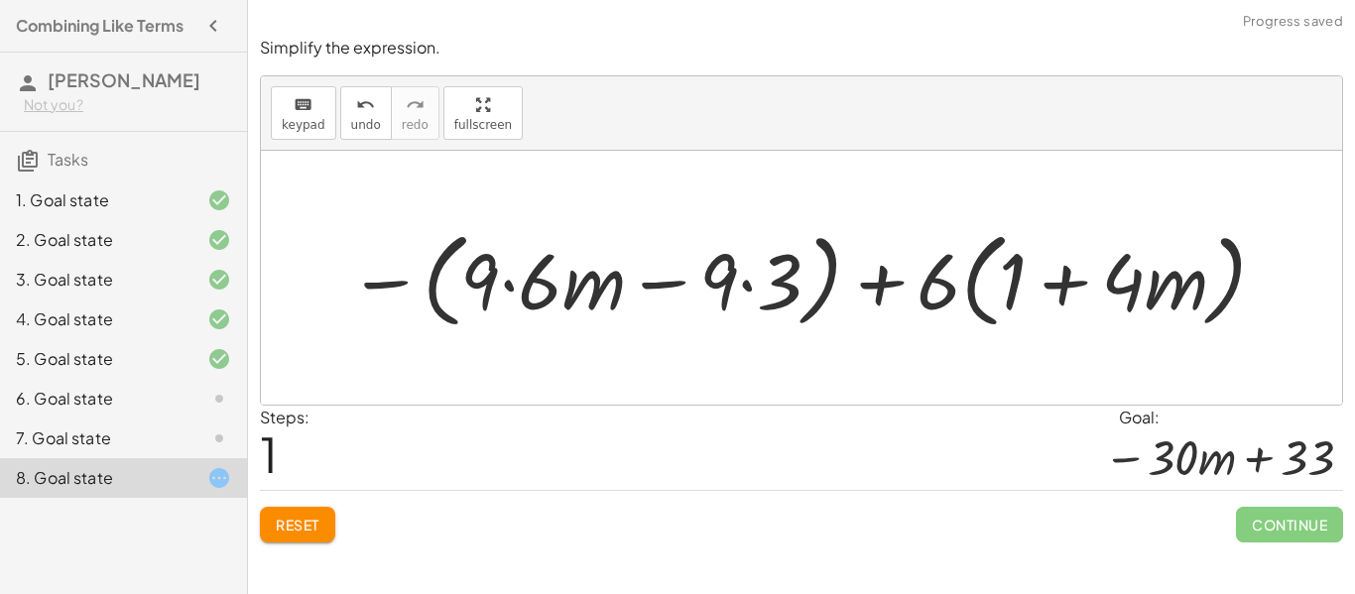
click at [547, 284] on div at bounding box center [808, 278] width 941 height 114
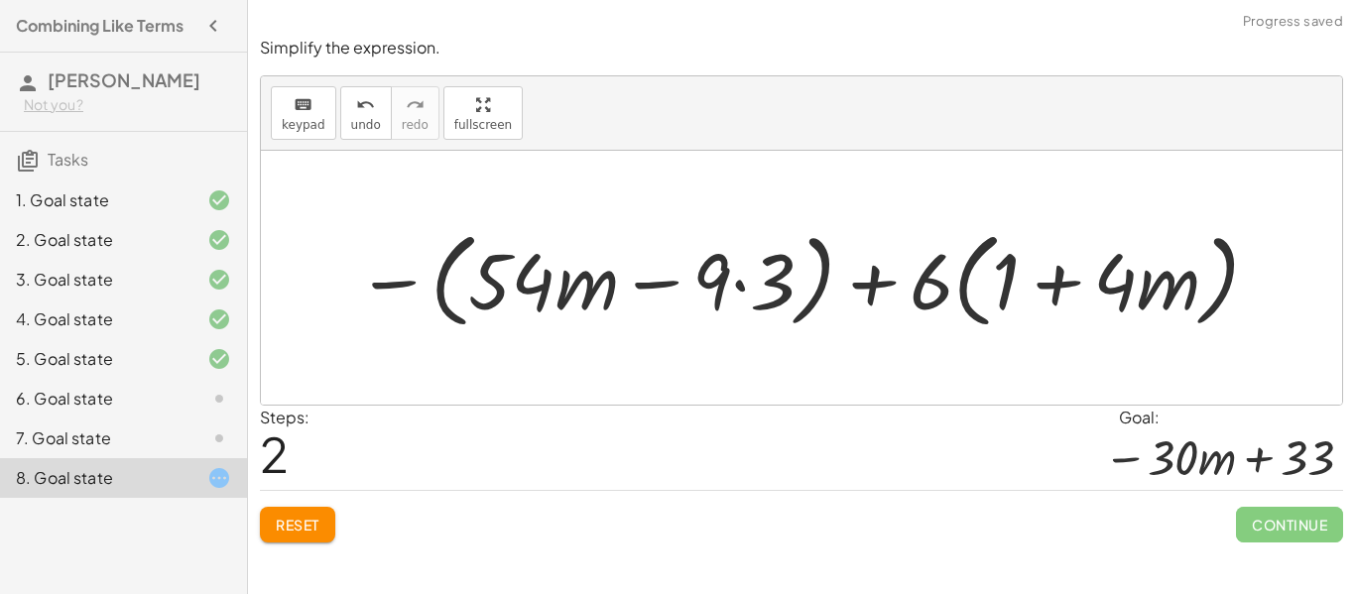
click at [574, 300] on div at bounding box center [809, 278] width 926 height 114
click at [770, 297] on div at bounding box center [809, 278] width 926 height 114
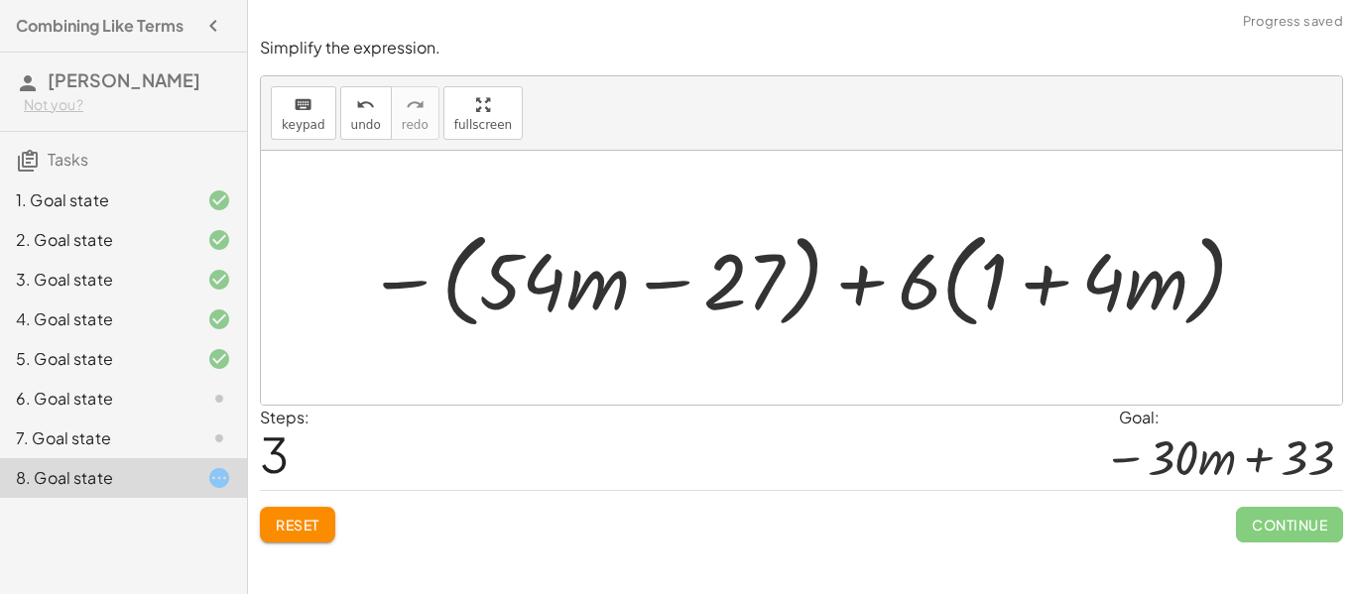
click at [744, 294] on div at bounding box center [808, 278] width 903 height 114
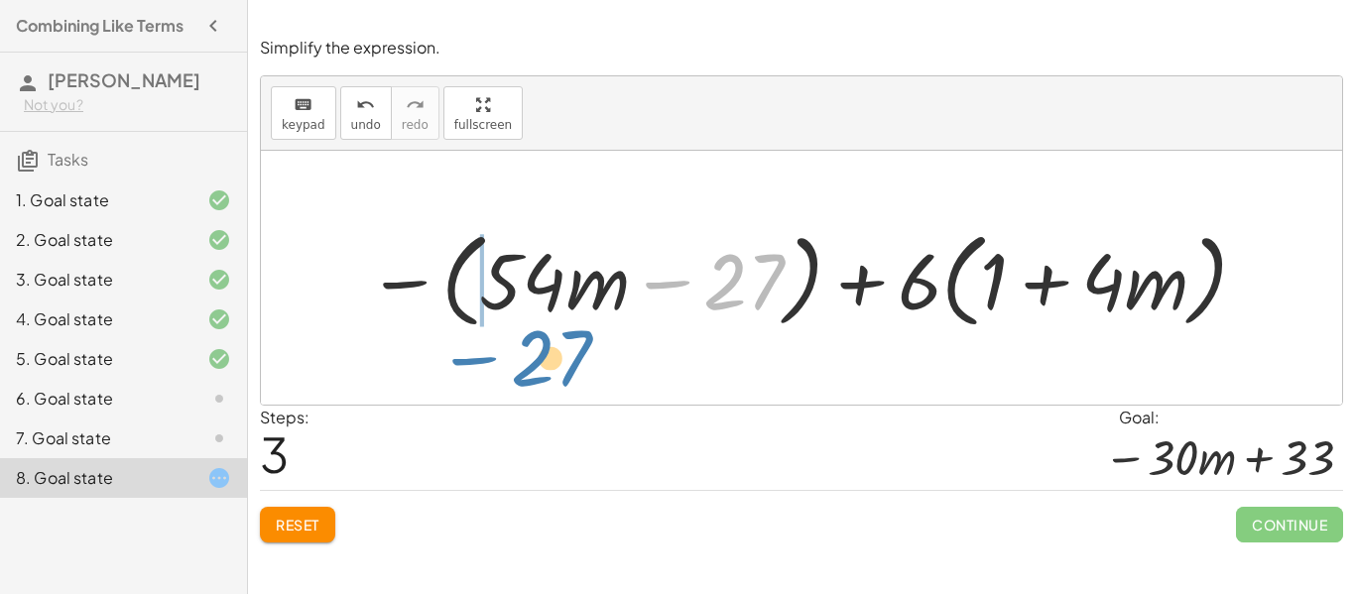
drag, startPoint x: 749, startPoint y: 298, endPoint x: 555, endPoint y: 374, distance: 208.9
click at [555, 374] on div "− · 9 · ( + · 6 · m − 3 ) + · 6 · ( + 1 + · 4 · m ) − ( + · 9 · 6 · m − · 9 · 3…" at bounding box center [802, 278] width 1082 height 254
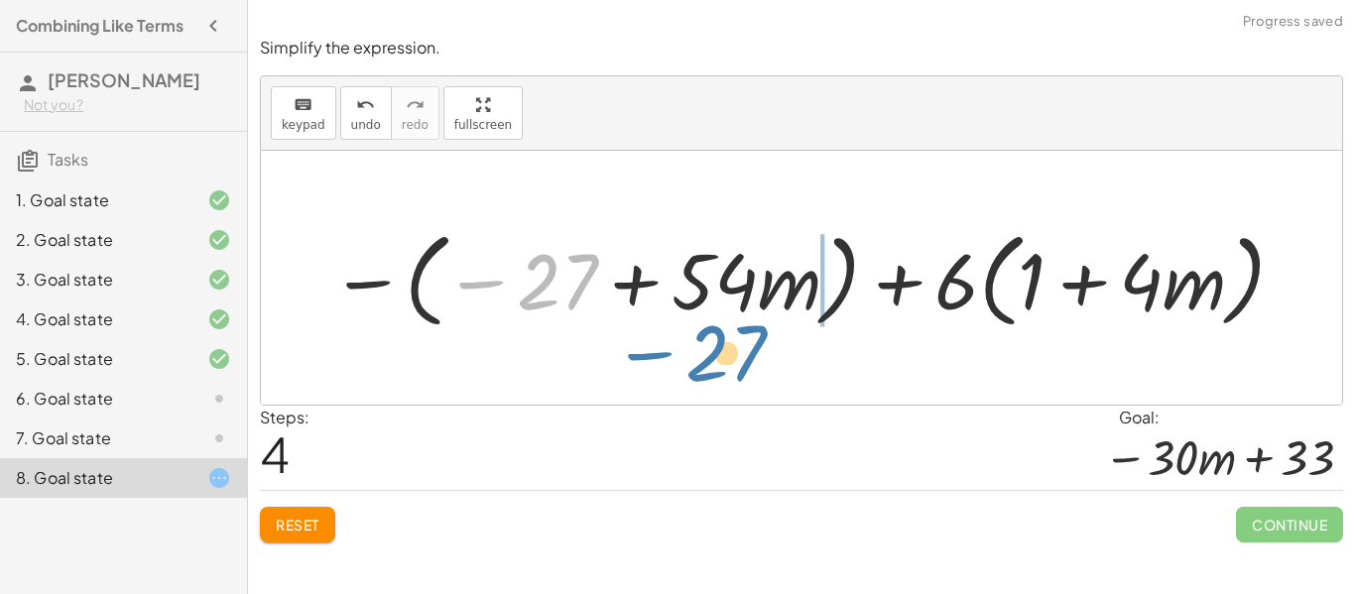
drag, startPoint x: 554, startPoint y: 283, endPoint x: 726, endPoint y: 356, distance: 187.6
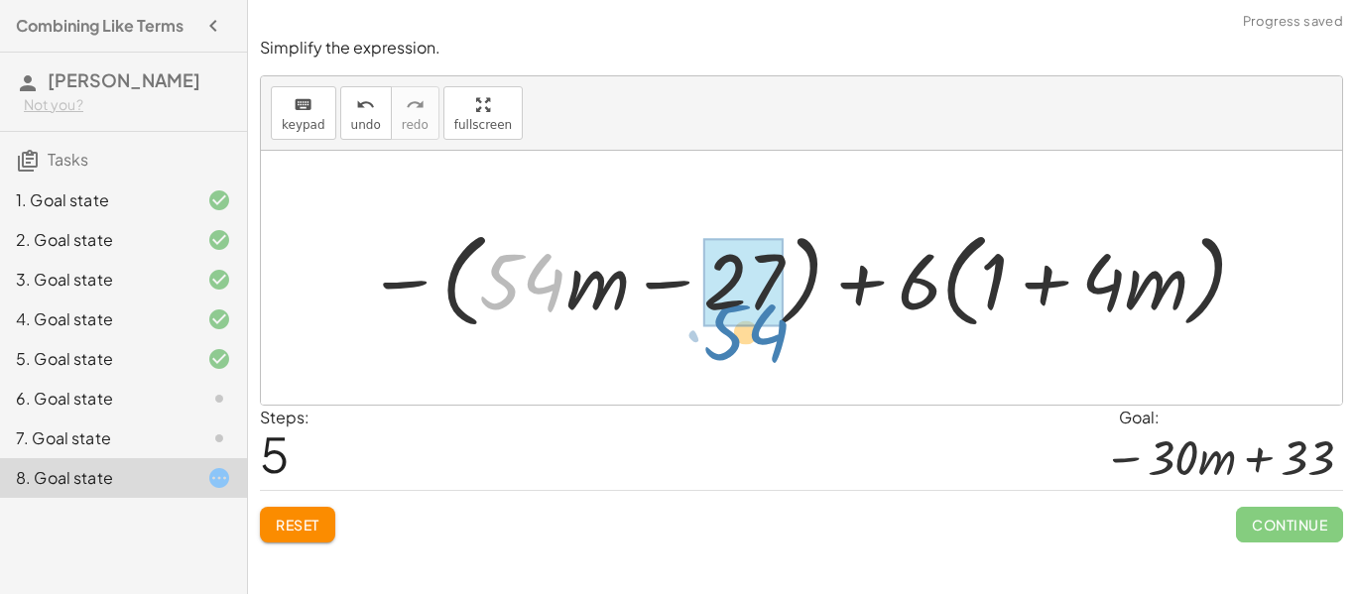
drag, startPoint x: 552, startPoint y: 294, endPoint x: 782, endPoint y: 349, distance: 236.8
click at [782, 349] on div "− · 9 · ( + · 6 · m − 3 ) + · 6 · ( + 1 + · 4 · m ) − ( + · 9 · 6 · m − · 9 · 3…" at bounding box center [802, 278] width 1082 height 254
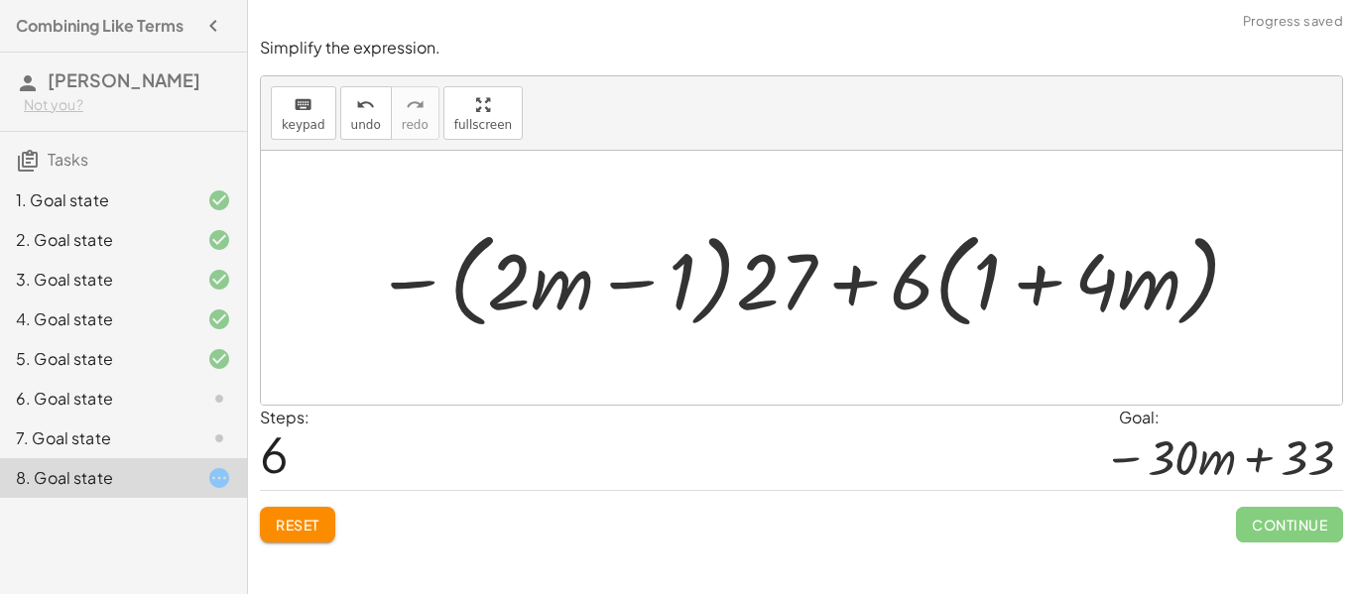
click at [618, 358] on div at bounding box center [802, 278] width 1082 height 254
click at [684, 272] on div at bounding box center [809, 278] width 888 height 114
click at [749, 287] on div at bounding box center [809, 278] width 888 height 114
click at [553, 305] on div at bounding box center [809, 278] width 888 height 114
click at [1115, 295] on div at bounding box center [809, 278] width 888 height 114
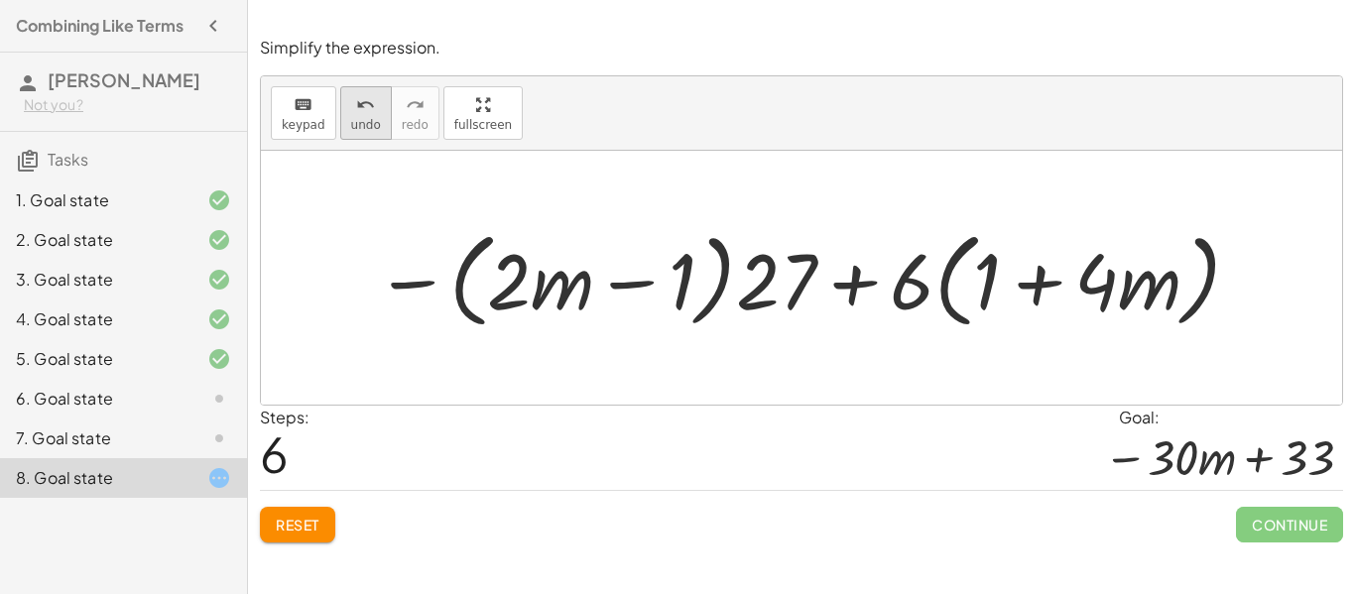
click at [364, 104] on icon "undo" at bounding box center [365, 105] width 19 height 24
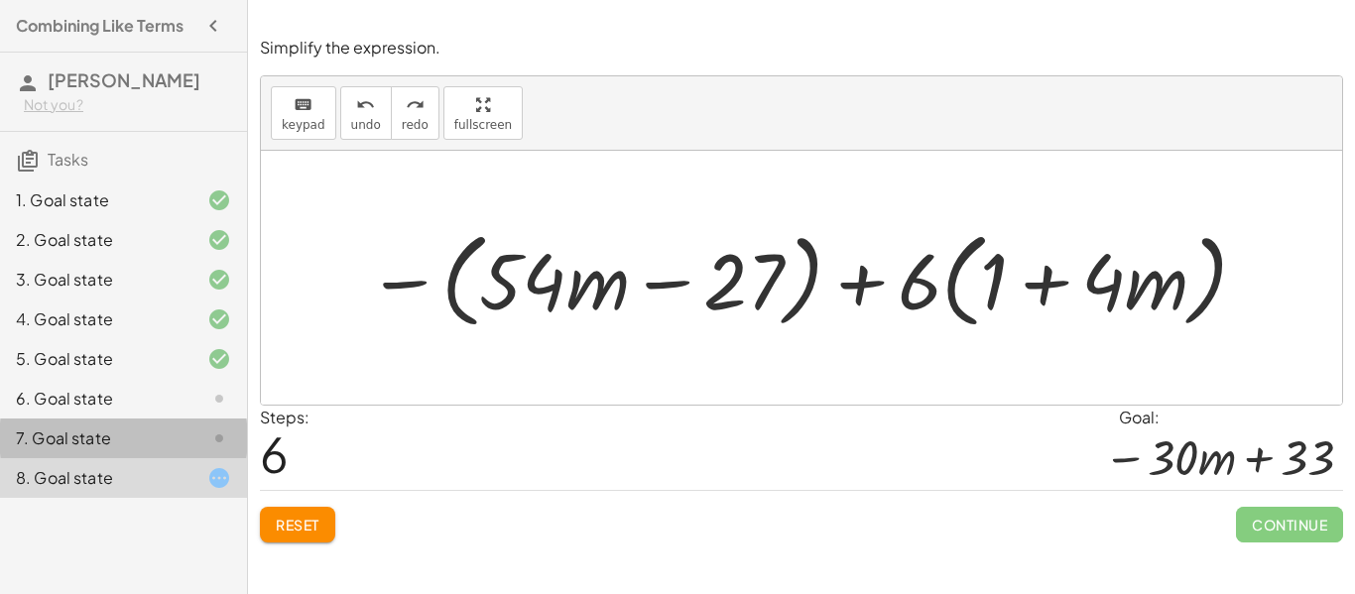
click at [66, 442] on div "7. Goal state" at bounding box center [96, 439] width 160 height 24
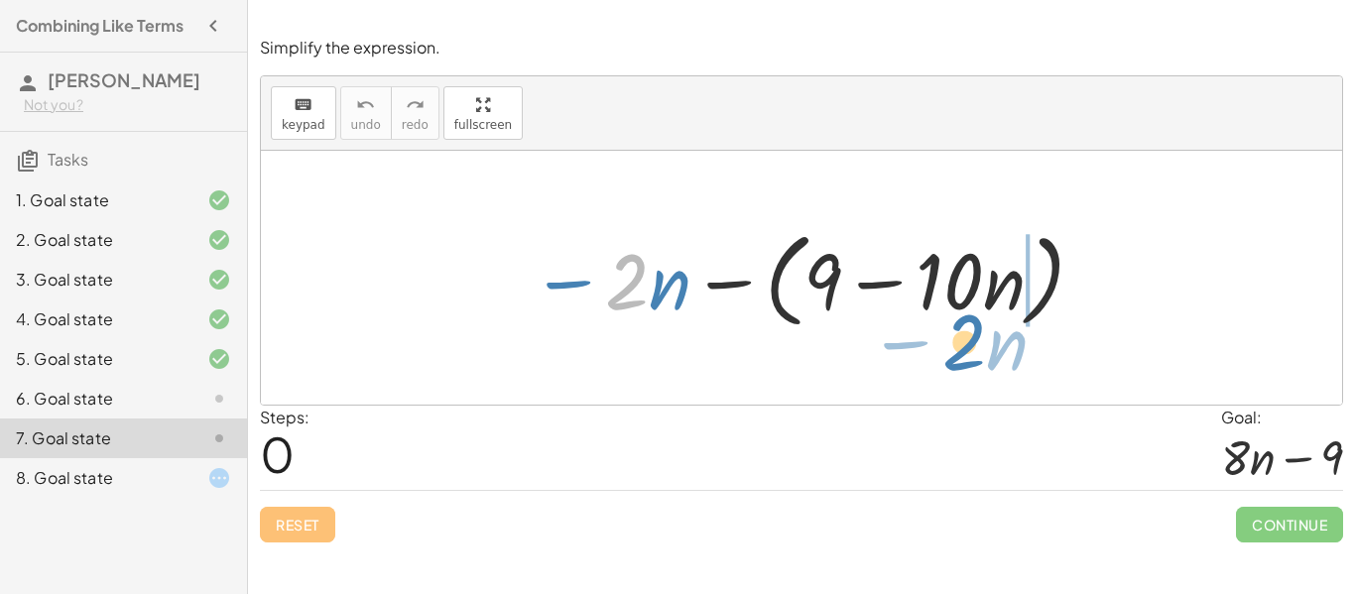
drag, startPoint x: 634, startPoint y: 299, endPoint x: 971, endPoint y: 359, distance: 342.7
click at [971, 359] on div "· 2 − · n − · 2 · n − ( + 9 − · 10 · n )" at bounding box center [802, 278] width 1082 height 254
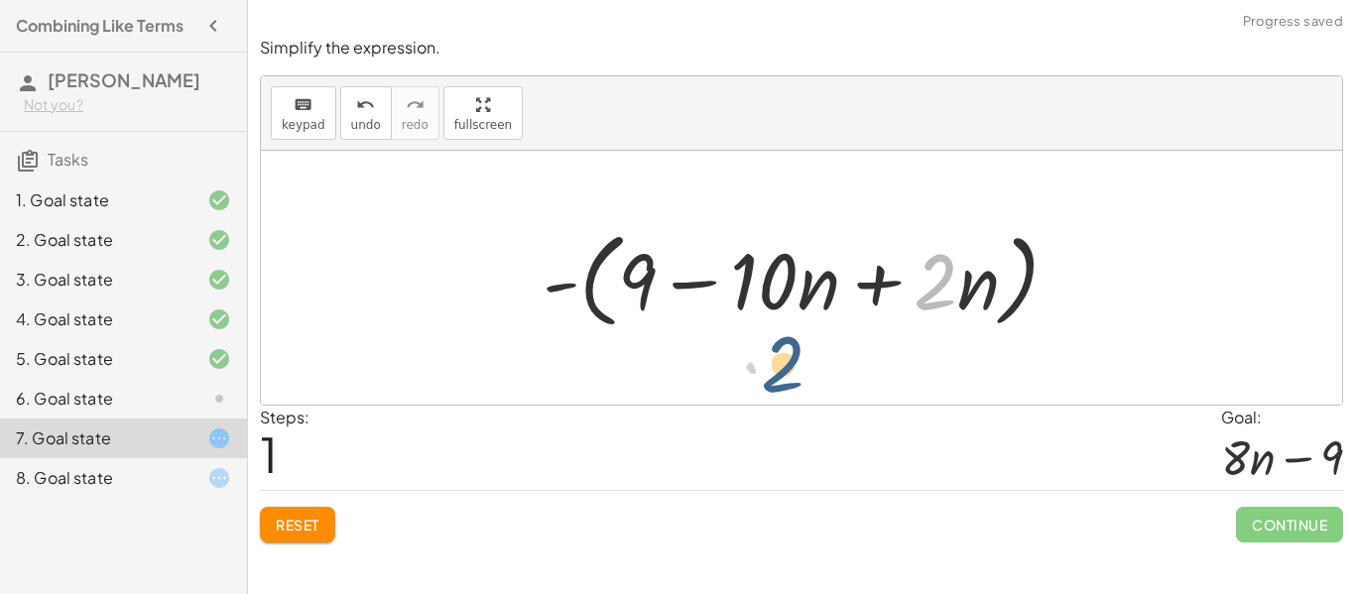
drag, startPoint x: 932, startPoint y: 302, endPoint x: 771, endPoint y: 374, distance: 176.3
click at [771, 374] on div "− · 2 · n − ( + 9 − · 10 · n ) · 2 · 2 · n - ( + 9 − · 10 · n ) +" at bounding box center [802, 278] width 1082 height 254
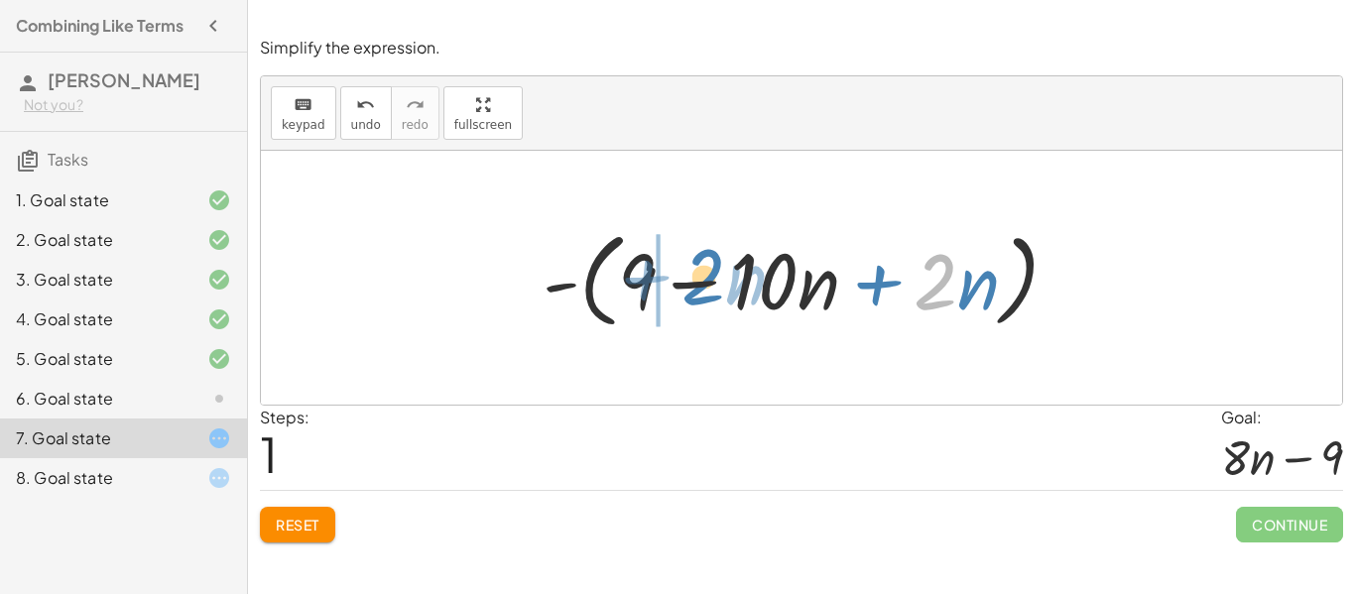
drag, startPoint x: 938, startPoint y: 288, endPoint x: 701, endPoint y: 283, distance: 237.2
click at [701, 283] on div at bounding box center [809, 278] width 552 height 114
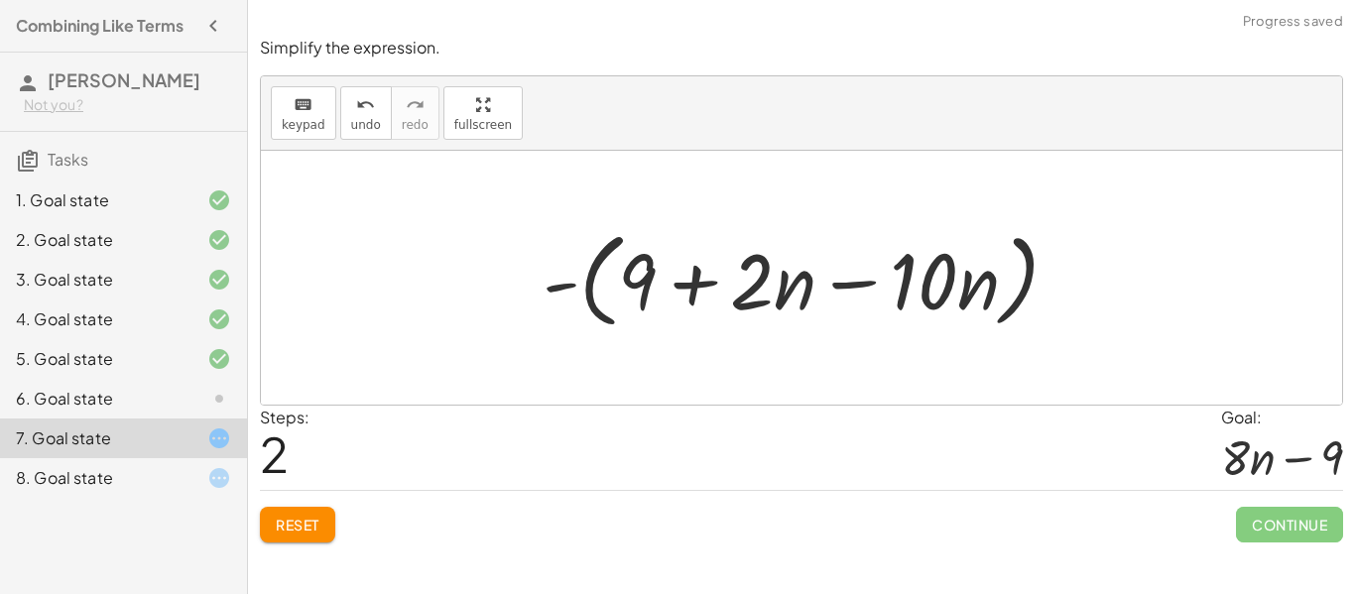
click at [831, 317] on div at bounding box center [809, 278] width 552 height 114
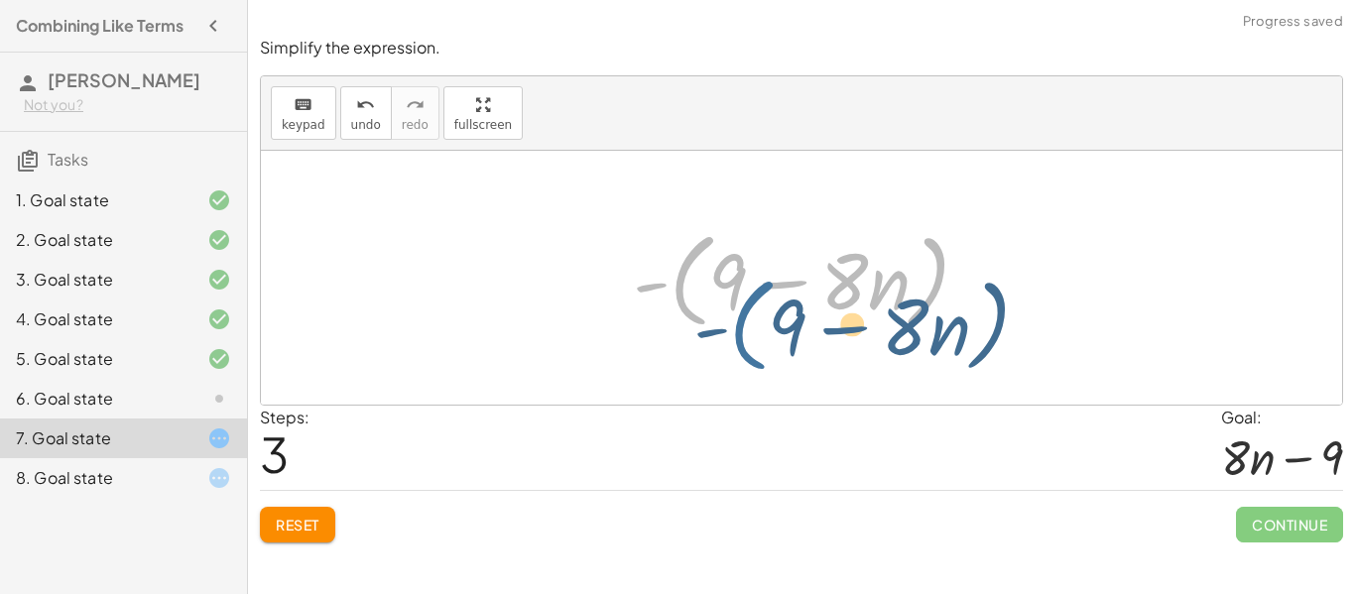
drag, startPoint x: 677, startPoint y: 297, endPoint x: 790, endPoint y: 414, distance: 162.8
click at [0, 0] on div "Simplify the expression. keyboard keypad undo undo redo redo fullscreen − · 2 ·…" at bounding box center [0, 0] width 0 height 0
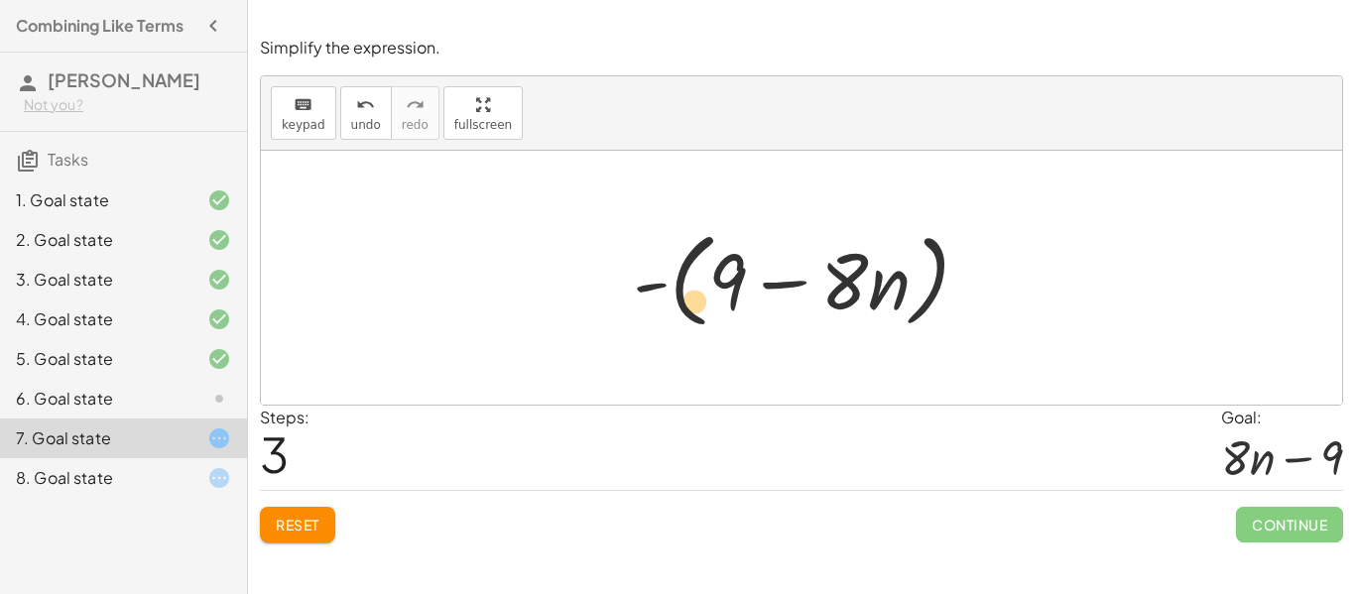
drag, startPoint x: 647, startPoint y: 284, endPoint x: 699, endPoint y: 306, distance: 56.0
click at [699, 306] on div at bounding box center [809, 278] width 372 height 114
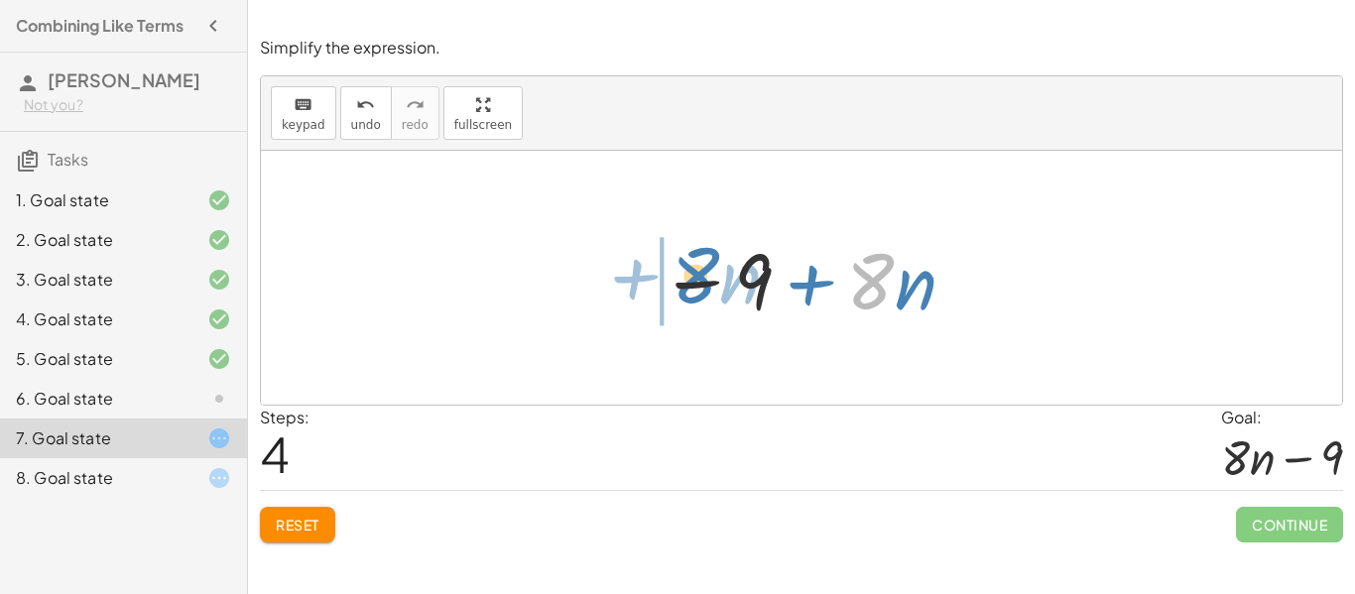
drag, startPoint x: 875, startPoint y: 286, endPoint x: 694, endPoint y: 274, distance: 182.0
click at [694, 274] on div at bounding box center [809, 278] width 319 height 102
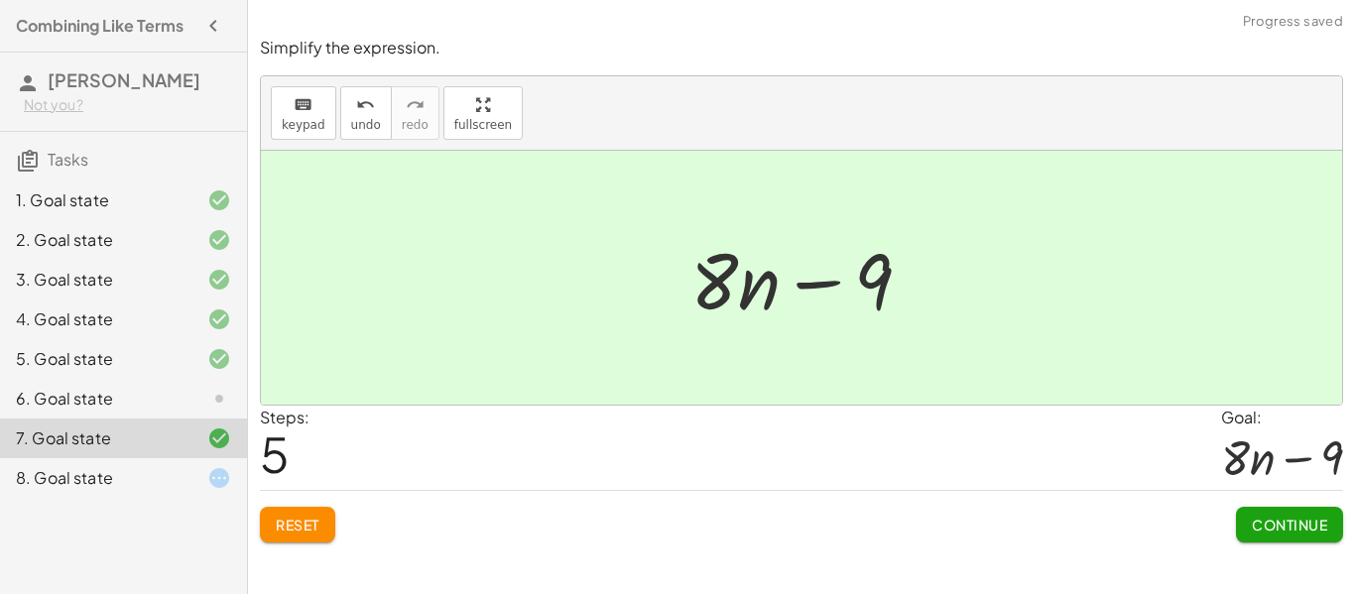
click at [1261, 525] on span "Continue" at bounding box center [1289, 525] width 75 height 18
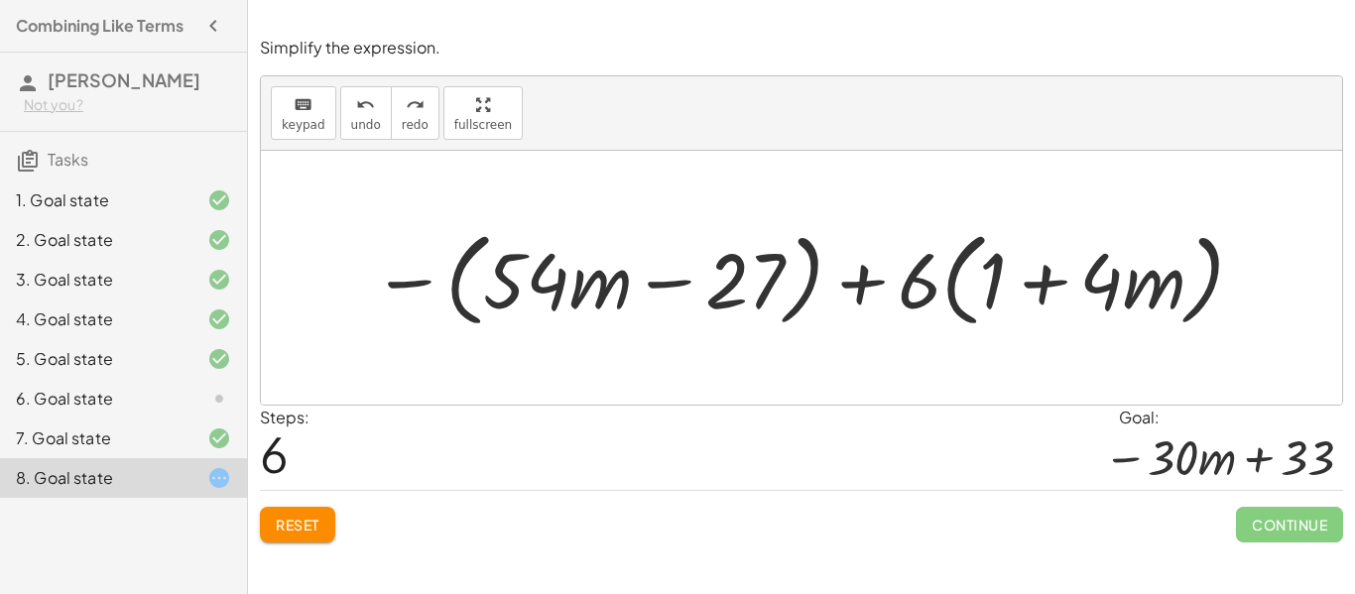
click at [596, 300] on div at bounding box center [809, 277] width 895 height 113
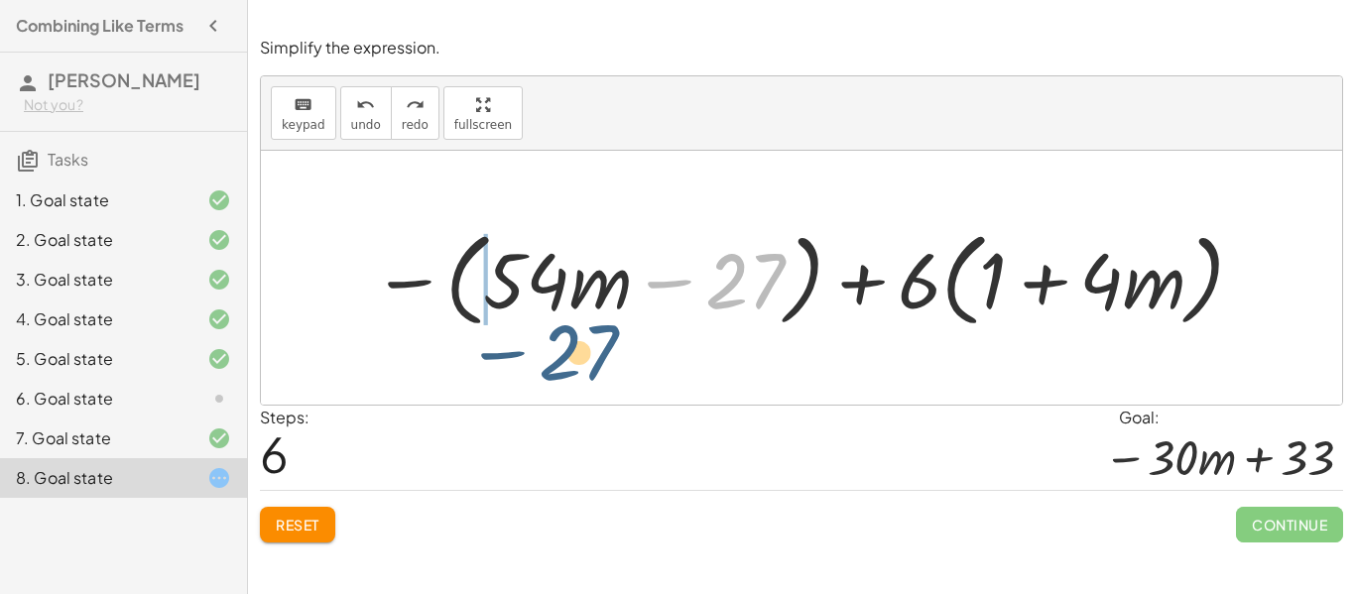
drag, startPoint x: 773, startPoint y: 286, endPoint x: 602, endPoint y: 358, distance: 185.4
click at [602, 358] on div "− · 9 · ( + · 6 · m − 3 ) + · 6 · ( + 1 + · 4 · m ) − ( + · 9 · 6 · m − · 9 · 3…" at bounding box center [802, 278] width 1082 height 254
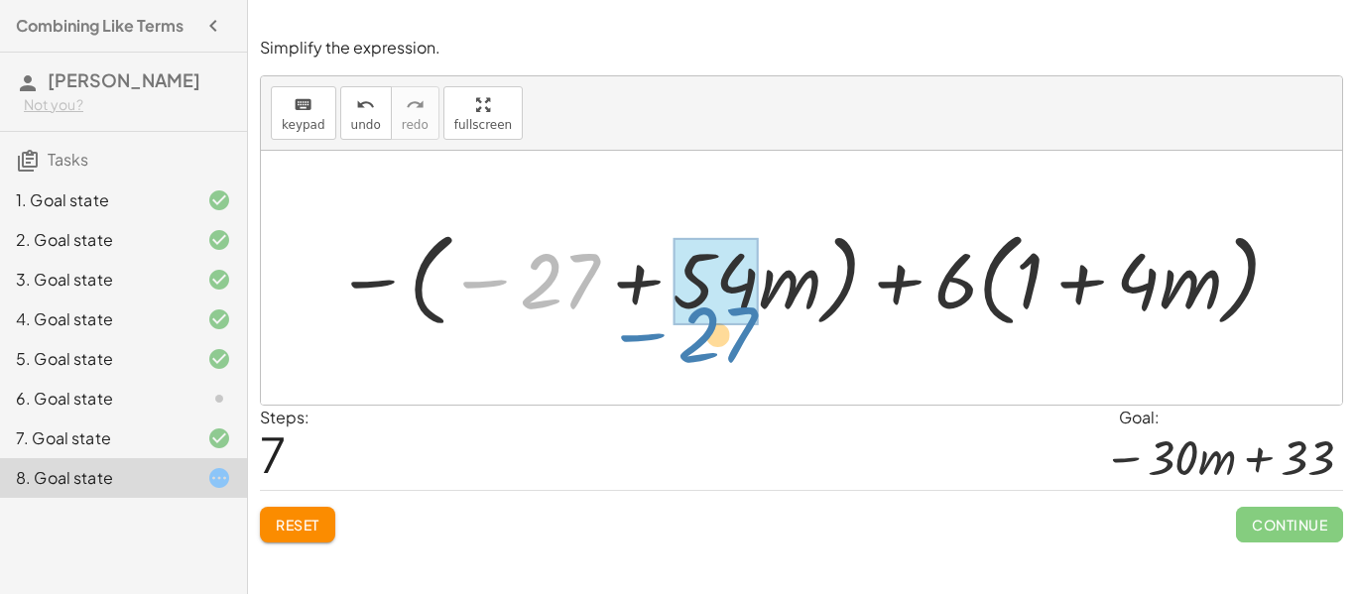
drag, startPoint x: 540, startPoint y: 281, endPoint x: 698, endPoint y: 334, distance: 166.6
click at [698, 334] on div "− · 9 · ( + · 6 · m − 3 ) + · 6 · ( + 1 + · 4 · m ) − ( + · 9 · 6 · m − · 9 · 3…" at bounding box center [802, 277] width 993 height 123
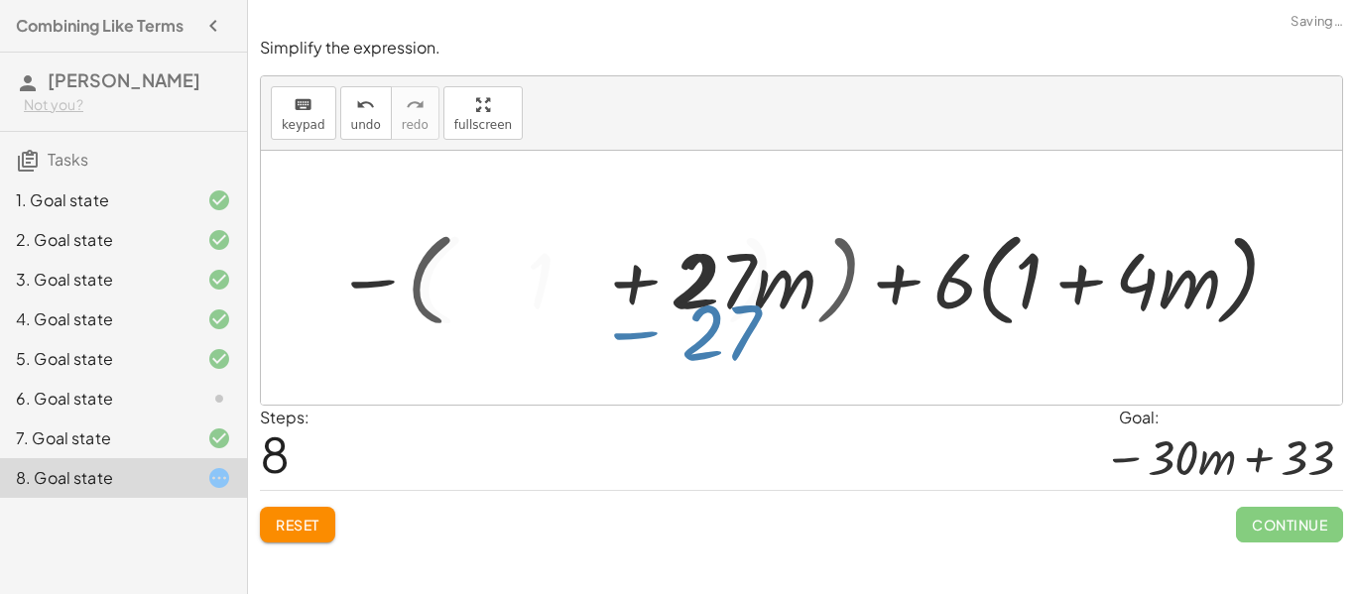
click at [698, 334] on div "− · 9 · ( + · 6 · m − 3 ) + · 6 · ( + 1 + · 4 · m ) − ( + · 9 · 6 · m − · 9 · 3…" at bounding box center [802, 277] width 978 height 123
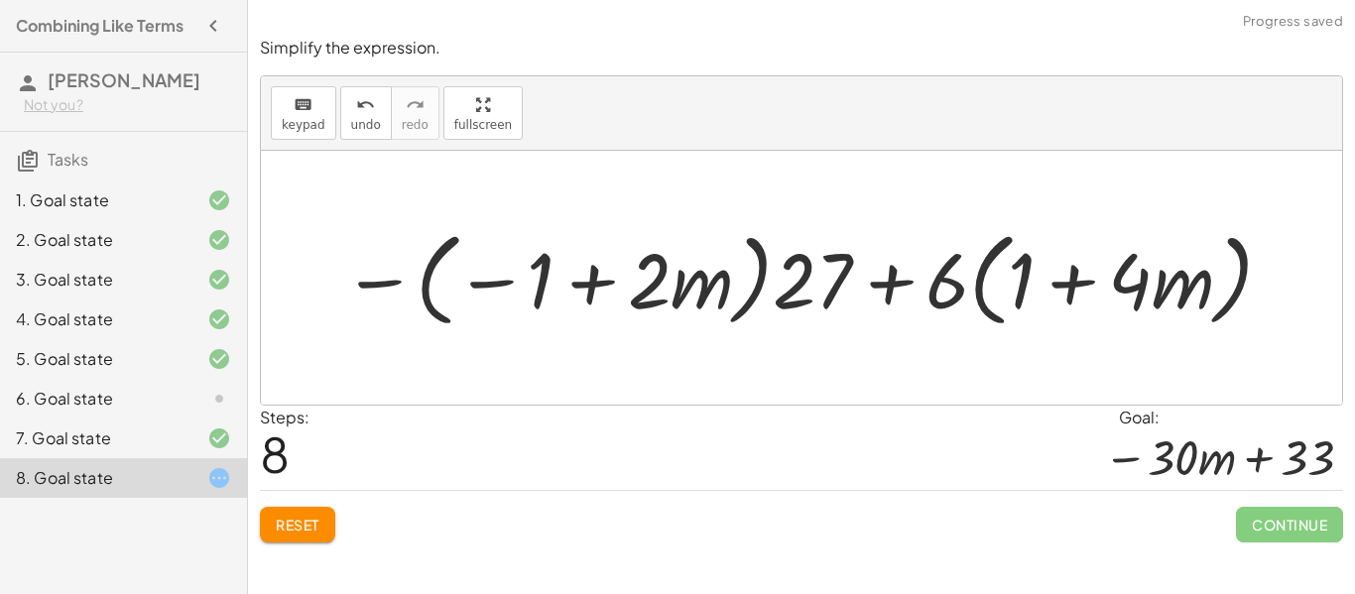
click at [678, 290] on div at bounding box center [809, 277] width 954 height 113
click at [639, 282] on div at bounding box center [809, 277] width 954 height 113
click at [806, 304] on div at bounding box center [809, 277] width 954 height 113
click at [297, 523] on span "Reset" at bounding box center [298, 525] width 44 height 18
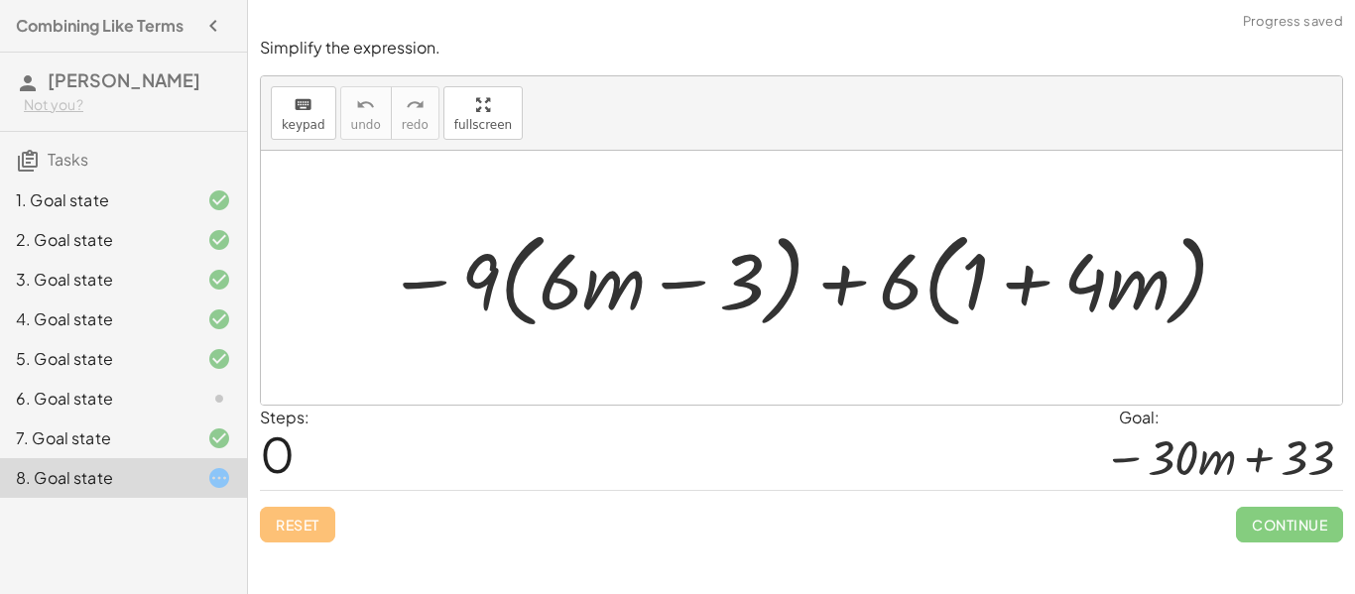
click at [297, 523] on div "Reset Continue" at bounding box center [802, 516] width 1084 height 53
click at [1115, 290] on div at bounding box center [809, 278] width 864 height 114
drag, startPoint x: 982, startPoint y: 289, endPoint x: 1119, endPoint y: 315, distance: 139.3
click at [1119, 315] on div at bounding box center [809, 278] width 864 height 114
drag, startPoint x: 964, startPoint y: 279, endPoint x: 1137, endPoint y: 294, distance: 173.3
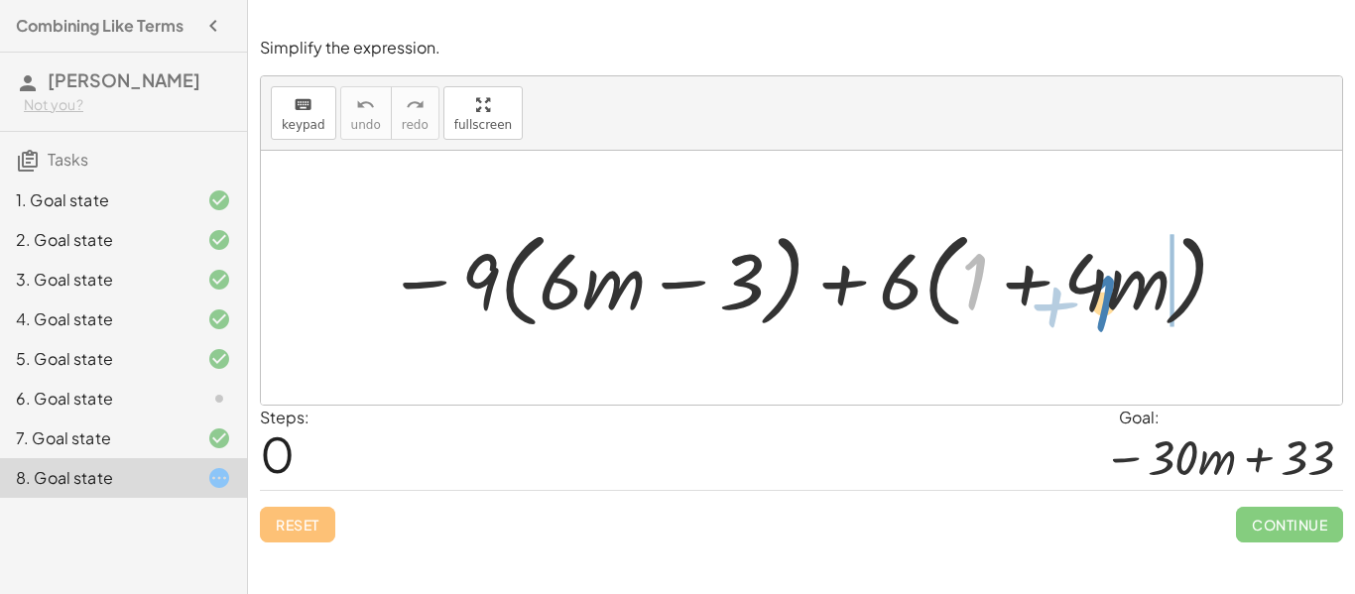
click at [1137, 294] on div at bounding box center [809, 278] width 864 height 114
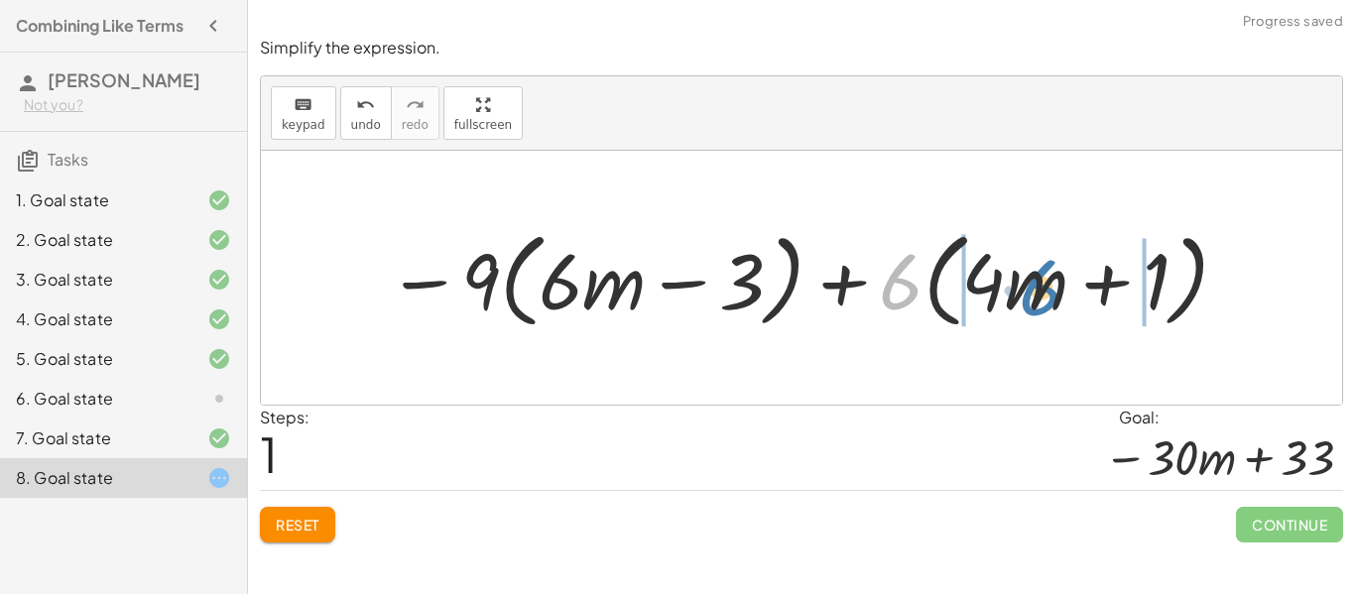
drag, startPoint x: 897, startPoint y: 293, endPoint x: 1030, endPoint y: 300, distance: 133.1
click at [1030, 300] on div at bounding box center [809, 278] width 864 height 114
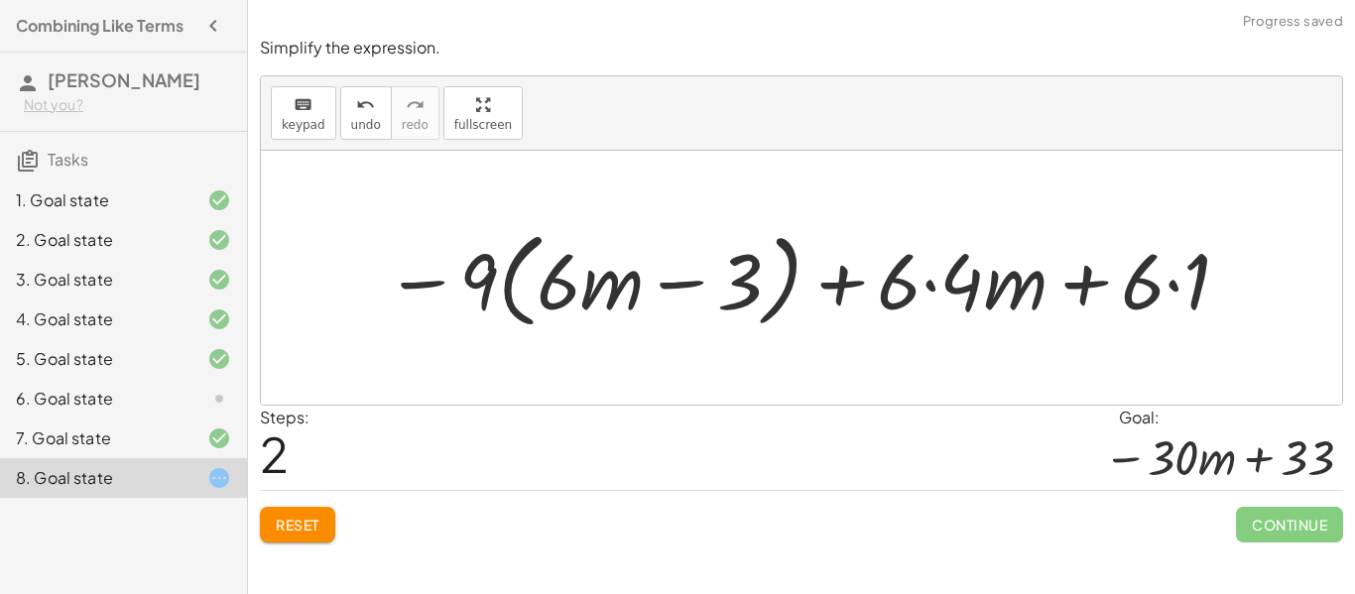
click at [994, 291] on div at bounding box center [809, 278] width 868 height 114
click at [1142, 293] on div at bounding box center [809, 278] width 868 height 114
click at [1192, 293] on div at bounding box center [809, 278] width 868 height 114
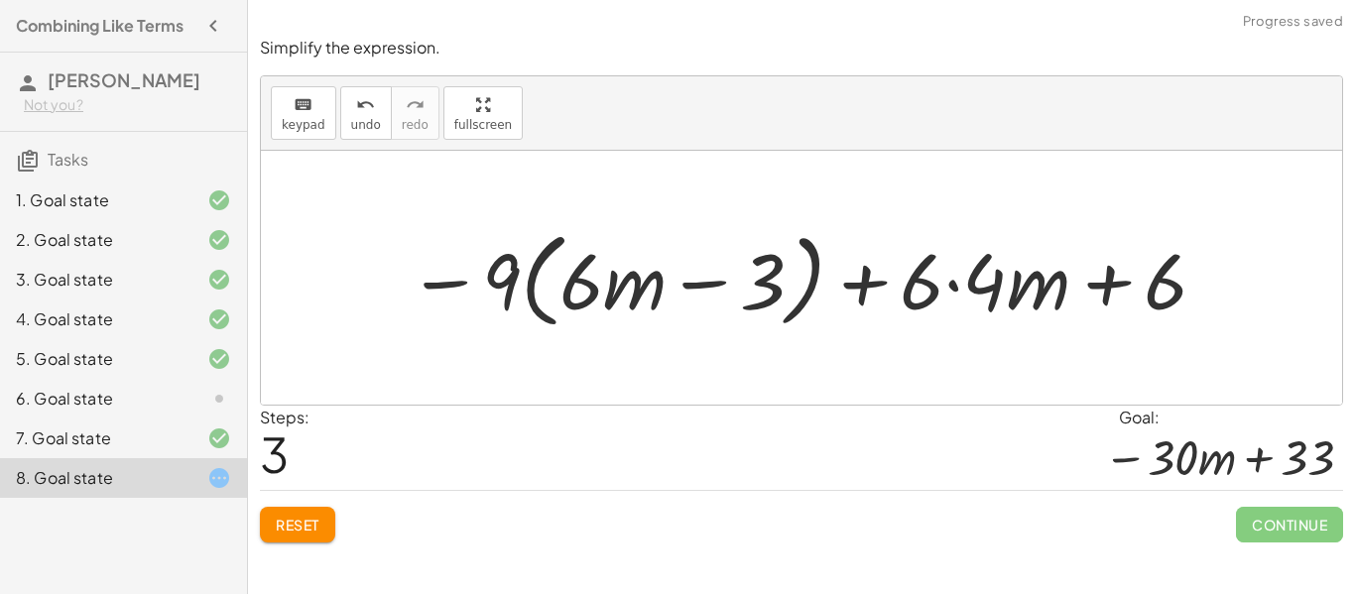
click at [957, 290] on div at bounding box center [809, 278] width 822 height 114
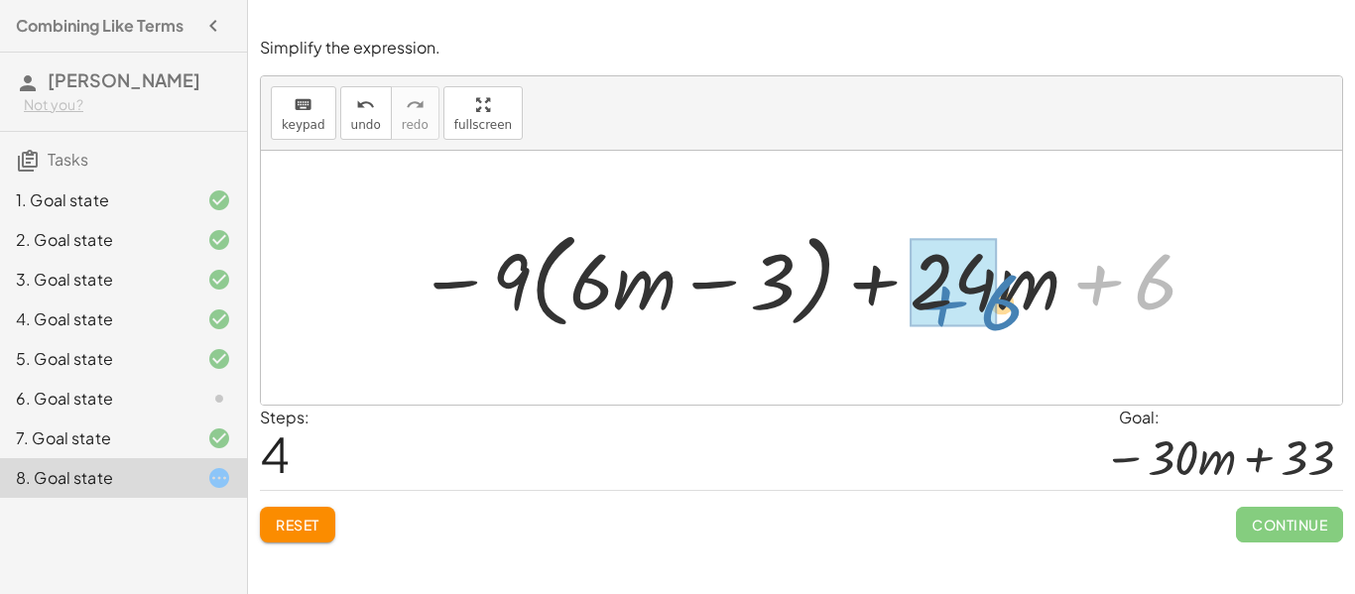
drag, startPoint x: 1155, startPoint y: 299, endPoint x: 987, endPoint y: 320, distance: 169.1
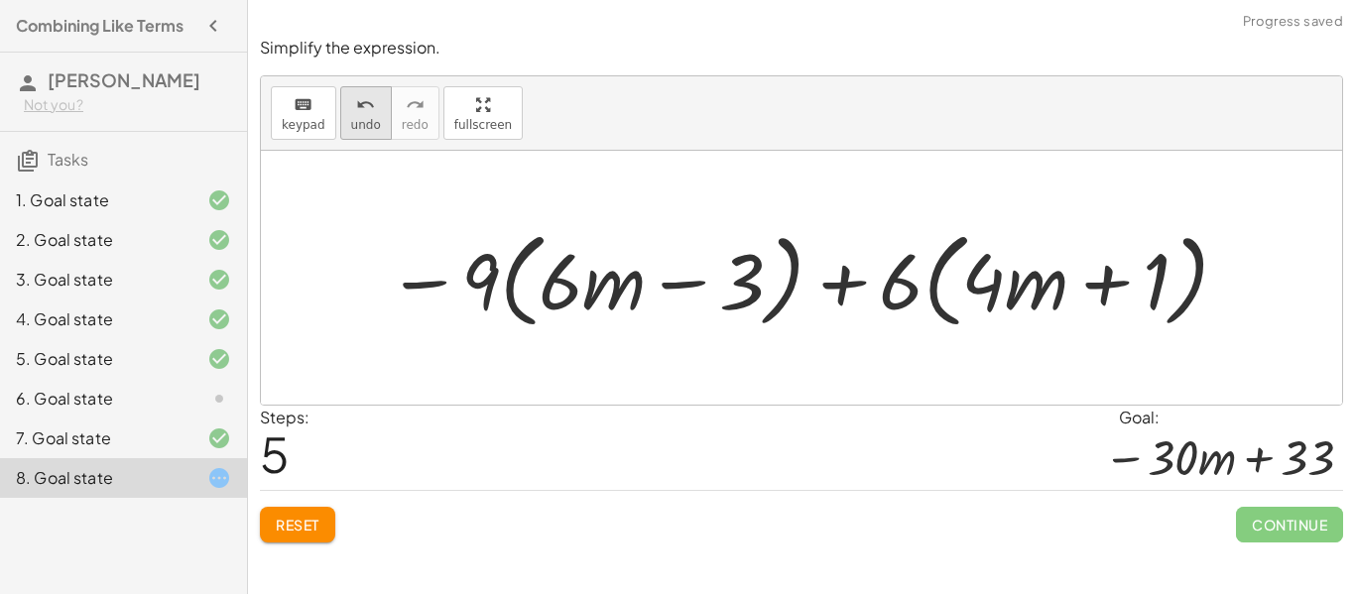
click at [352, 133] on button "undo undo" at bounding box center [366, 113] width 52 height 54
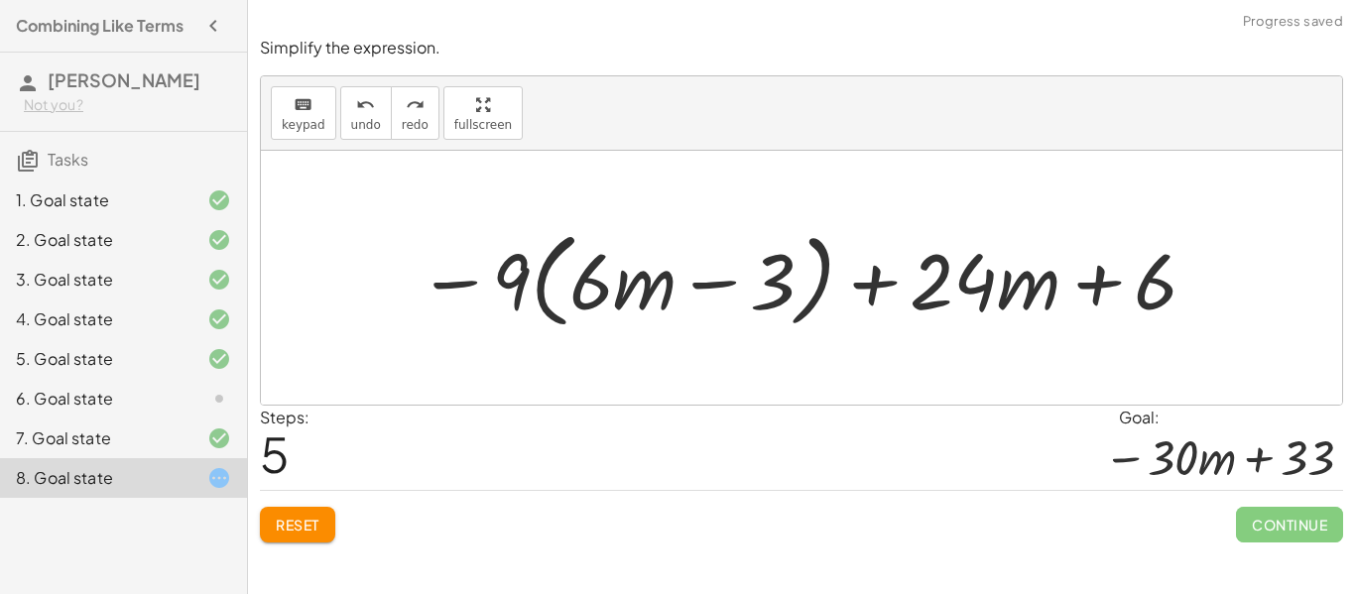
click at [605, 206] on div at bounding box center [802, 278] width 1082 height 254
drag, startPoint x: 652, startPoint y: 298, endPoint x: 561, endPoint y: 282, distance: 92.7
click at [561, 282] on div at bounding box center [809, 278] width 803 height 114
drag, startPoint x: 648, startPoint y: 303, endPoint x: 938, endPoint y: 296, distance: 289.8
click at [938, 296] on div at bounding box center [809, 278] width 803 height 114
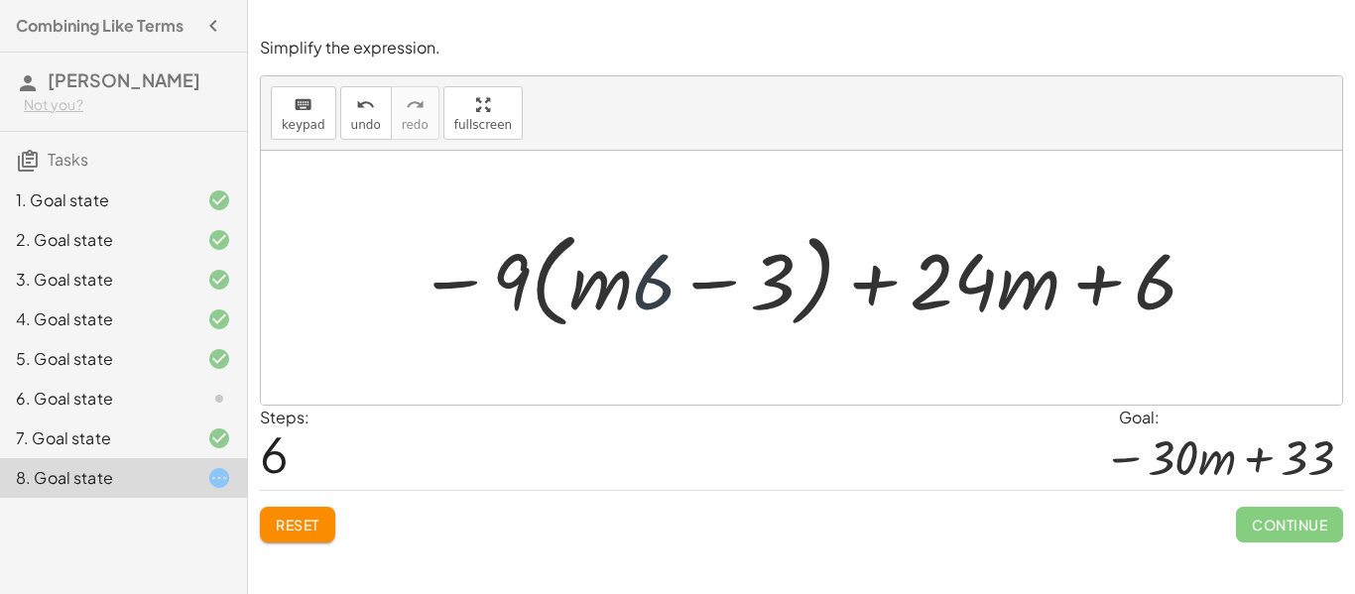
click at [655, 297] on div at bounding box center [809, 278] width 803 height 114
drag, startPoint x: 615, startPoint y: 286, endPoint x: 640, endPoint y: 289, distance: 25.0
click at [640, 289] on div at bounding box center [809, 278] width 803 height 114
click at [619, 267] on div at bounding box center [809, 278] width 803 height 114
drag, startPoint x: 619, startPoint y: 267, endPoint x: 1048, endPoint y: 275, distance: 428.7
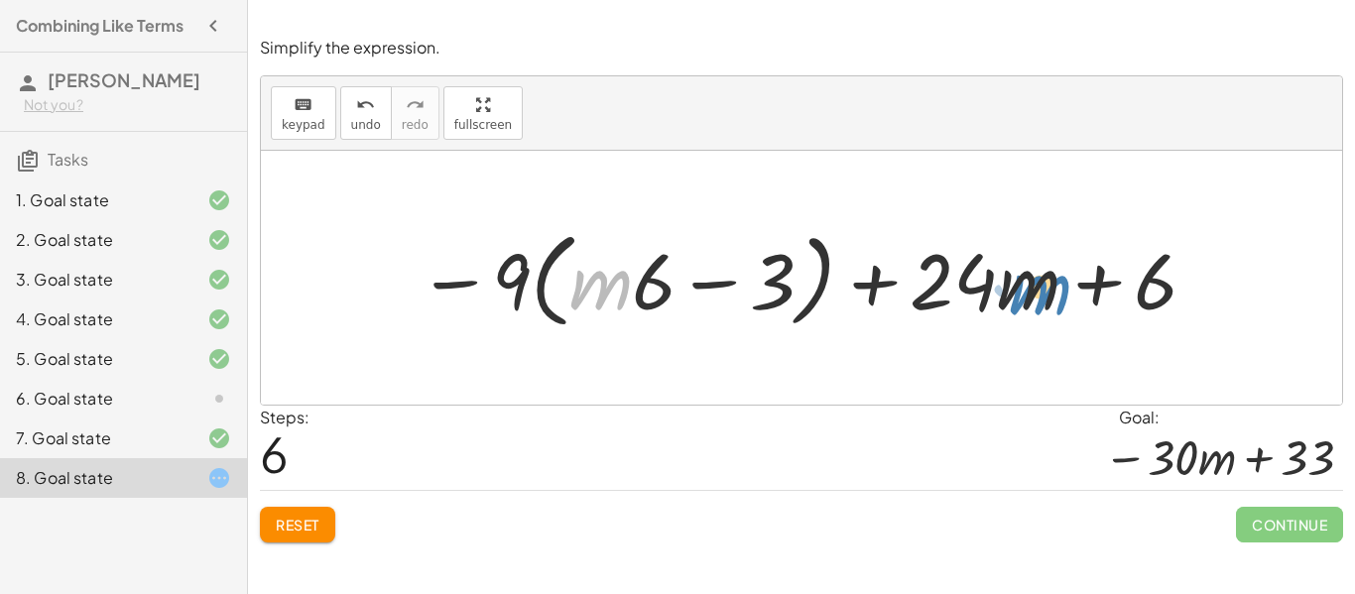
click at [1048, 275] on div at bounding box center [809, 278] width 803 height 114
drag, startPoint x: 514, startPoint y: 281, endPoint x: 609, endPoint y: 302, distance: 97.5
click at [609, 302] on div at bounding box center [809, 278] width 803 height 114
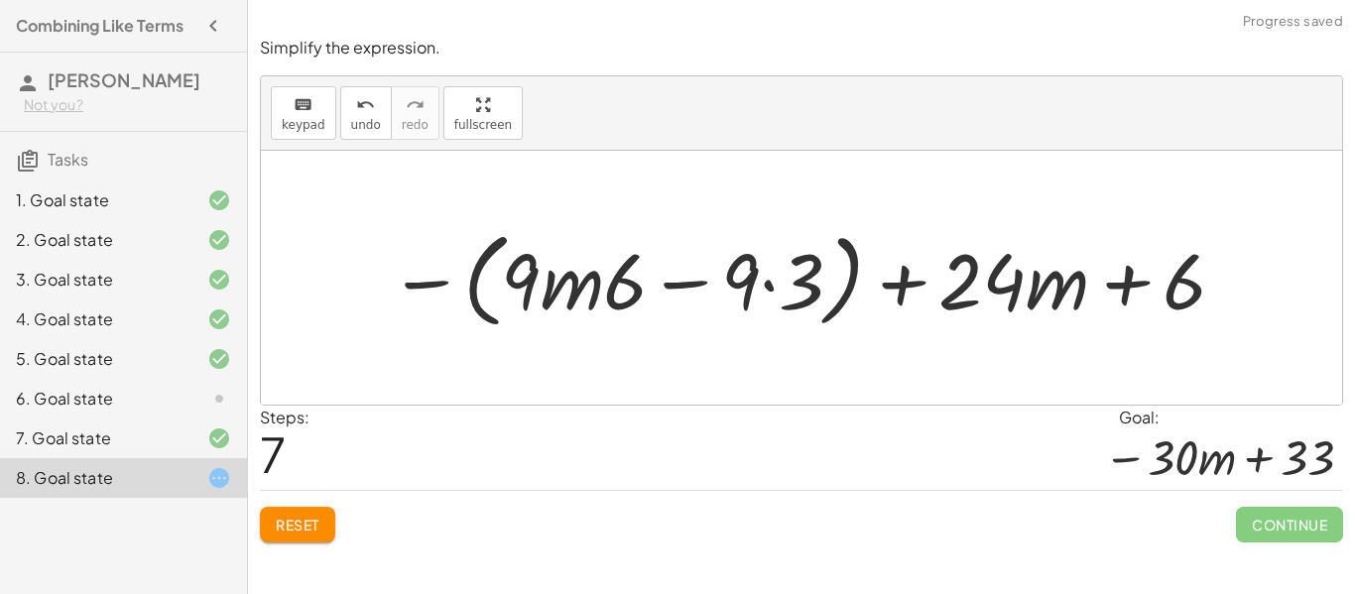
click at [589, 298] on div at bounding box center [809, 278] width 860 height 114
click at [773, 283] on div at bounding box center [809, 278] width 860 height 114
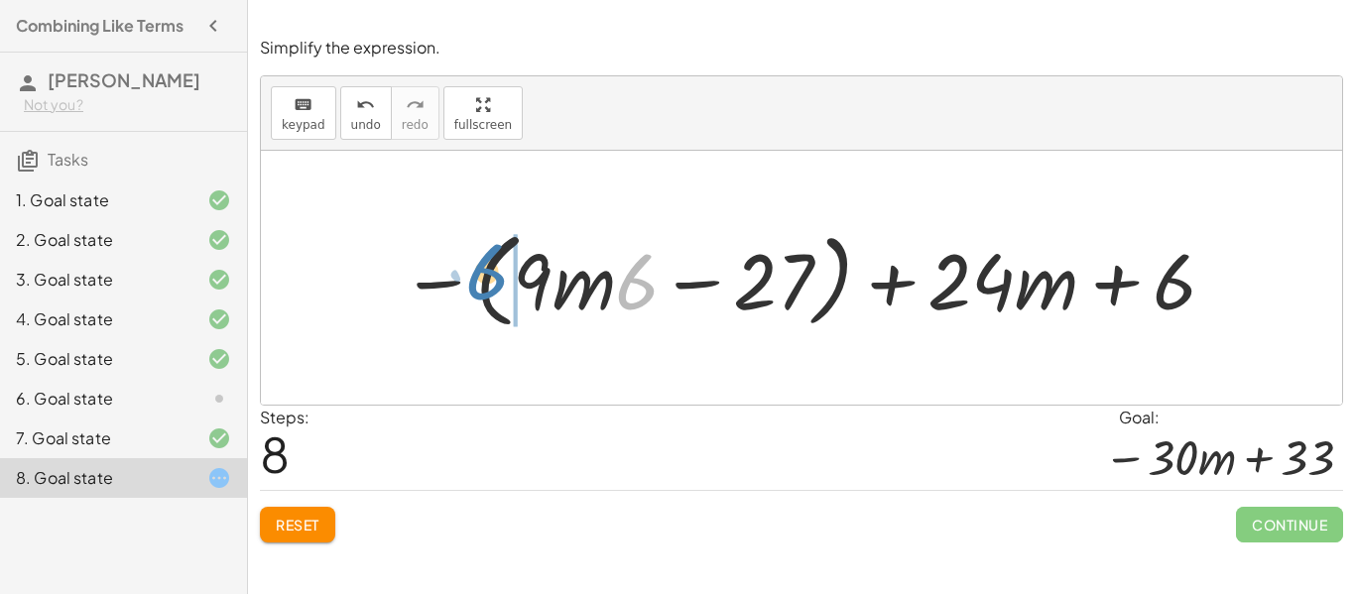
drag, startPoint x: 637, startPoint y: 292, endPoint x: 487, endPoint y: 282, distance: 150.2
click at [487, 282] on div at bounding box center [809, 278] width 837 height 114
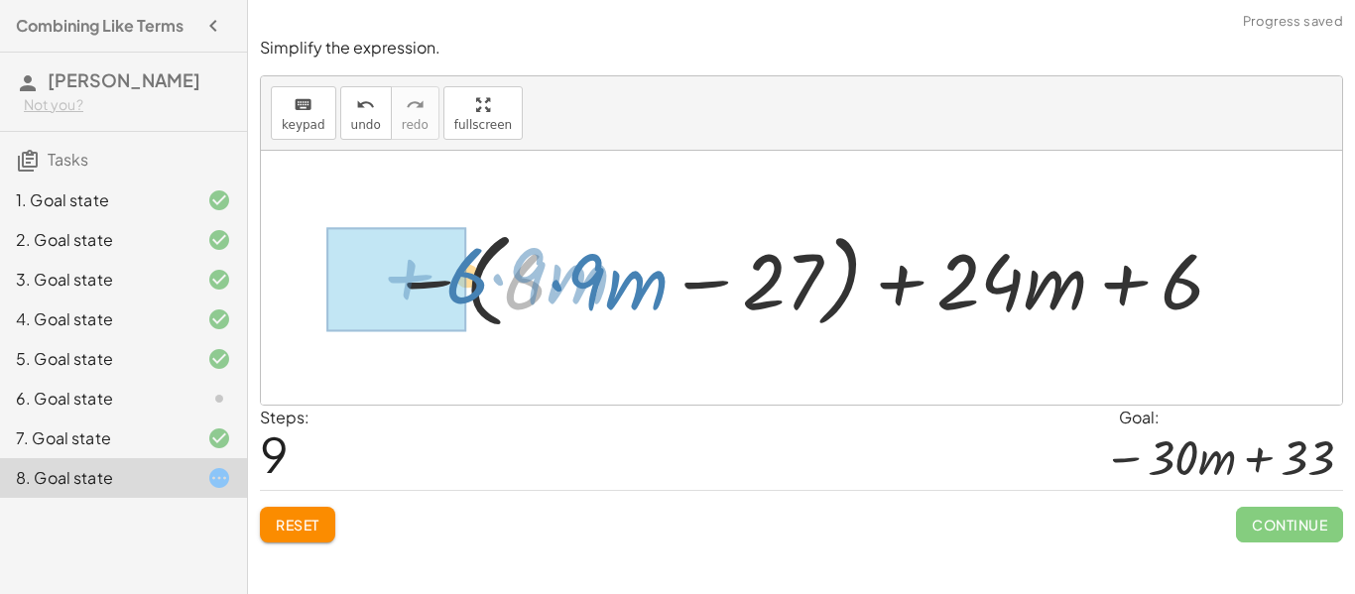
drag, startPoint x: 515, startPoint y: 291, endPoint x: 456, endPoint y: 286, distance: 58.8
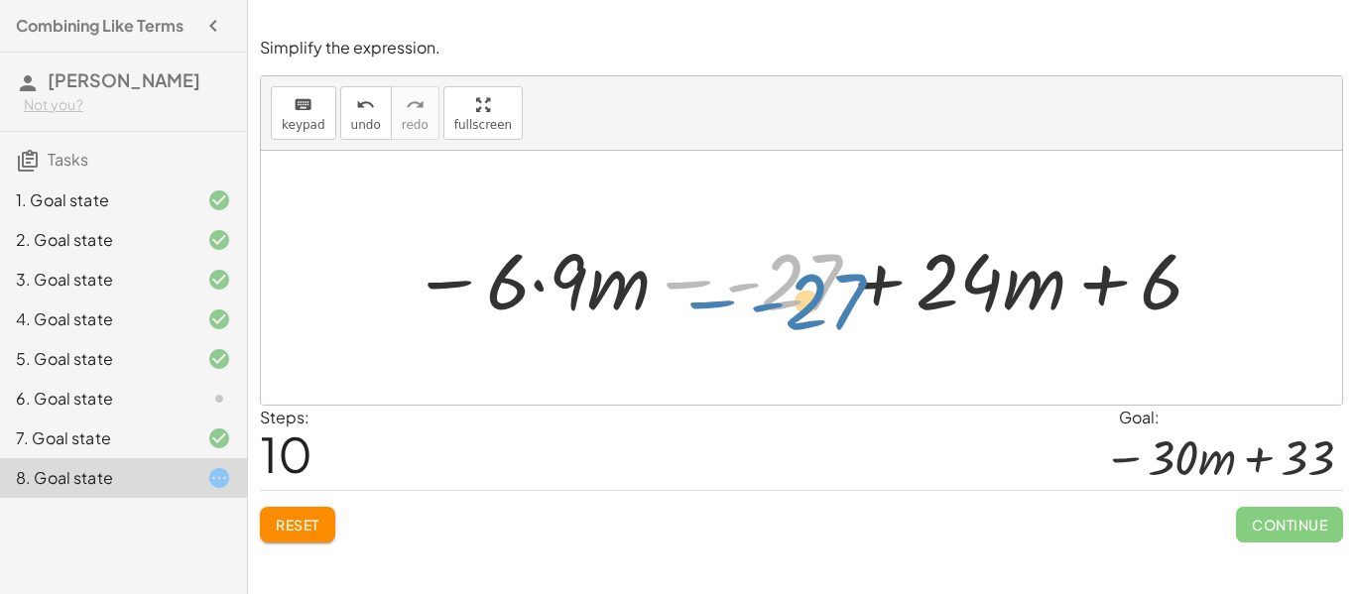
drag, startPoint x: 776, startPoint y: 285, endPoint x: 798, endPoint y: 301, distance: 27.0
click at [798, 301] on div at bounding box center [809, 278] width 814 height 102
click at [544, 286] on div at bounding box center [809, 278] width 814 height 102
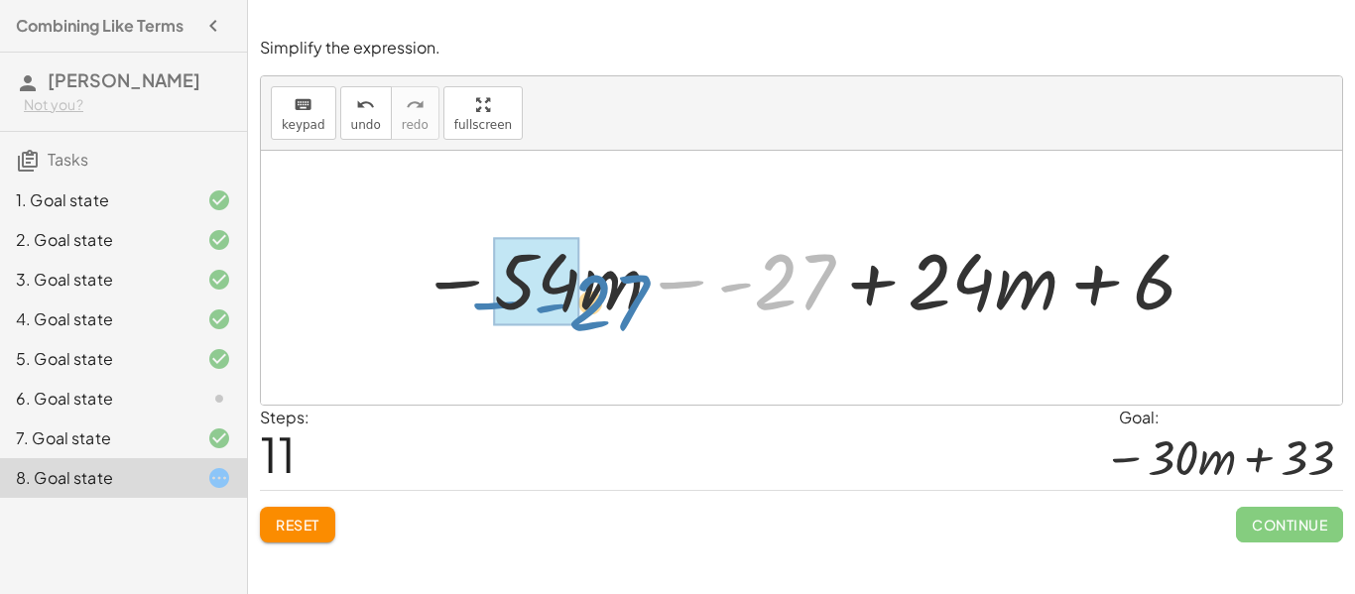
drag, startPoint x: 813, startPoint y: 297, endPoint x: 618, endPoint y: 318, distance: 195.6
click at [618, 318] on div at bounding box center [809, 278] width 799 height 102
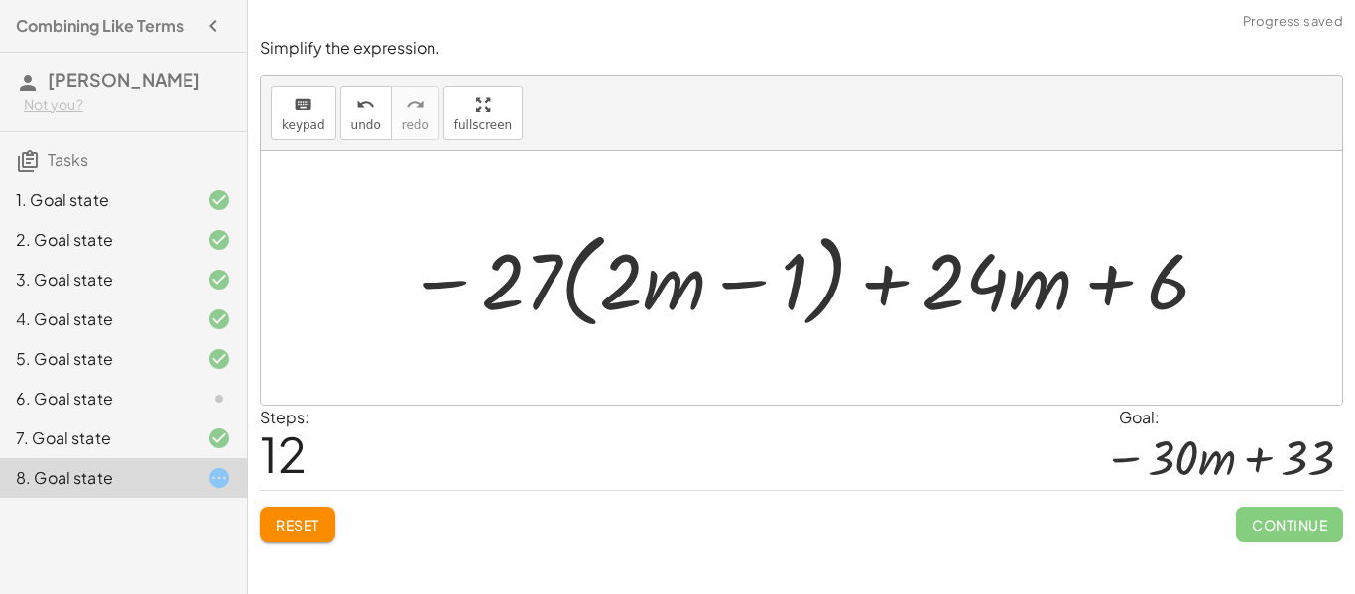
click at [650, 302] on div at bounding box center [810, 278] width 826 height 114
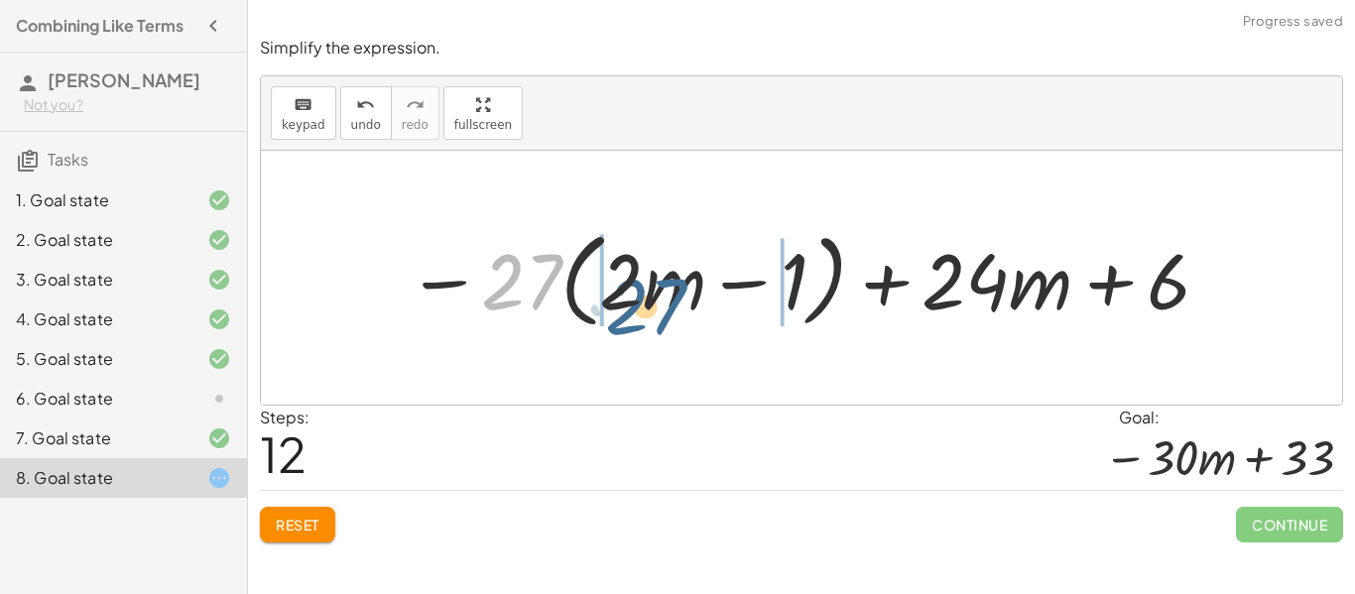
drag, startPoint x: 513, startPoint y: 283, endPoint x: 641, endPoint y: 297, distance: 128.7
click at [641, 297] on div at bounding box center [810, 278] width 826 height 114
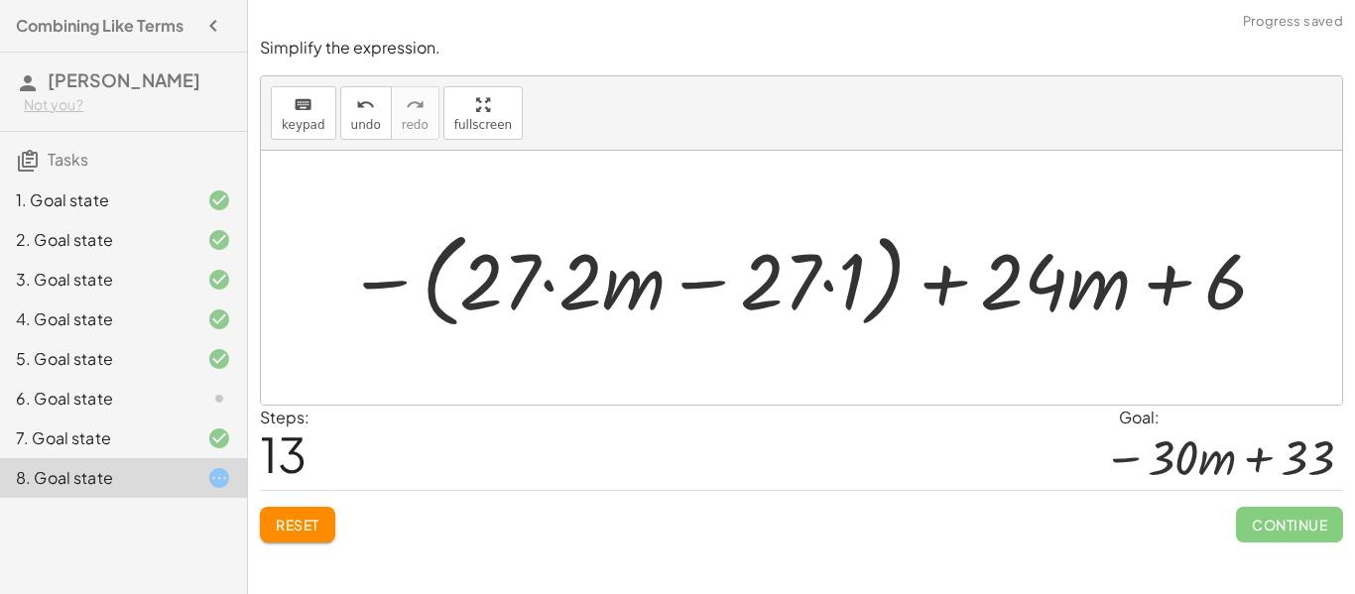
click at [550, 291] on div at bounding box center [808, 278] width 943 height 114
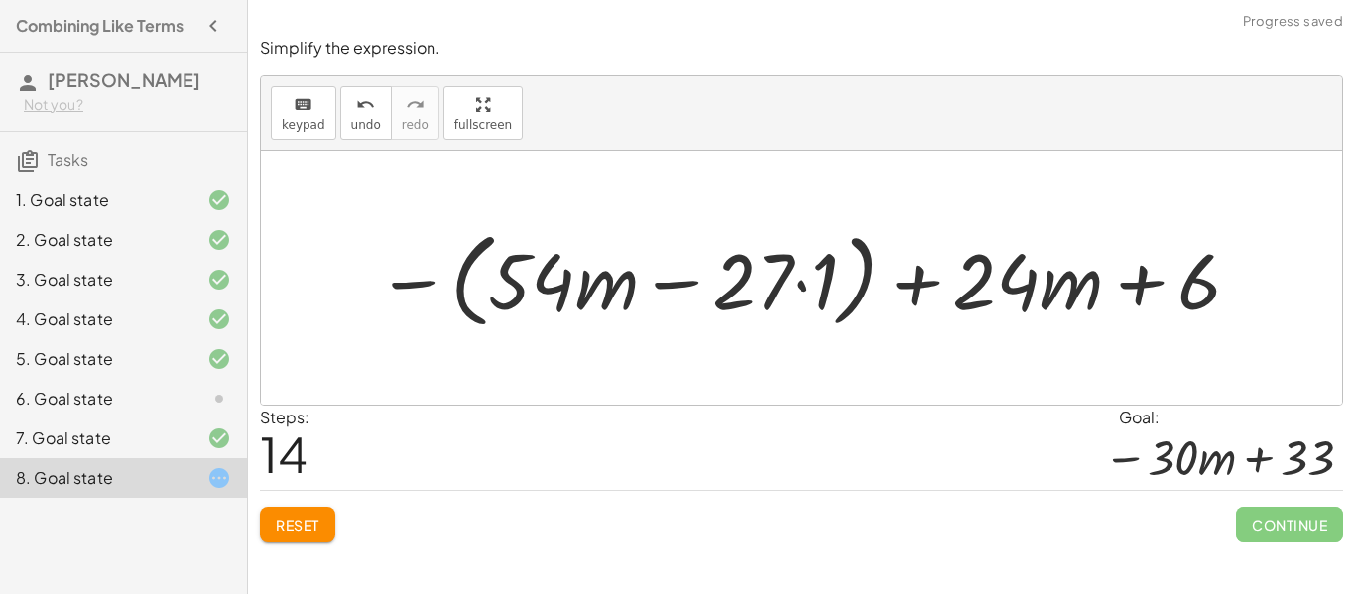
click at [803, 287] on div at bounding box center [809, 278] width 887 height 114
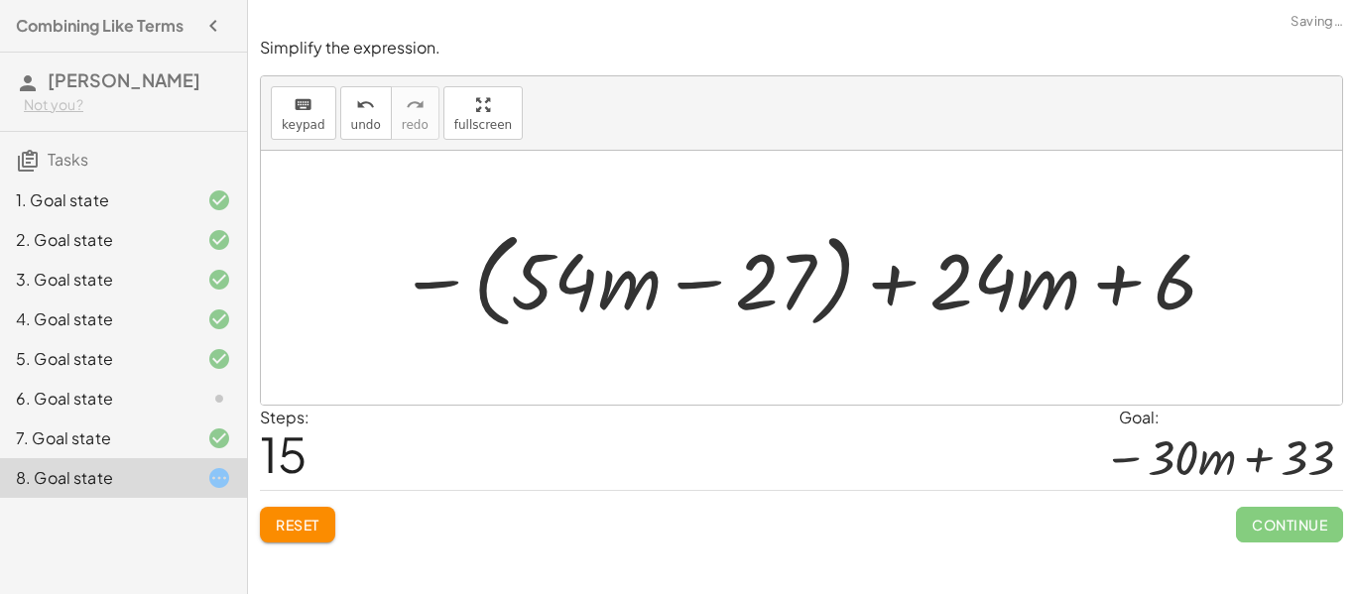
click at [722, 325] on div at bounding box center [809, 278] width 840 height 114
drag, startPoint x: 1174, startPoint y: 296, endPoint x: 808, endPoint y: 312, distance: 366.5
click at [808, 312] on div at bounding box center [809, 278] width 840 height 114
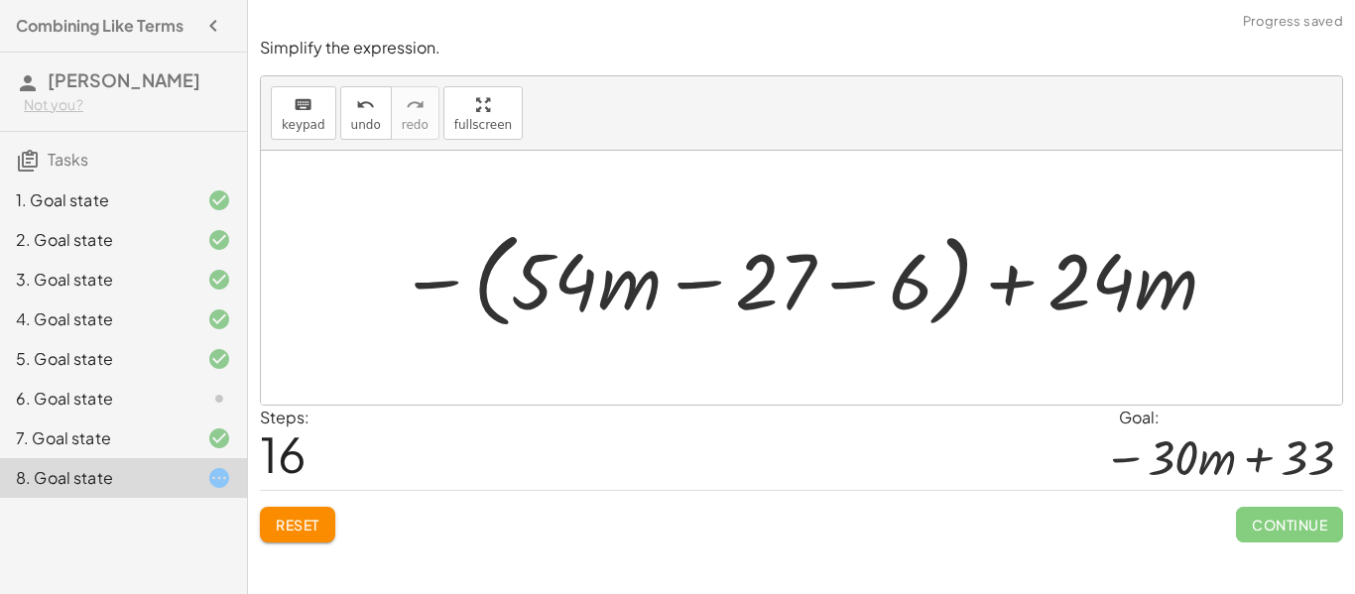
click at [766, 281] on div at bounding box center [809, 278] width 840 height 114
click at [869, 285] on div at bounding box center [809, 278] width 840 height 114
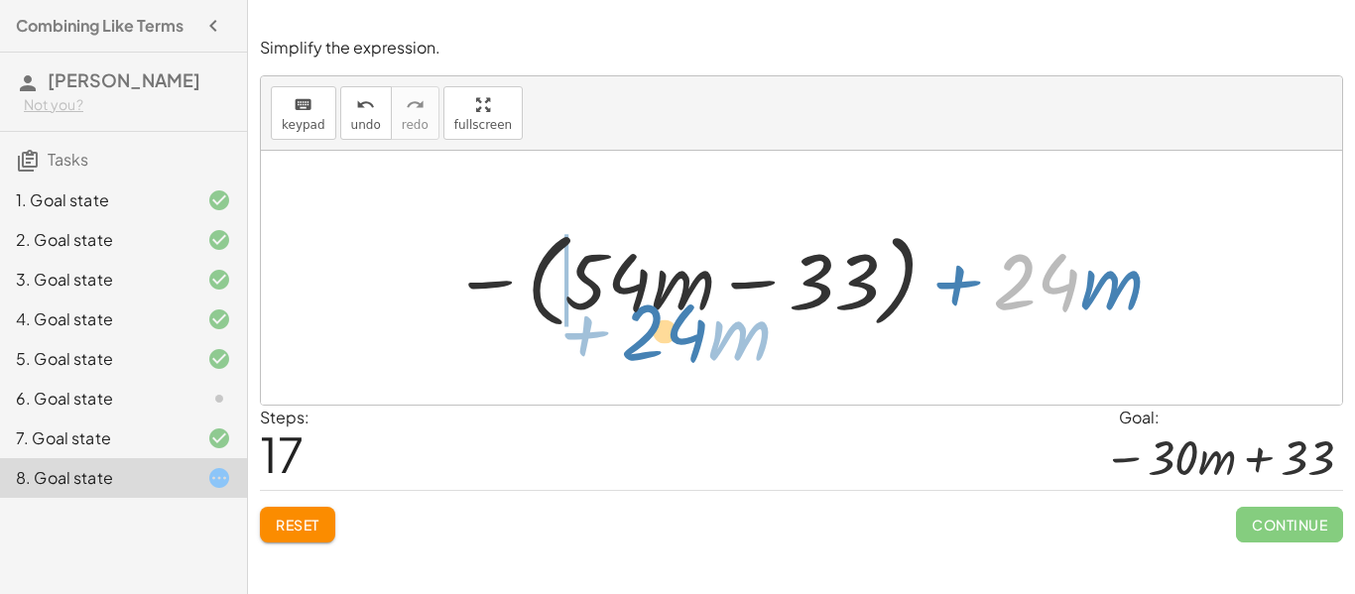
drag, startPoint x: 1011, startPoint y: 292, endPoint x: 635, endPoint y: 339, distance: 379.1
click at [635, 339] on div "− · 9 · ( + · 6 · m − 3 ) + · 6 · ( + 1 + · 4 · m ) − · 9 · ( + · 6 · m − 3 ) +…" at bounding box center [802, 278] width 1082 height 254
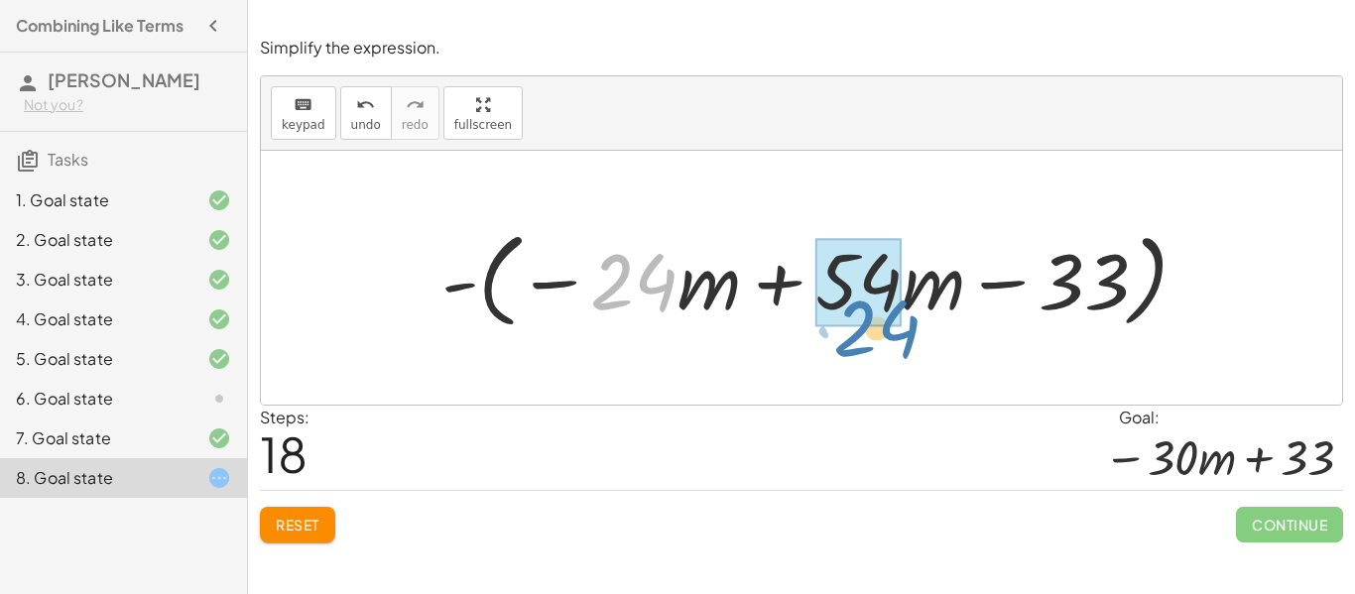
drag, startPoint x: 647, startPoint y: 289, endPoint x: 889, endPoint y: 335, distance: 246.6
click at [889, 335] on div "− · 9 · ( + · 6 · m − 3 ) + · 6 · ( + 1 + · 4 · m ) − · 9 · ( + · 6 · m − 3 ) +…" at bounding box center [816, 278] width 808 height 124
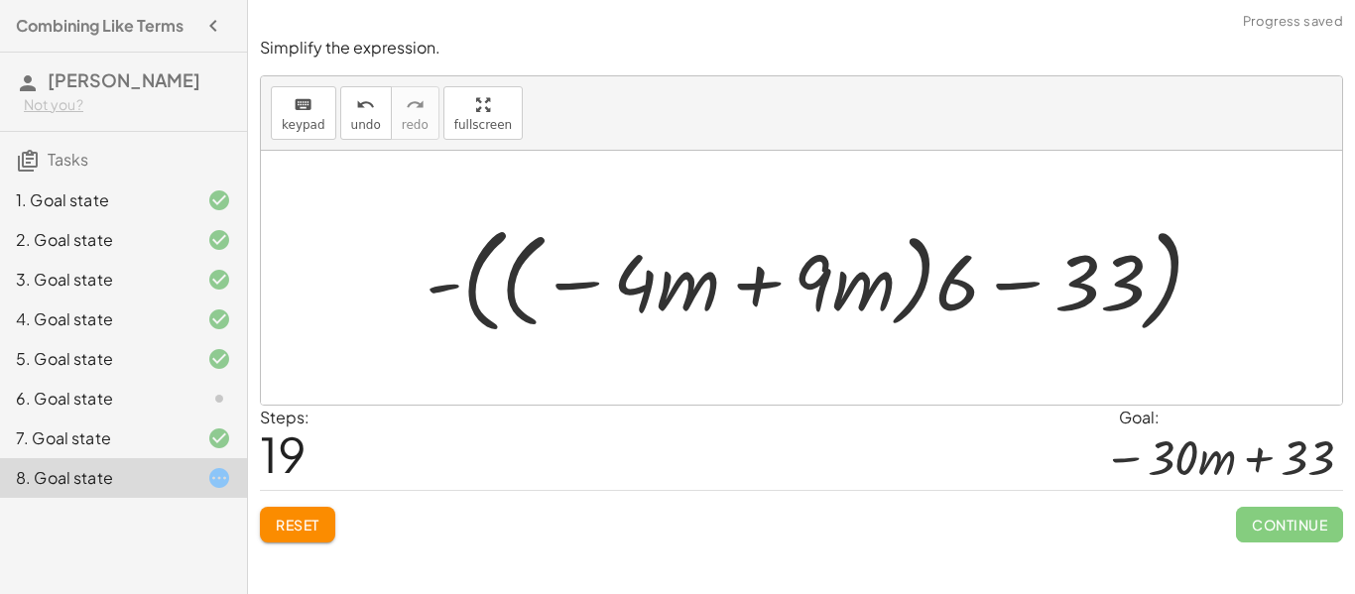
click at [958, 299] on div at bounding box center [823, 278] width 814 height 126
click at [366, 118] on span "undo" at bounding box center [366, 125] width 30 height 14
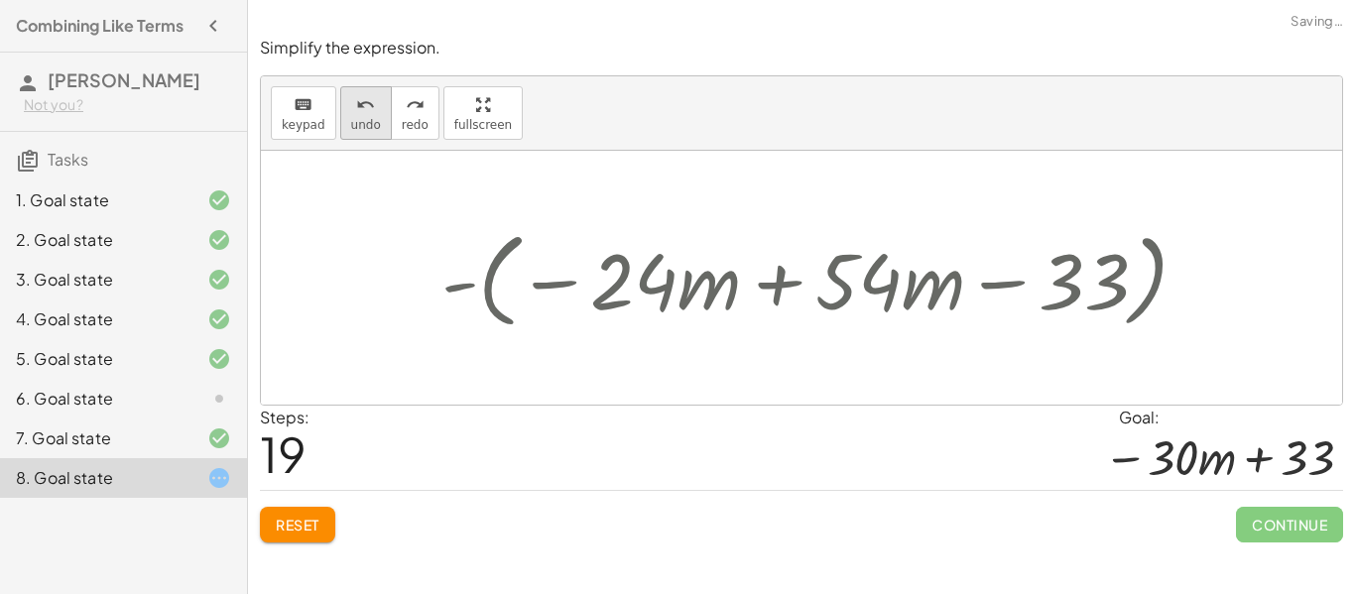
click at [366, 118] on span "undo" at bounding box center [366, 125] width 30 height 14
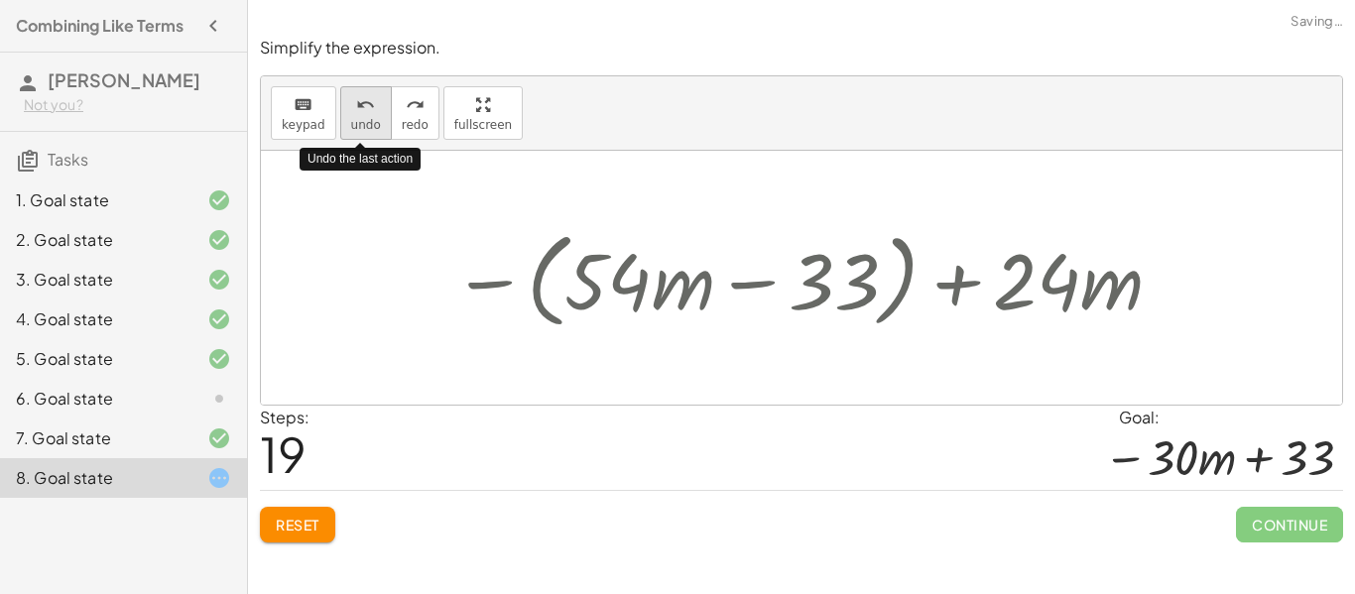
click at [366, 118] on span "undo" at bounding box center [366, 125] width 30 height 14
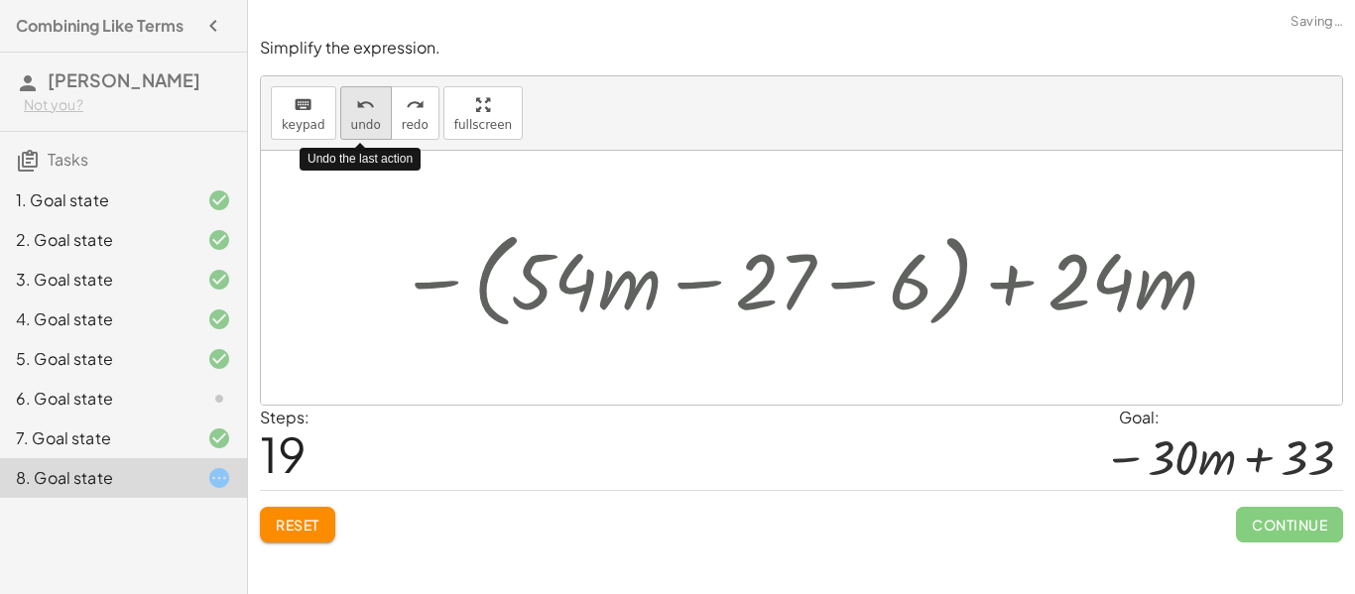
click at [366, 118] on span "undo" at bounding box center [366, 125] width 30 height 14
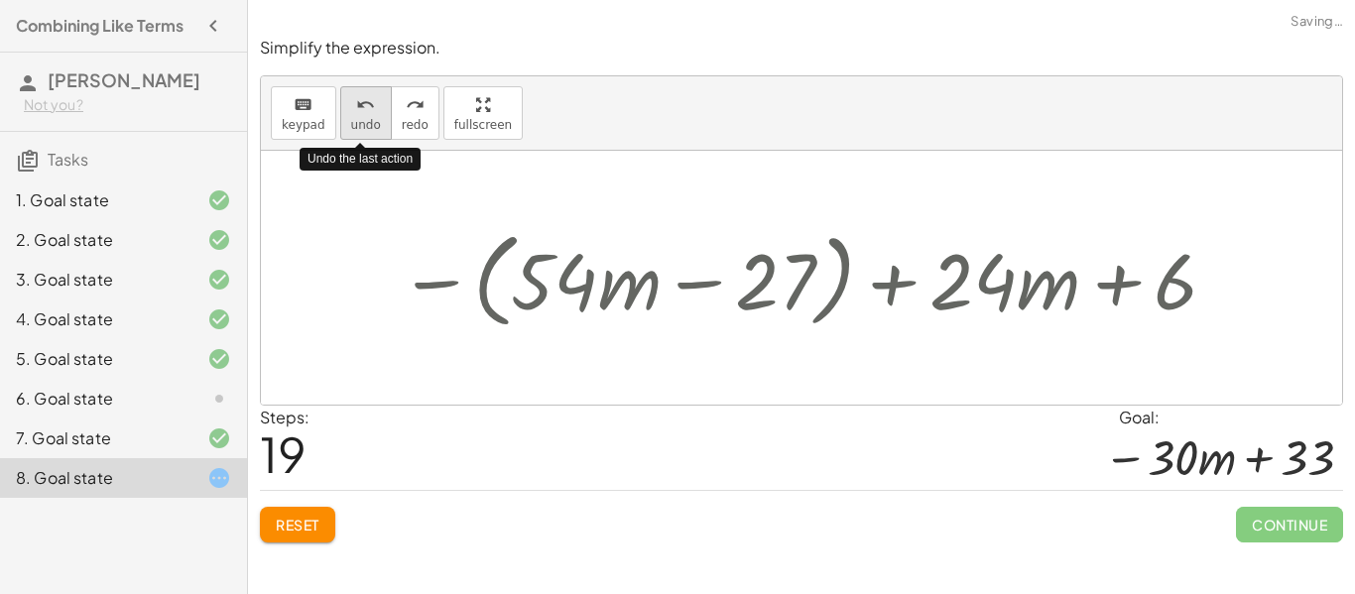
click at [366, 118] on span "undo" at bounding box center [366, 125] width 30 height 14
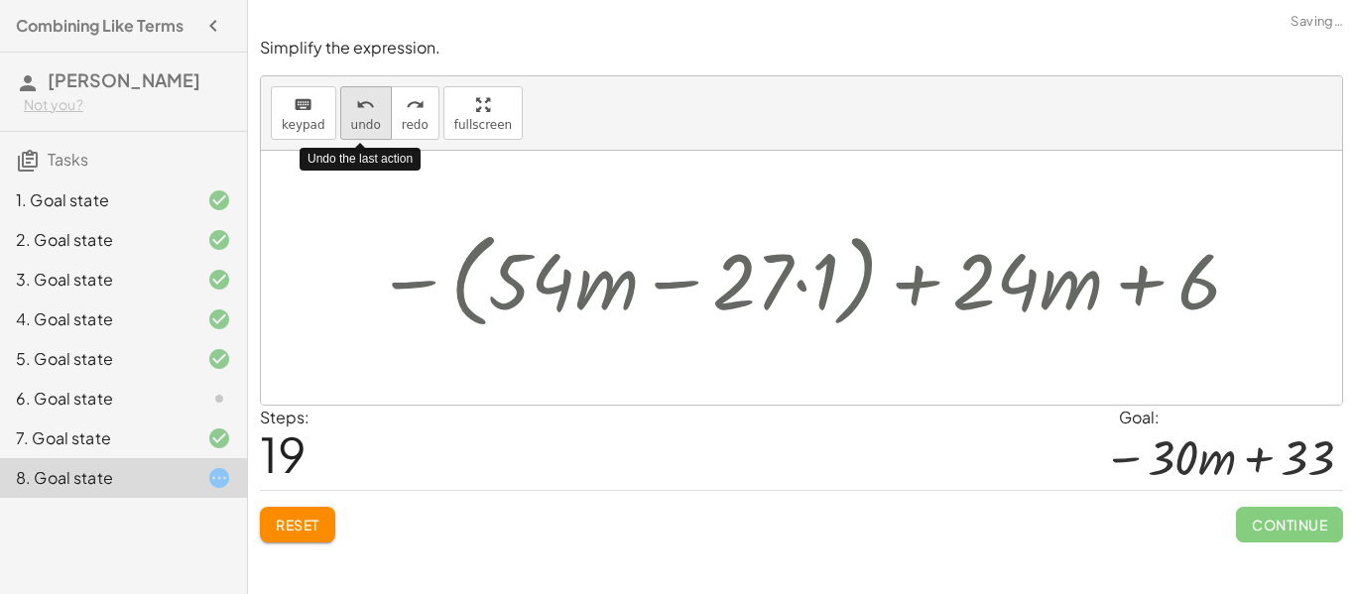
click at [366, 118] on span "undo" at bounding box center [366, 125] width 30 height 14
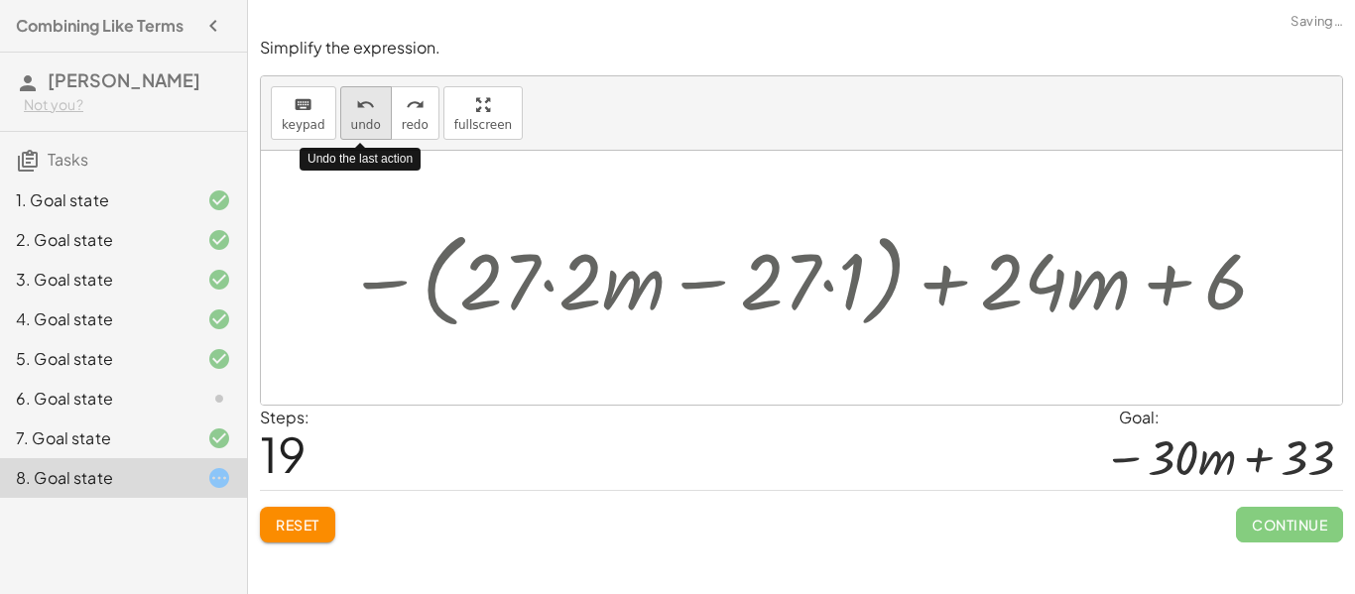
click at [366, 118] on span "undo" at bounding box center [366, 125] width 30 height 14
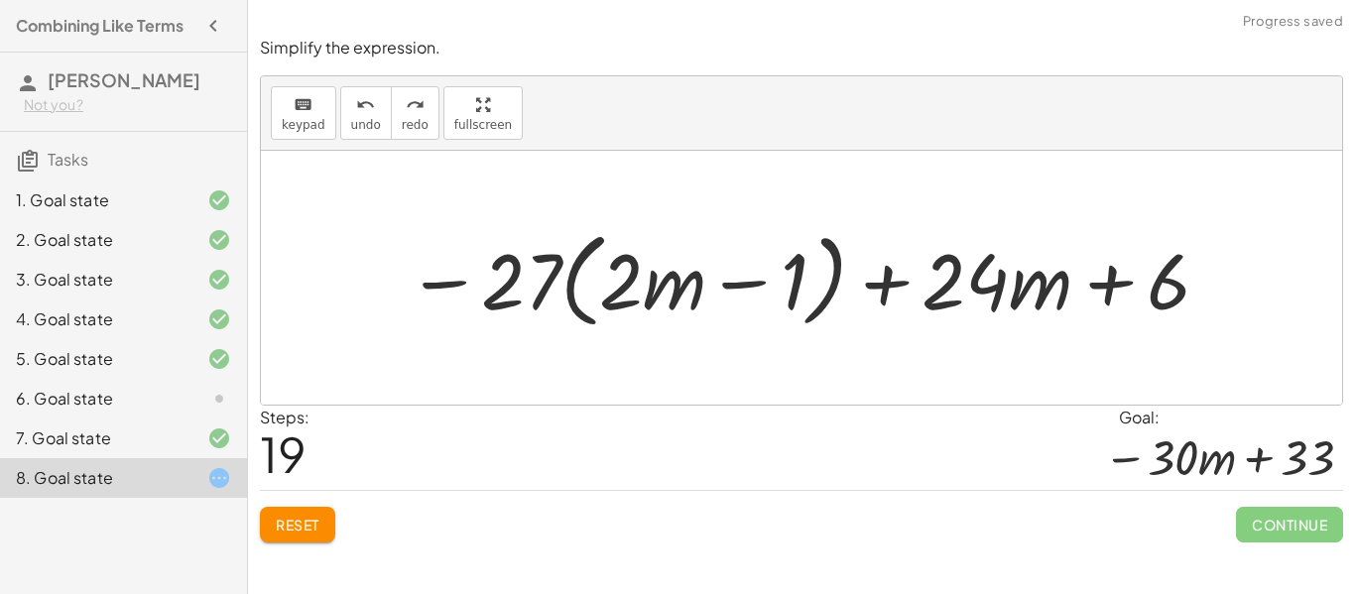
click at [295, 517] on span "Reset" at bounding box center [298, 525] width 44 height 18
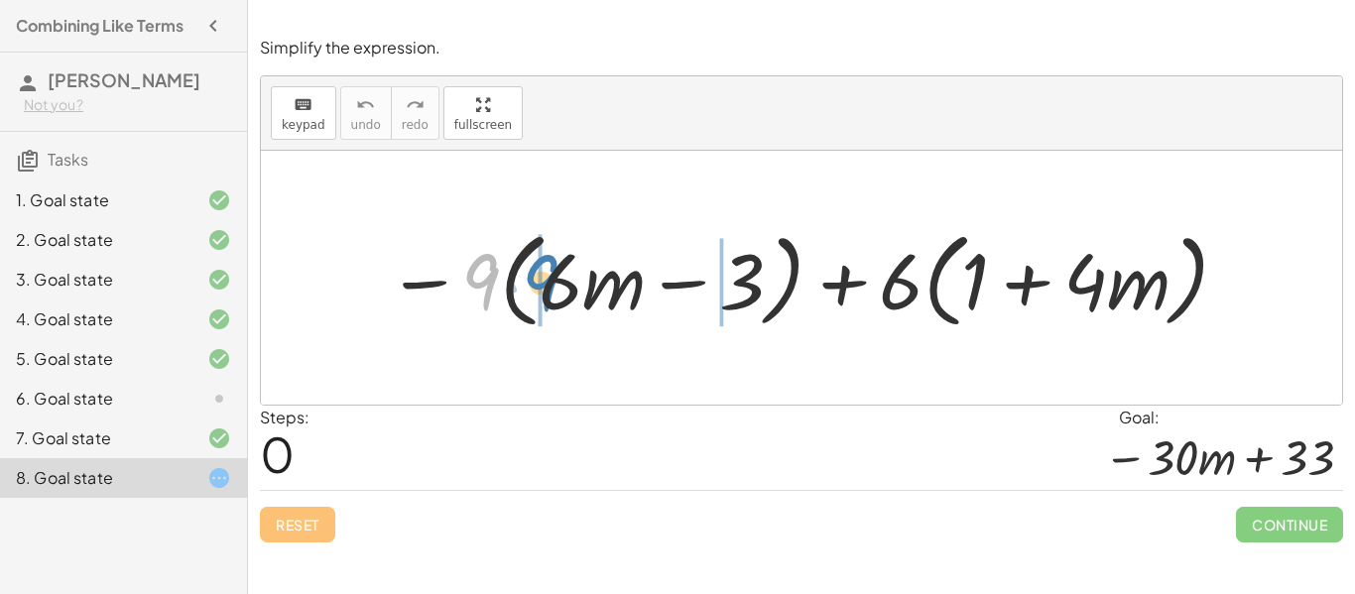
drag, startPoint x: 467, startPoint y: 265, endPoint x: 529, endPoint y: 266, distance: 61.5
click at [529, 266] on div at bounding box center [809, 278] width 864 height 114
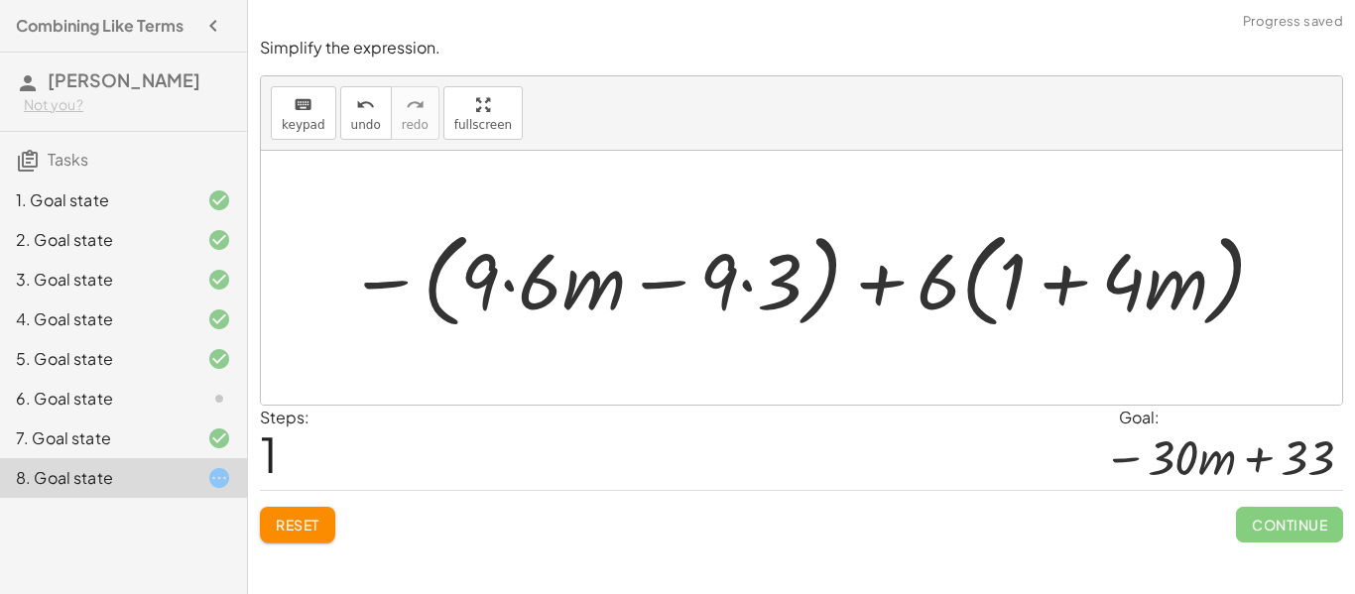
click at [529, 266] on div at bounding box center [808, 278] width 941 height 114
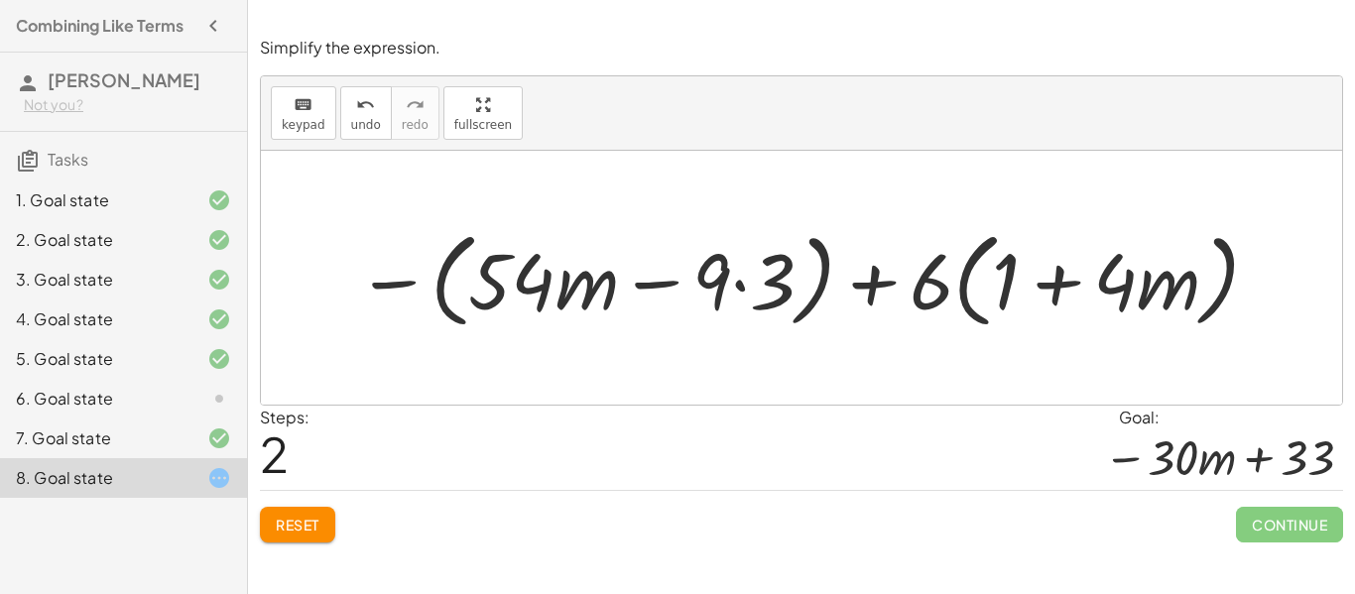
click at [291, 537] on button "Reset" at bounding box center [297, 525] width 75 height 36
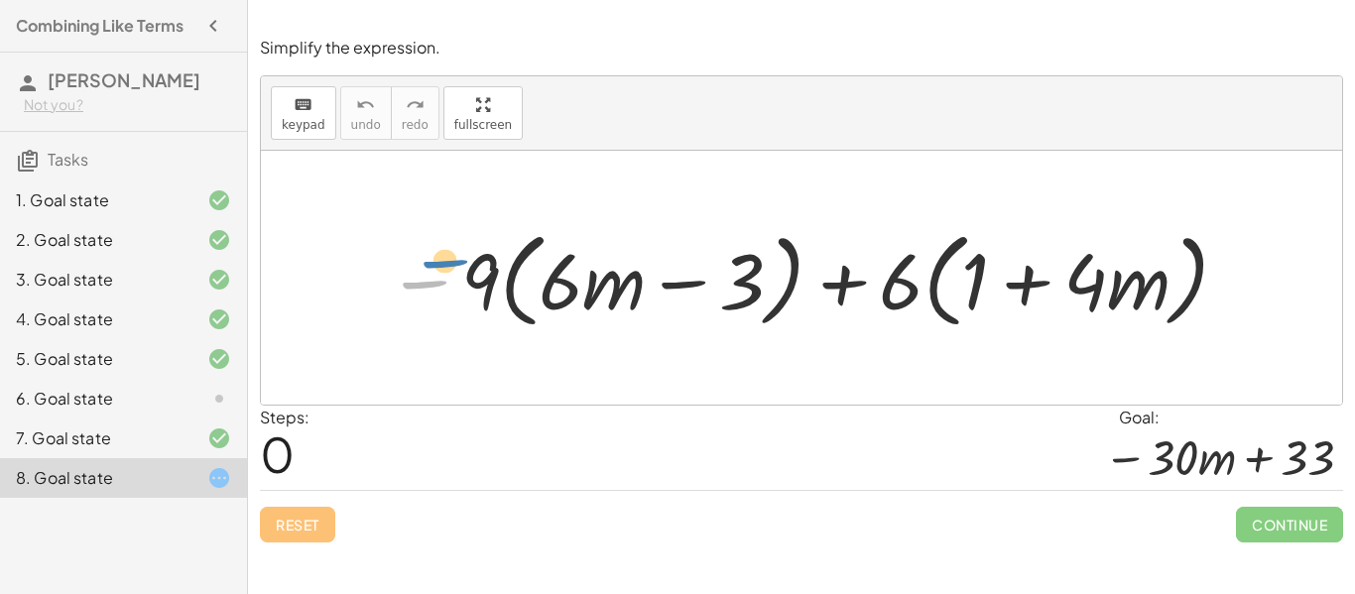
drag, startPoint x: 406, startPoint y: 283, endPoint x: 425, endPoint y: 269, distance: 23.4
click at [425, 269] on div at bounding box center [809, 278] width 864 height 114
drag, startPoint x: 451, startPoint y: 282, endPoint x: 469, endPoint y: 260, distance: 28.2
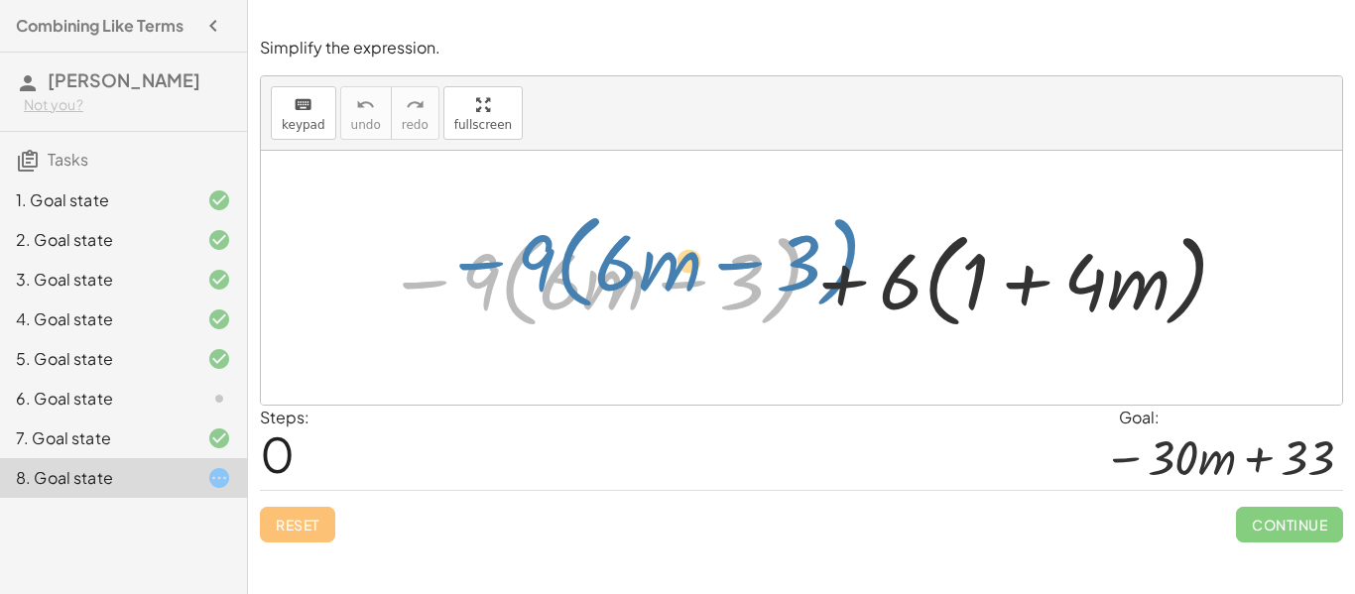
drag, startPoint x: 466, startPoint y: 267, endPoint x: 504, endPoint y: 251, distance: 40.9
click at [504, 251] on div at bounding box center [809, 278] width 864 height 114
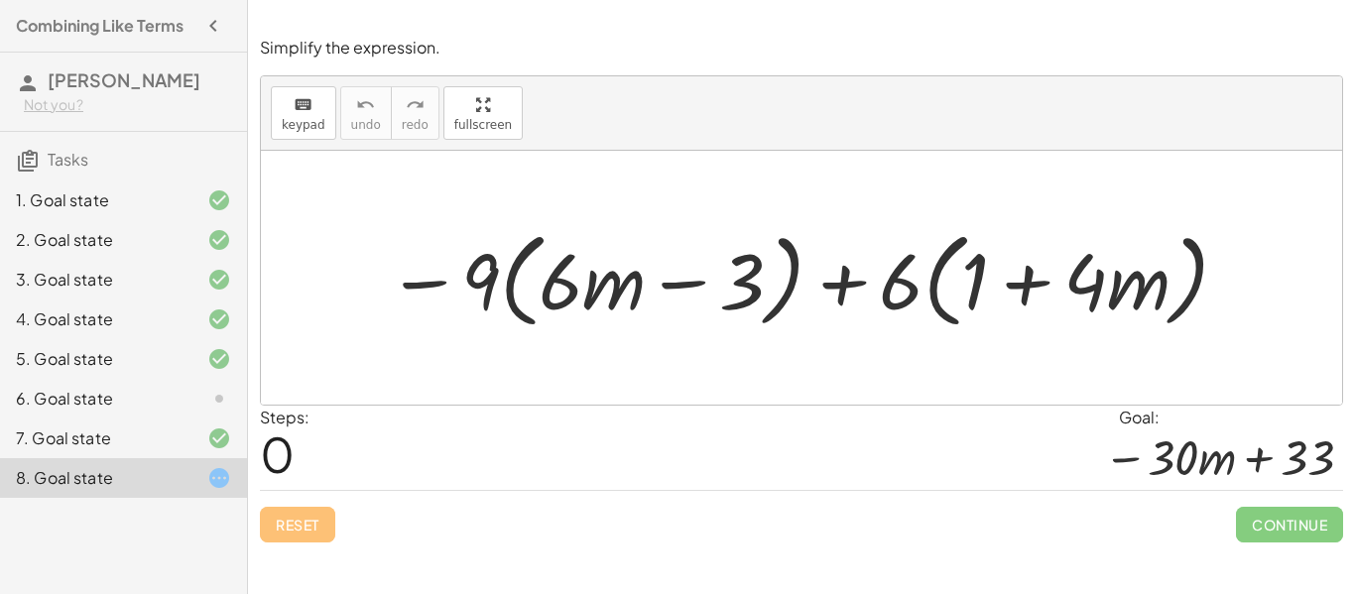
click at [474, 276] on div at bounding box center [809, 278] width 864 height 114
drag, startPoint x: 474, startPoint y: 276, endPoint x: 573, endPoint y: 262, distance: 99.2
click at [573, 262] on div at bounding box center [809, 278] width 864 height 114
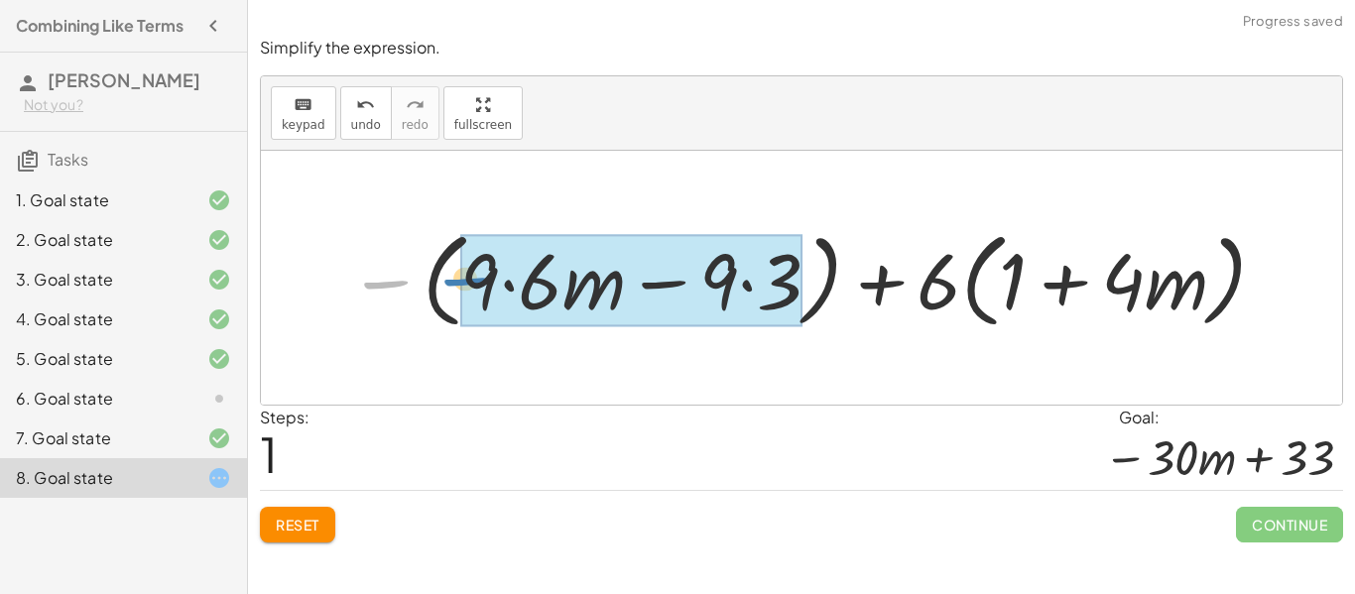
drag, startPoint x: 409, startPoint y: 285, endPoint x: 489, endPoint y: 282, distance: 80.4
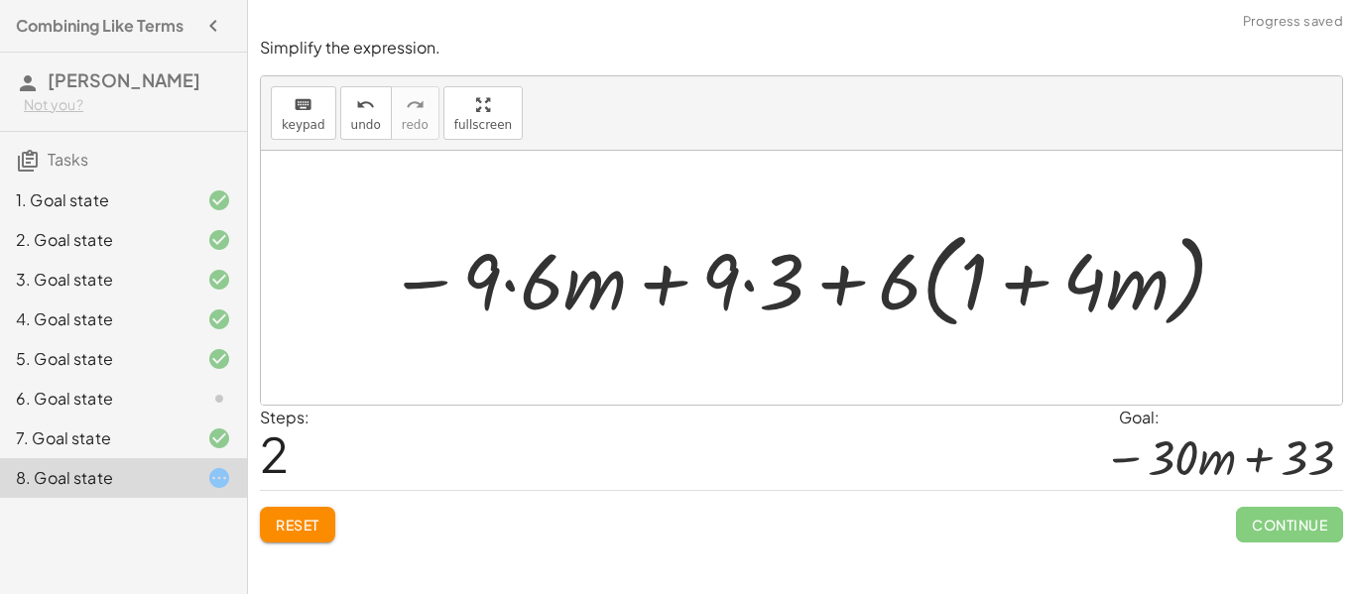
click at [506, 282] on div at bounding box center [809, 278] width 862 height 114
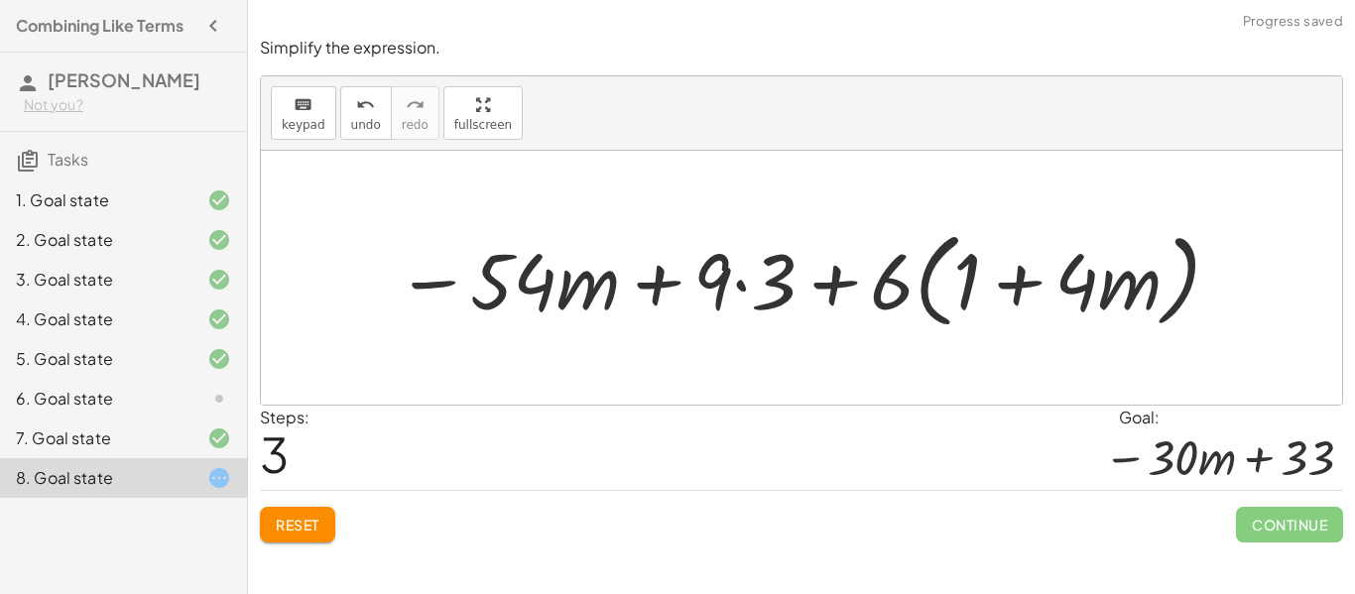
click at [699, 283] on div at bounding box center [809, 278] width 847 height 114
click at [736, 291] on div at bounding box center [809, 278] width 847 height 114
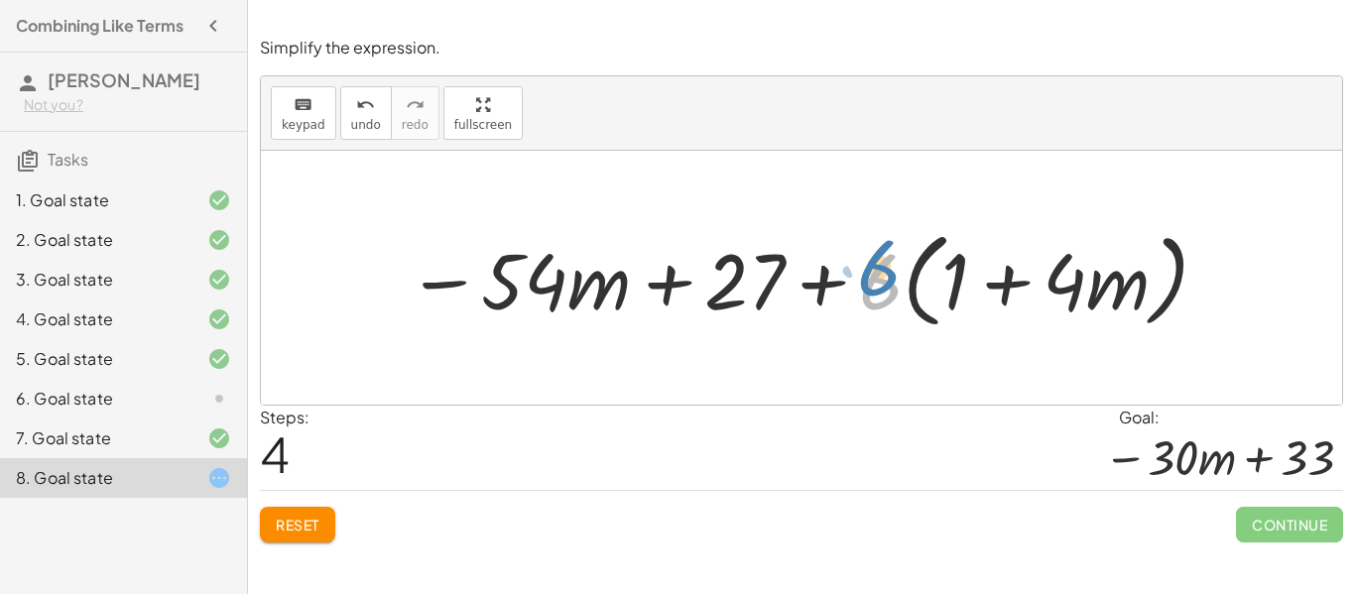
drag, startPoint x: 869, startPoint y: 301, endPoint x: 865, endPoint y: 288, distance: 13.5
click at [865, 288] on div at bounding box center [809, 278] width 825 height 114
drag, startPoint x: 865, startPoint y: 288, endPoint x: 934, endPoint y: 282, distance: 68.7
click at [934, 282] on div at bounding box center [809, 278] width 825 height 114
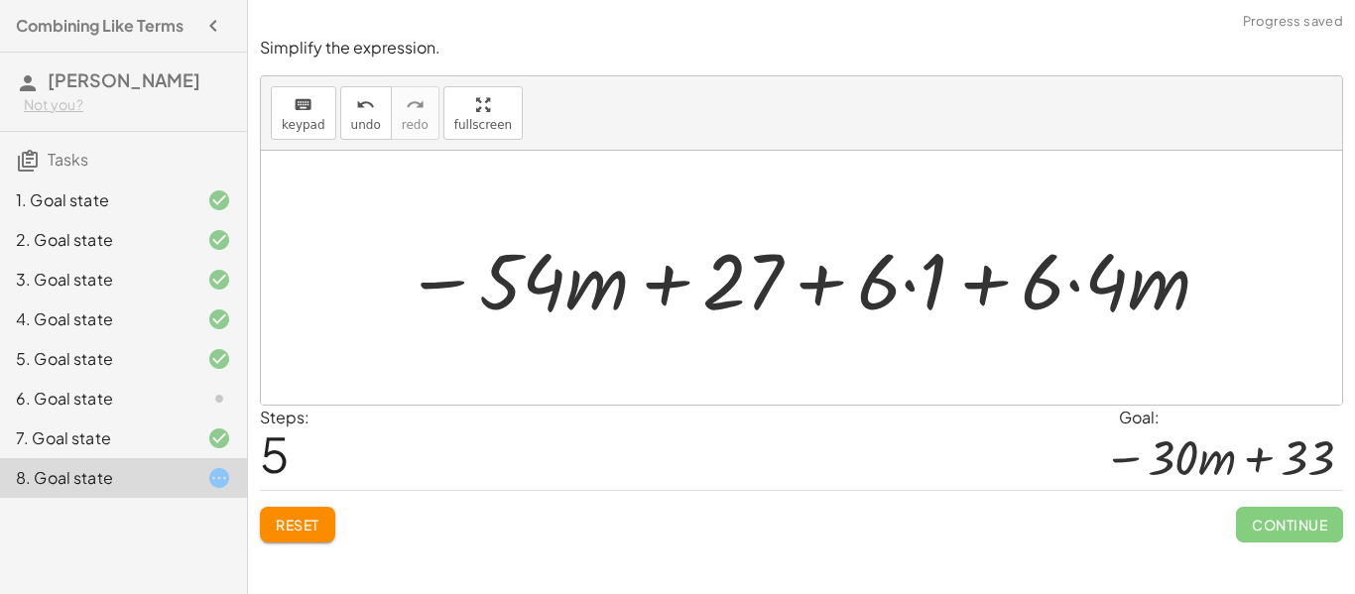
click at [1128, 283] on div at bounding box center [809, 278] width 828 height 102
click at [1050, 293] on div at bounding box center [809, 278] width 828 height 102
click at [1078, 290] on div at bounding box center [809, 278] width 828 height 102
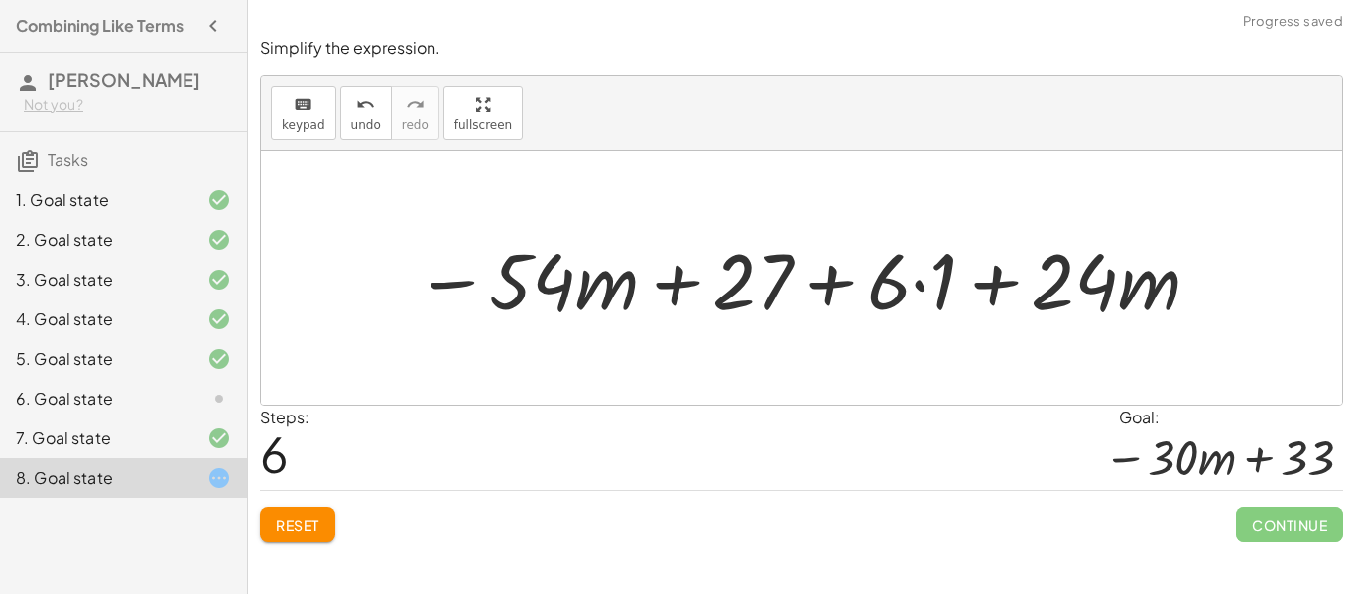
click at [916, 281] on div at bounding box center [809, 278] width 809 height 102
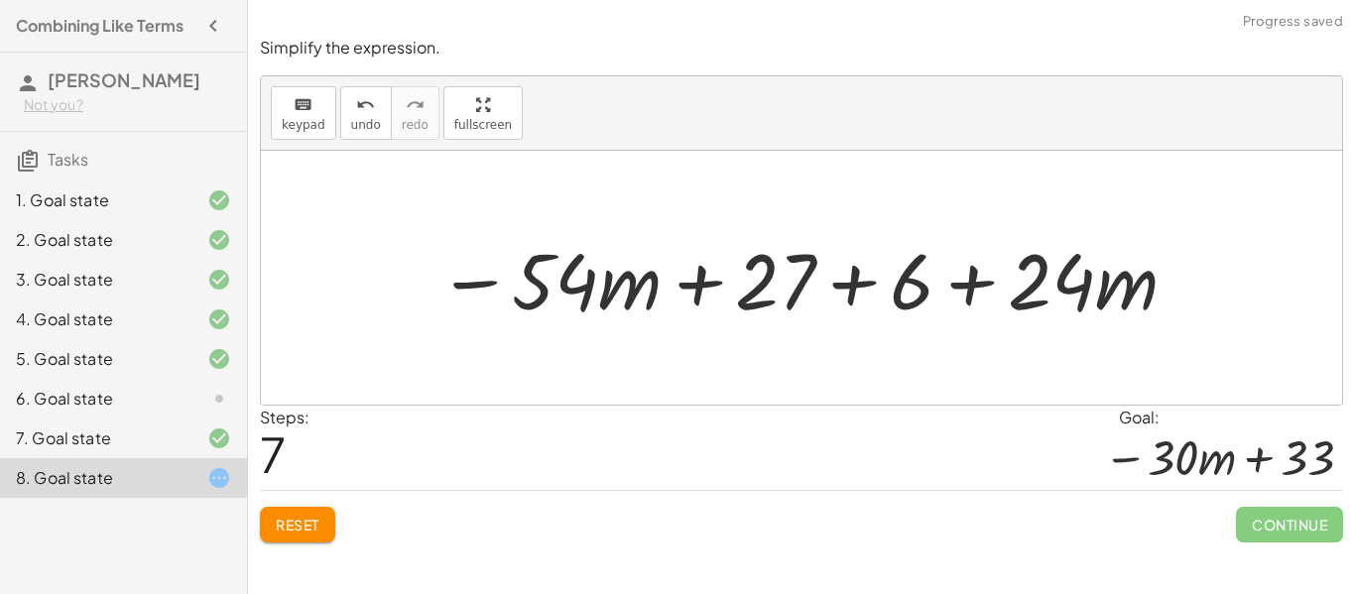
click at [1019, 341] on div at bounding box center [802, 278] width 1082 height 254
drag, startPoint x: 575, startPoint y: 288, endPoint x: 483, endPoint y: 250, distance: 99.7
click at [483, 250] on div at bounding box center [809, 278] width 762 height 102
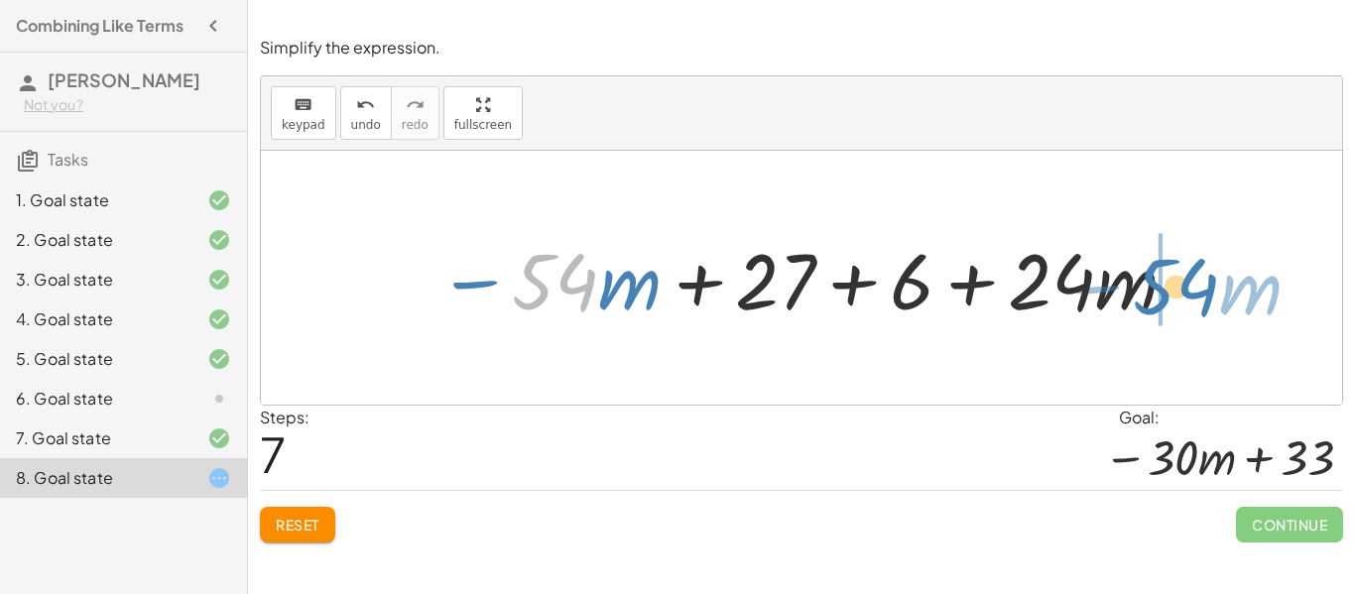
drag, startPoint x: 553, startPoint y: 292, endPoint x: 1182, endPoint y: 295, distance: 629.1
click at [1182, 295] on div at bounding box center [809, 278] width 762 height 102
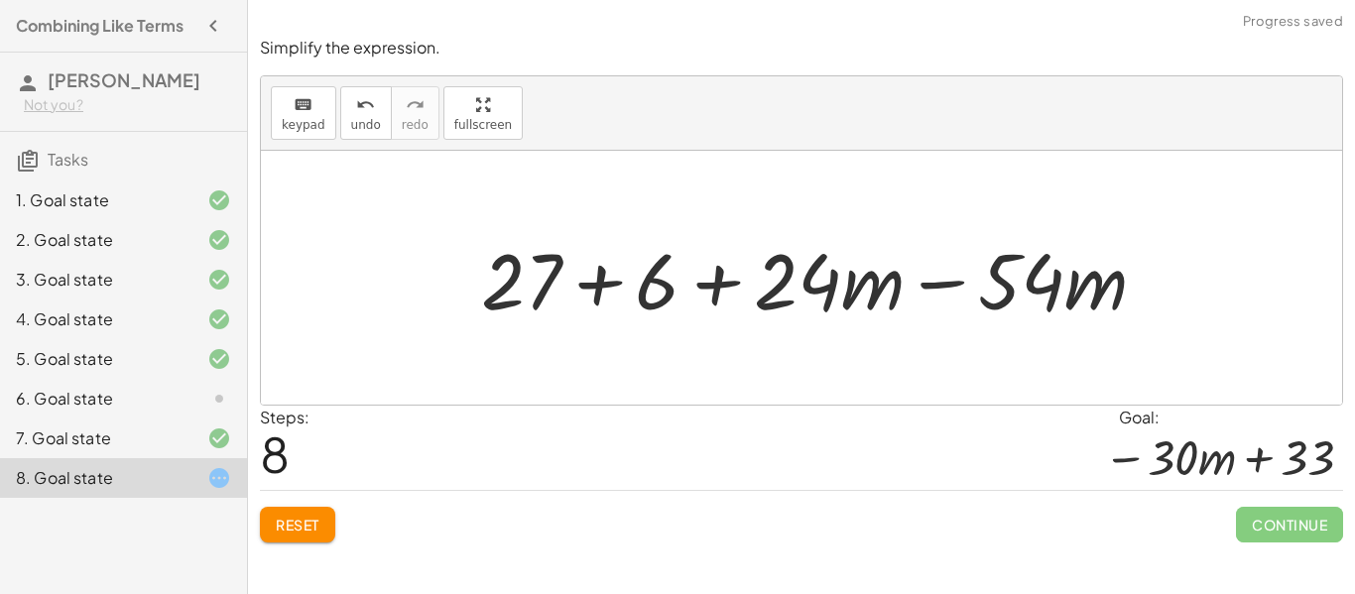
click at [1014, 297] on div at bounding box center [822, 278] width 702 height 102
click at [946, 279] on div at bounding box center [822, 278] width 702 height 102
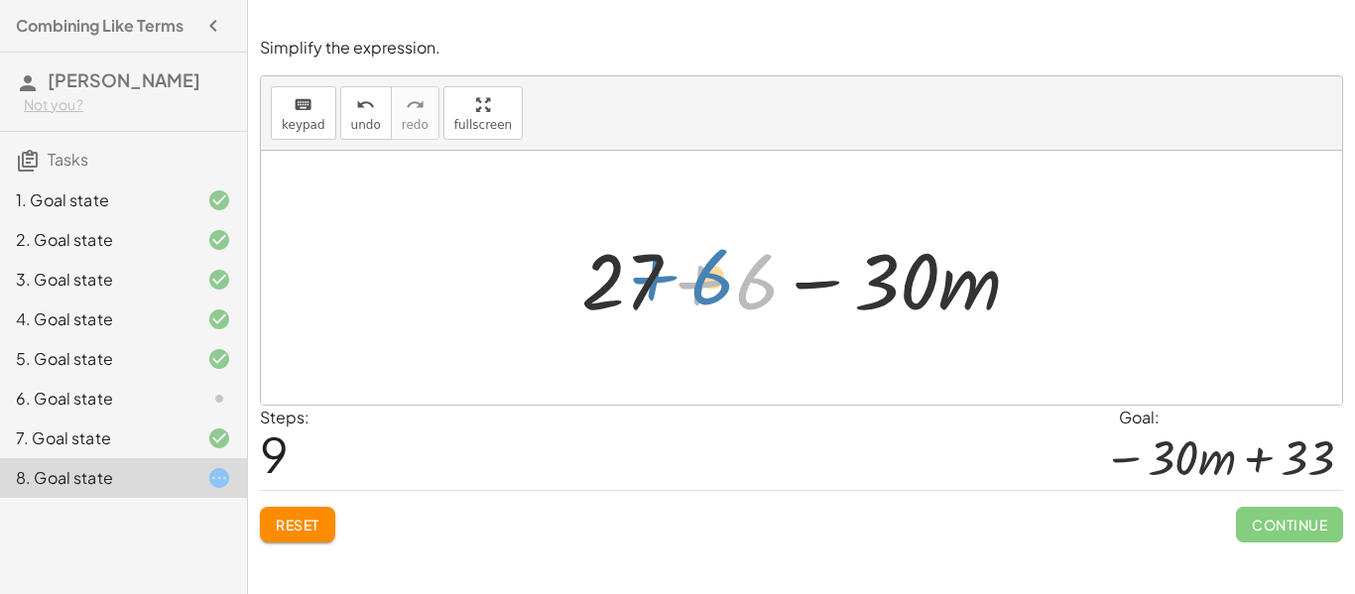
drag, startPoint x: 773, startPoint y: 296, endPoint x: 730, endPoint y: 291, distance: 43.0
click at [730, 291] on div at bounding box center [809, 278] width 475 height 102
click at [699, 280] on div at bounding box center [809, 278] width 475 height 102
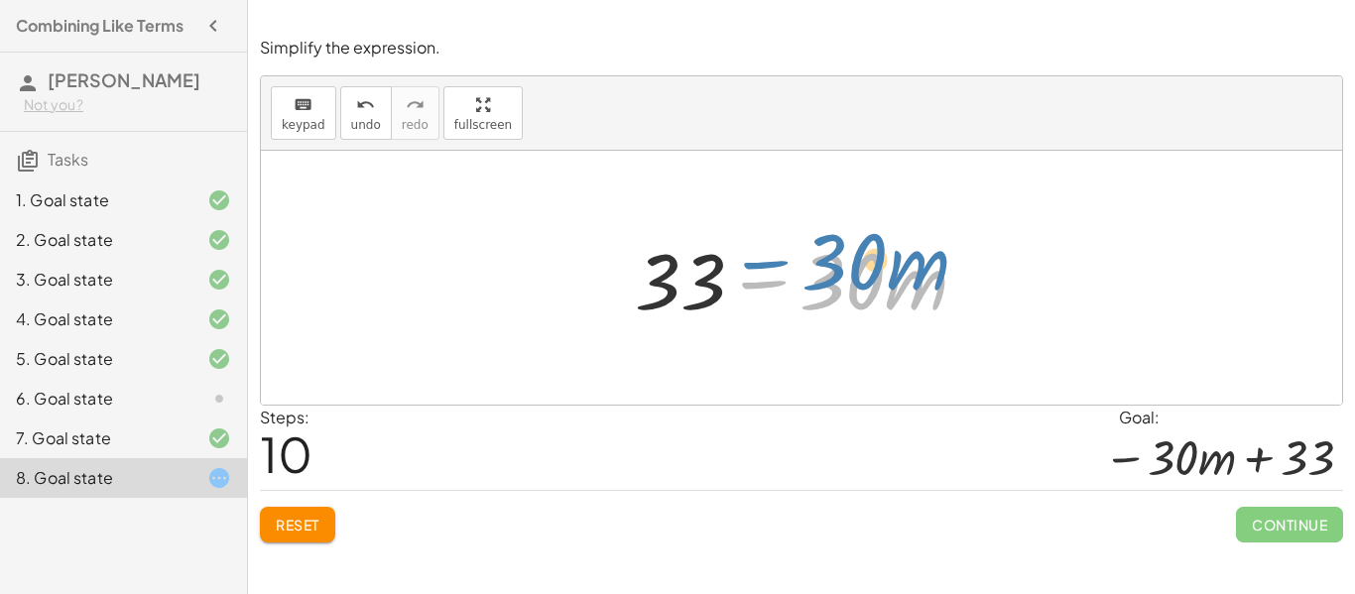
drag, startPoint x: 756, startPoint y: 283, endPoint x: 696, endPoint y: 270, distance: 61.9
click at [696, 270] on div at bounding box center [808, 278] width 367 height 102
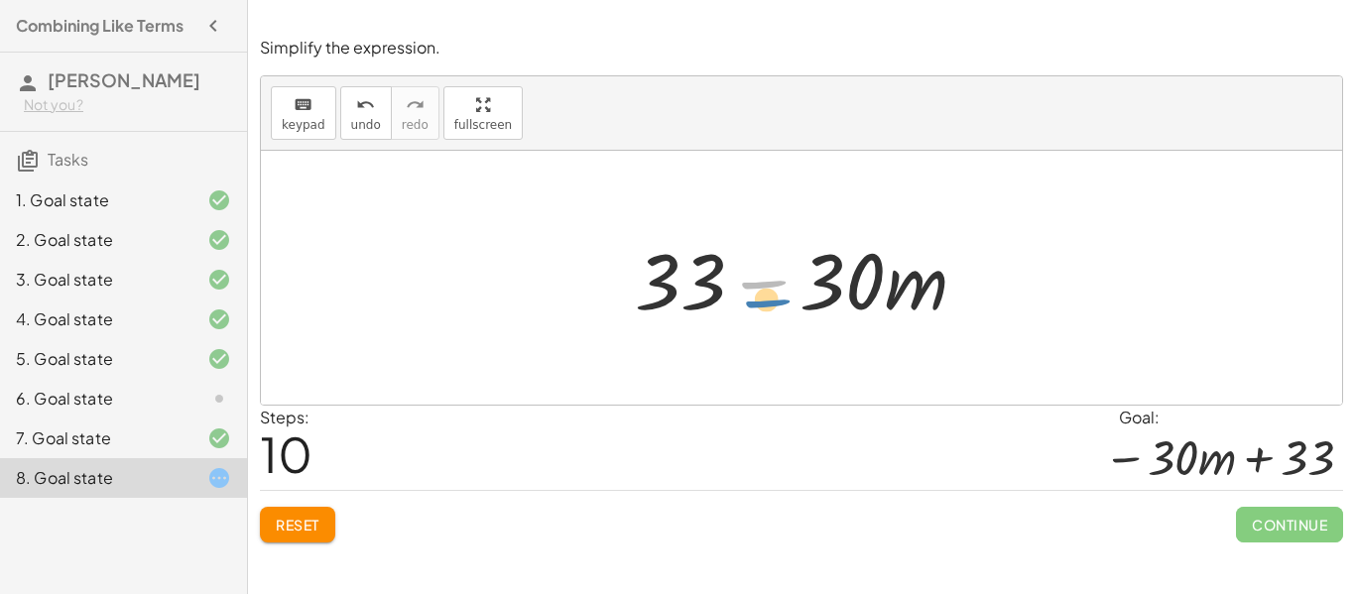
drag, startPoint x: 779, startPoint y: 284, endPoint x: 783, endPoint y: 302, distance: 18.3
click at [783, 302] on div at bounding box center [808, 278] width 367 height 102
drag, startPoint x: 711, startPoint y: 283, endPoint x: 721, endPoint y: 268, distance: 17.9
click at [721, 268] on div at bounding box center [808, 278] width 367 height 102
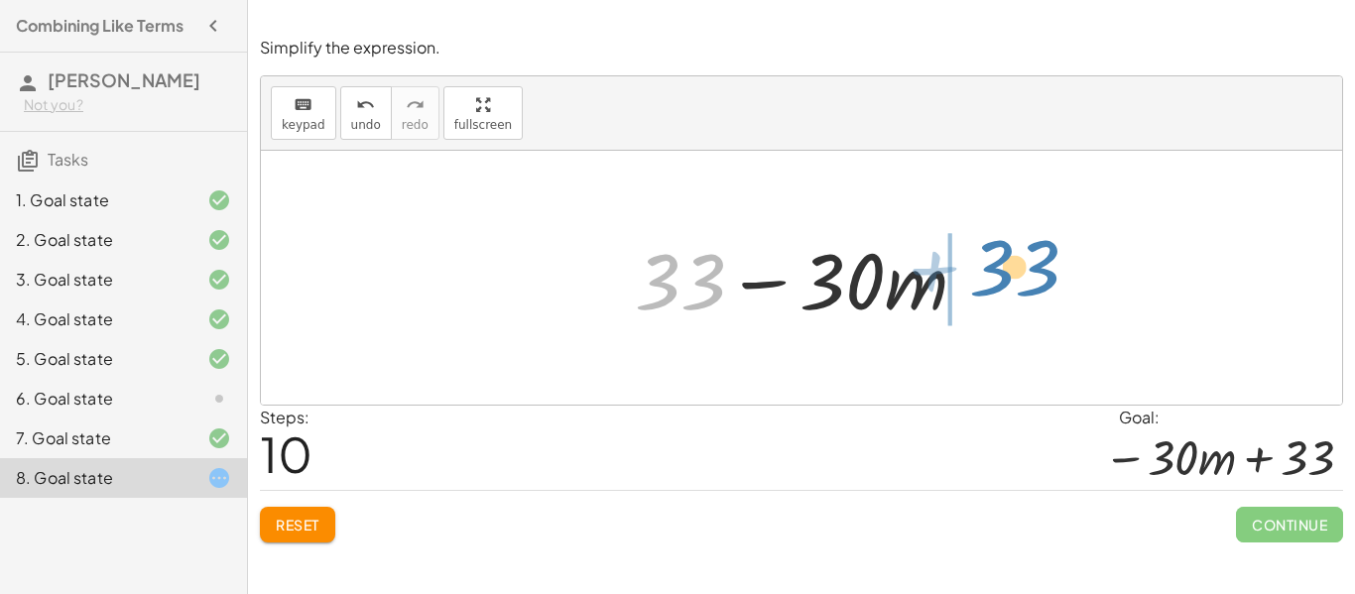
drag, startPoint x: 714, startPoint y: 284, endPoint x: 1051, endPoint y: 273, distance: 336.5
click at [1051, 273] on div "− · 9 · ( + · 6 · m − 3 ) + · 6 · ( + 1 + · 4 · m ) − ( + · 9 · 6 · m − · 9 · 3…" at bounding box center [802, 278] width 1082 height 254
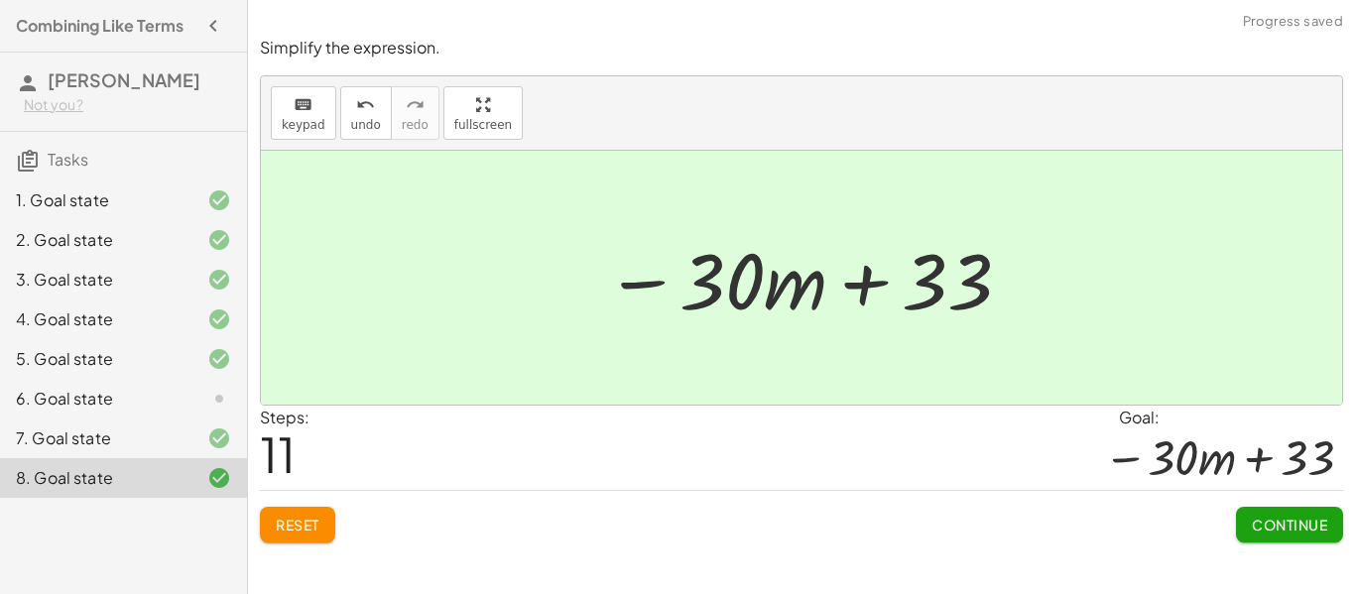
click at [1273, 533] on span "Continue" at bounding box center [1289, 525] width 75 height 18
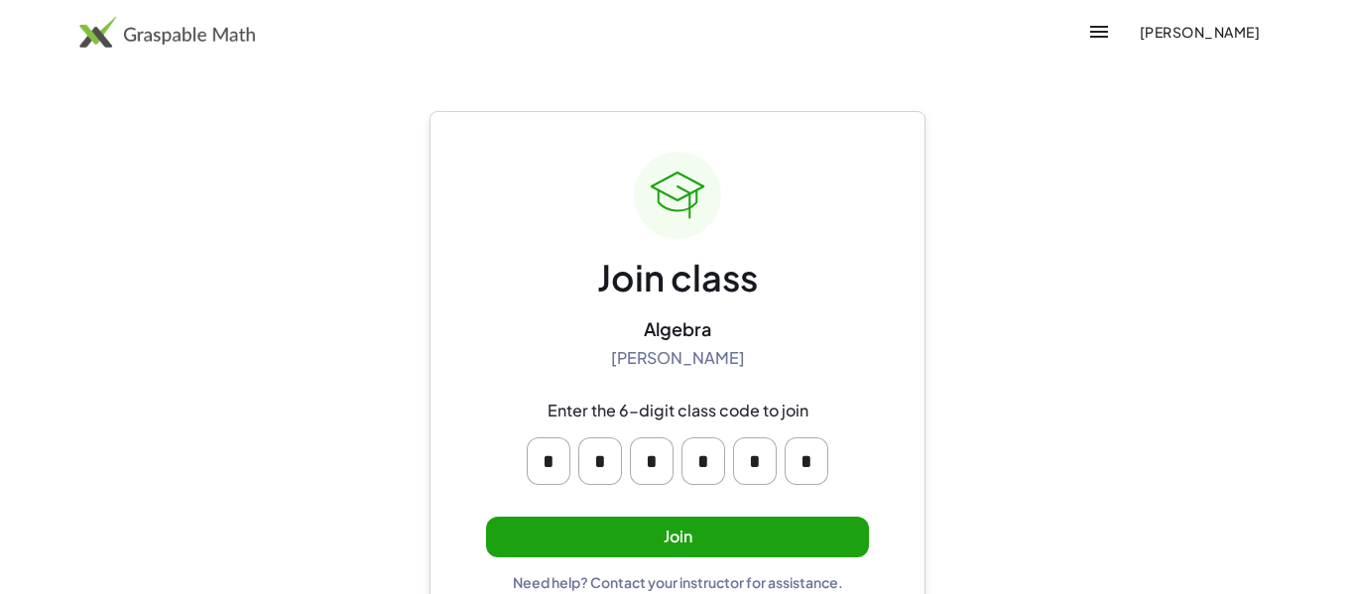
click at [620, 518] on button "Join" at bounding box center [677, 537] width 383 height 41
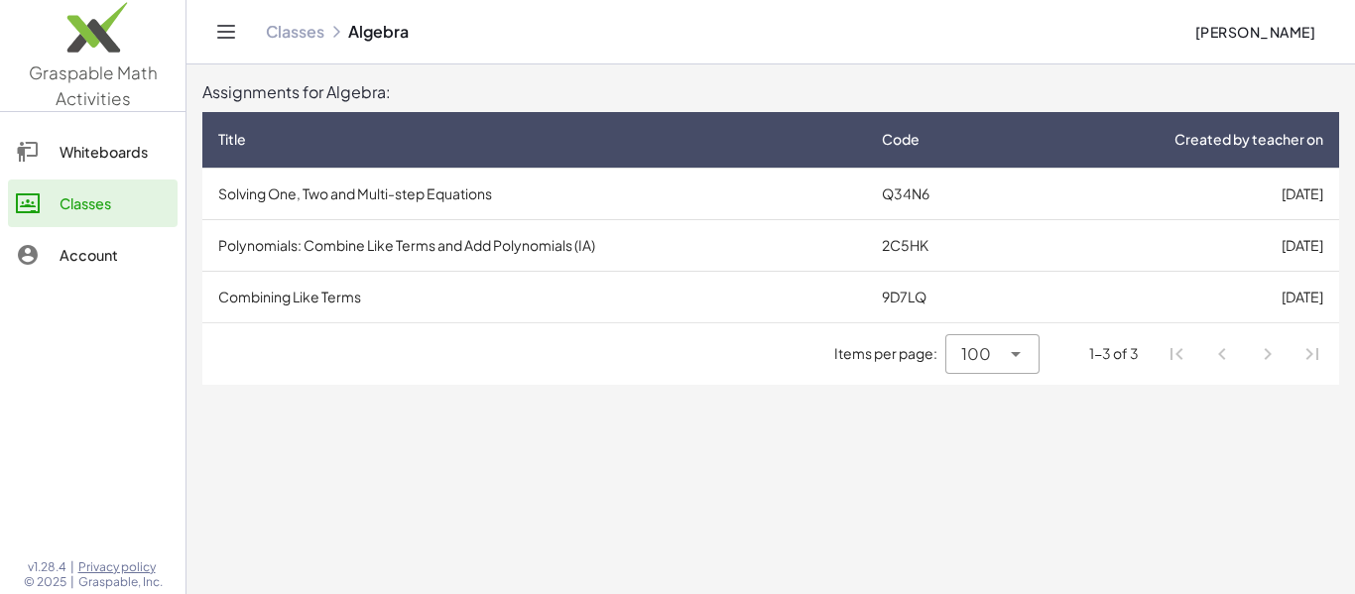
click at [889, 293] on td "9D7LQ" at bounding box center [939, 297] width 147 height 52
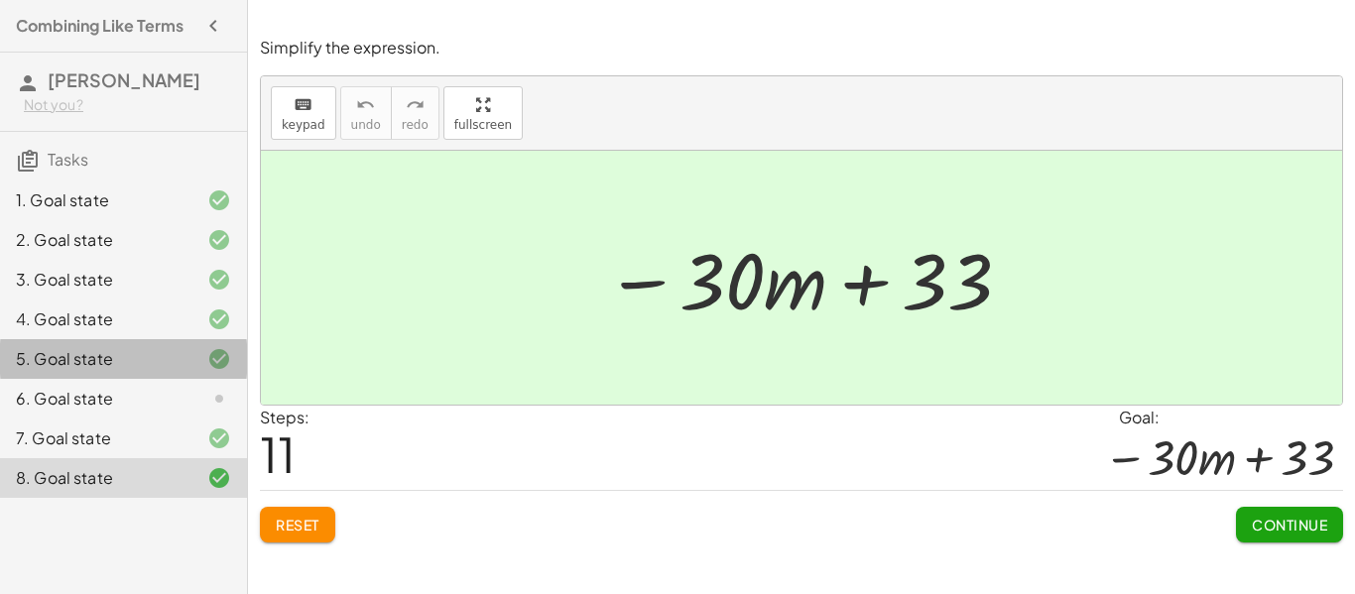
click at [229, 419] on div "5. Goal state" at bounding box center [123, 439] width 247 height 40
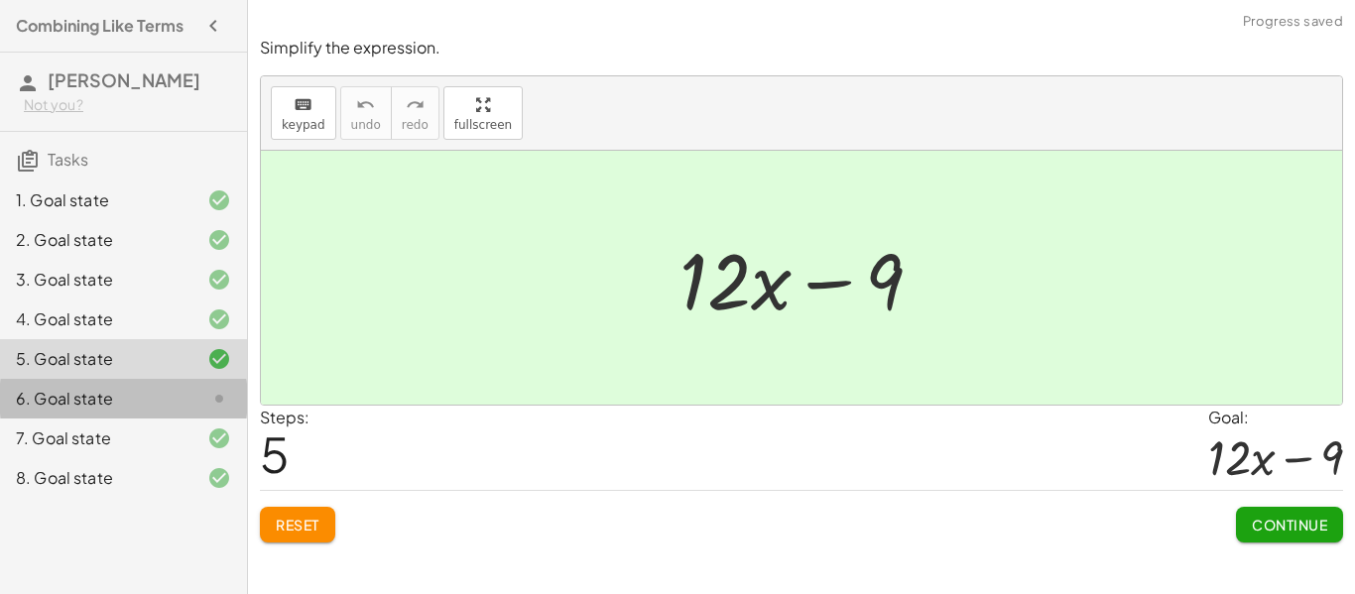
click at [229, 392] on icon at bounding box center [219, 399] width 24 height 24
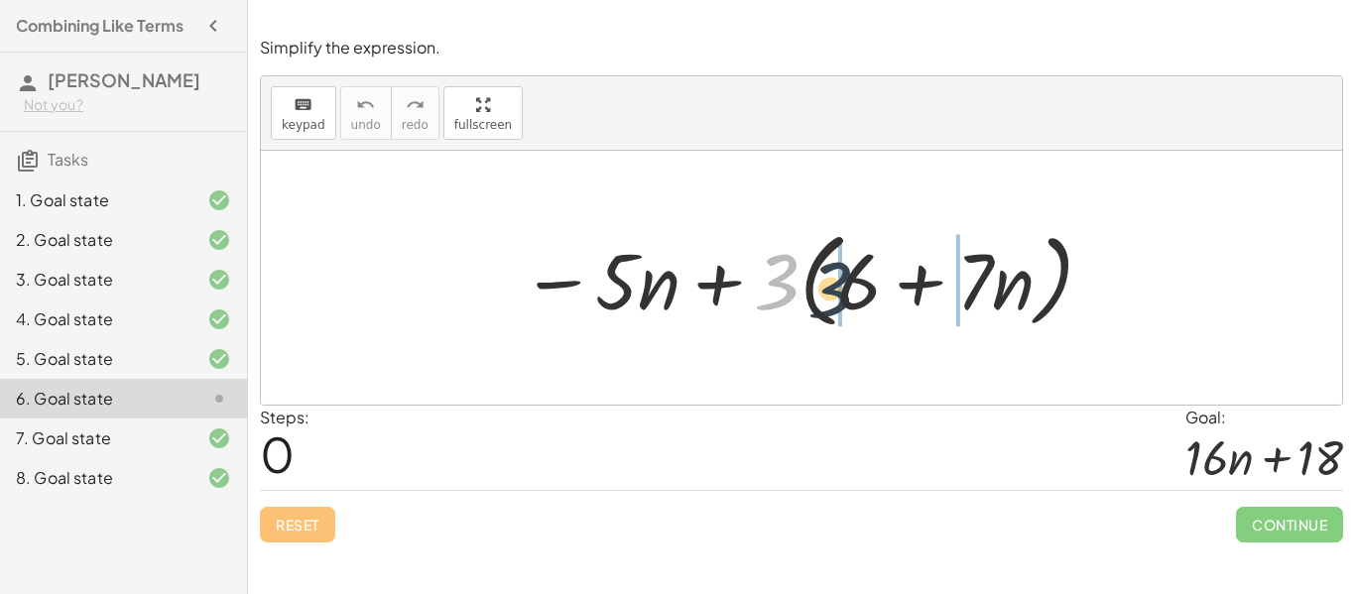
drag, startPoint x: 779, startPoint y: 292, endPoint x: 849, endPoint y: 301, distance: 71.0
click at [849, 301] on div at bounding box center [808, 278] width 595 height 114
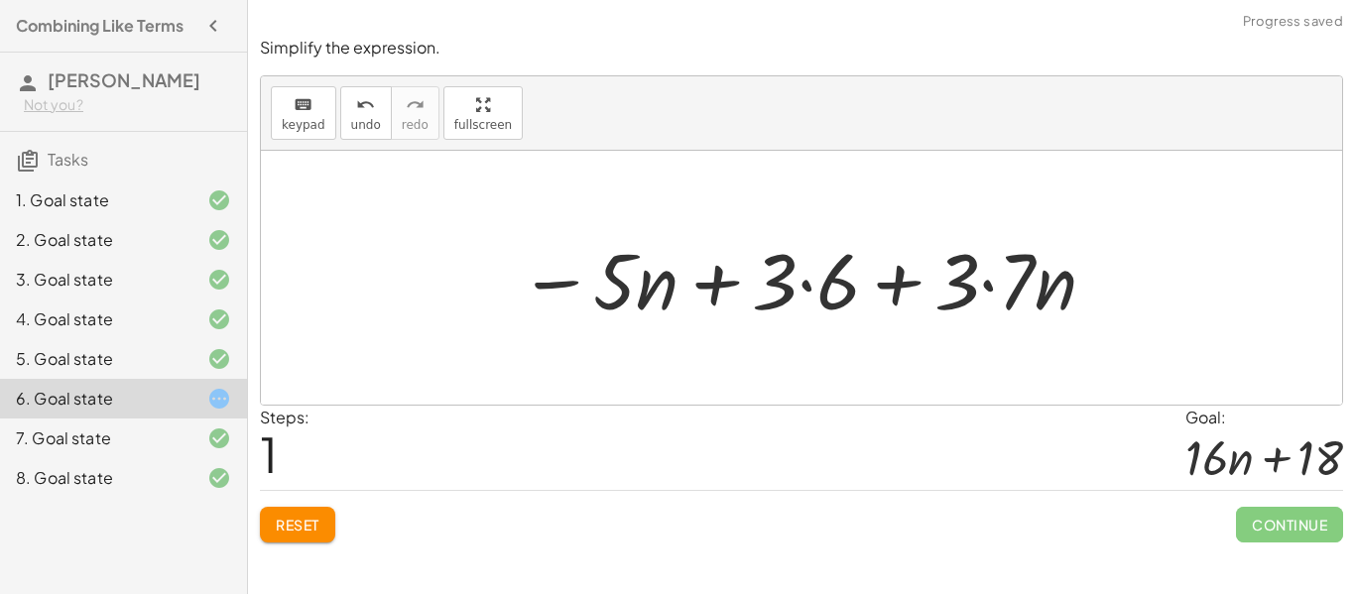
click at [848, 293] on div at bounding box center [809, 278] width 600 height 102
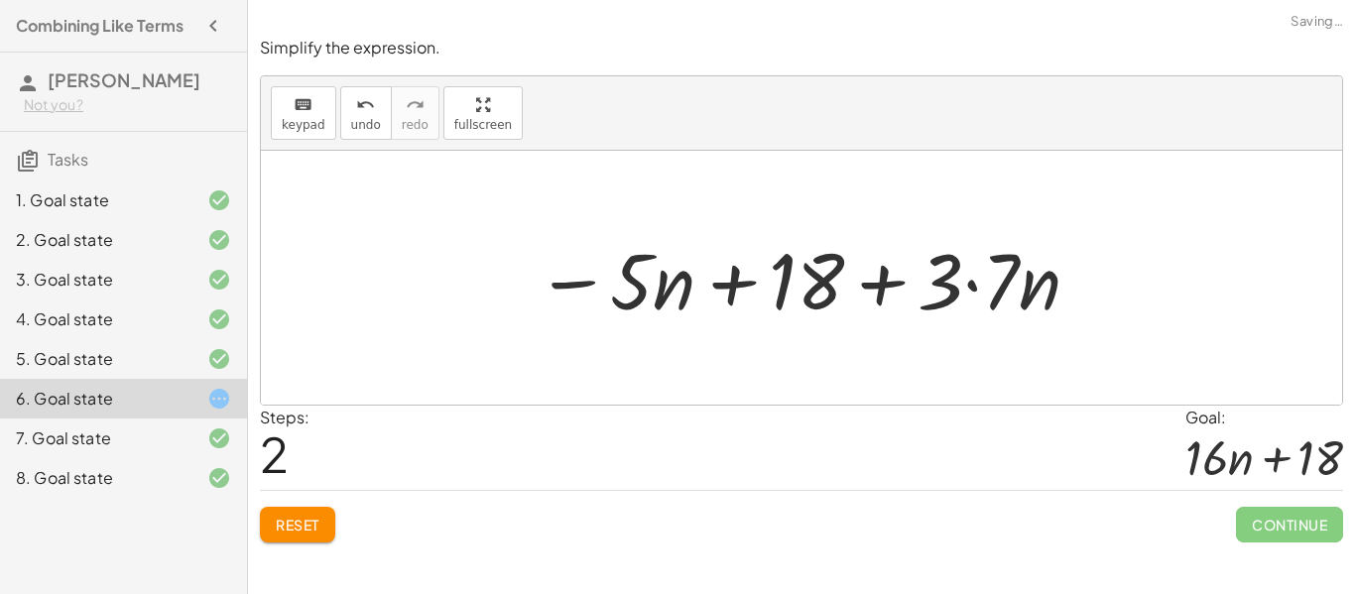
click at [997, 278] on div at bounding box center [809, 278] width 567 height 102
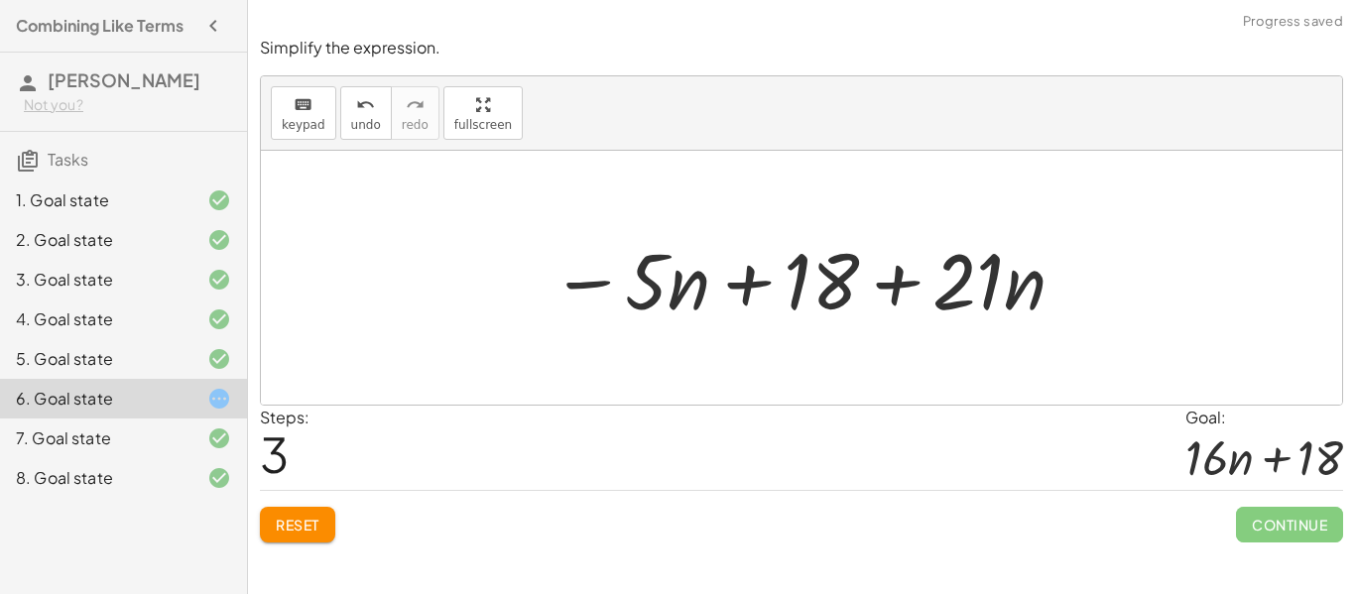
click at [920, 370] on div at bounding box center [802, 278] width 1082 height 254
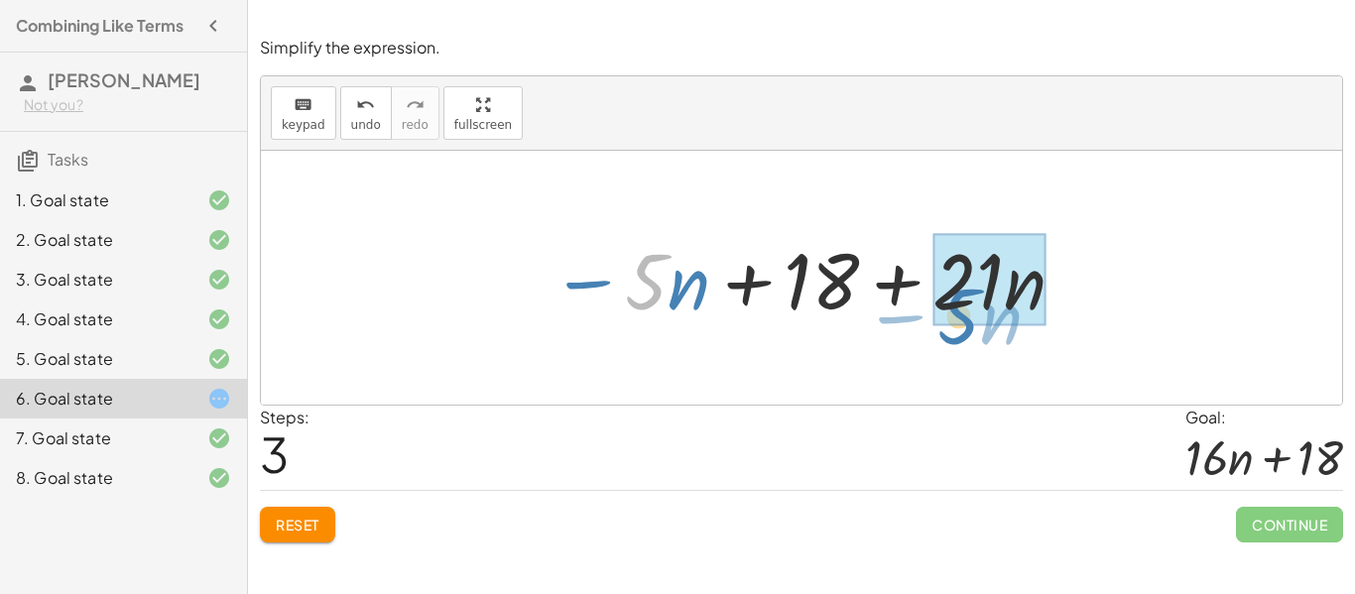
drag, startPoint x: 653, startPoint y: 296, endPoint x: 971, endPoint y: 328, distance: 320.2
click at [971, 328] on div "− · 5 · n + · 3 · ( + 6 + · 7 · n ) − · 5 · n + · 3 · 6 + · 3 · 7 · n − · 5 · n…" at bounding box center [802, 278] width 562 height 112
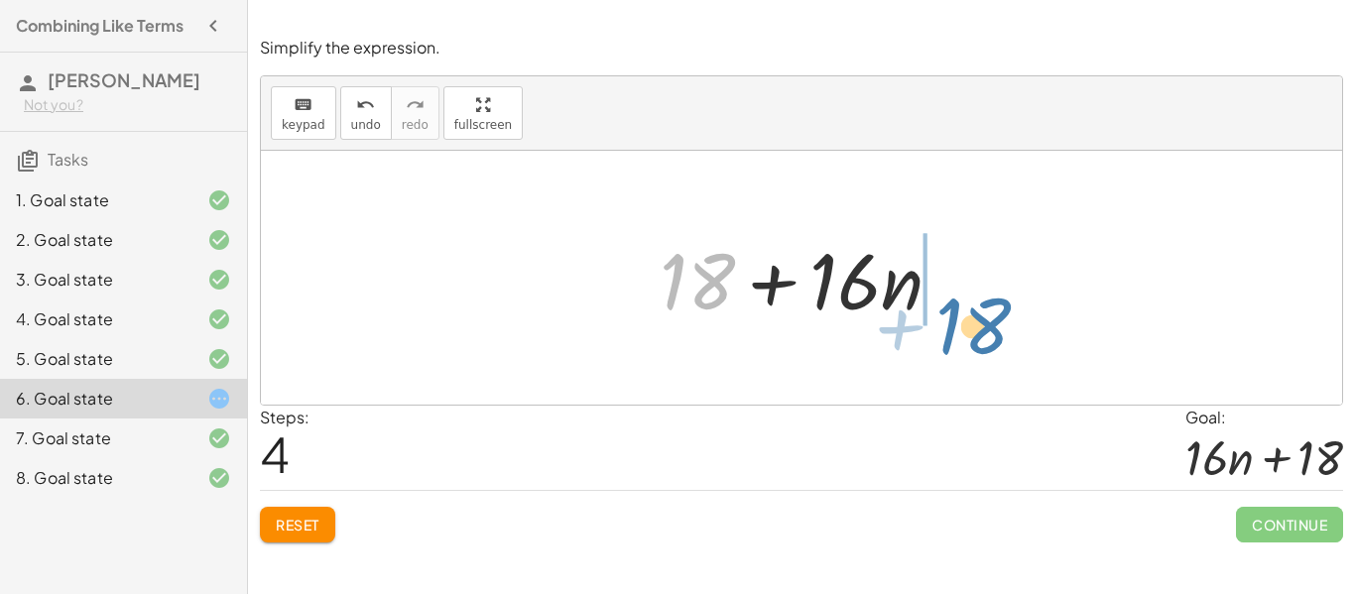
drag, startPoint x: 699, startPoint y: 287, endPoint x: 975, endPoint y: 329, distance: 280.1
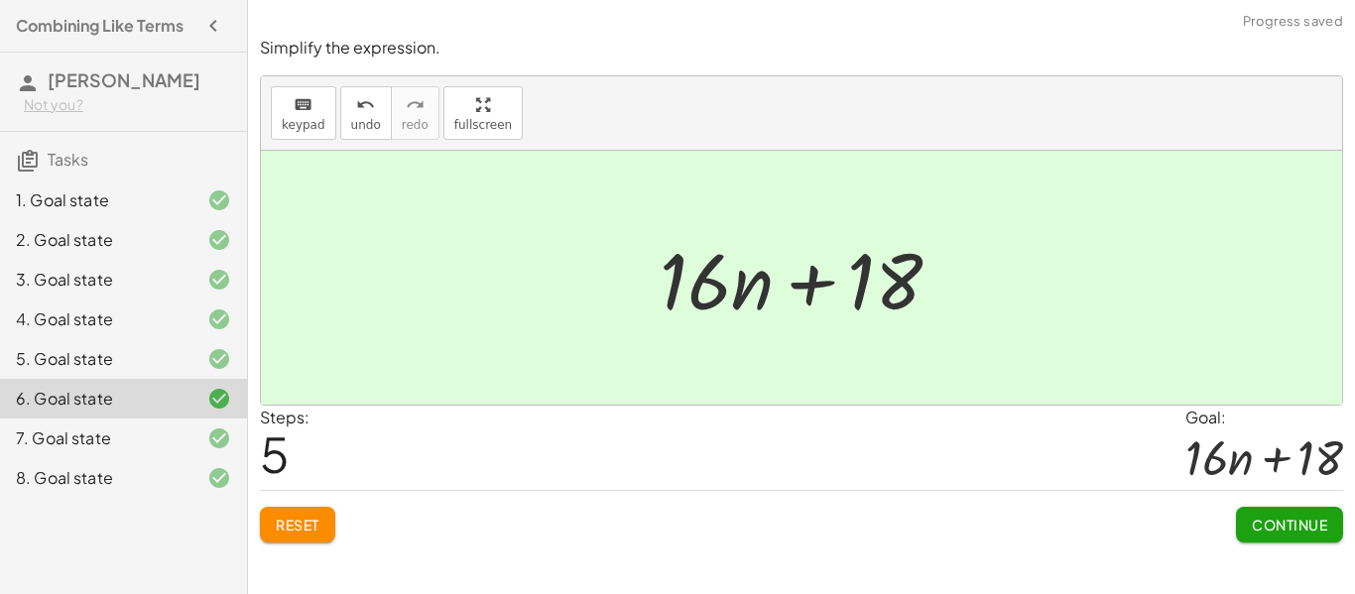
click at [1267, 534] on button "Continue" at bounding box center [1289, 525] width 107 height 36
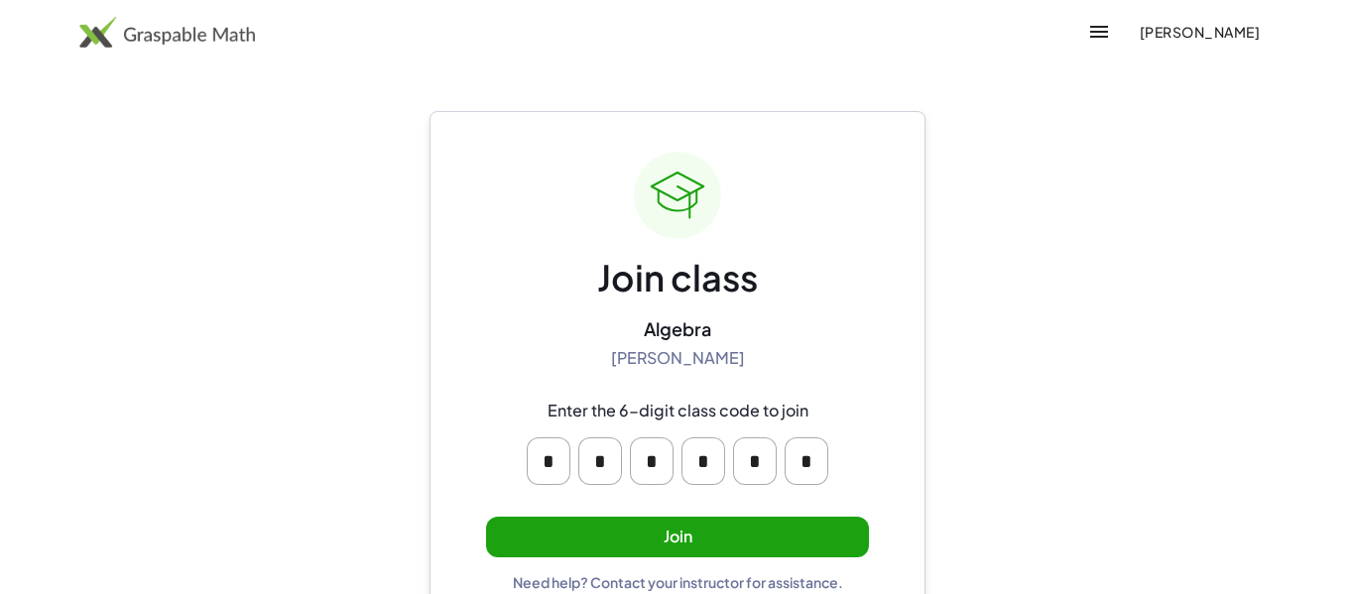
click at [637, 540] on button "Join" at bounding box center [677, 537] width 383 height 41
